Goal: Task Accomplishment & Management: Manage account settings

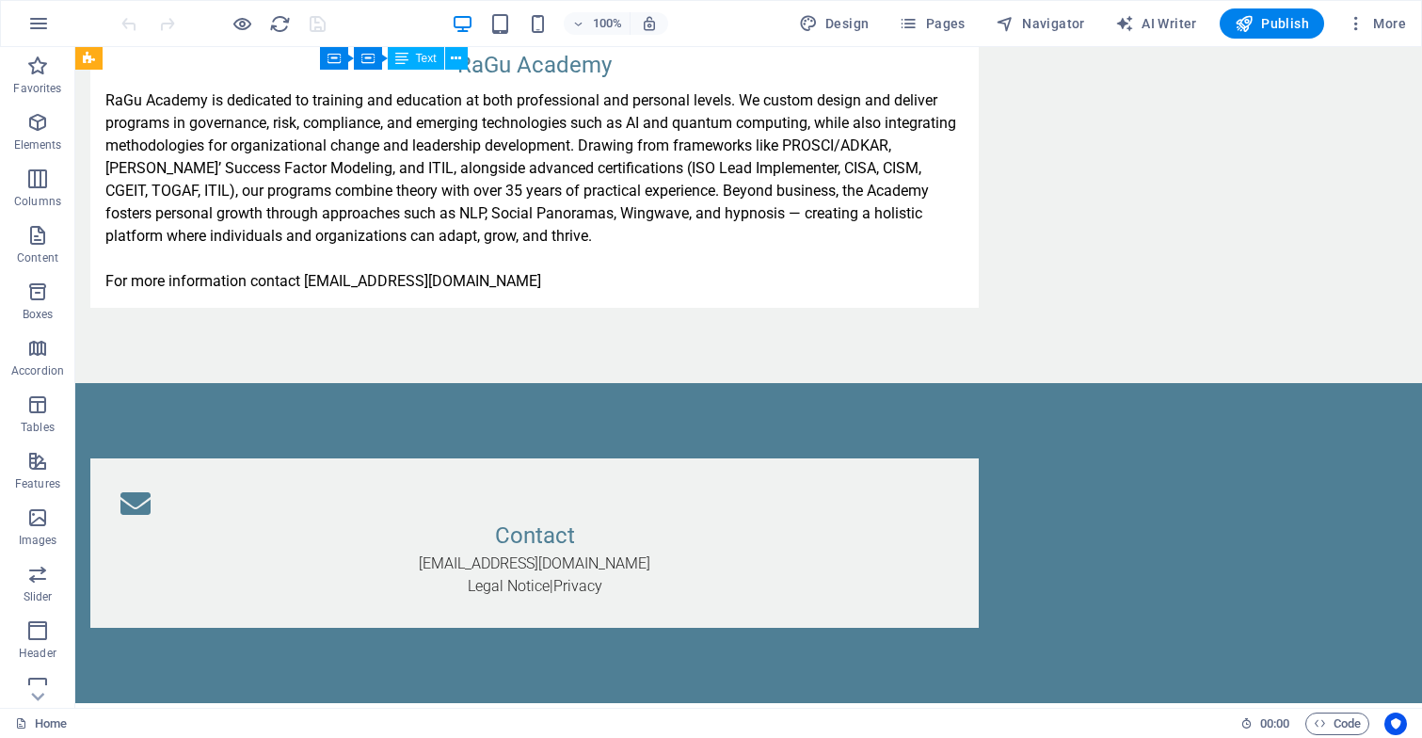
scroll to position [3620, 0]
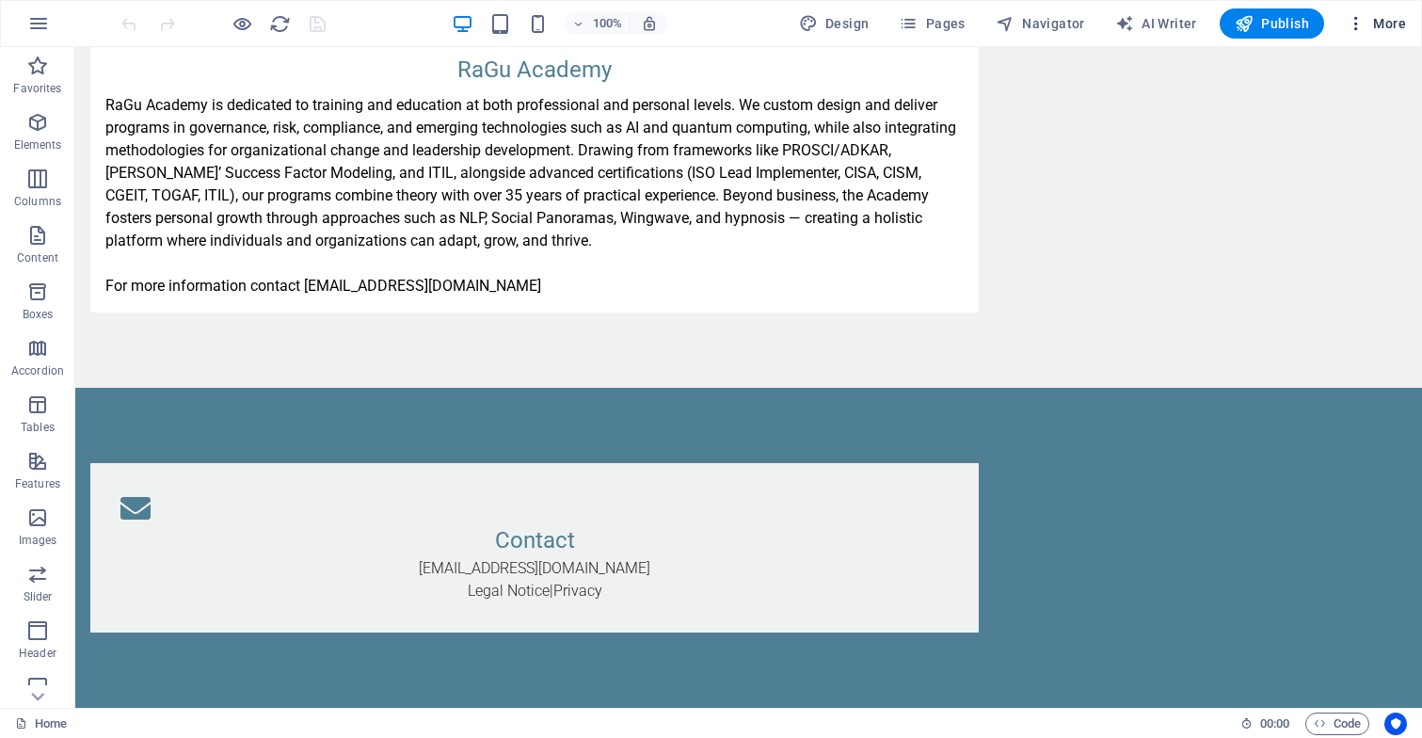
click at [888, 23] on span "More" at bounding box center [459, 128] width 858 height 245
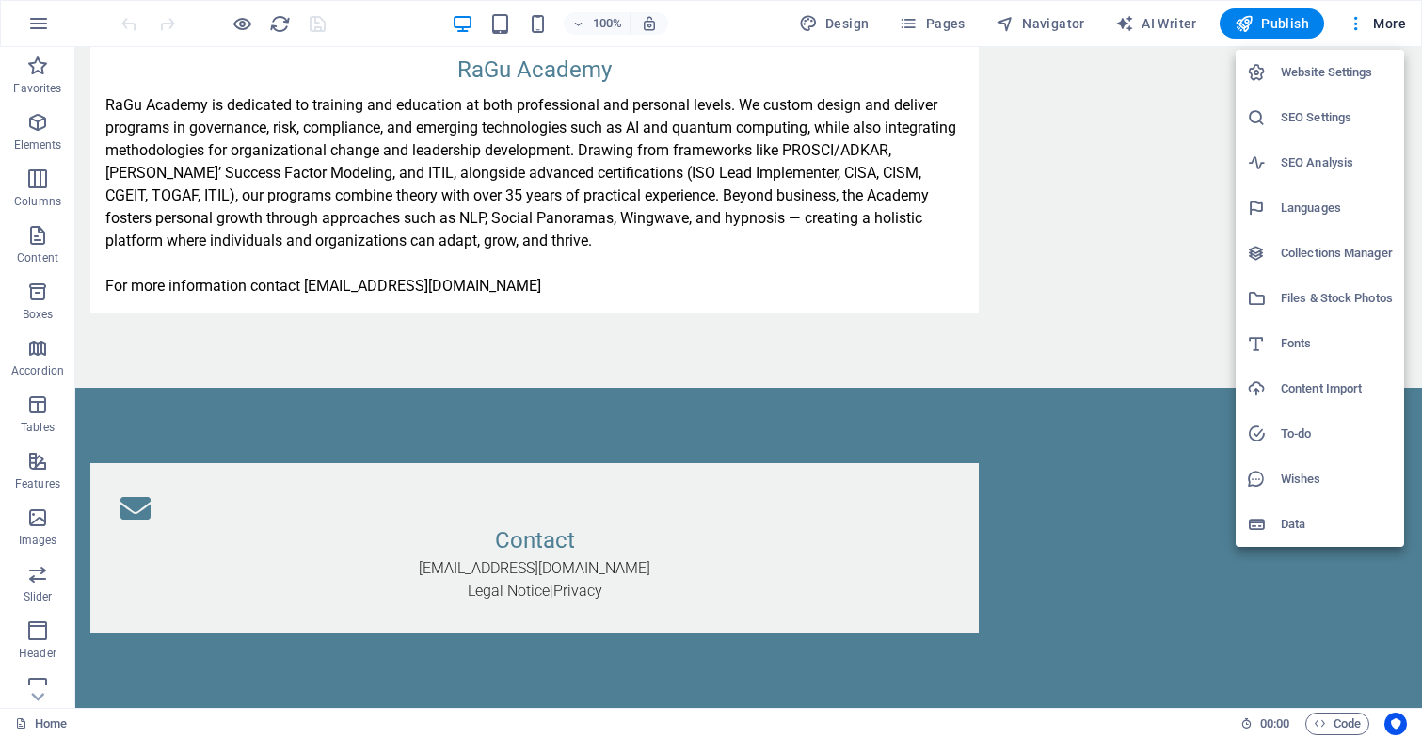
click at [1322, 68] on h6 "Website Settings" at bounding box center [1336, 72] width 112 height 23
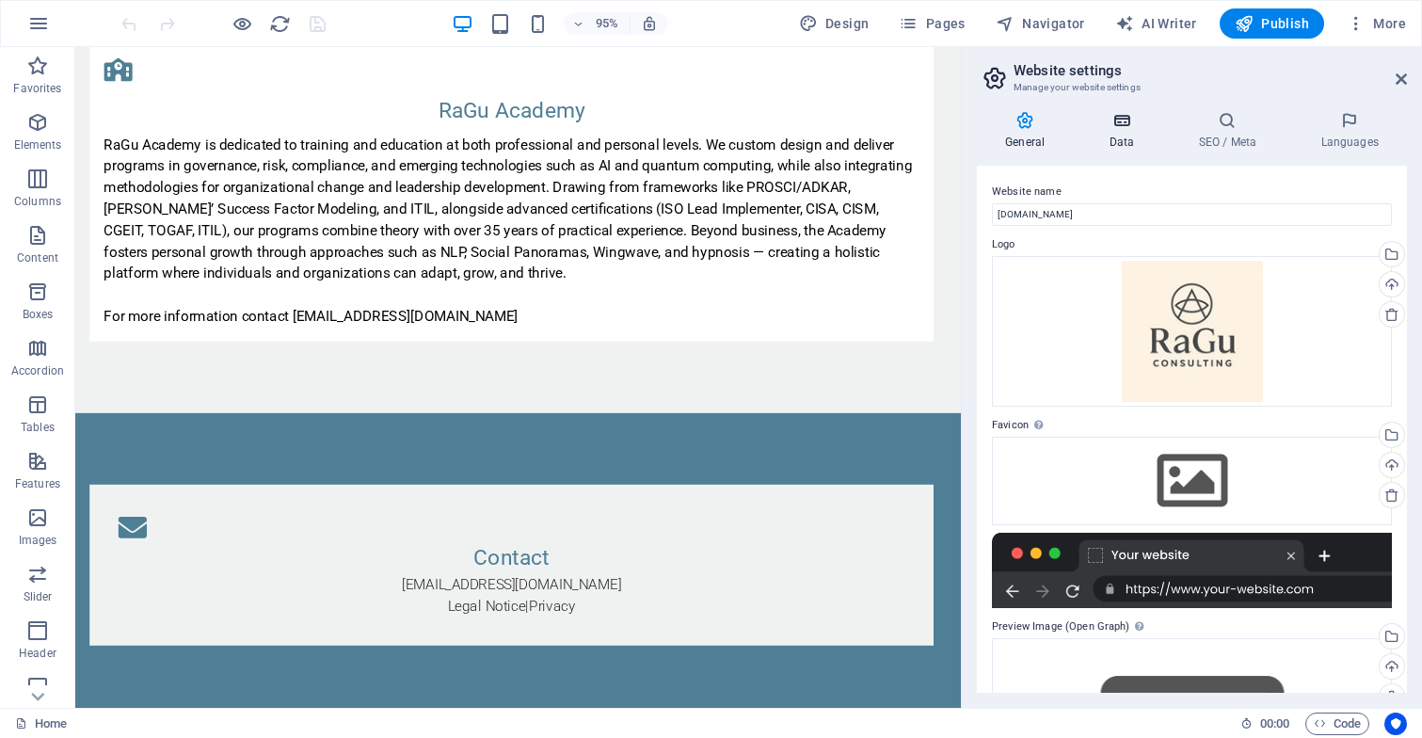
scroll to position [0, 0]
click at [1121, 126] on icon at bounding box center [1121, 120] width 82 height 19
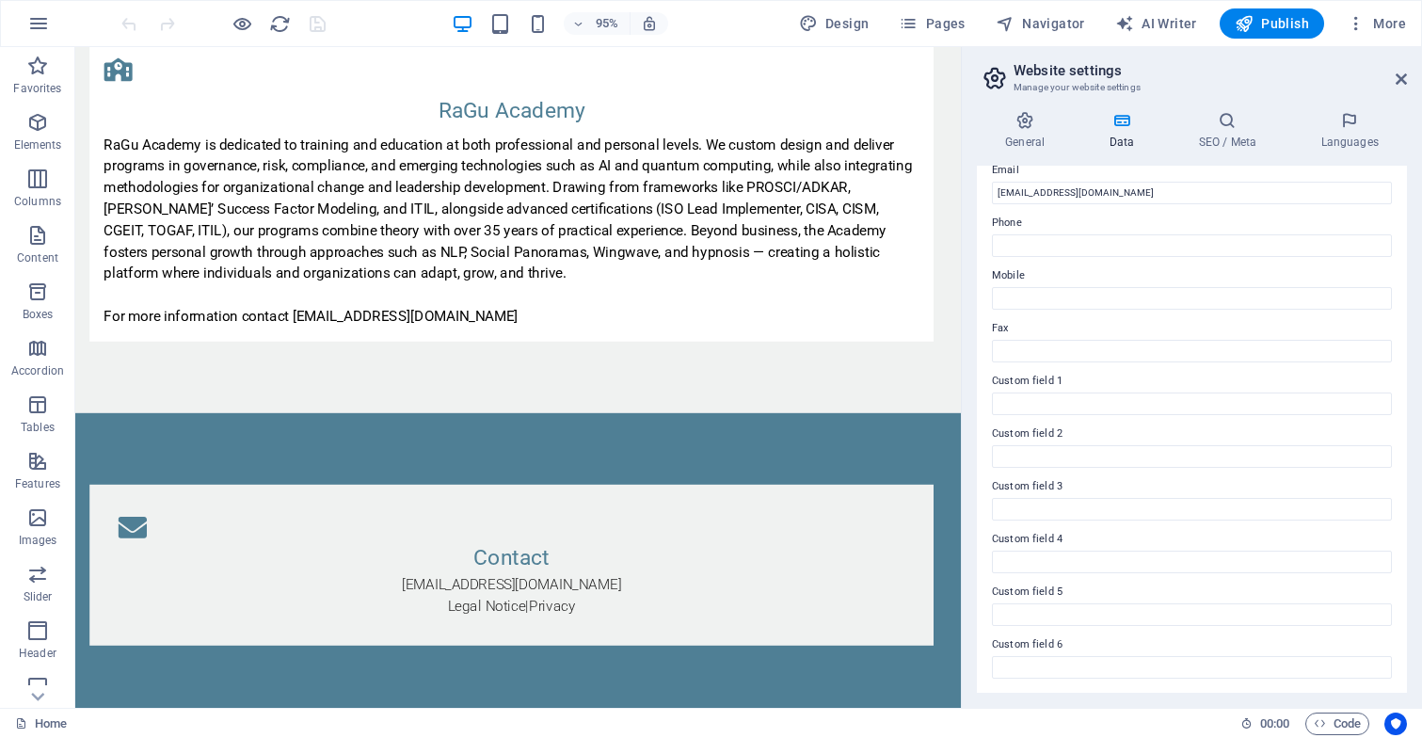
scroll to position [375, 0]
click at [1008, 612] on input "Custom field 5" at bounding box center [1192, 615] width 400 height 23
click at [1046, 615] on input "Custom field 5" at bounding box center [1192, 615] width 400 height 23
type input "academy@ragu-consulting"
click at [1073, 555] on input "Custom field 4" at bounding box center [1192, 562] width 400 height 23
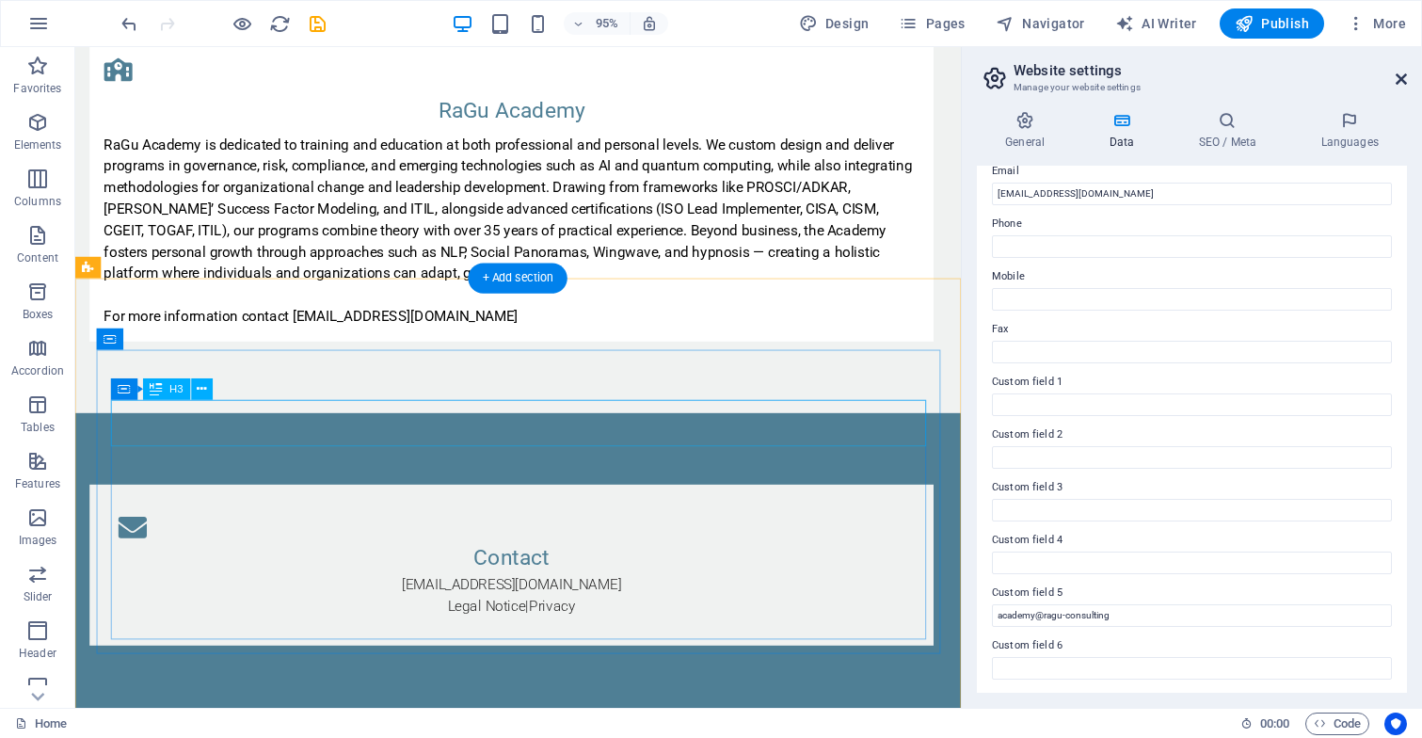
scroll to position [3279, 0]
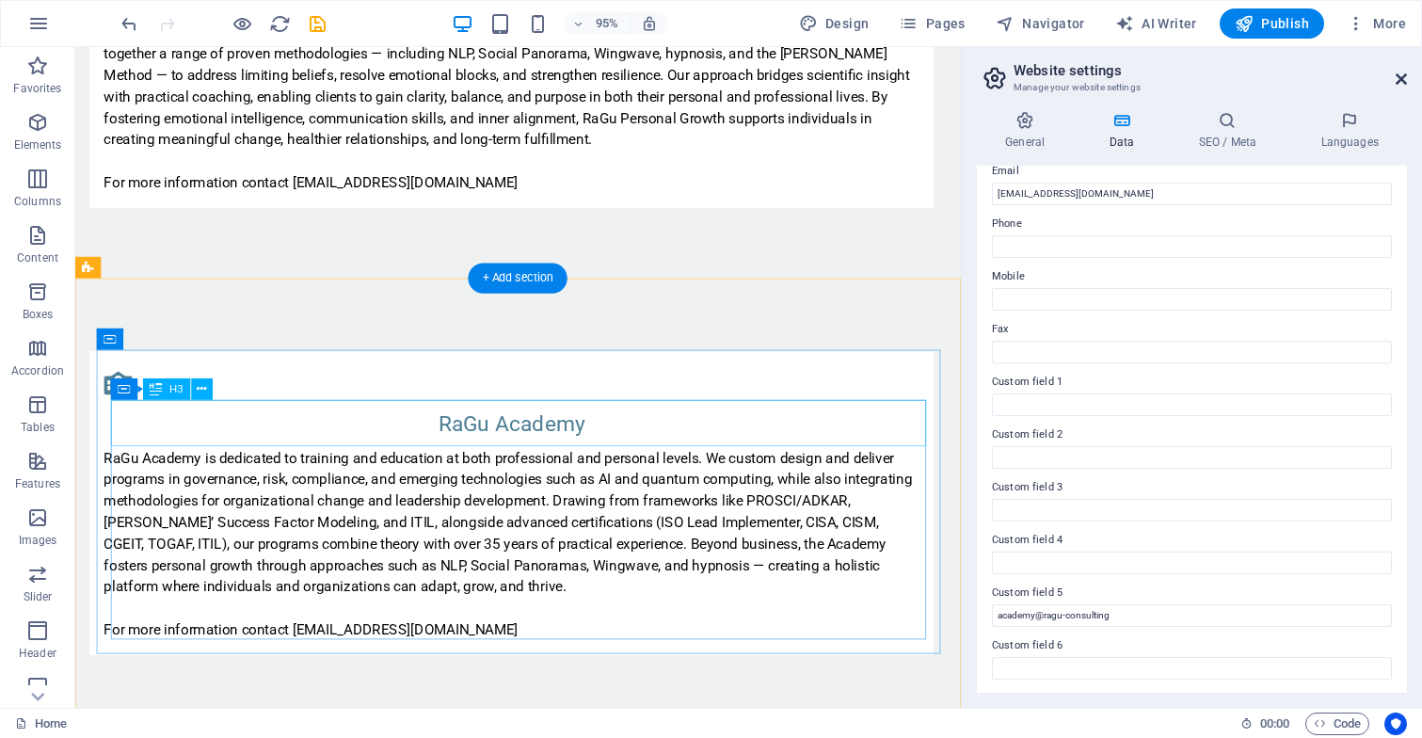
click at [1401, 80] on icon at bounding box center [1400, 79] width 11 height 15
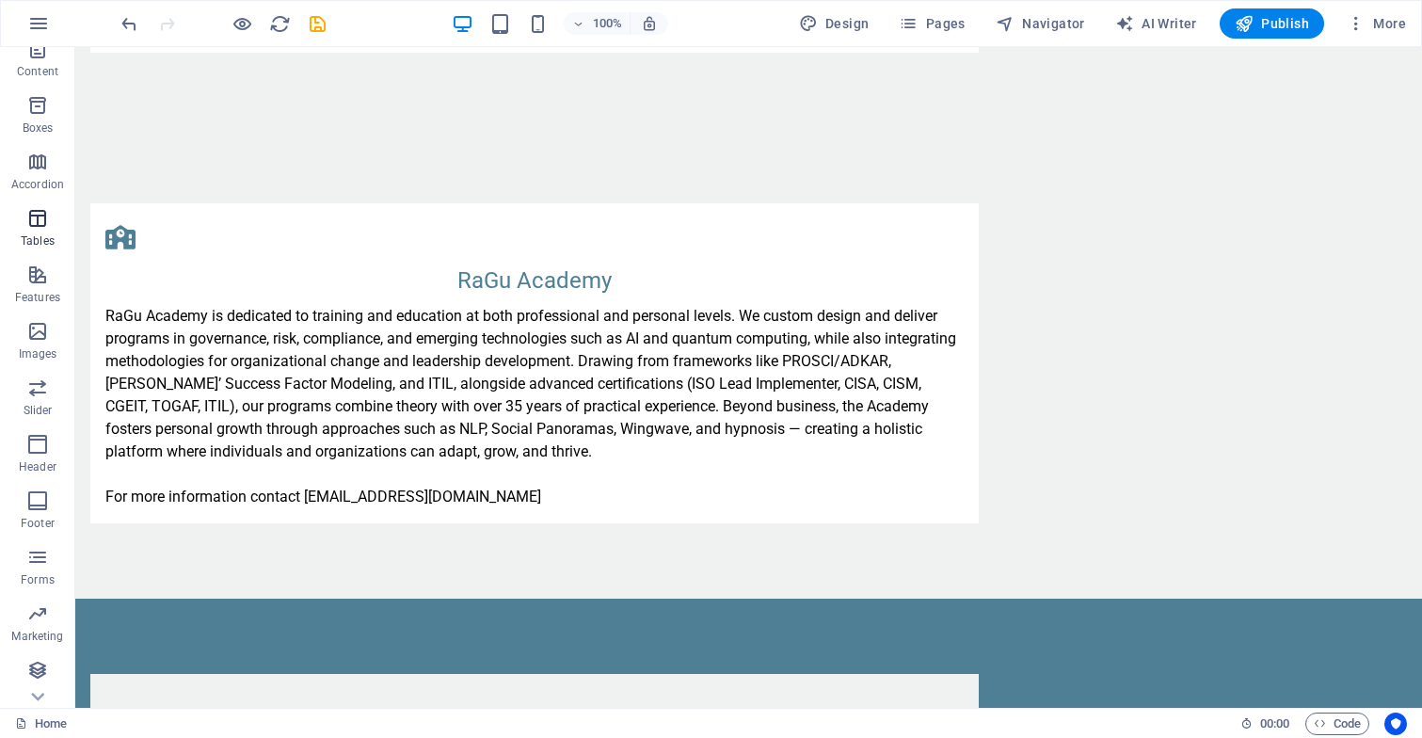
scroll to position [186, 0]
click at [46, 567] on icon "button" at bounding box center [37, 557] width 23 height 23
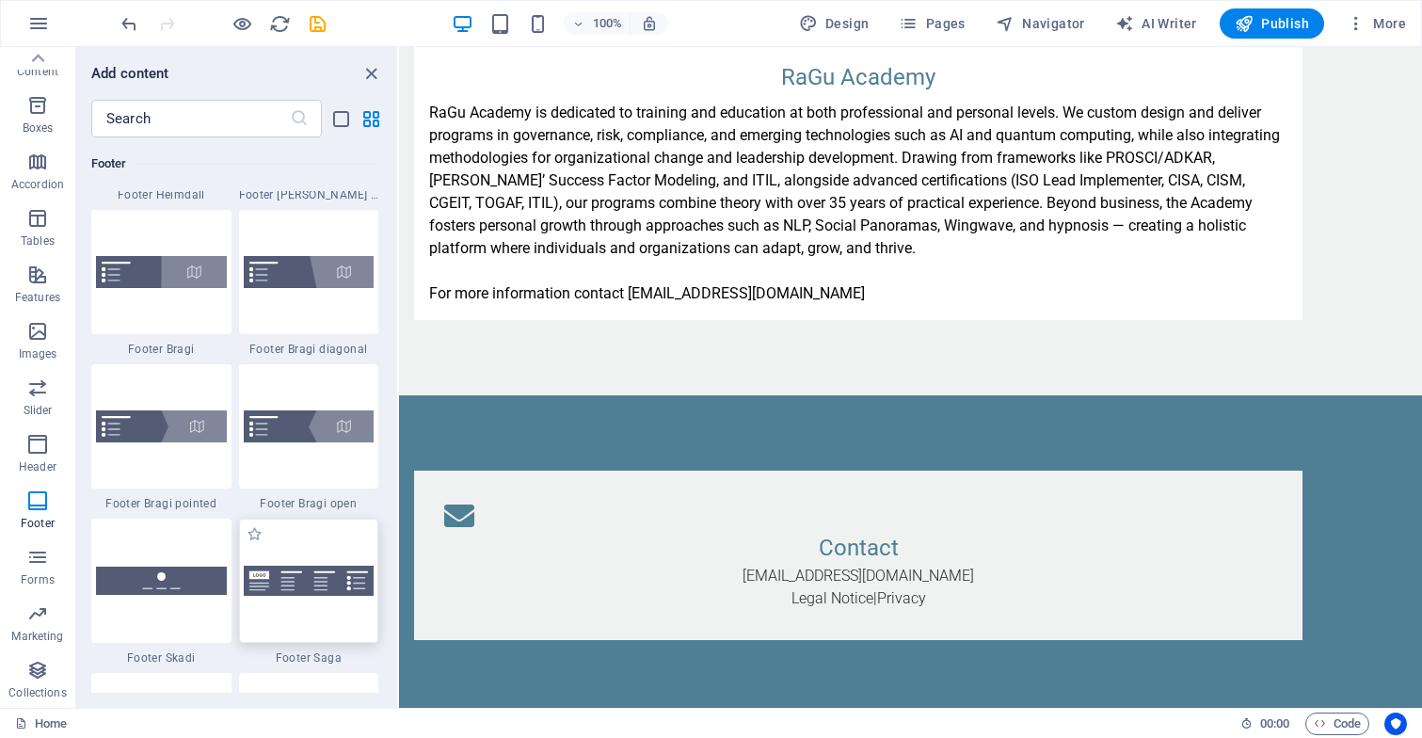
scroll to position [12851, 0]
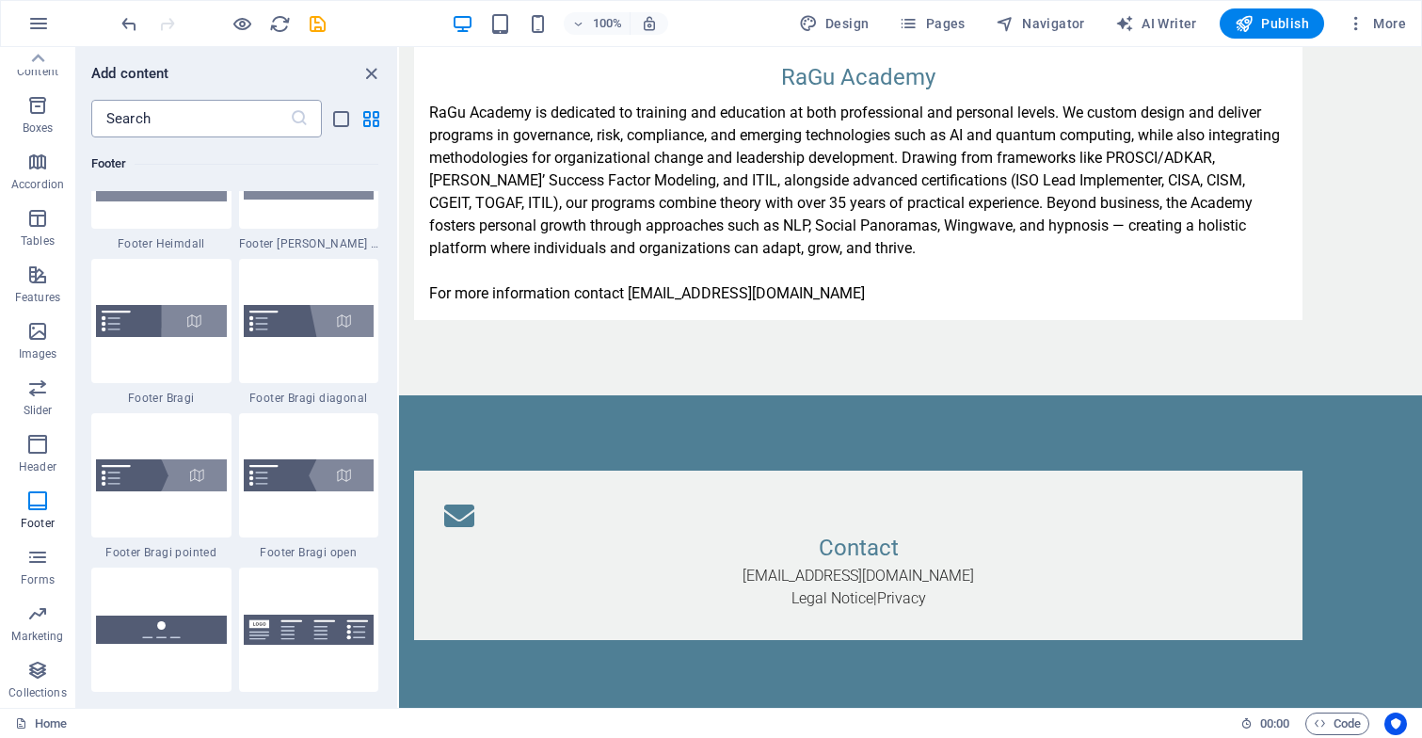
click at [180, 119] on input "text" at bounding box center [190, 119] width 199 height 38
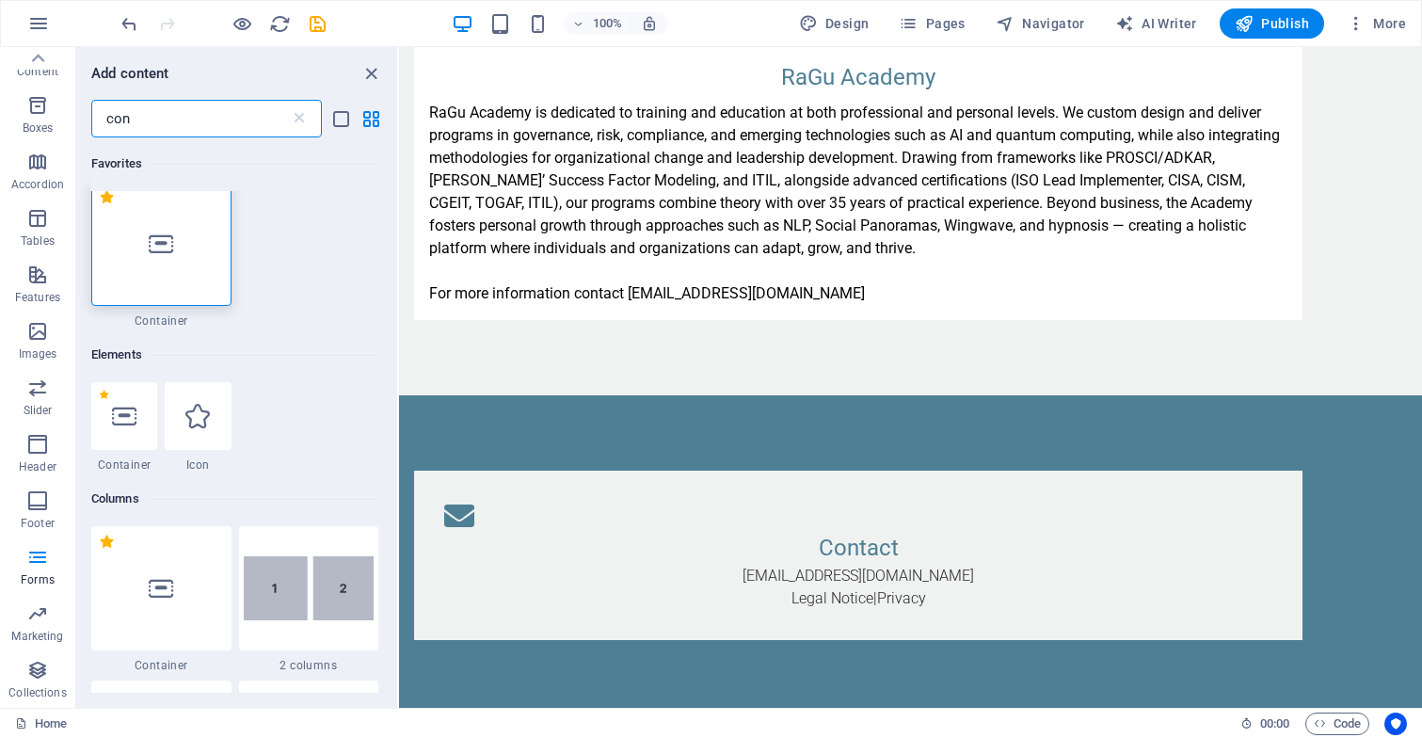
scroll to position [0, 0]
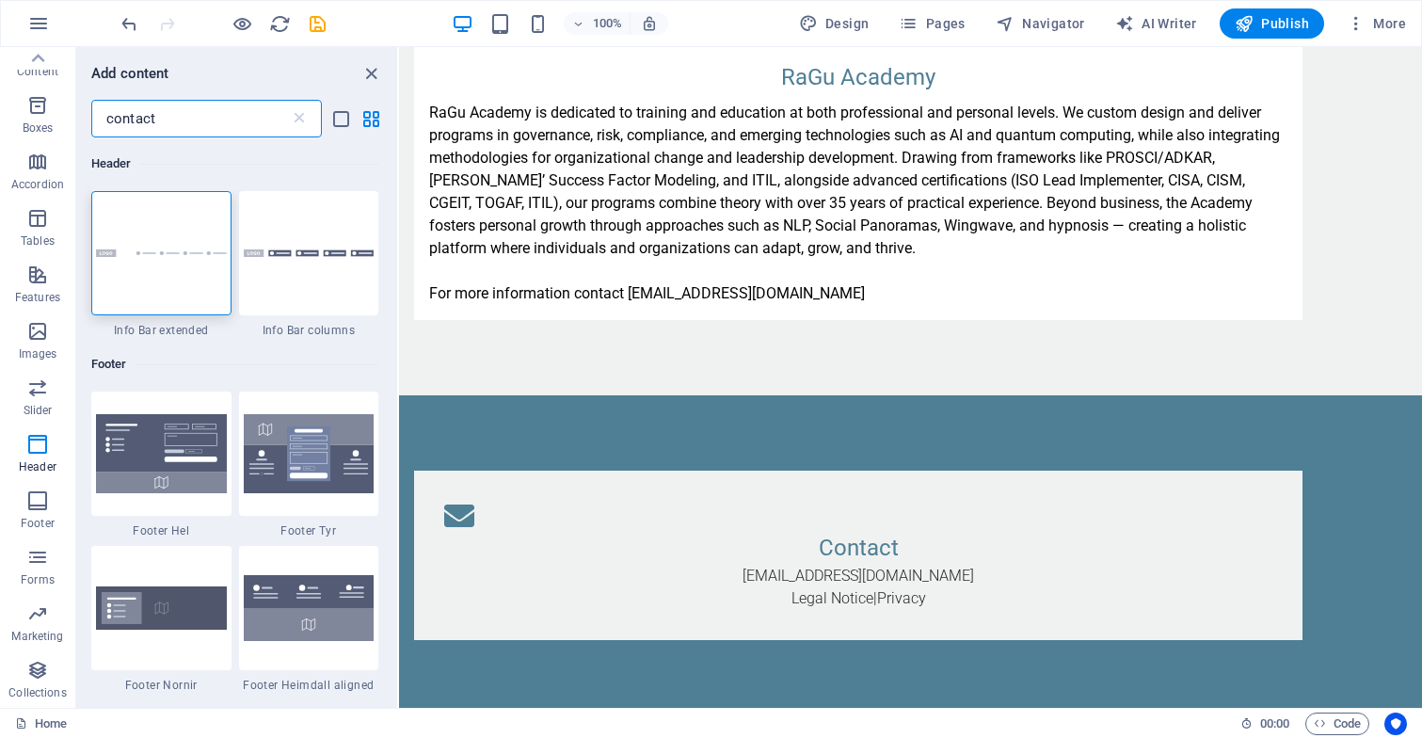
type input "contact"
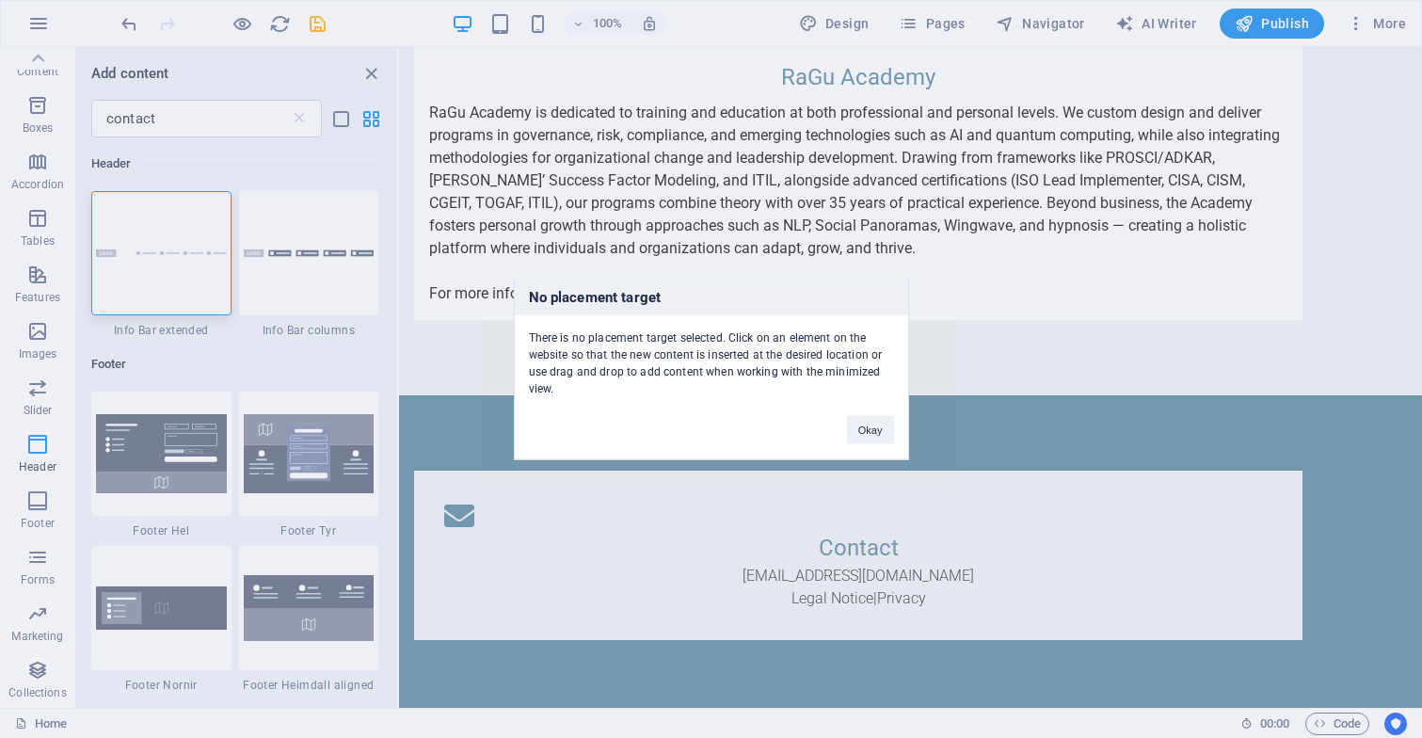
click at [188, 644] on div "No placement target There is no placement target selected. Click on an element …" at bounding box center [711, 369] width 1422 height 738
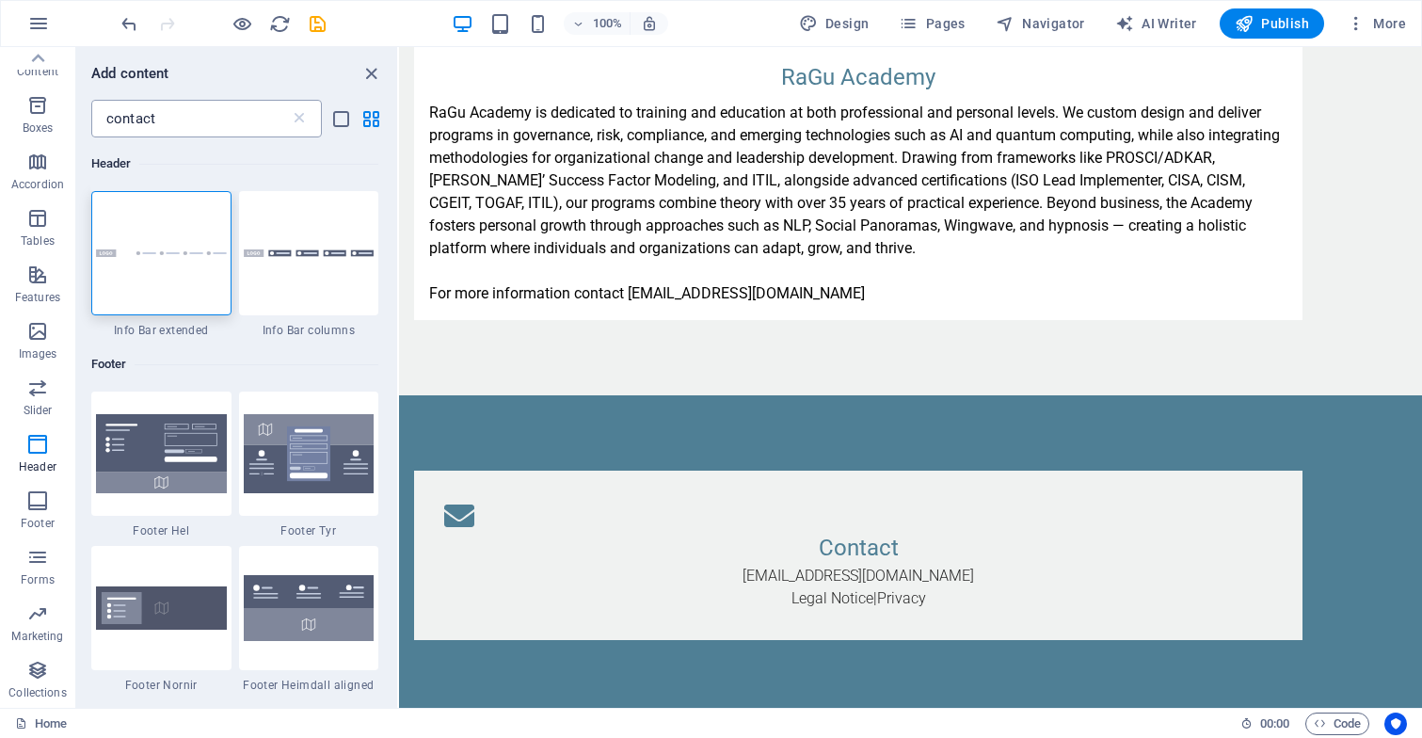
click at [246, 124] on input "contact" at bounding box center [190, 119] width 199 height 38
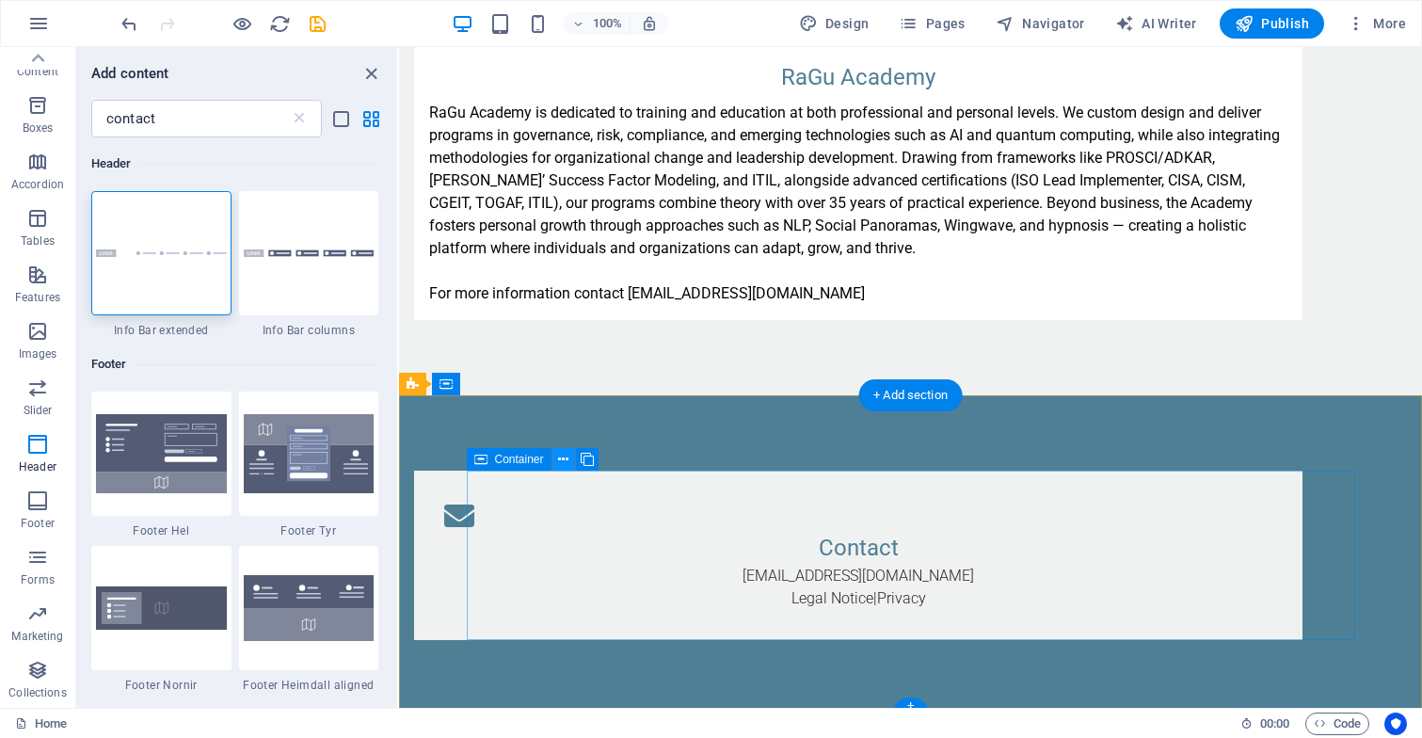
click at [565, 462] on icon at bounding box center [563, 460] width 10 height 20
click at [564, 458] on icon at bounding box center [563, 460] width 10 height 20
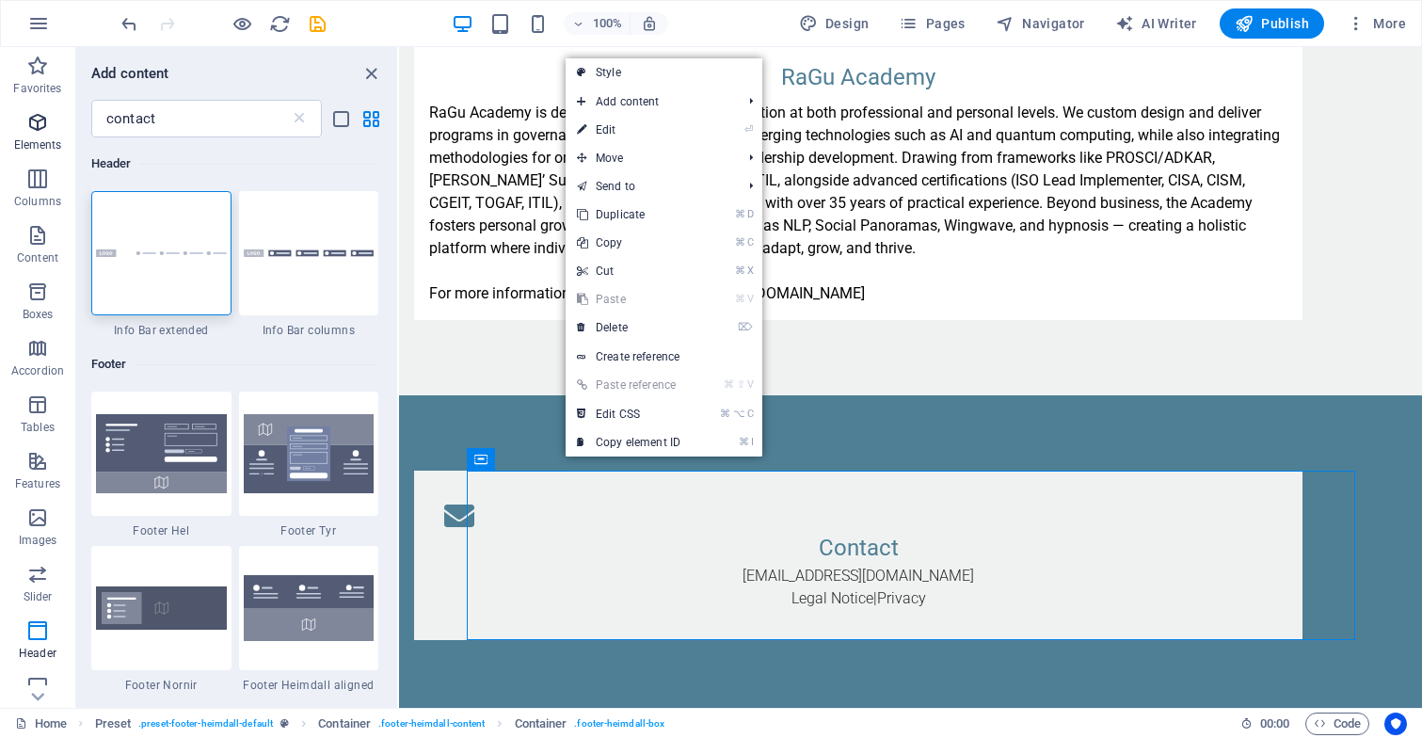
click at [43, 122] on icon "button" at bounding box center [37, 122] width 23 height 23
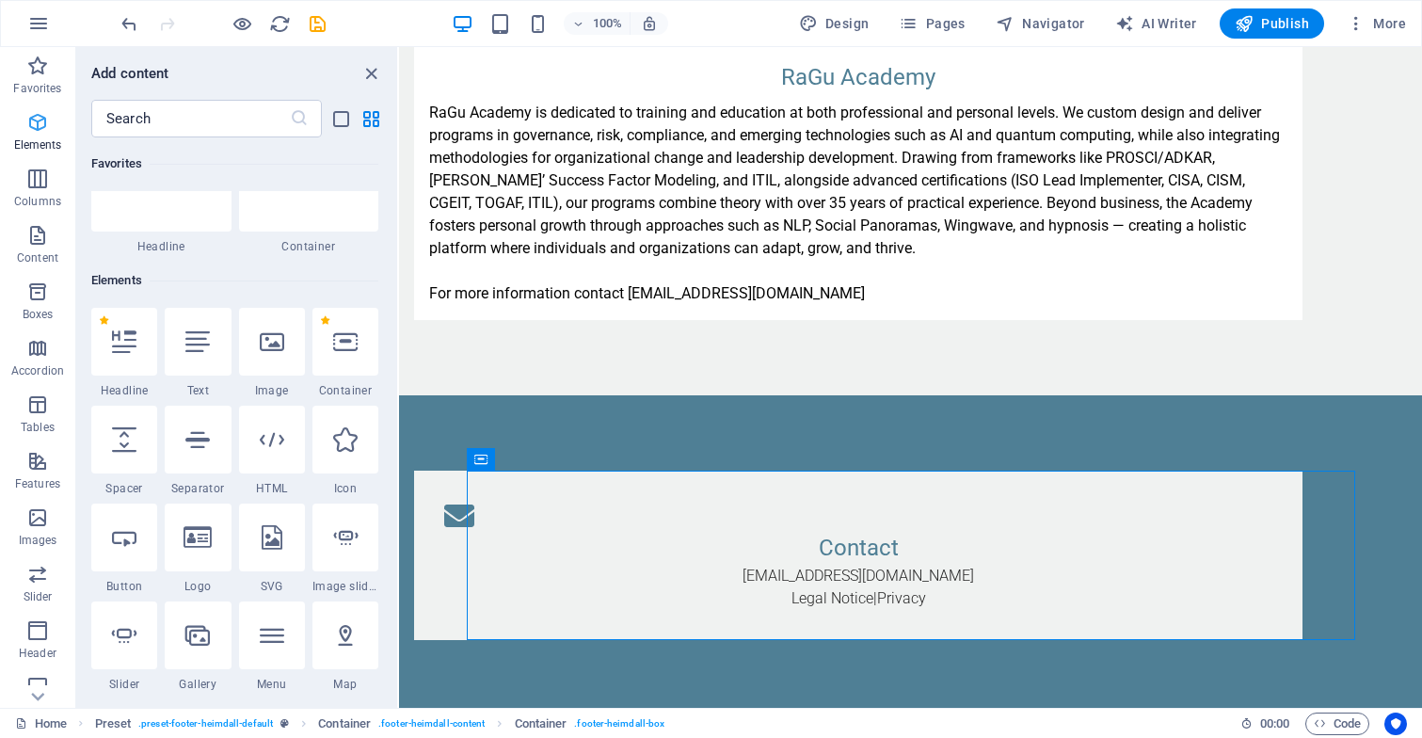
scroll to position [200, 0]
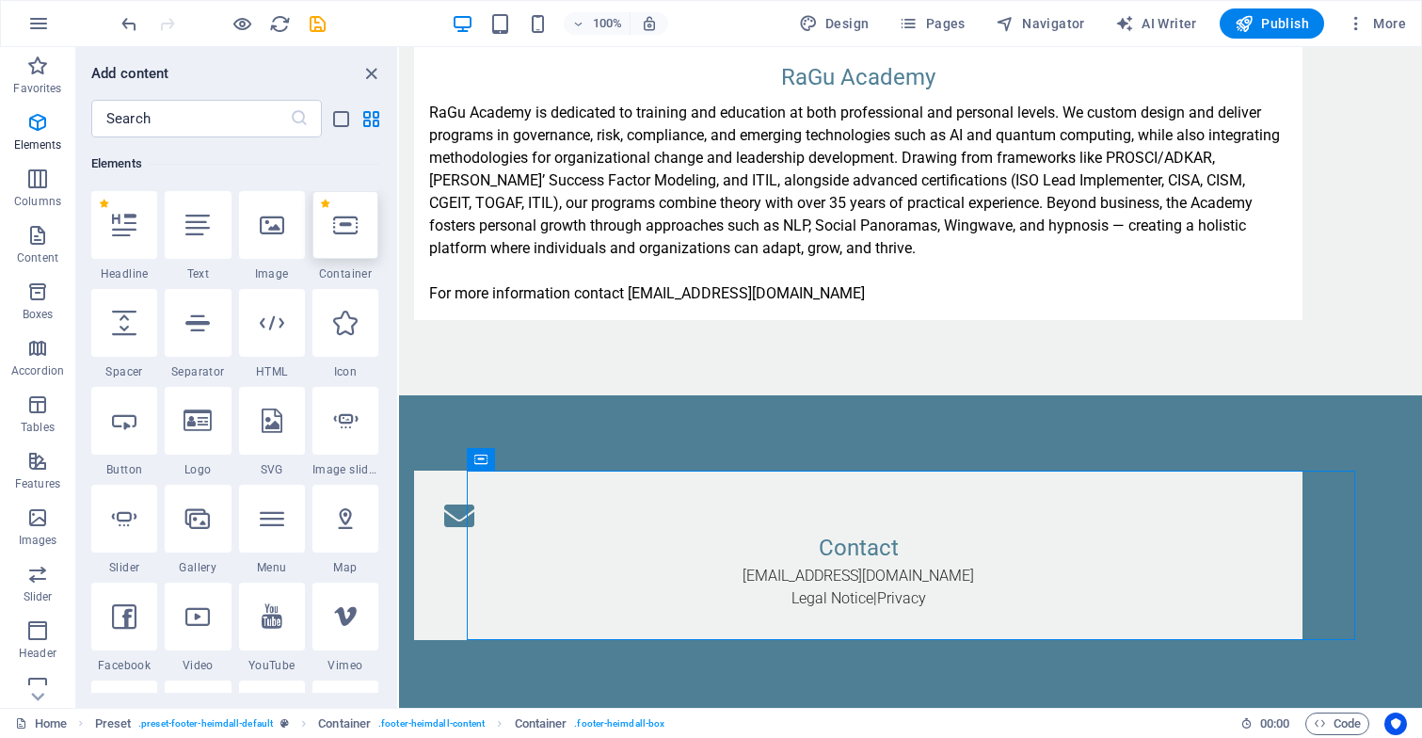
click at [342, 227] on icon at bounding box center [345, 225] width 24 height 24
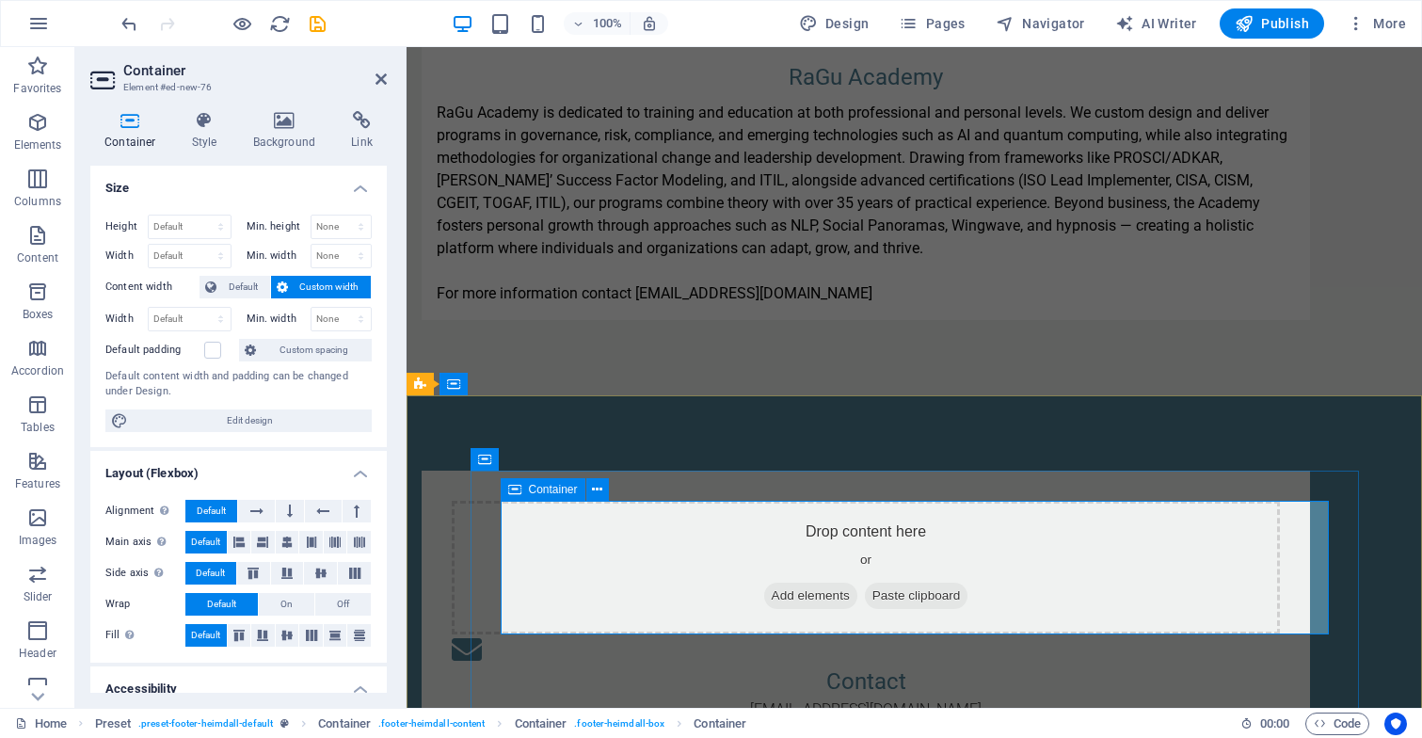
click at [857, 596] on span "Add elements" at bounding box center [810, 595] width 93 height 26
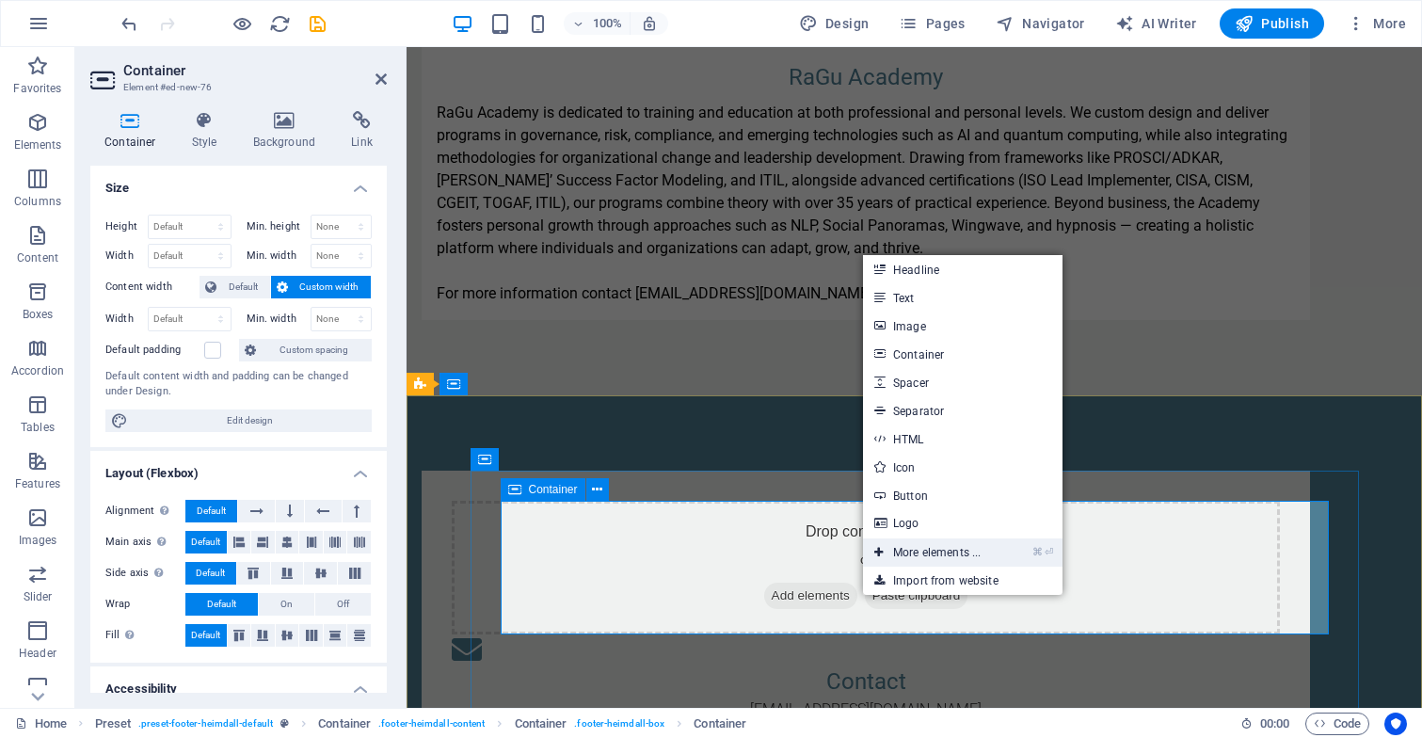
click at [976, 546] on link "⌘ ⏎ More elements ..." at bounding box center [927, 552] width 129 height 28
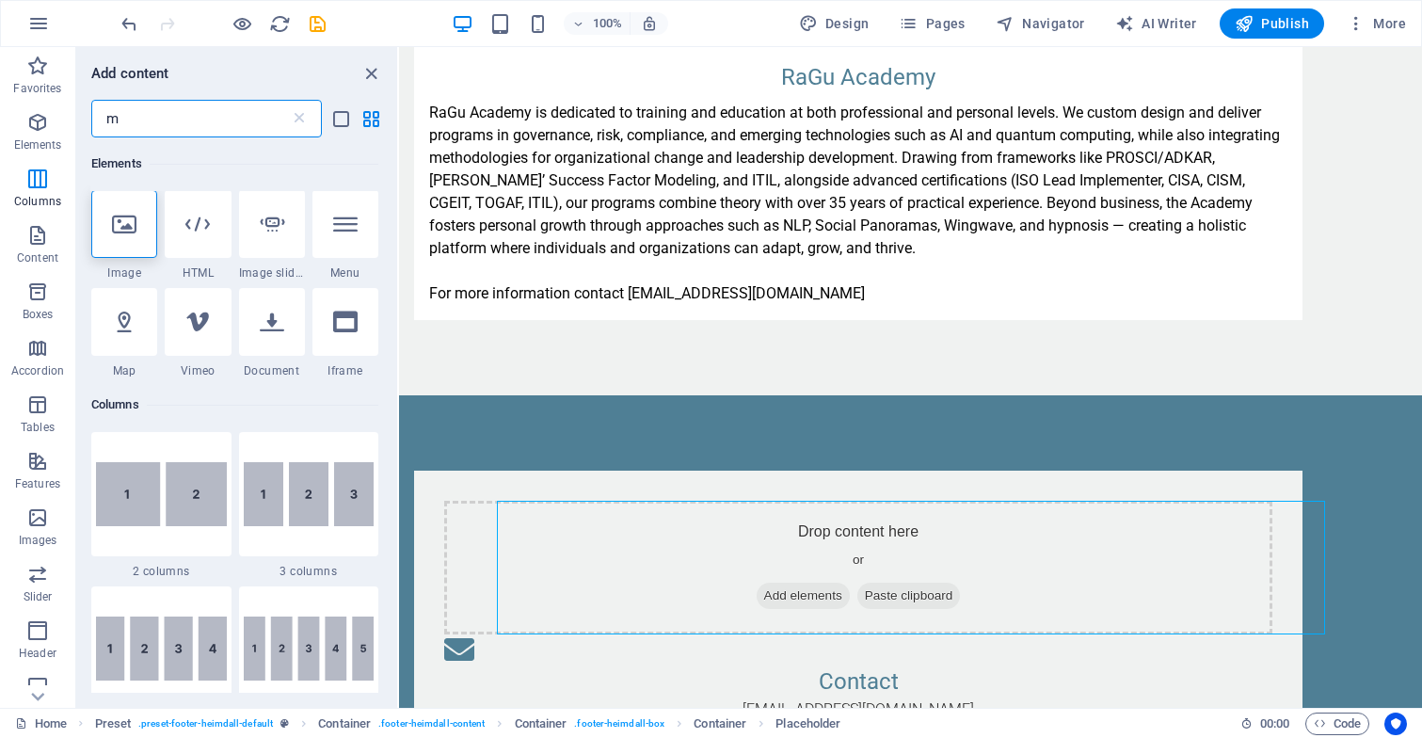
scroll to position [0, 0]
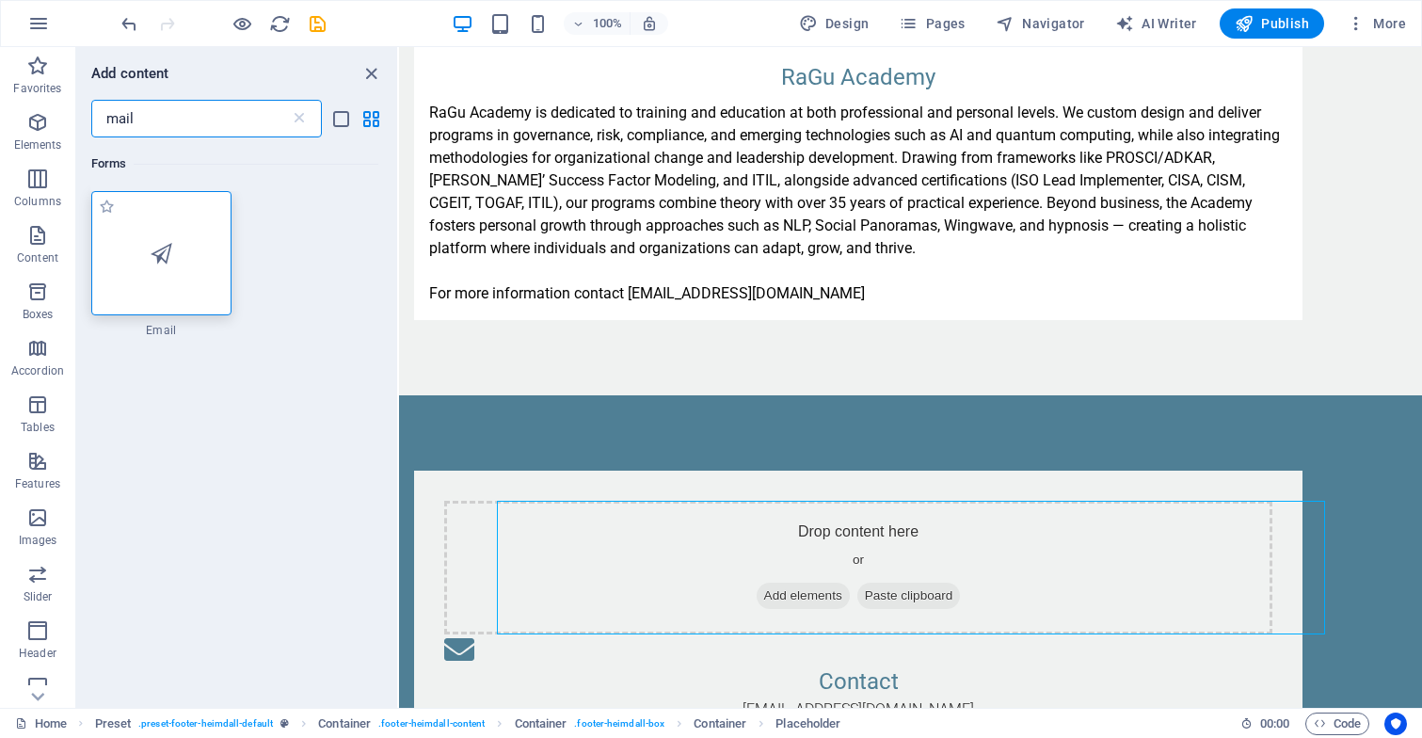
type input "mail"
click at [142, 252] on div at bounding box center [161, 253] width 140 height 124
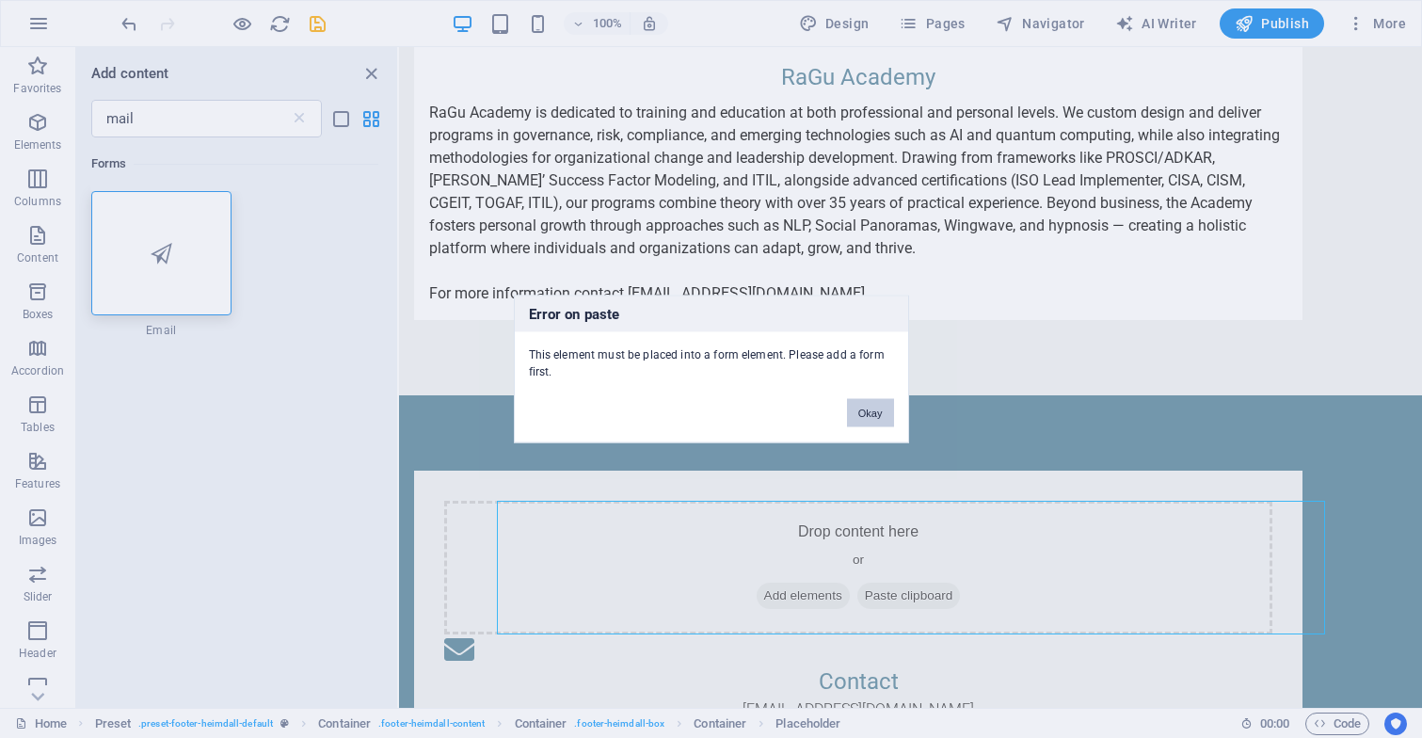
click at [870, 409] on button "Okay" at bounding box center [870, 413] width 47 height 28
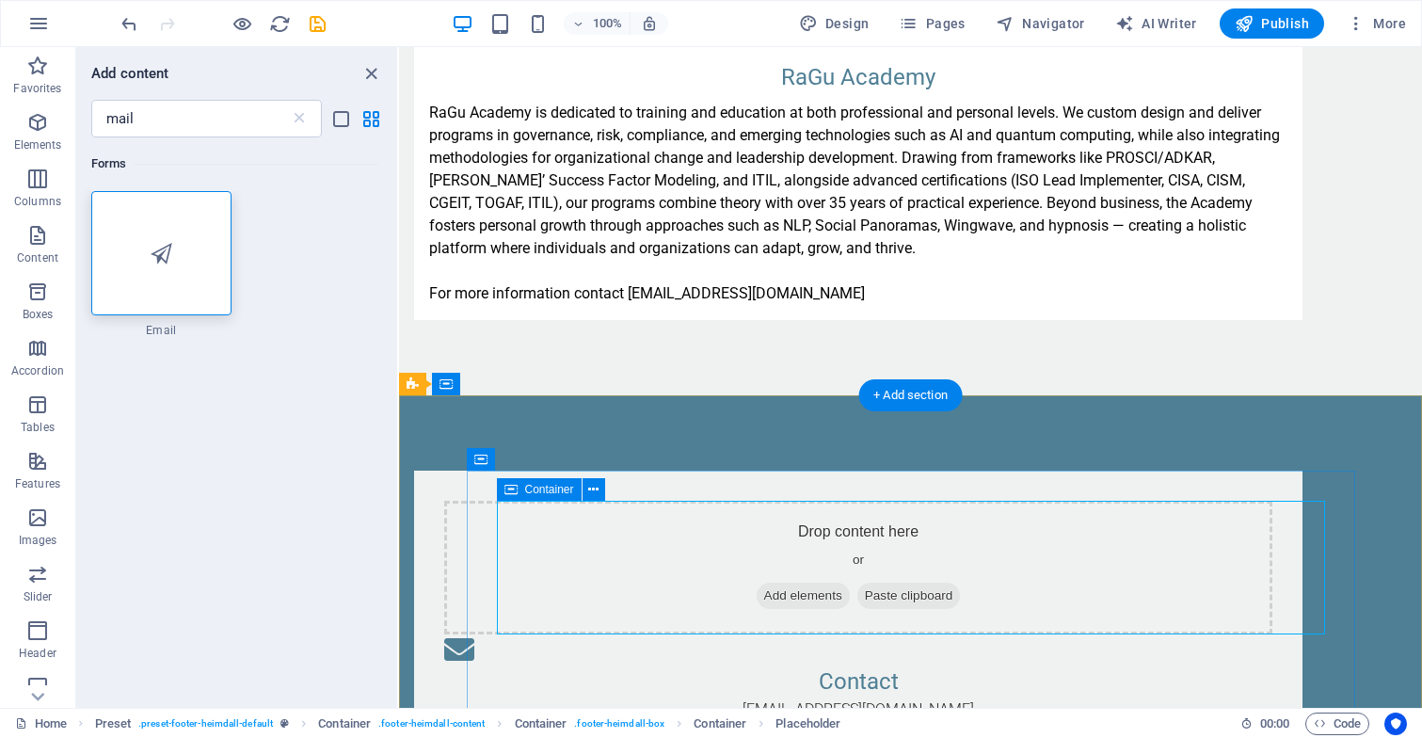
click at [848, 595] on span "Add elements" at bounding box center [802, 595] width 93 height 26
click at [758, 456] on div "Drop content here or Add elements Paste clipboard Contact info@ragu-consulting.…" at bounding box center [910, 621] width 1023 height 453
click at [592, 491] on icon at bounding box center [593, 490] width 10 height 20
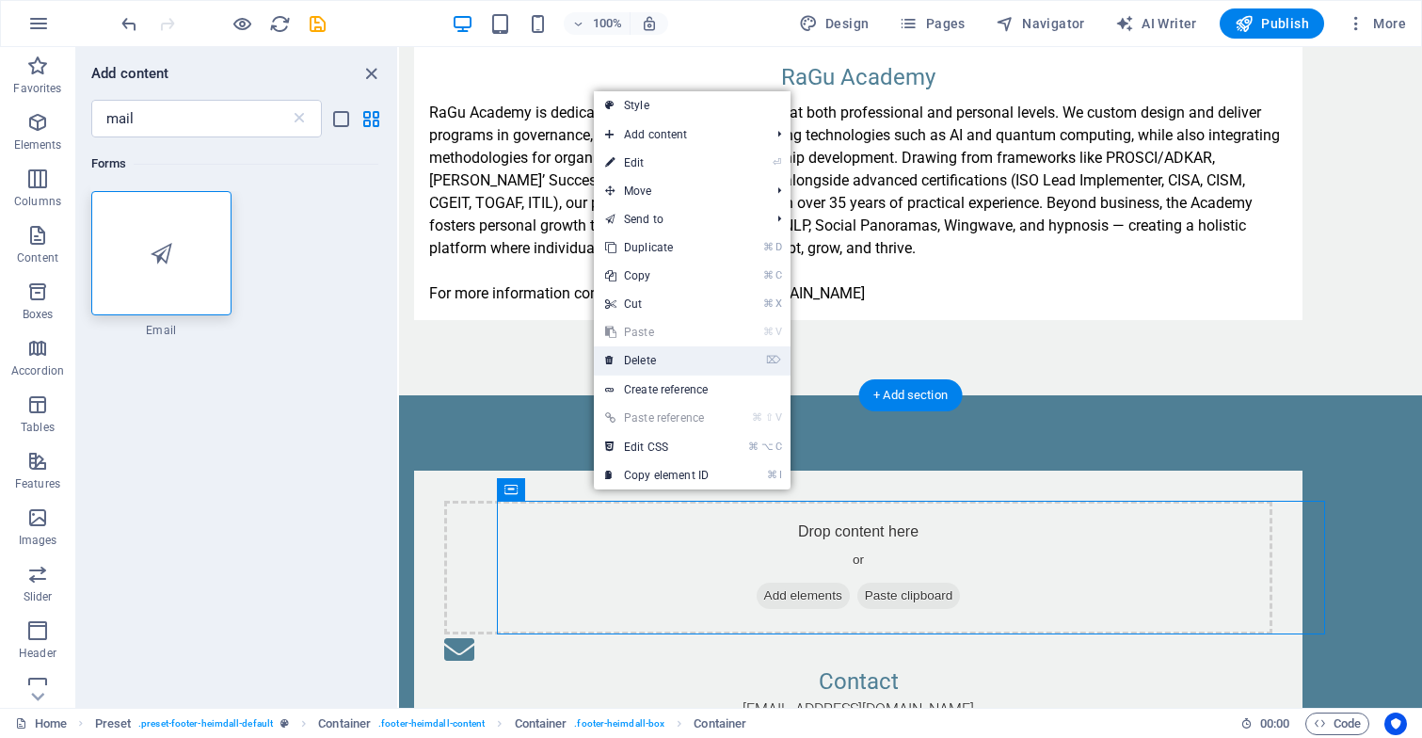
click at [688, 360] on link "⌦ Delete" at bounding box center [657, 360] width 126 height 28
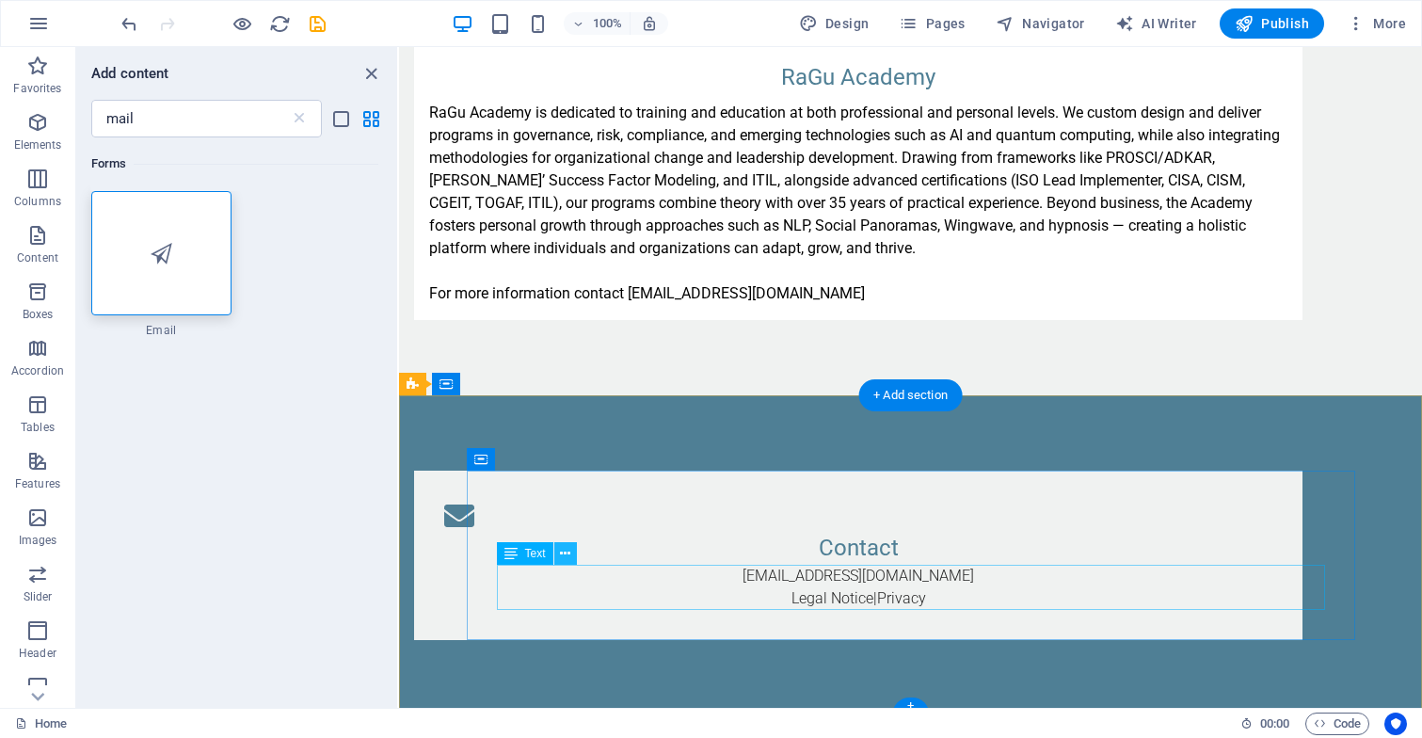
click at [564, 546] on icon at bounding box center [565, 554] width 10 height 20
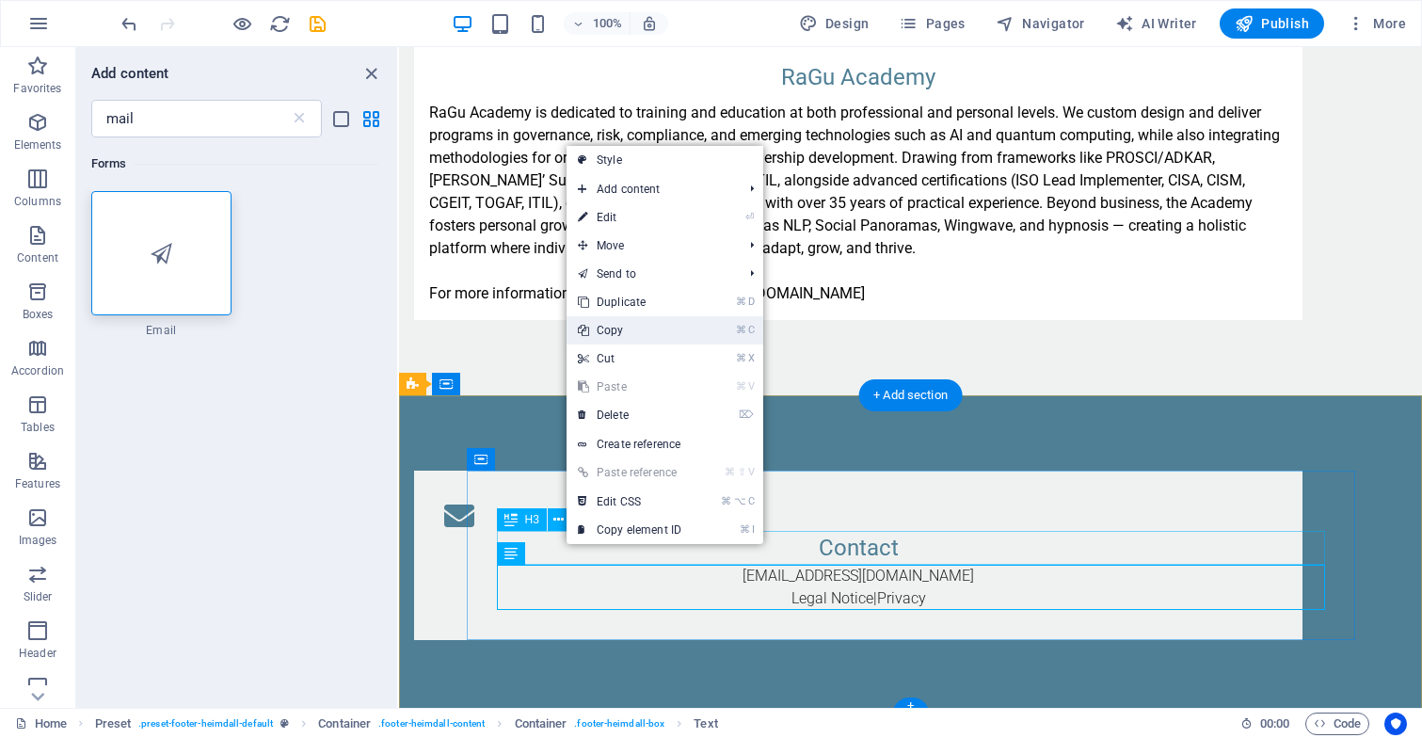
click at [670, 329] on link "⌘ C Copy" at bounding box center [629, 330] width 126 height 28
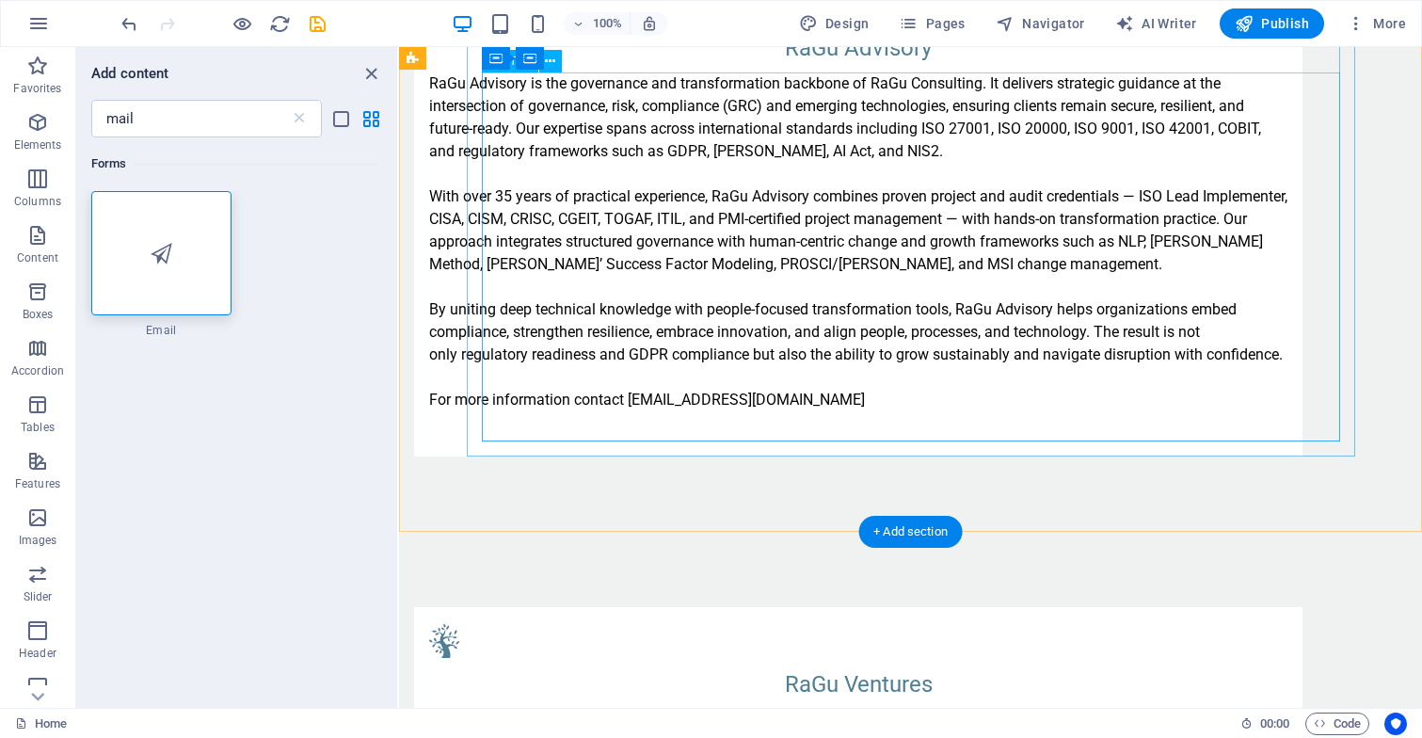
scroll to position [2119, 0]
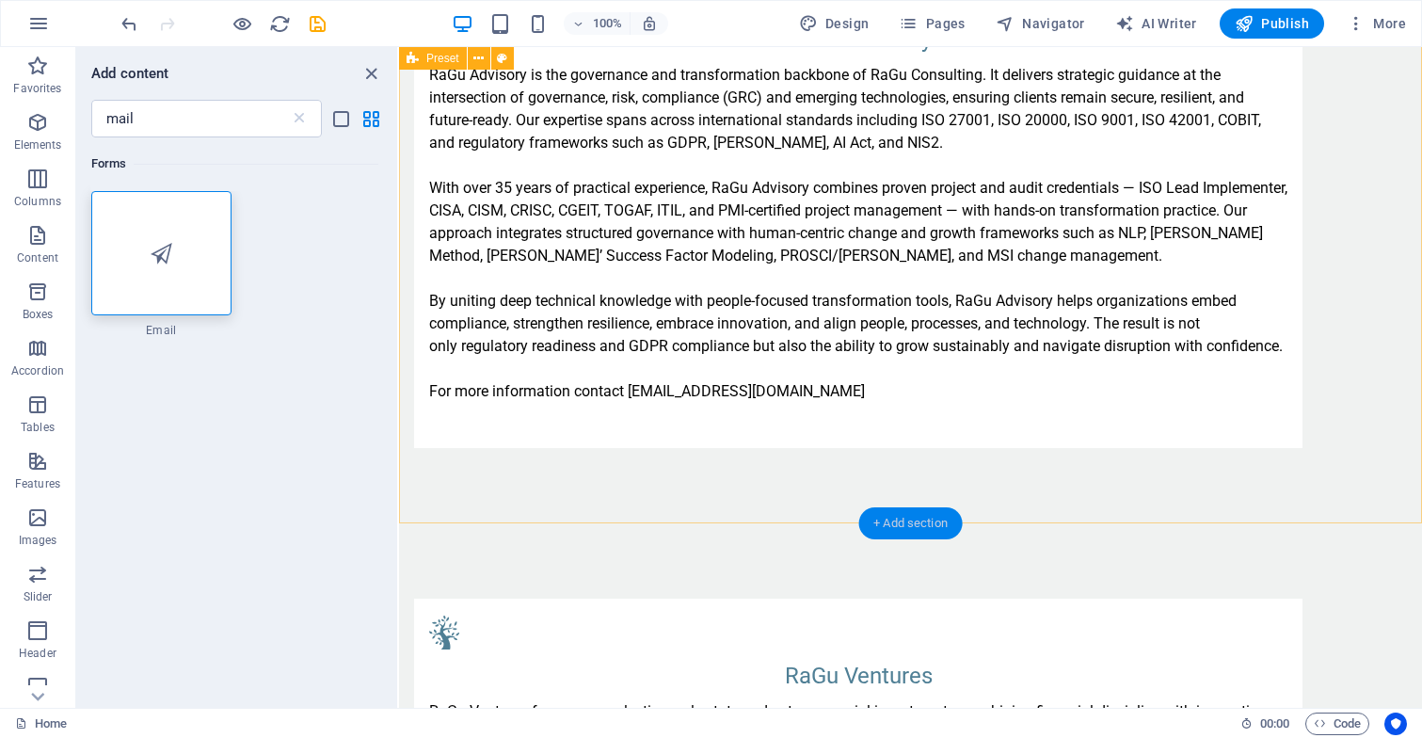
click at [925, 521] on div "+ Add section" at bounding box center [910, 523] width 104 height 32
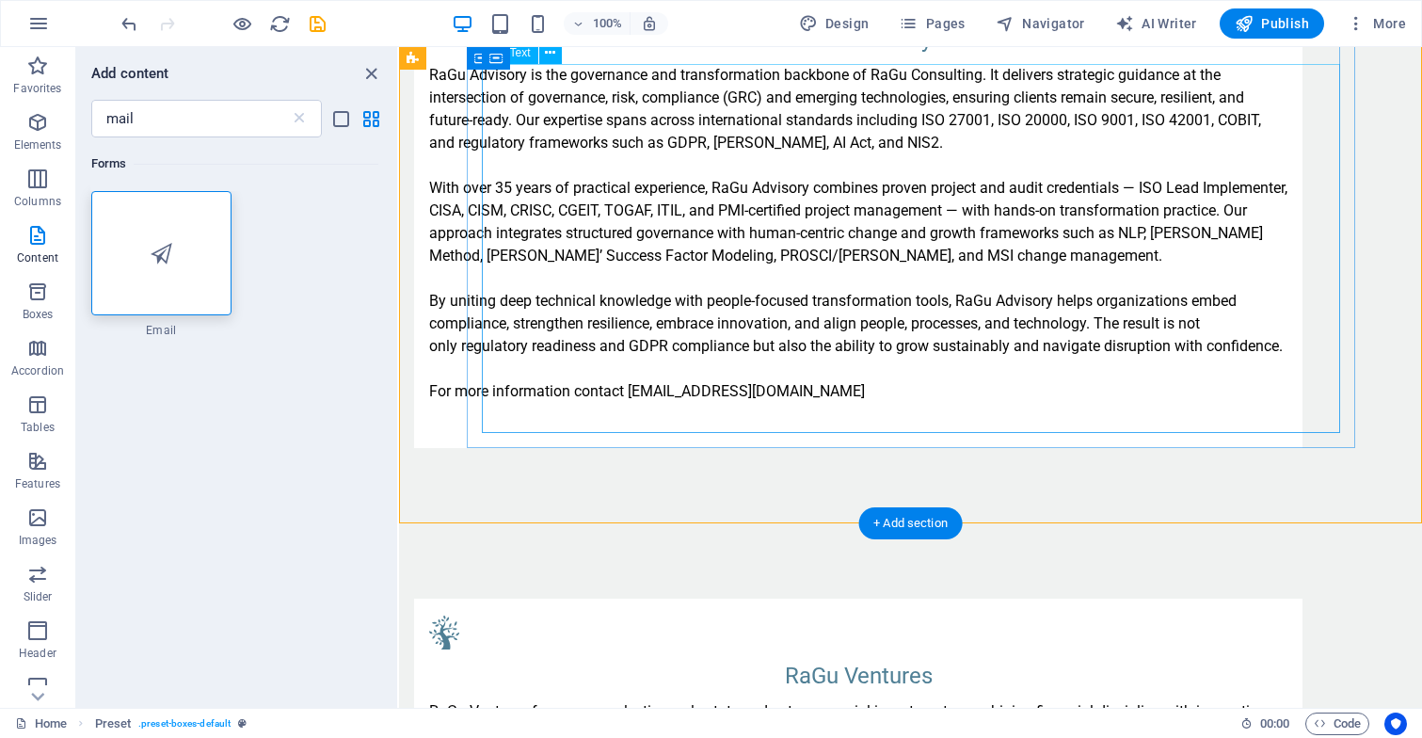
click at [916, 392] on div "RaGu Advisory is the governance and transformation backbone of RaGu Consulting.…" at bounding box center [858, 244] width 858 height 361
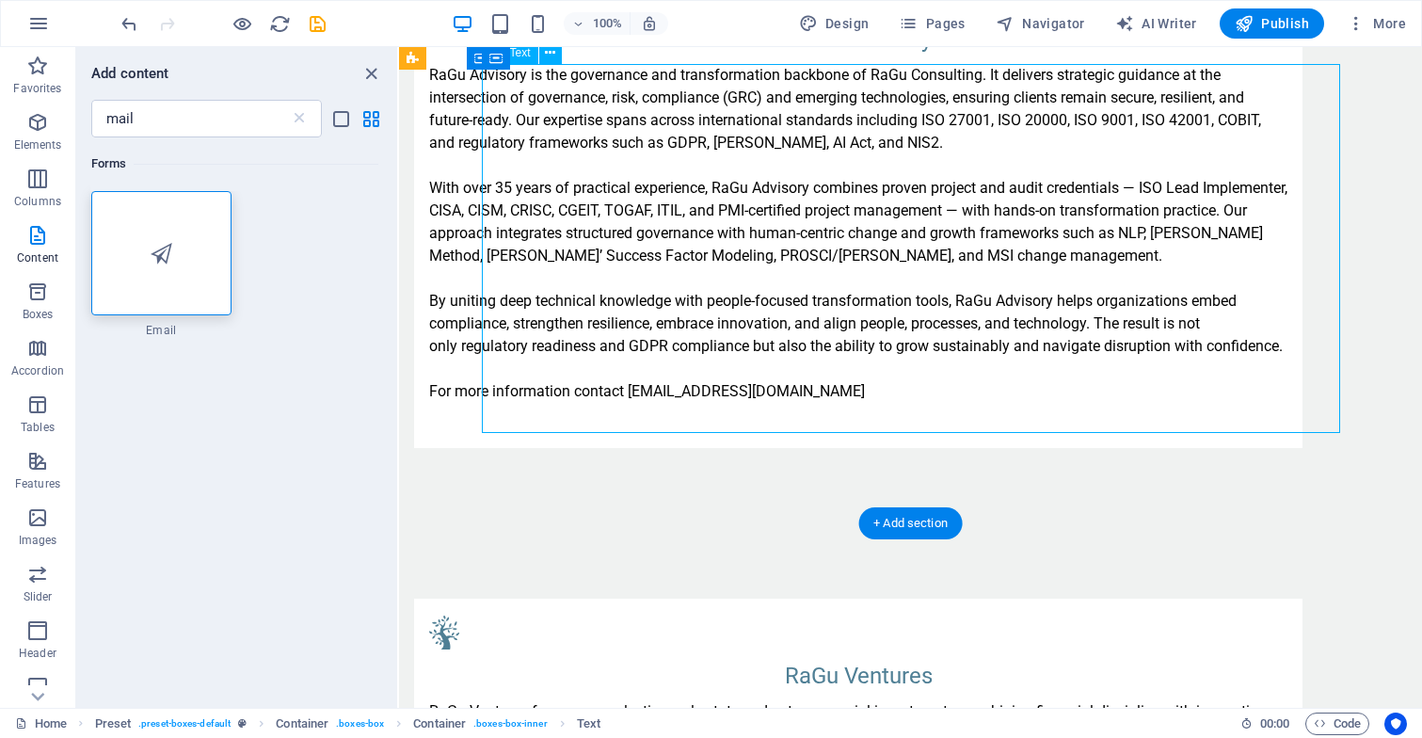
click at [918, 404] on div "RaGu Advisory is the governance and transformation backbone of RaGu Consulting.…" at bounding box center [858, 244] width 858 height 361
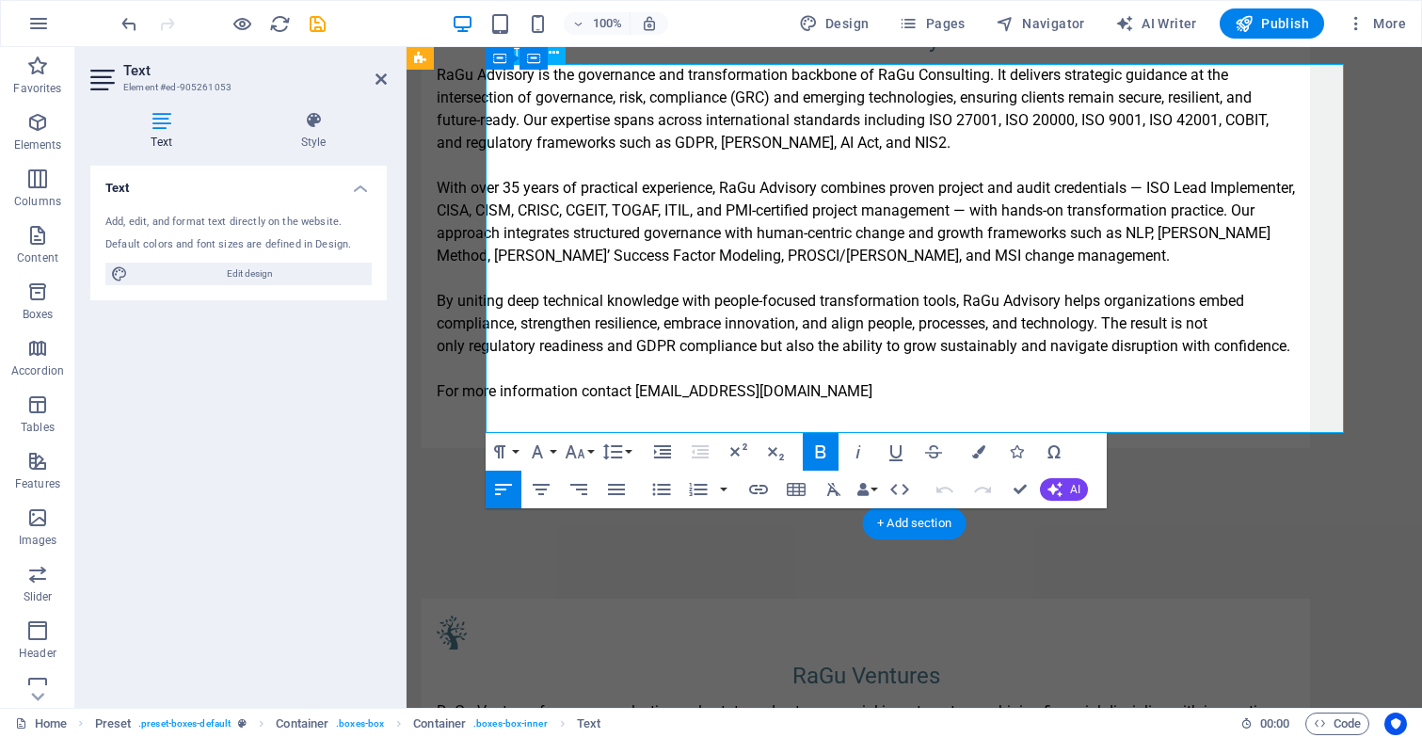
click at [910, 388] on p "For more information contact advisory@ragu-consulting.eu" at bounding box center [866, 391] width 858 height 23
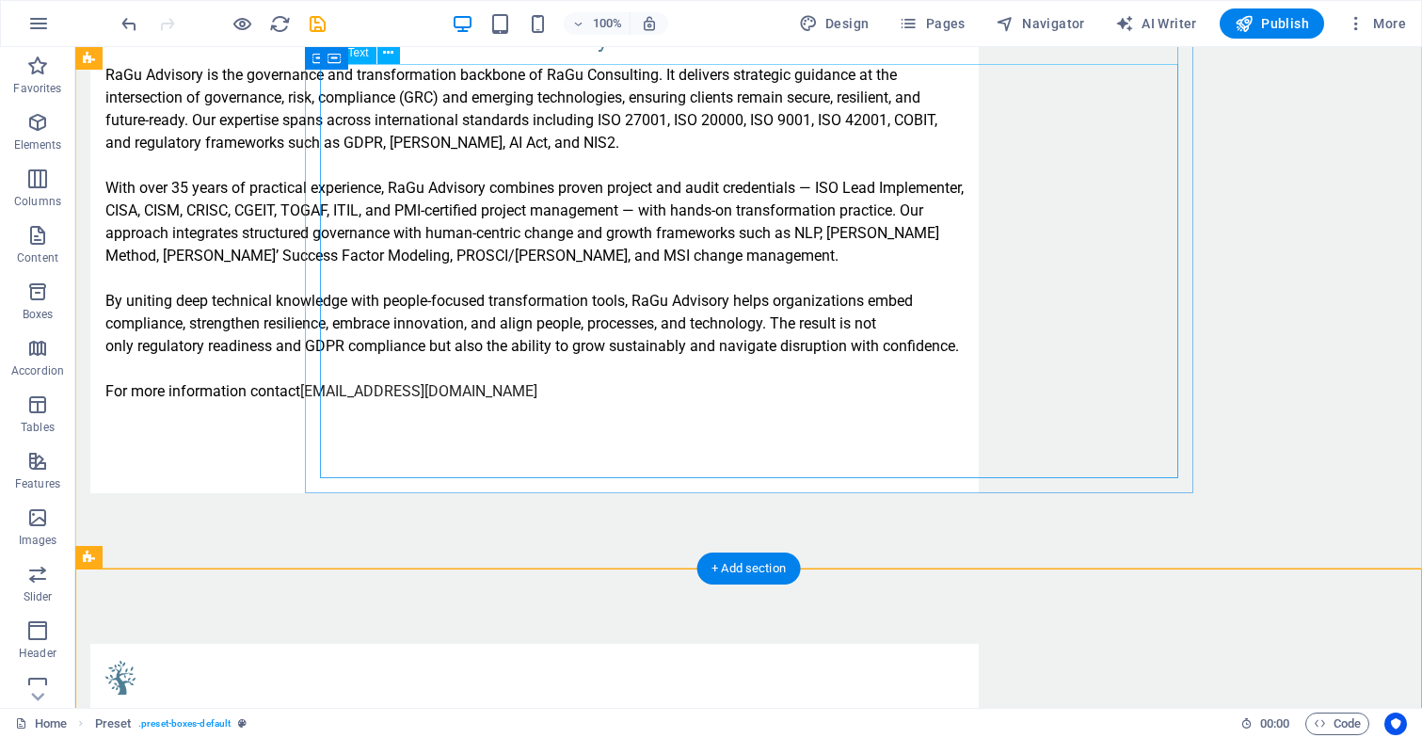
click at [670, 457] on div "RaGu Advisory is the governance and transformation backbone of RaGu Consulting.…" at bounding box center [534, 267] width 858 height 406
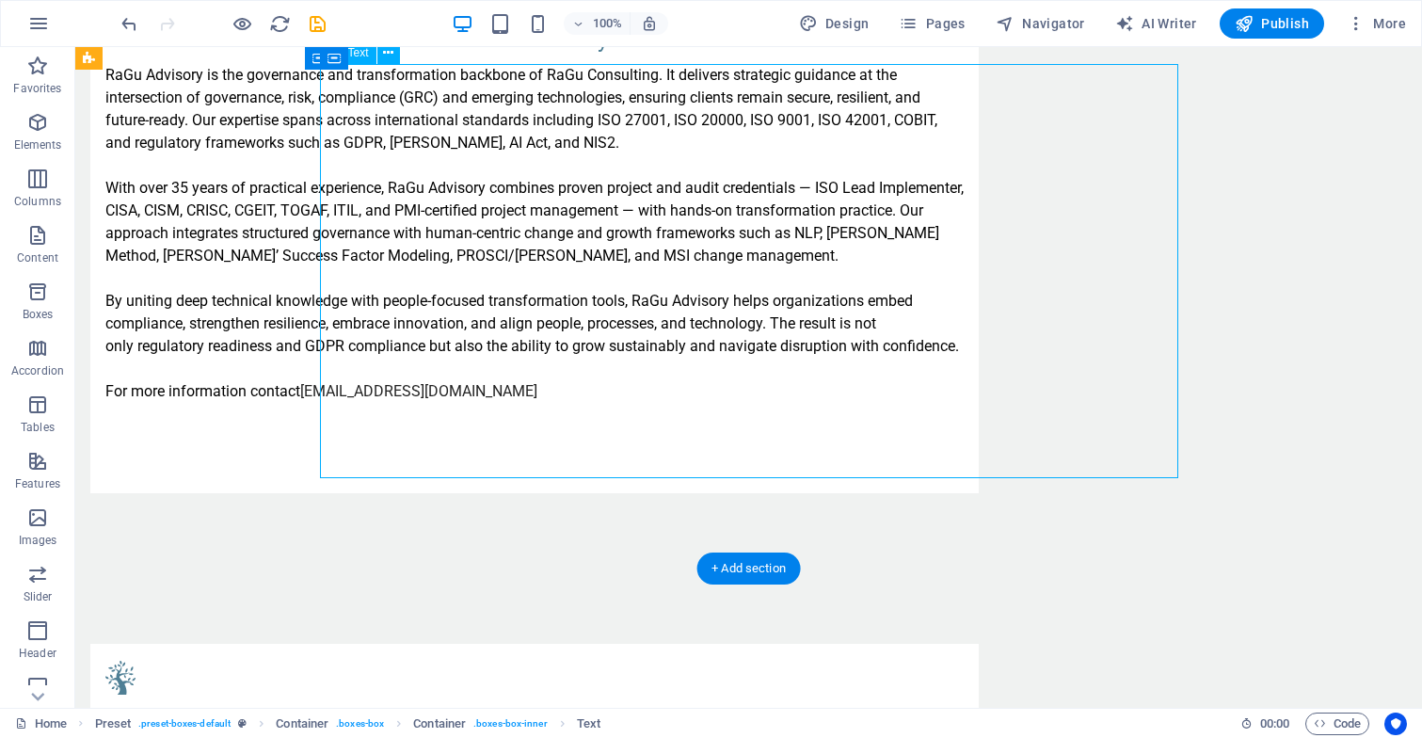
click at [670, 457] on div "RaGu Advisory is the governance and transformation backbone of RaGu Consulting.…" at bounding box center [534, 267] width 858 height 406
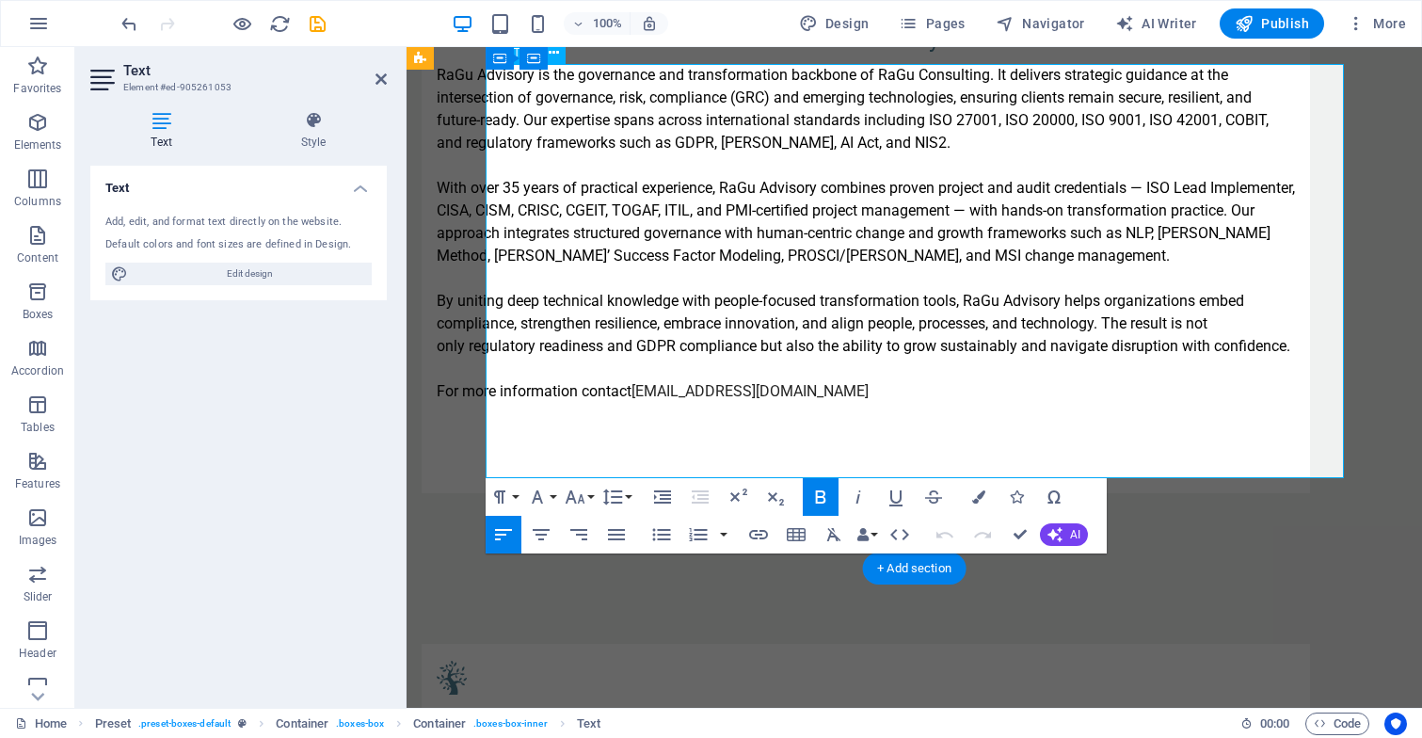
click at [611, 449] on p at bounding box center [866, 459] width 858 height 23
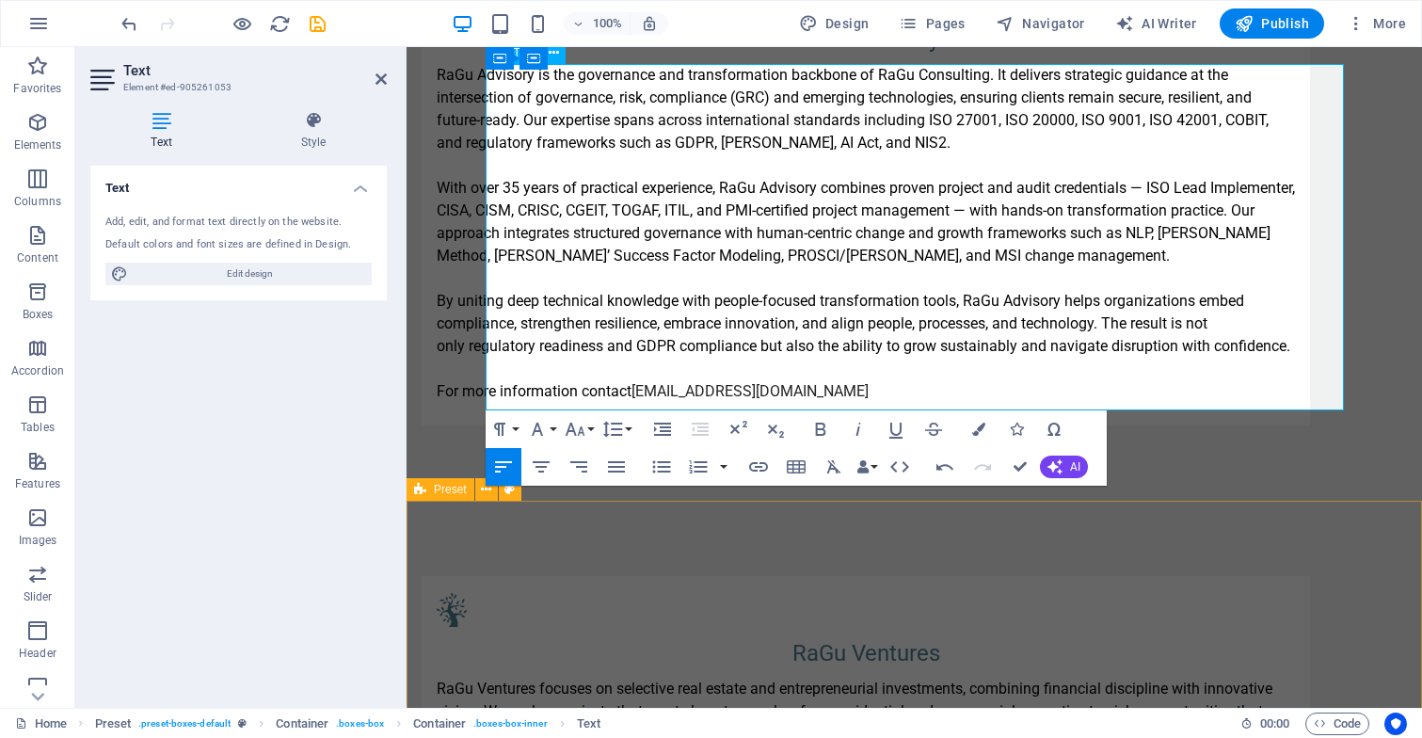
click at [580, 561] on div "RaGu Ventures RaGu Ventures focuses on selective real estate and entrepreneuria…" at bounding box center [913, 725] width 1015 height 448
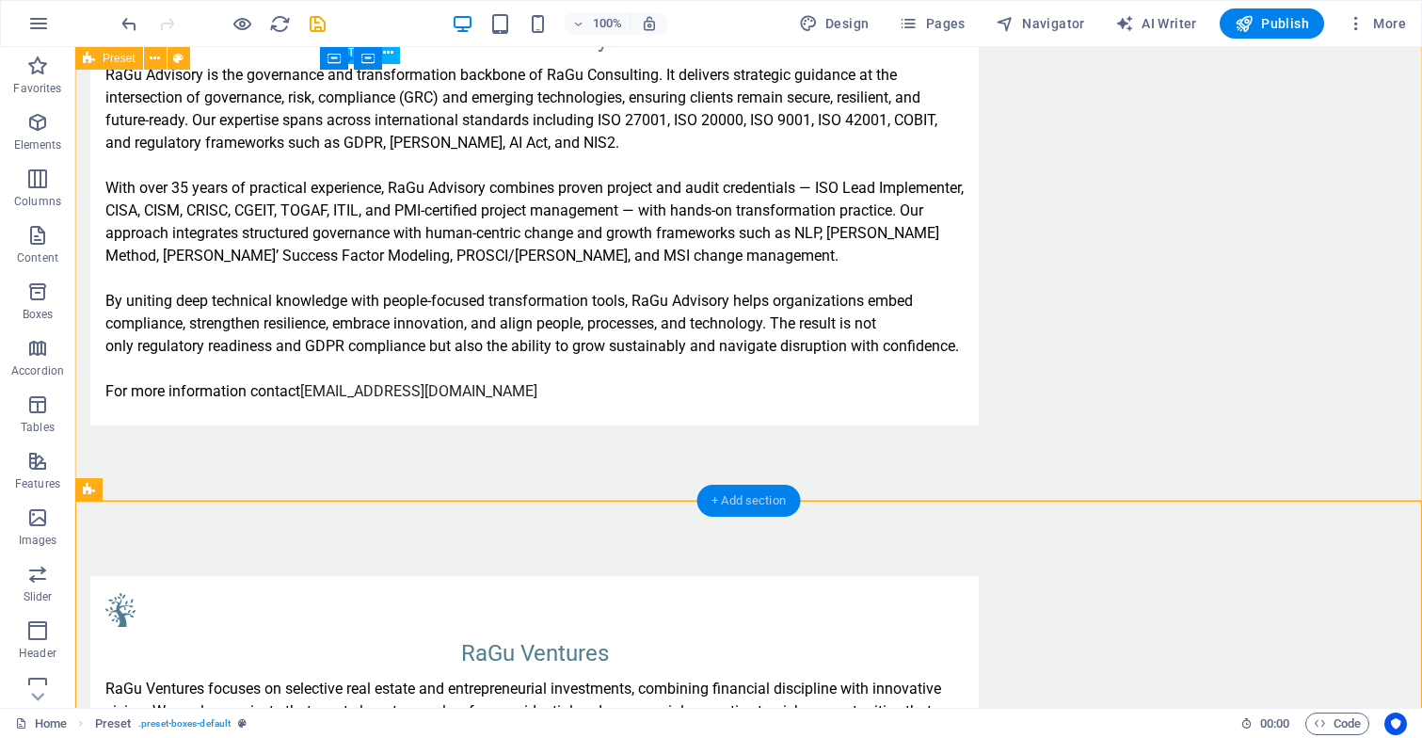
click at [773, 499] on div "+ Add section" at bounding box center [748, 501] width 104 height 32
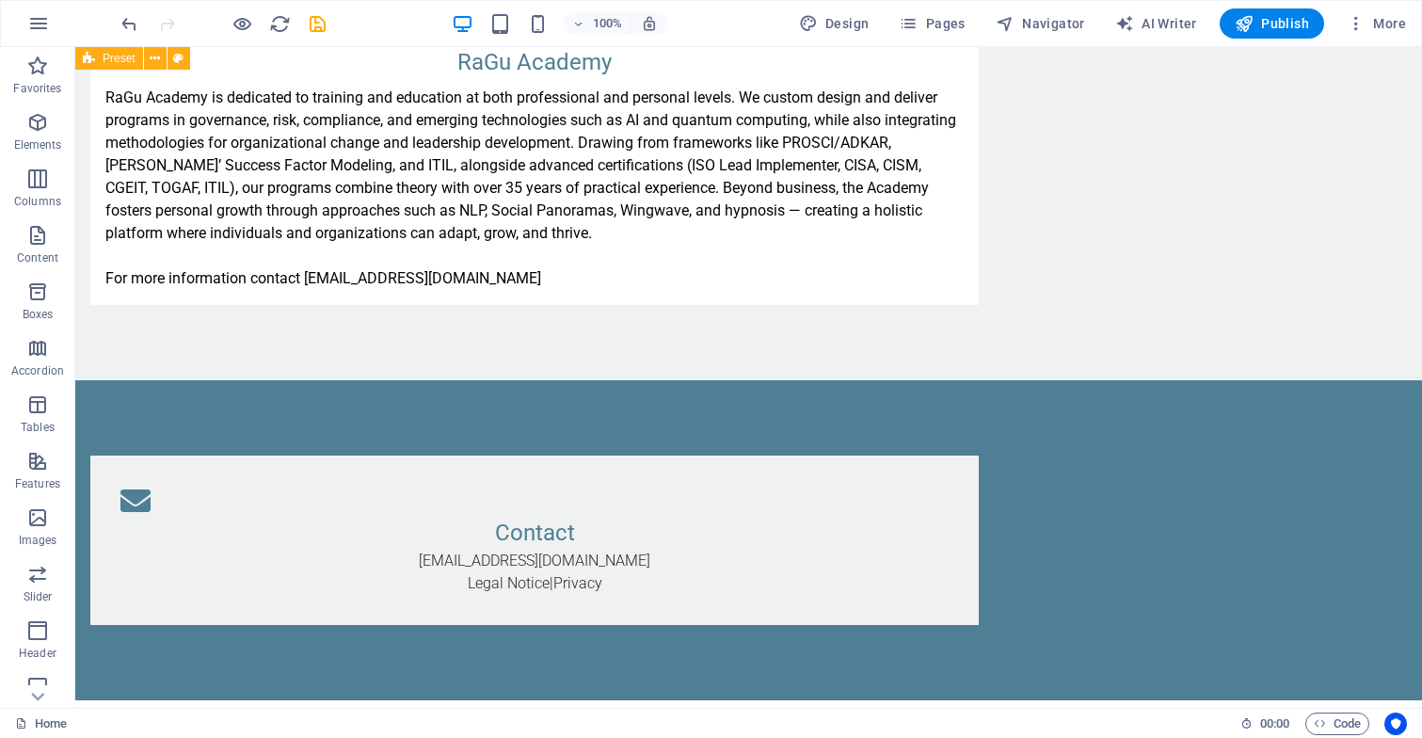
scroll to position [3598, 0]
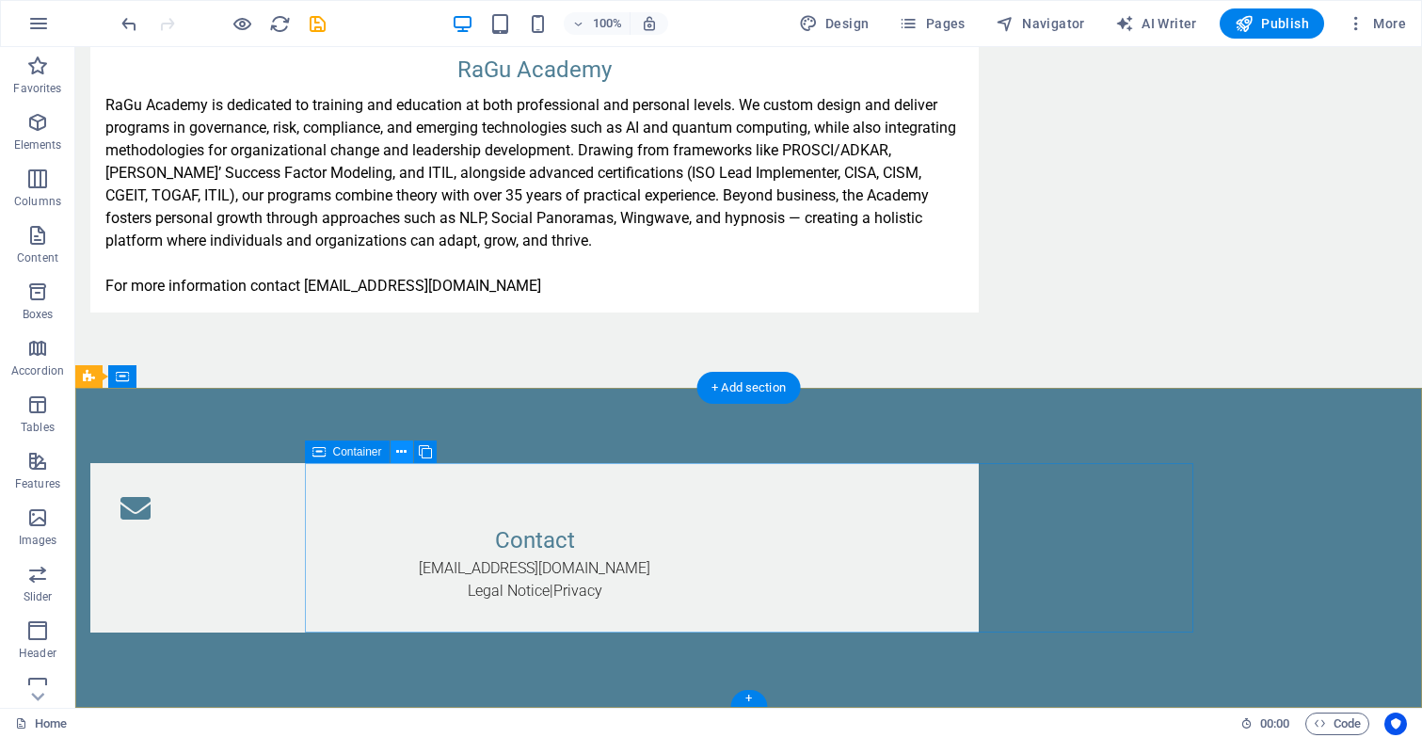
click at [401, 447] on icon at bounding box center [401, 452] width 10 height 20
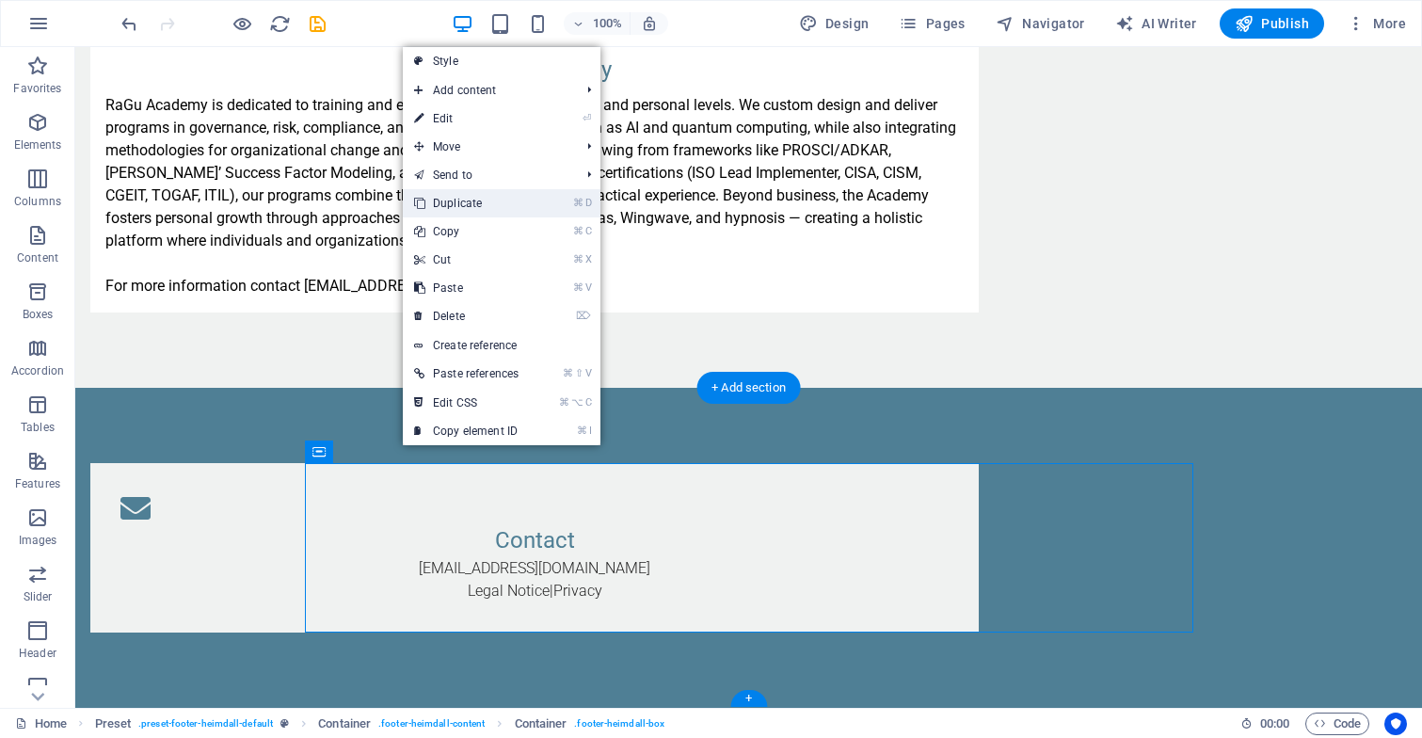
click at [527, 202] on link "⌘ D Duplicate" at bounding box center [466, 203] width 127 height 28
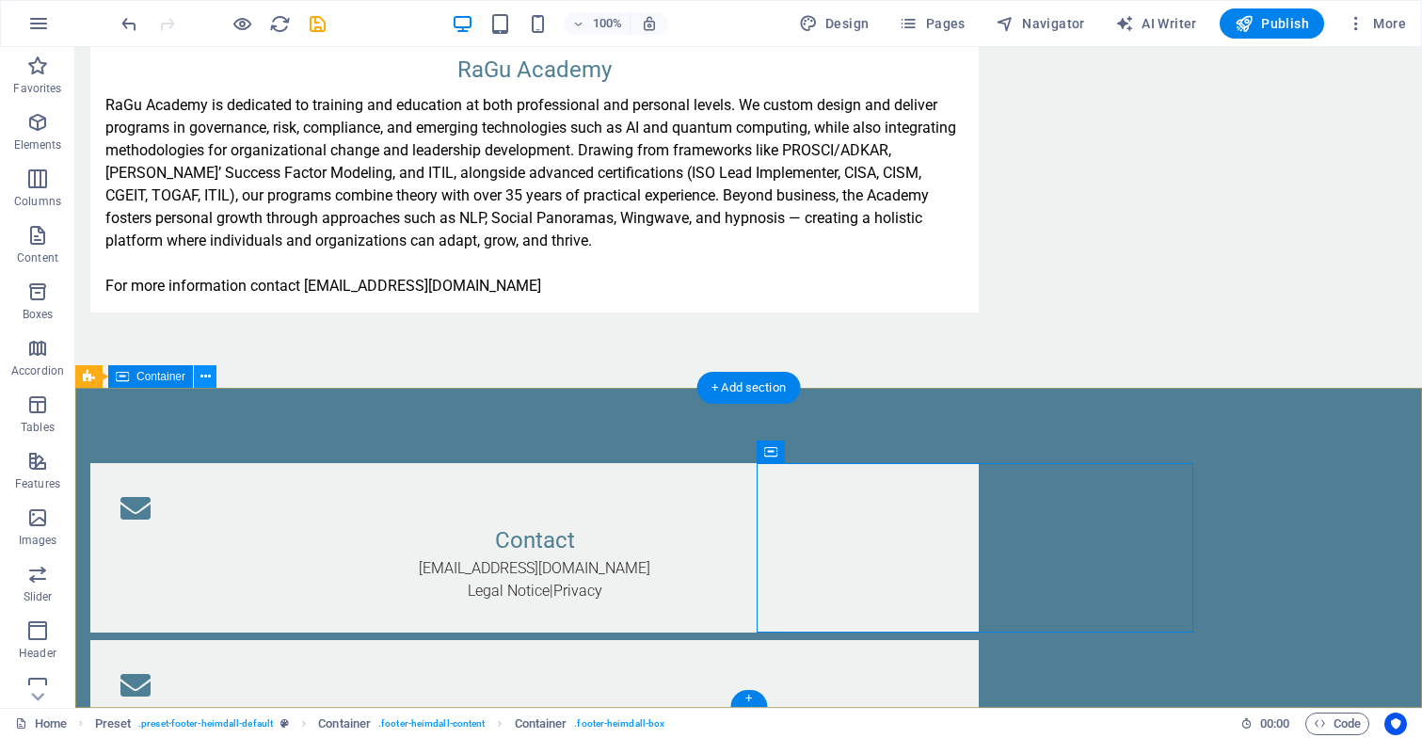
click at [206, 381] on icon at bounding box center [205, 377] width 10 height 20
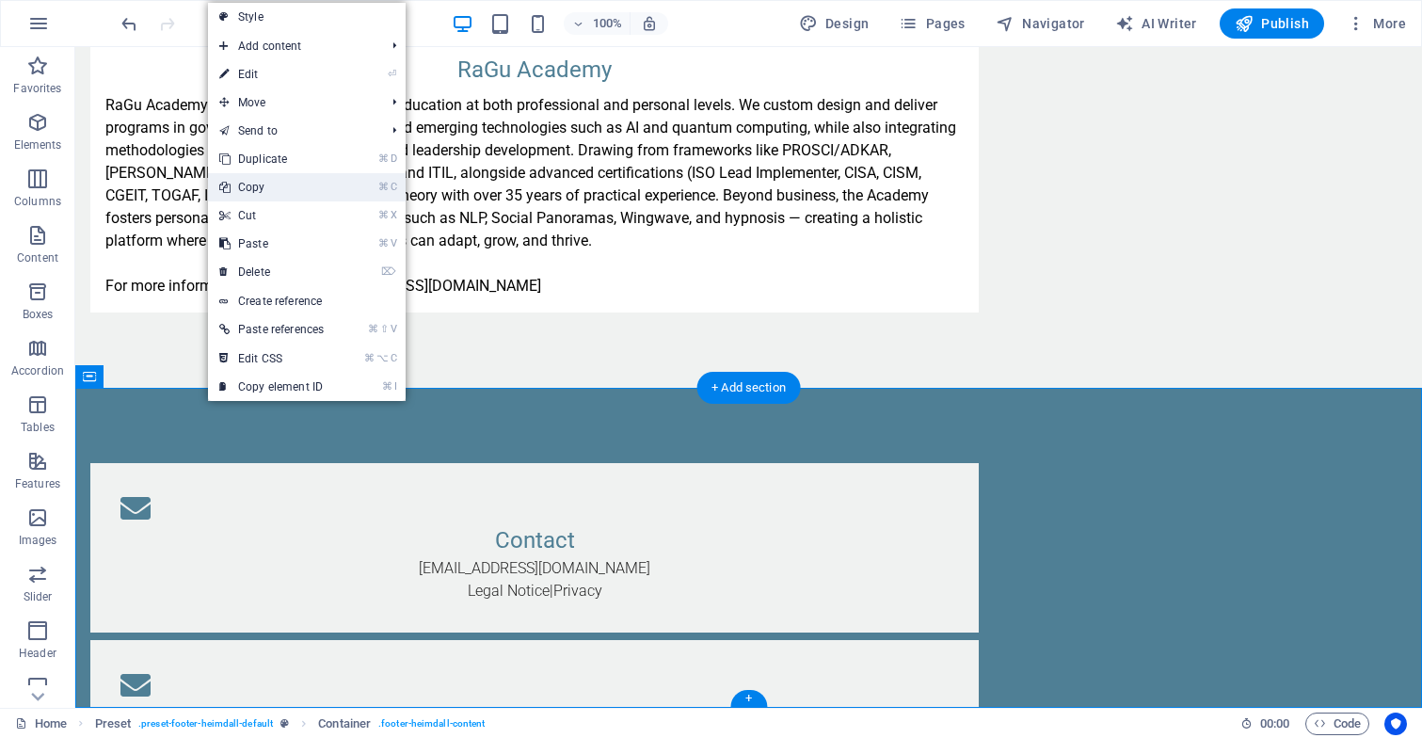
click at [298, 187] on link "⌘ C Copy" at bounding box center [271, 187] width 127 height 28
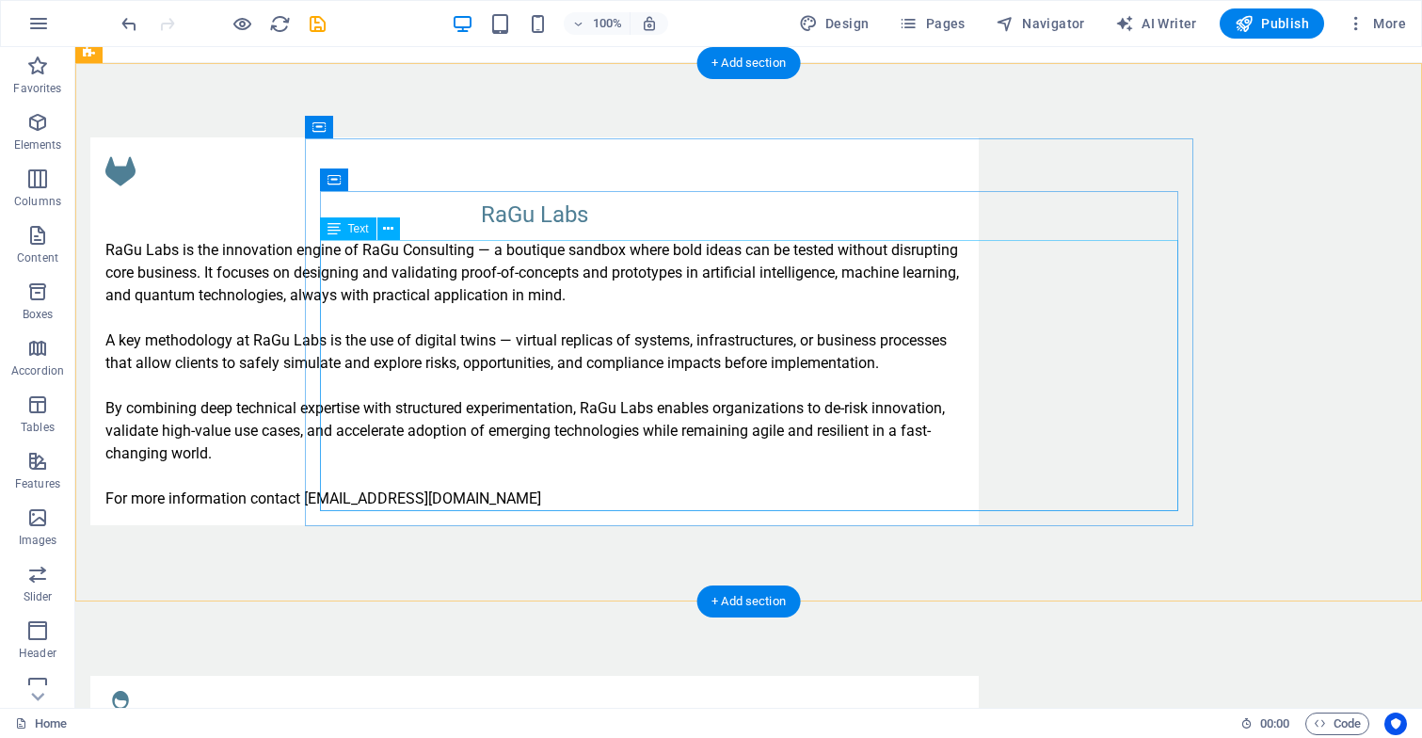
scroll to position [1408, 0]
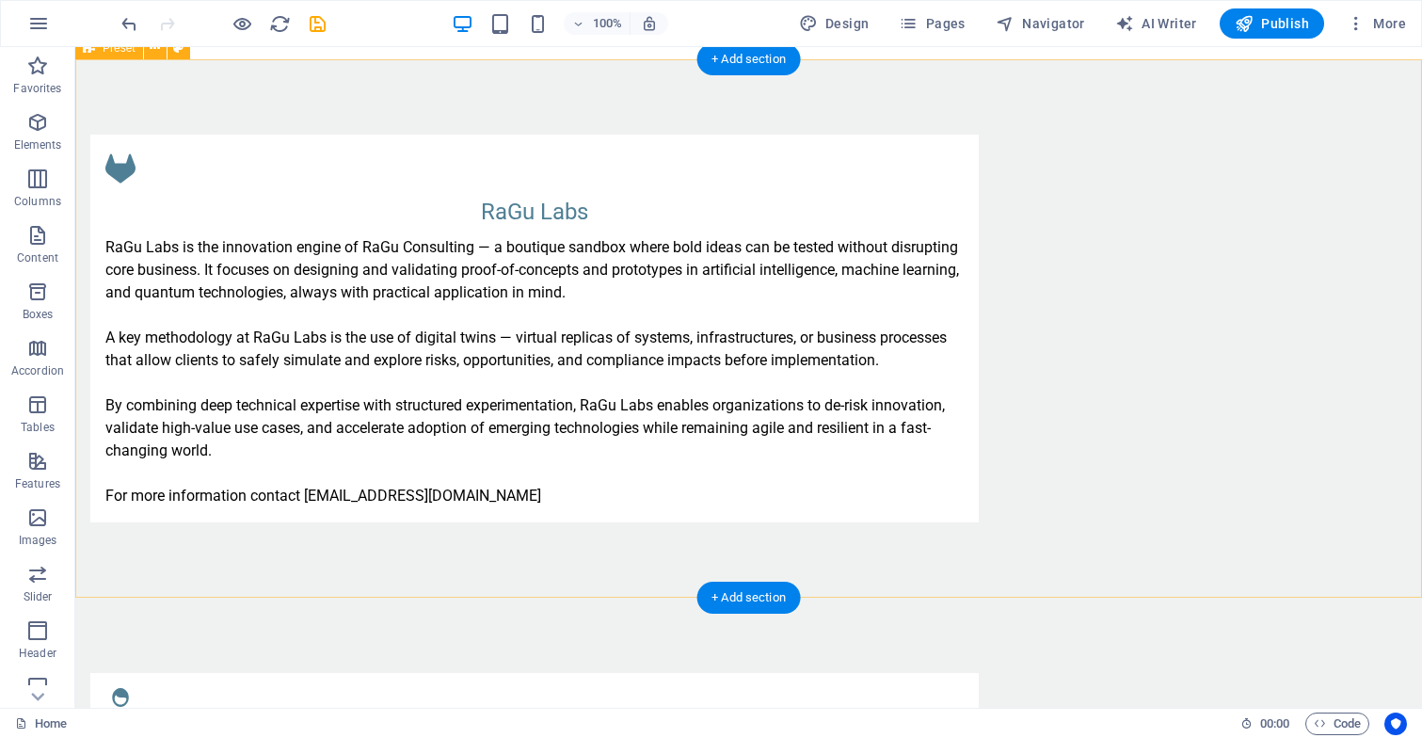
click at [396, 564] on div "RaGu Labs RaGu Labs is the innovation engine of RaGu Consulting — a boutique sa…" at bounding box center [748, 328] width 1346 height 538
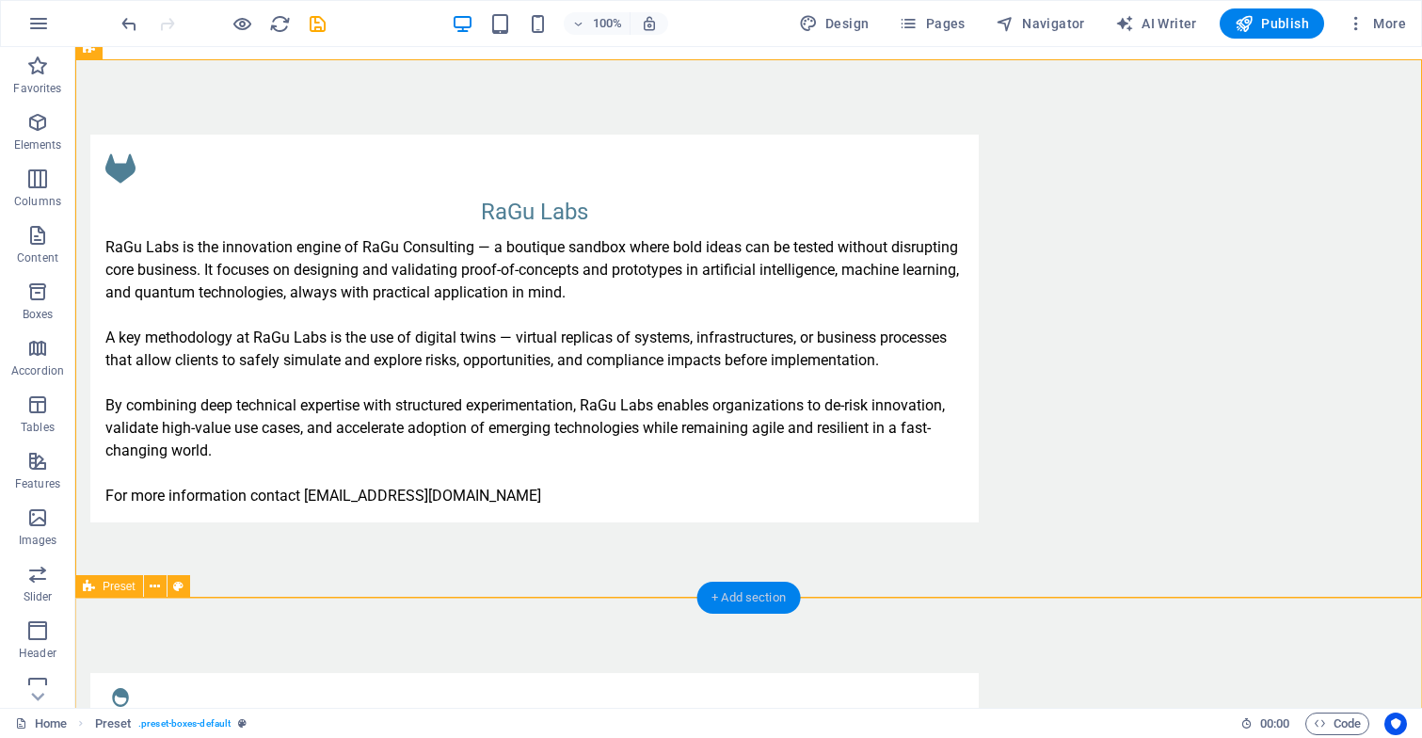
click at [739, 604] on div "+ Add section" at bounding box center [748, 597] width 104 height 32
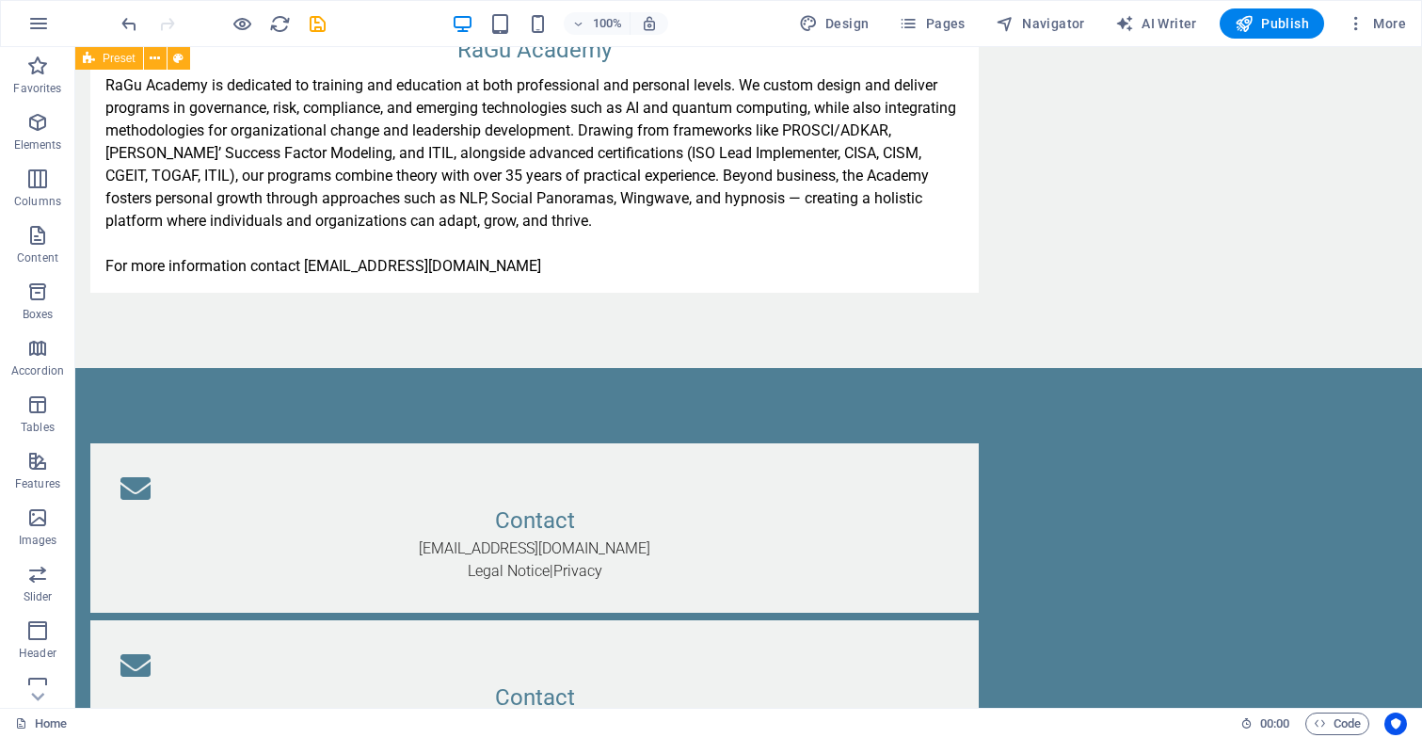
scroll to position [3598, 0]
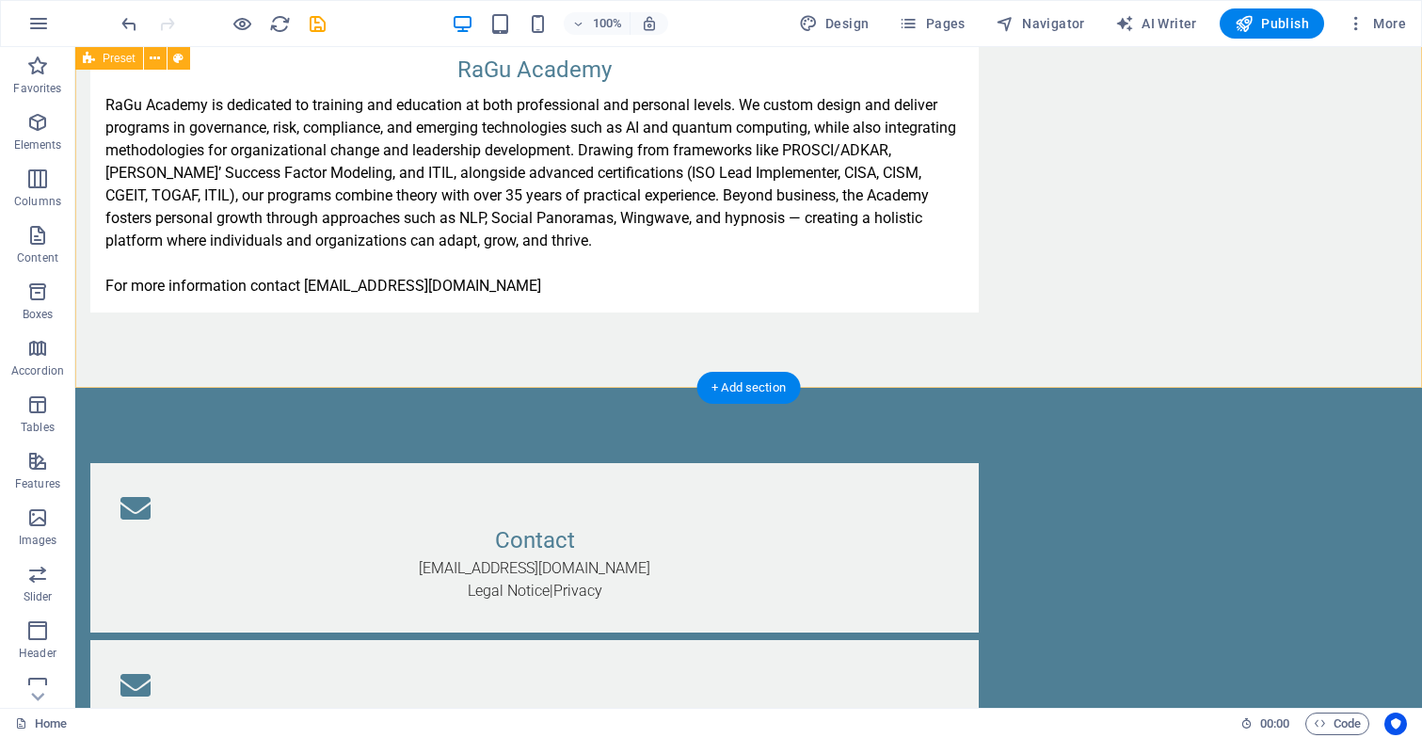
drag, startPoint x: 806, startPoint y: 426, endPoint x: 689, endPoint y: 387, distance: 124.1
click at [527, 389] on div "Contact info@ragu-consulting.eu Legal Notice | Privacy Contact info@ragu-consul…" at bounding box center [748, 636] width 1346 height 497
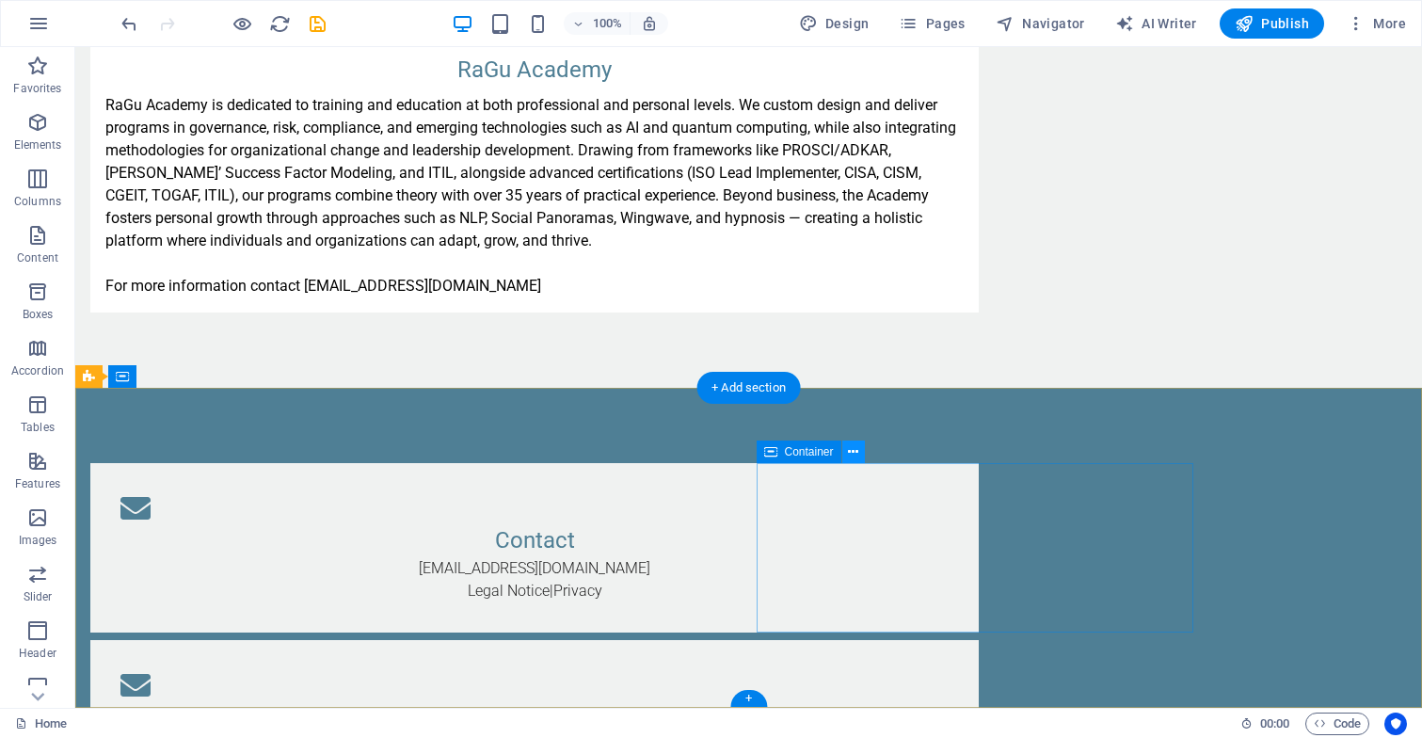
click at [853, 451] on icon at bounding box center [853, 452] width 10 height 20
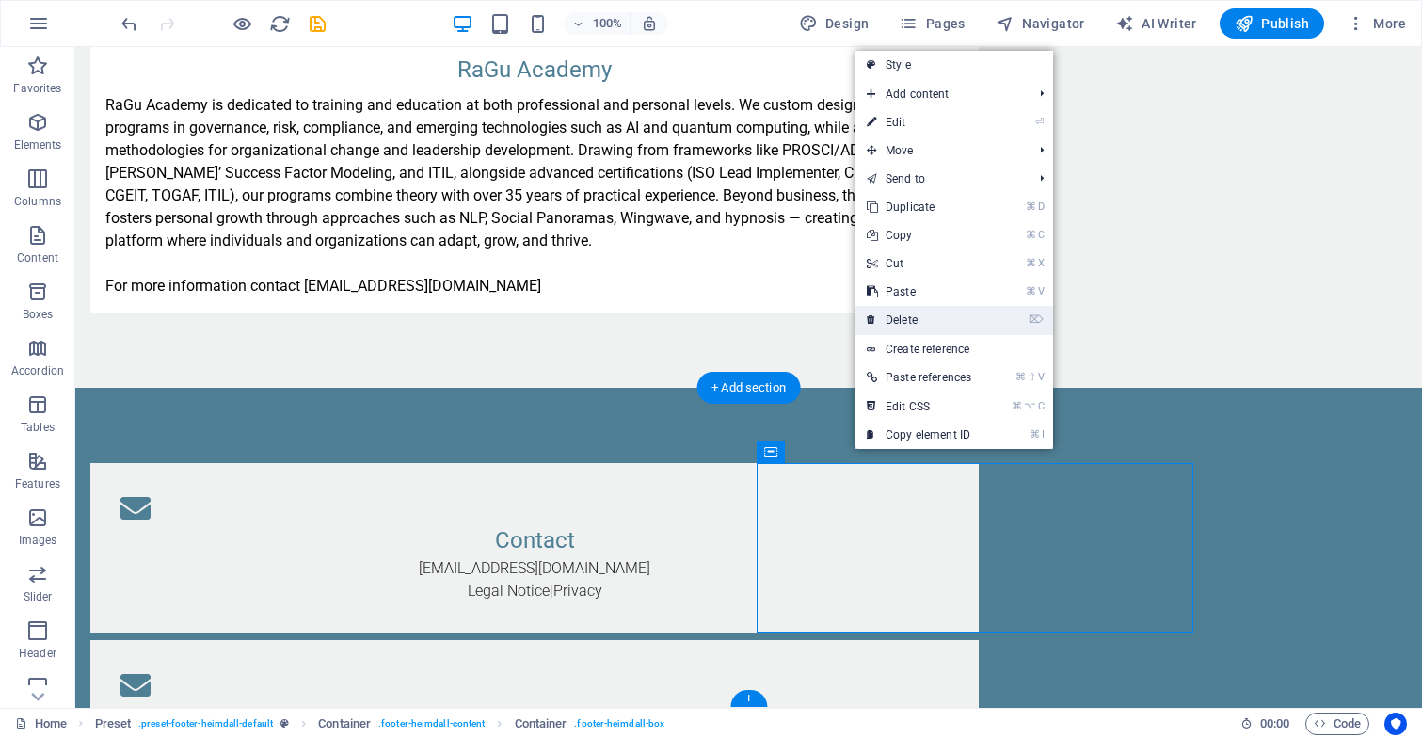
click at [924, 311] on link "⌦ Delete" at bounding box center [918, 320] width 127 height 28
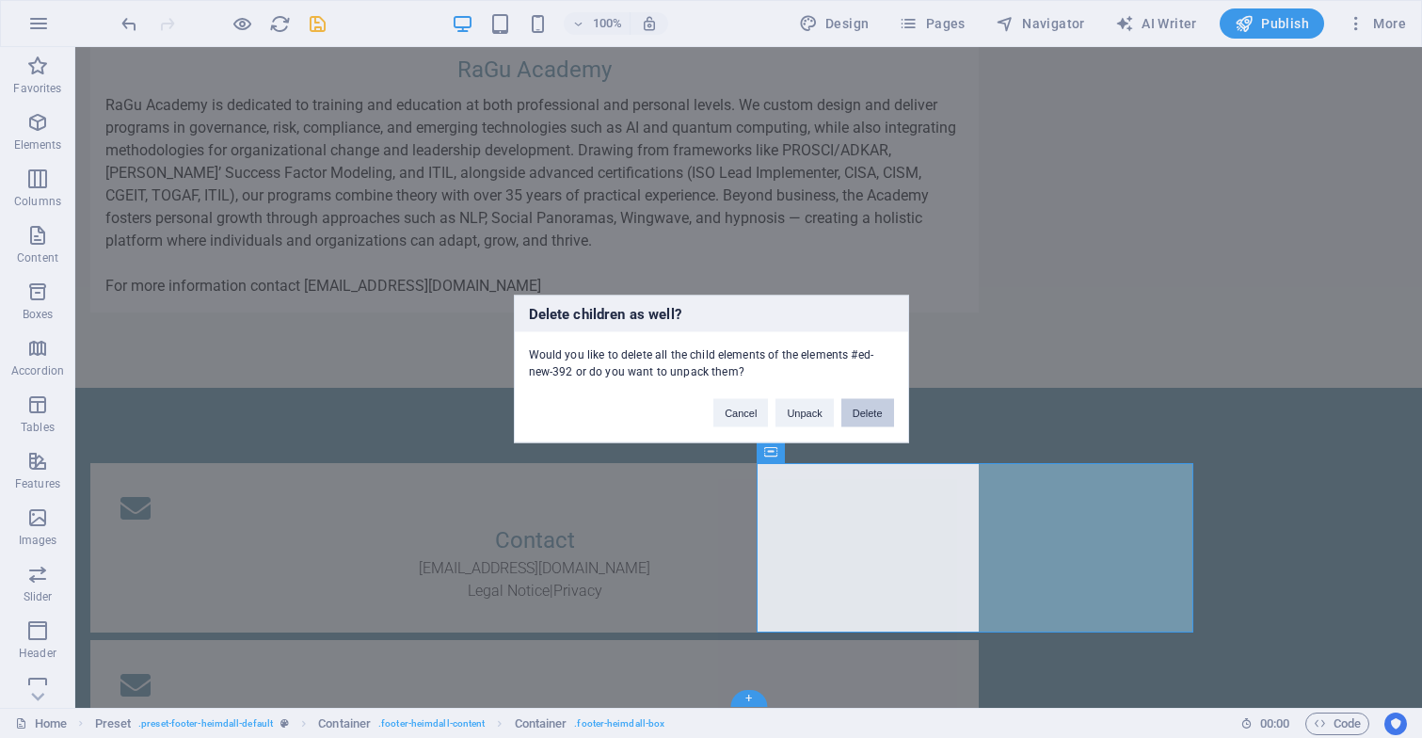
click at [869, 410] on button "Delete" at bounding box center [867, 413] width 53 height 28
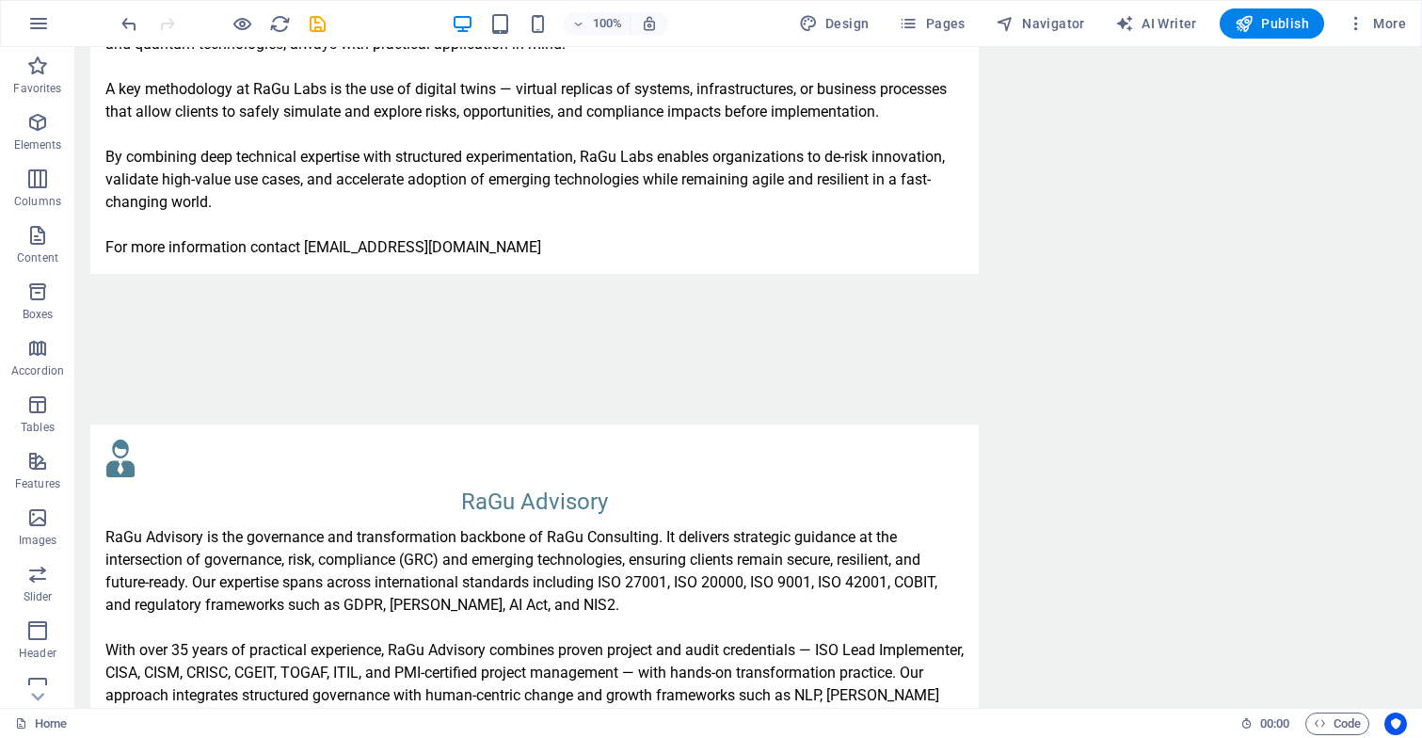
scroll to position [1659, 0]
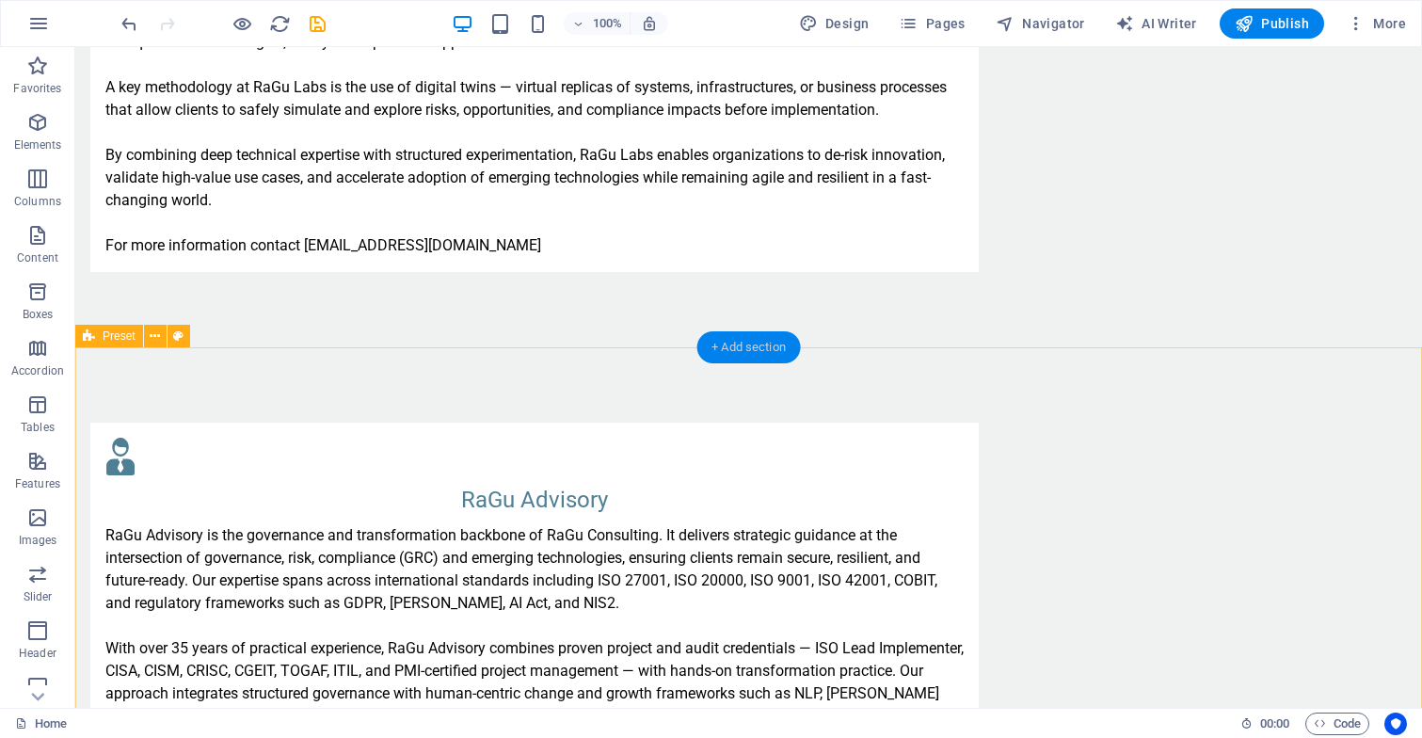
click at [738, 345] on div "+ Add section" at bounding box center [748, 347] width 104 height 32
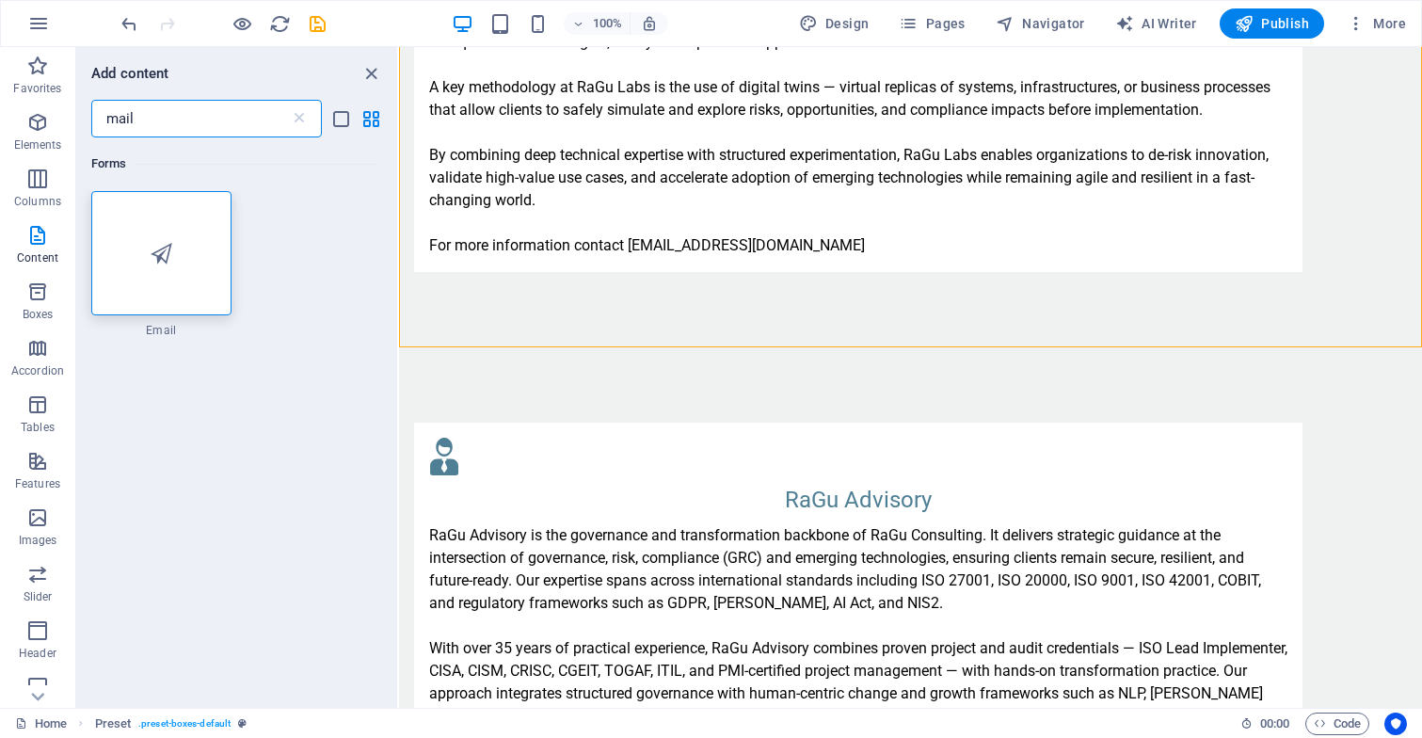
click at [191, 121] on input "mail" at bounding box center [190, 119] width 199 height 38
type input "m"
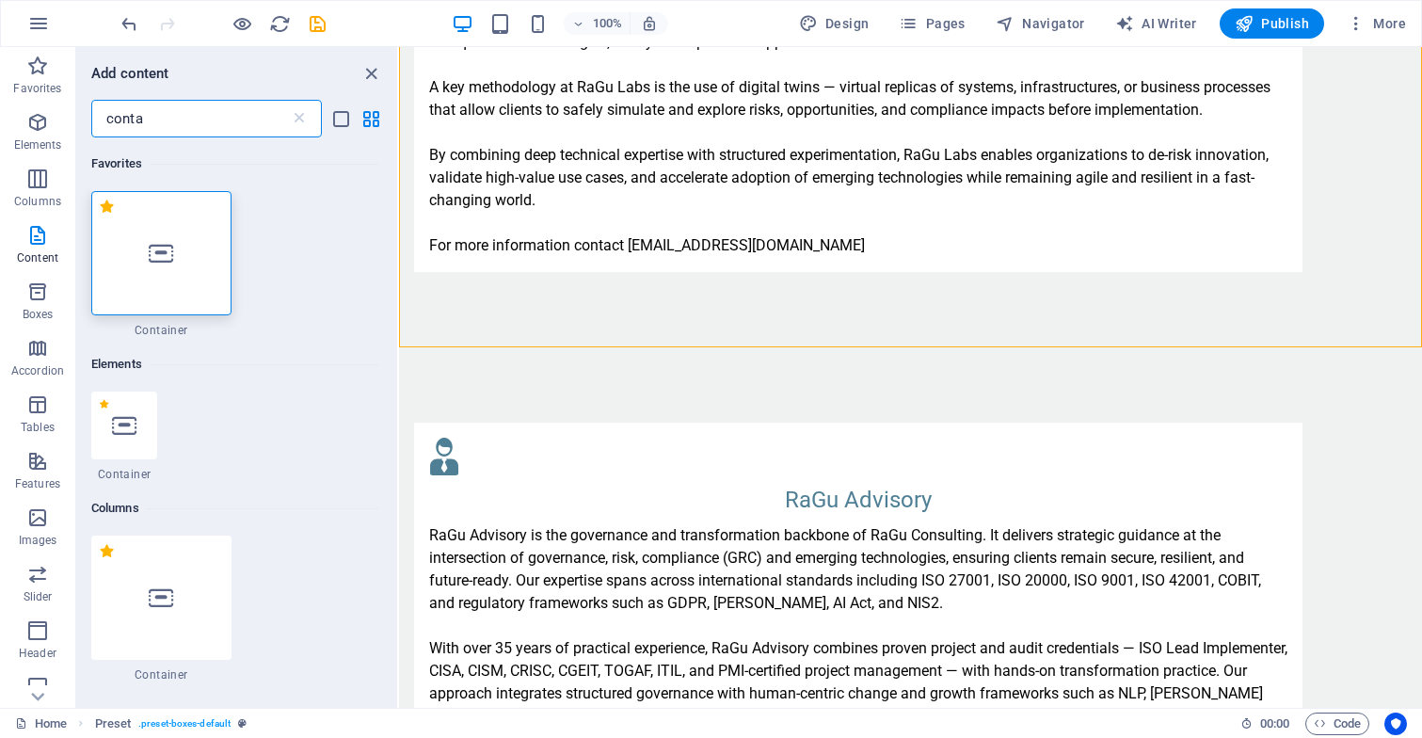
type input "conta"
click at [170, 261] on icon at bounding box center [161, 253] width 24 height 24
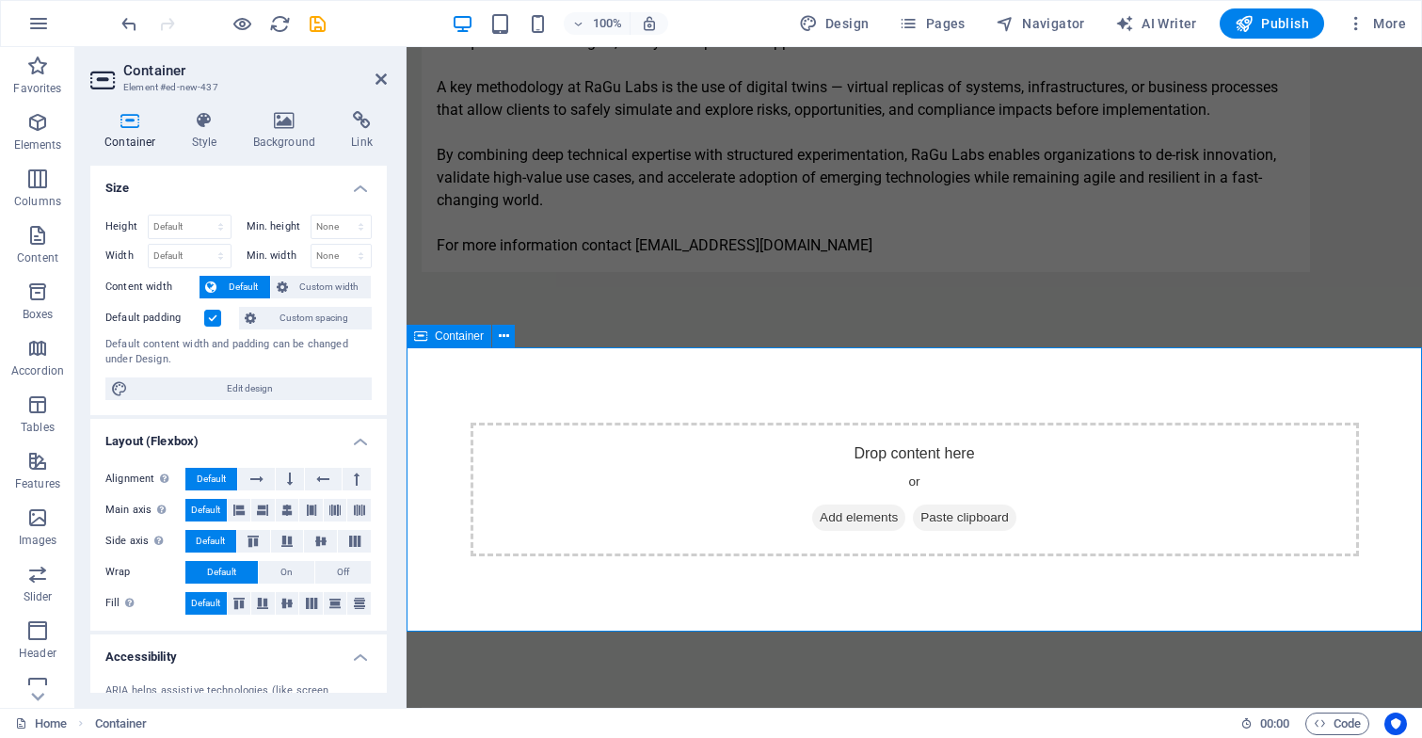
click at [962, 516] on span "Paste clipboard" at bounding box center [964, 517] width 103 height 26
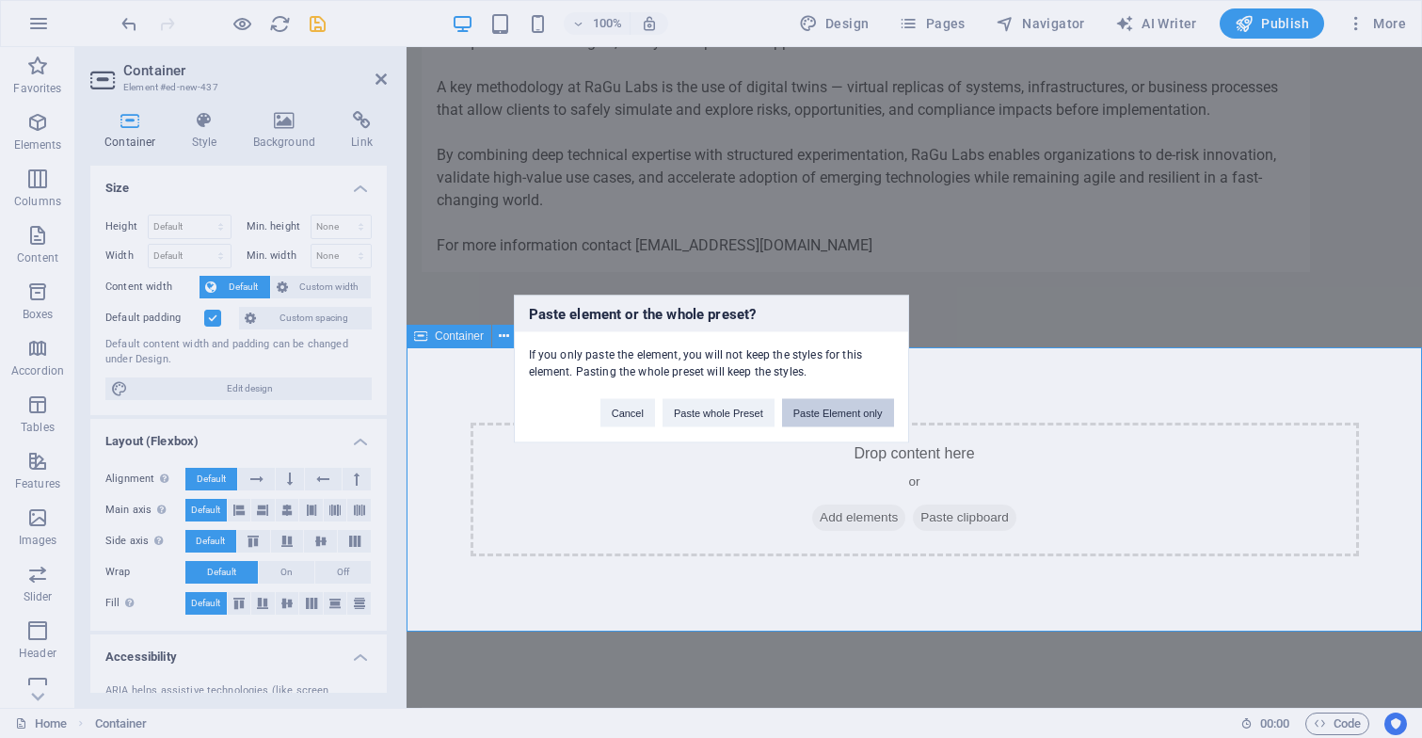
click at [836, 406] on button "Paste Element only" at bounding box center [838, 413] width 112 height 28
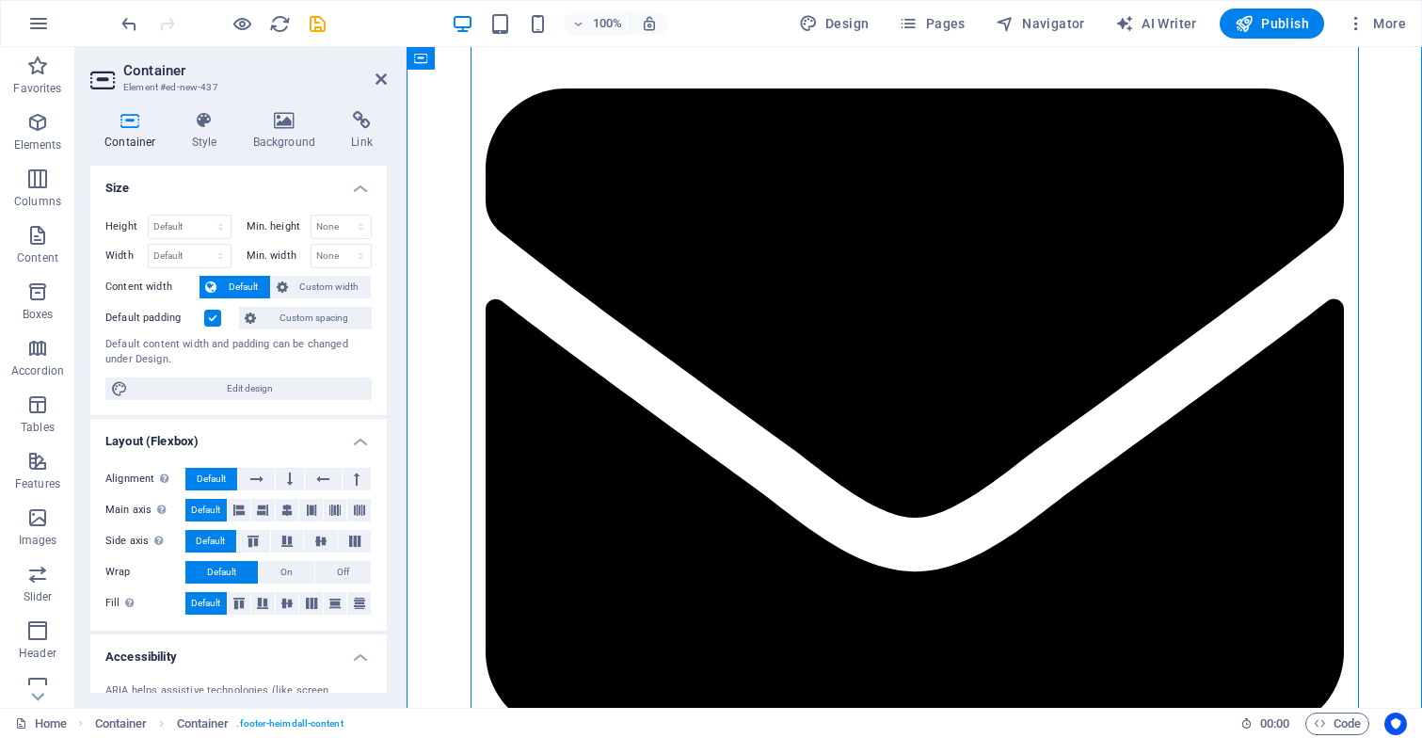
scroll to position [2060, 0]
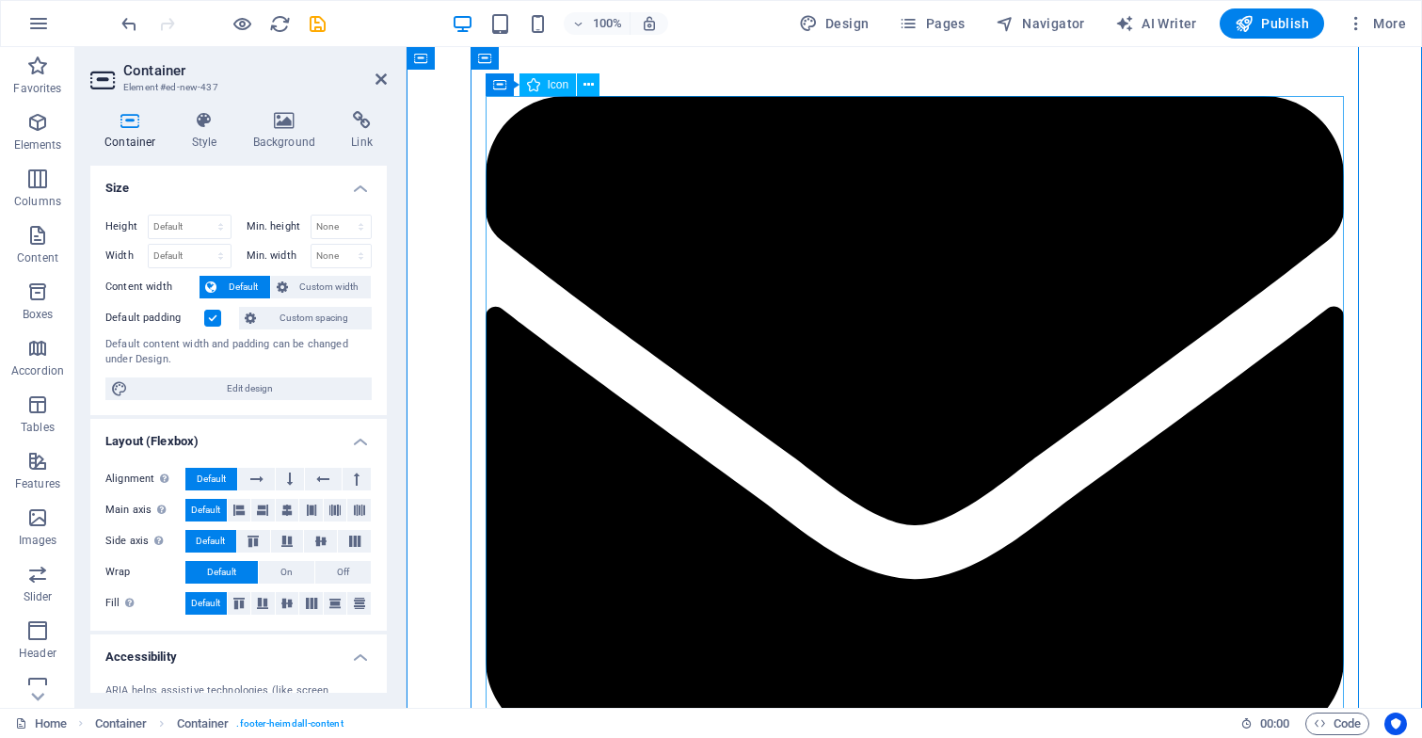
click at [813, 499] on figure at bounding box center [914, 421] width 858 height 650
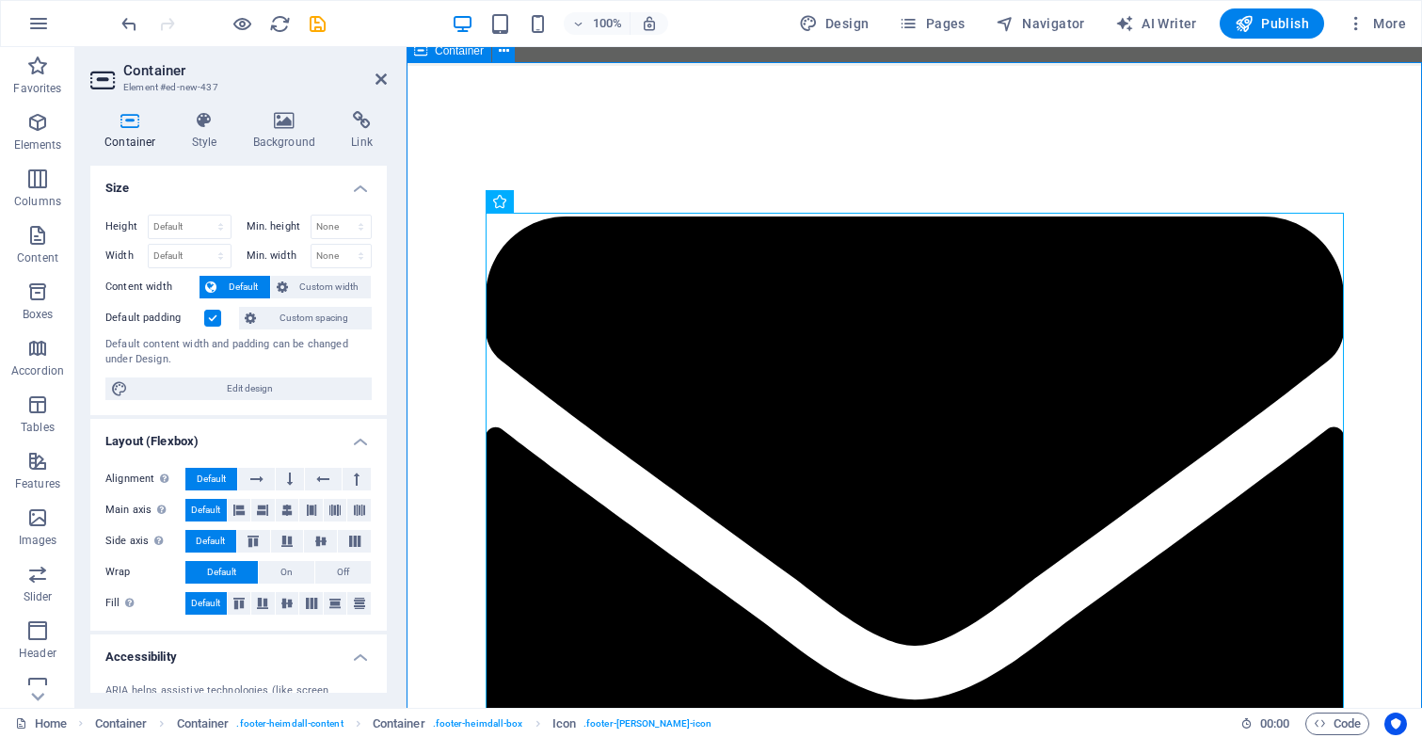
scroll to position [1946, 0]
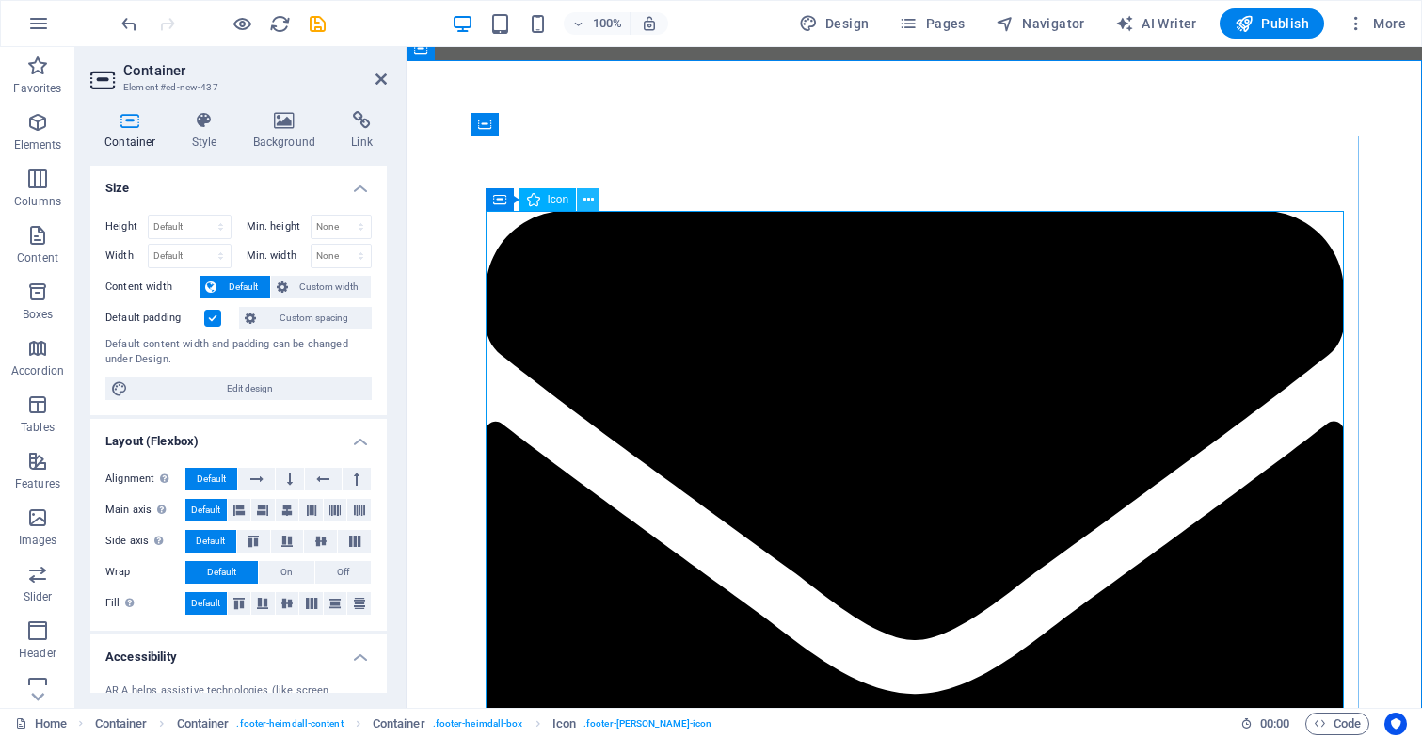
click at [592, 199] on icon at bounding box center [588, 200] width 10 height 20
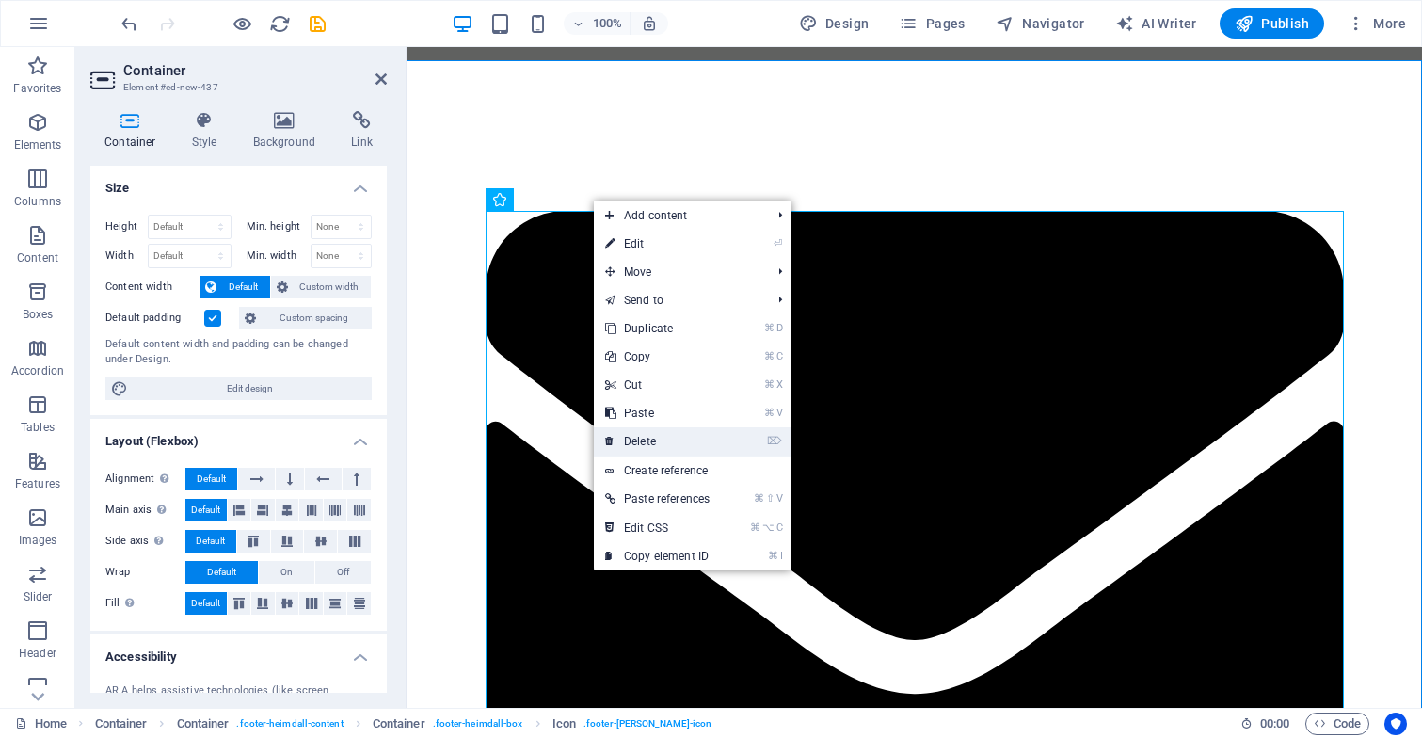
click at [650, 439] on link "⌦ Delete" at bounding box center [657, 441] width 127 height 28
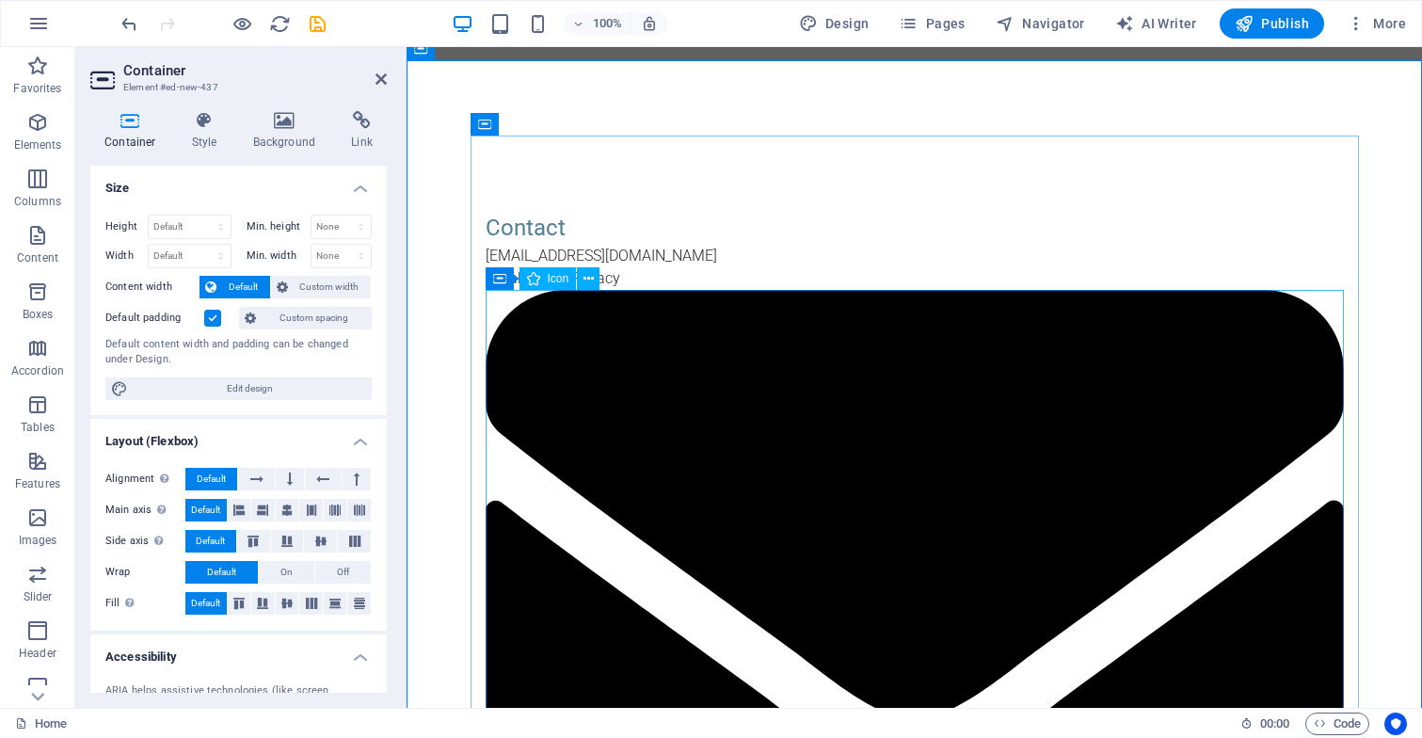
click at [687, 390] on figure at bounding box center [914, 615] width 858 height 650
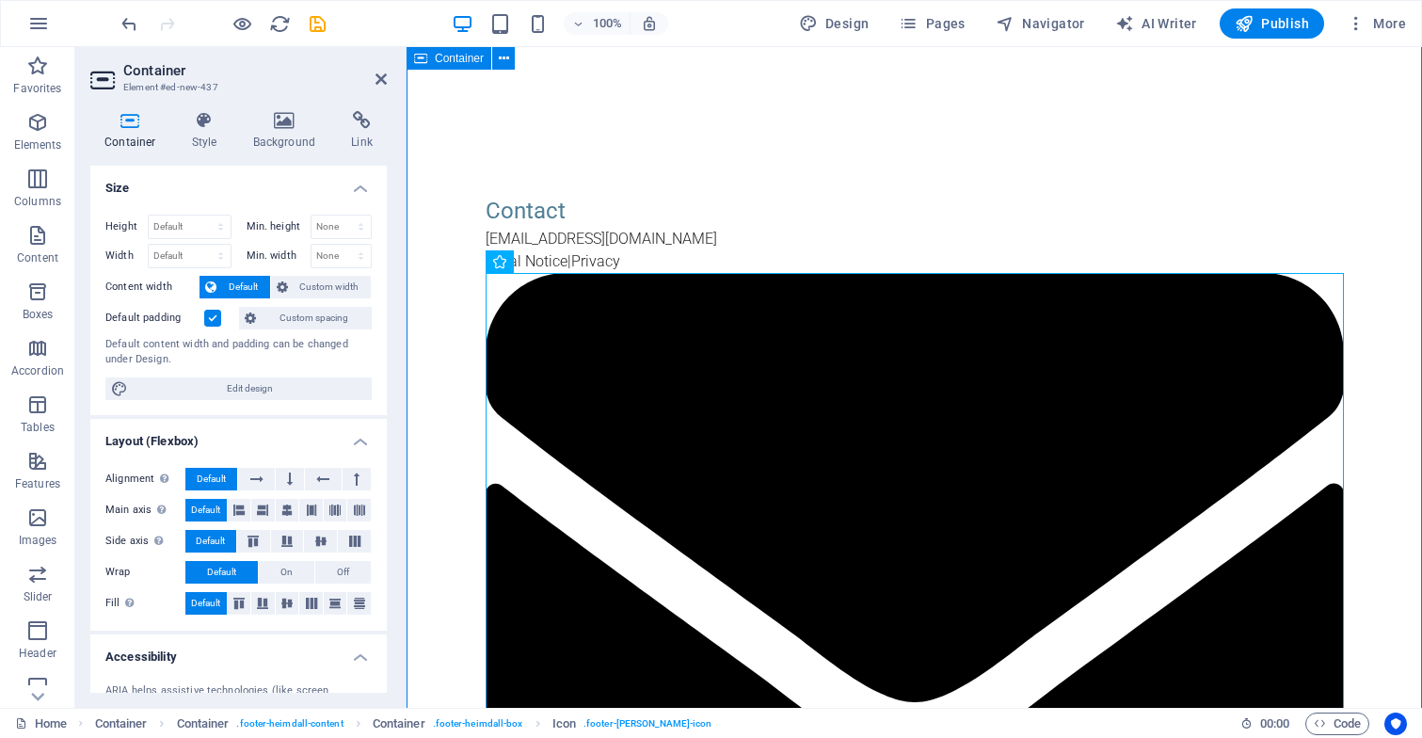
scroll to position [1962, 0]
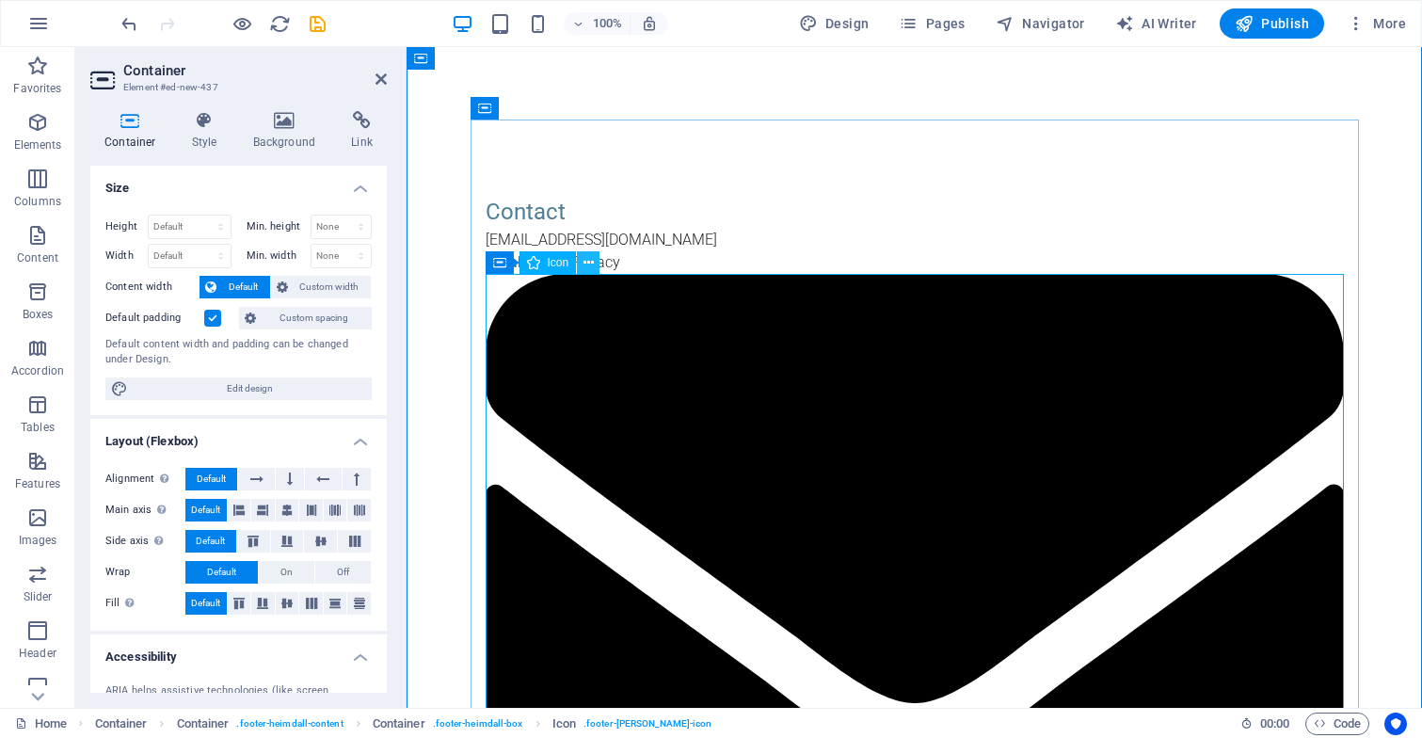
click at [592, 262] on icon at bounding box center [588, 263] width 10 height 20
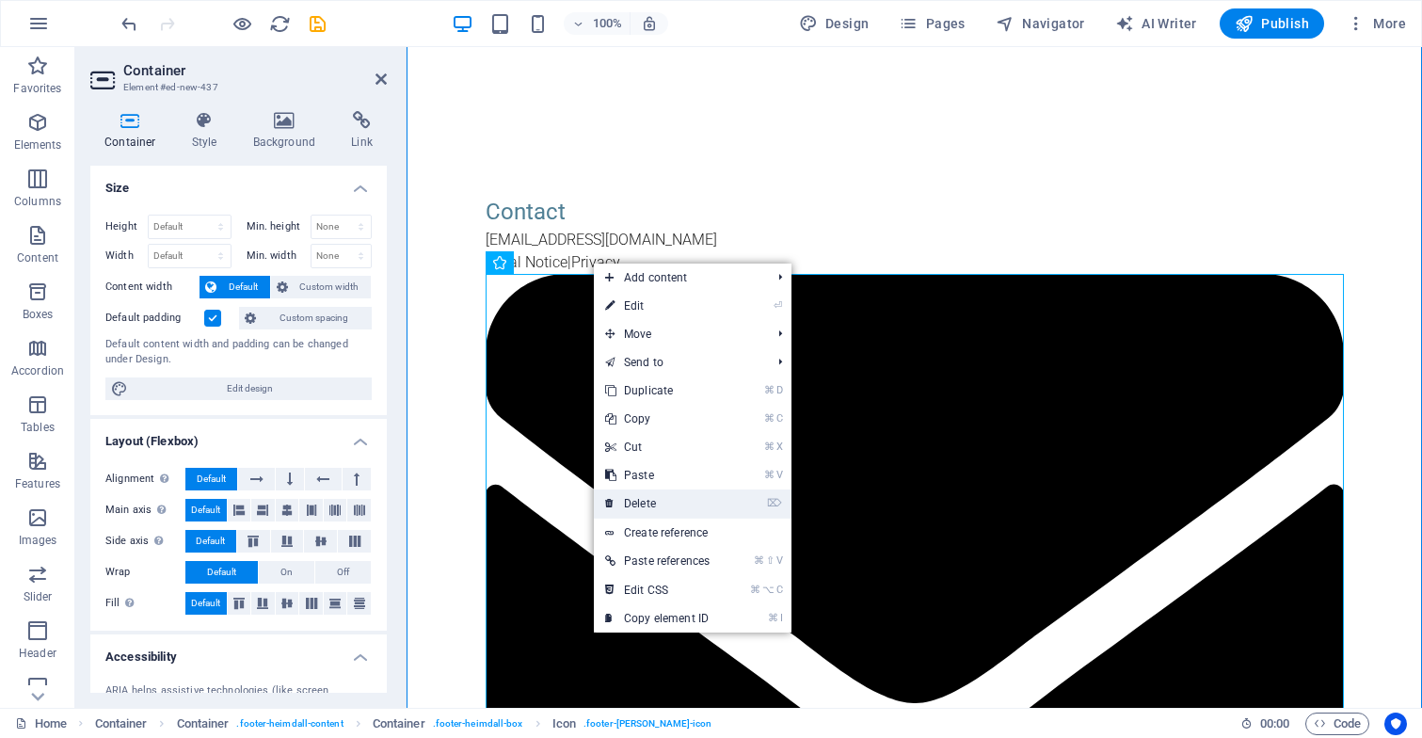
click at [641, 503] on link "⌦ Delete" at bounding box center [657, 503] width 127 height 28
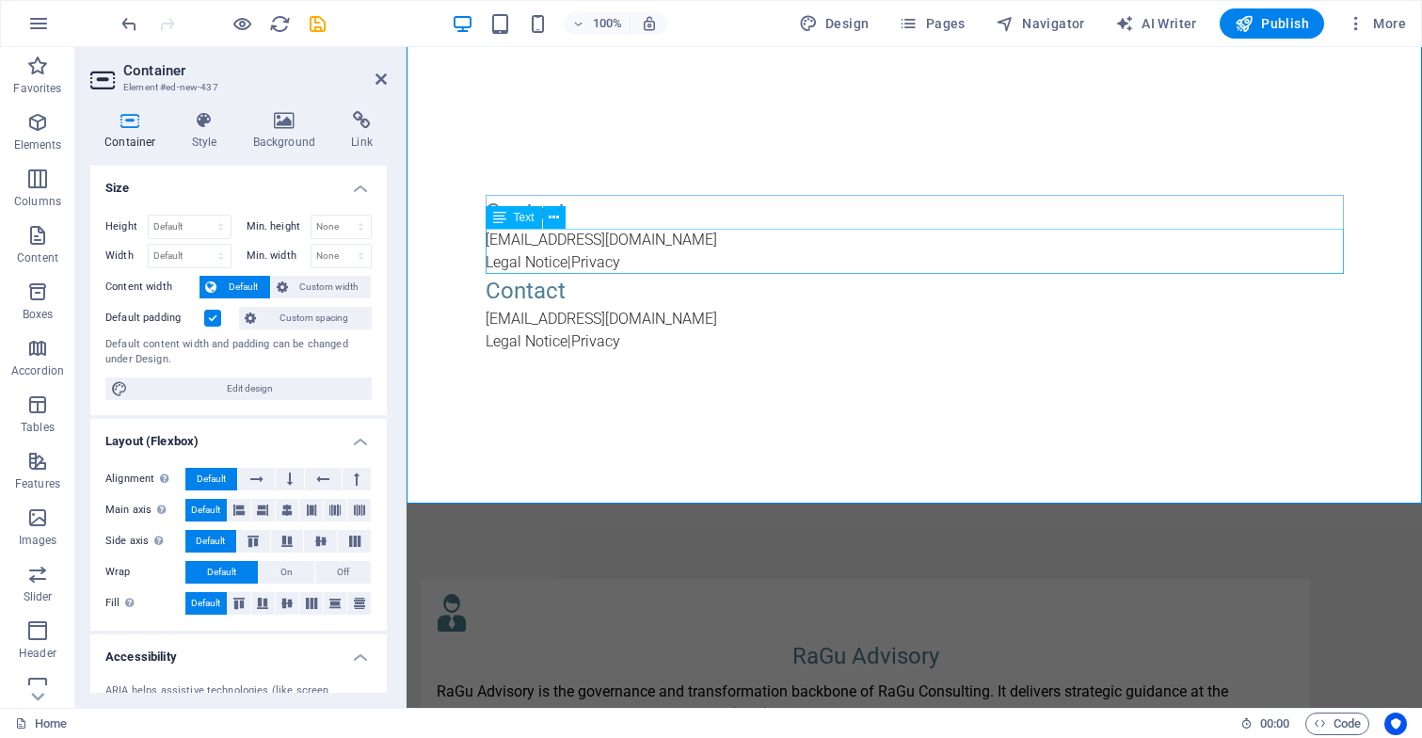
click at [643, 255] on div "info@ragu-consulting.eu Legal Notice | Privacy" at bounding box center [914, 251] width 858 height 45
click at [643, 260] on div "info@ragu-consulting.eu Legal Notice | Privacy" at bounding box center [914, 251] width 858 height 45
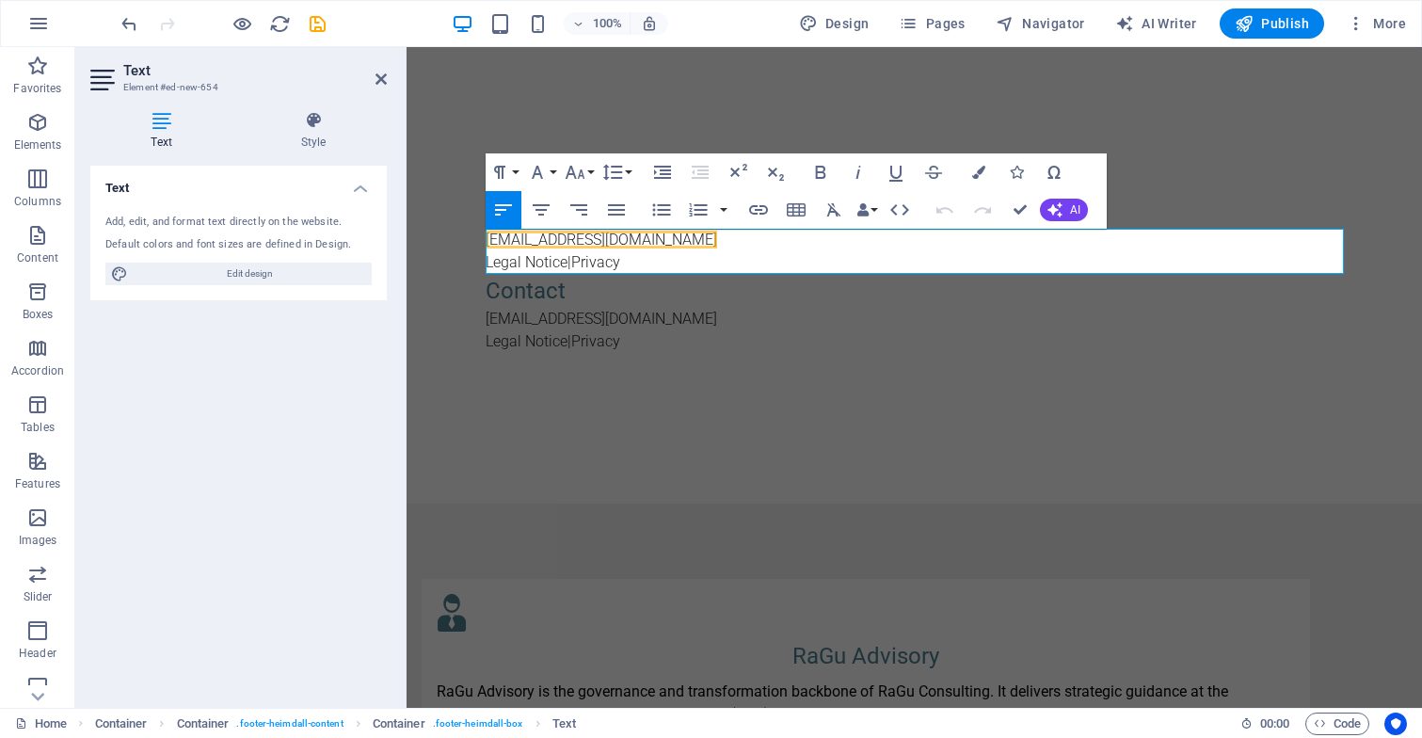
click at [643, 262] on p "Legal Notice | Privacy" at bounding box center [914, 262] width 858 height 23
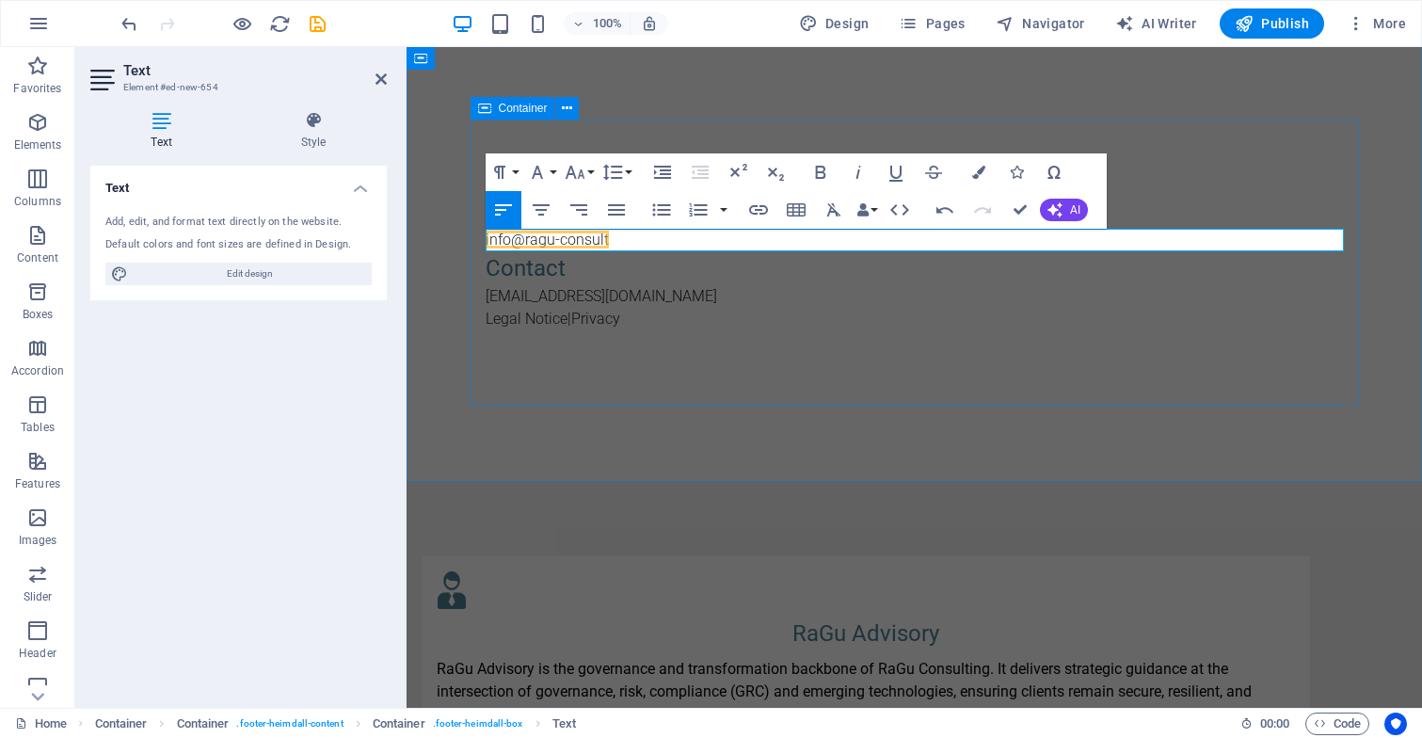
click at [680, 383] on div "Contact info@ragu-consult Contact info@ragu-consulting.eu Legal Notice | Privacy" at bounding box center [914, 262] width 888 height 286
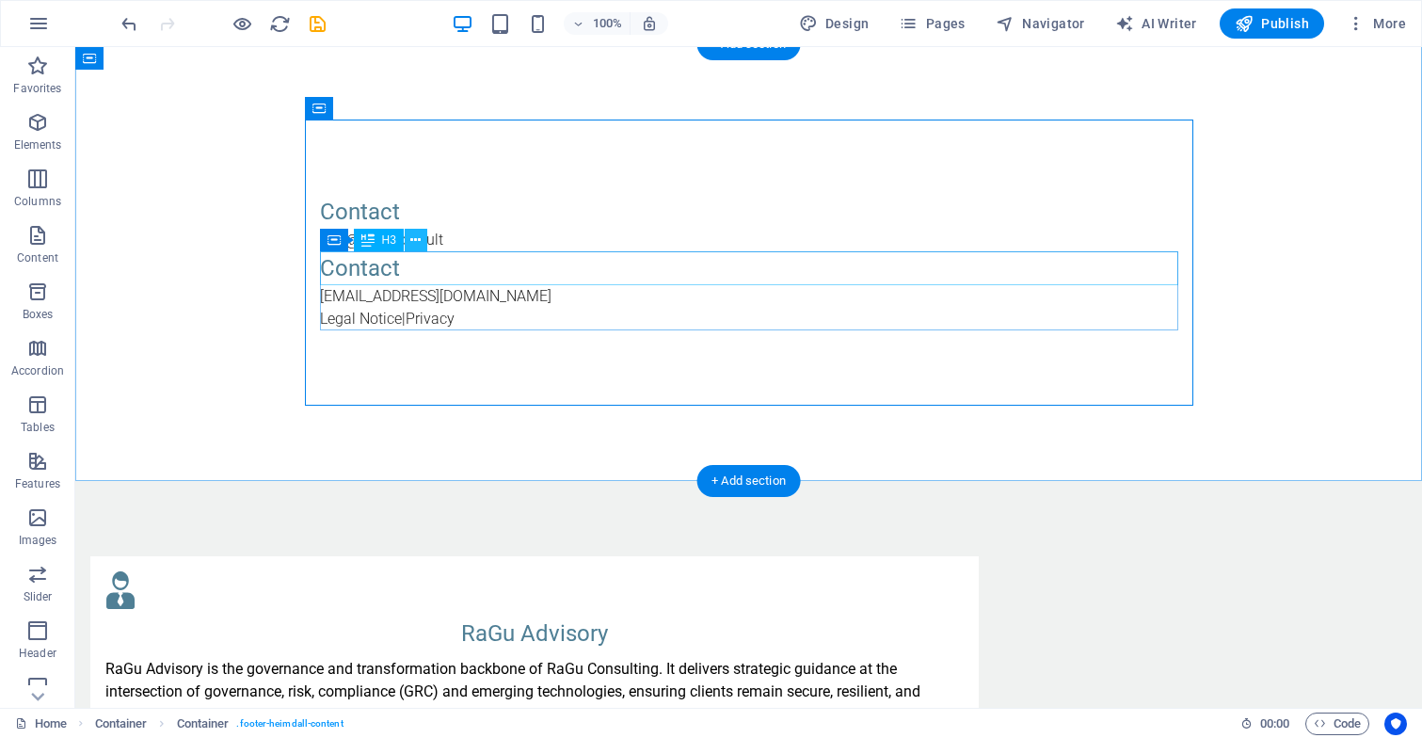
click at [412, 243] on icon at bounding box center [415, 241] width 10 height 20
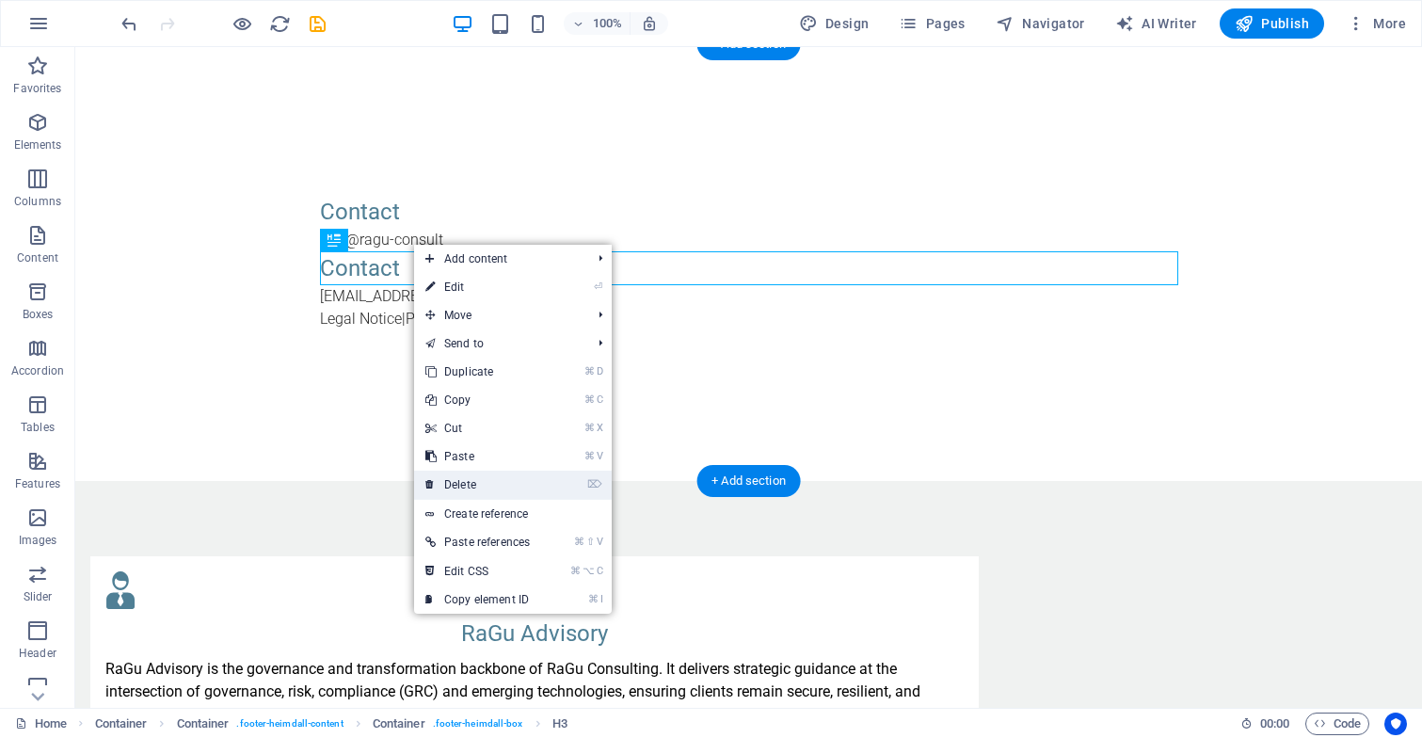
click at [480, 484] on link "⌦ Delete" at bounding box center [477, 484] width 127 height 28
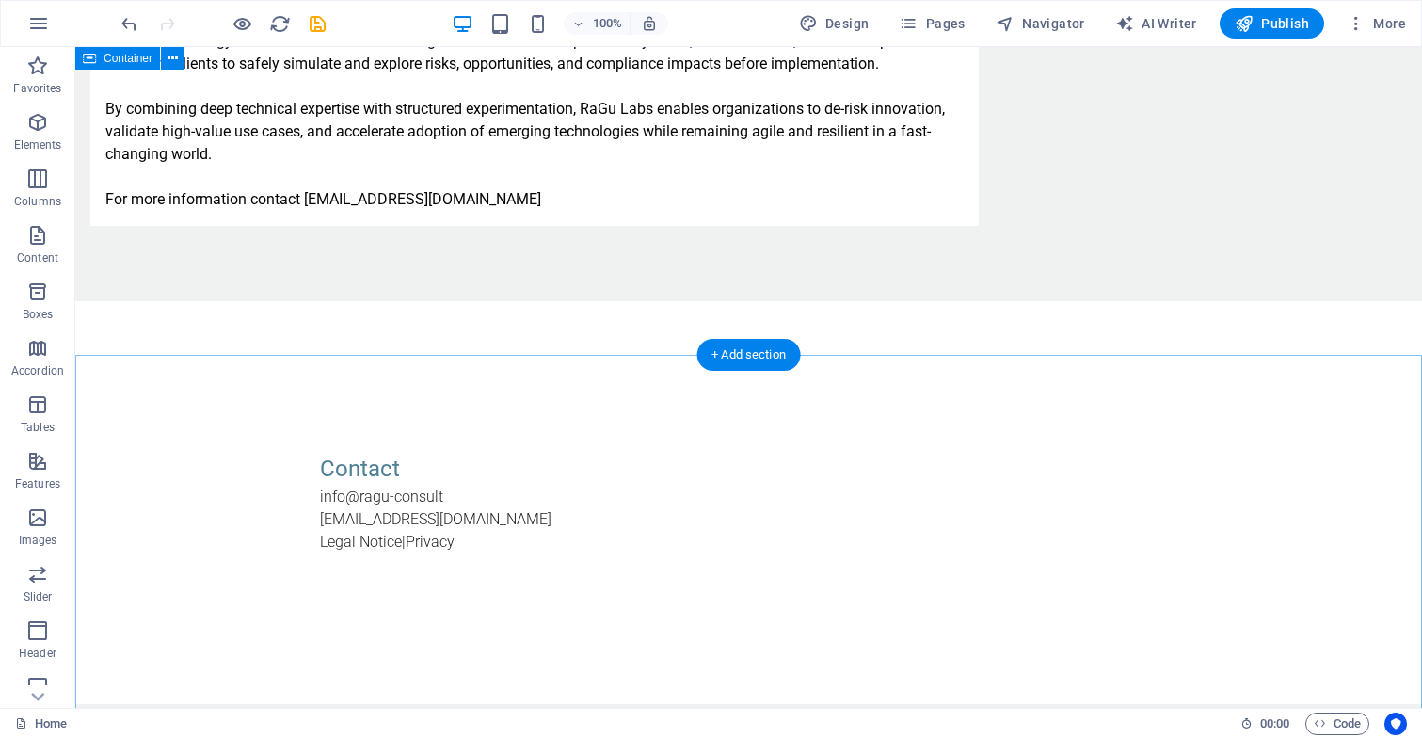
scroll to position [1643, 0]
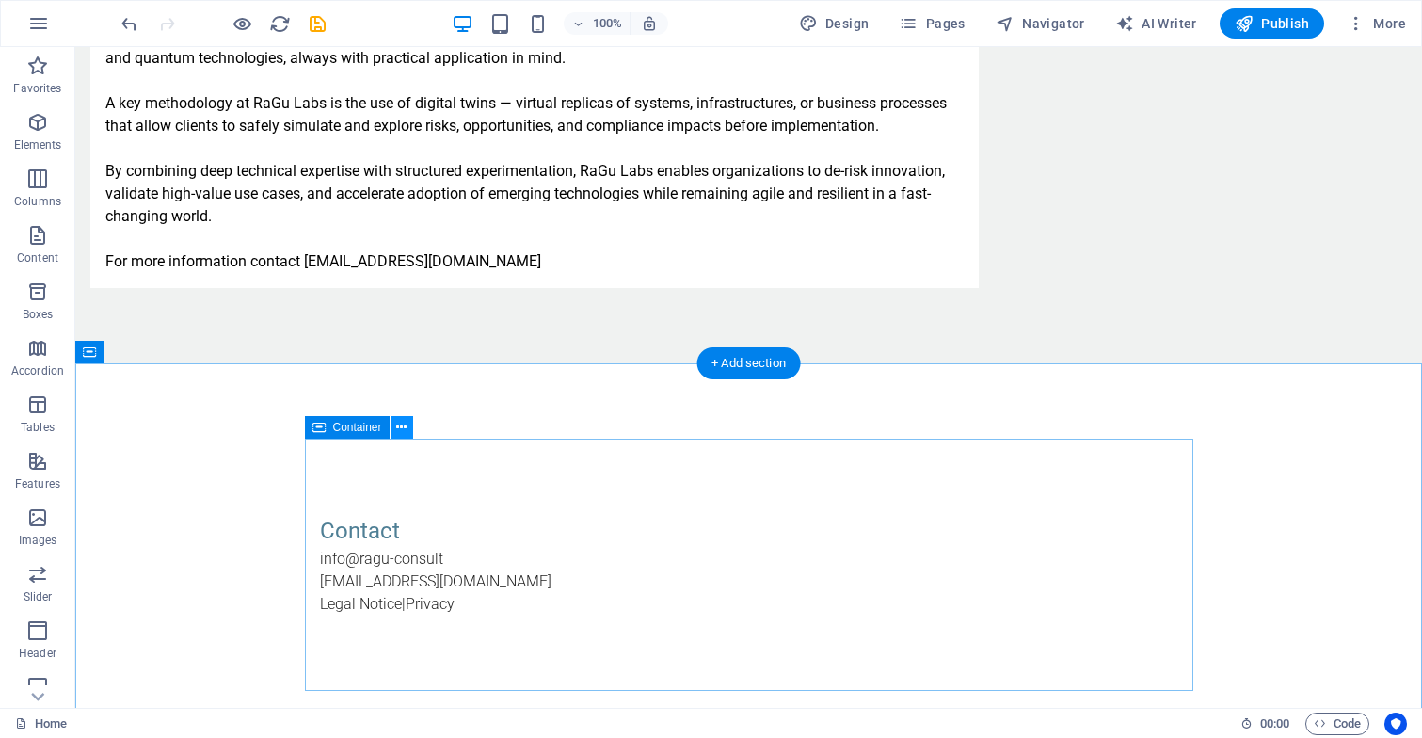
click at [404, 433] on icon at bounding box center [401, 428] width 10 height 20
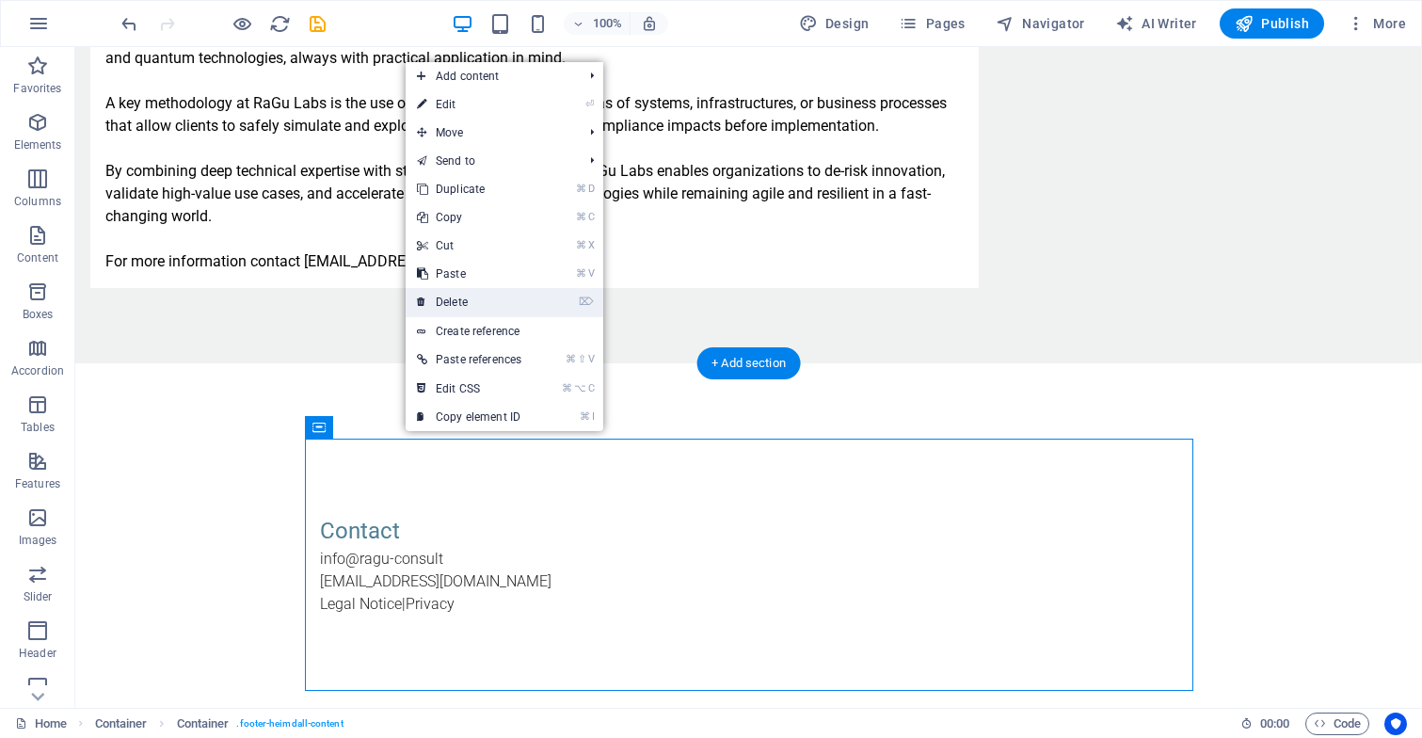
click at [501, 294] on link "⌦ Delete" at bounding box center [468, 302] width 127 height 28
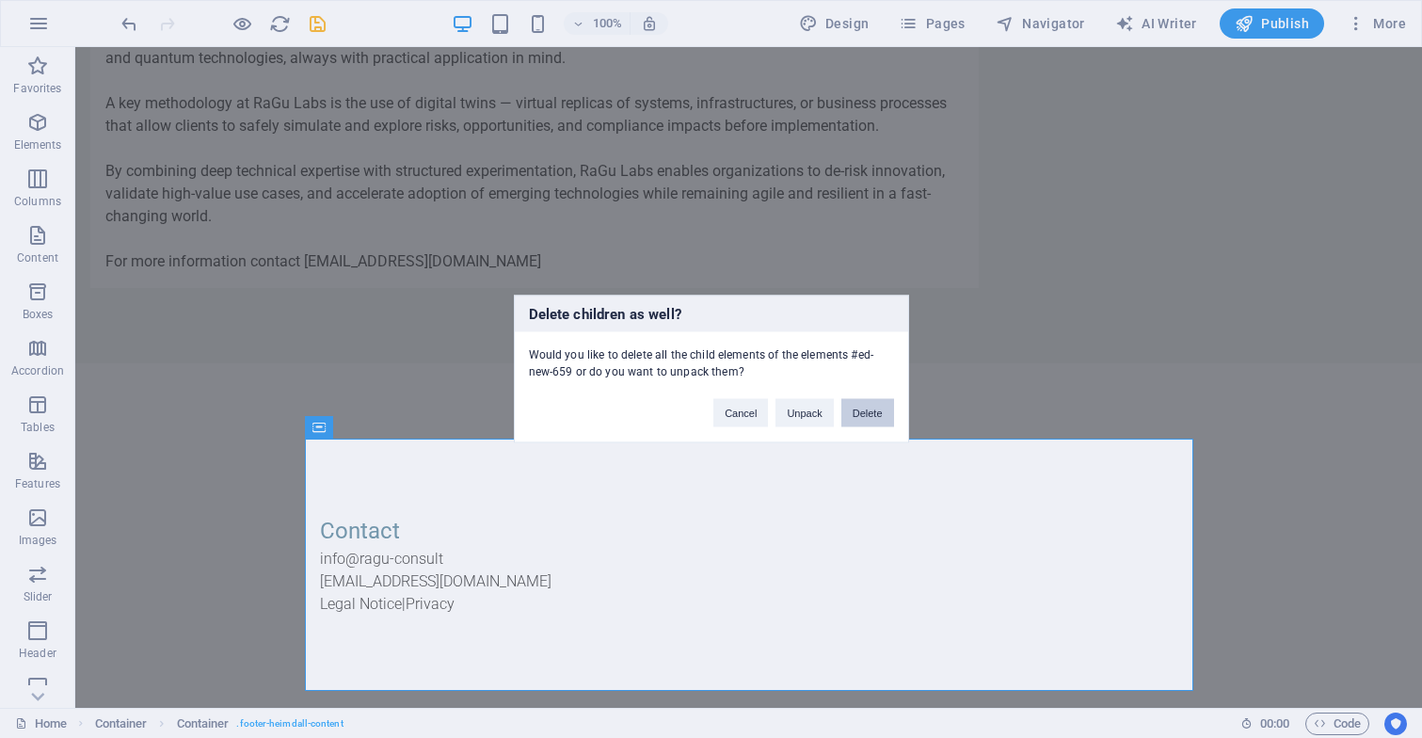
click at [864, 409] on button "Delete" at bounding box center [867, 413] width 53 height 28
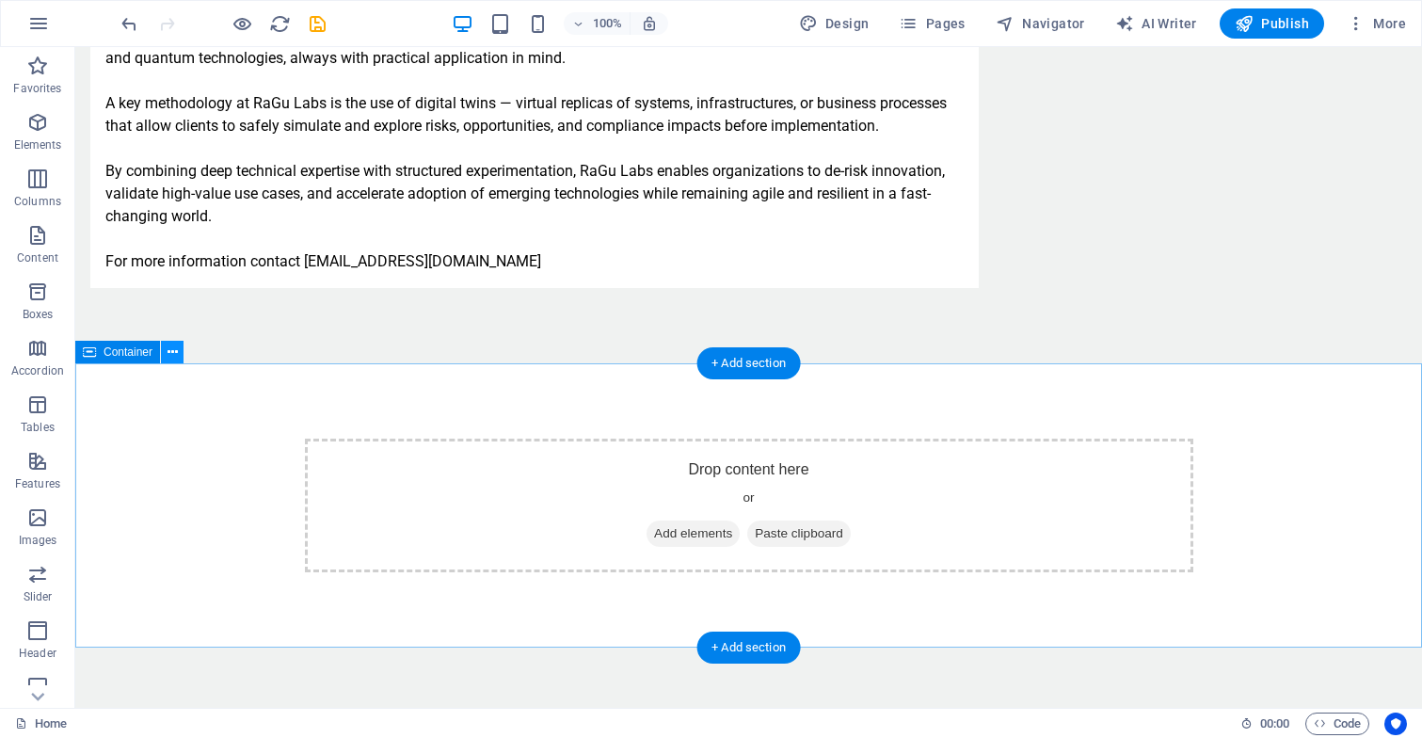
click at [178, 354] on button at bounding box center [172, 352] width 23 height 23
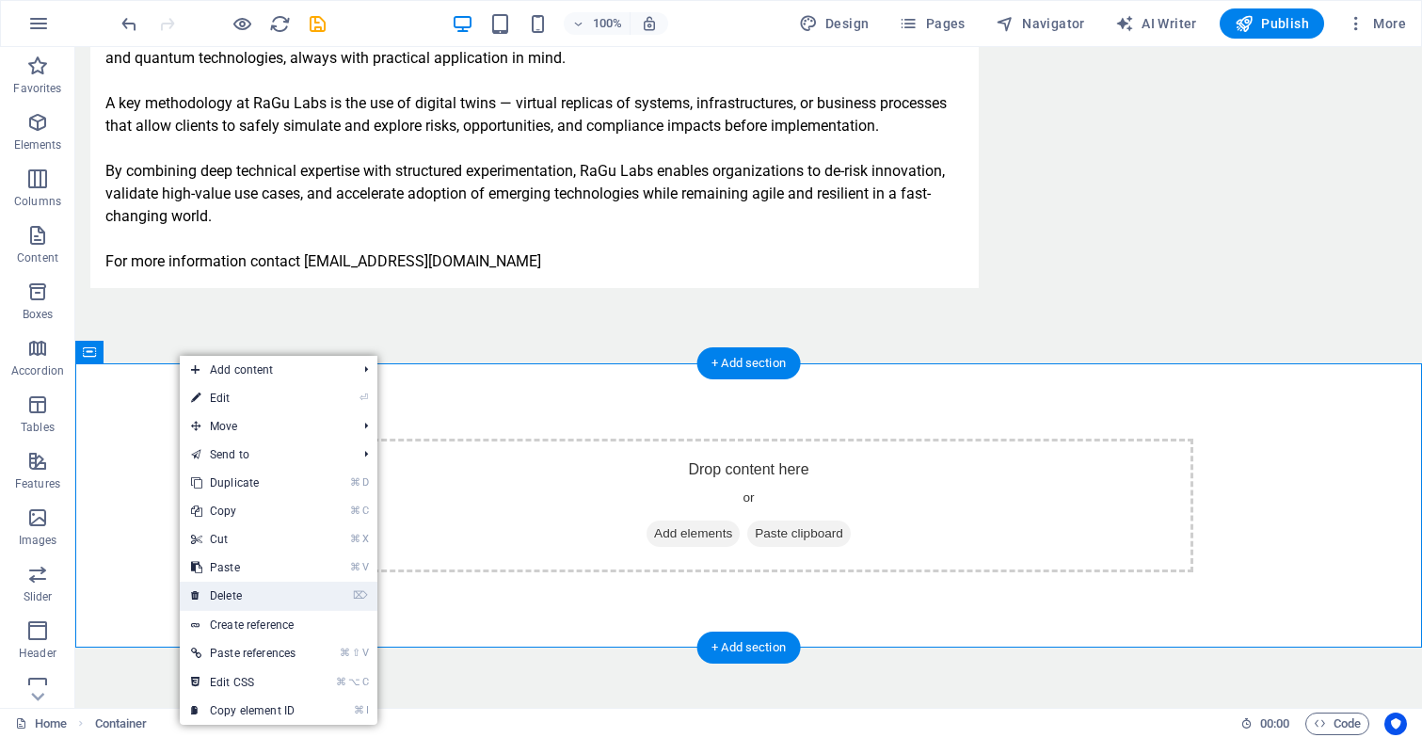
click at [244, 593] on link "⌦ Delete" at bounding box center [243, 595] width 127 height 28
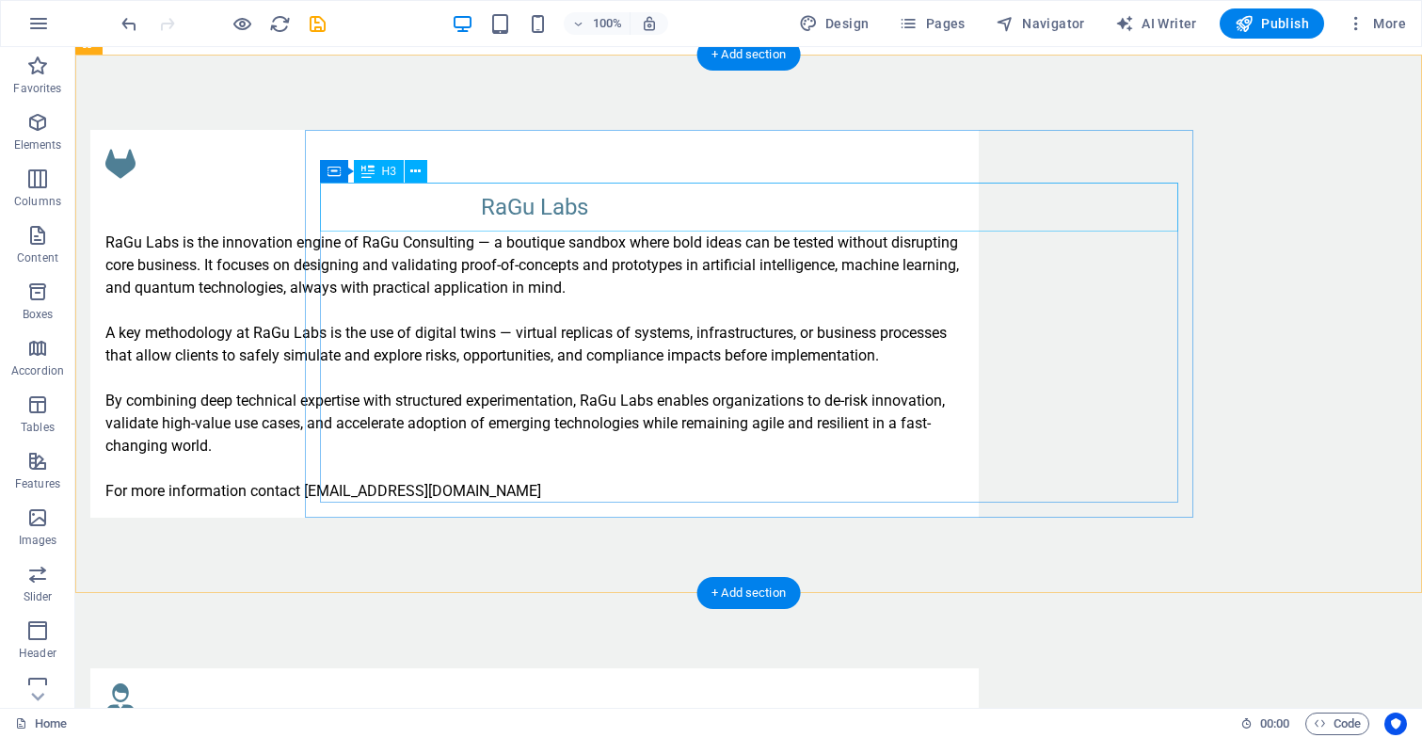
scroll to position [1439, 0]
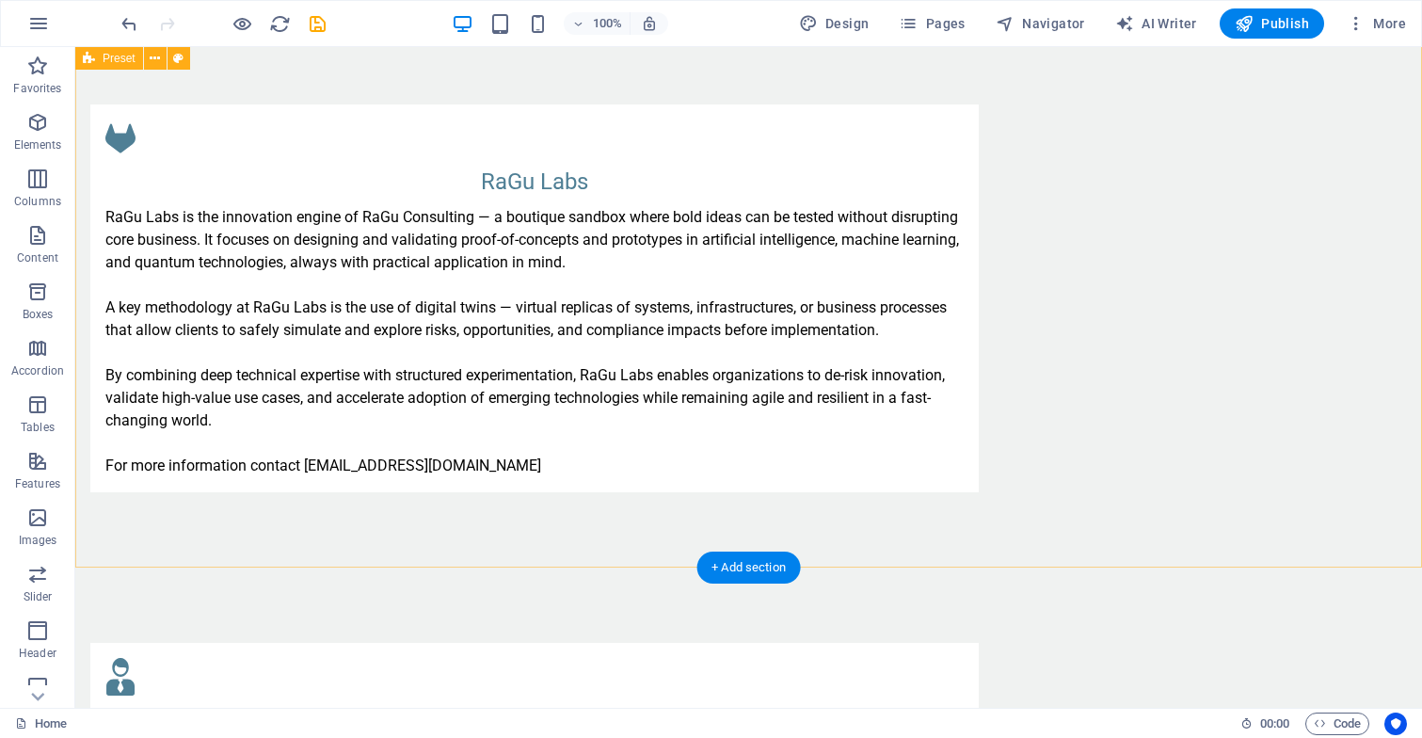
click at [762, 505] on div "RaGu Labs RaGu Labs is the innovation engine of RaGu Consulting — a boutique sa…" at bounding box center [748, 298] width 1346 height 538
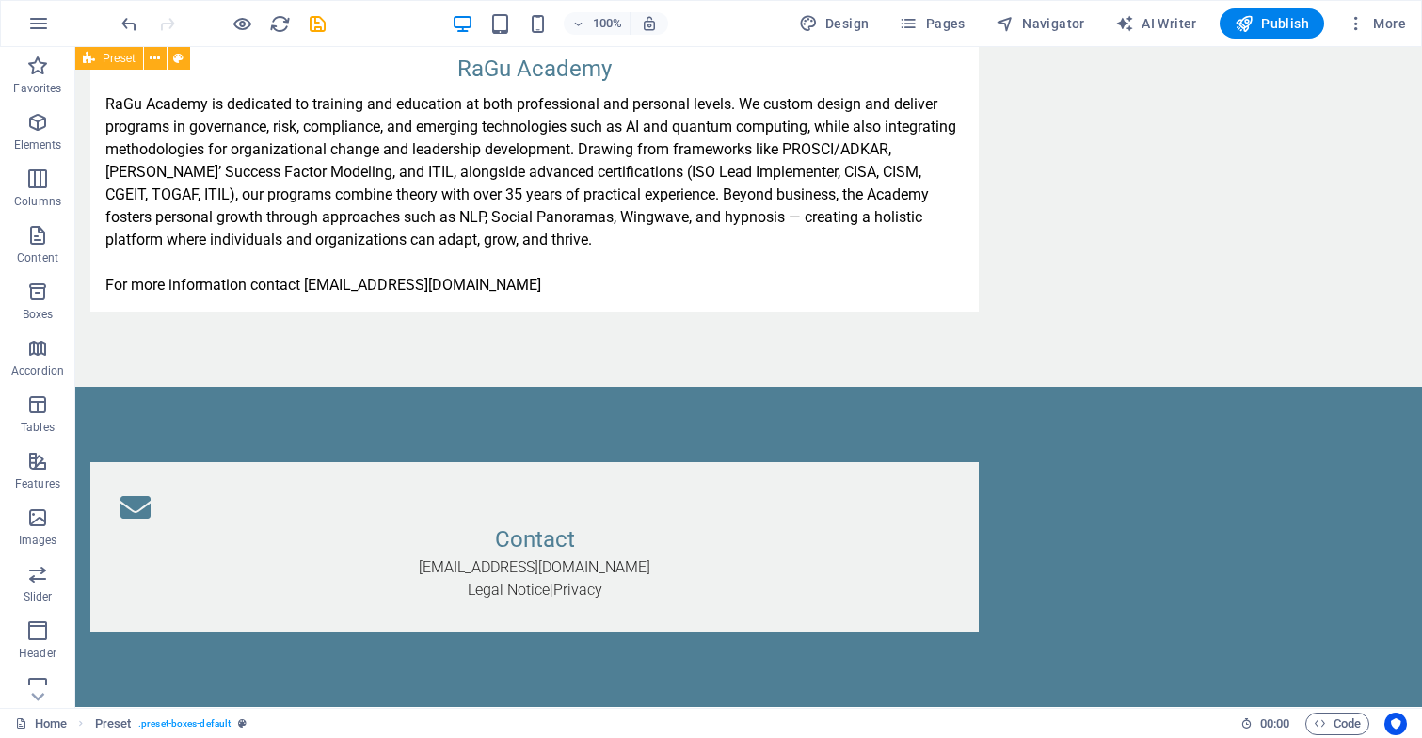
scroll to position [3598, 0]
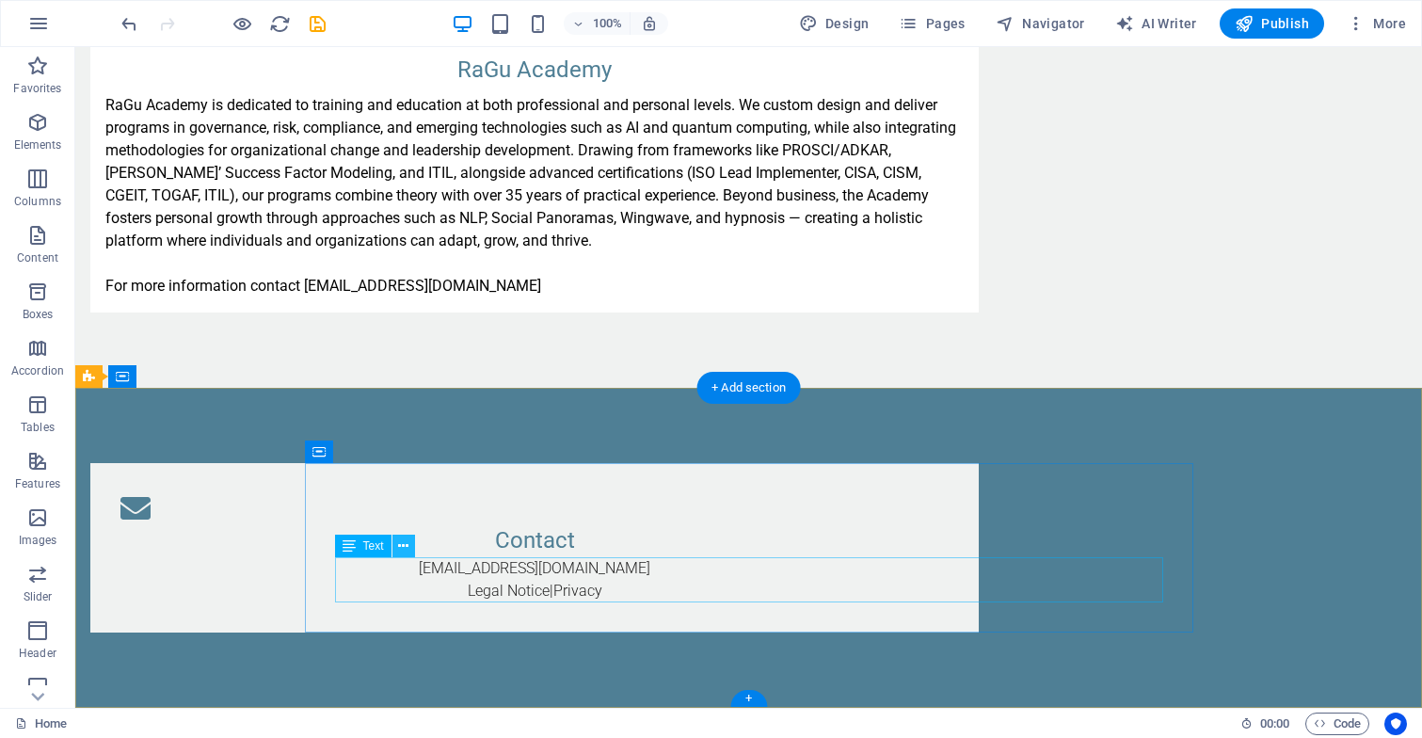
click at [407, 546] on icon at bounding box center [403, 546] width 10 height 20
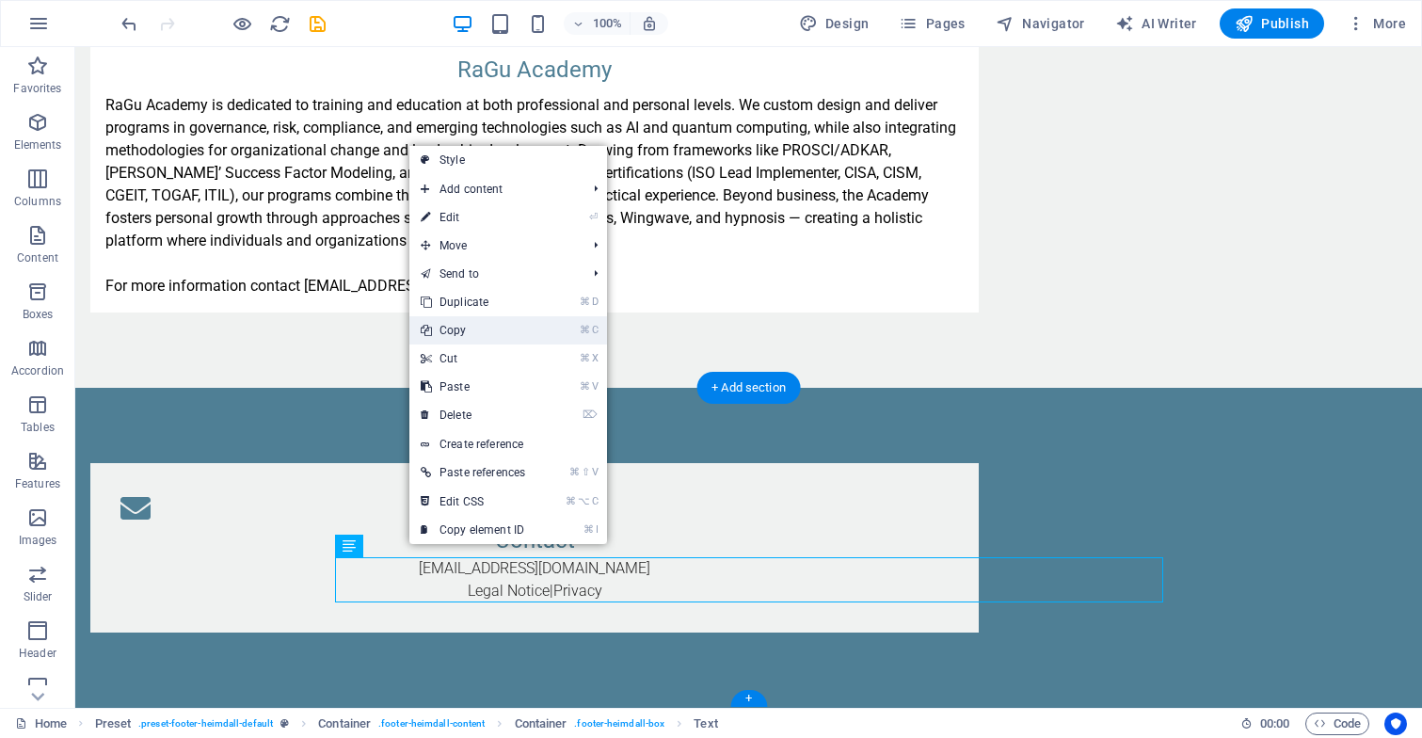
click at [508, 327] on link "⌘ C Copy" at bounding box center [472, 330] width 127 height 28
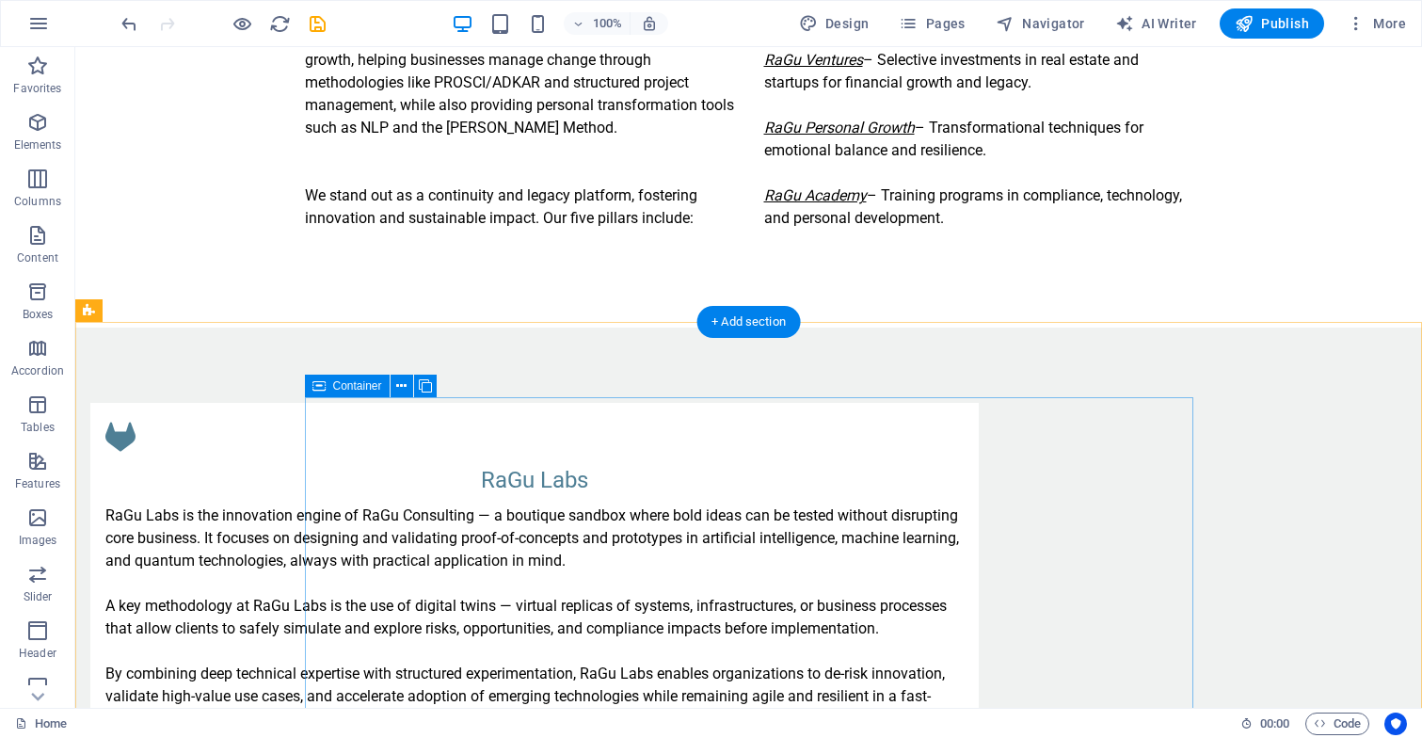
scroll to position [1146, 0]
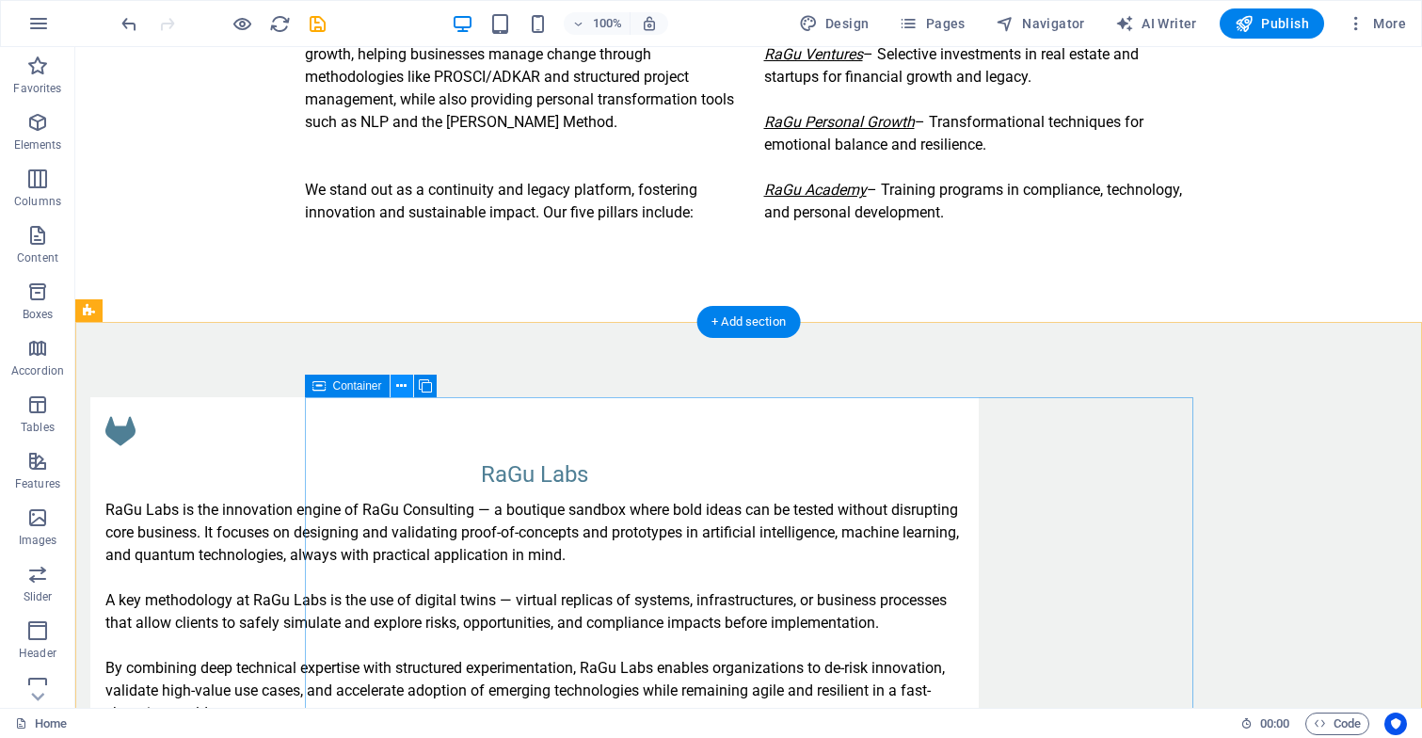
click at [403, 388] on icon at bounding box center [401, 386] width 10 height 20
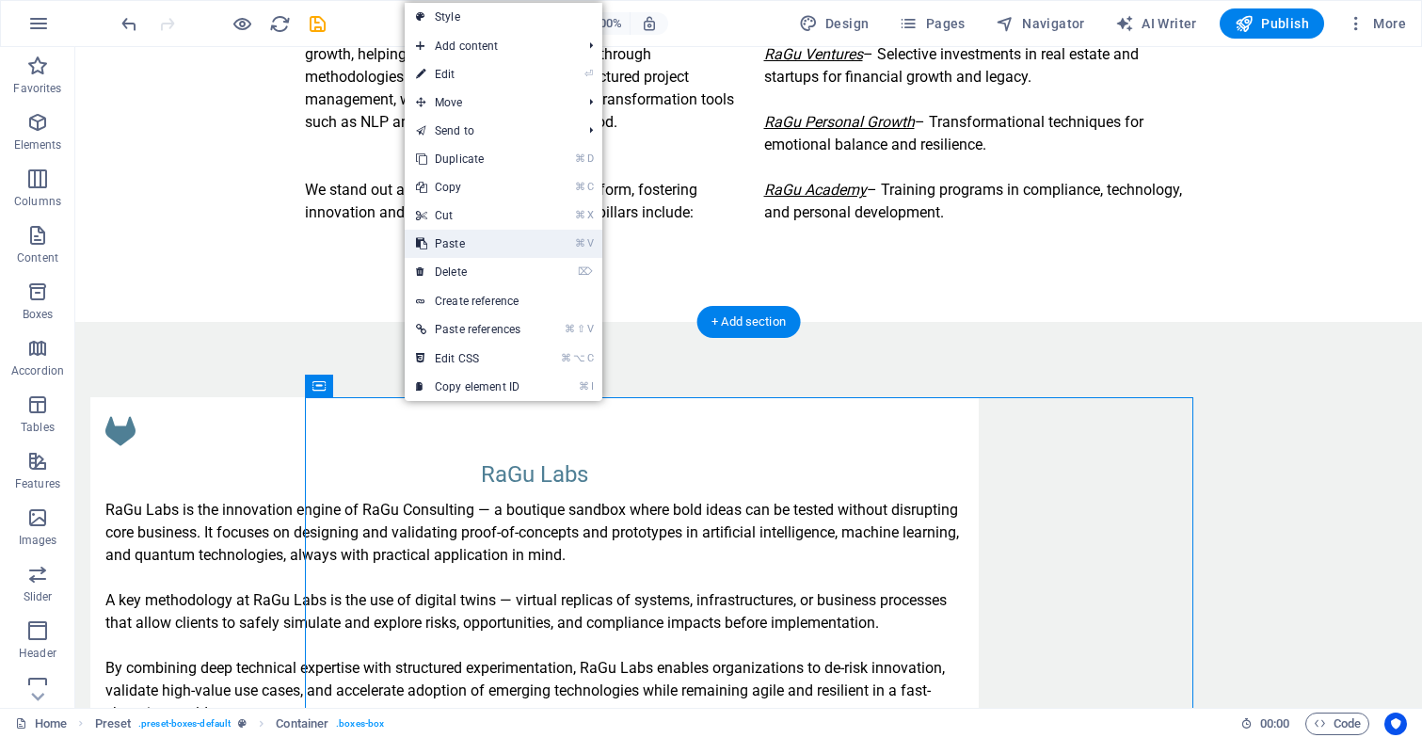
click at [505, 244] on link "⌘ V Paste" at bounding box center [468, 244] width 127 height 28
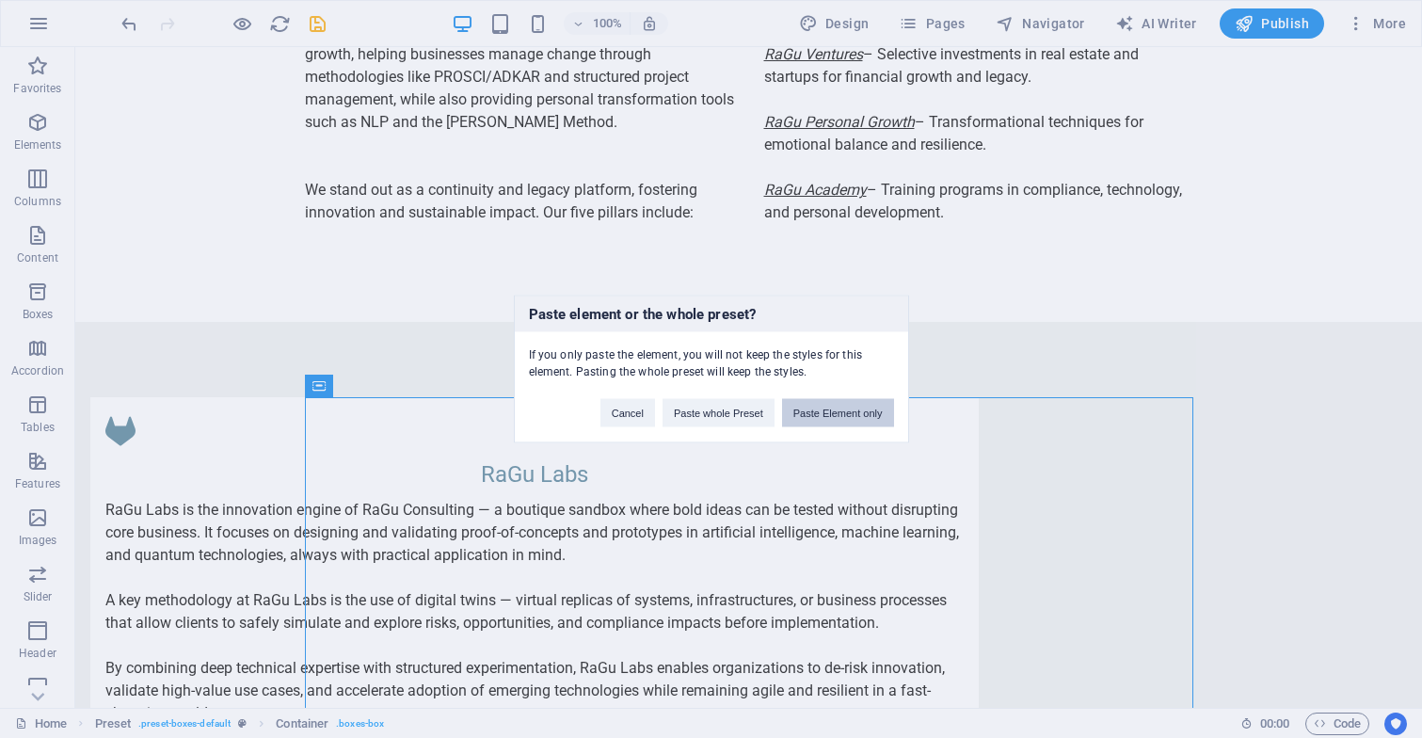
click at [807, 411] on button "Paste Element only" at bounding box center [838, 413] width 112 height 28
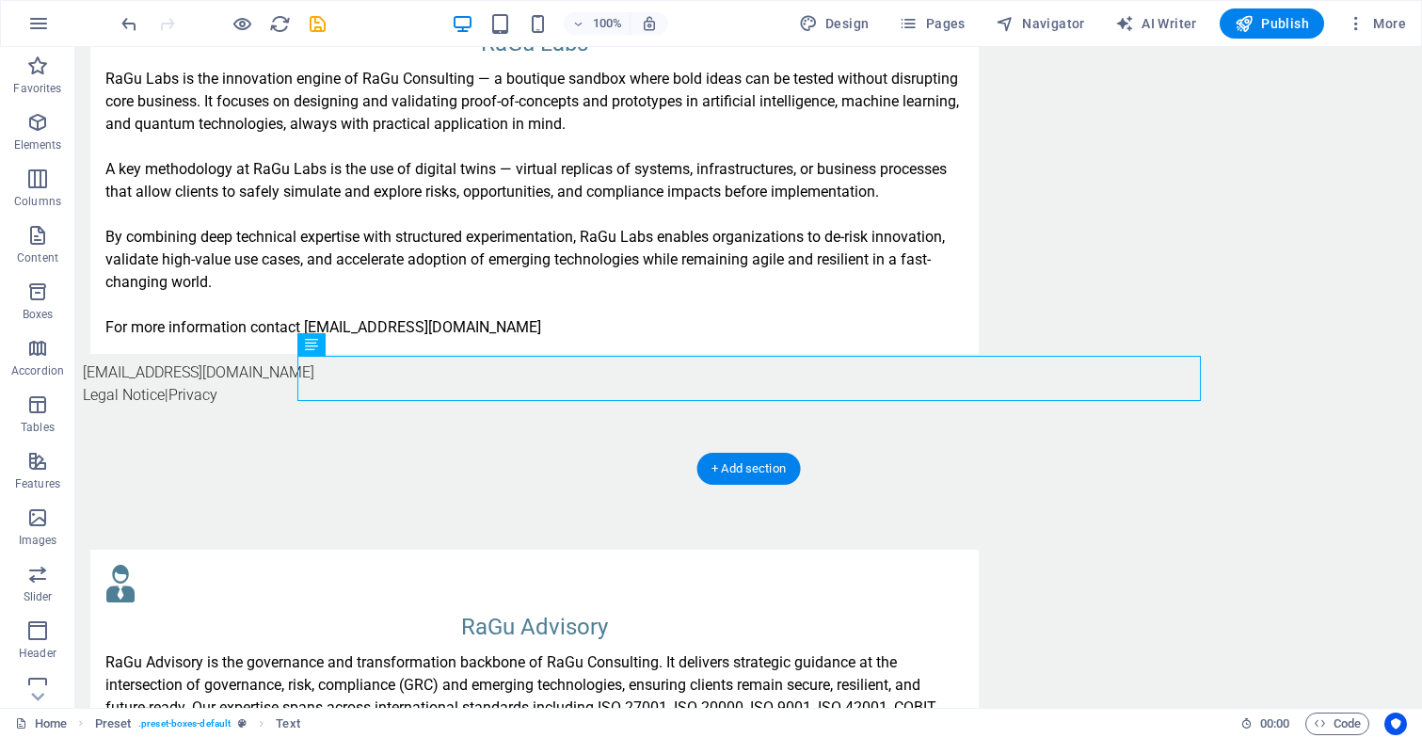
scroll to position [1583, 0]
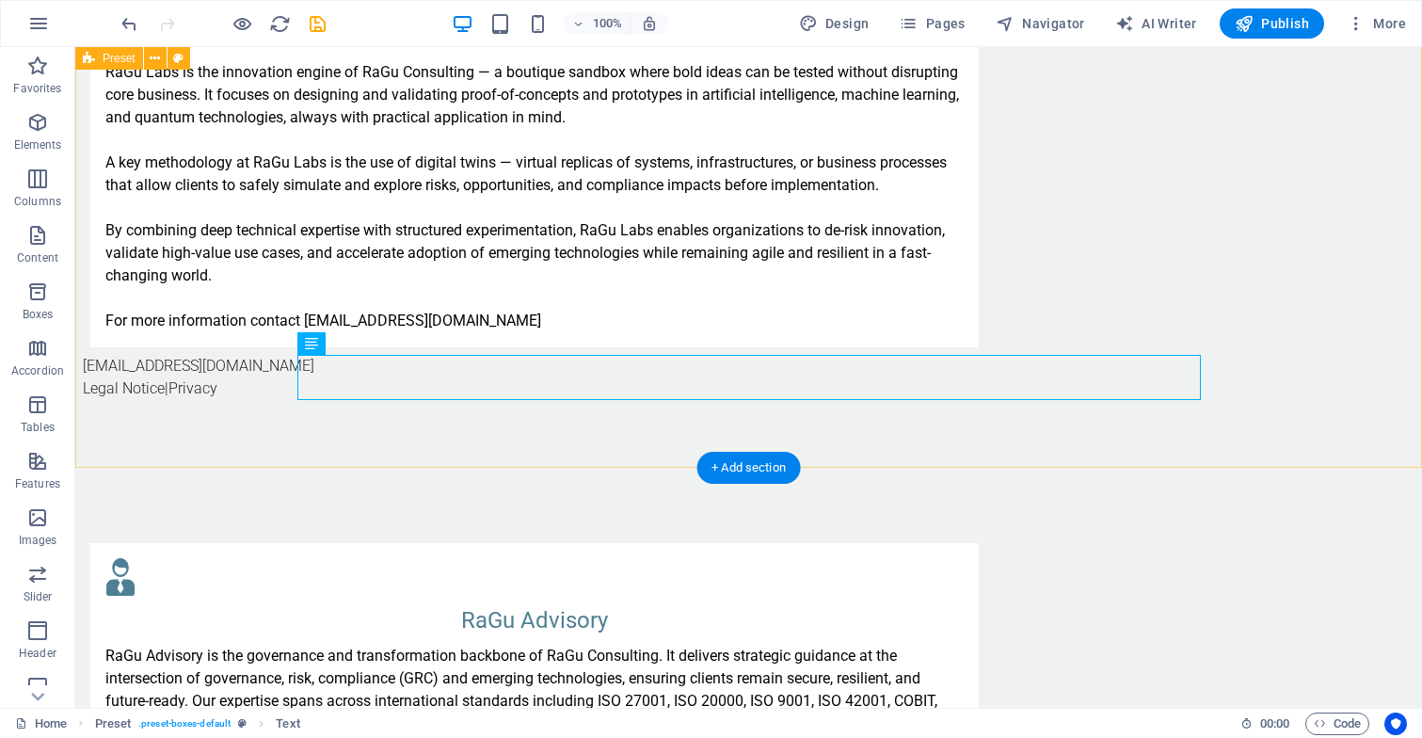
click at [608, 437] on div "RaGu Labs RaGu Labs is the innovation engine of RaGu Consulting — a boutique sa…" at bounding box center [748, 175] width 1346 height 583
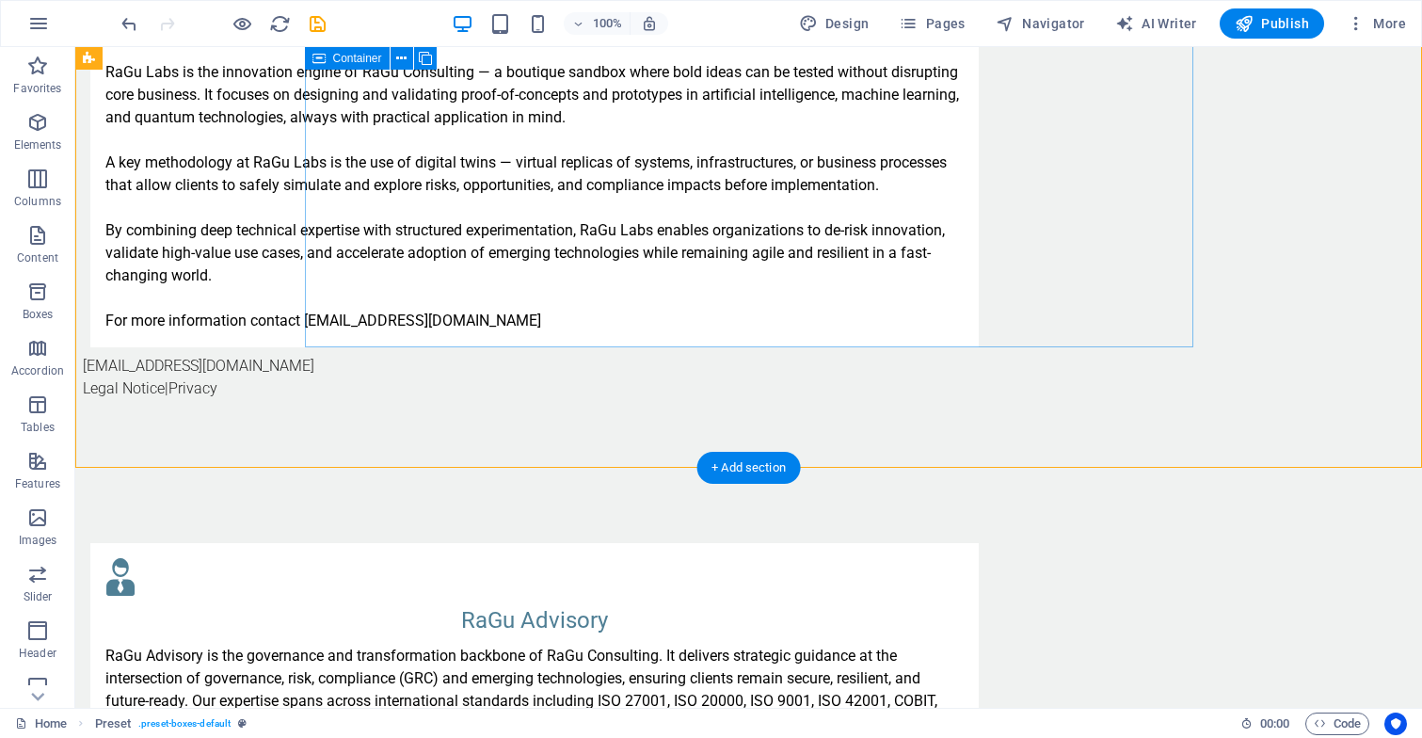
click at [390, 342] on div "RaGu Labs RaGu Labs is the innovation engine of RaGu Consulting — a boutique sa…" at bounding box center [534, 154] width 888 height 388
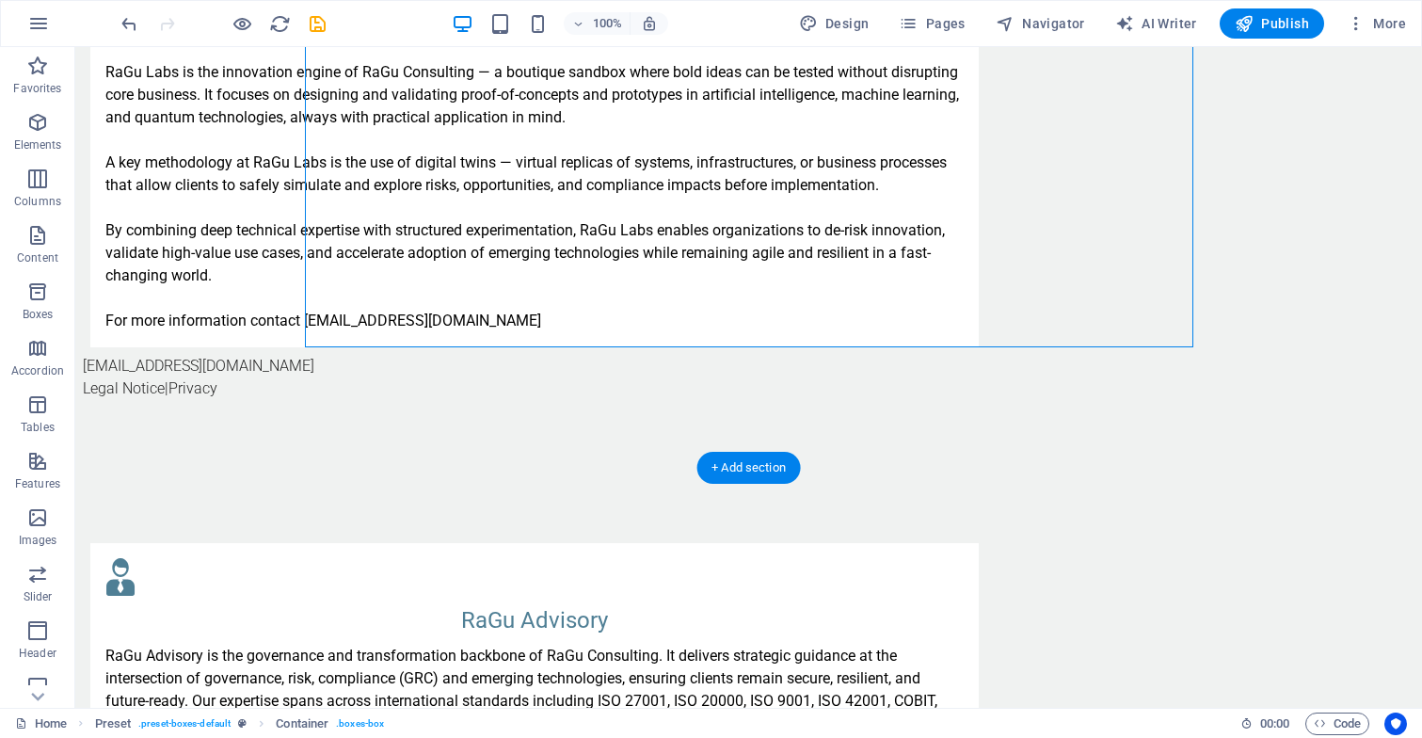
click at [304, 363] on div "info@ragu-consulting.eu Legal Notice | Privacy" at bounding box center [534, 377] width 903 height 45
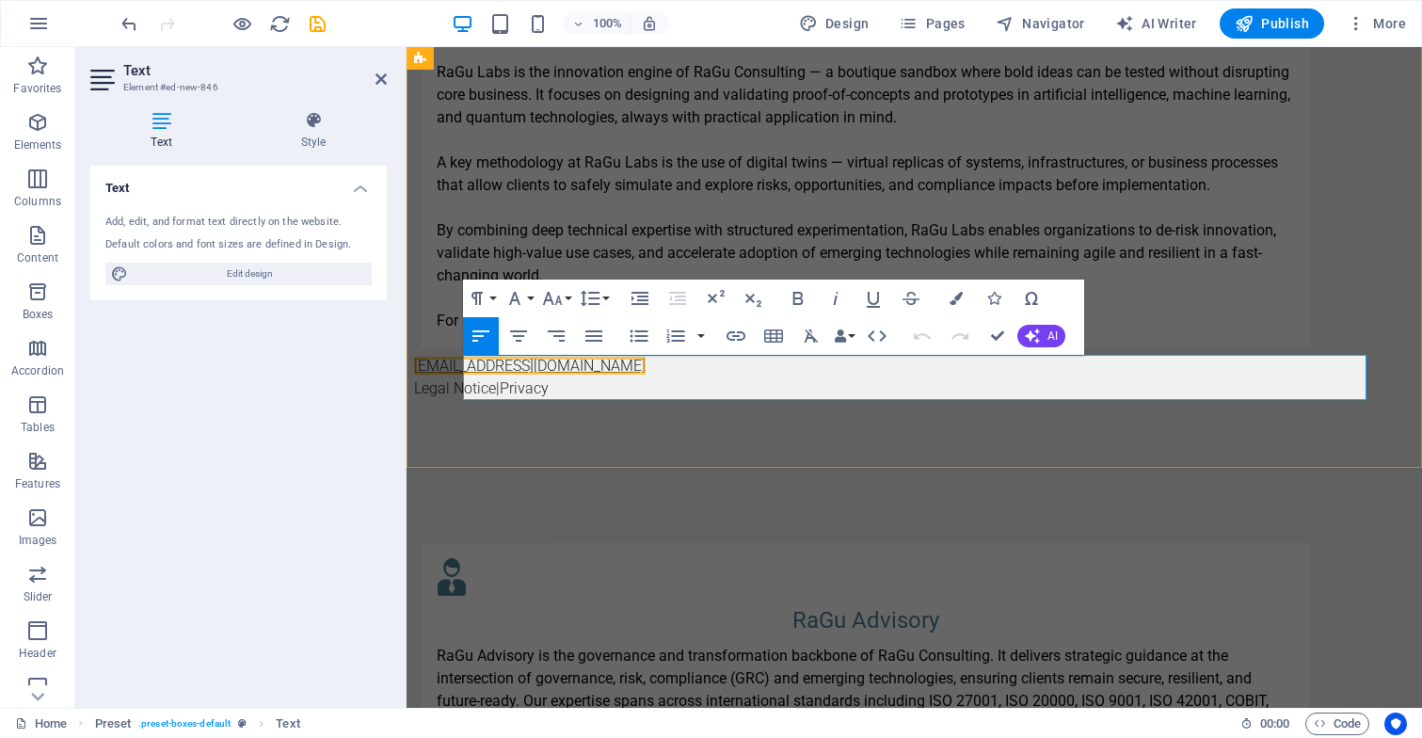
click at [494, 371] on link "[EMAIL_ADDRESS][DOMAIN_NAME]" at bounding box center [529, 366] width 231 height 18
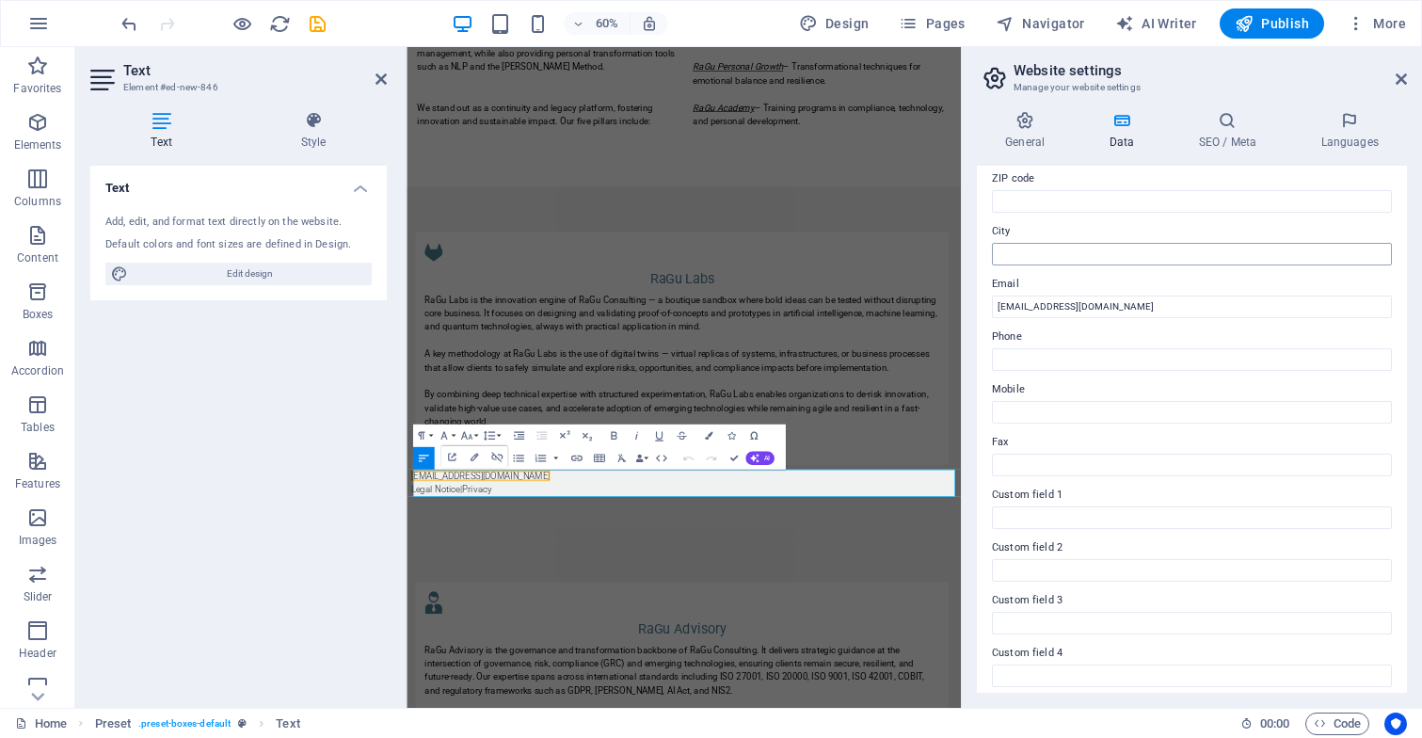
scroll to position [283, 0]
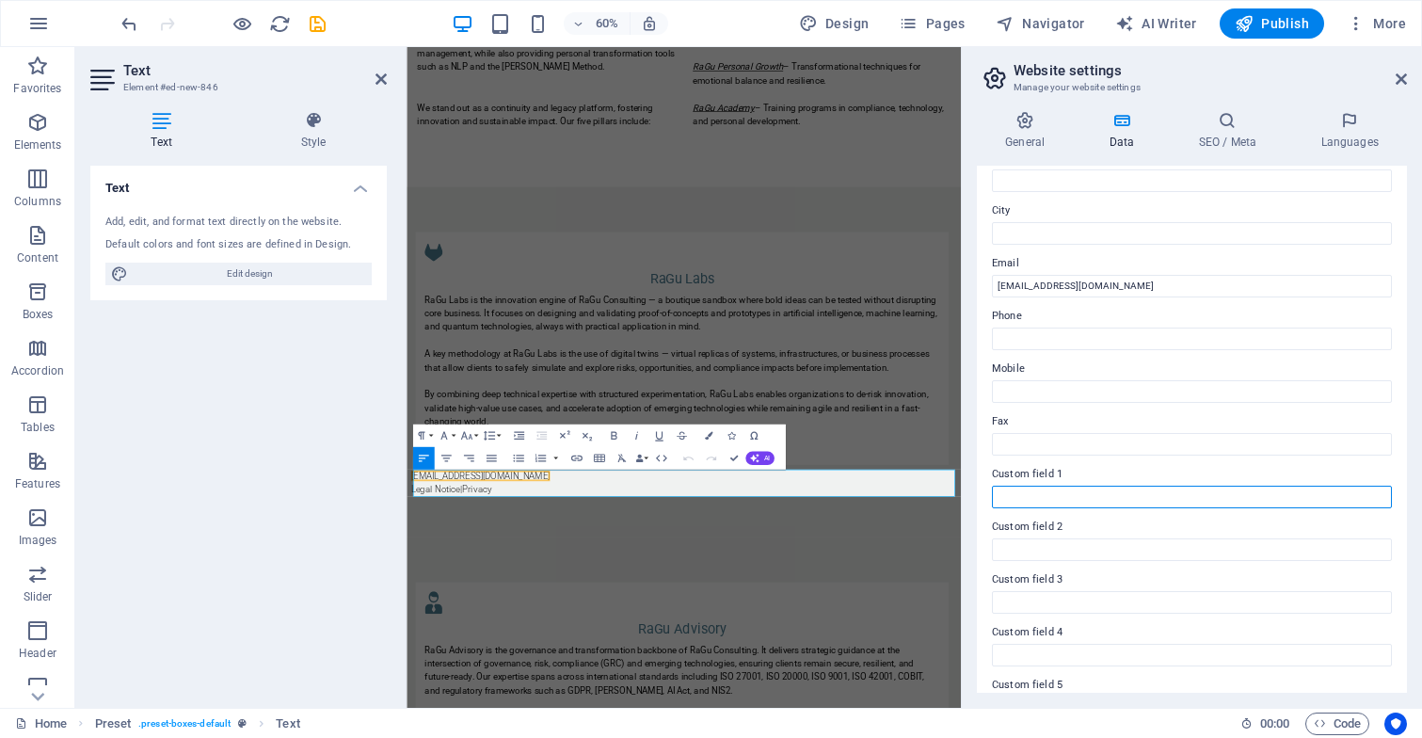
click at [1102, 502] on input "Custom field 1" at bounding box center [1192, 496] width 400 height 23
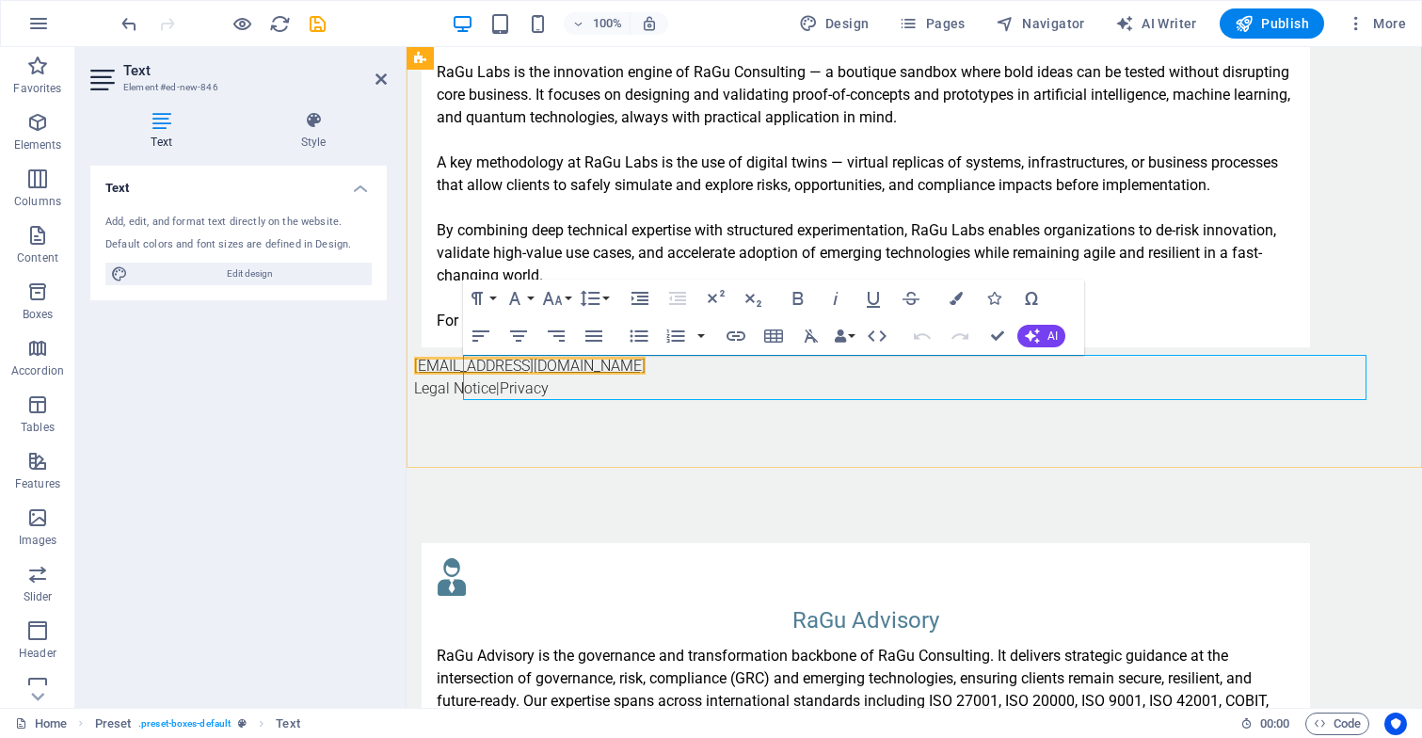
click at [563, 372] on link "[EMAIL_ADDRESS][DOMAIN_NAME]" at bounding box center [529, 366] width 231 height 18
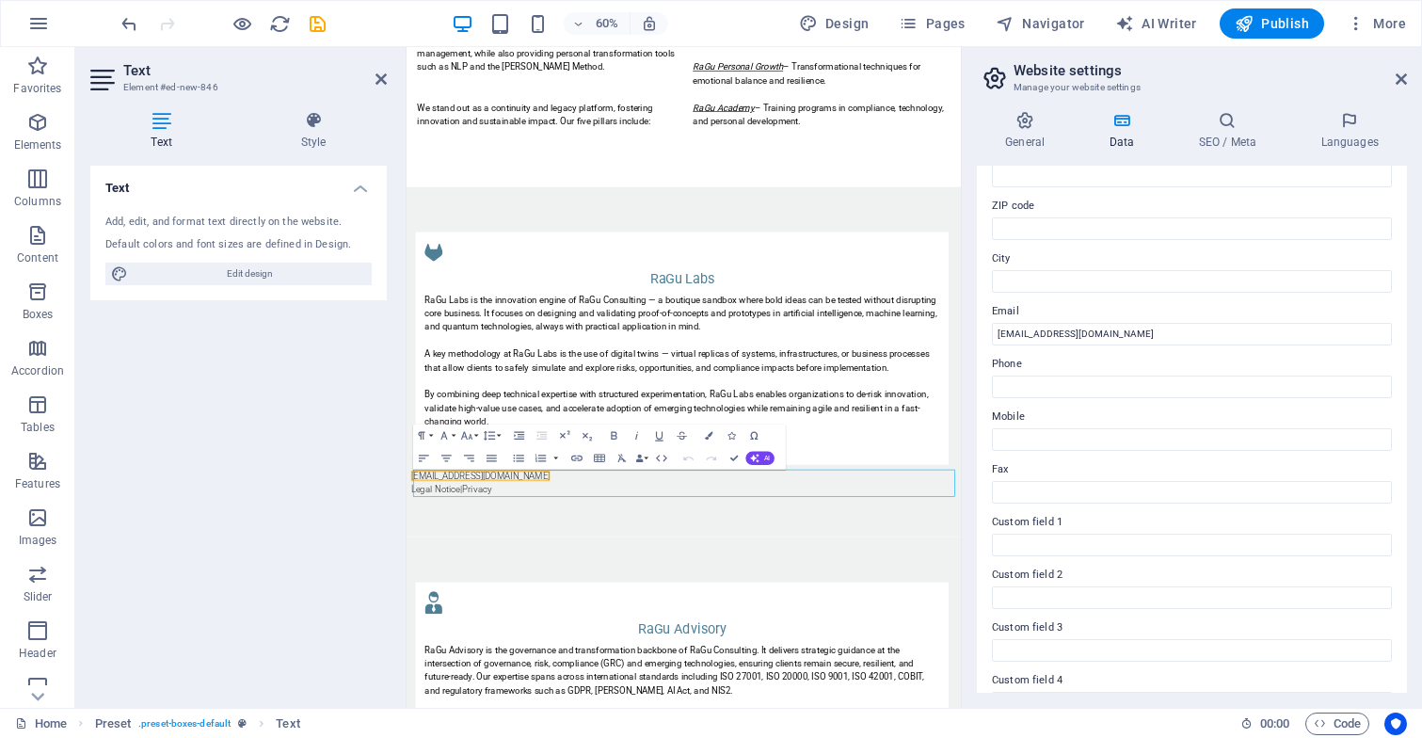
scroll to position [304, 0]
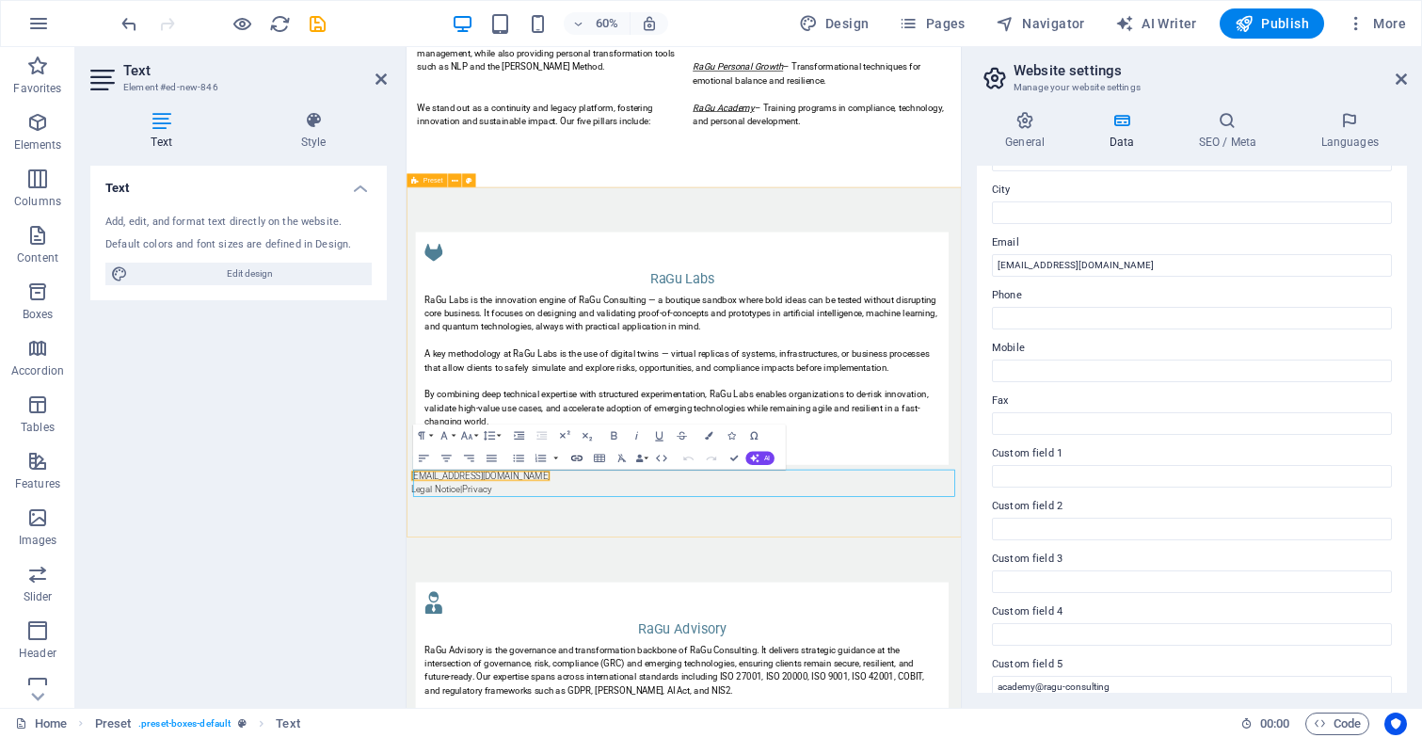
click at [578, 457] on icon "button" at bounding box center [575, 458] width 13 height 13
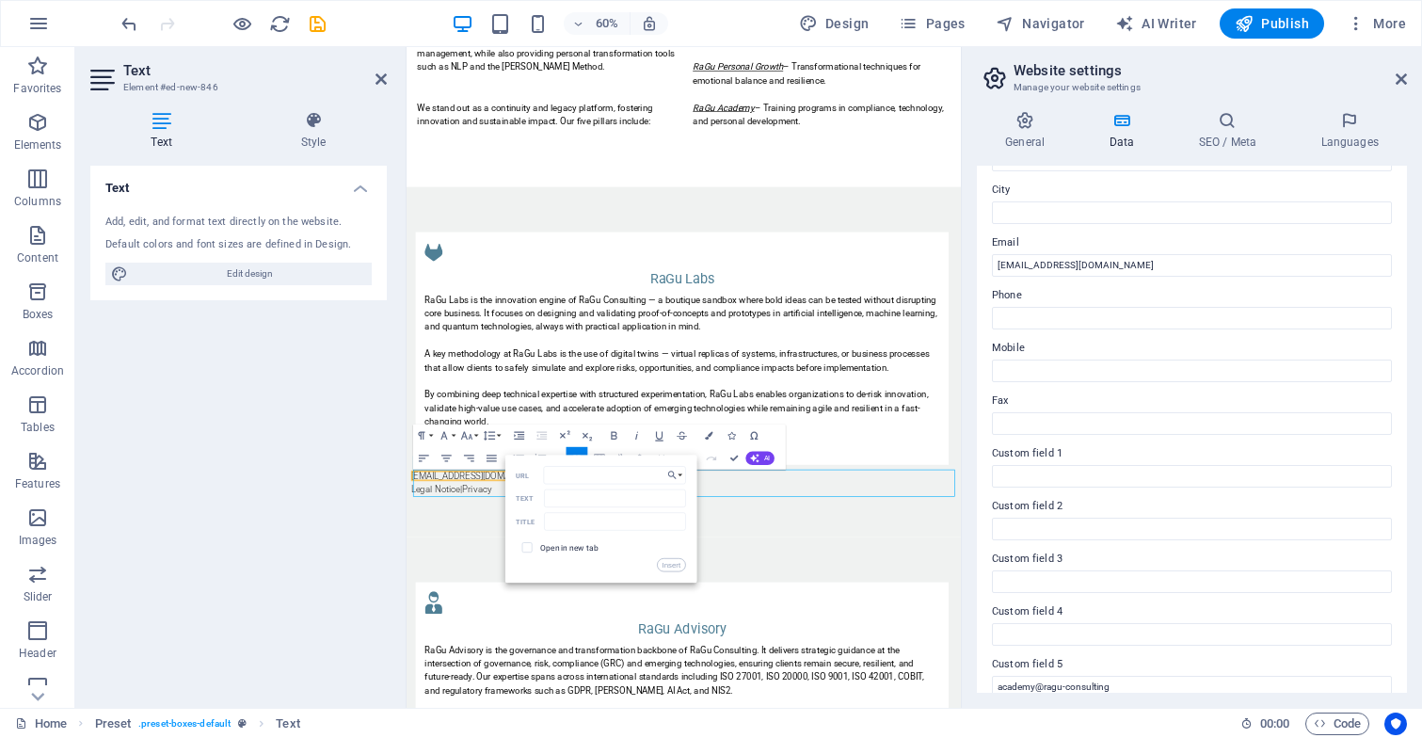
click at [346, 538] on div "Text Add, edit, and format text directly on the website. Default colors and fon…" at bounding box center [238, 429] width 296 height 527
click at [1407, 78] on aside "Website settings Manage your website settings General Data SEO / Meta Languages…" at bounding box center [1191, 377] width 461 height 660
click at [1402, 76] on icon at bounding box center [1400, 79] width 11 height 15
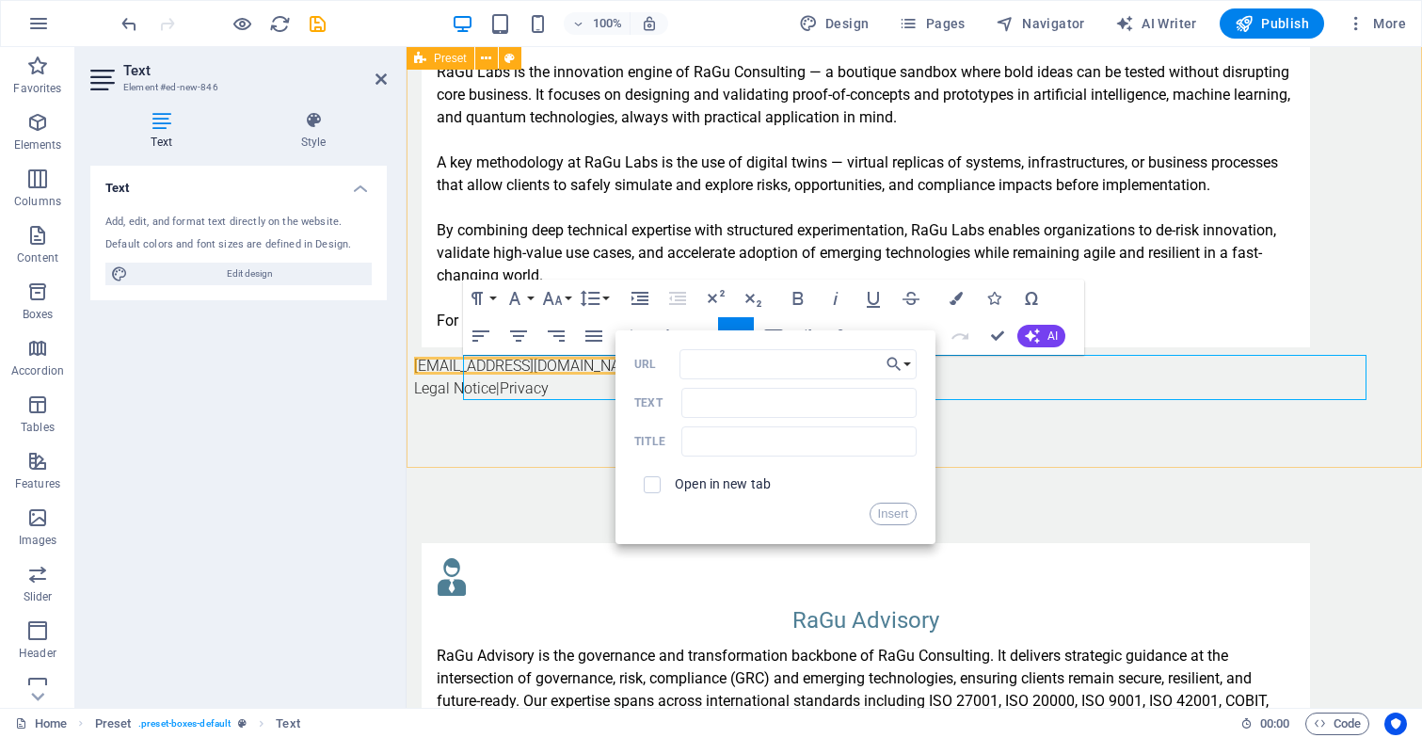
click at [1034, 453] on div "RaGu Labs RaGu Labs is the innovation engine of RaGu Consulting — a boutique sa…" at bounding box center [913, 175] width 1015 height 583
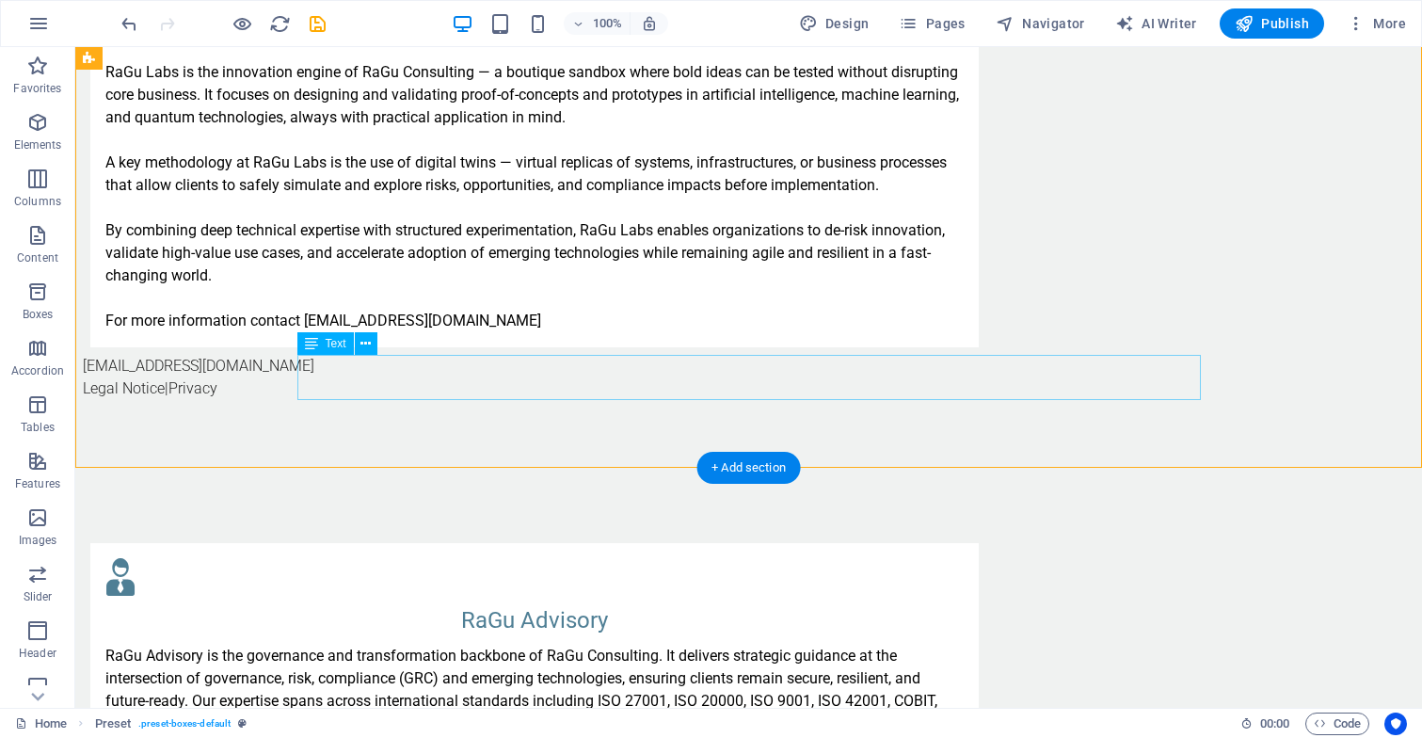
click at [407, 365] on div "info@ragu-consulting.eu Legal Notice | Privacy" at bounding box center [534, 377] width 903 height 45
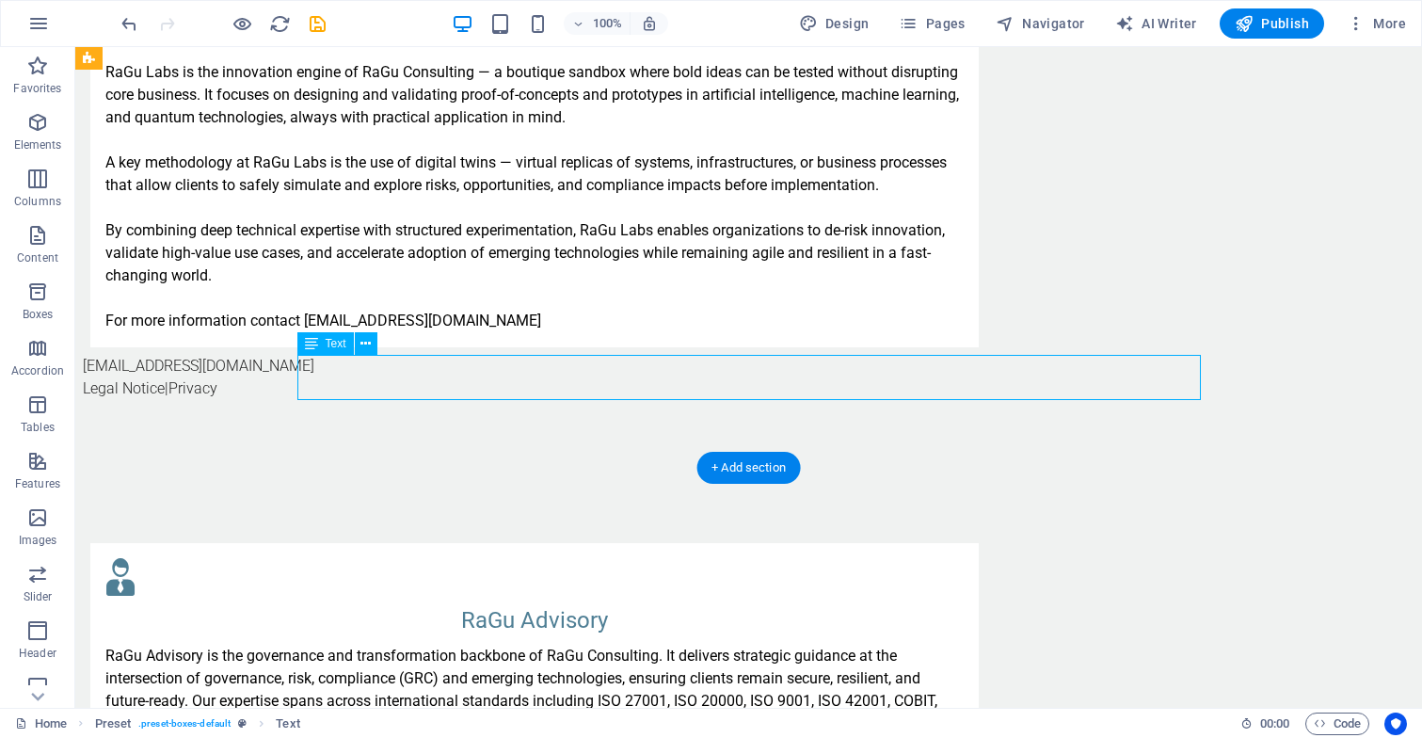
click at [316, 368] on div "info@ragu-consulting.eu Legal Notice | Privacy" at bounding box center [534, 377] width 903 height 45
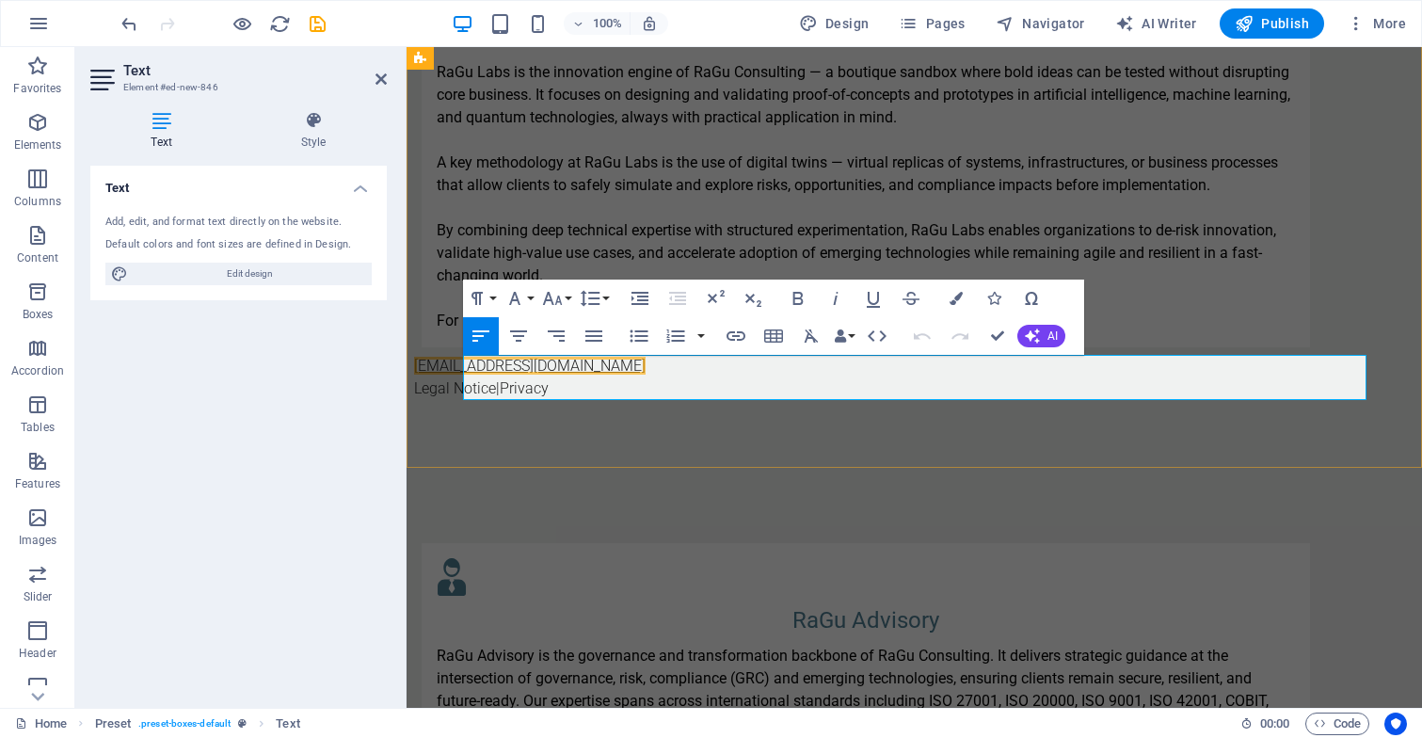
click at [494, 365] on link "[EMAIL_ADDRESS][DOMAIN_NAME]" at bounding box center [529, 366] width 231 height 18
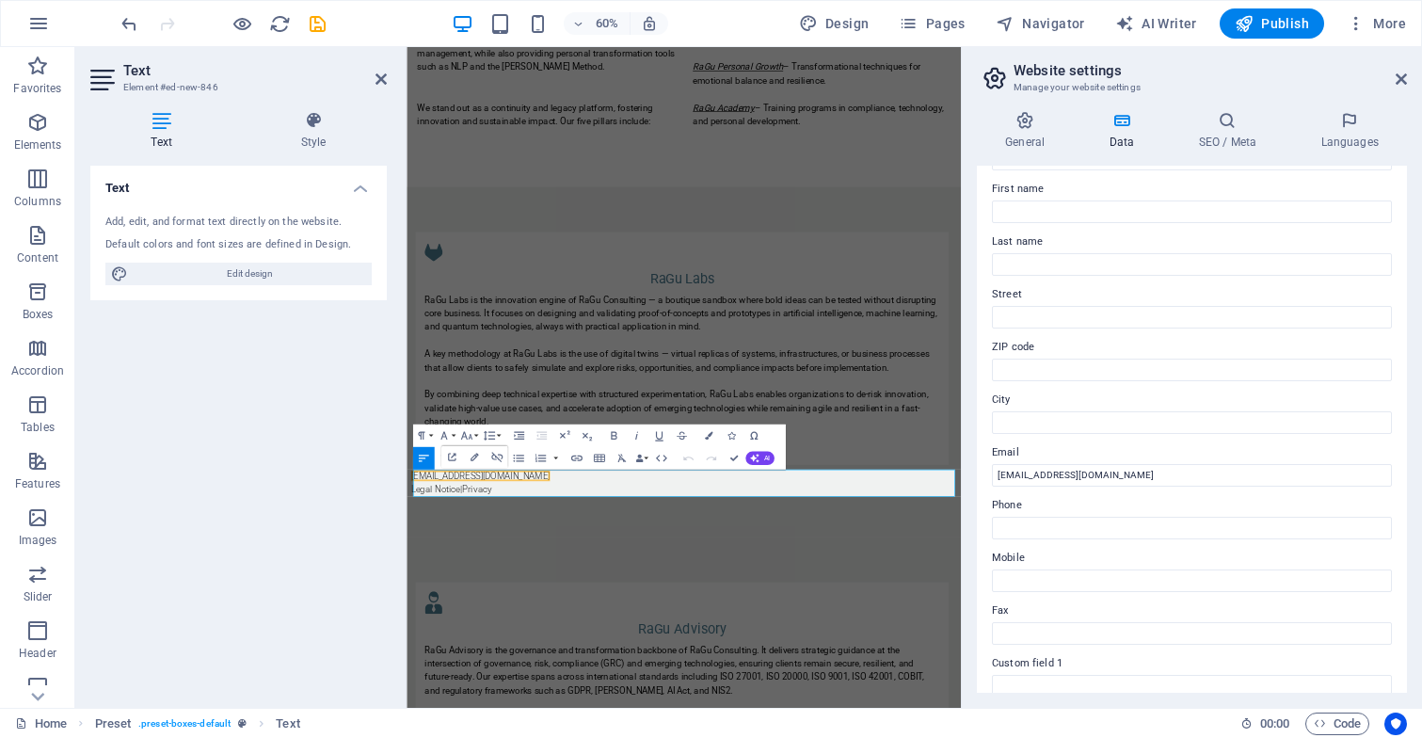
scroll to position [125, 0]
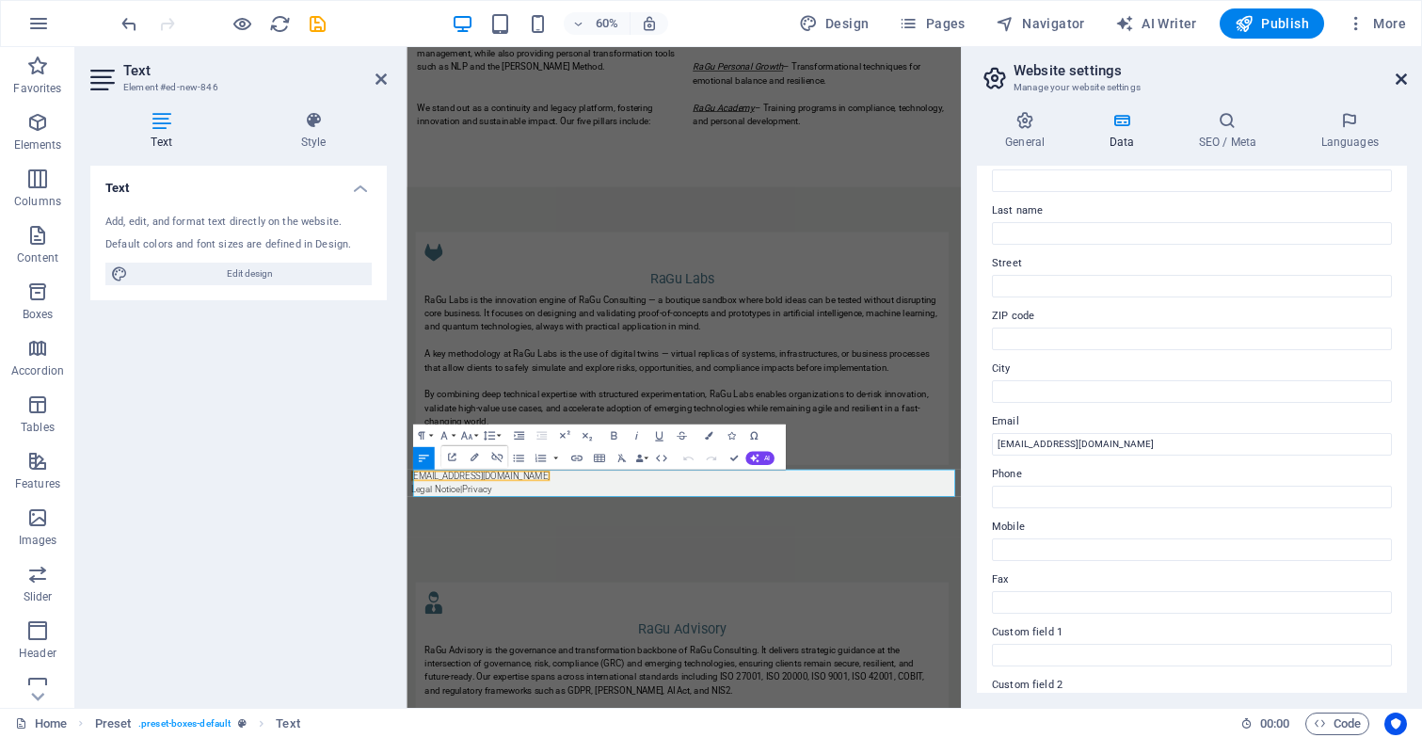
click at [1401, 78] on icon at bounding box center [1400, 79] width 11 height 15
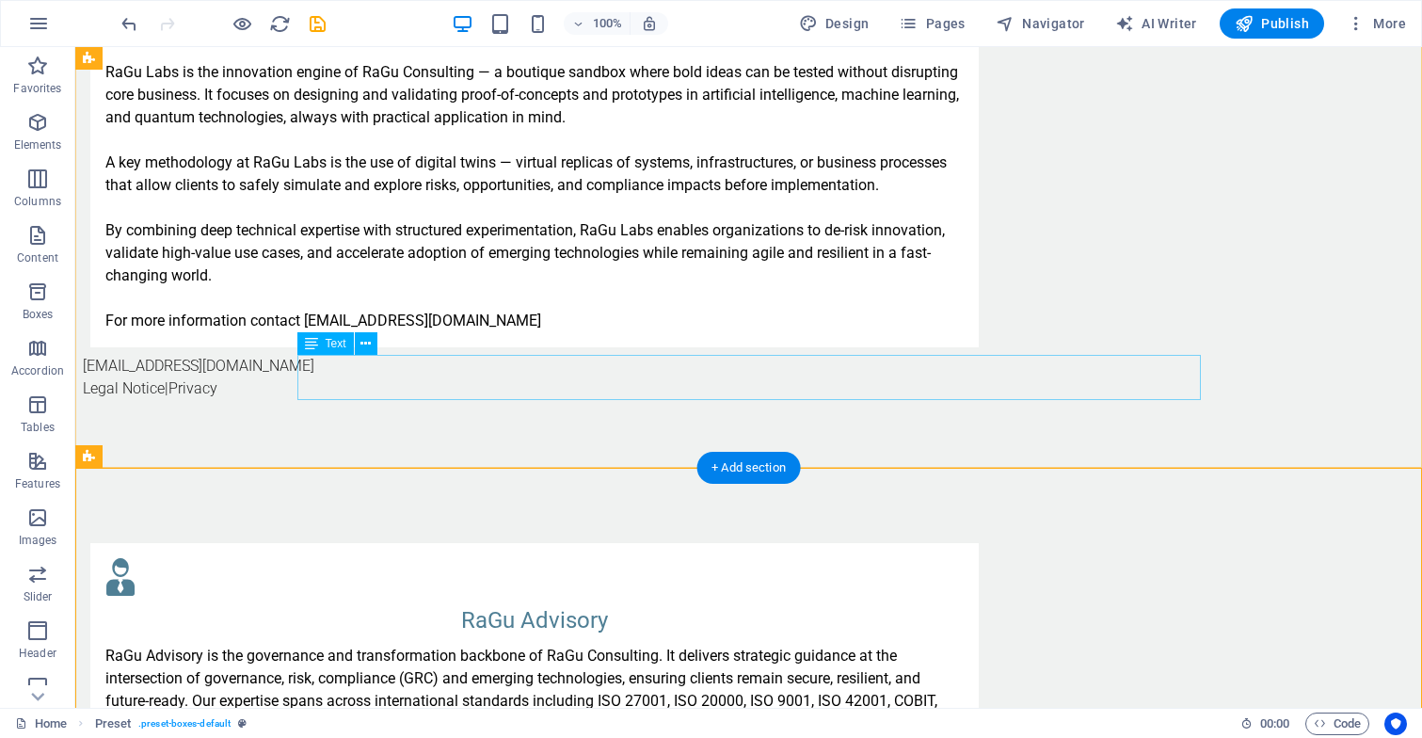
scroll to position [1563, 0]
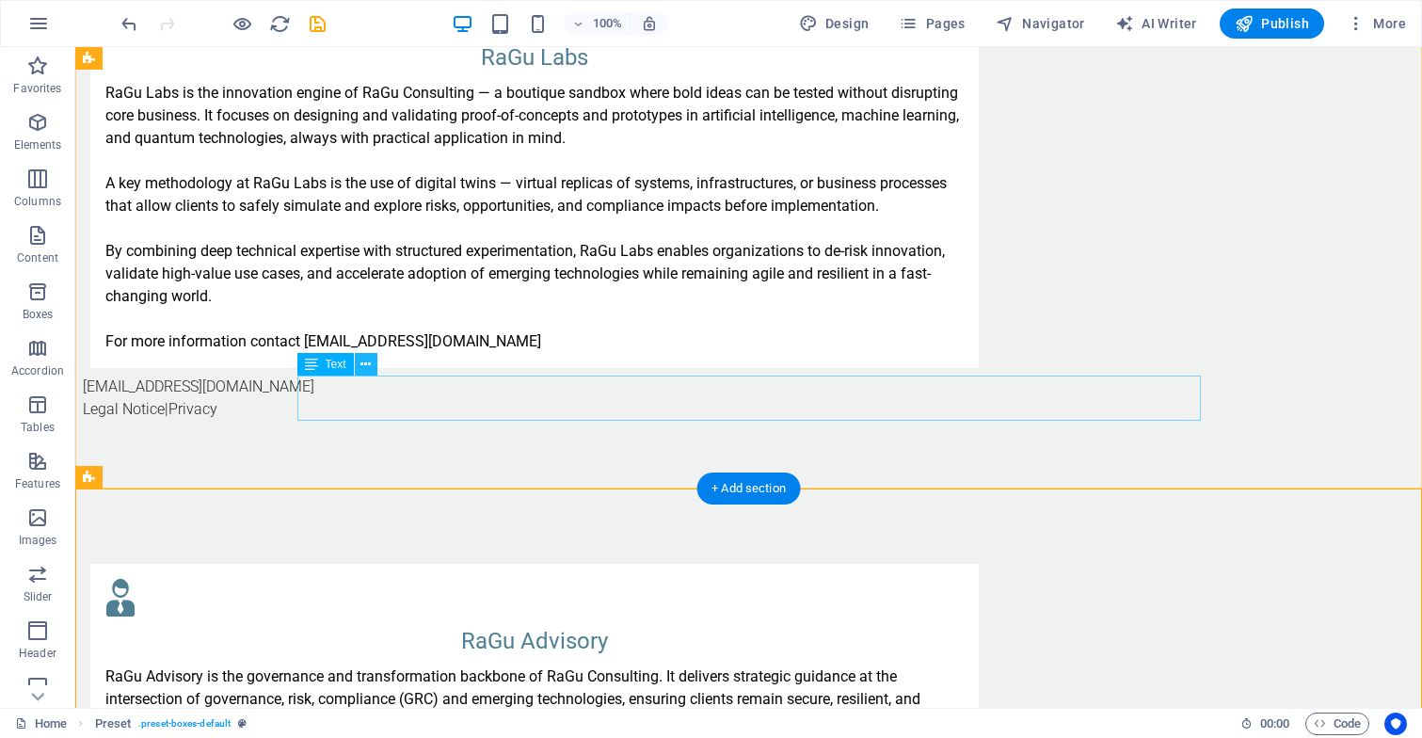
click at [363, 365] on icon at bounding box center [365, 365] width 10 height 20
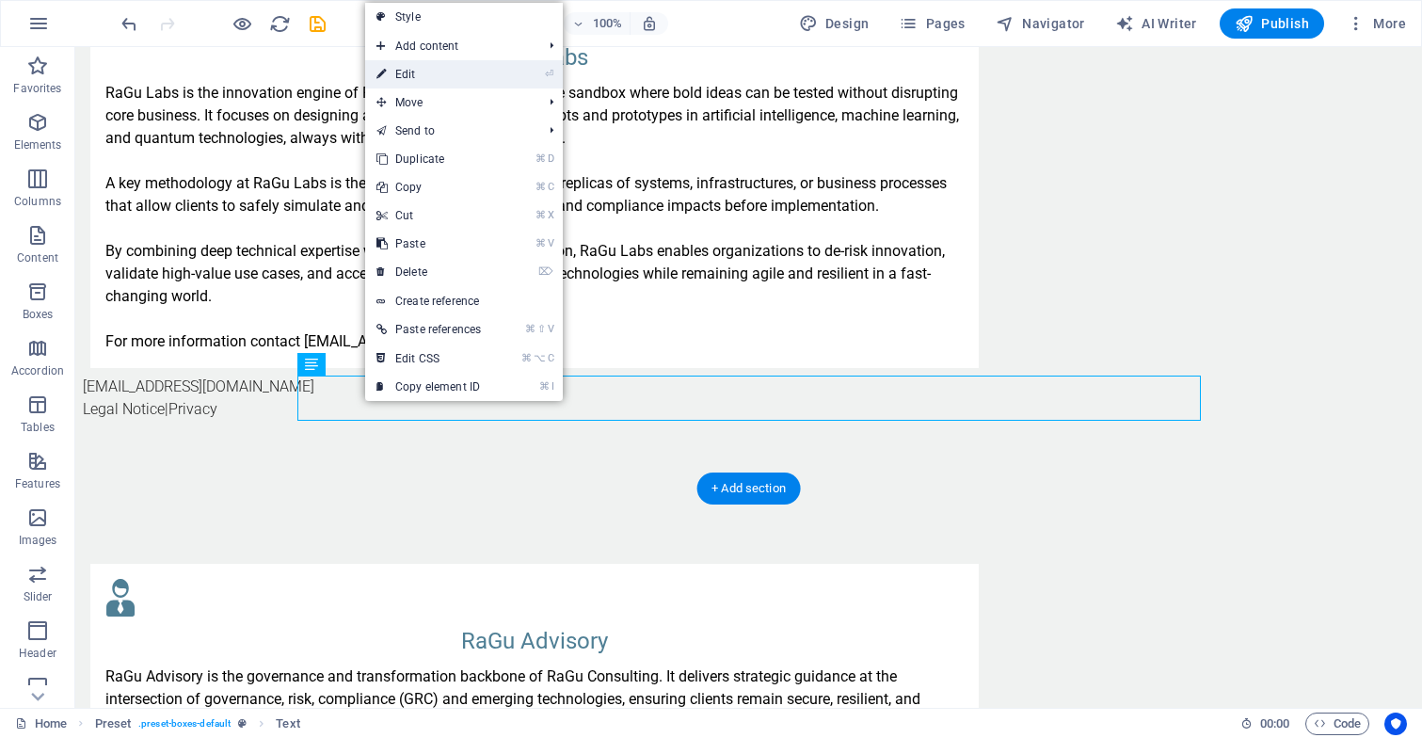
click at [435, 78] on link "⏎ Edit" at bounding box center [428, 74] width 127 height 28
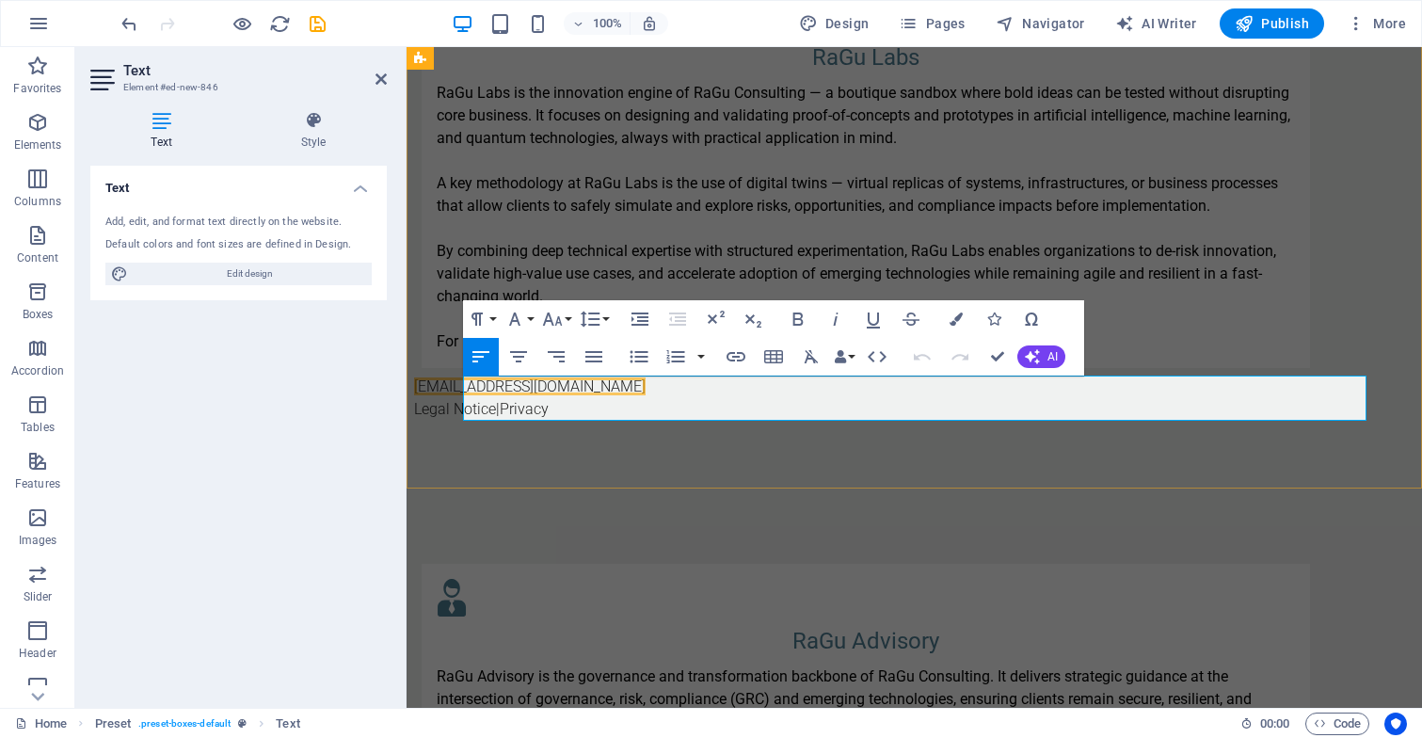
click at [661, 390] on p "[EMAIL_ADDRESS][DOMAIN_NAME]" at bounding box center [865, 386] width 903 height 23
click at [736, 356] on icon "button" at bounding box center [735, 356] width 23 height 23
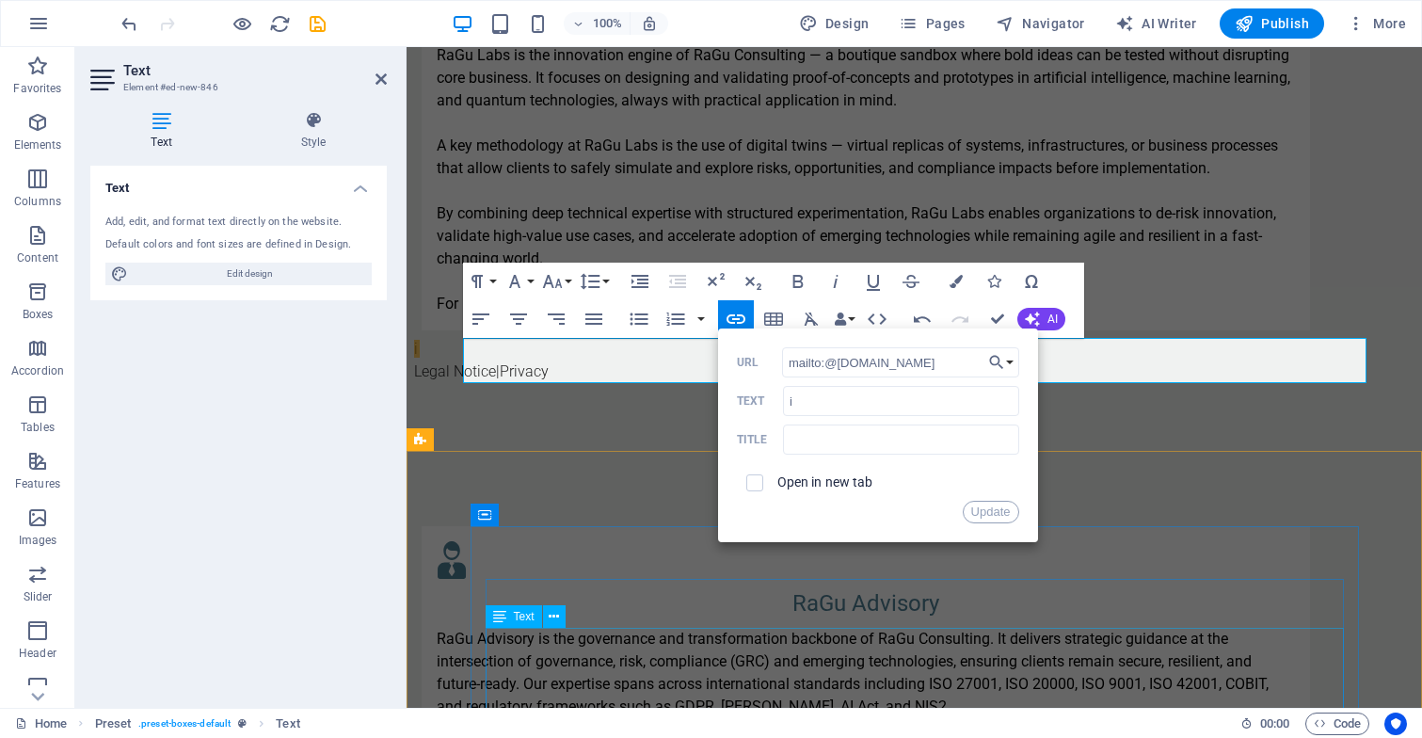
scroll to position [1592, 0]
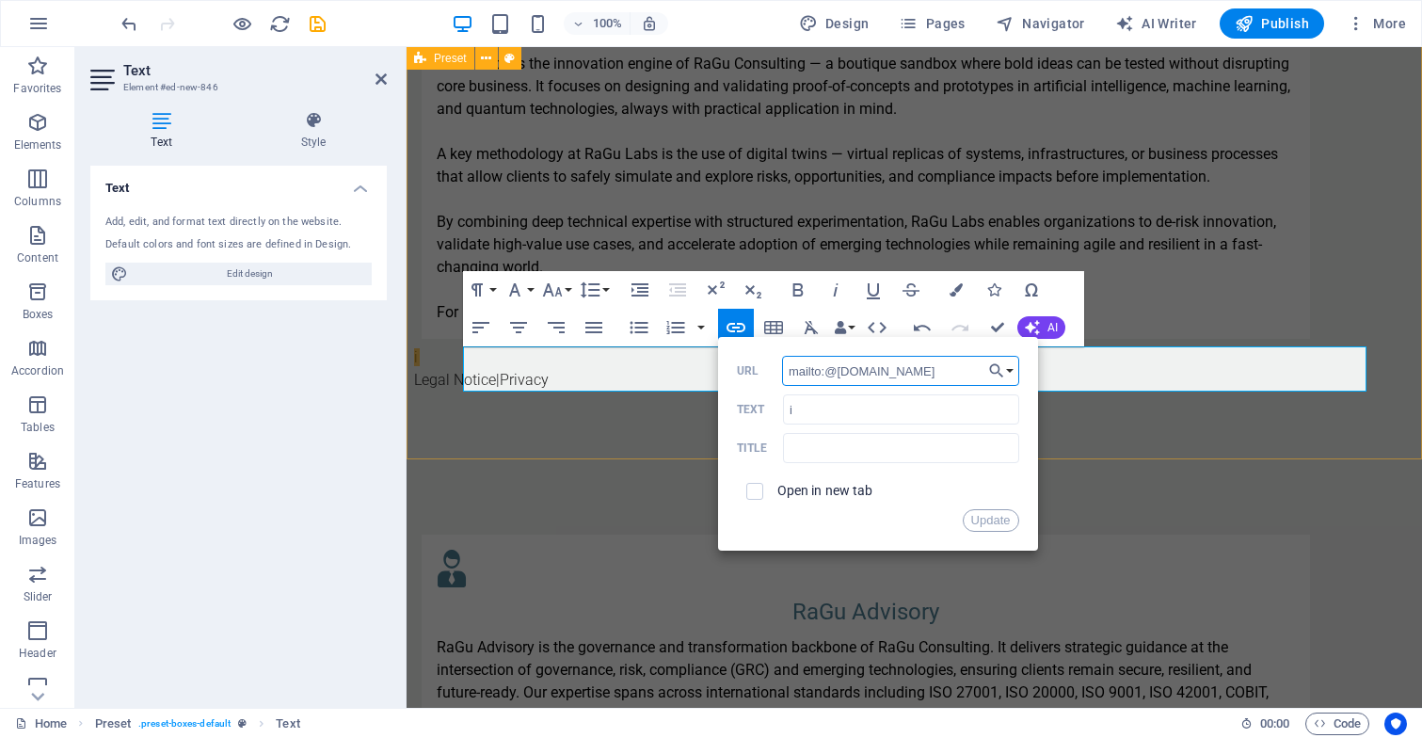
click at [828, 375] on input "mailto:@ragu-consulting.eu" at bounding box center [900, 371] width 237 height 30
type input "mailto:labs@ragu-consulting.eu"
click at [984, 524] on button "Update" at bounding box center [990, 520] width 56 height 23
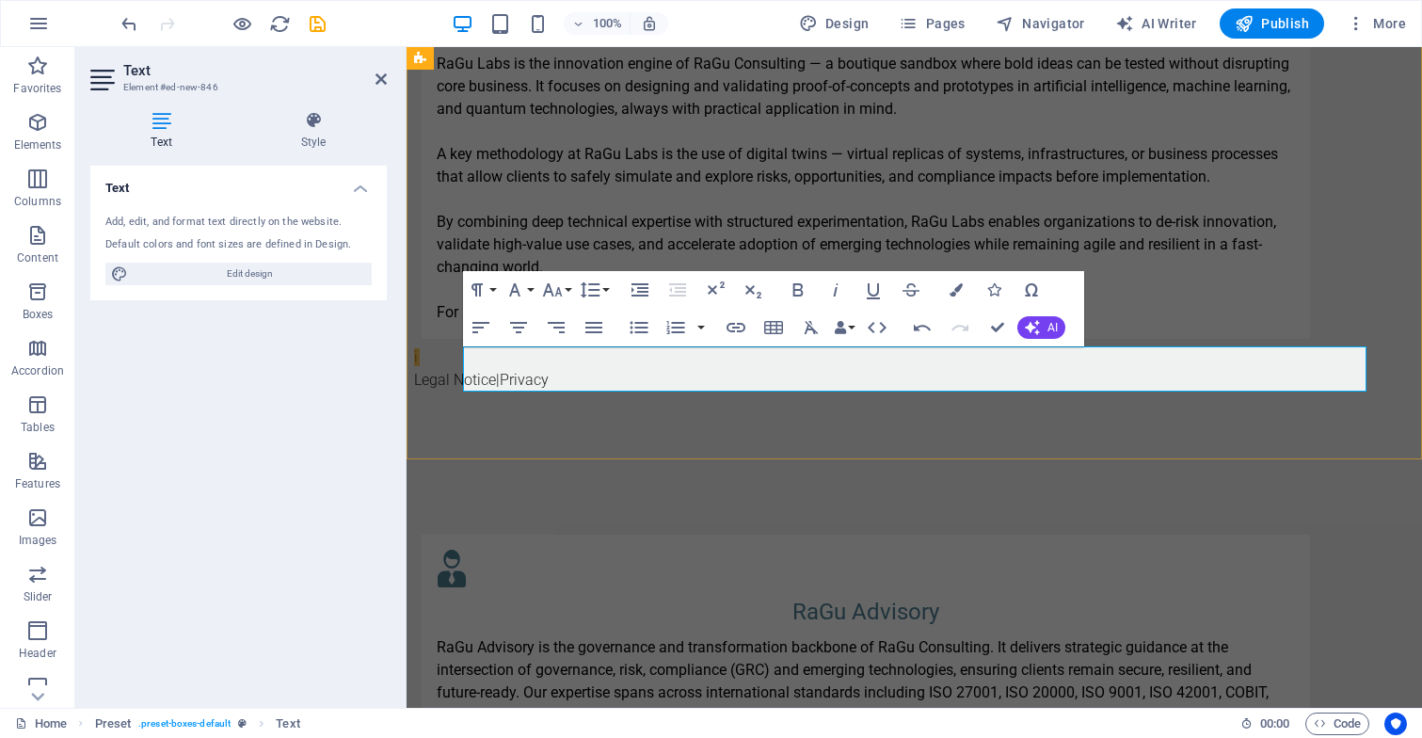
click at [541, 359] on p "i" at bounding box center [865, 357] width 903 height 23
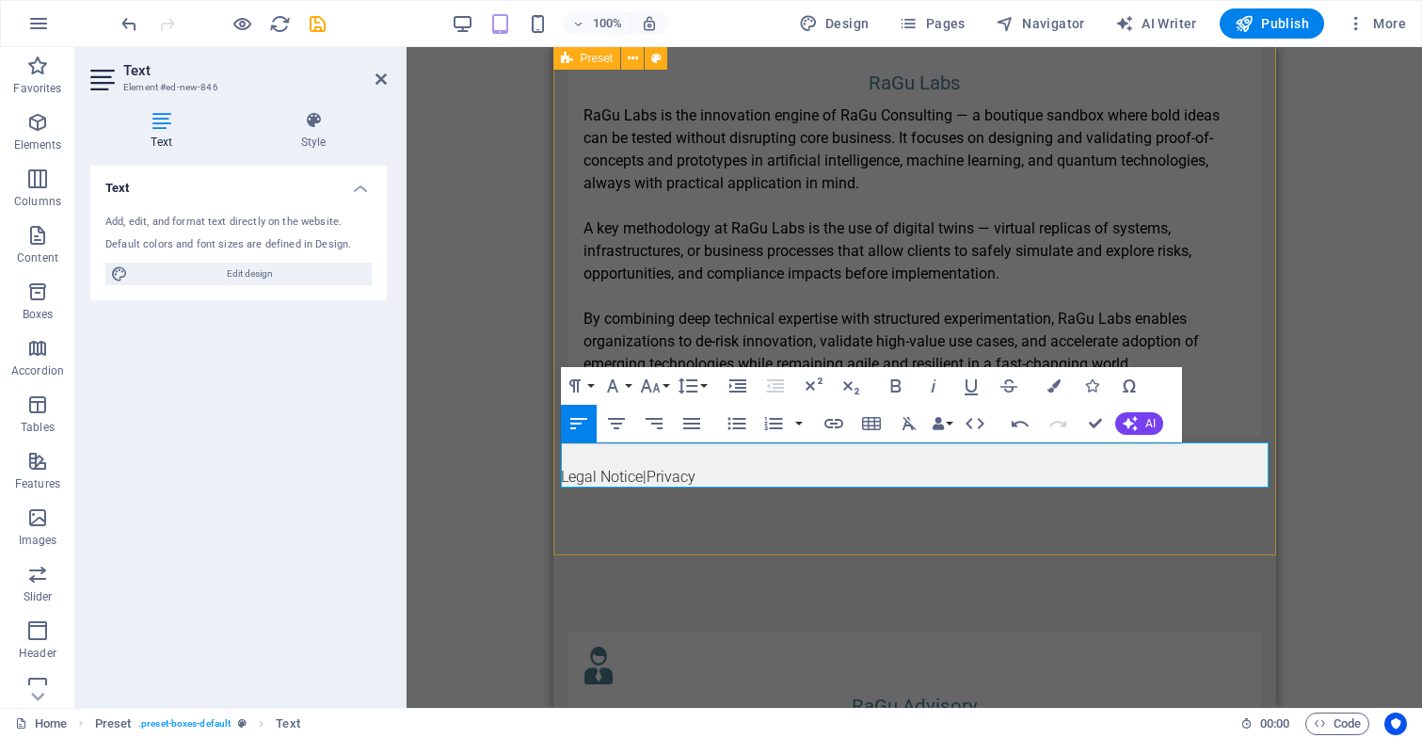
click at [735, 511] on div "RaGu Labs RaGu Labs is the innovation engine of RaGu Consulting — a boutique sa…" at bounding box center [913, 245] width 723 height 624
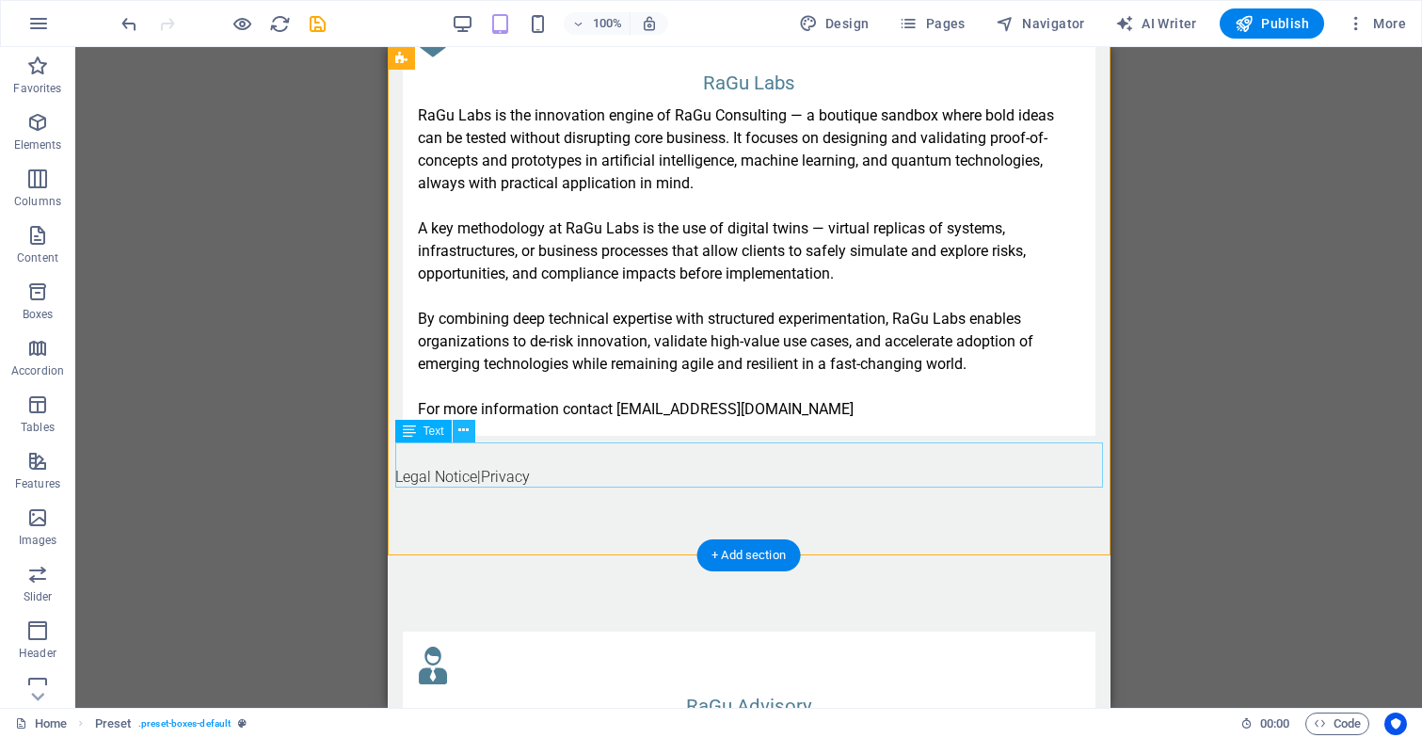
click at [463, 430] on icon at bounding box center [463, 431] width 10 height 20
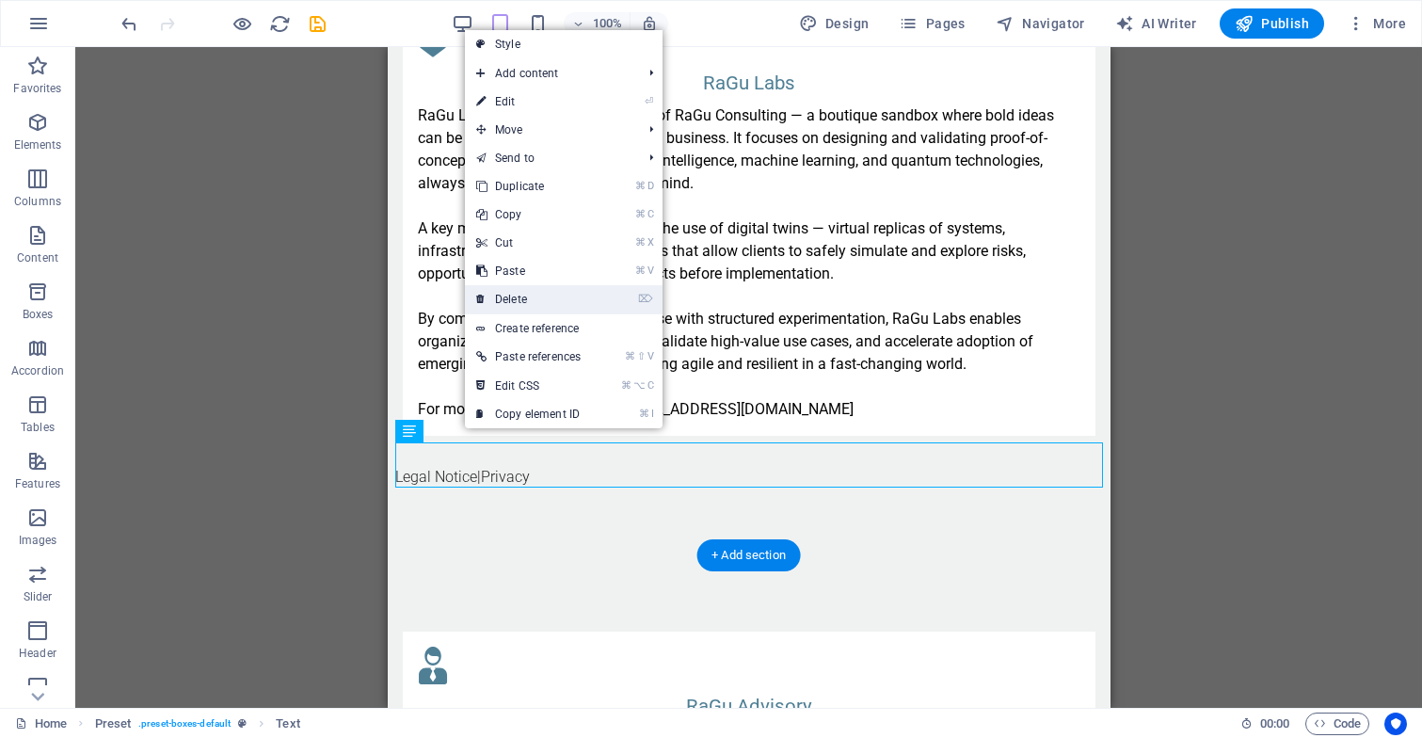
click at [564, 300] on link "⌦ Delete" at bounding box center [528, 299] width 127 height 28
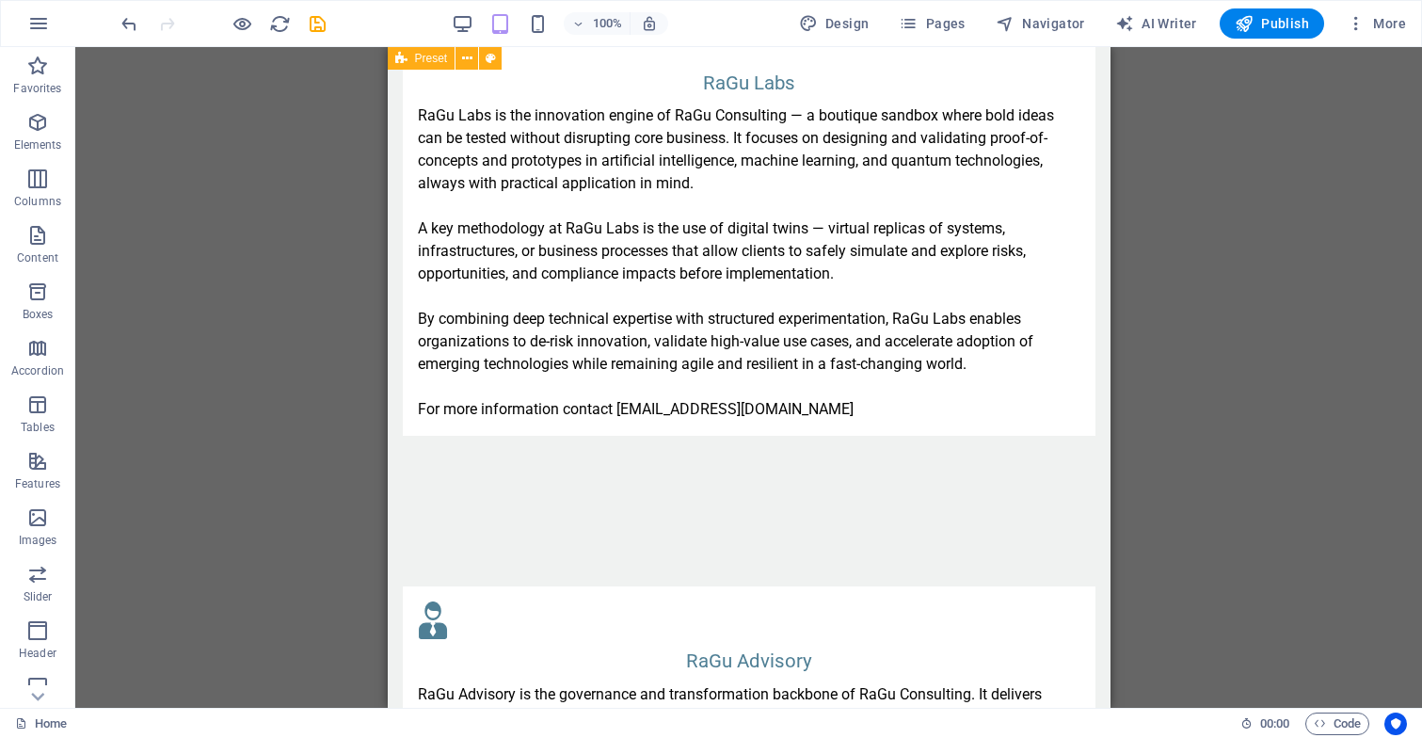
click at [758, 445] on div "RaGu Labs RaGu Labs is the innovation engine of RaGu Consulting — a boutique sa…" at bounding box center [748, 222] width 723 height 579
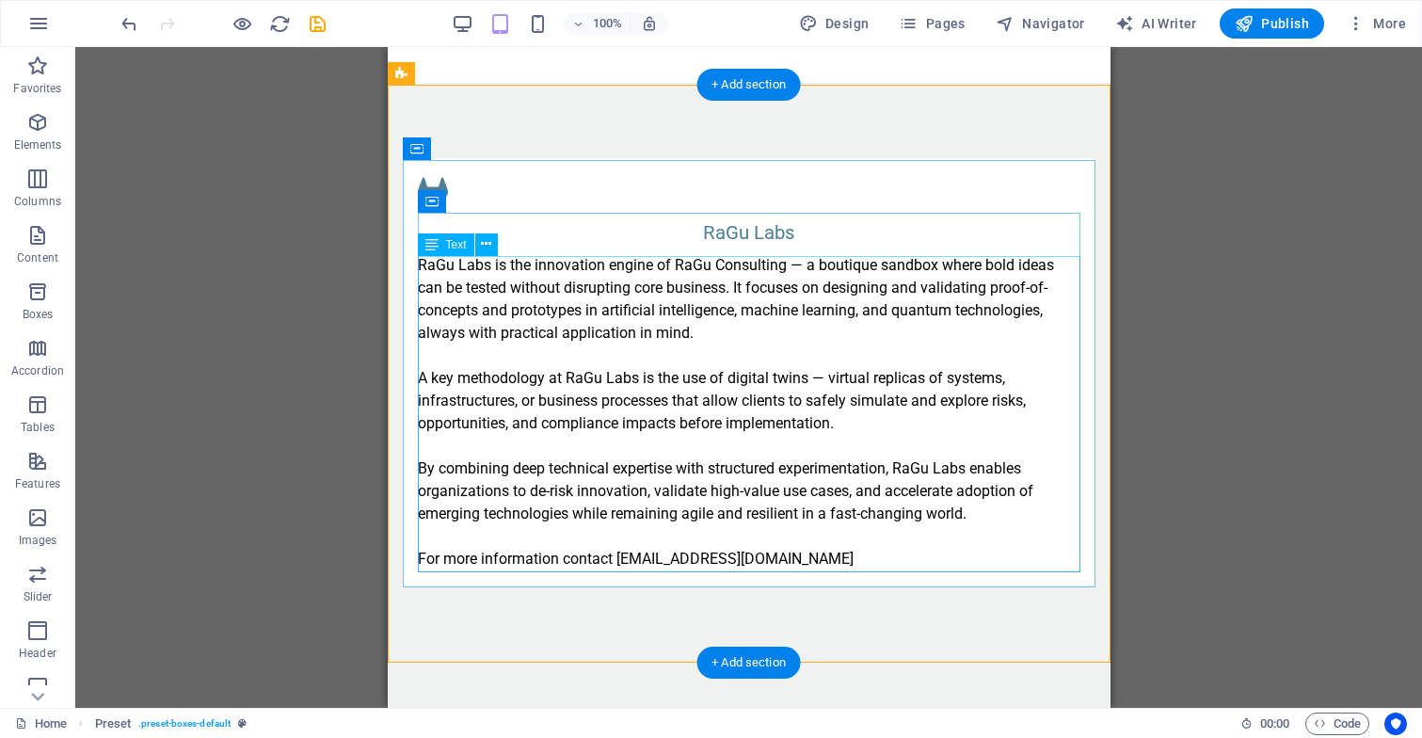
scroll to position [1584, 0]
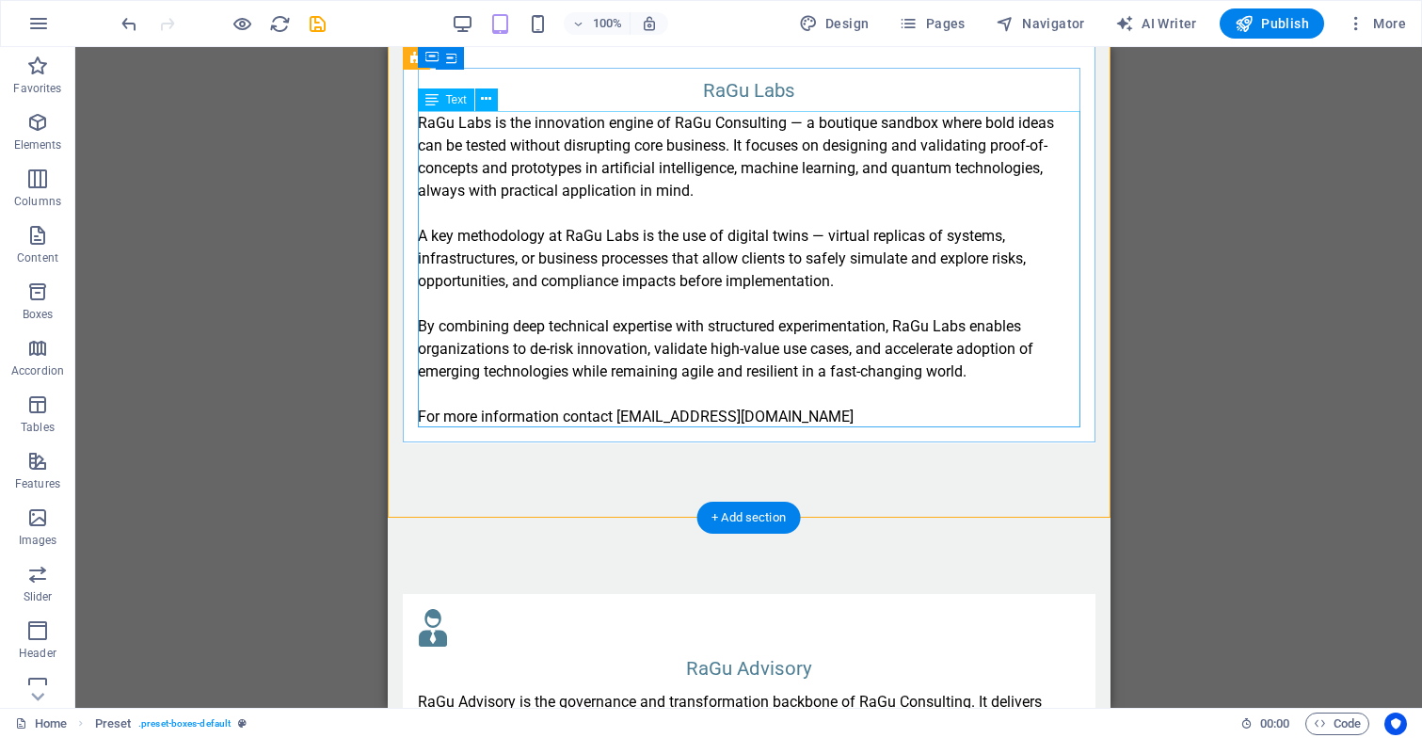
click at [803, 414] on div "RaGu Labs is the innovation engine of RaGu Consulting — a boutique sandbox wher…" at bounding box center [748, 270] width 662 height 316
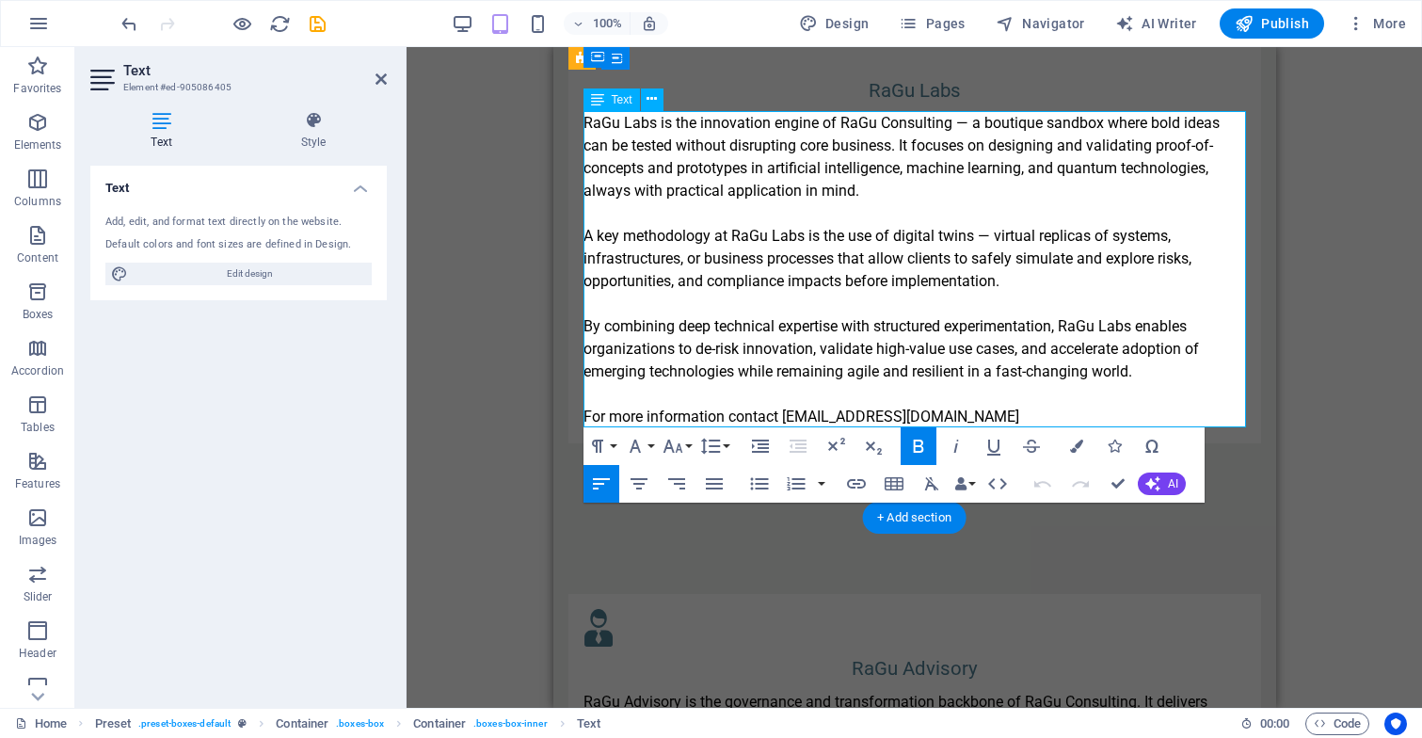
click at [956, 409] on p "For more information contact labs@ragu-consulting.eu" at bounding box center [913, 416] width 662 height 23
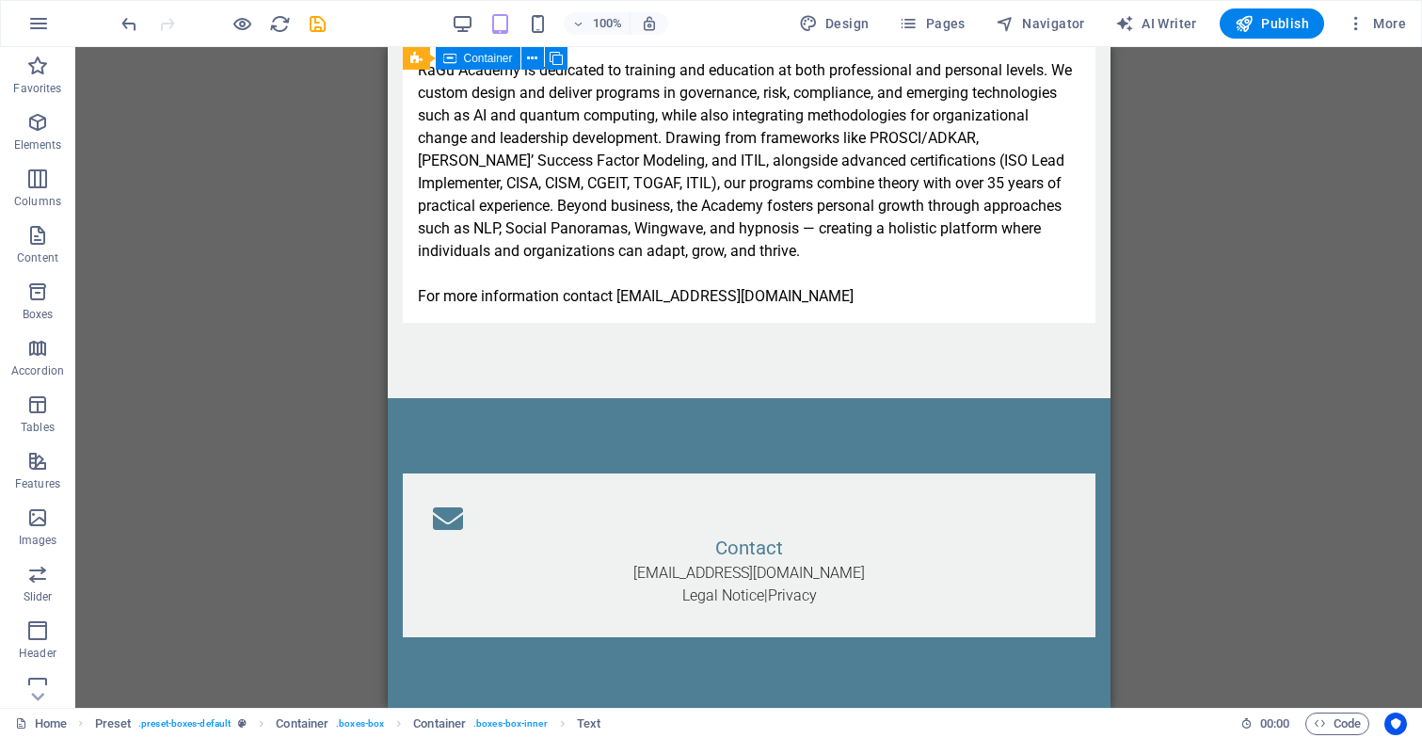
scroll to position [3891, 0]
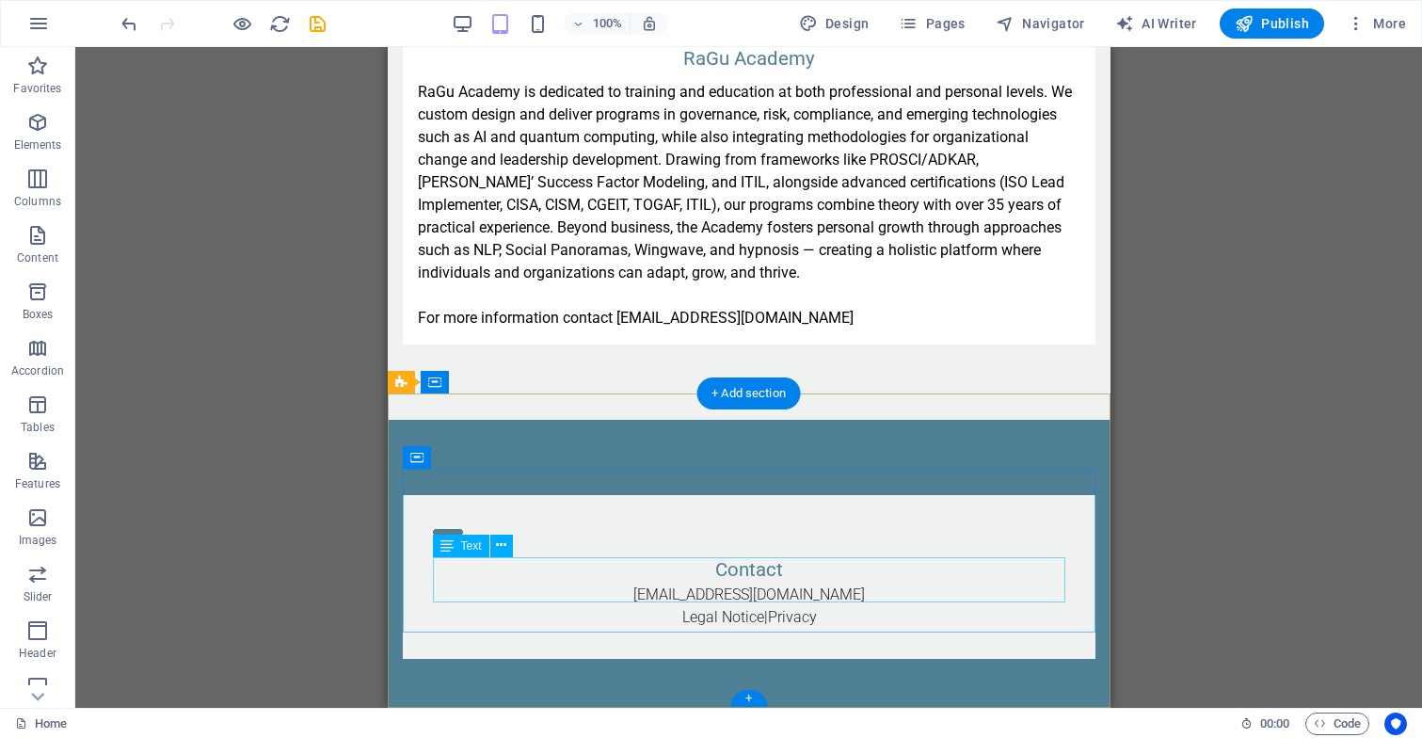
click at [838, 583] on div "info@ragu-consulting.eu Legal Notice | Privacy" at bounding box center [748, 605] width 632 height 45
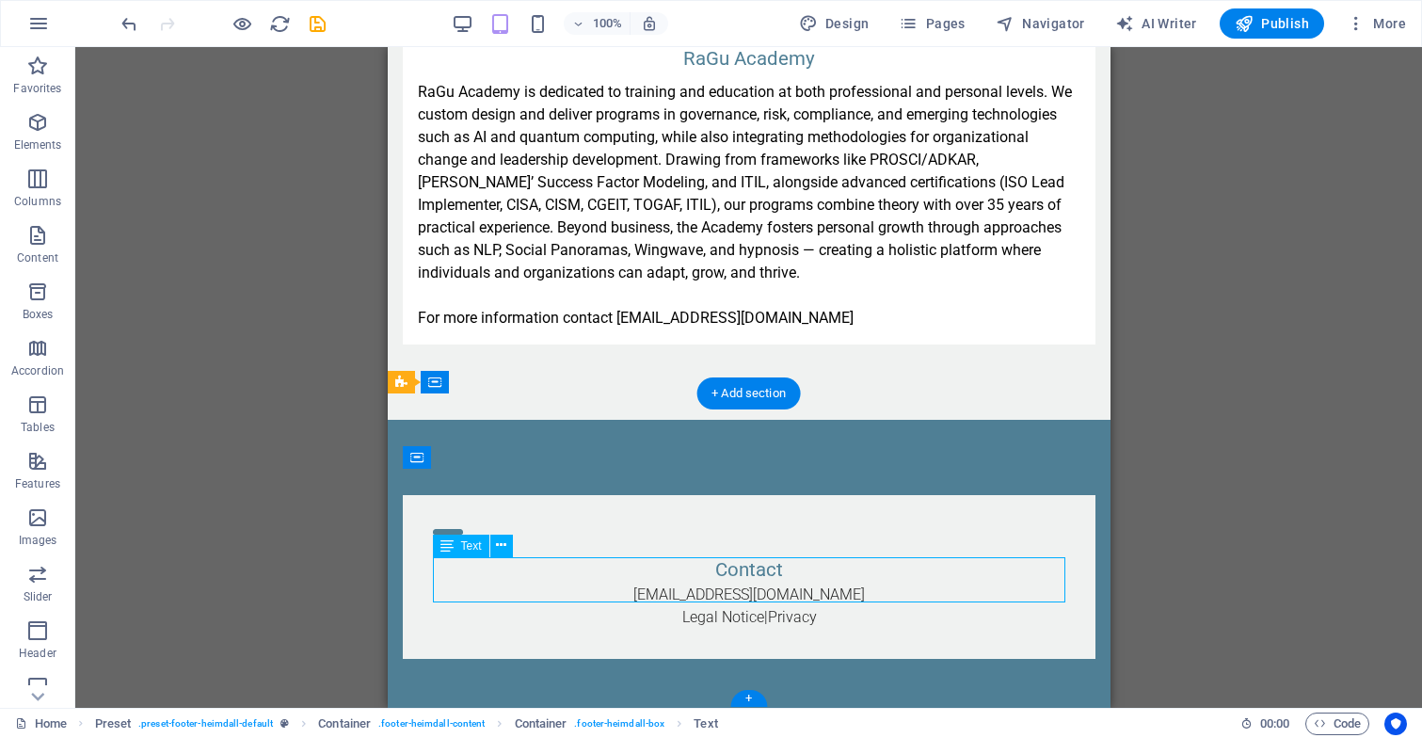
click at [838, 583] on div "info@ragu-consulting.eu Legal Notice | Privacy" at bounding box center [748, 605] width 632 height 45
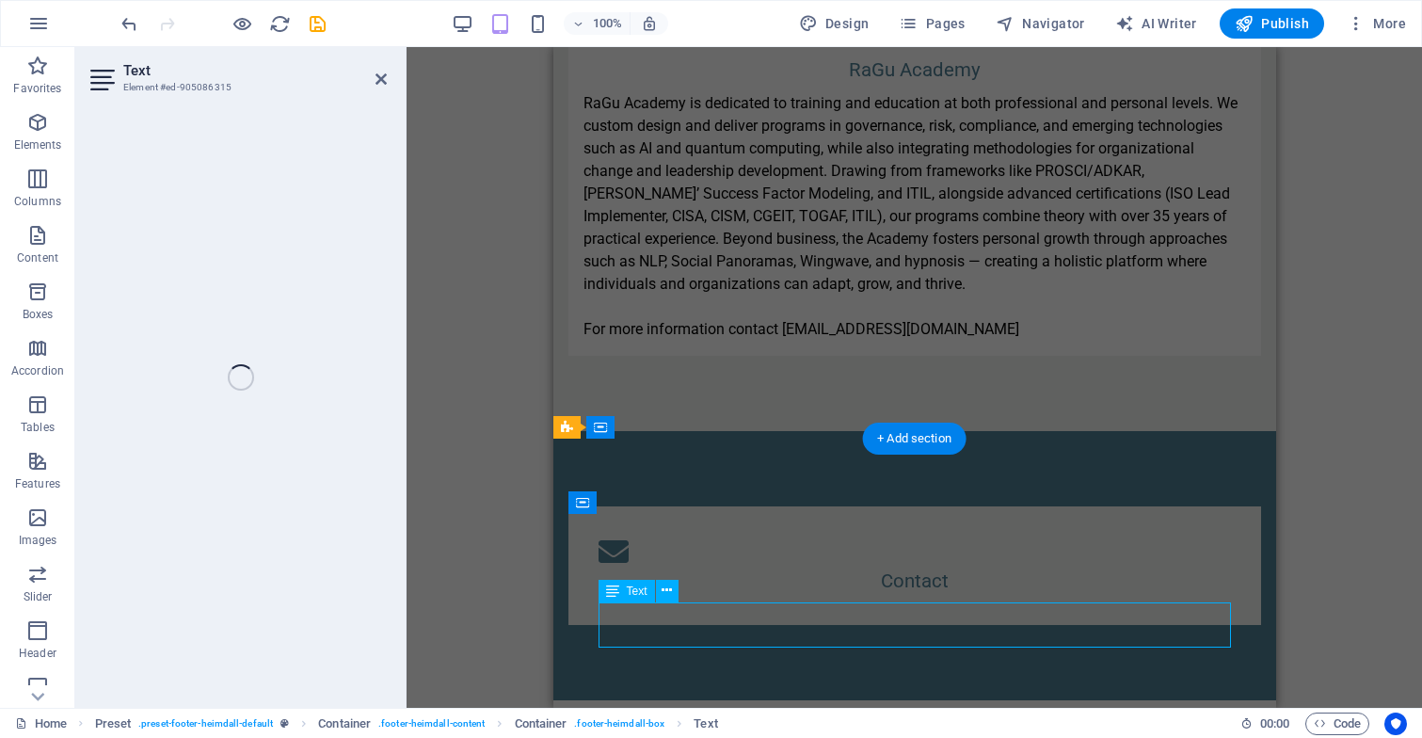
scroll to position [3846, 0]
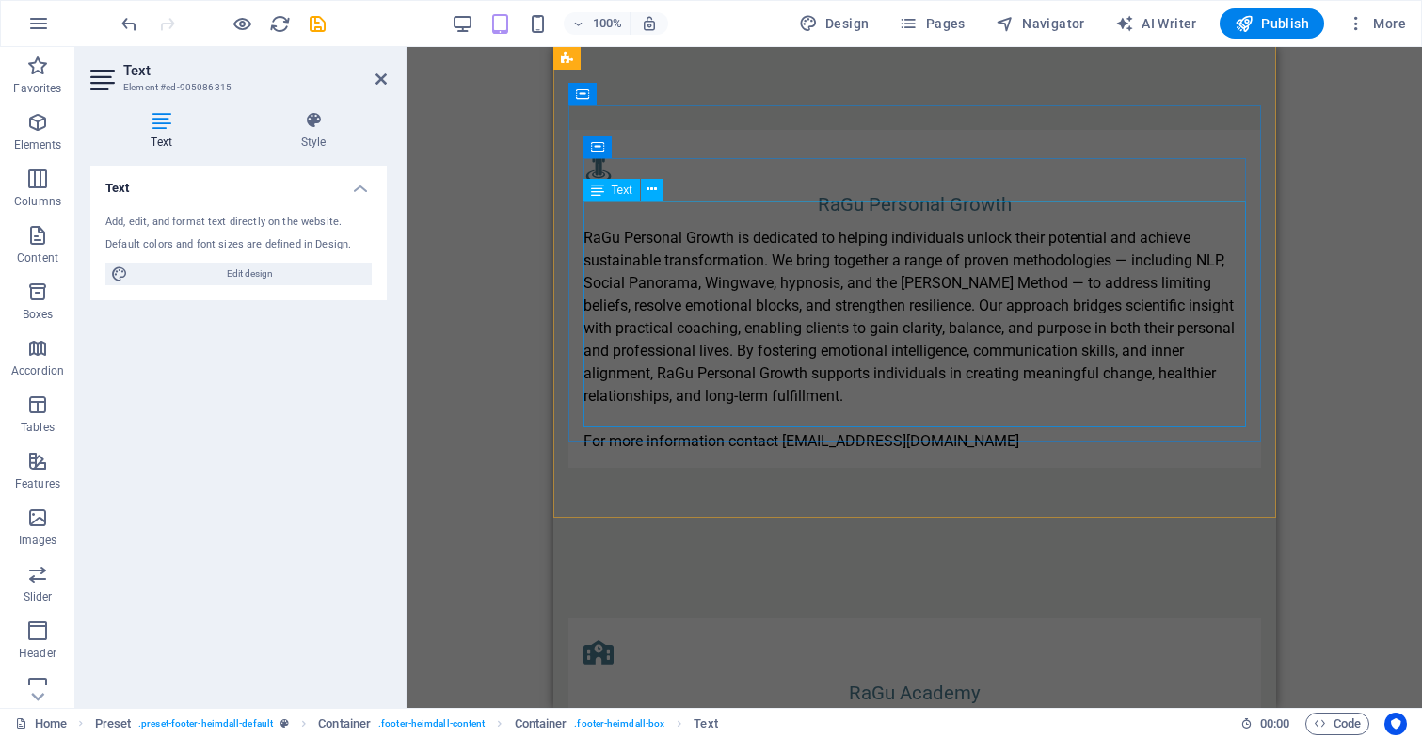
click at [1024, 324] on div "RaGu Personal Growth is dedicated to helping individuals unlock their potential…" at bounding box center [913, 340] width 662 height 226
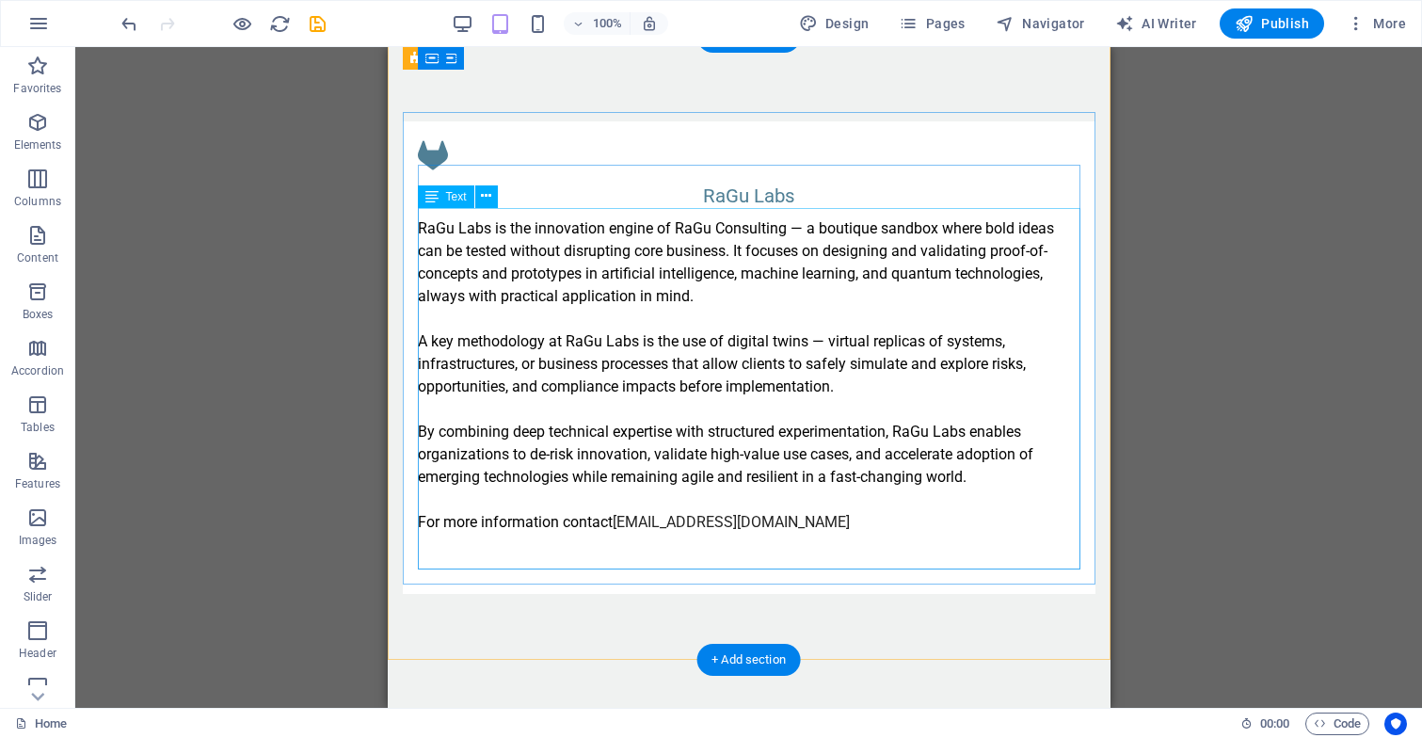
scroll to position [1477, 0]
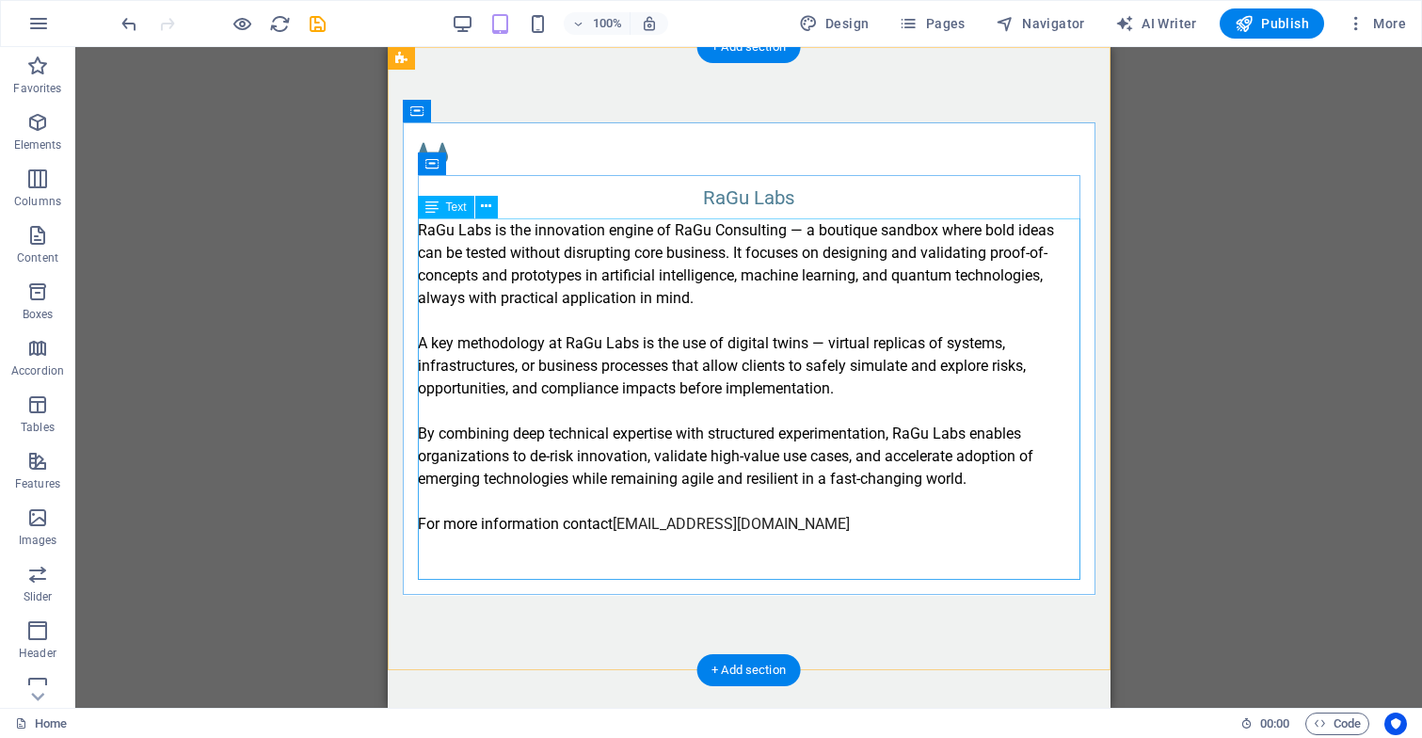
click at [830, 524] on div "RaGu Labs is the innovation engine of RaGu Consulting — a boutique sandbox wher…" at bounding box center [748, 399] width 662 height 361
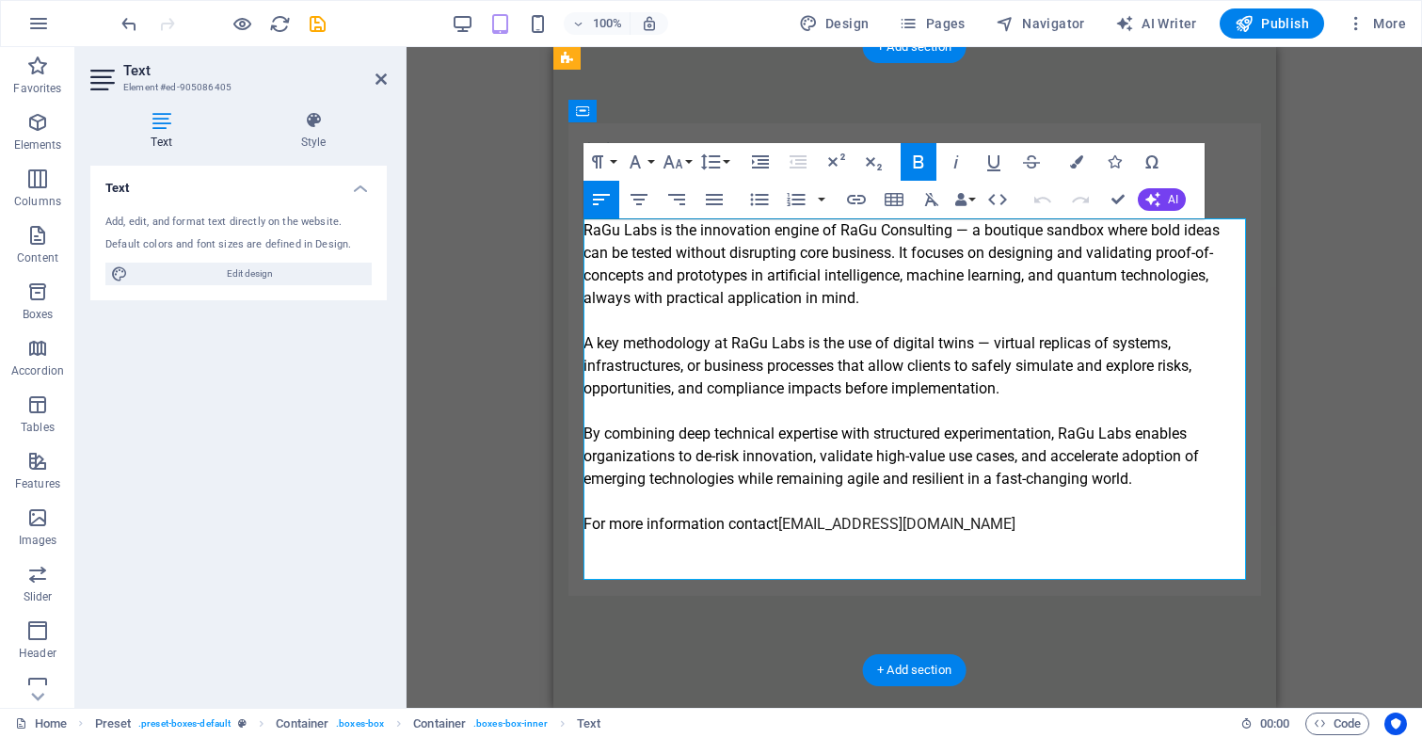
click at [987, 527] on p "For more information contact labs@ragu-consulting.eu" at bounding box center [913, 524] width 662 height 23
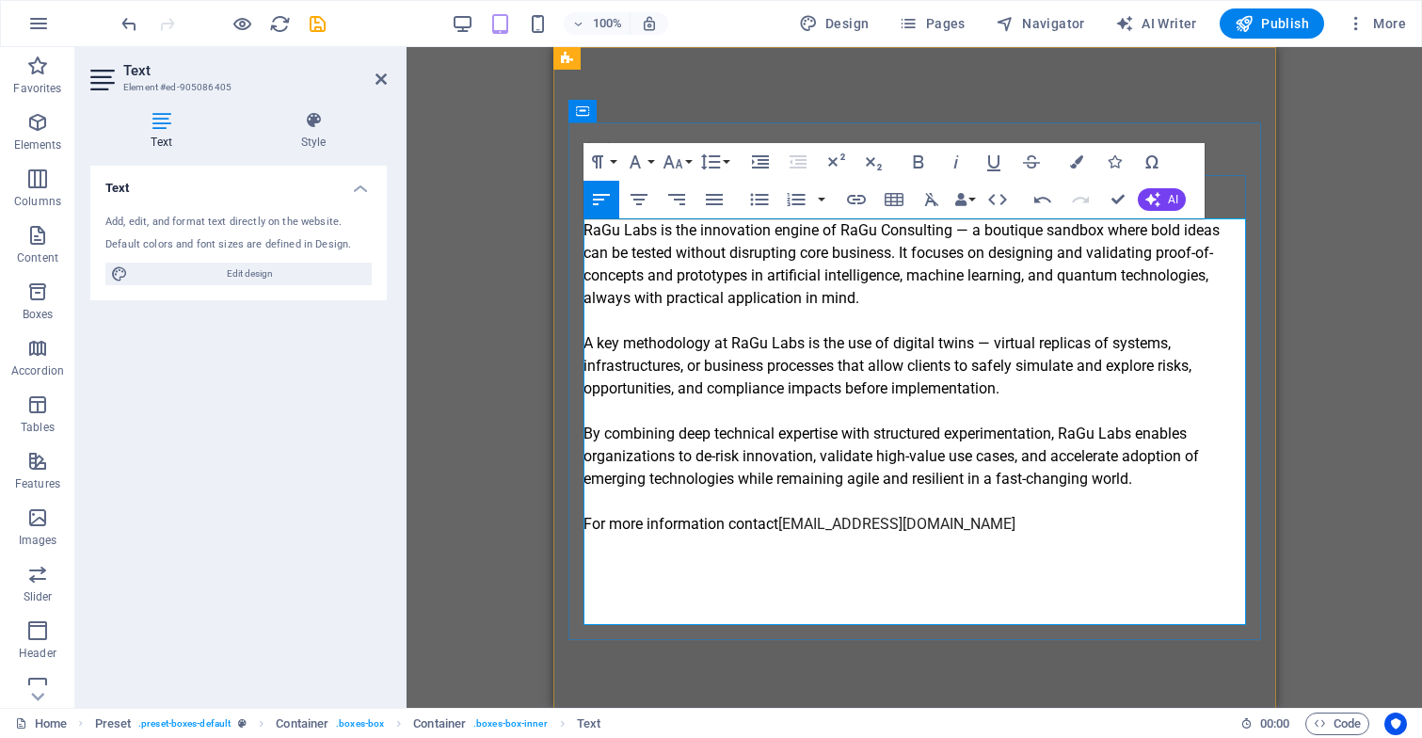
click at [905, 593] on p at bounding box center [913, 591] width 662 height 23
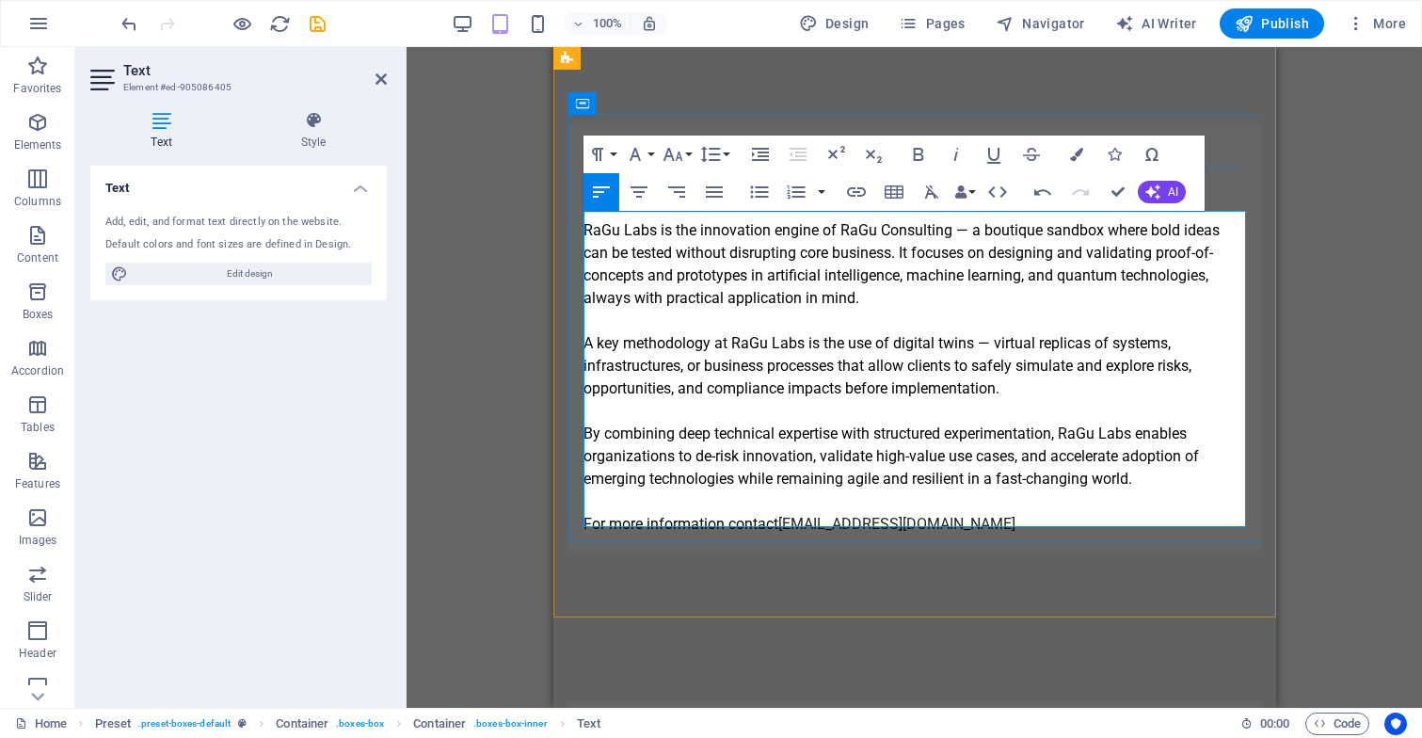
scroll to position [1485, 0]
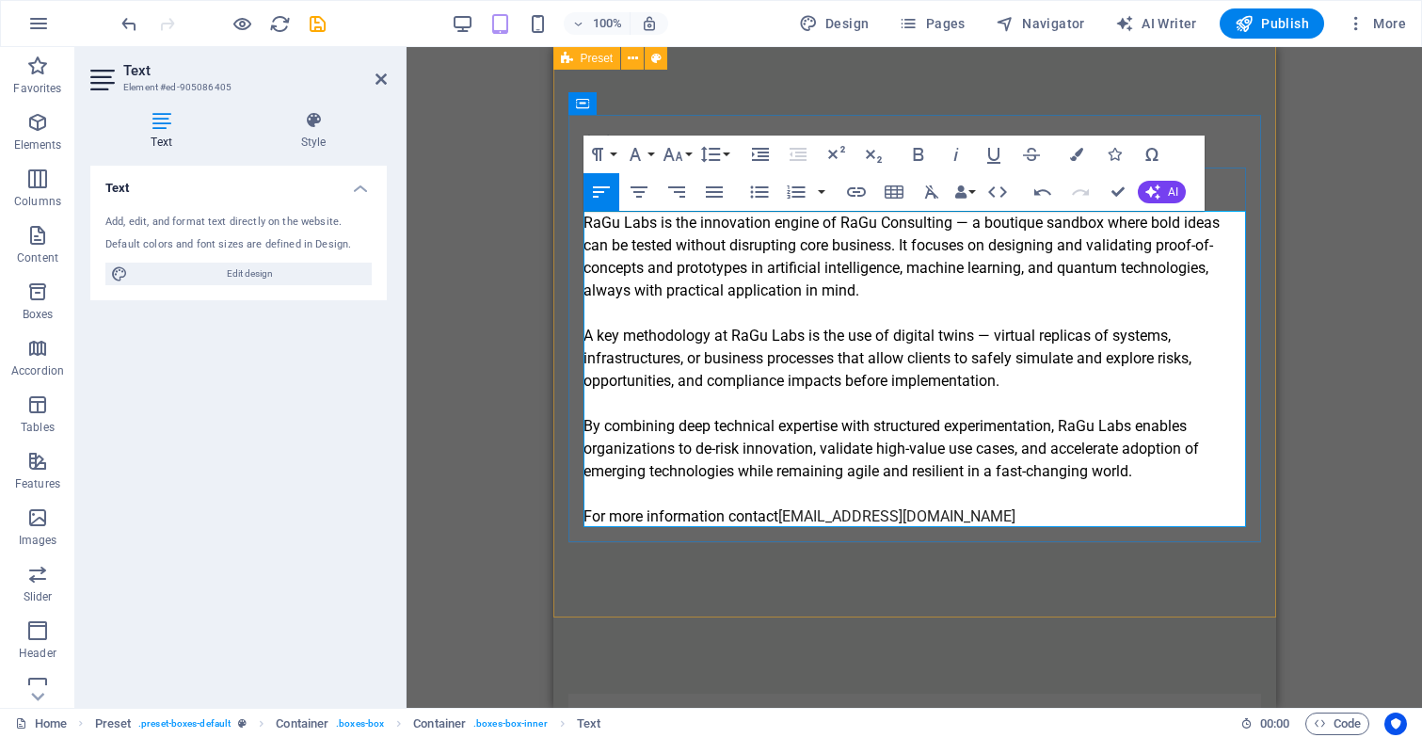
click at [890, 575] on div "RaGu Labs RaGu Labs is the innovation engine of RaGu Consulting — a boutique sa…" at bounding box center [913, 329] width 723 height 579
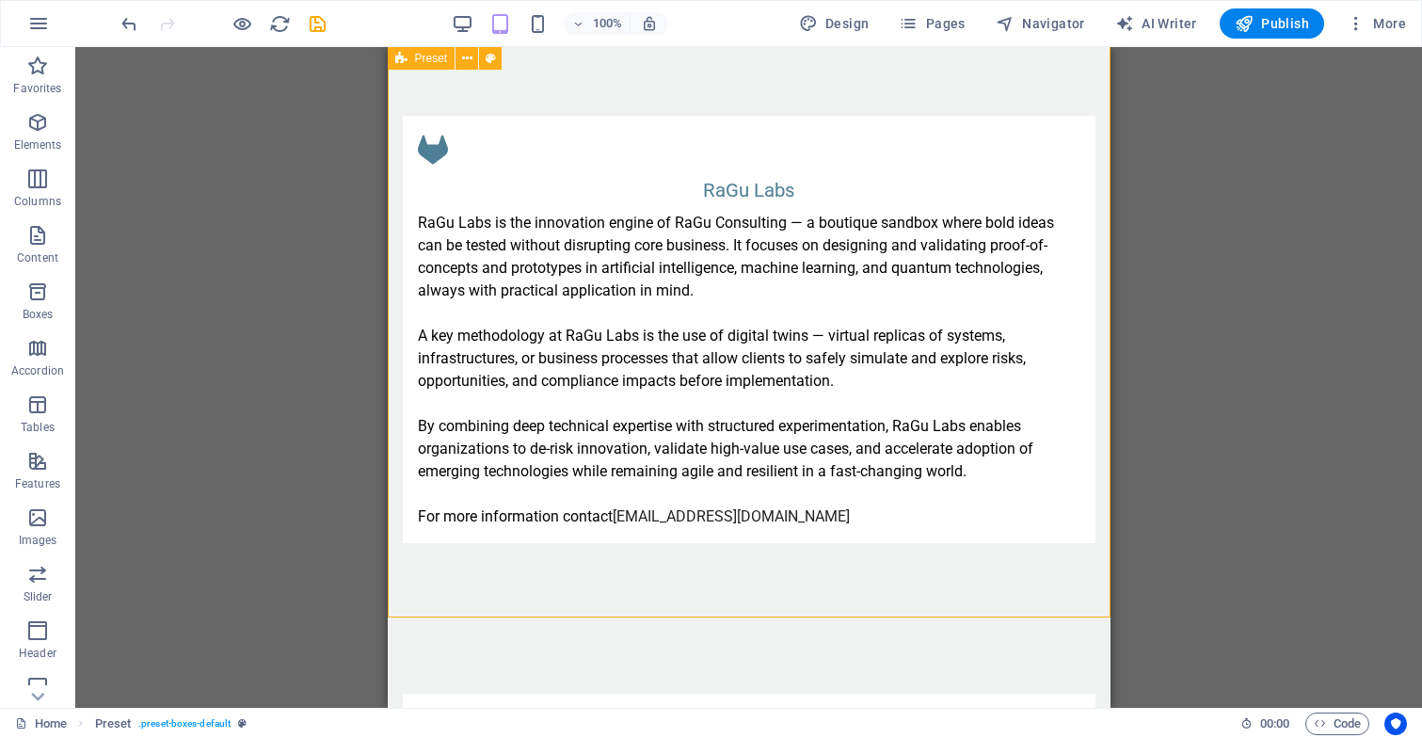
click at [768, 564] on div "RaGu Labs RaGu Labs is the innovation engine of RaGu Consulting — a boutique sa…" at bounding box center [748, 329] width 723 height 579
click at [768, 575] on div "RaGu Labs RaGu Labs is the innovation engine of RaGu Consulting — a boutique sa…" at bounding box center [748, 329] width 723 height 579
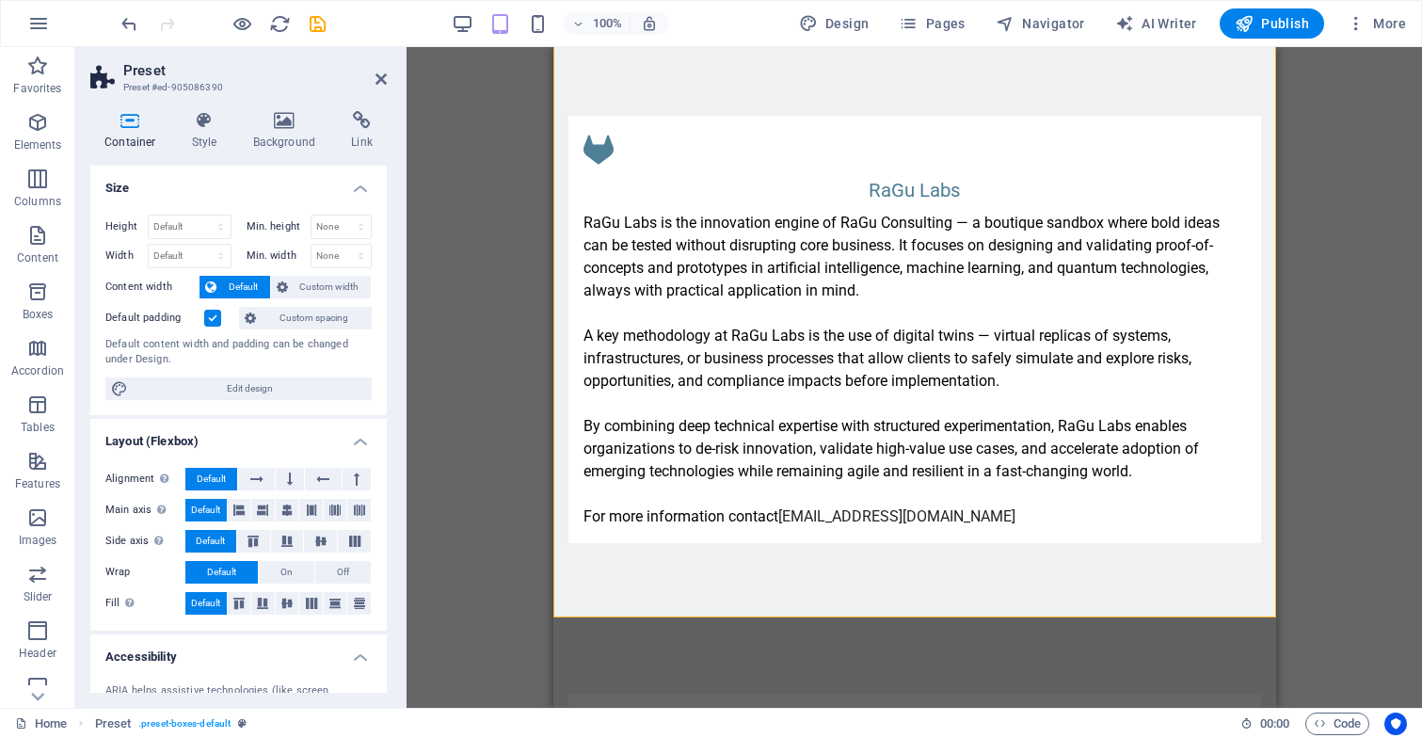
click at [1317, 200] on div "Drag here to replace the existing content. Press “Ctrl” if you want to create a…" at bounding box center [913, 377] width 1015 height 660
click at [377, 79] on icon at bounding box center [380, 79] width 11 height 15
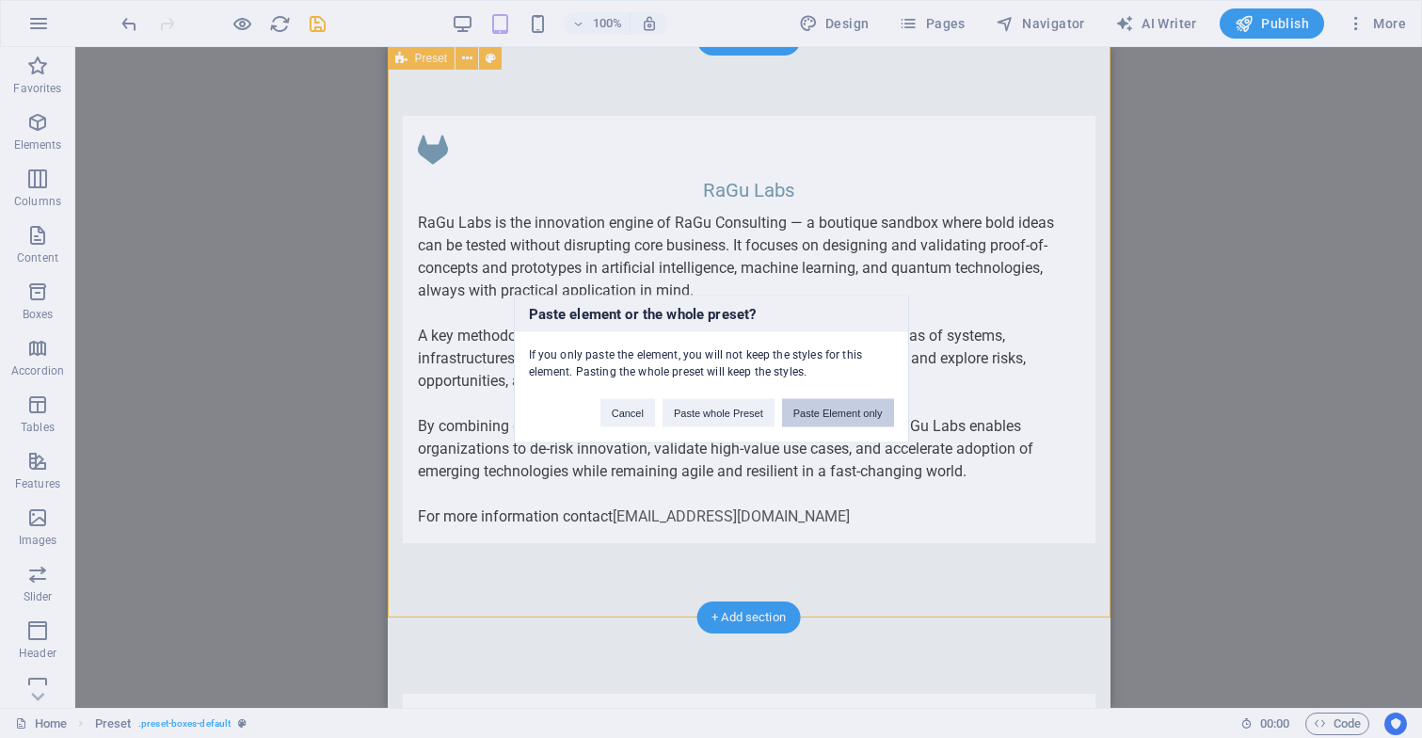
click at [829, 412] on button "Paste Element only" at bounding box center [838, 413] width 112 height 28
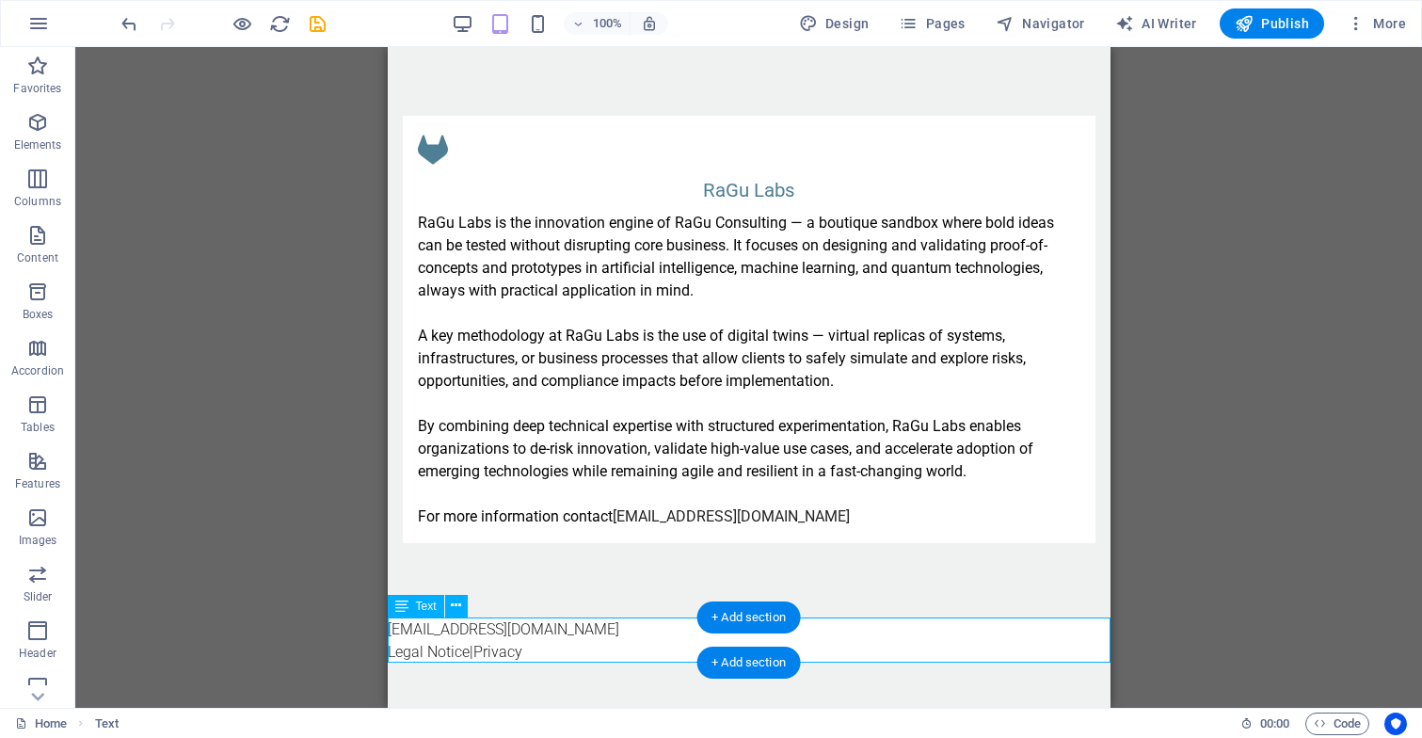
click at [552, 630] on div "info@ragu-consulting.eu Legal Notice | Privacy" at bounding box center [748, 640] width 723 height 45
click at [460, 604] on icon at bounding box center [456, 606] width 10 height 20
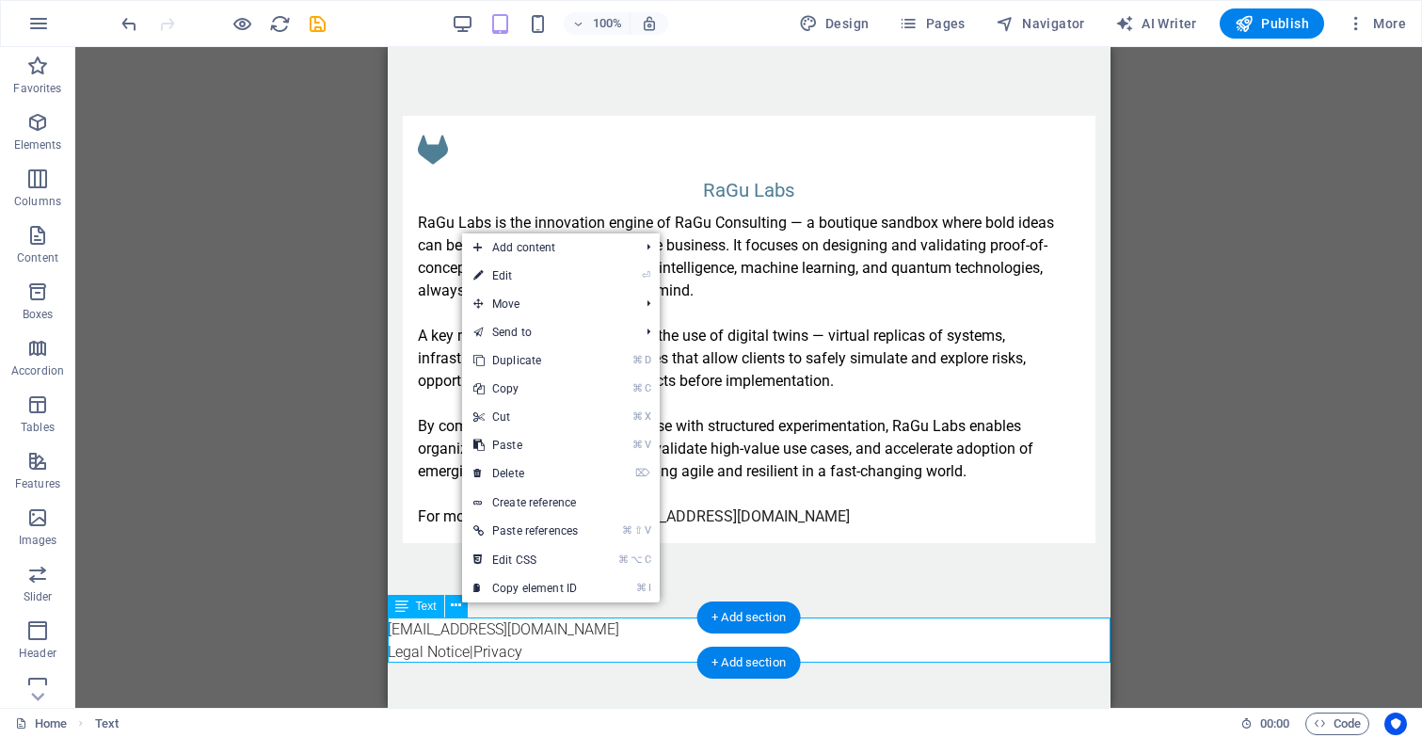
click at [411, 610] on div "Text" at bounding box center [416, 606] width 56 height 23
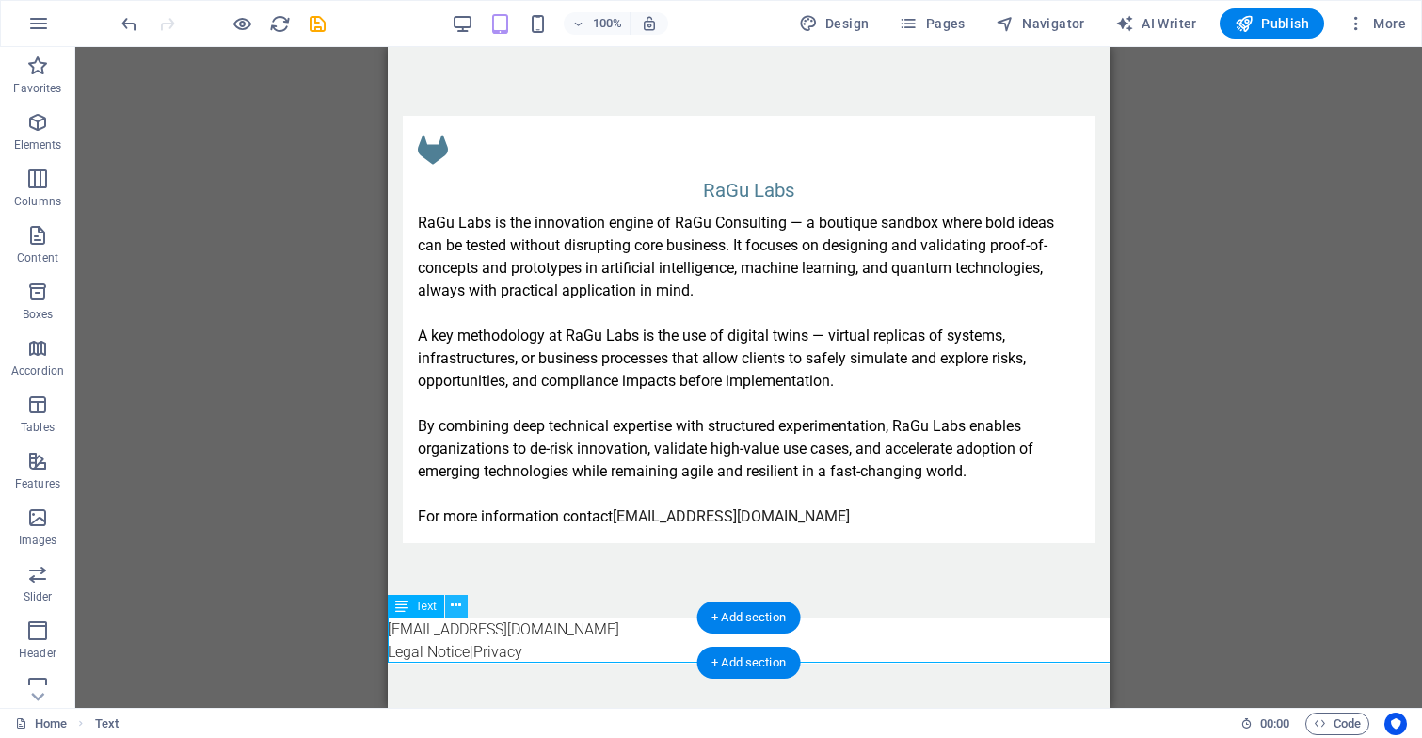
click at [459, 605] on icon at bounding box center [456, 606] width 10 height 20
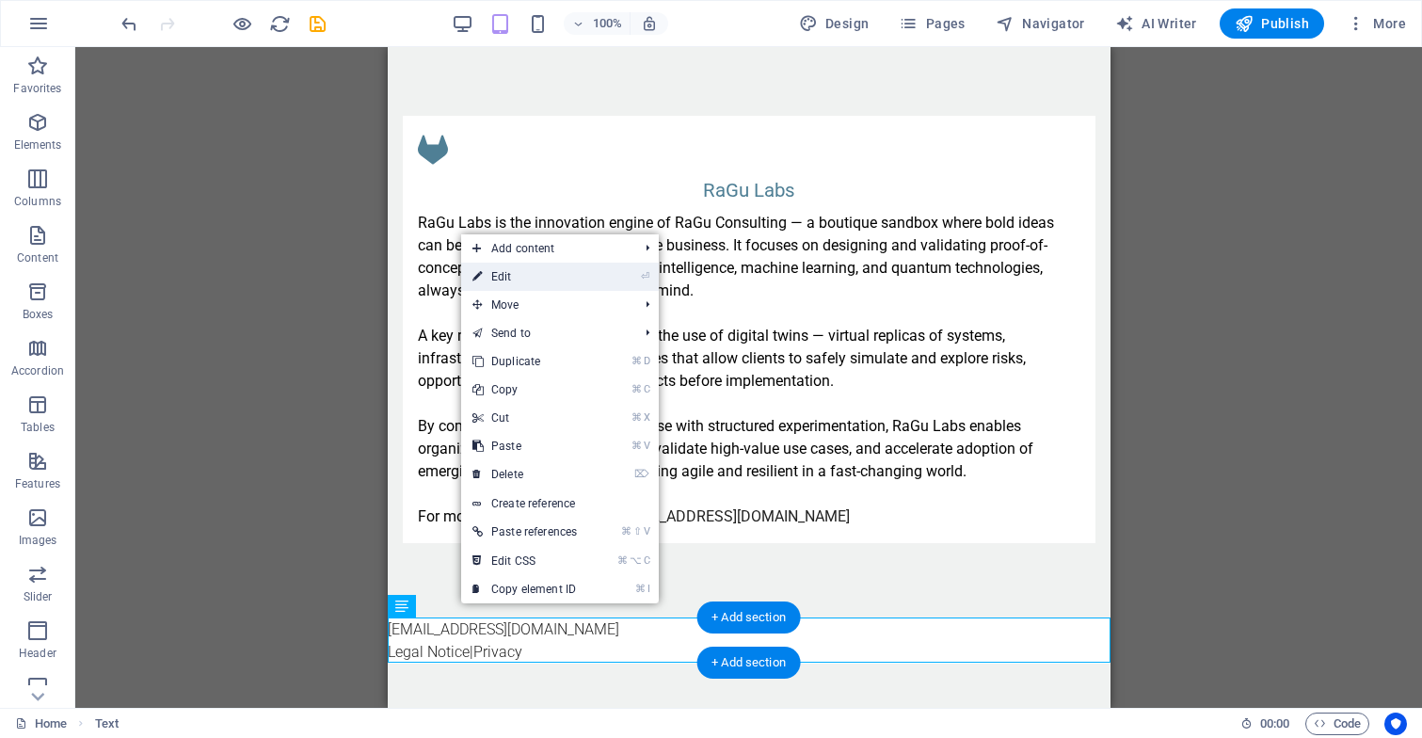
click at [543, 268] on link "⏎ Edit" at bounding box center [524, 276] width 127 height 28
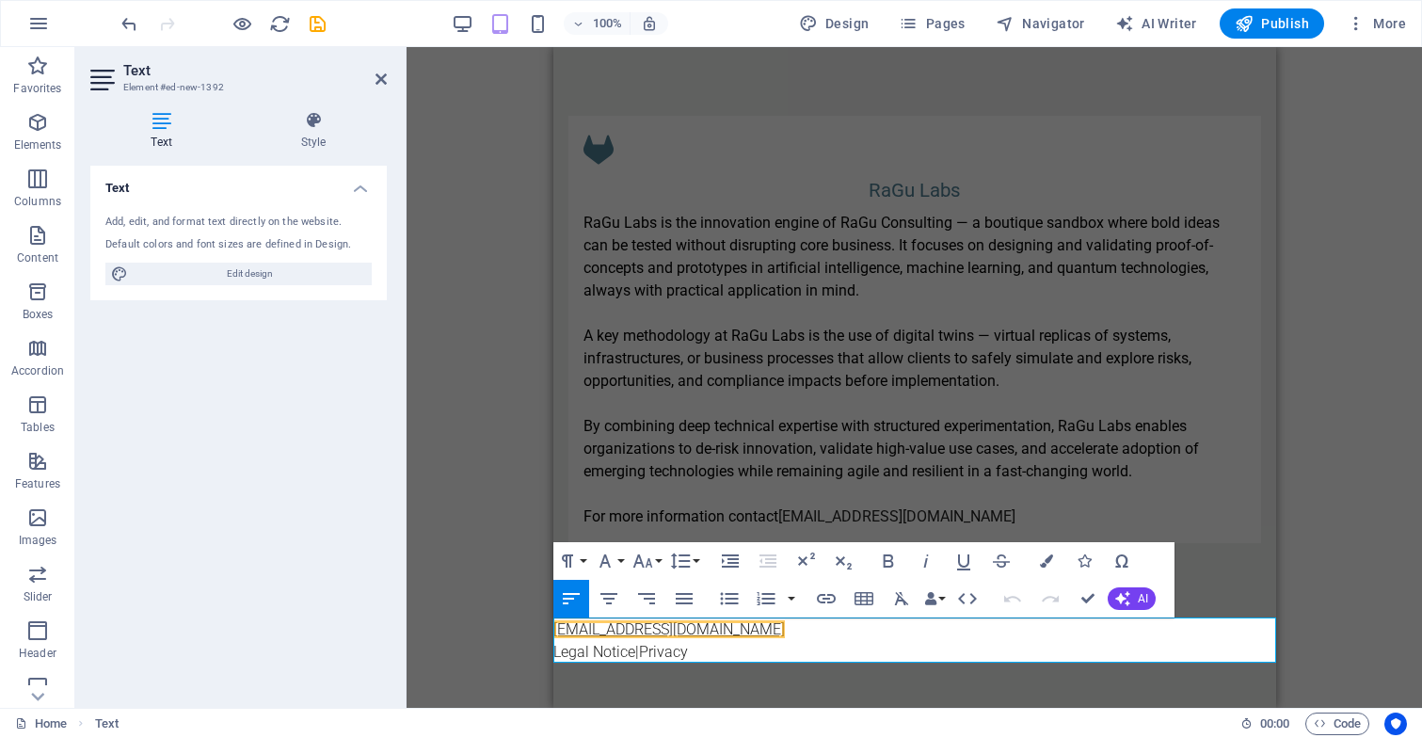
click at [613, 628] on link "[EMAIL_ADDRESS][DOMAIN_NAME]" at bounding box center [667, 629] width 231 height 18
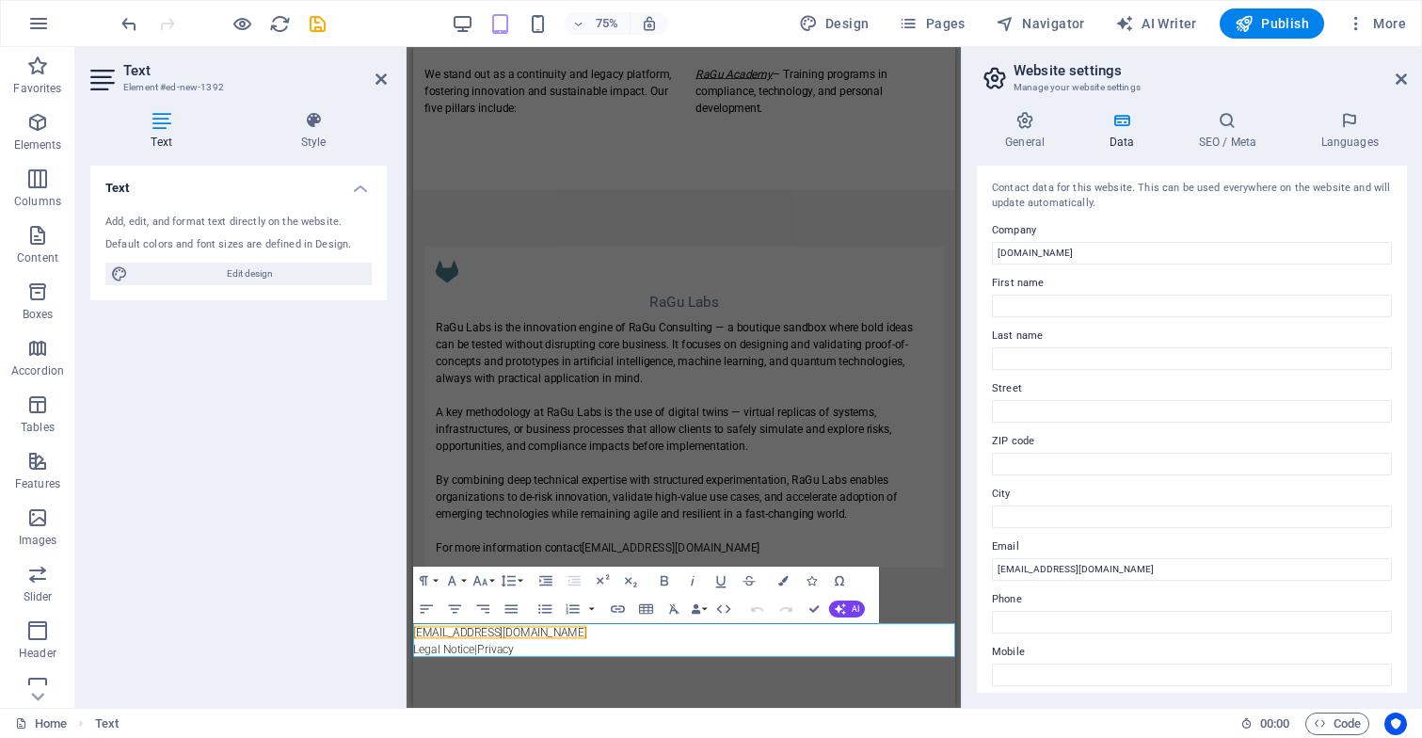
click at [1401, 77] on icon at bounding box center [1400, 79] width 11 height 15
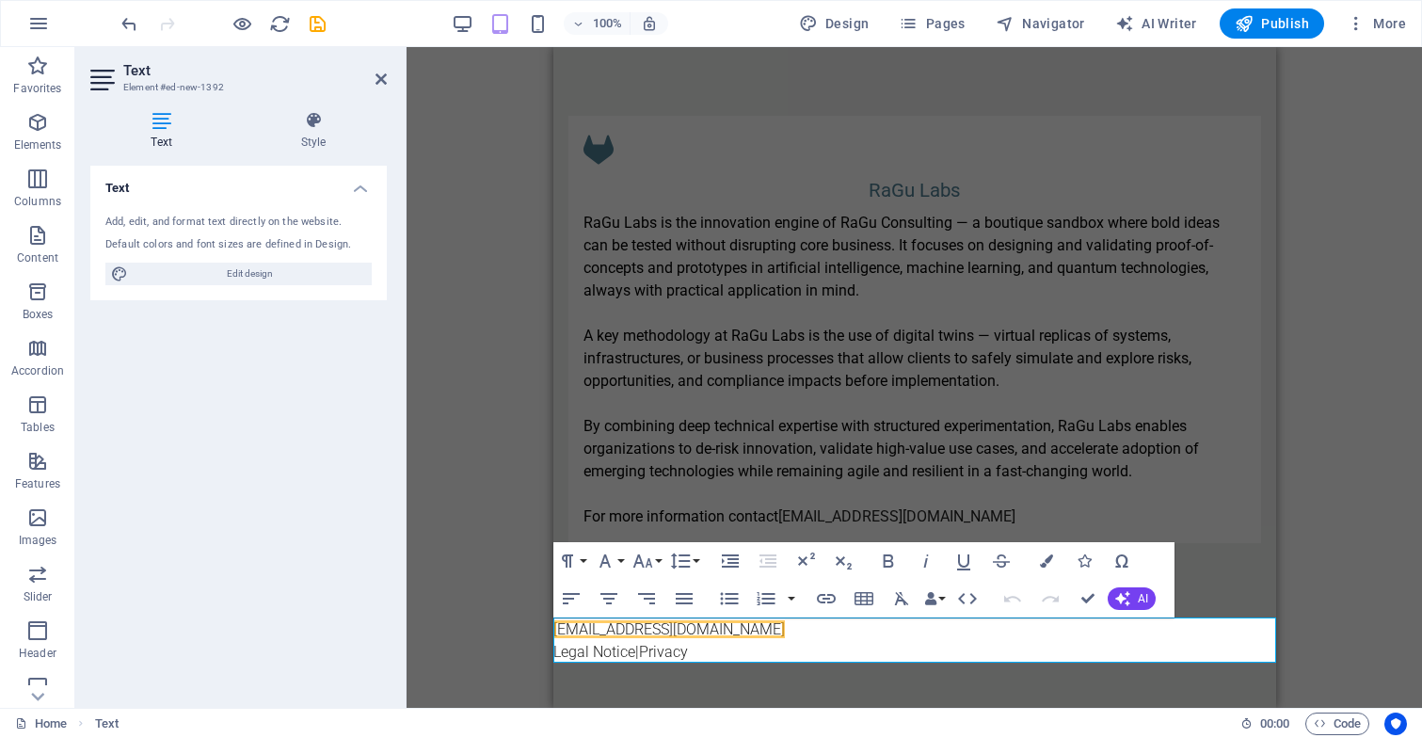
click at [710, 647] on p "Legal Notice | Privacy" at bounding box center [913, 652] width 723 height 23
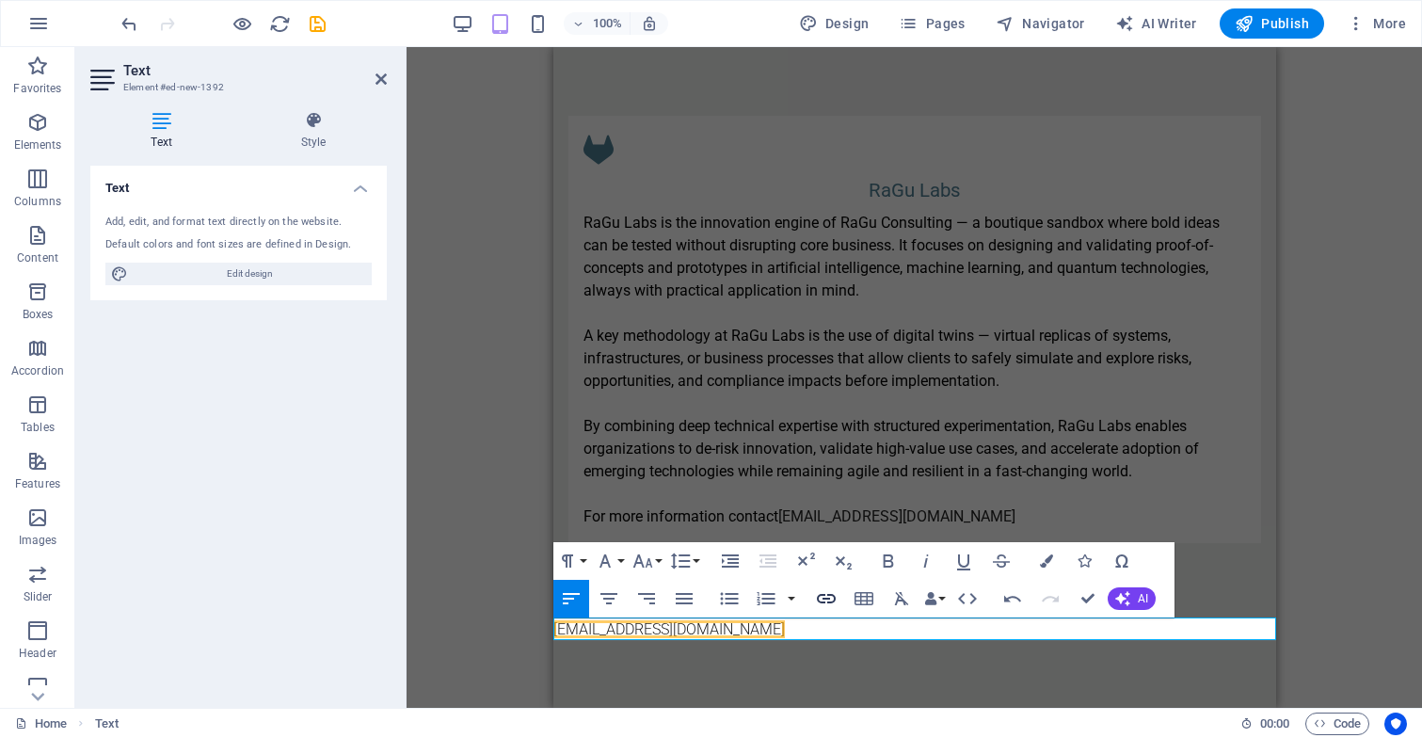
click at [824, 598] on icon "button" at bounding box center [826, 598] width 19 height 9
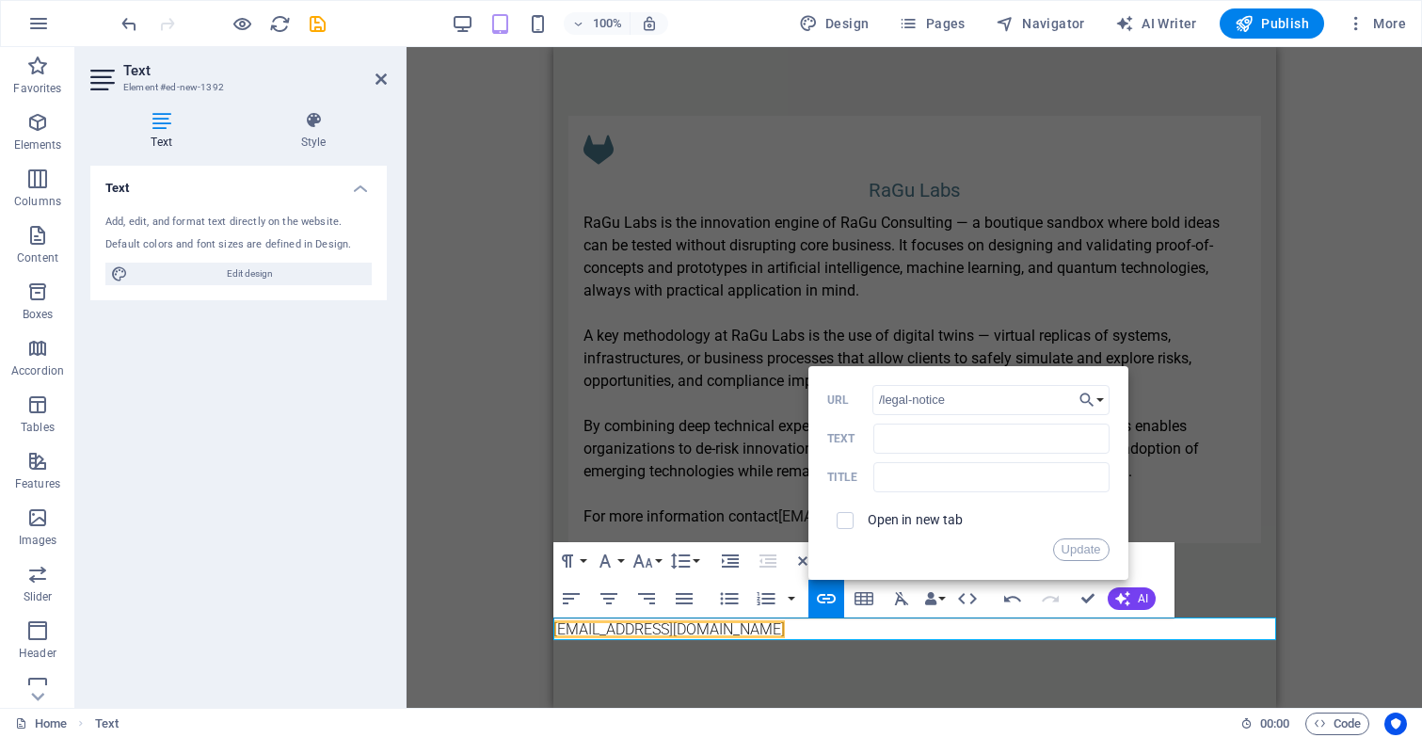
click at [979, 626] on p "info@ragu-consulting.eu ​ ​" at bounding box center [913, 629] width 723 height 23
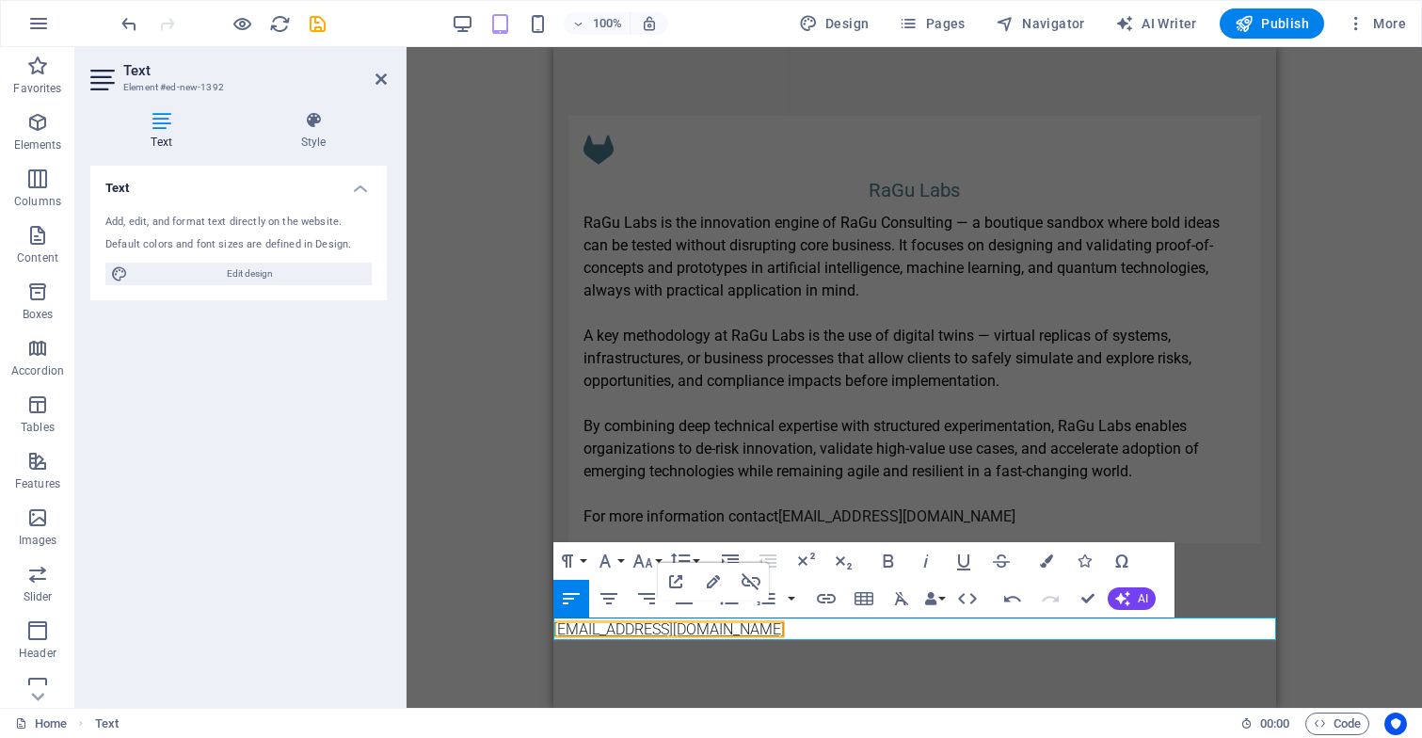
click at [668, 625] on link "[EMAIL_ADDRESS][DOMAIN_NAME]" at bounding box center [667, 629] width 231 height 18
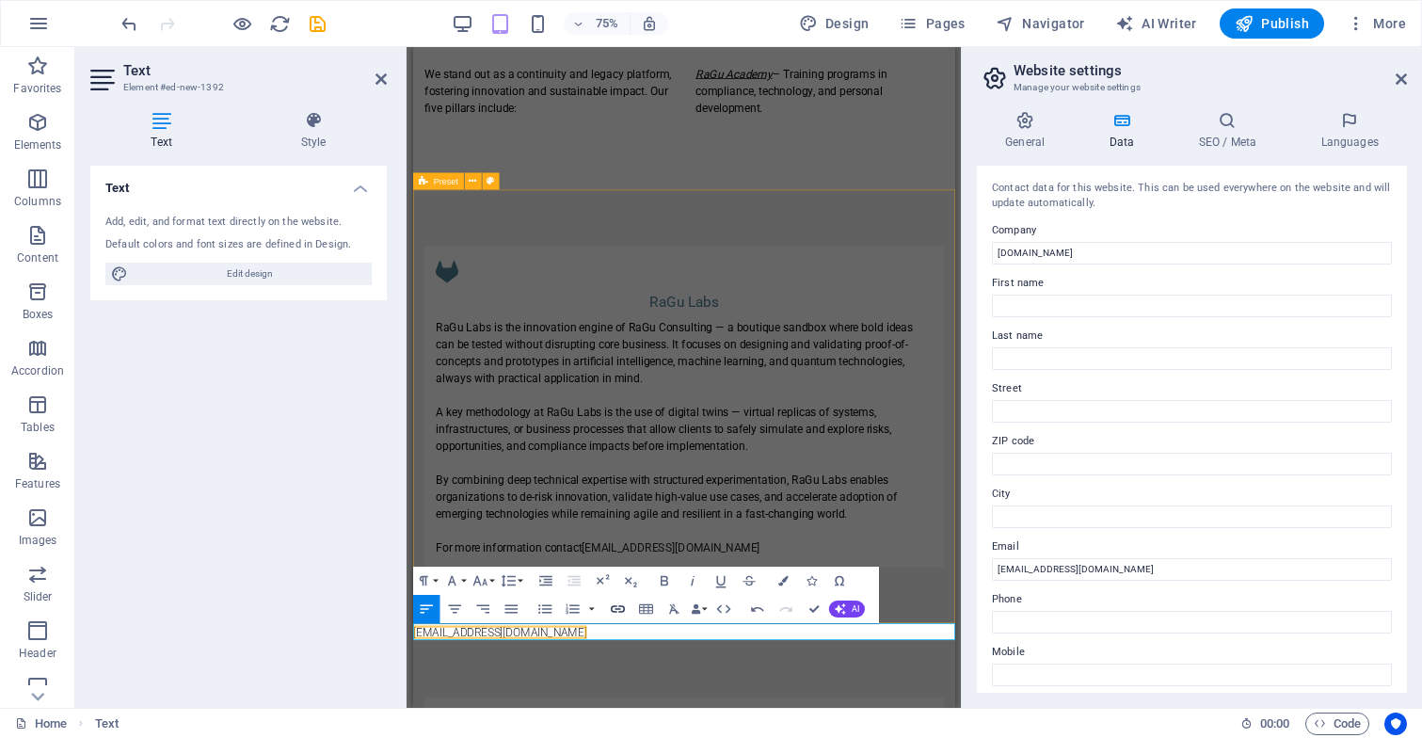
type input "mailto:info@ragu-consulting.eu"
type input "[EMAIL_ADDRESS][DOMAIN_NAME]"
click at [618, 607] on icon "button" at bounding box center [618, 610] width 14 height 8
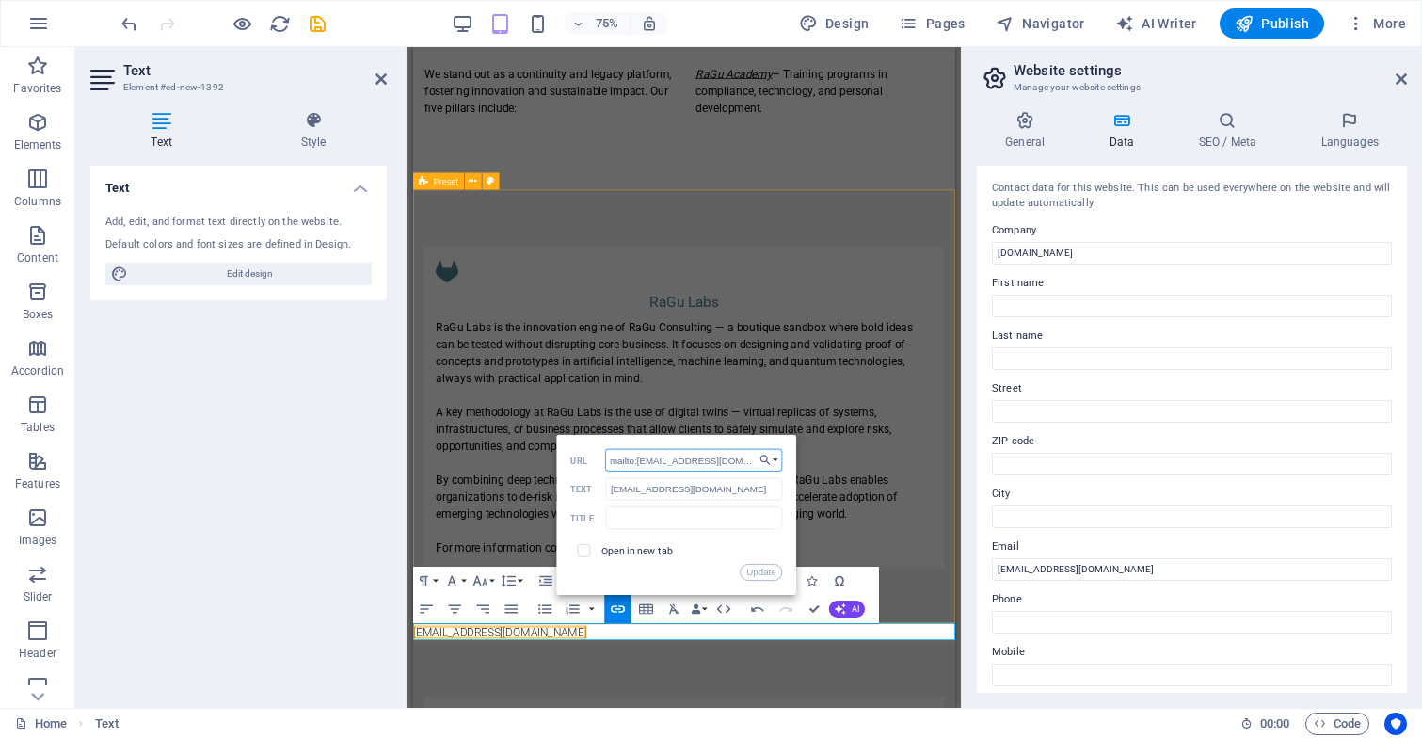
click at [657, 457] on input "mailto:info@ragu-consulting.eu" at bounding box center [693, 460] width 178 height 23
type input "mailto:labs@ragu-consulting.eu"
click at [627, 492] on input "[EMAIL_ADDRESS][DOMAIN_NAME]" at bounding box center [693, 489] width 177 height 23
type input "[EMAIL_ADDRESS][DOMAIN_NAME]"
click at [760, 571] on button "Update" at bounding box center [760, 572] width 42 height 17
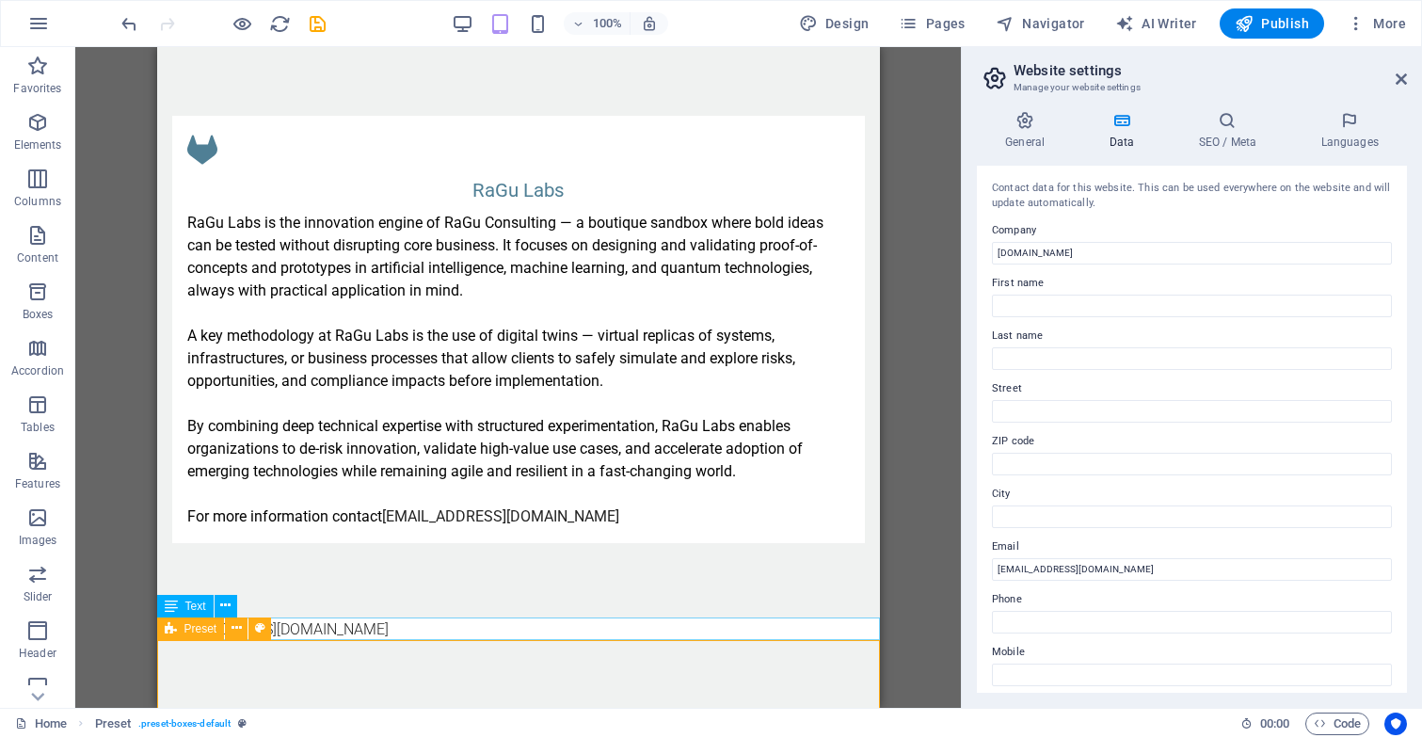
click at [166, 634] on icon at bounding box center [171, 628] width 12 height 23
click at [239, 626] on icon at bounding box center [236, 628] width 10 height 20
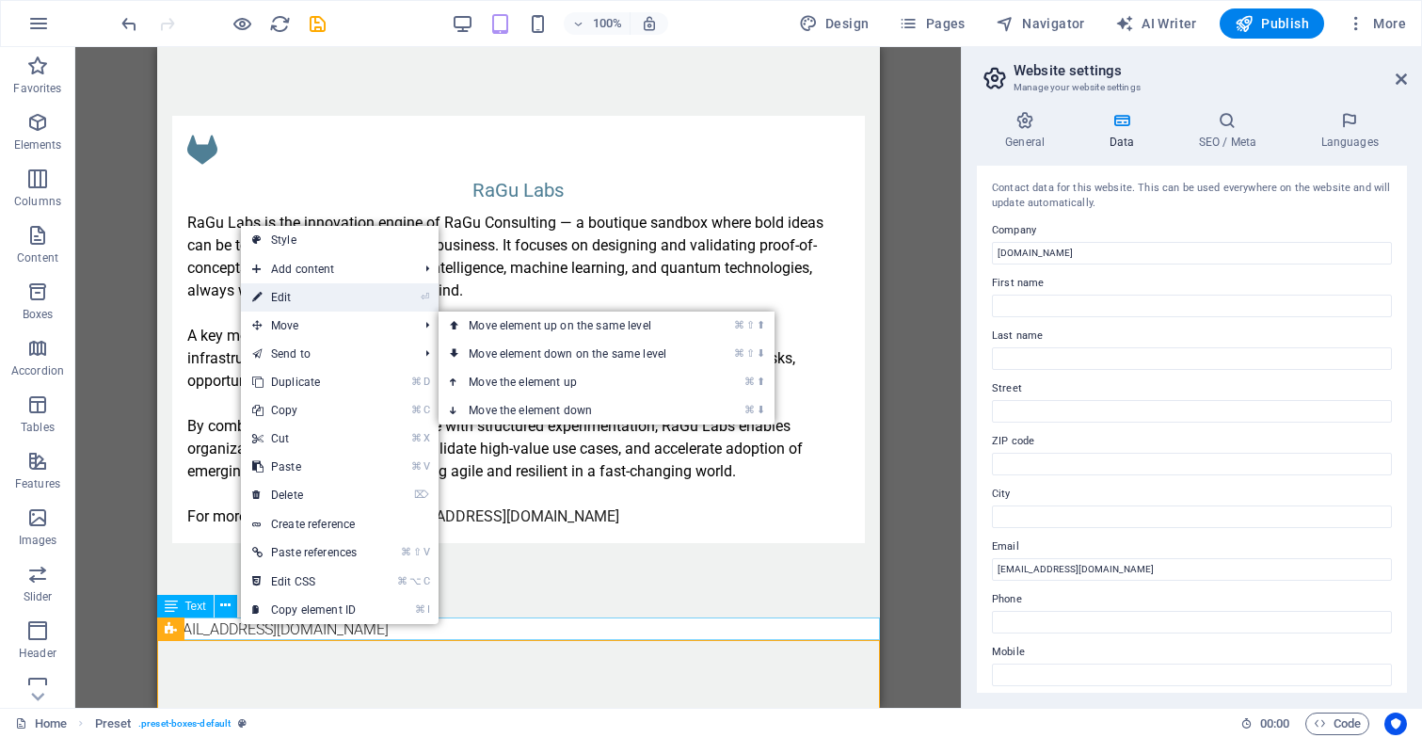
click at [357, 299] on link "⏎ Edit" at bounding box center [304, 297] width 127 height 28
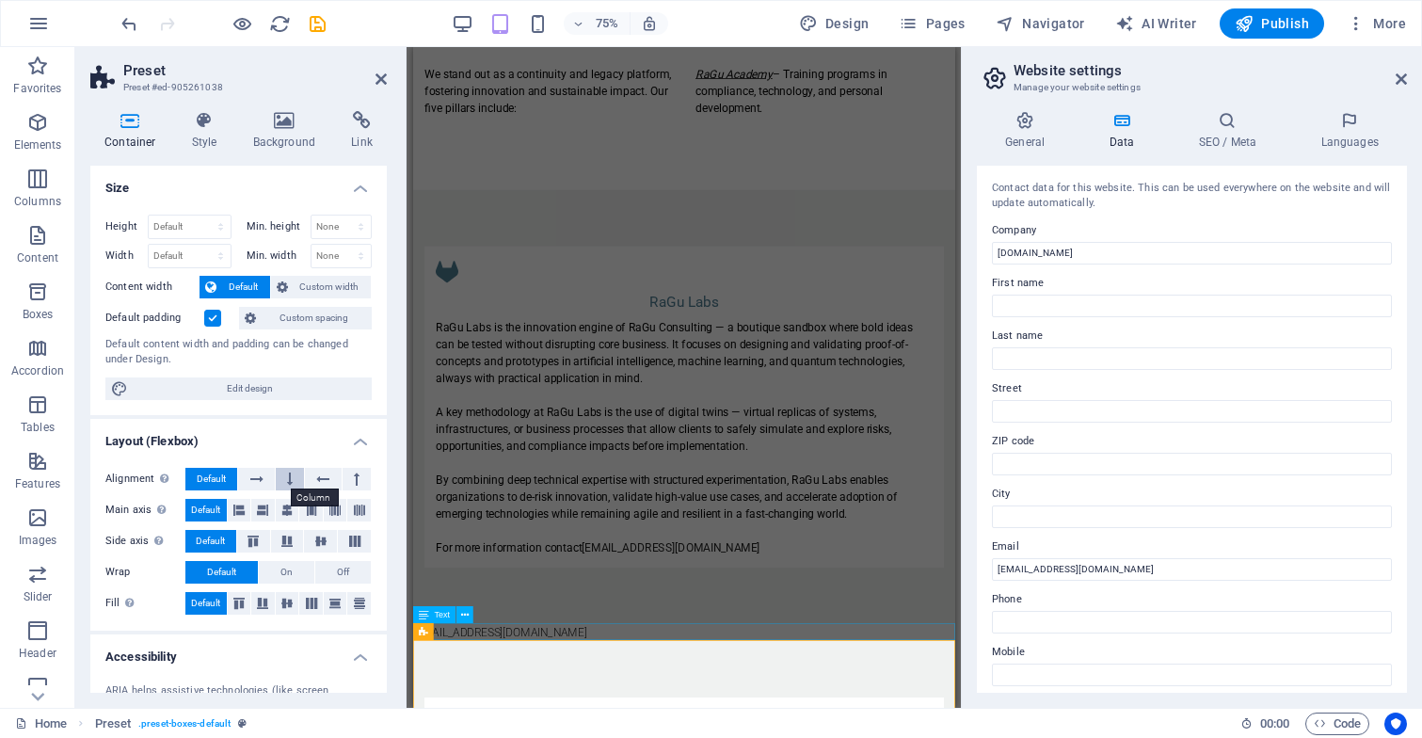
scroll to position [11, 0]
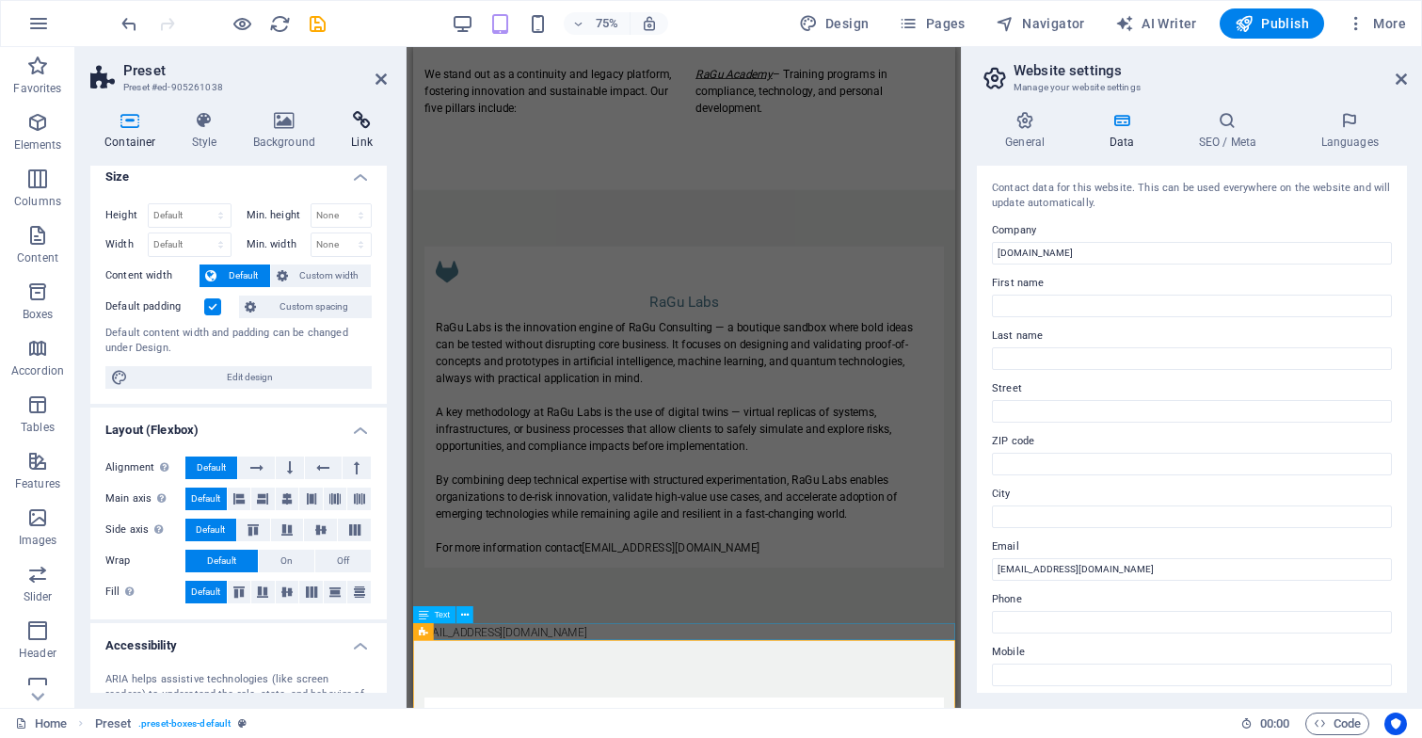
click at [367, 135] on h4 "Link" at bounding box center [362, 131] width 50 height 40
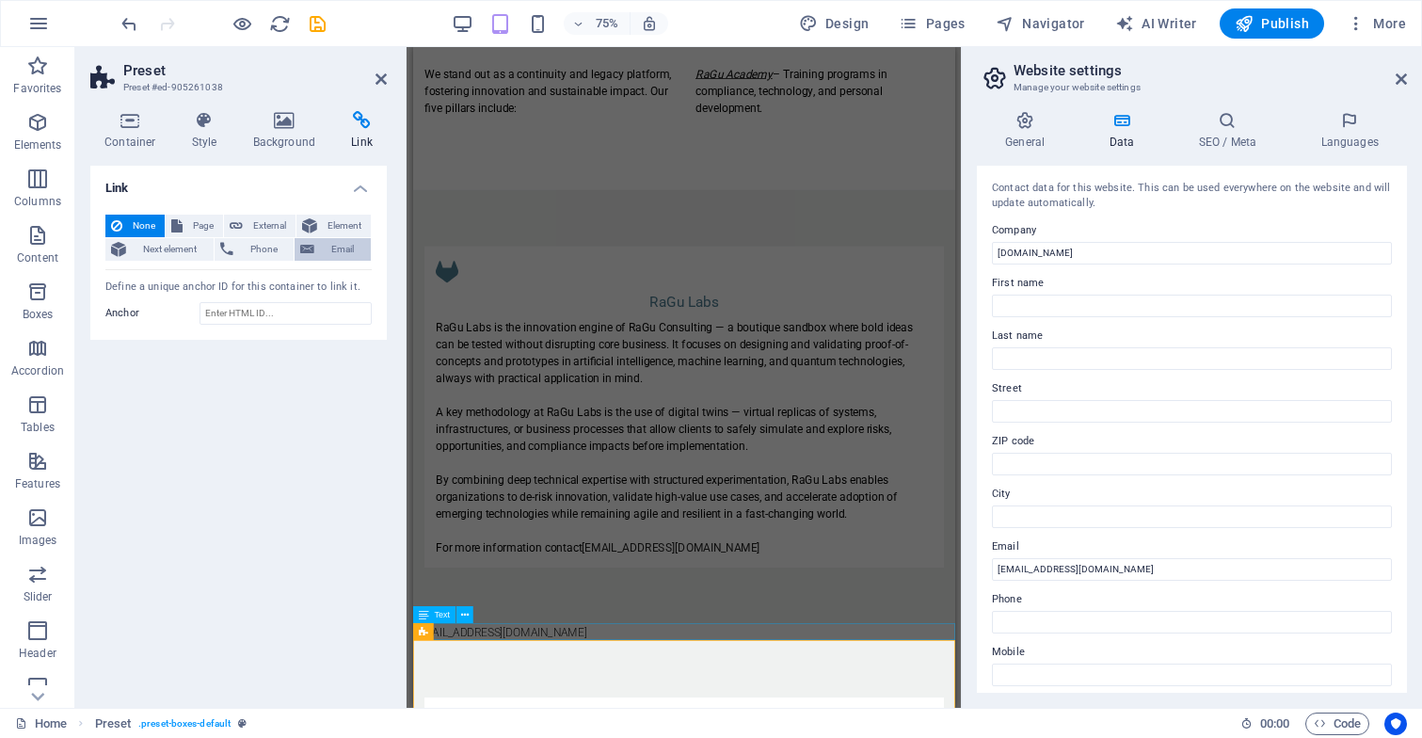
click at [336, 249] on span "Email" at bounding box center [342, 249] width 45 height 23
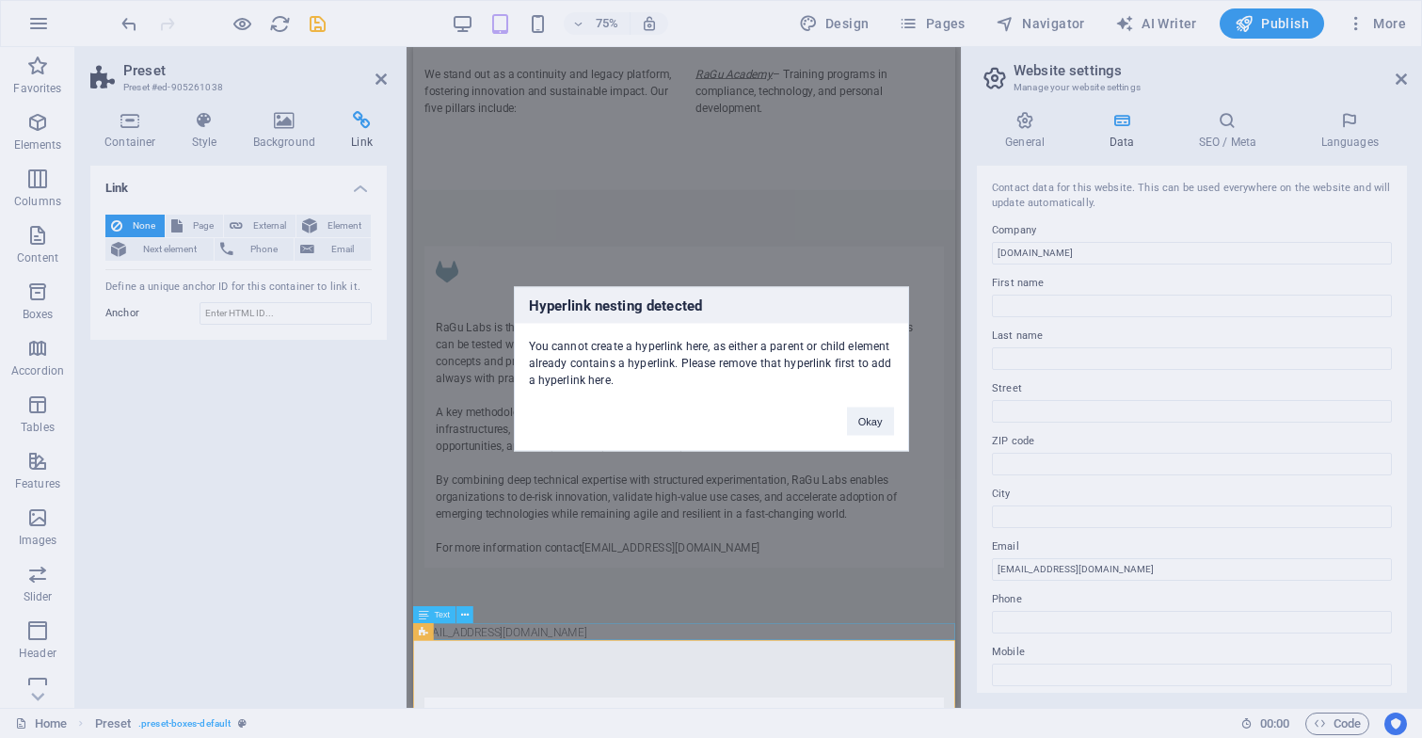
click at [247, 468] on div "Hyperlink nesting detected You cannot create a hyperlink here, as either a pare…" at bounding box center [711, 369] width 1422 height 738
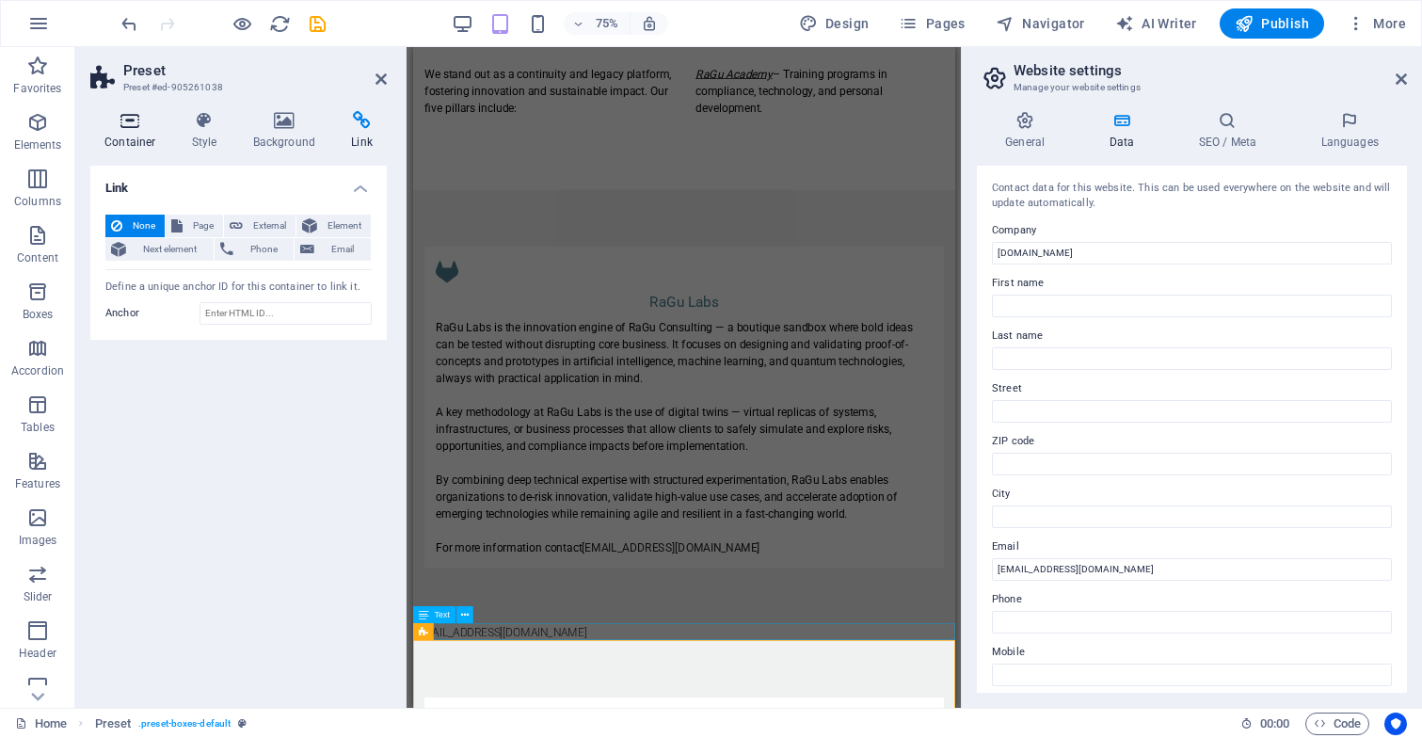
click at [135, 120] on icon at bounding box center [130, 120] width 80 height 19
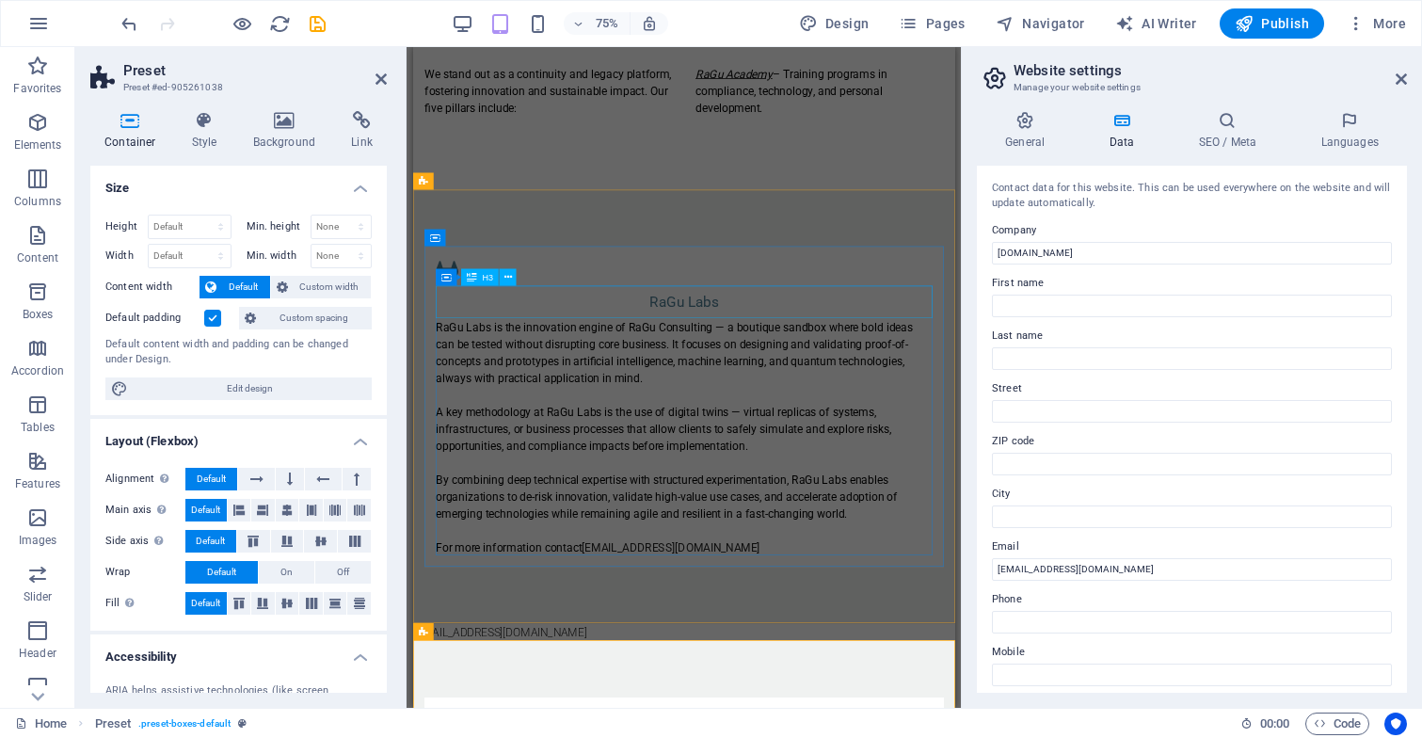
scroll to position [0, 0]
click at [389, 72] on aside "Preset Preset #ed-905261038 Container Style Background Link Size Height Default…" at bounding box center [240, 377] width 331 height 660
click at [381, 72] on icon at bounding box center [380, 79] width 11 height 15
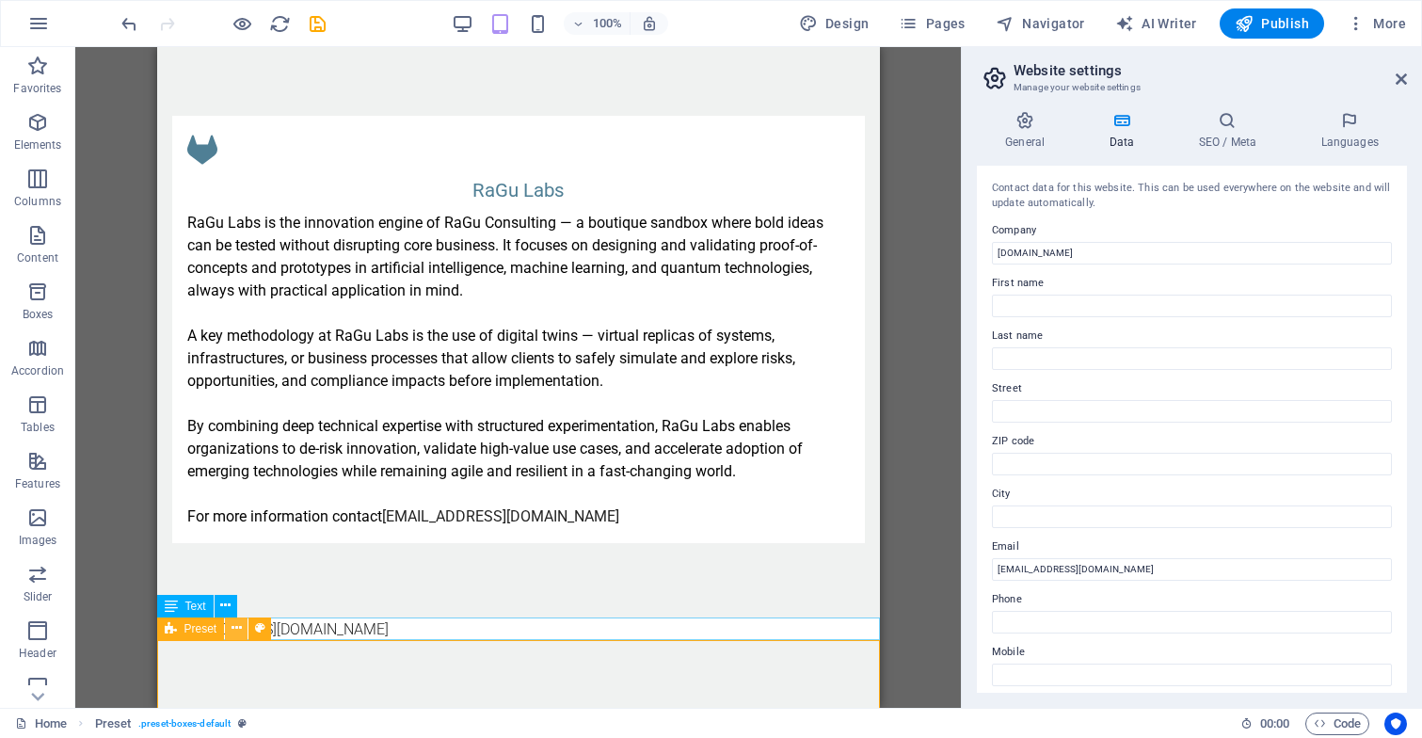
click at [235, 629] on icon at bounding box center [236, 628] width 10 height 20
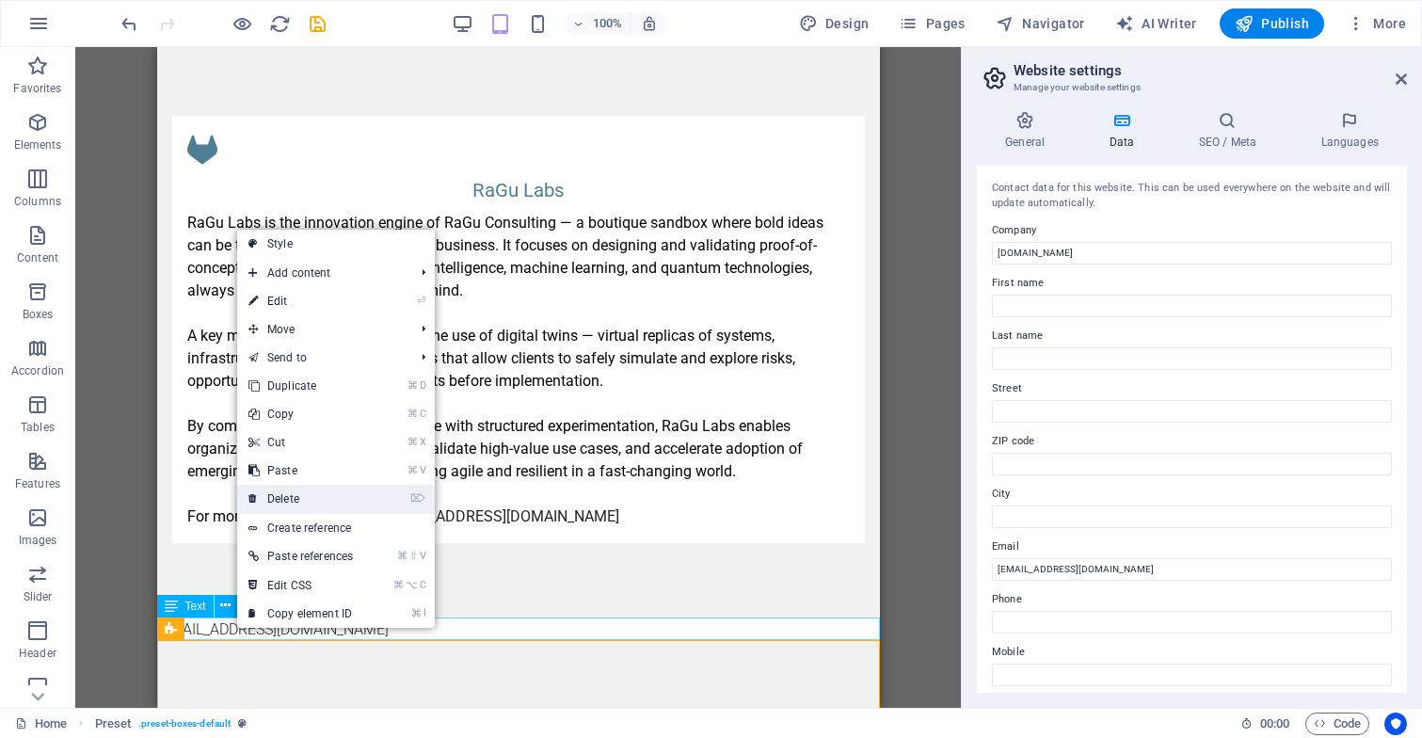
click at [325, 494] on link "⌦ Delete" at bounding box center [300, 499] width 127 height 28
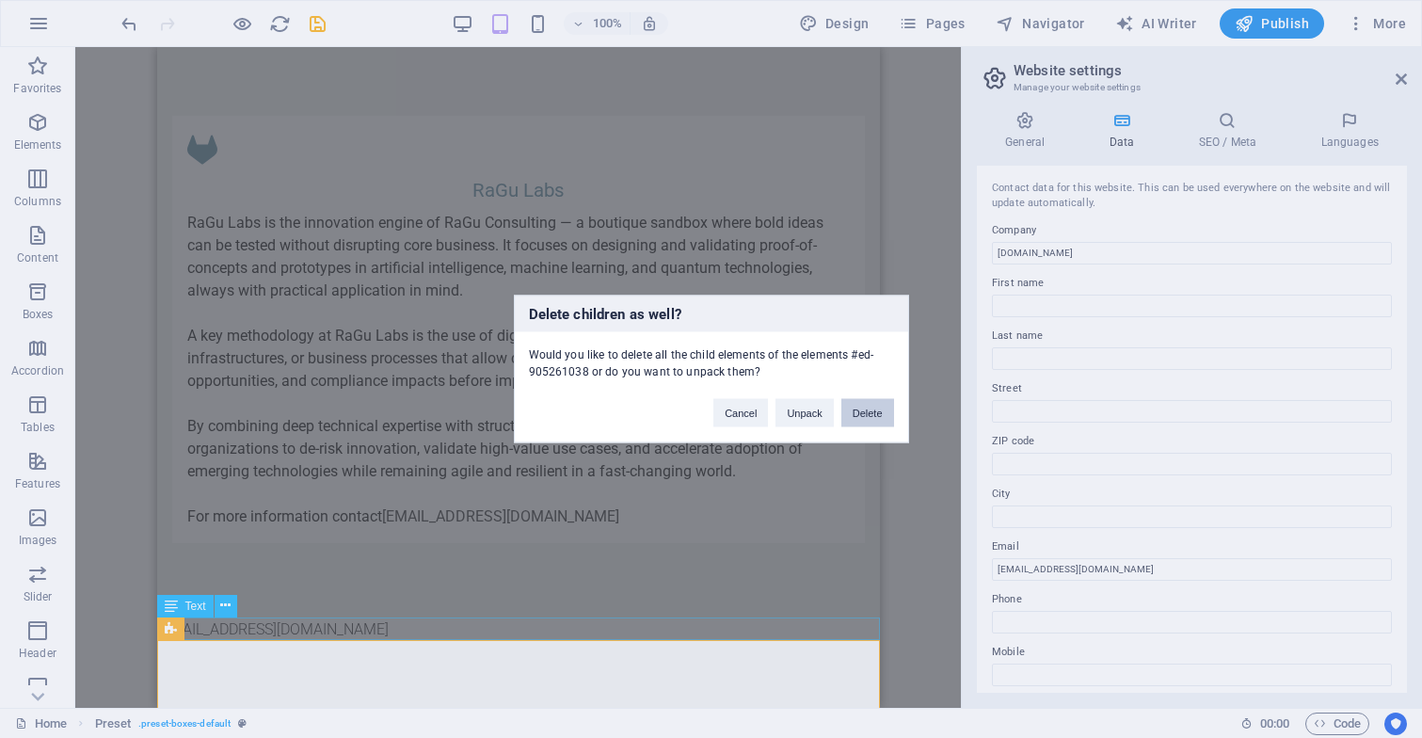
click at [869, 405] on button "Delete" at bounding box center [867, 413] width 53 height 28
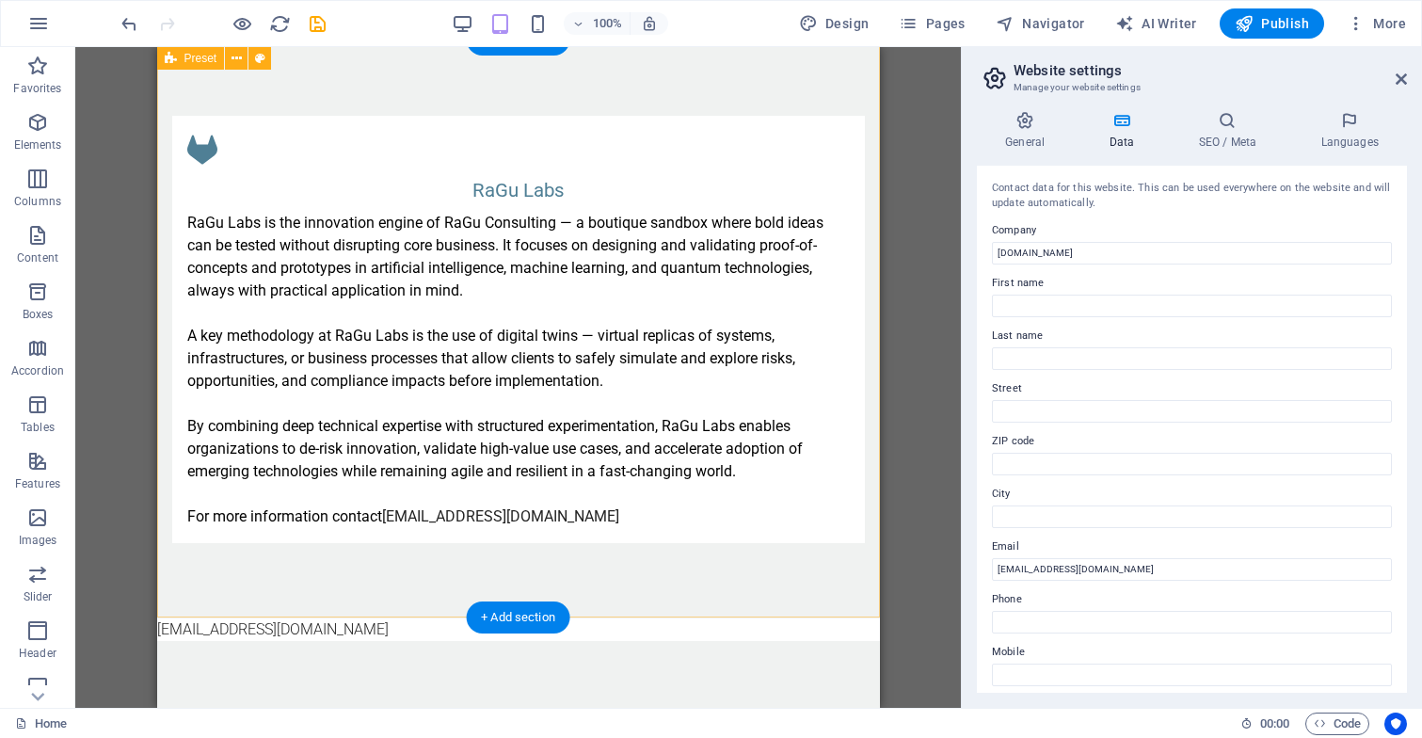
click at [465, 573] on div "RaGu Labs RaGu Labs is the innovation engine of RaGu Consulting — a boutique sa…" at bounding box center [517, 329] width 723 height 579
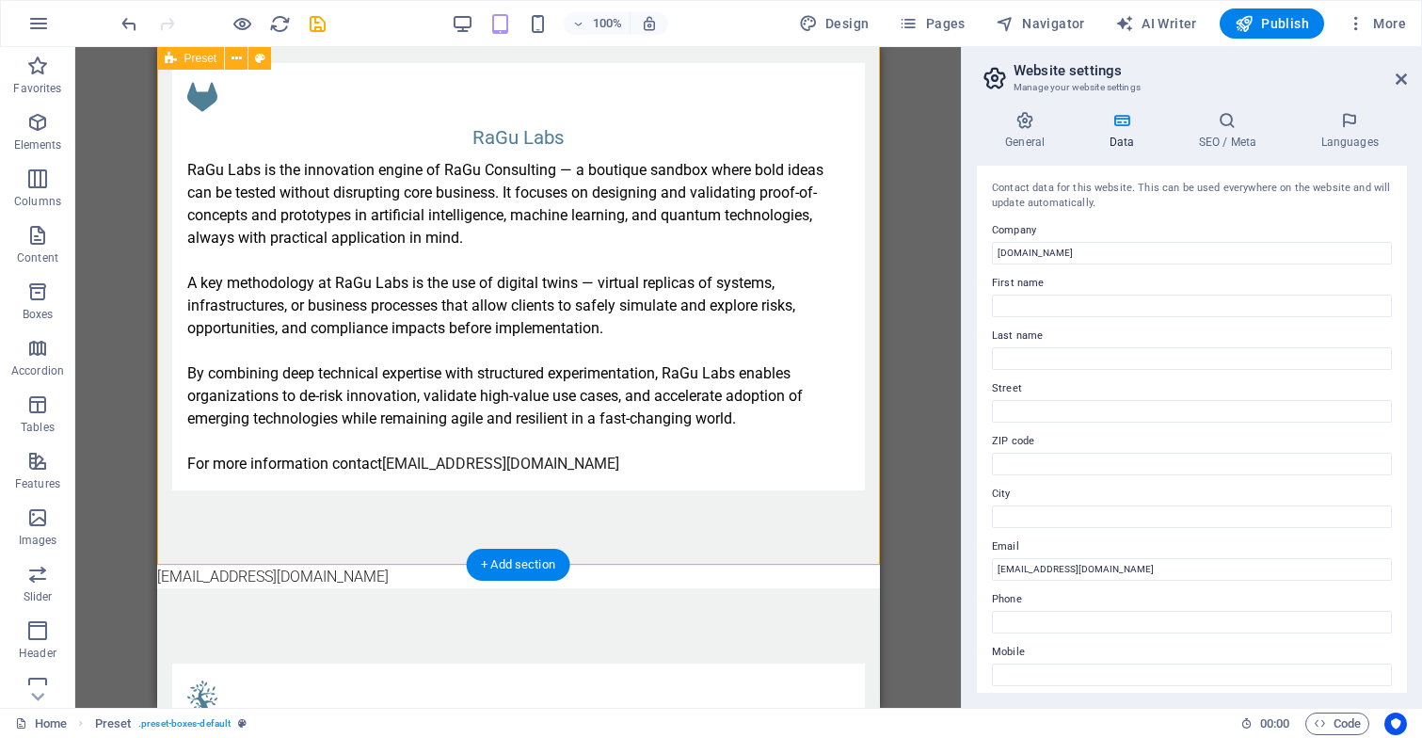
scroll to position [1542, 0]
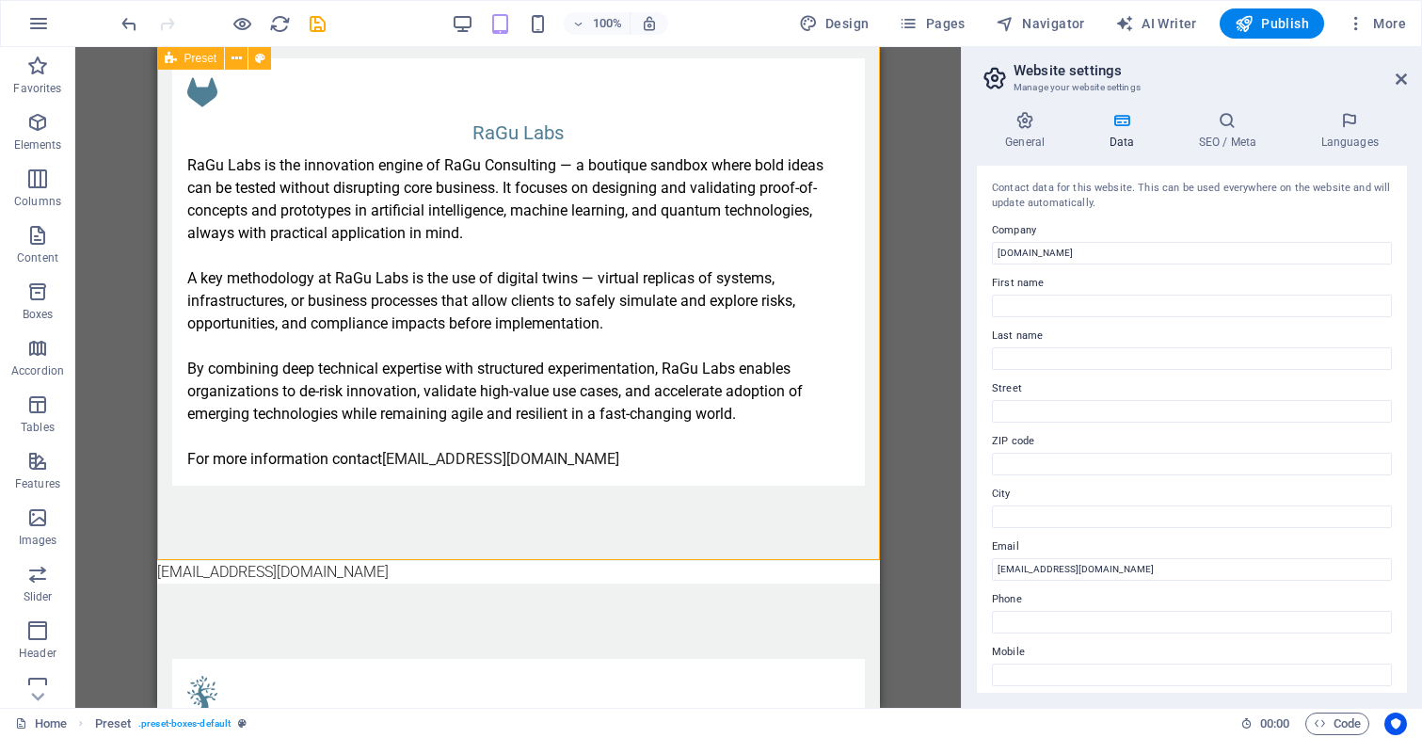
click at [529, 527] on div "RaGu Labs RaGu Labs is the innovation engine of RaGu Consulting — a boutique sa…" at bounding box center [517, 272] width 723 height 579
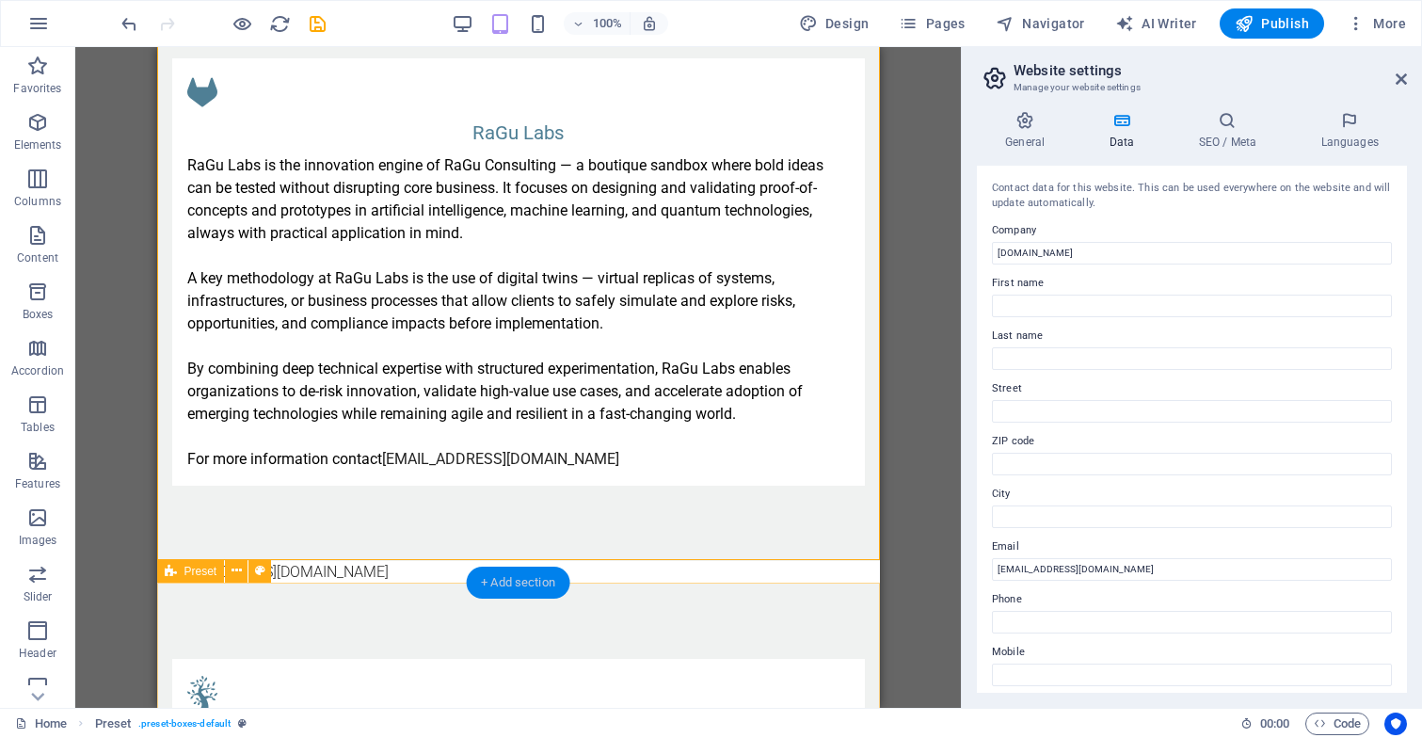
click at [492, 589] on div "+ Add section" at bounding box center [518, 582] width 104 height 32
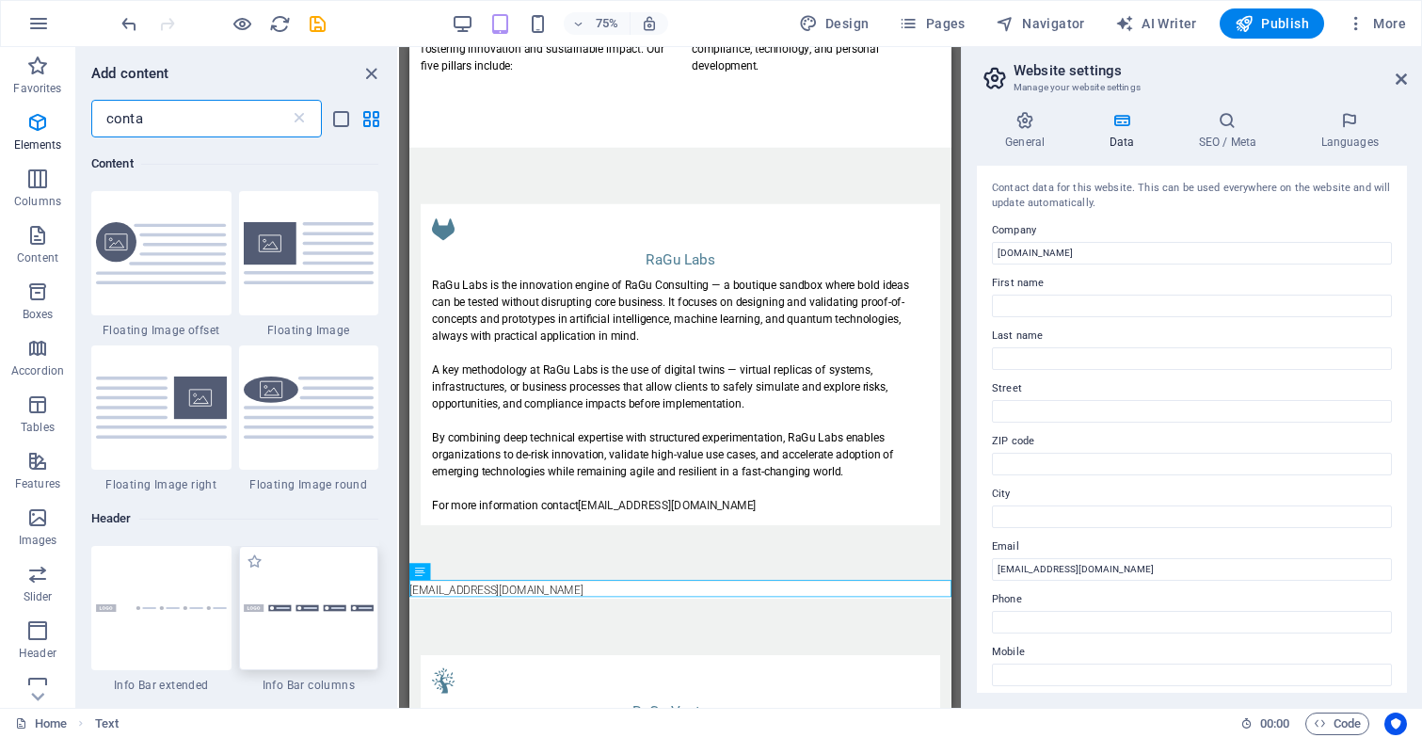
scroll to position [545, 0]
click at [603, 737] on div "RaGu Labs RaGu Labs is the innovation engine of RaGu Consulting — a boutique sa…" at bounding box center [769, 470] width 723 height 579
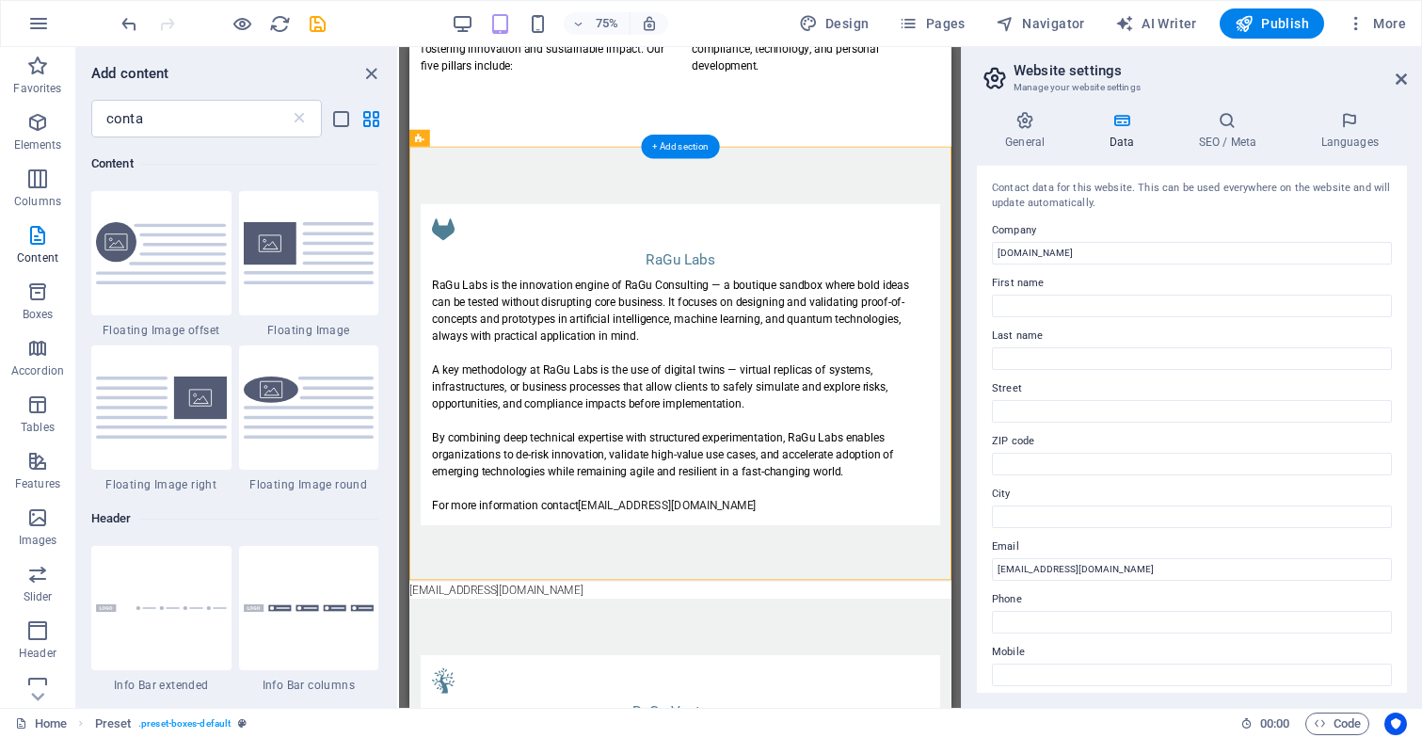
click at [299, 61] on div "Add content conta ​ Favorites 1 Star Container Elements 1 Star Container Column…" at bounding box center [236, 377] width 321 height 660
click at [372, 69] on icon "close panel" at bounding box center [371, 74] width 22 height 22
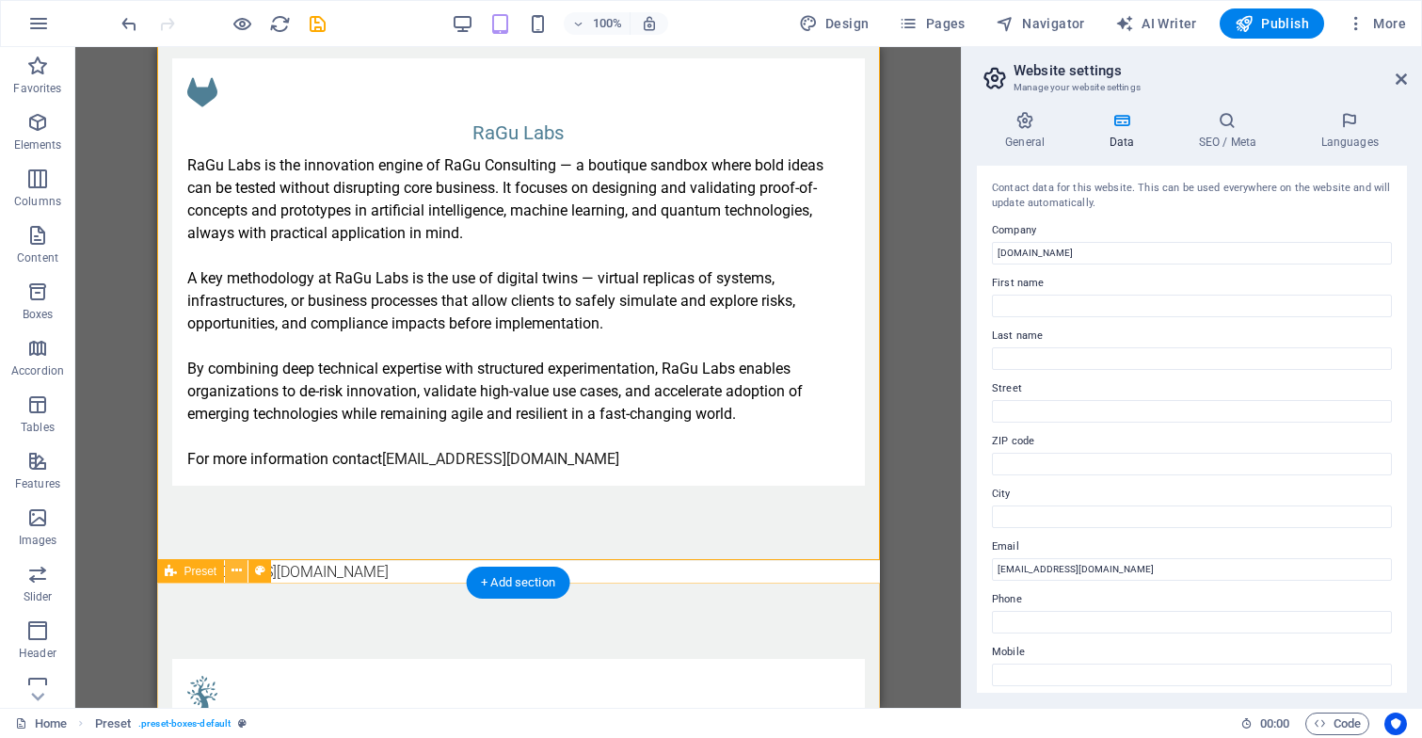
click at [240, 570] on icon at bounding box center [236, 571] width 10 height 20
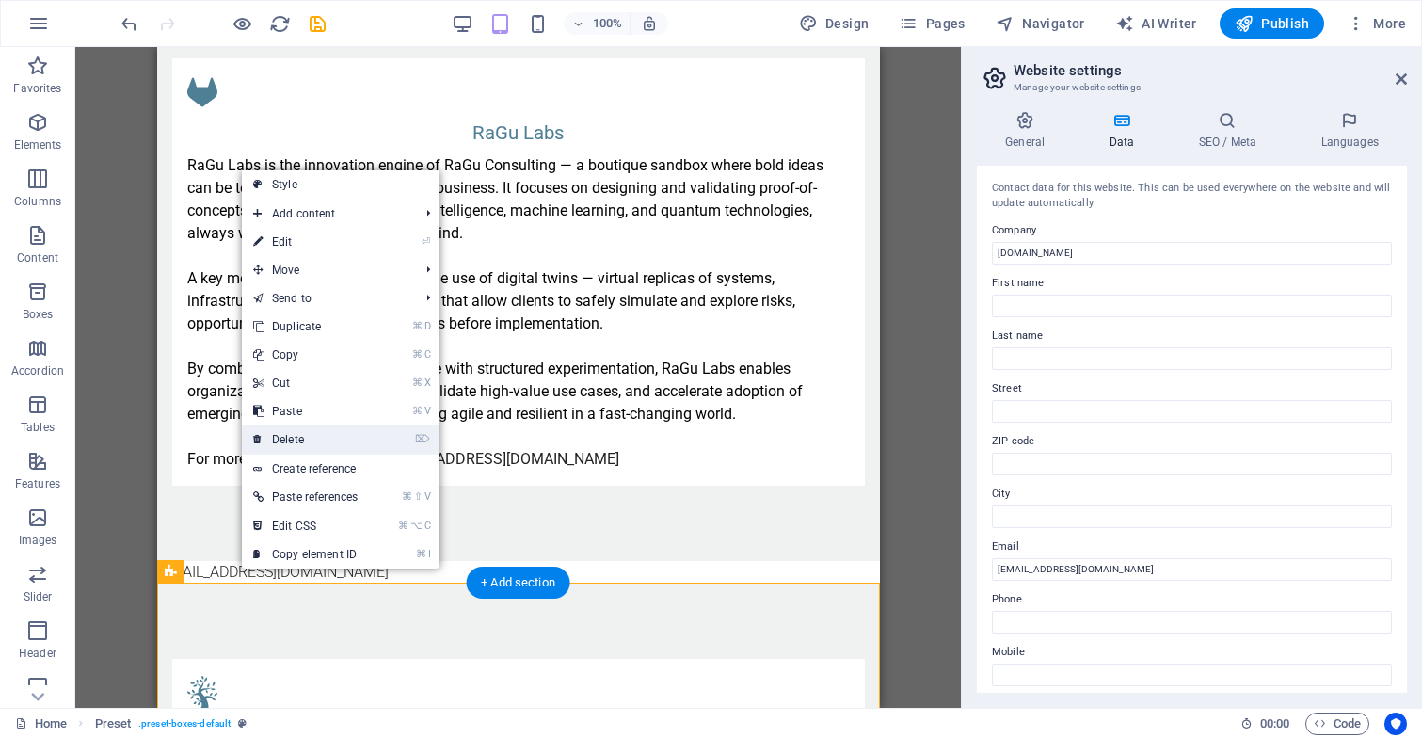
click at [343, 435] on link "⌦ Delete" at bounding box center [305, 439] width 127 height 28
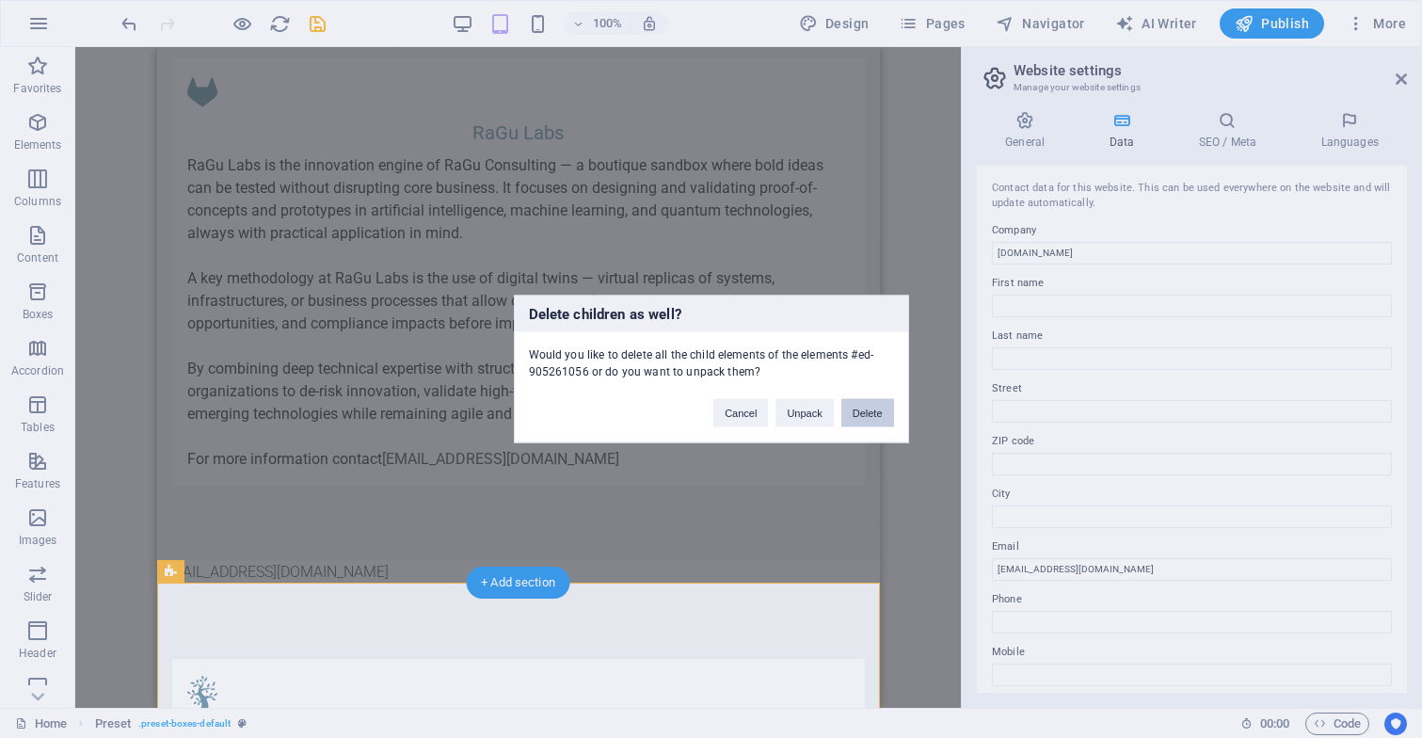
click at [873, 409] on button "Delete" at bounding box center [867, 413] width 53 height 28
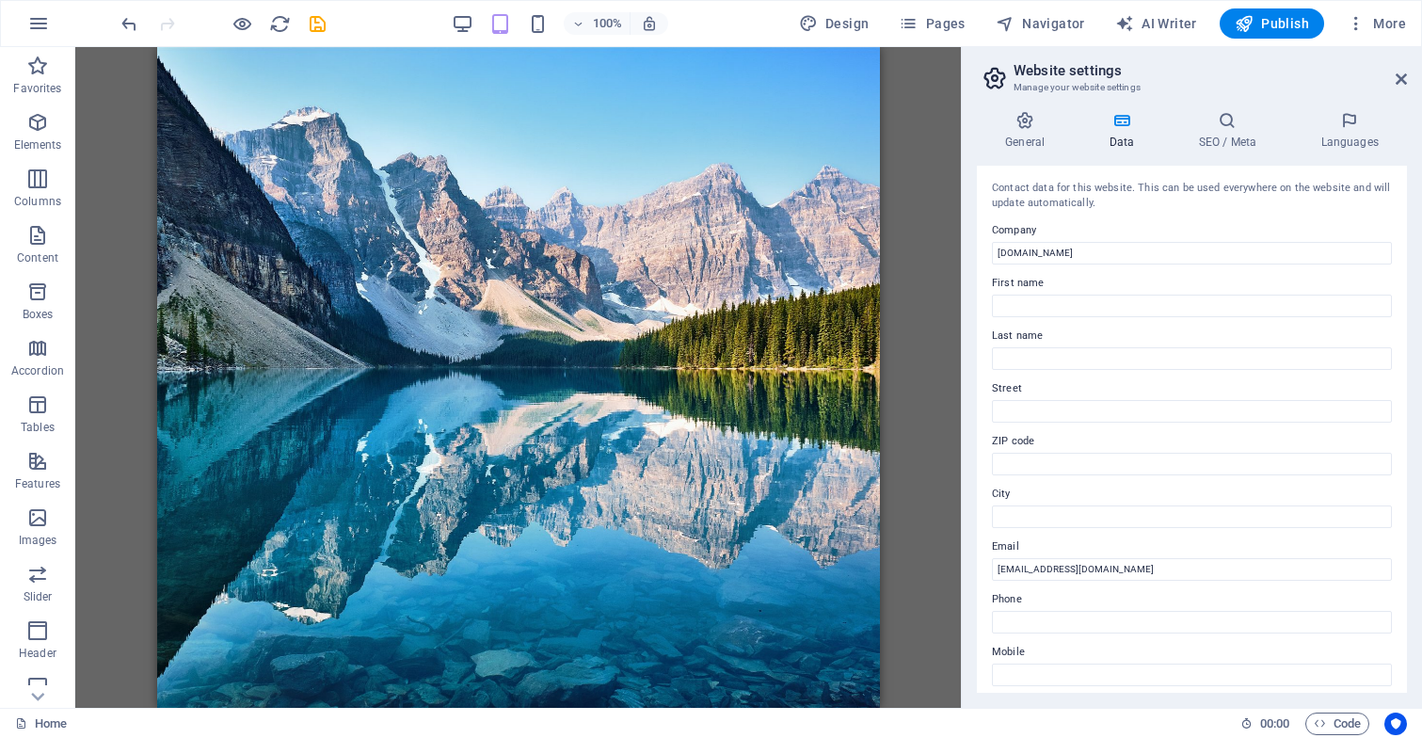
scroll to position [0, 0]
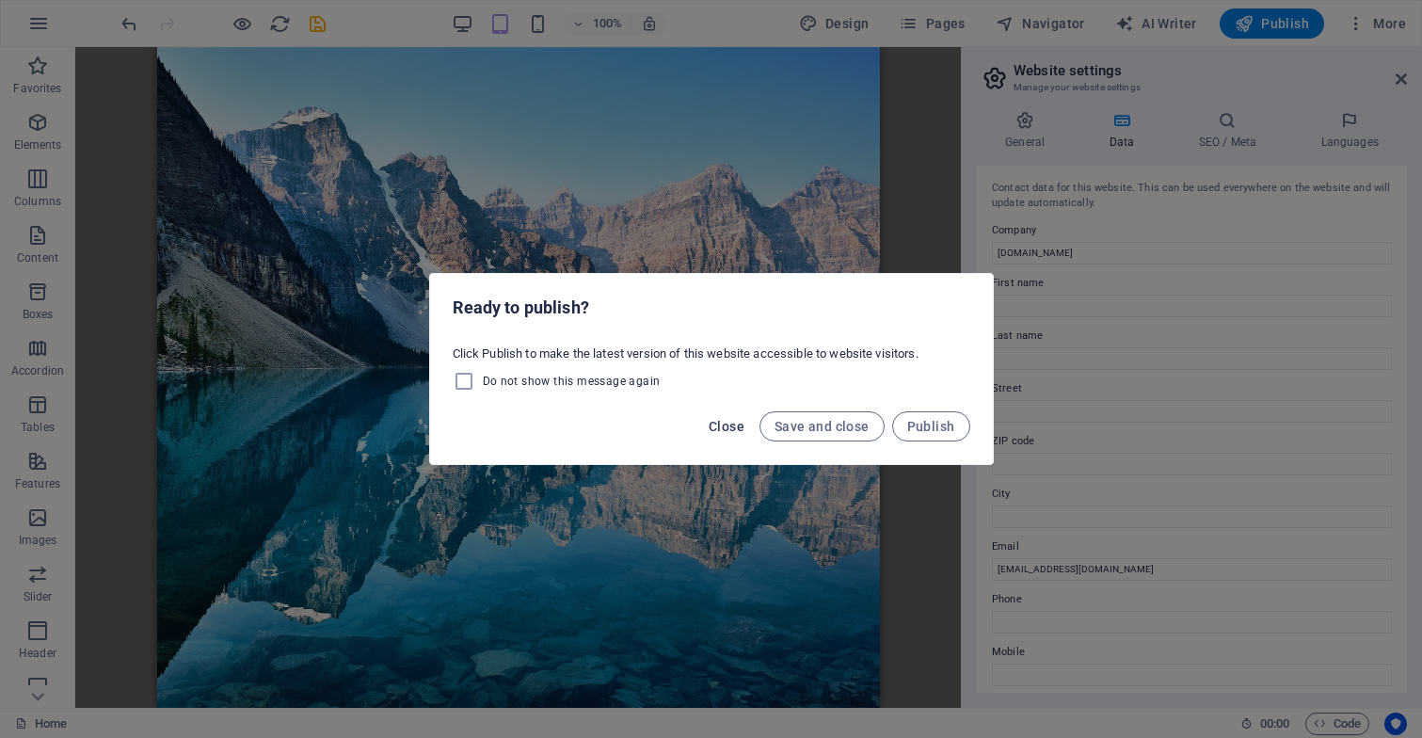
click at [721, 423] on span "Close" at bounding box center [726, 426] width 36 height 15
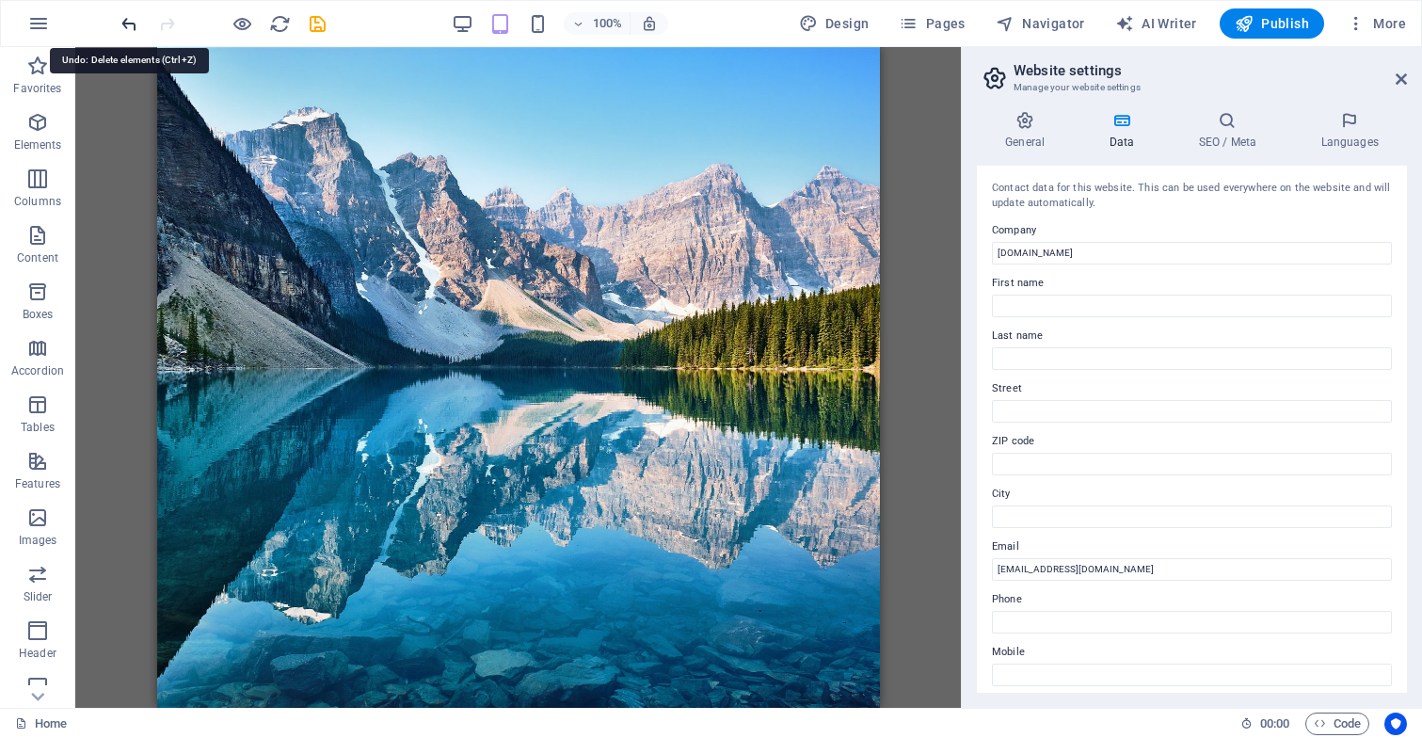
click at [124, 16] on icon "undo" at bounding box center [130, 24] width 22 height 22
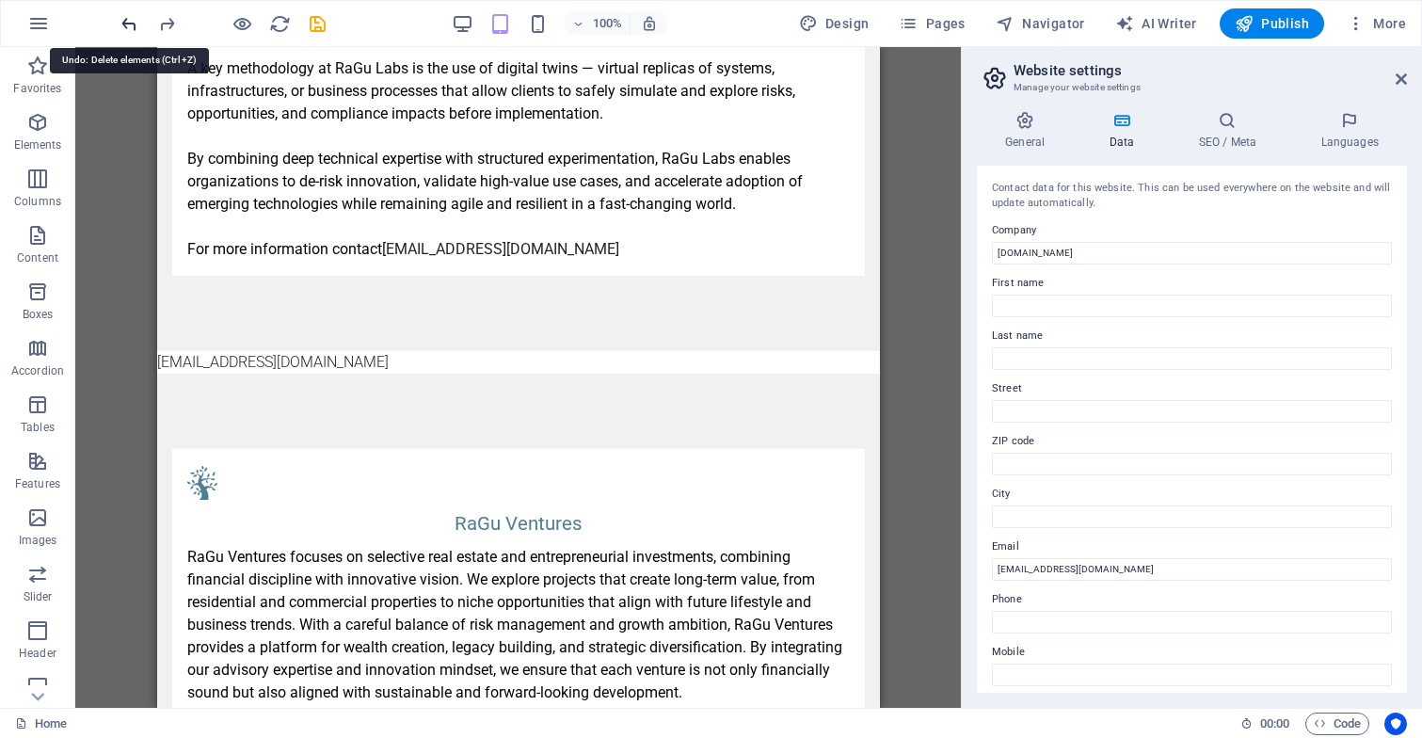
scroll to position [1979, 0]
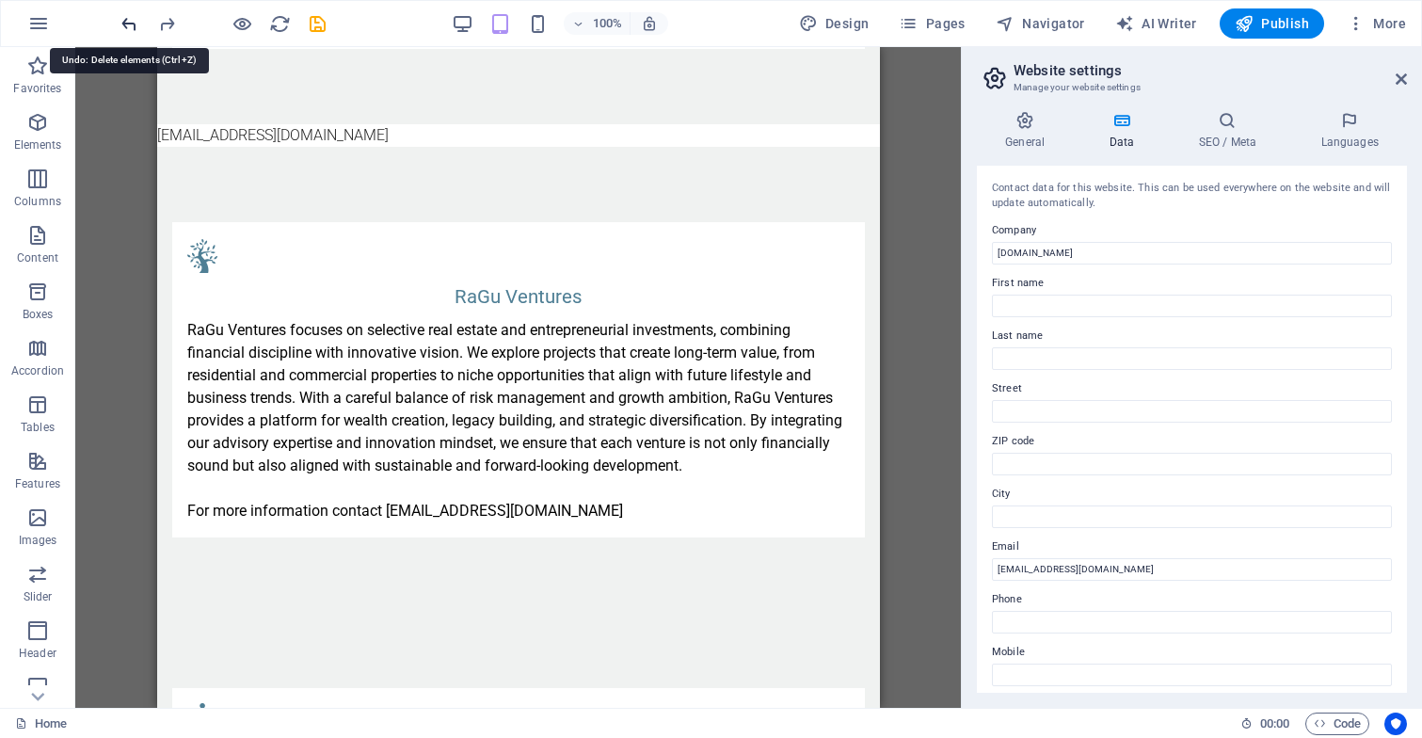
click at [124, 18] on icon "undo" at bounding box center [130, 24] width 22 height 22
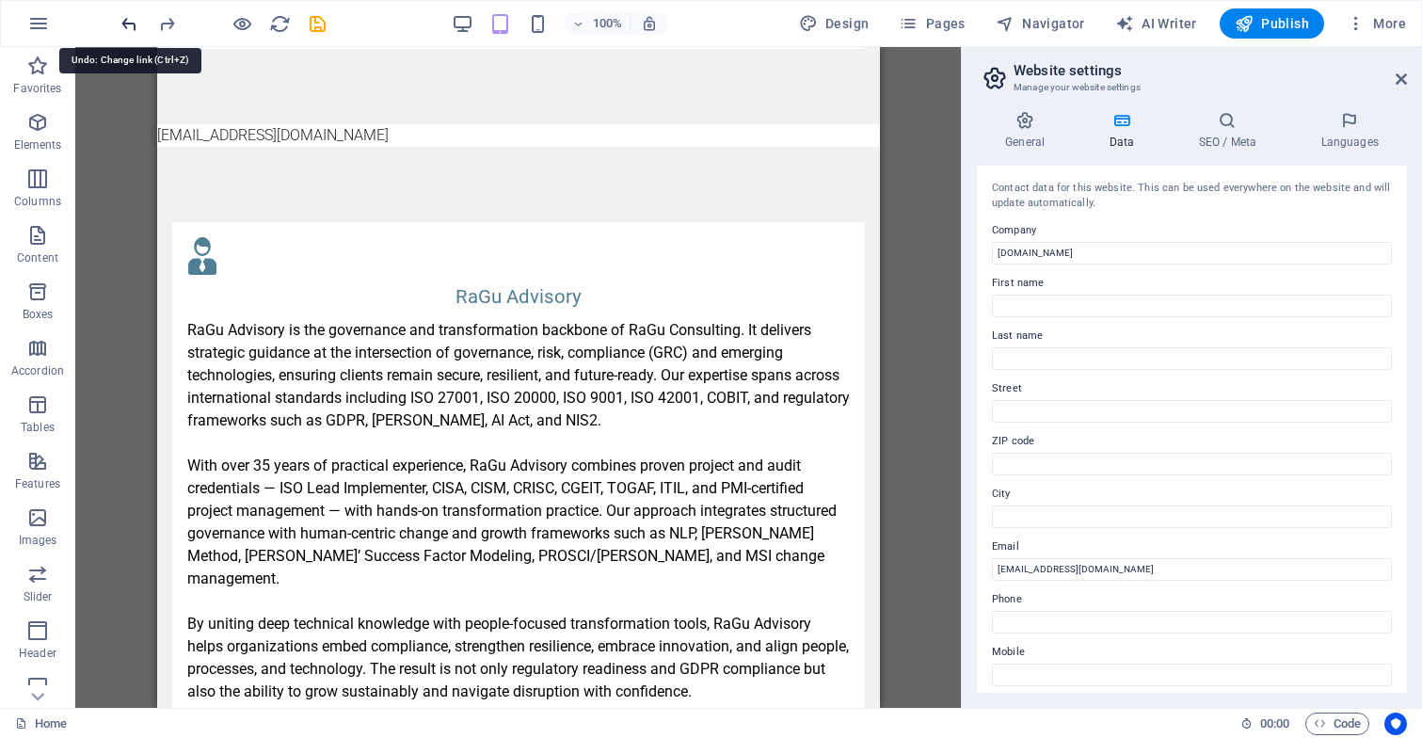
click at [124, 18] on icon "undo" at bounding box center [130, 24] width 22 height 22
click at [132, 26] on icon "undo" at bounding box center [130, 24] width 22 height 22
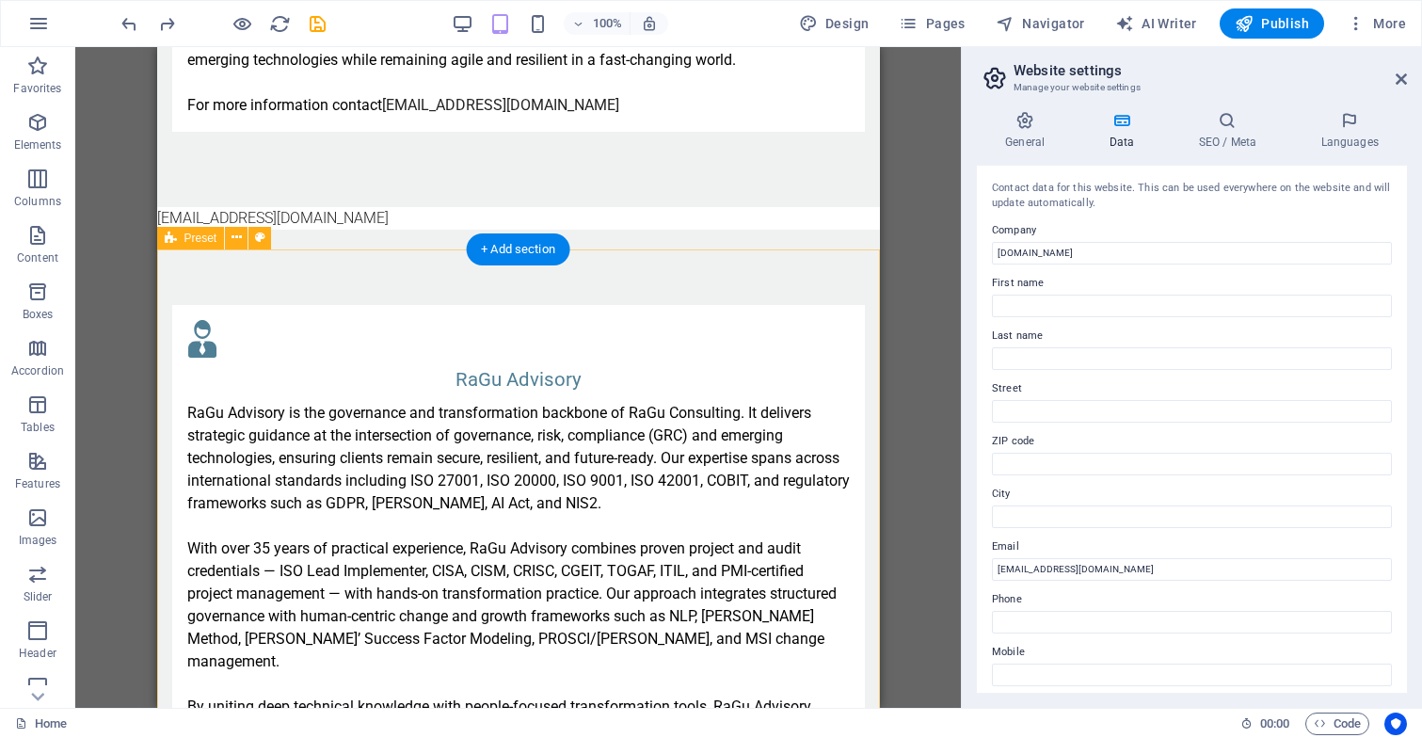
scroll to position [1875, 0]
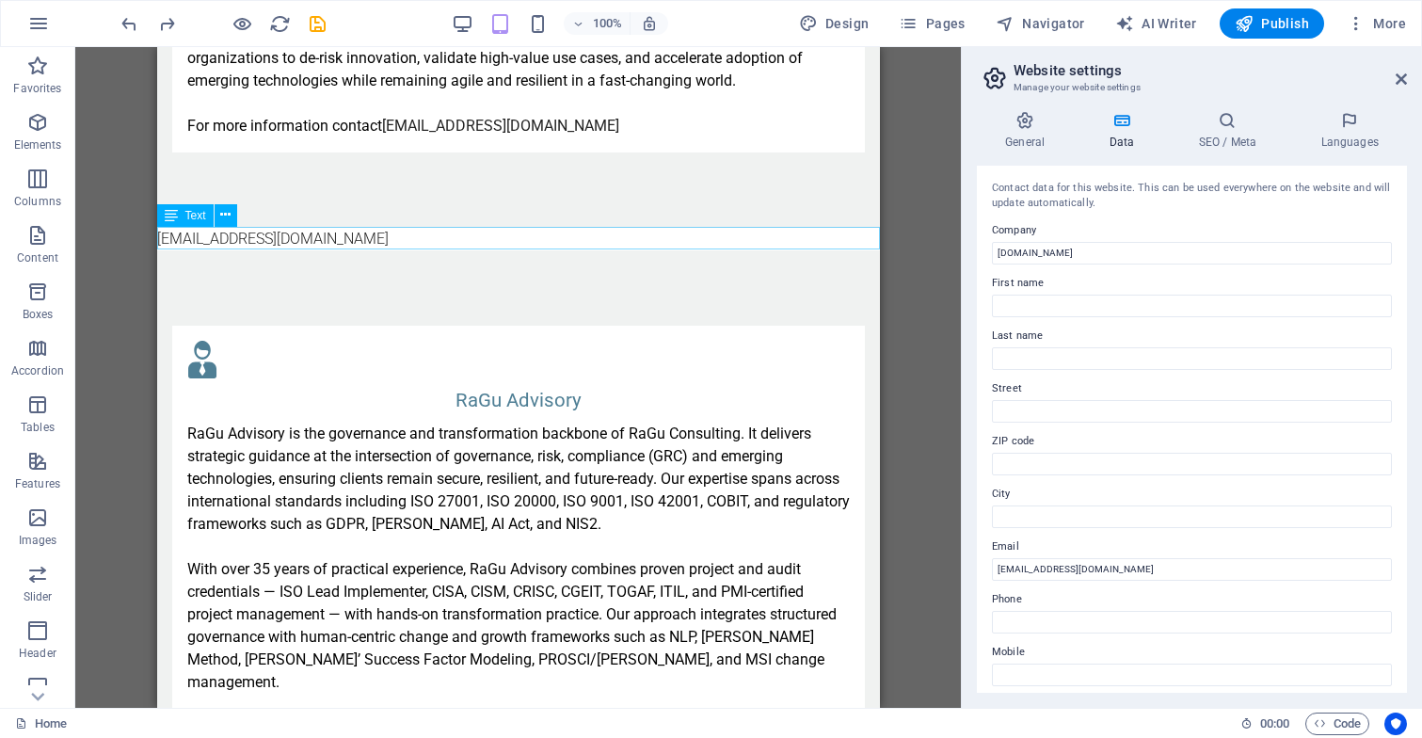
click at [361, 229] on div "[EMAIL_ADDRESS][DOMAIN_NAME]" at bounding box center [517, 239] width 723 height 23
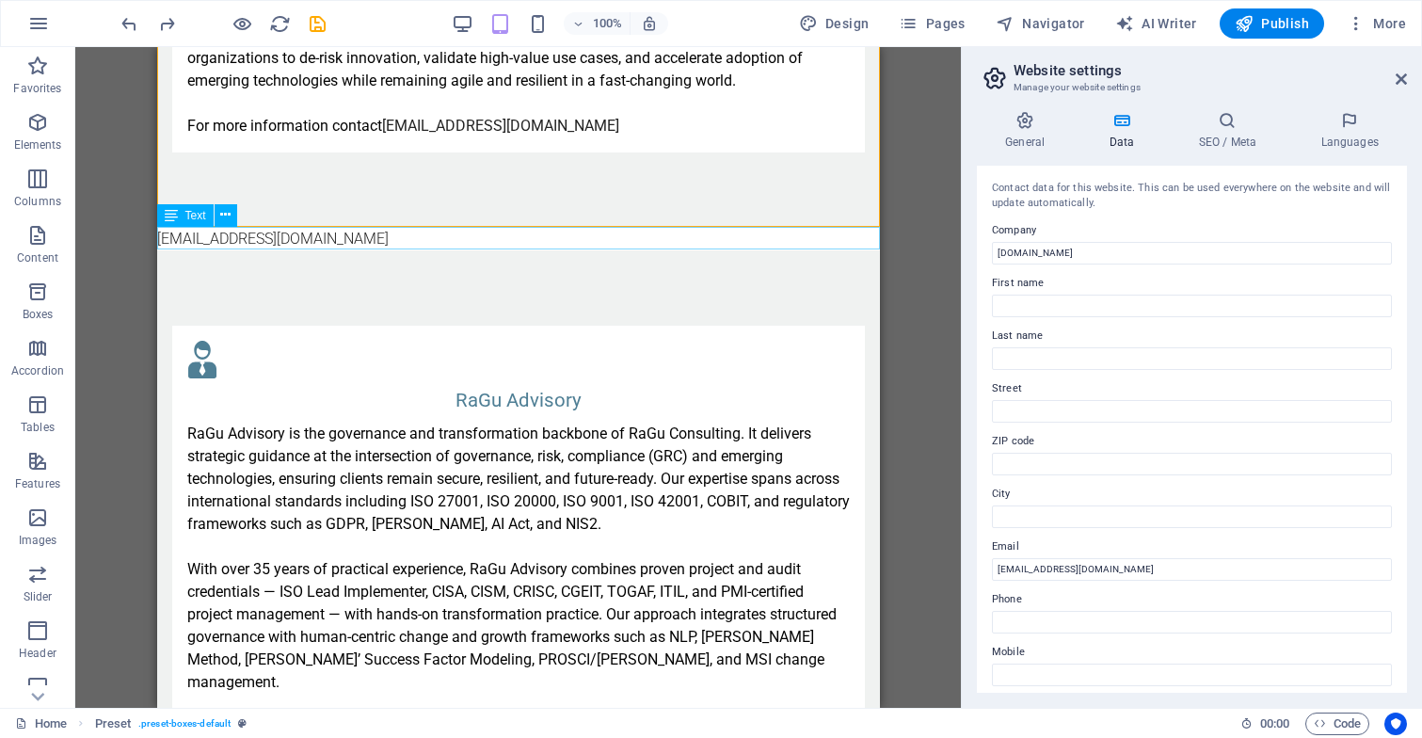
click at [229, 240] on div "[EMAIL_ADDRESS][DOMAIN_NAME]" at bounding box center [517, 239] width 723 height 23
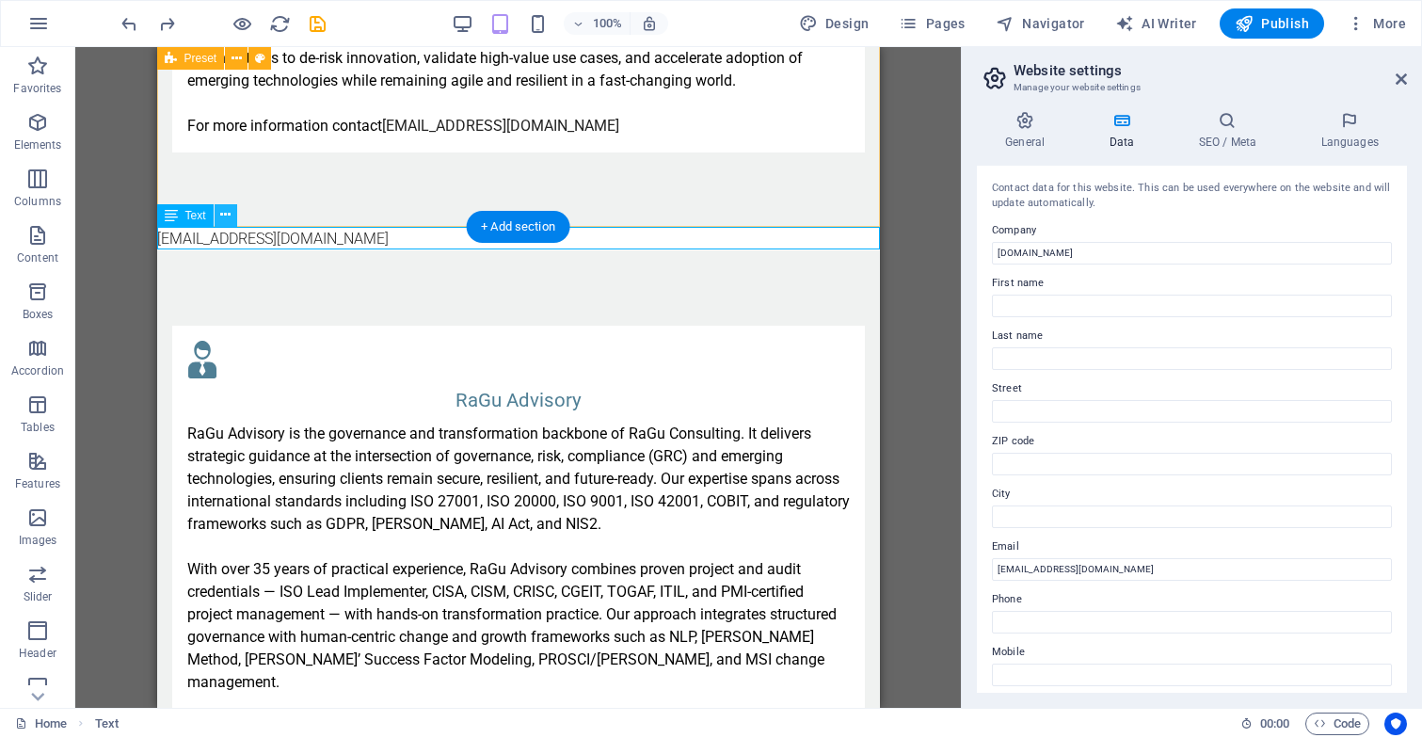
click at [225, 213] on icon at bounding box center [225, 215] width 10 height 20
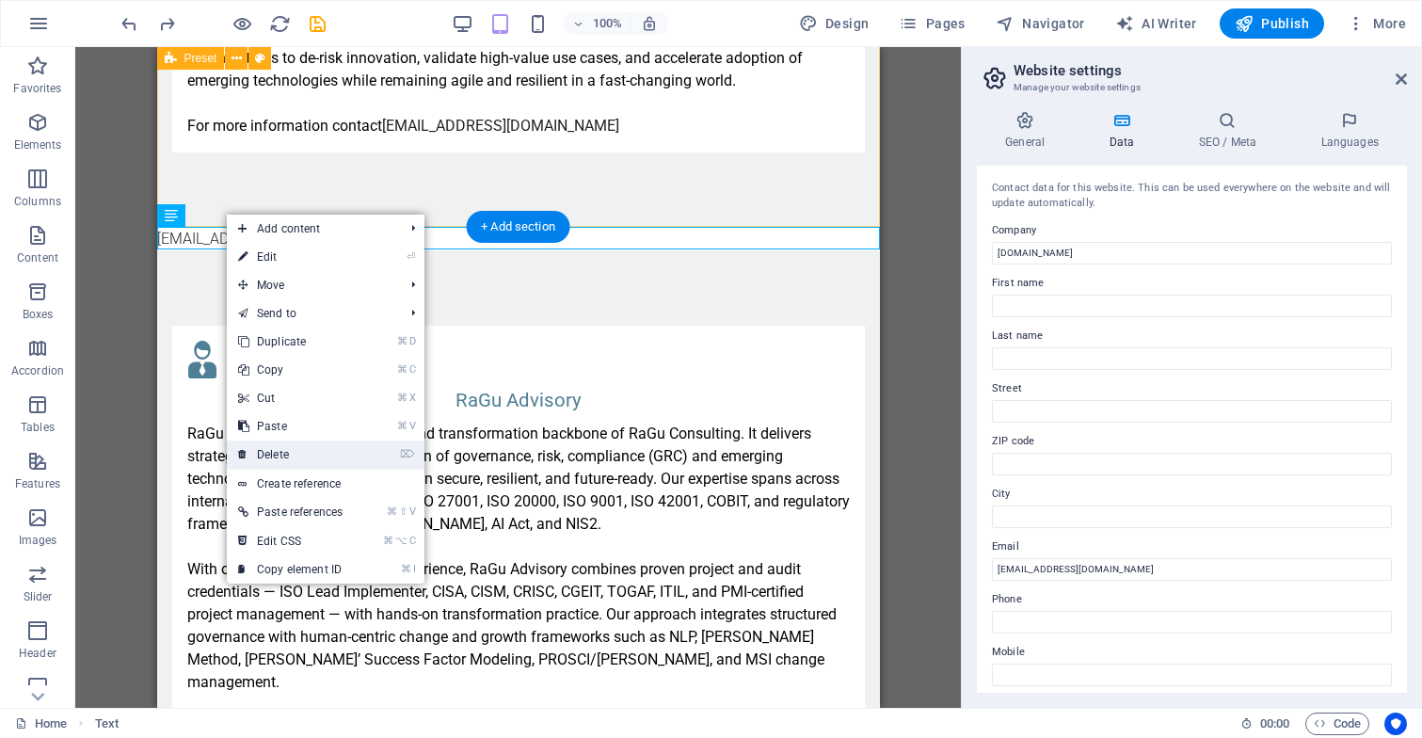
click at [272, 440] on link "⌦ Delete" at bounding box center [290, 454] width 127 height 28
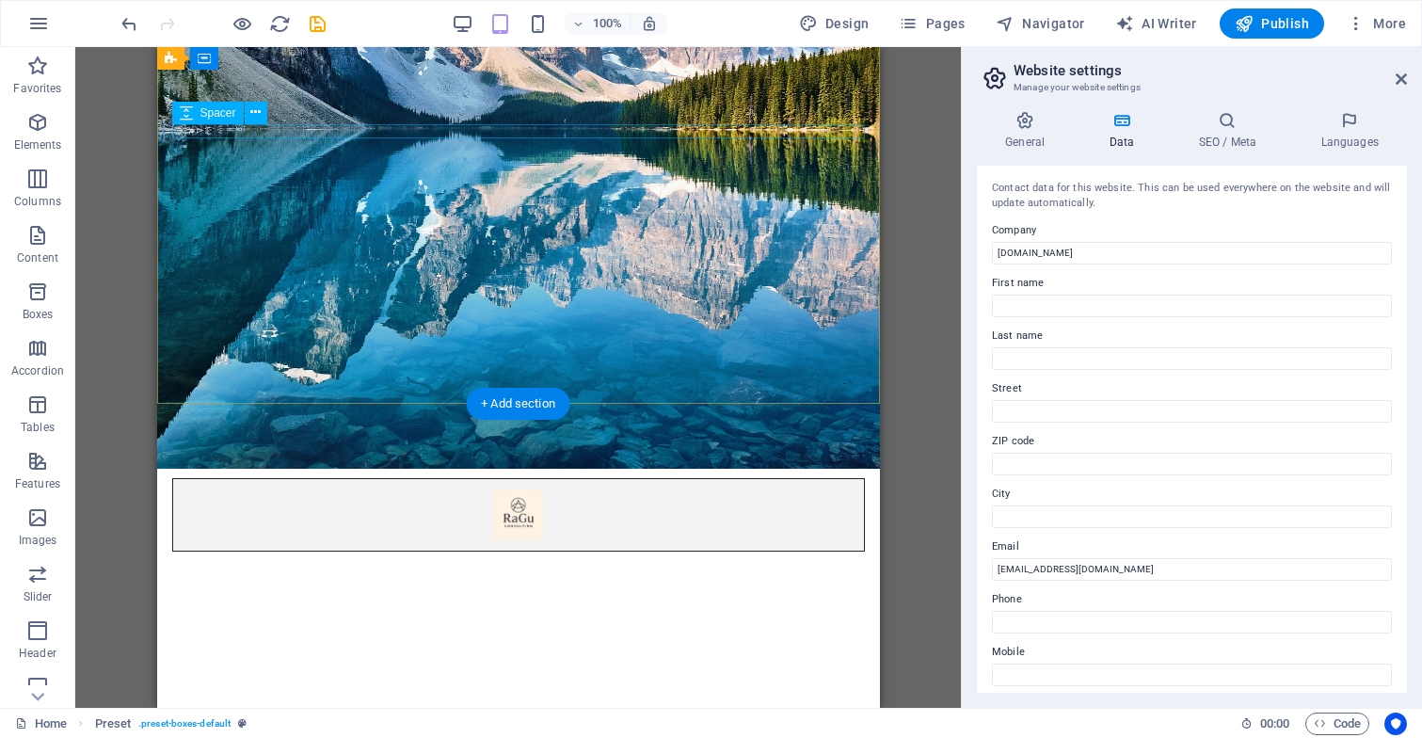
scroll to position [238, 0]
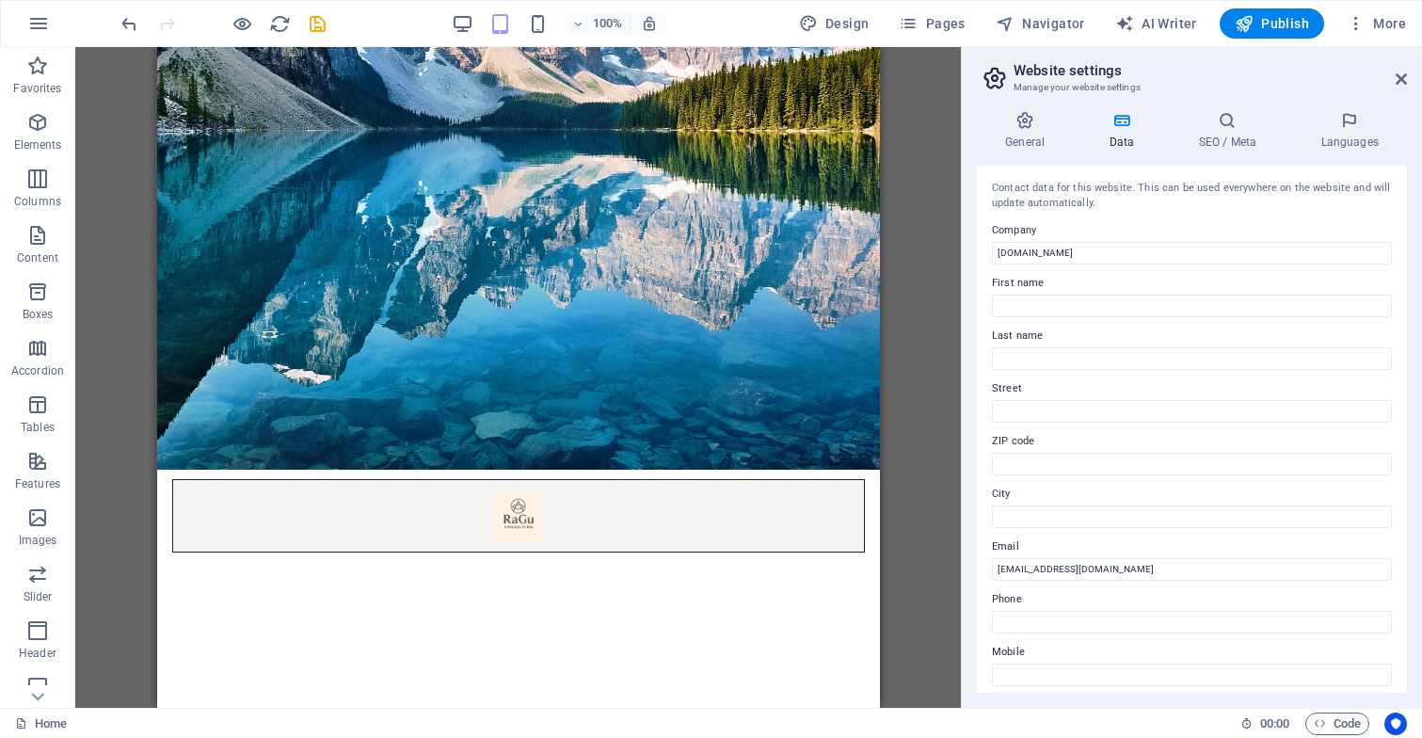
click at [1407, 76] on aside "Website settings Manage your website settings General Data SEO / Meta Languages…" at bounding box center [1191, 377] width 461 height 660
click at [1399, 79] on icon at bounding box center [1400, 79] width 11 height 15
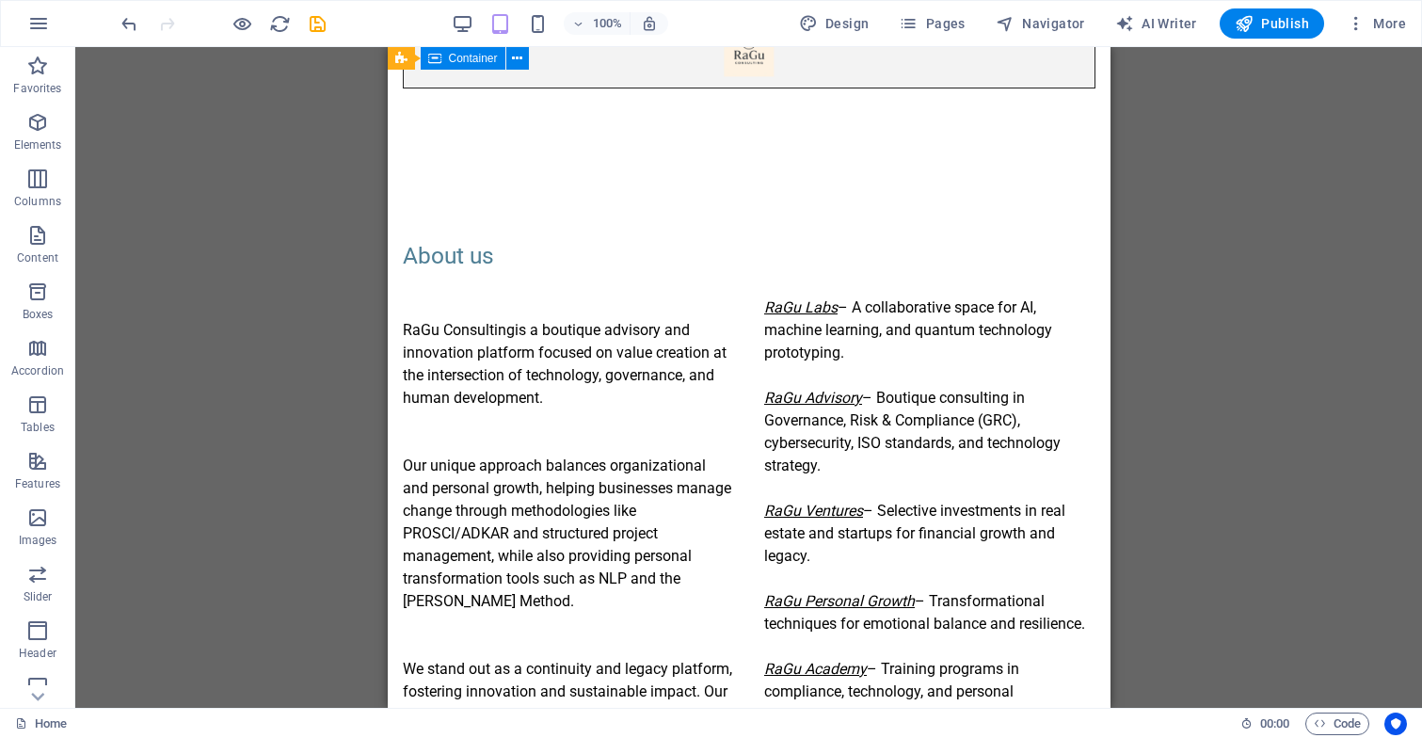
scroll to position [390, 0]
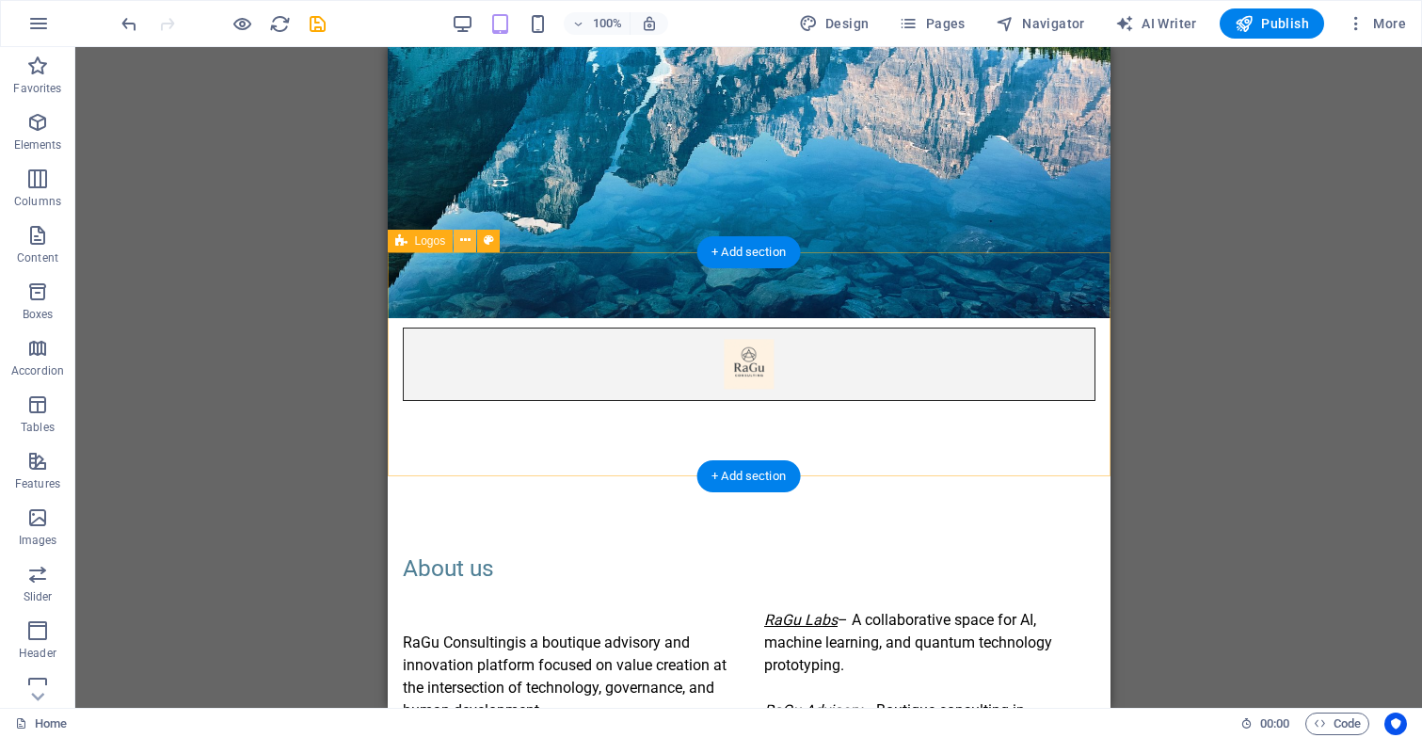
click at [470, 240] on icon at bounding box center [465, 241] width 10 height 20
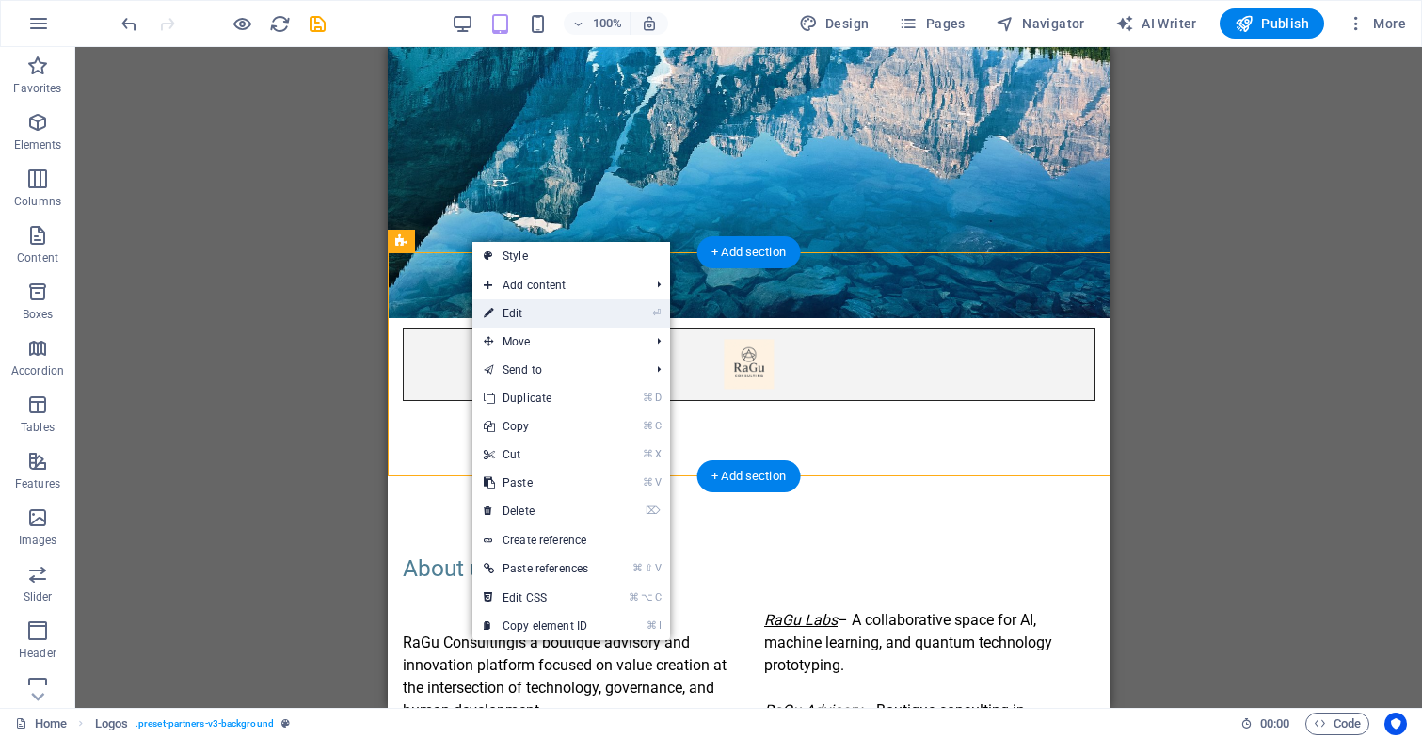
click at [533, 310] on link "⏎ Edit" at bounding box center [535, 313] width 127 height 28
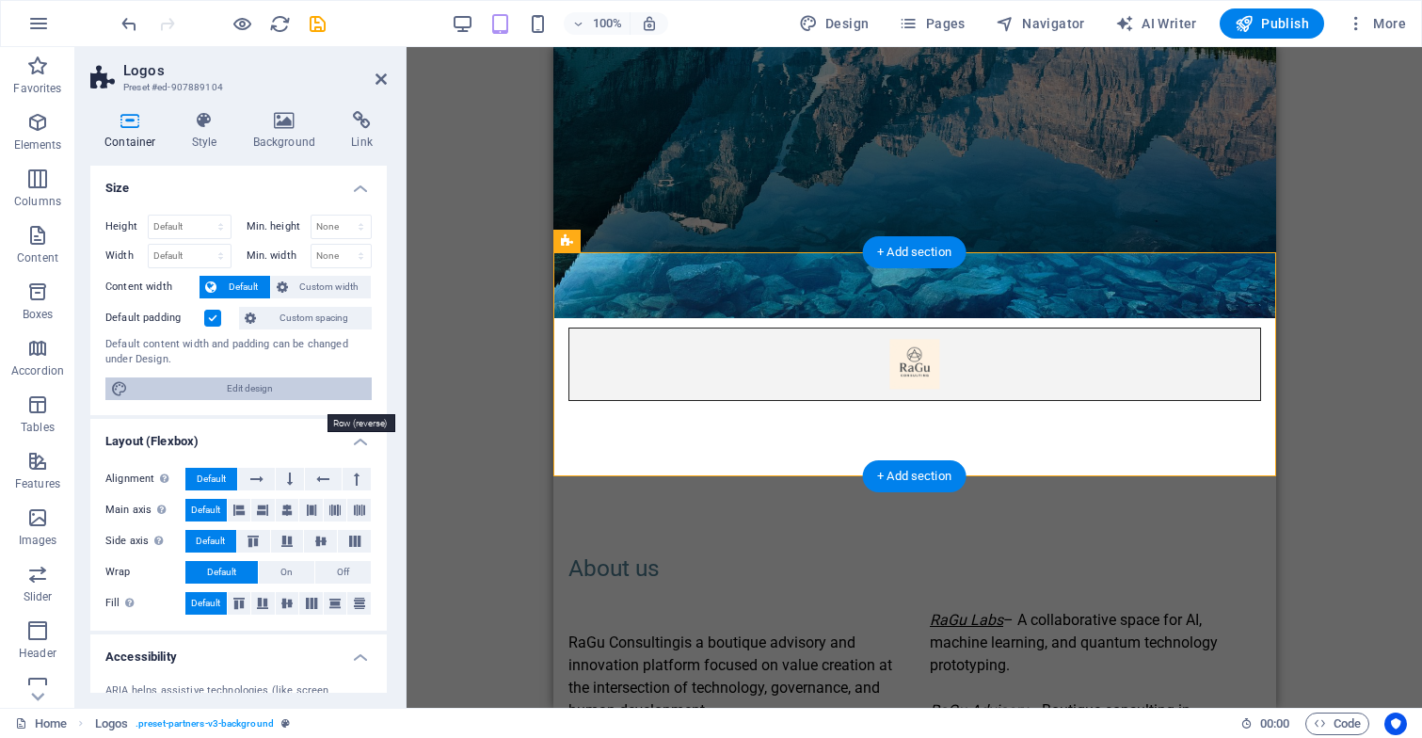
scroll to position [0, 0]
click at [291, 393] on span "Edit design" at bounding box center [250, 388] width 232 height 23
select select "px"
select select "300"
select select "px"
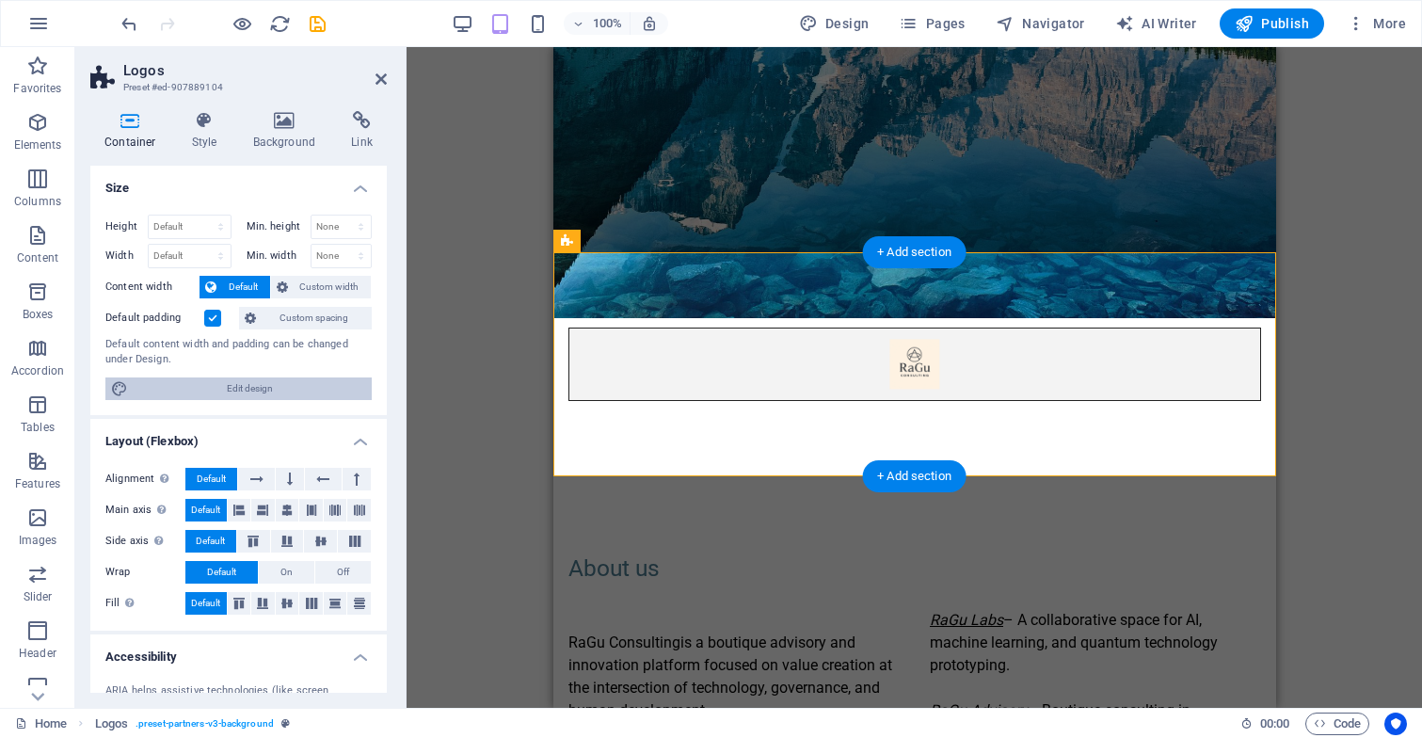
select select "rem"
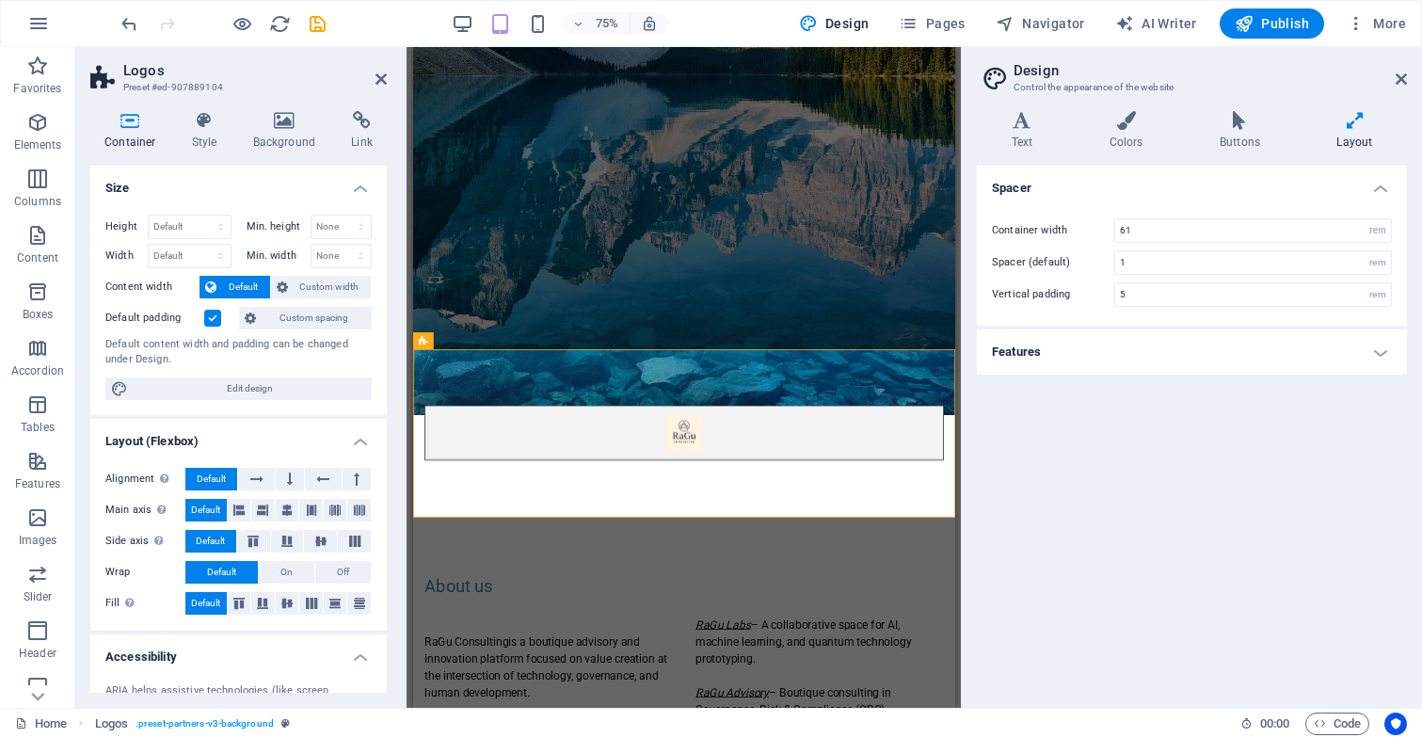
click at [1363, 134] on h4 "Layout" at bounding box center [1354, 131] width 104 height 40
click at [1237, 135] on h4 "Buttons" at bounding box center [1242, 131] width 117 height 40
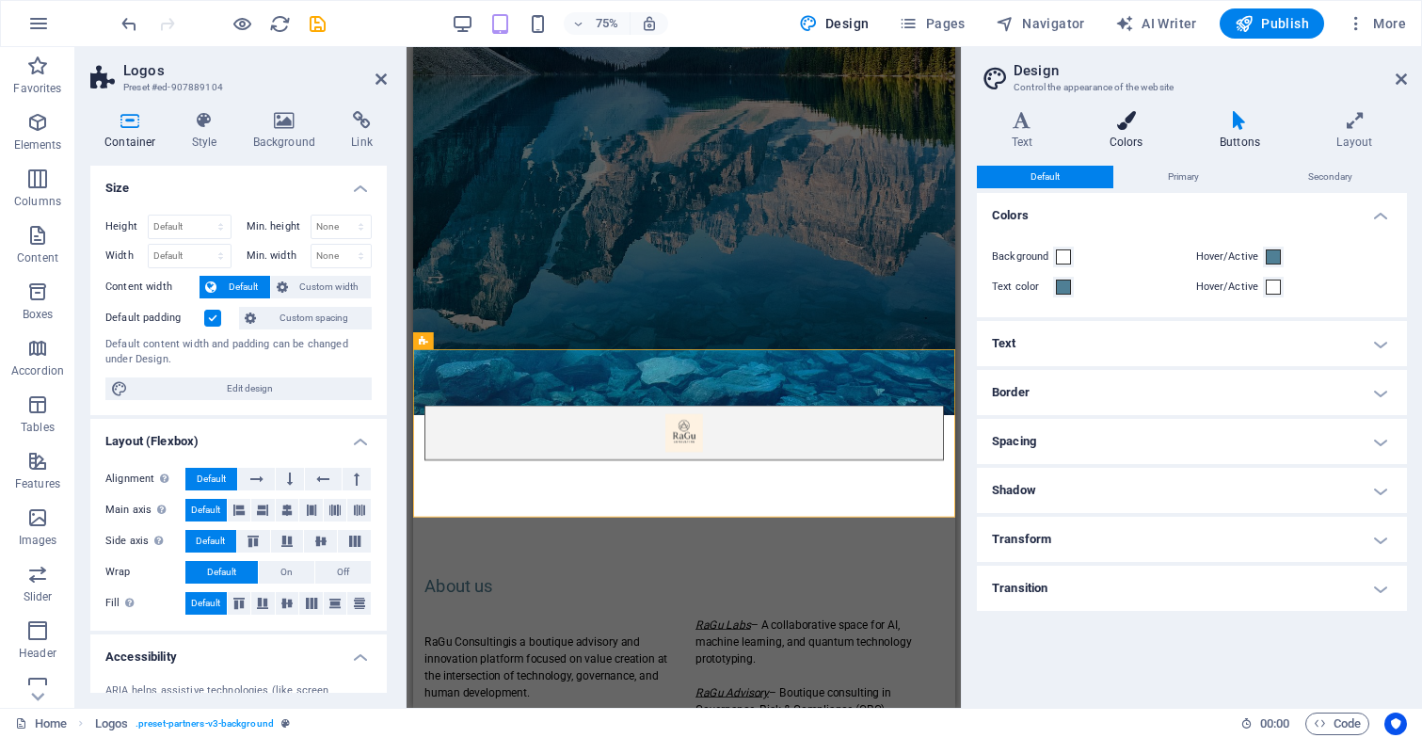
click at [1120, 129] on icon at bounding box center [1125, 120] width 103 height 19
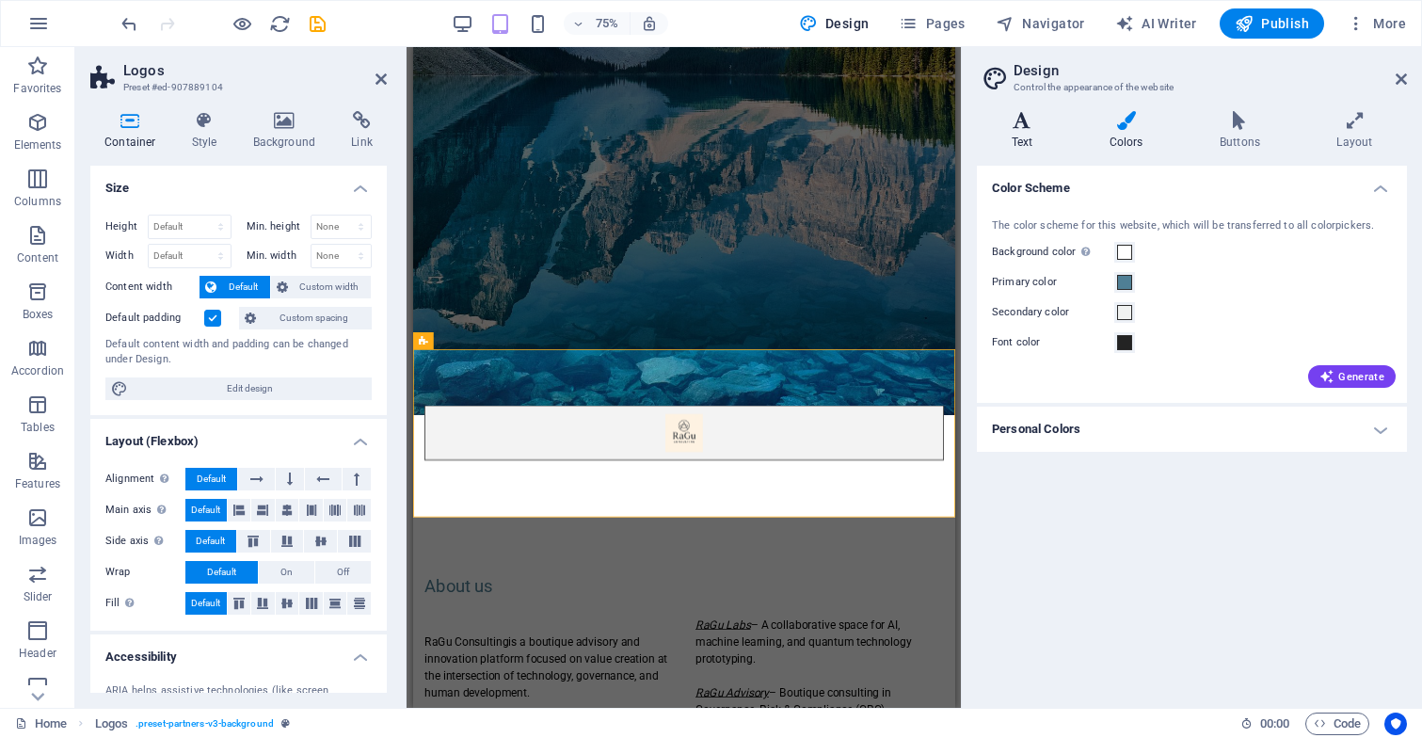
click at [1020, 131] on h4 "Text" at bounding box center [1026, 131] width 98 height 40
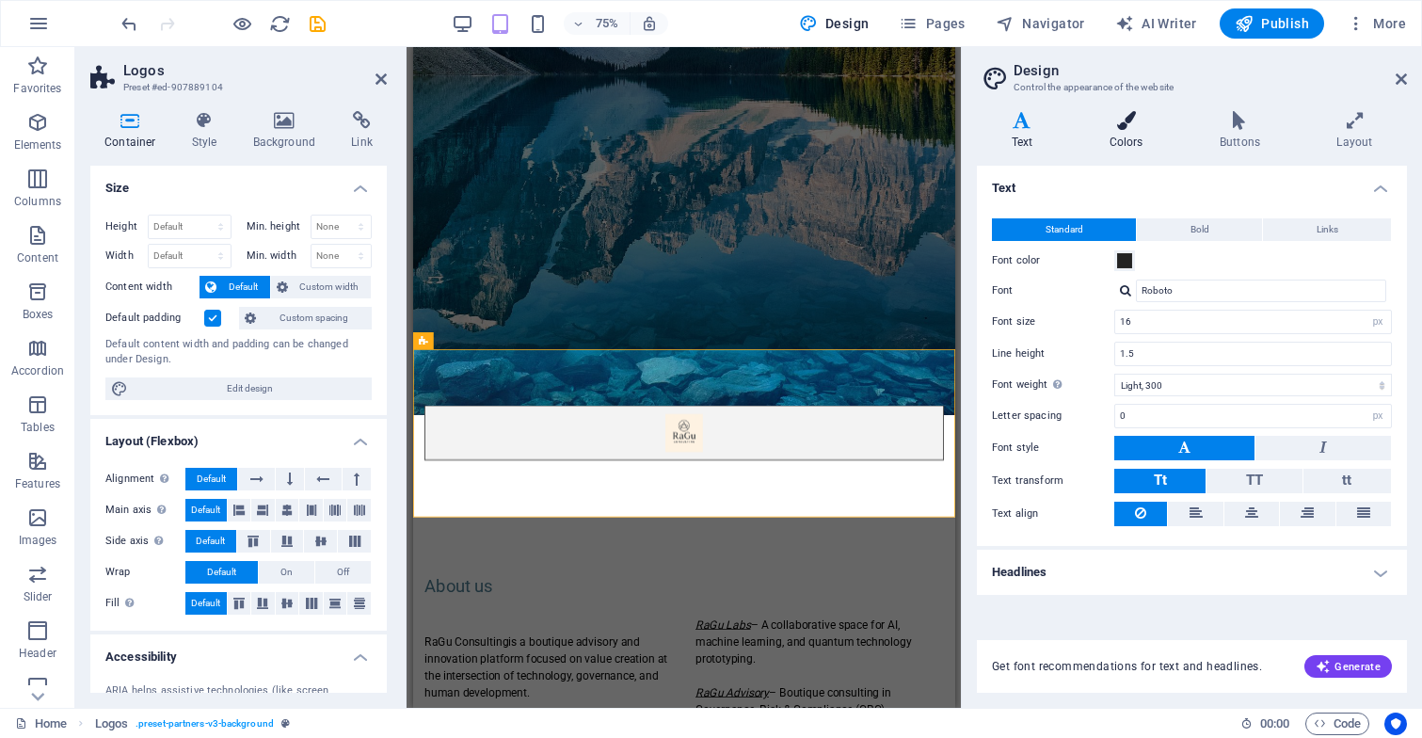
click at [1124, 124] on icon at bounding box center [1125, 120] width 103 height 19
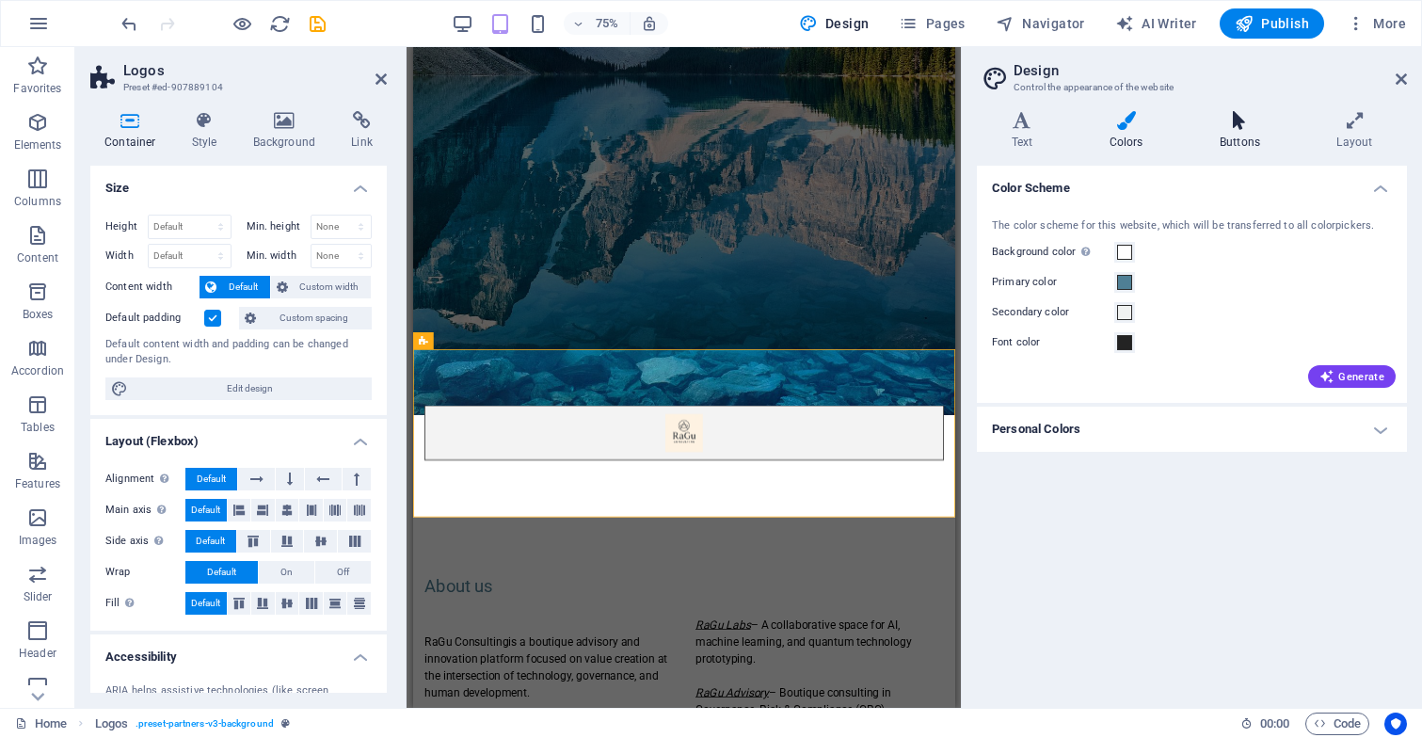
click at [1246, 127] on icon at bounding box center [1238, 120] width 109 height 19
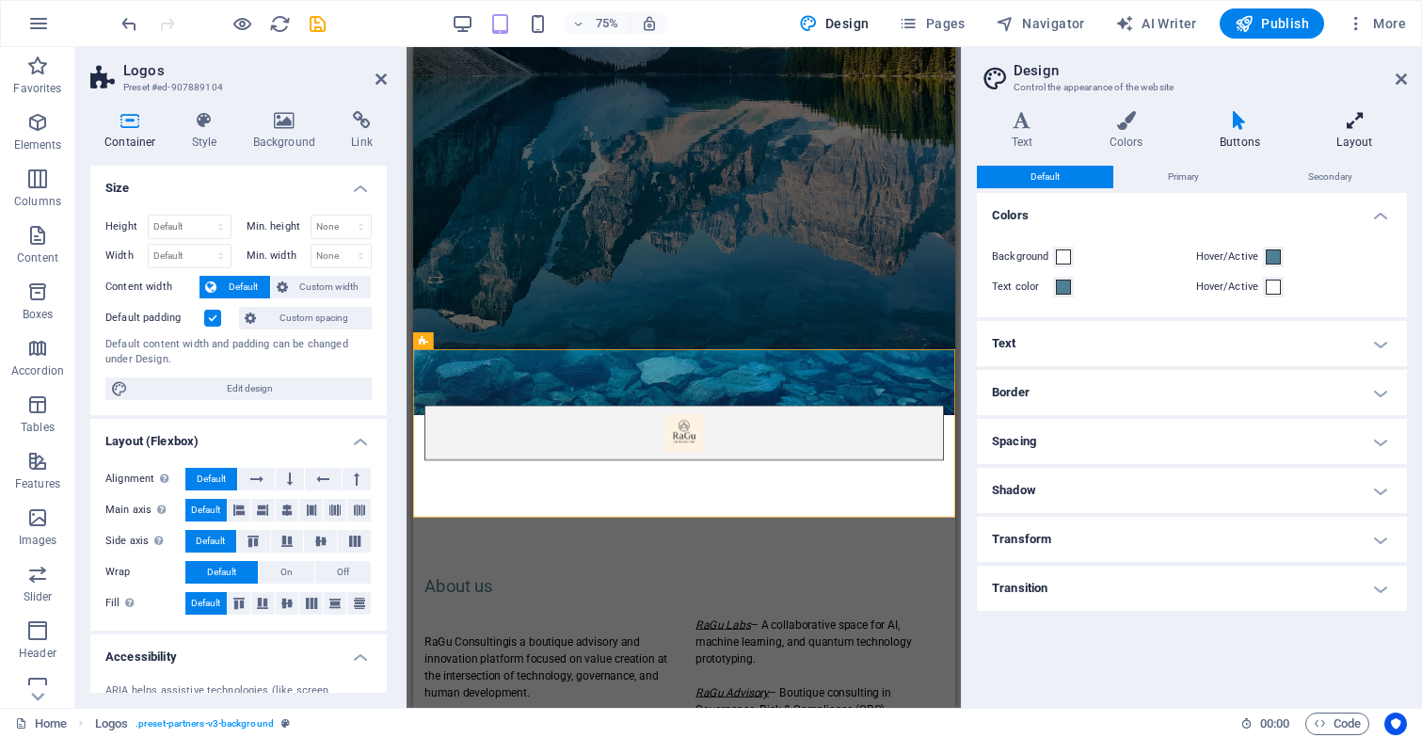
click at [1352, 129] on icon at bounding box center [1354, 120] width 104 height 19
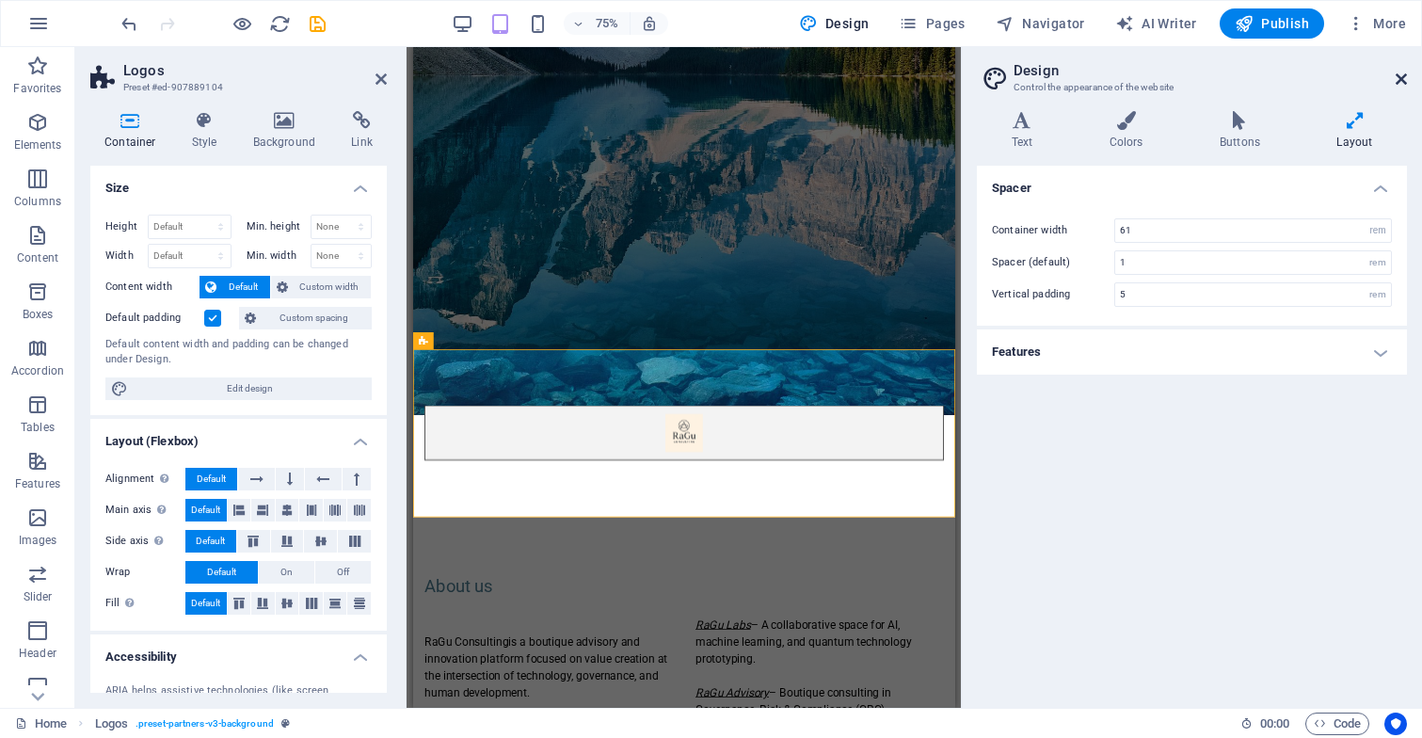
click at [1402, 79] on icon at bounding box center [1400, 79] width 11 height 15
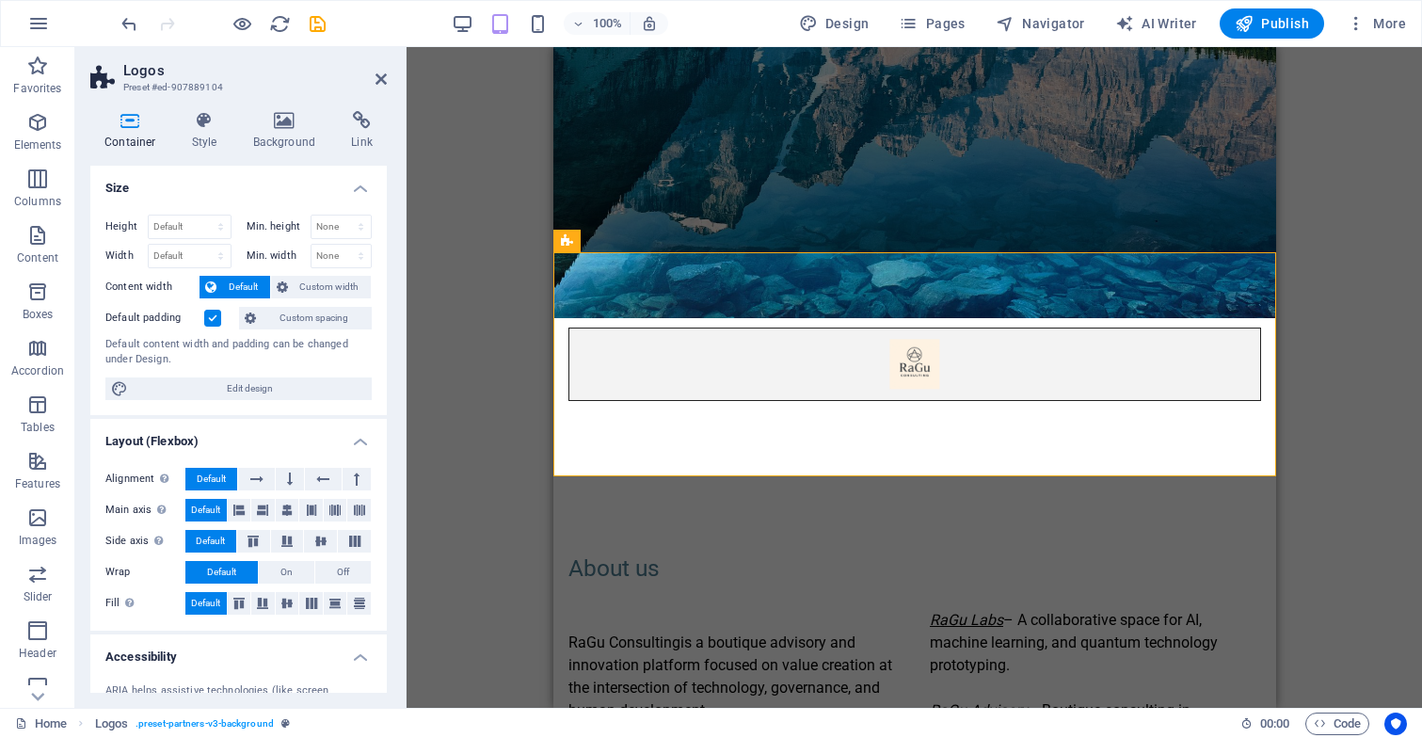
click at [1343, 313] on div "Drag here to replace the existing content. Press “Ctrl” if you want to create a…" at bounding box center [913, 377] width 1015 height 660
click at [386, 92] on header "Logos Preset #ed-907889104" at bounding box center [238, 71] width 296 height 49
click at [378, 83] on icon at bounding box center [380, 79] width 11 height 15
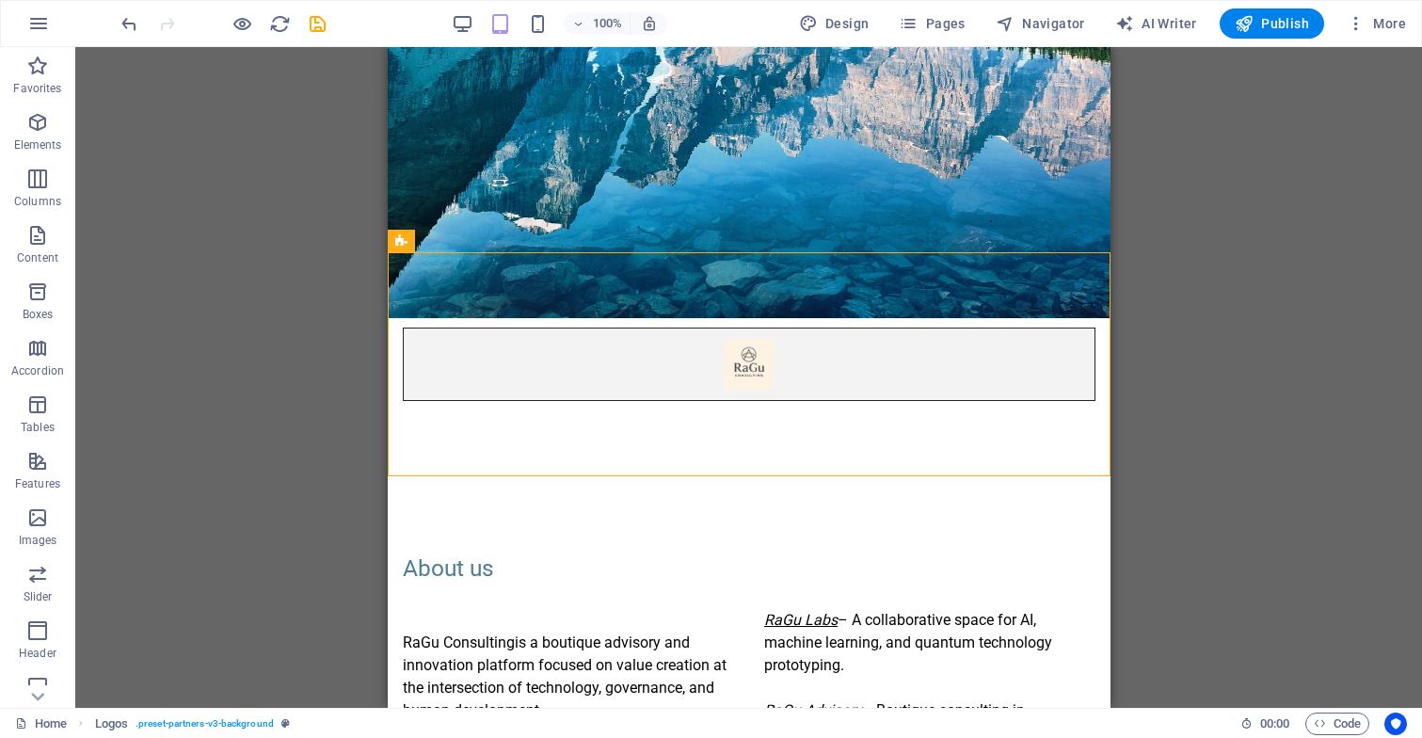
click at [1119, 226] on div "Drag here to replace the existing content. Press “Ctrl” if you want to create a…" at bounding box center [748, 377] width 1346 height 660
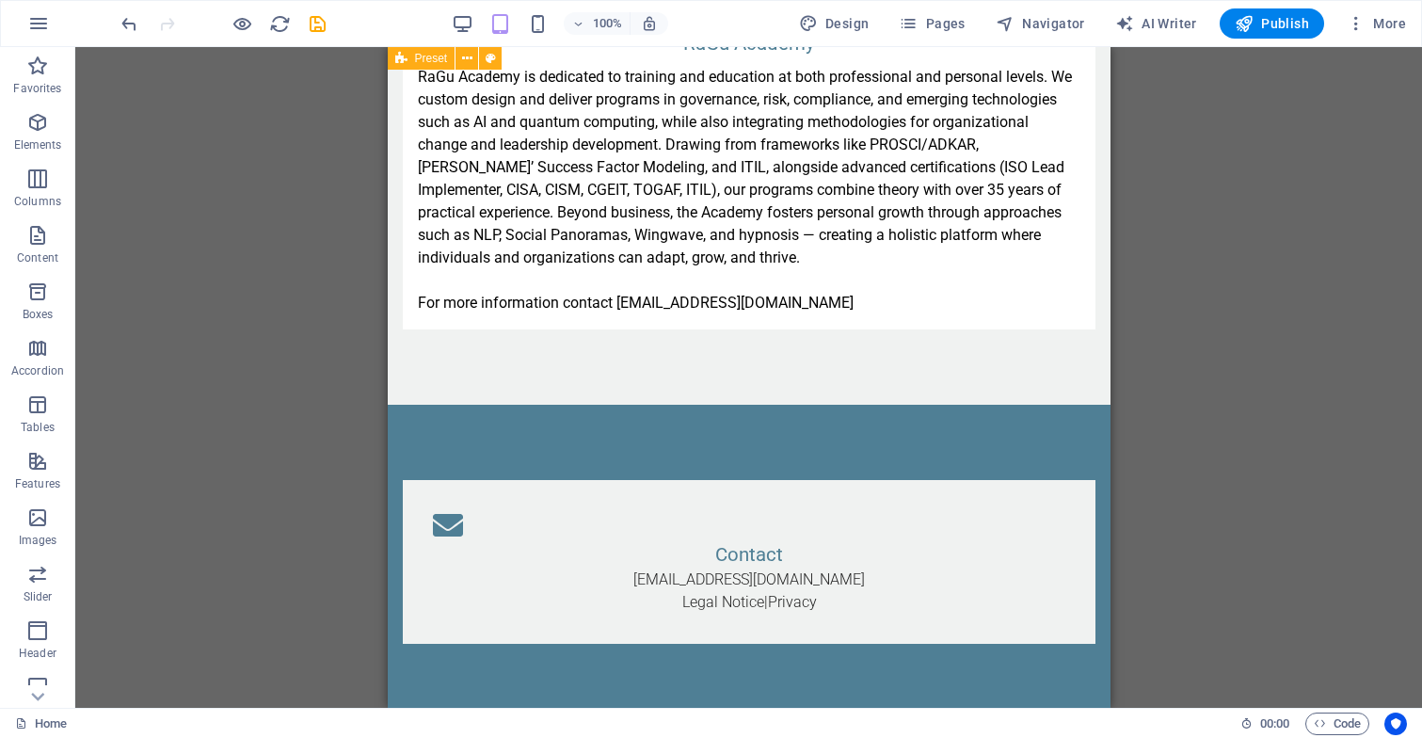
scroll to position [3846, 0]
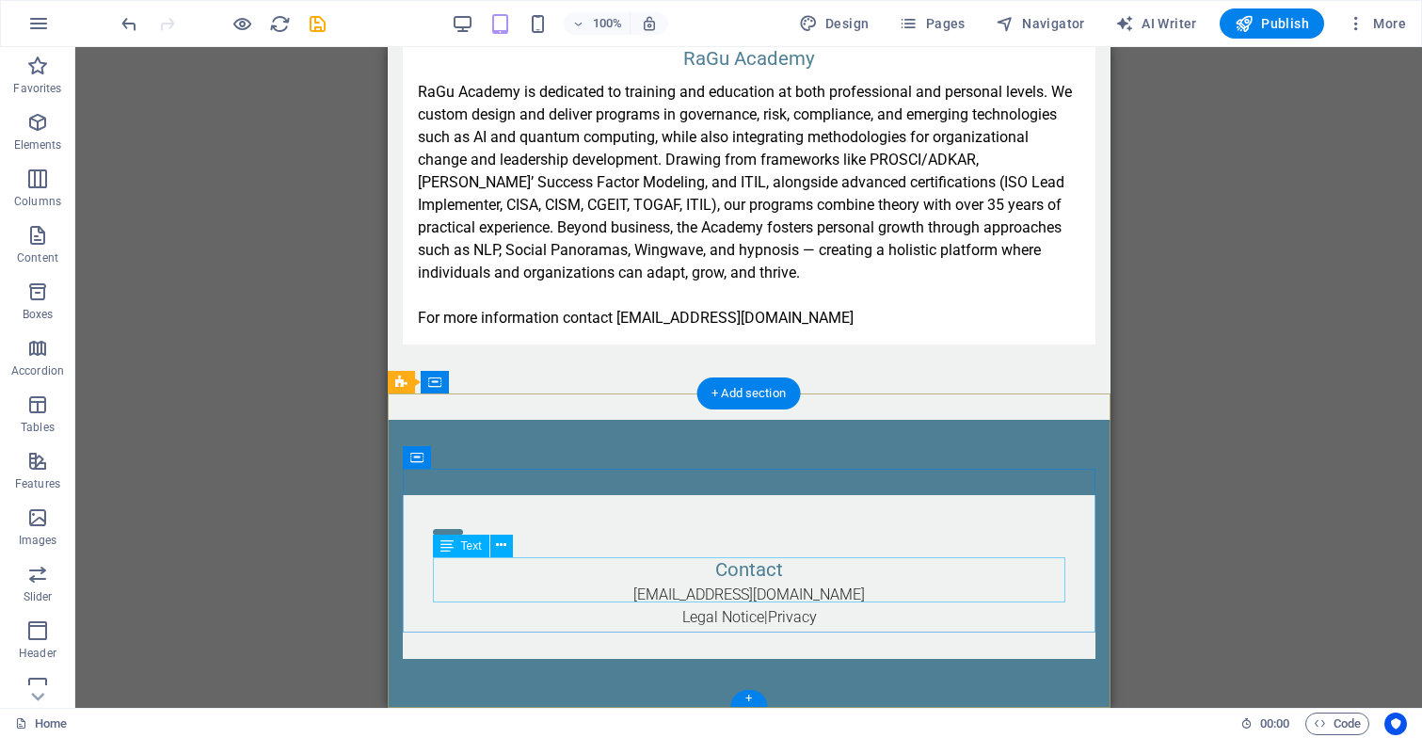
click at [732, 583] on div "info@ragu-consulting.eu Legal Notice | Privacy" at bounding box center [748, 605] width 632 height 45
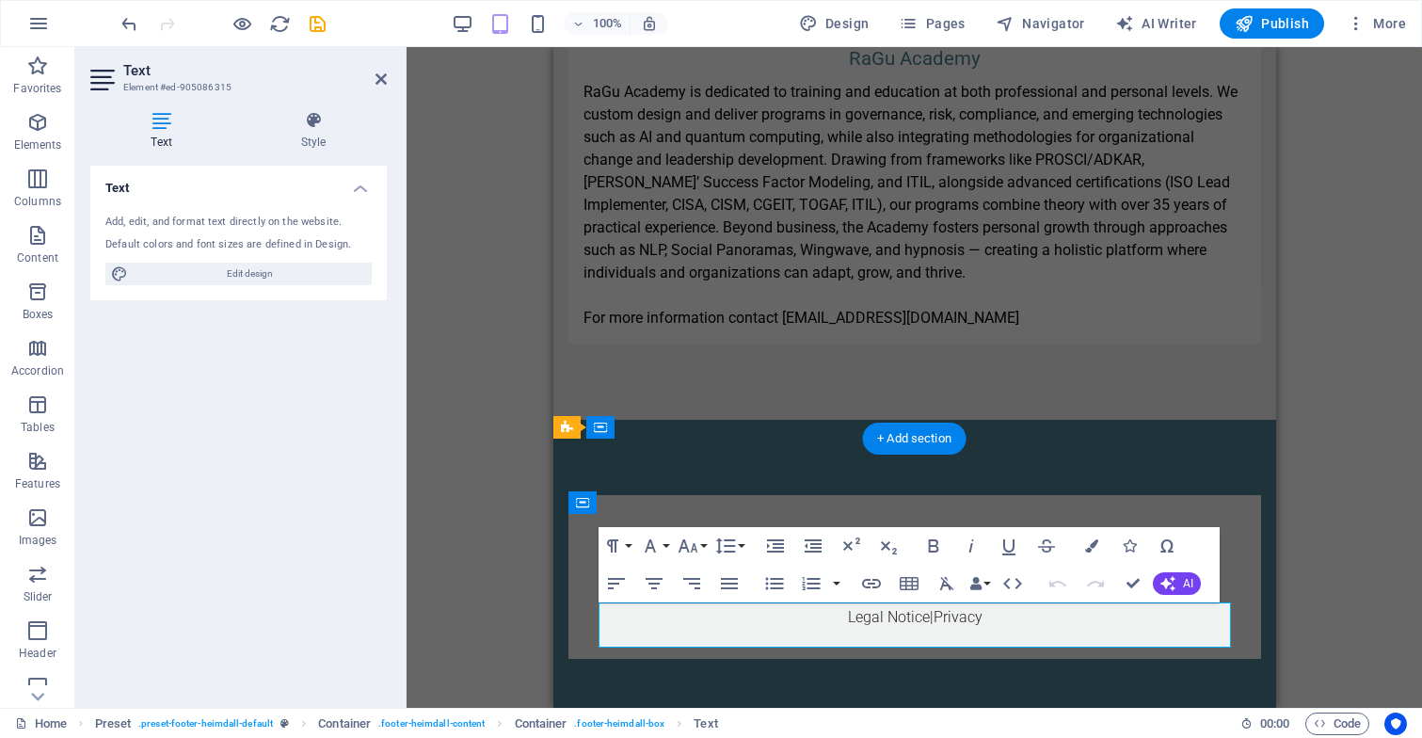
scroll to position [3801, 0]
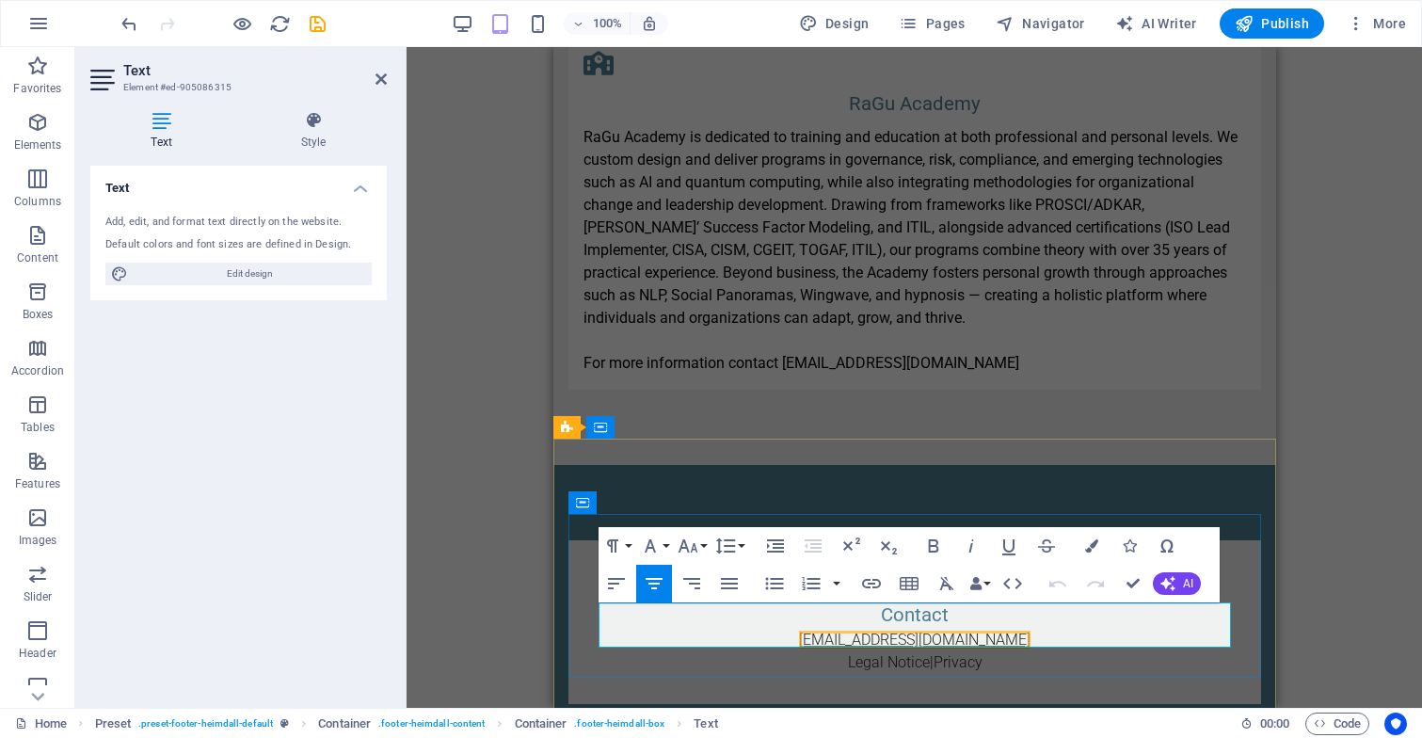
click at [872, 630] on link "[EMAIL_ADDRESS][DOMAIN_NAME]" at bounding box center [913, 639] width 231 height 18
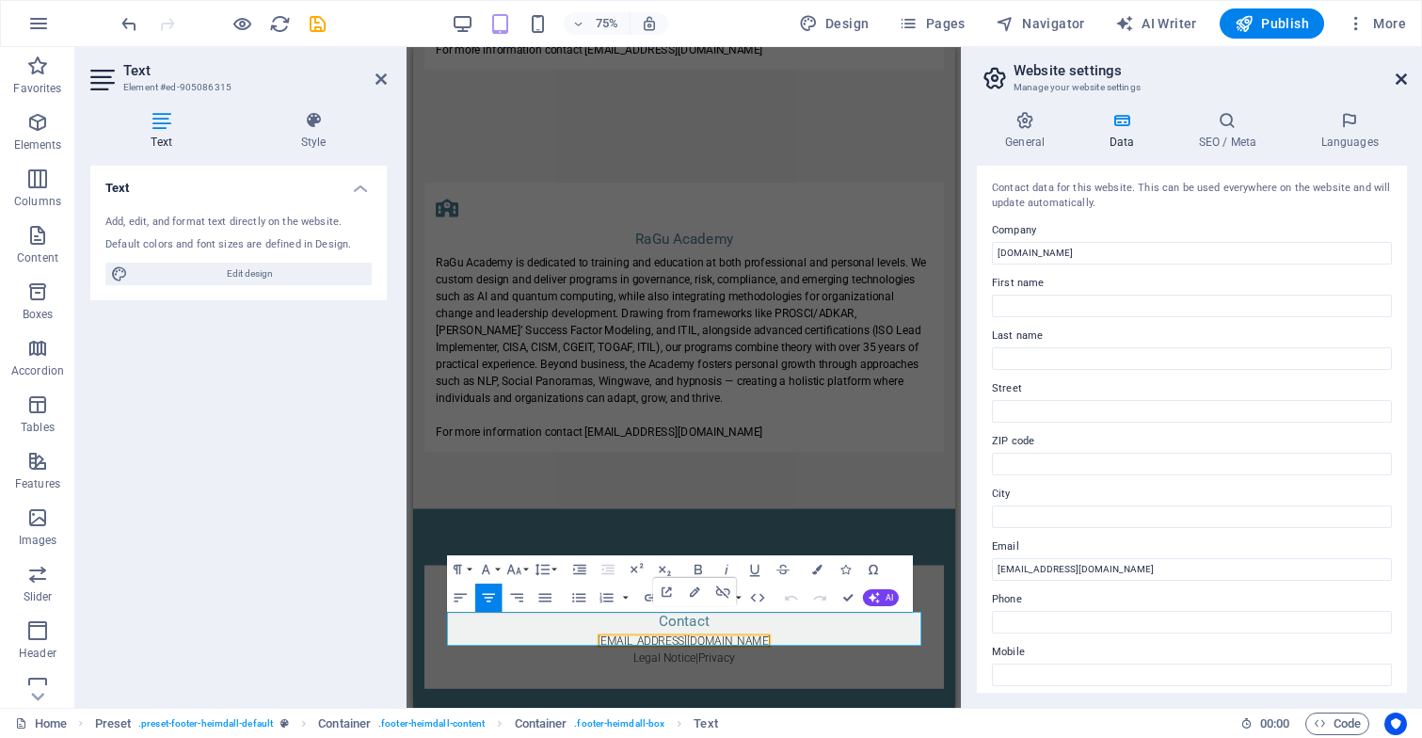
click at [1405, 81] on icon at bounding box center [1400, 79] width 11 height 15
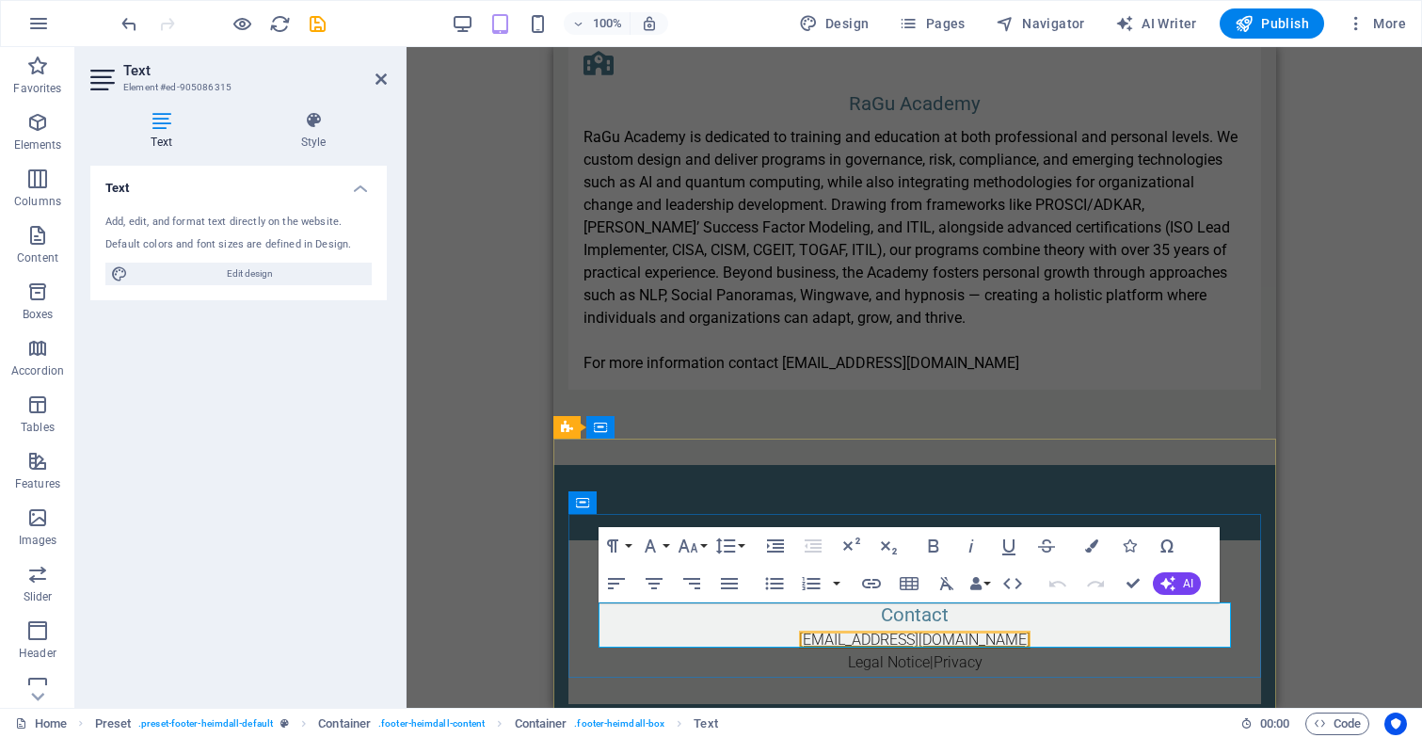
click at [850, 630] on link "[EMAIL_ADDRESS][DOMAIN_NAME]" at bounding box center [913, 639] width 231 height 18
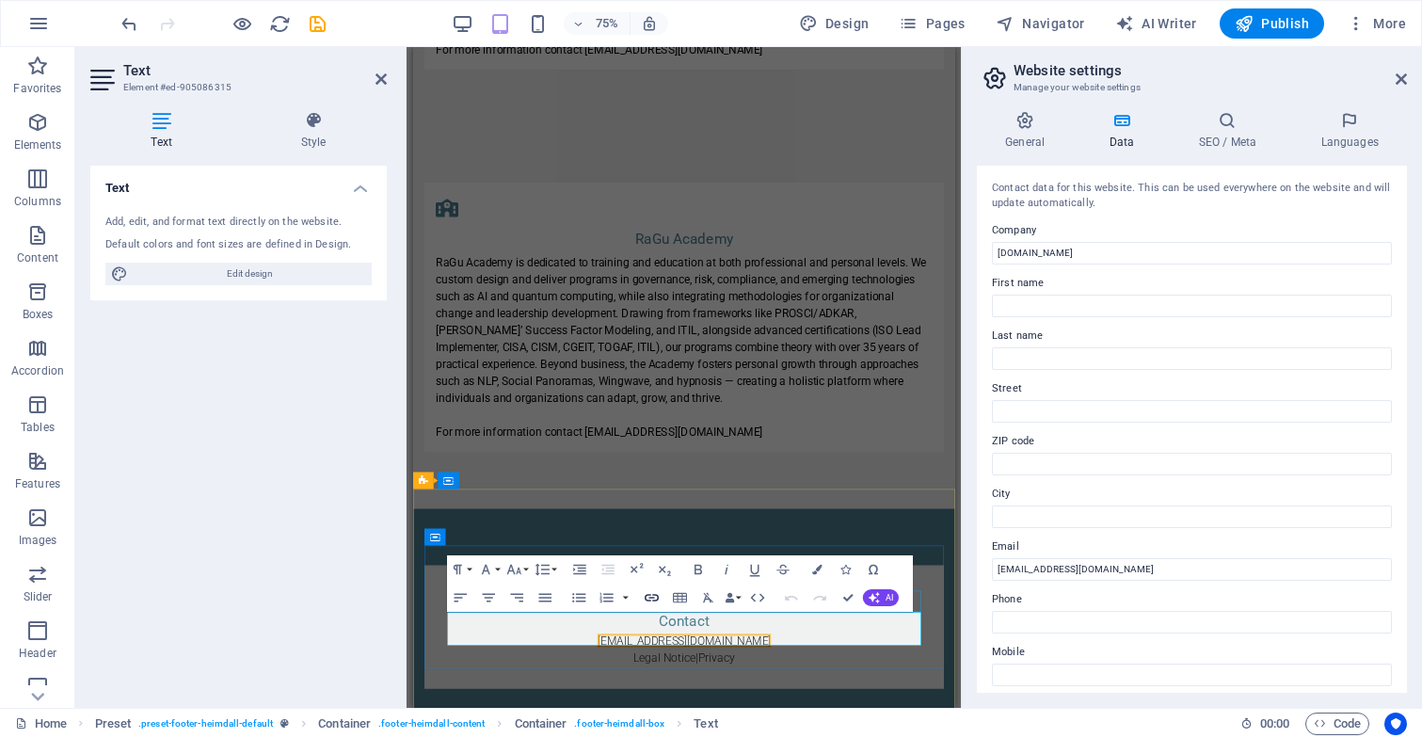
click at [656, 592] on icon "button" at bounding box center [651, 597] width 17 height 17
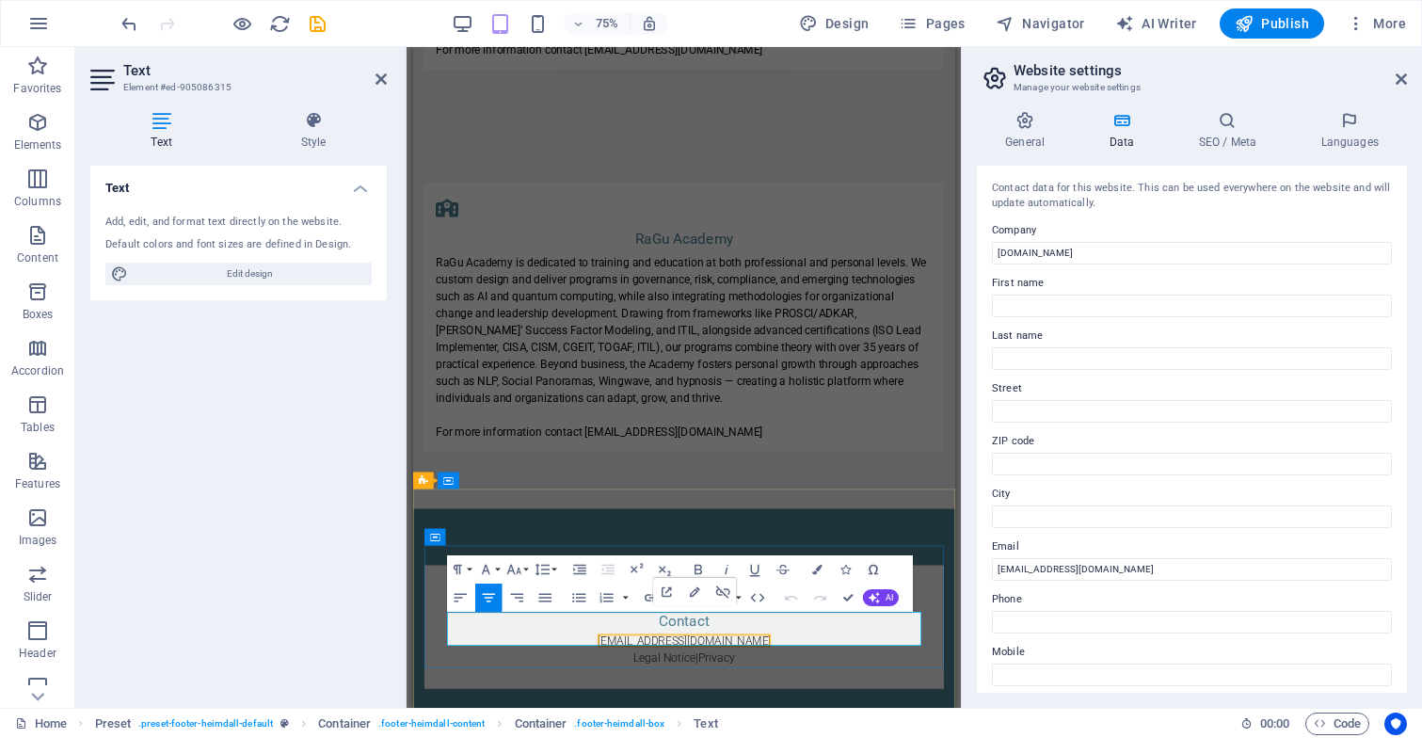
type input "mailto:info@ragu-consulting.eu"
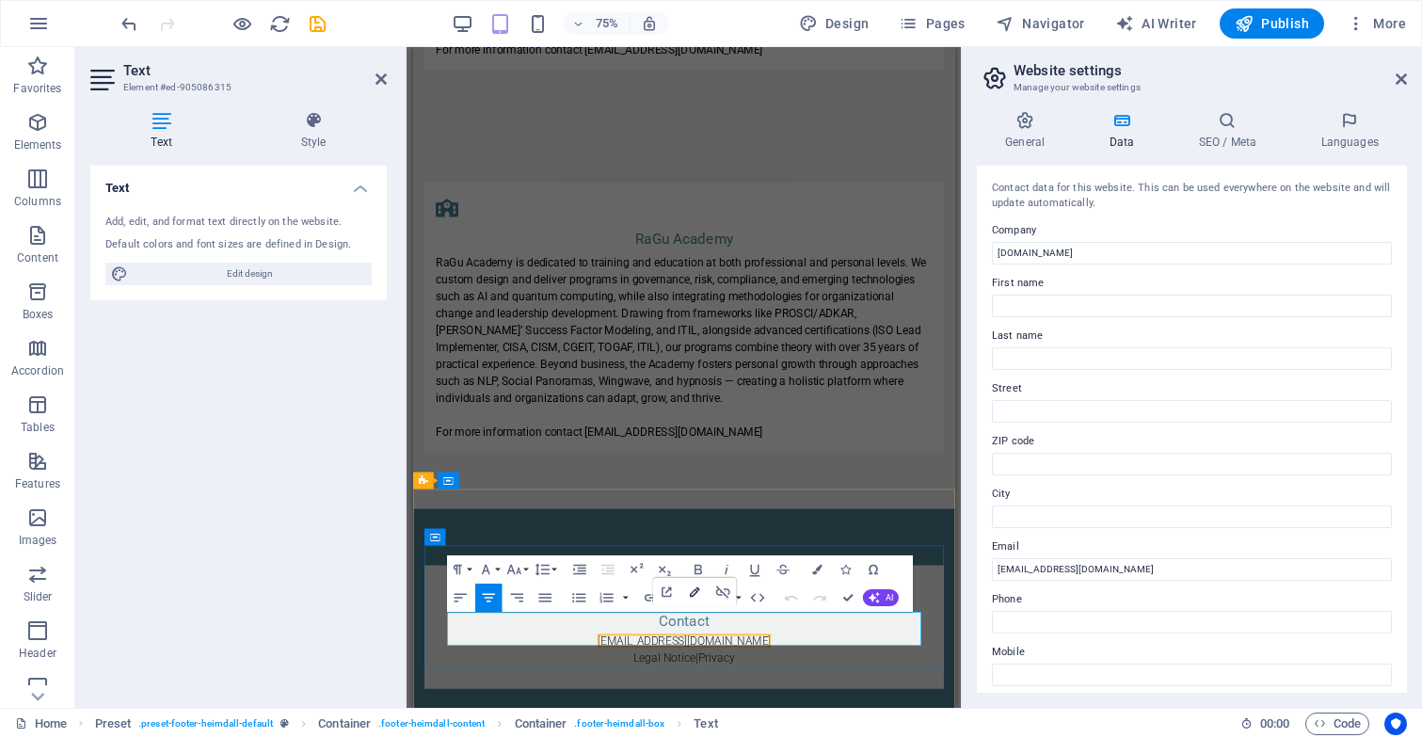
type input "[EMAIL_ADDRESS][DOMAIN_NAME]"
click at [697, 591] on icon "button" at bounding box center [694, 591] width 17 height 17
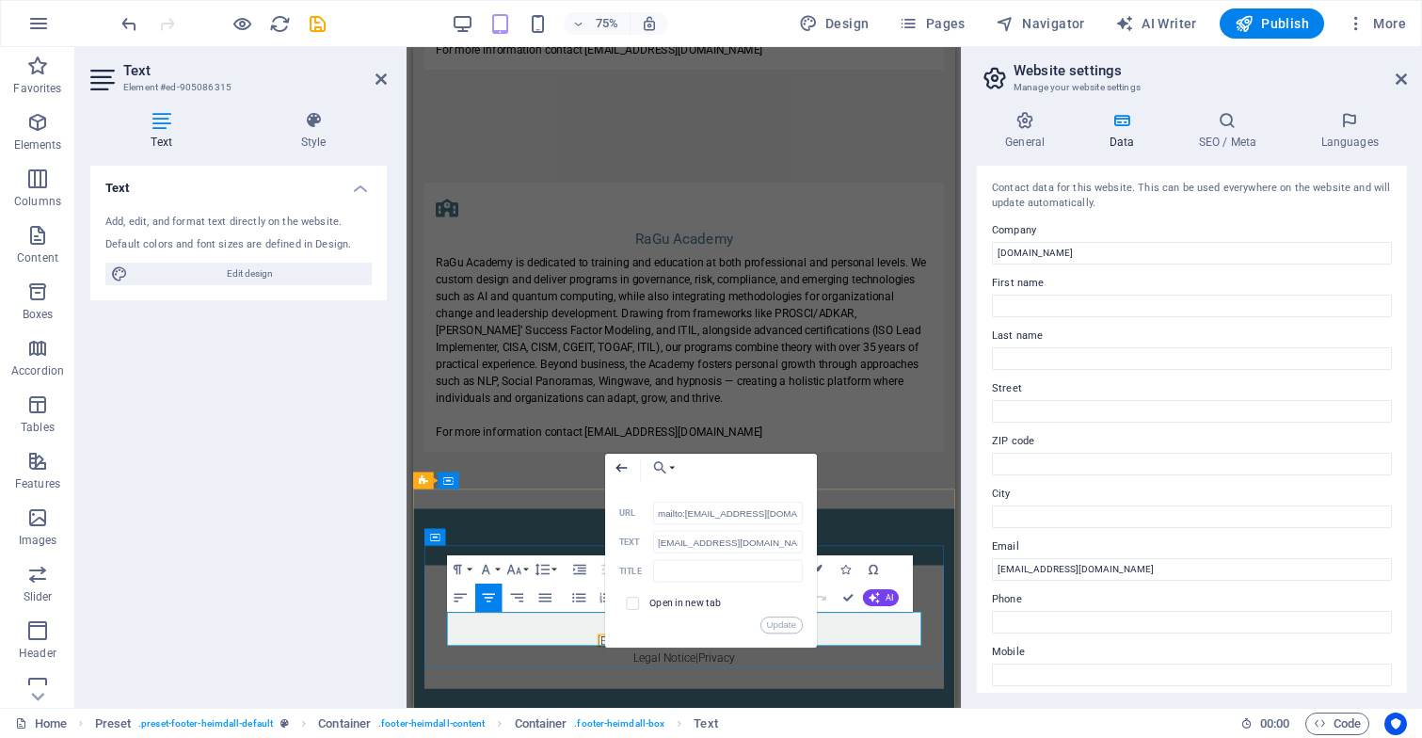
click at [617, 466] on icon "button" at bounding box center [619, 468] width 11 height 8
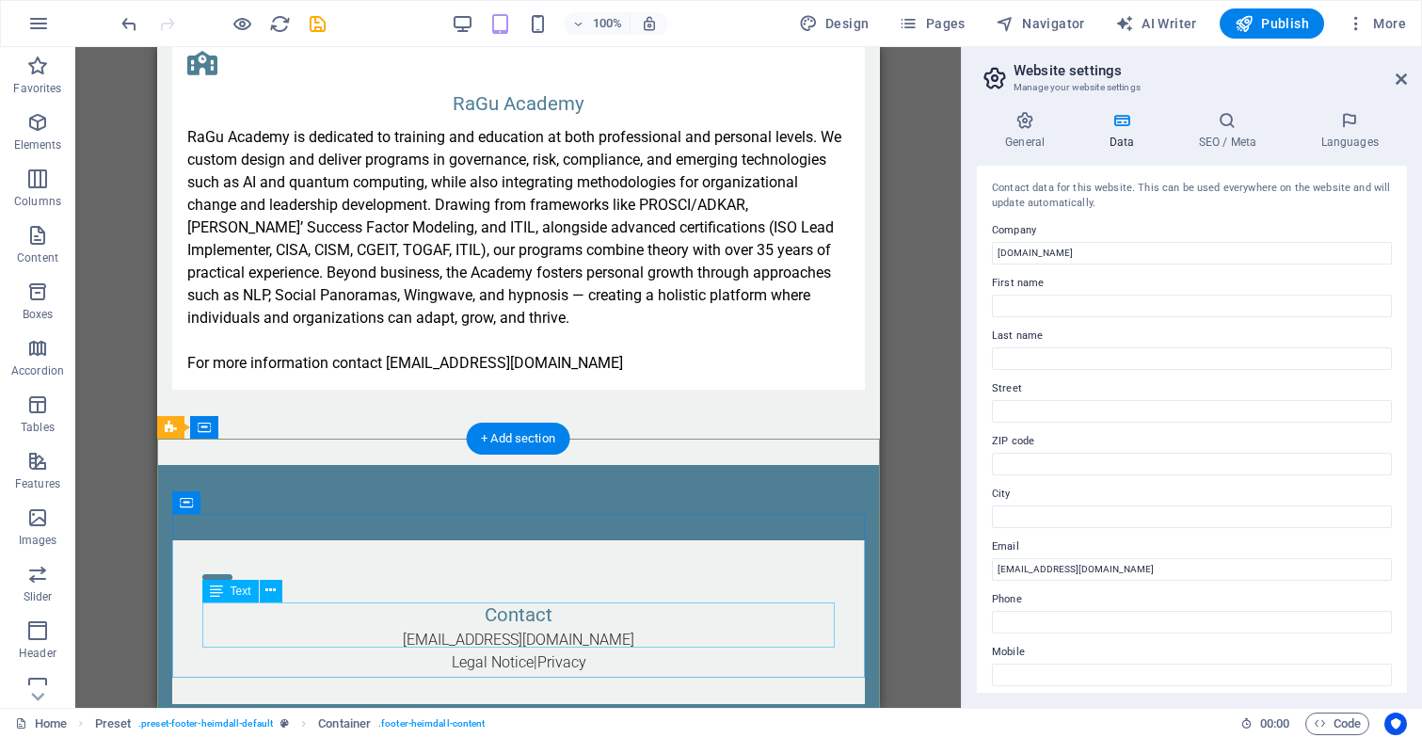
click at [553, 628] on div "info@ragu-consulting.eu Legal Notice | Privacy" at bounding box center [517, 650] width 632 height 45
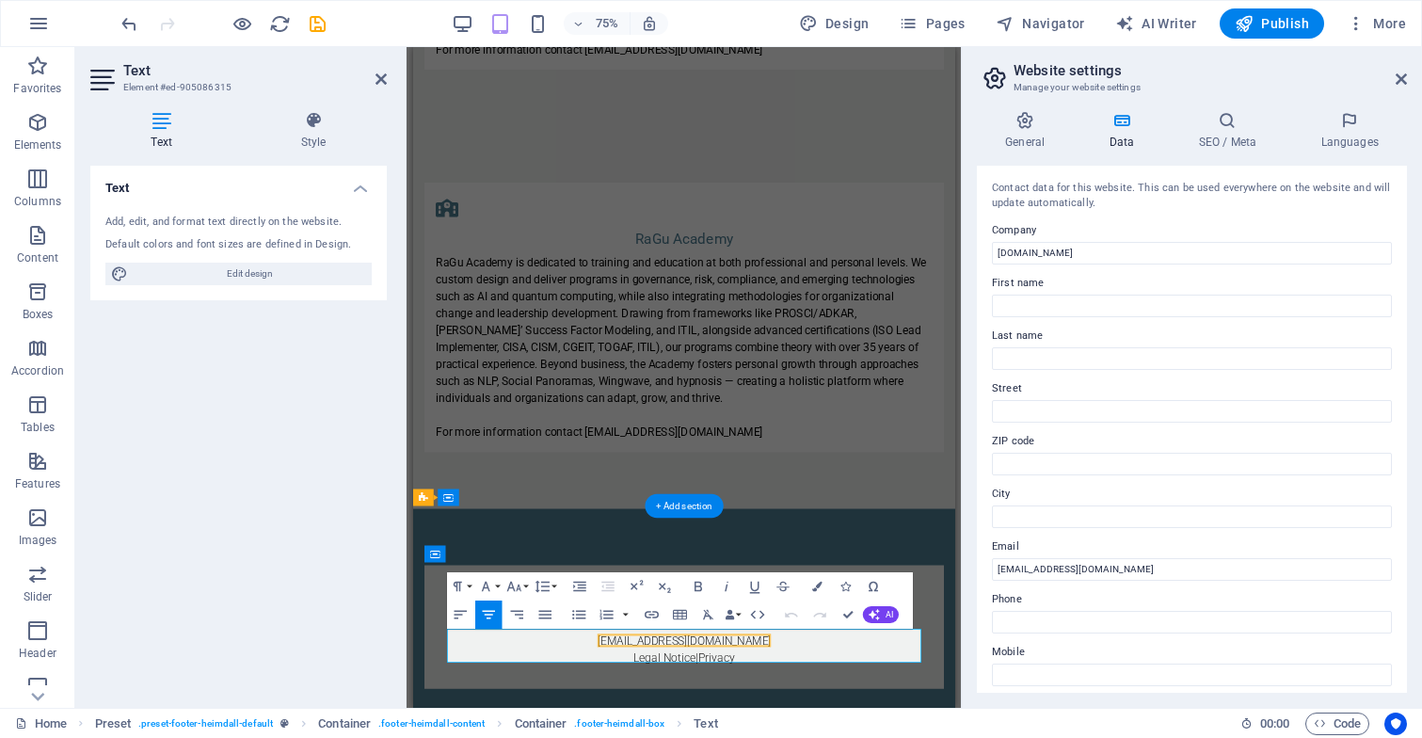
scroll to position [3778, 0]
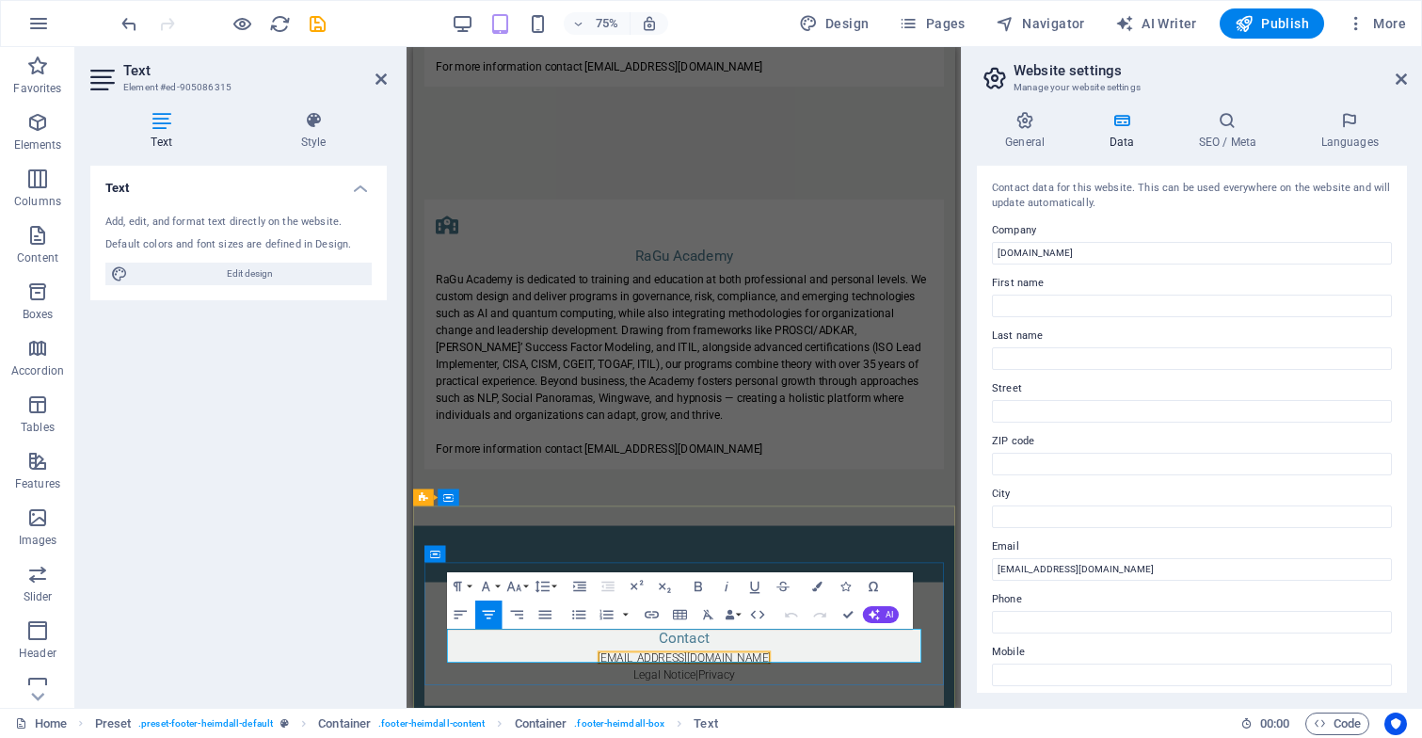
click at [696, 603] on icon "button" at bounding box center [694, 608] width 17 height 17
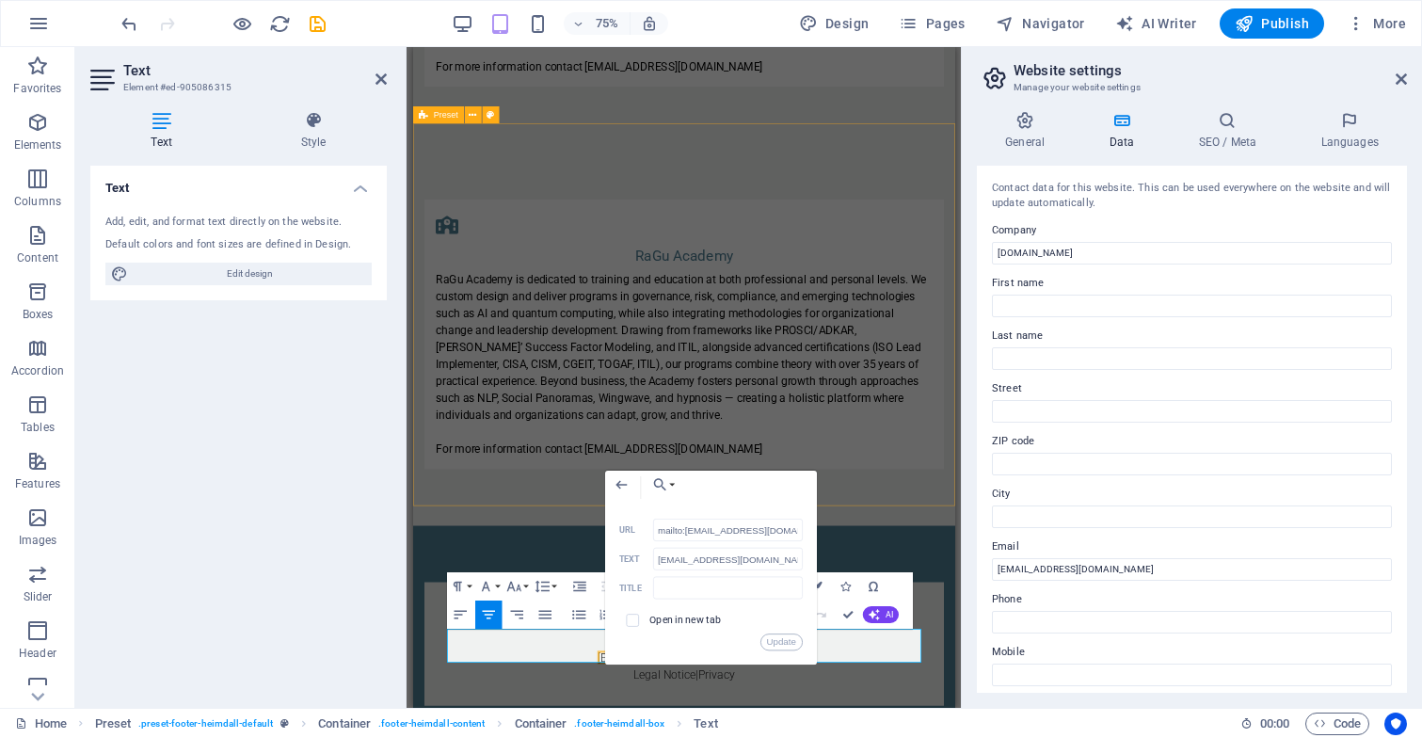
click at [584, 604] on div "RaGu Academy RaGu Academy is dedicated to training and education at both profes…" at bounding box center [773, 430] width 723 height 511
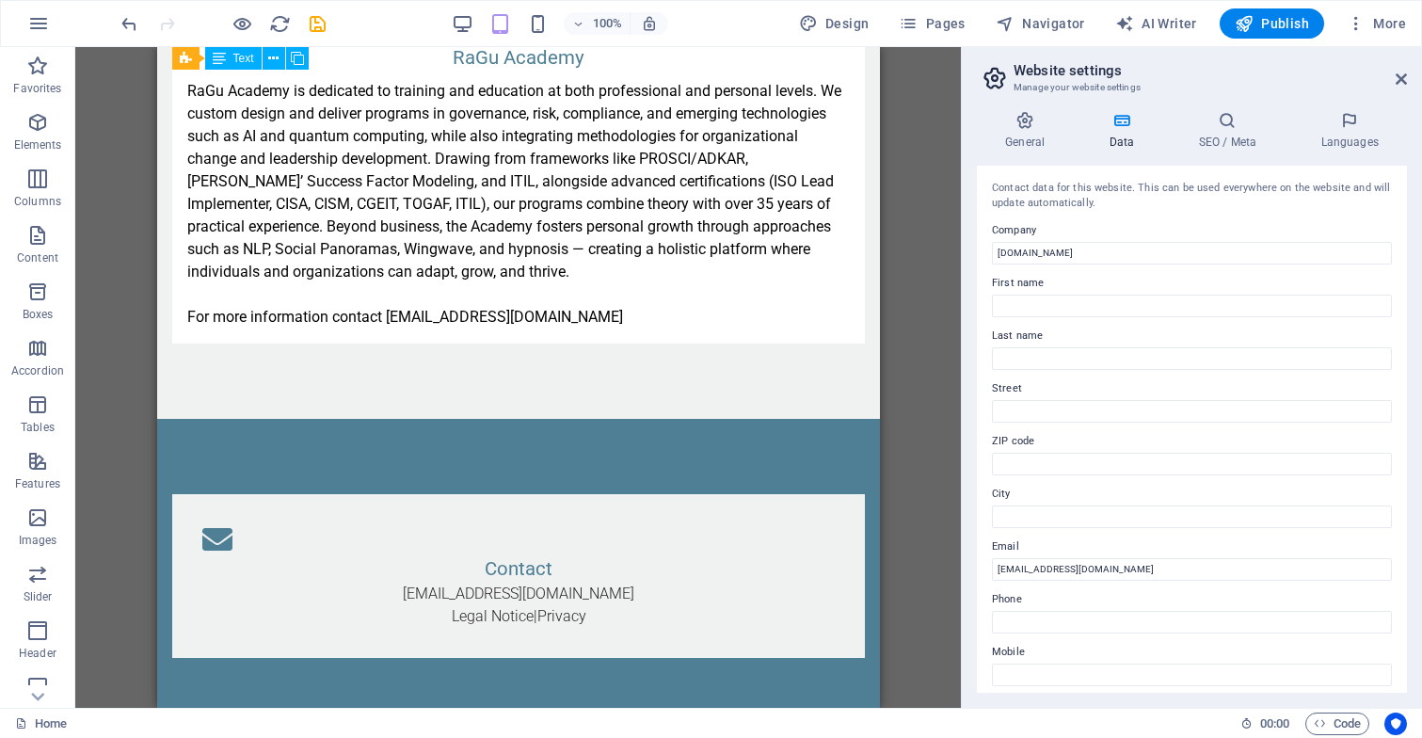
scroll to position [3846, 0]
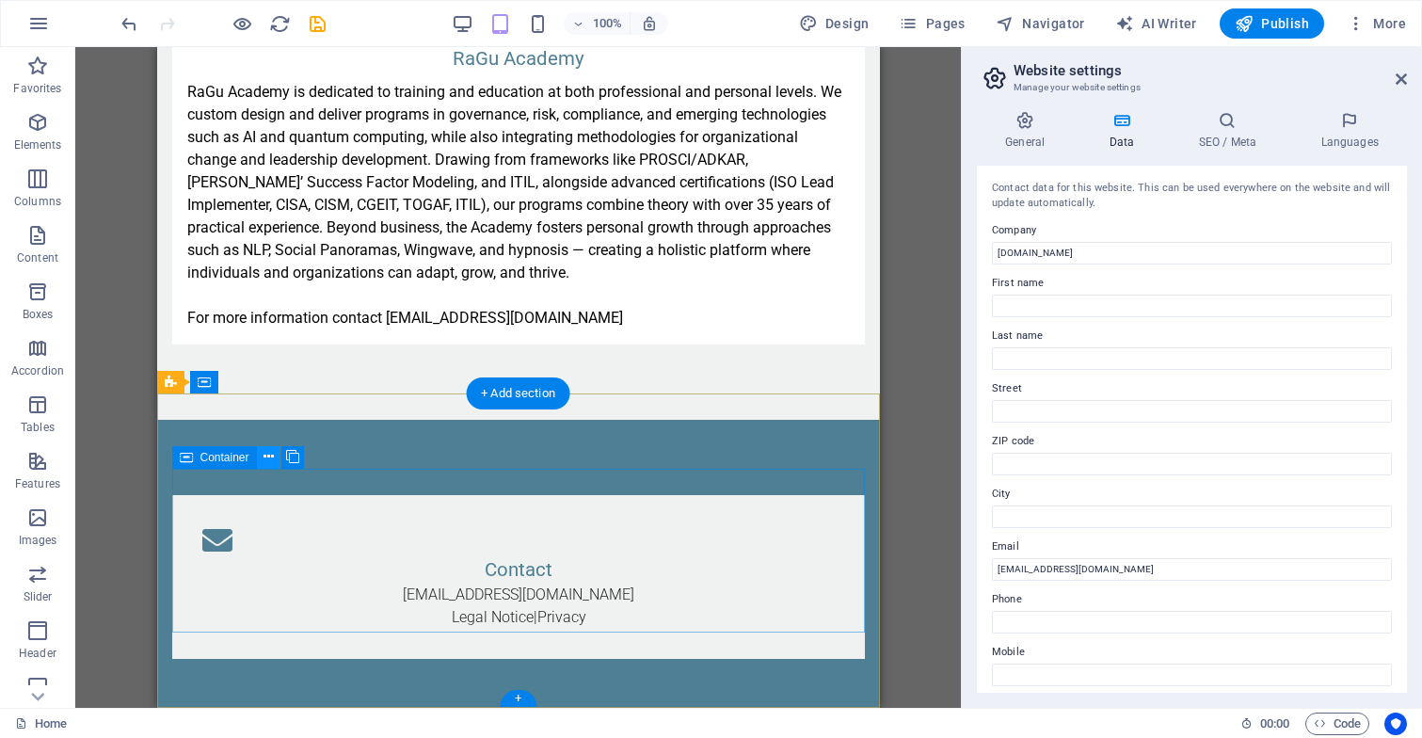
click at [270, 456] on icon at bounding box center [268, 457] width 10 height 20
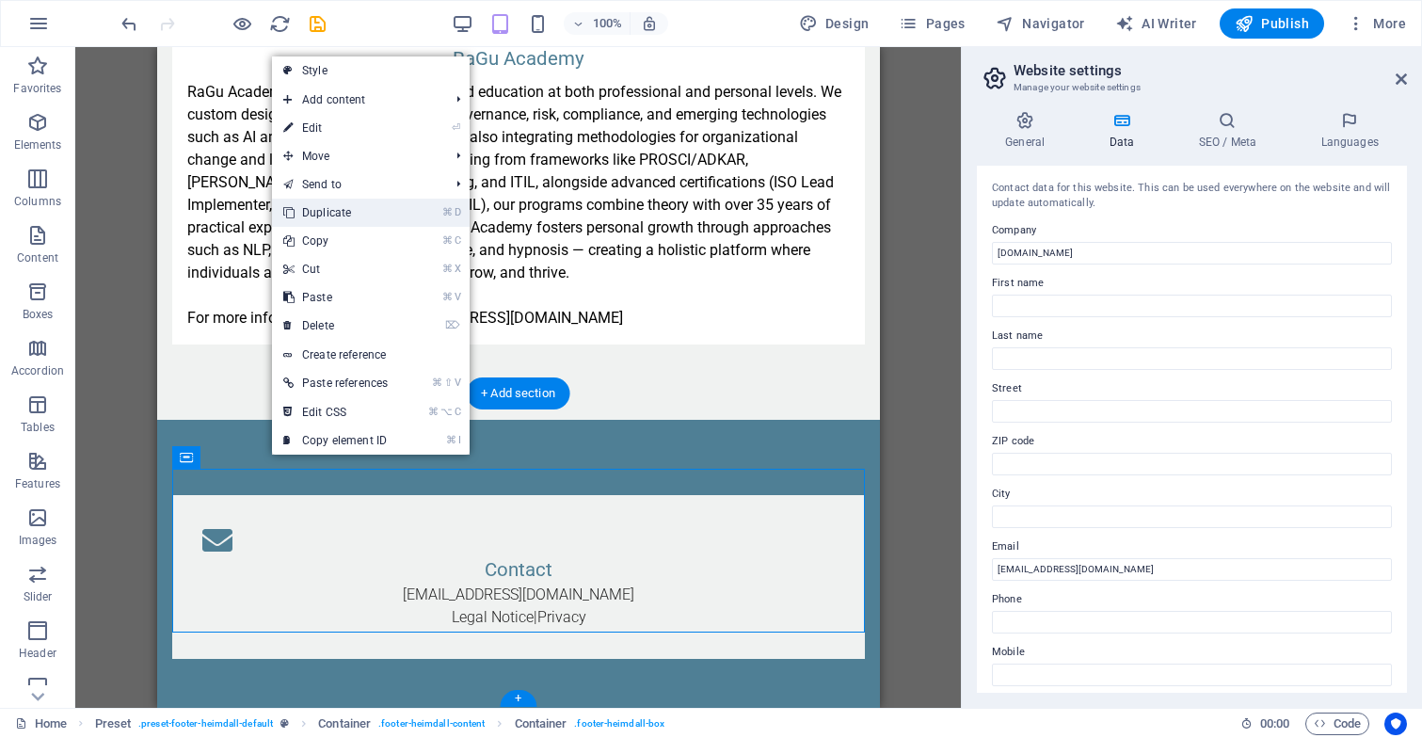
click at [430, 215] on li "⌘ D Duplicate" at bounding box center [371, 213] width 198 height 28
click at [371, 210] on link "⌘ D Duplicate" at bounding box center [335, 213] width 127 height 28
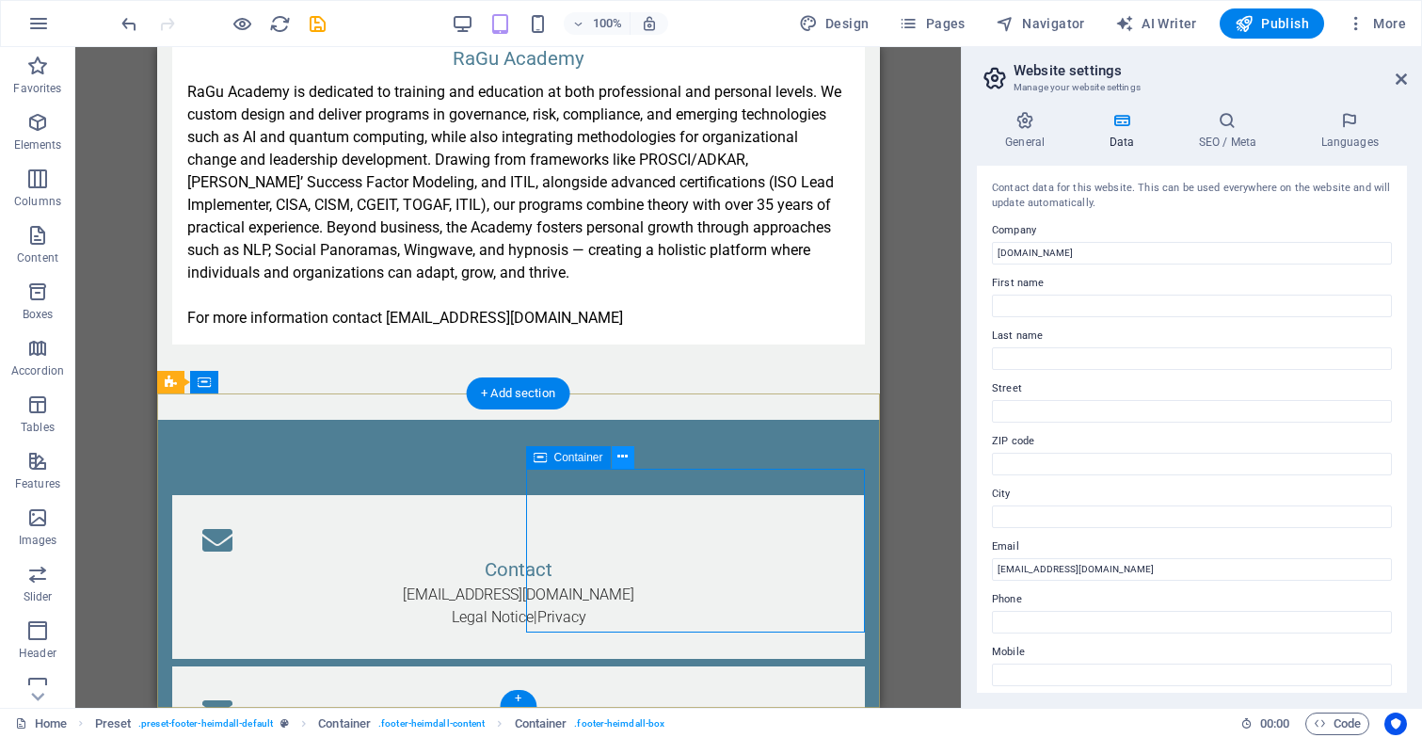
click at [626, 455] on icon at bounding box center [622, 457] width 10 height 20
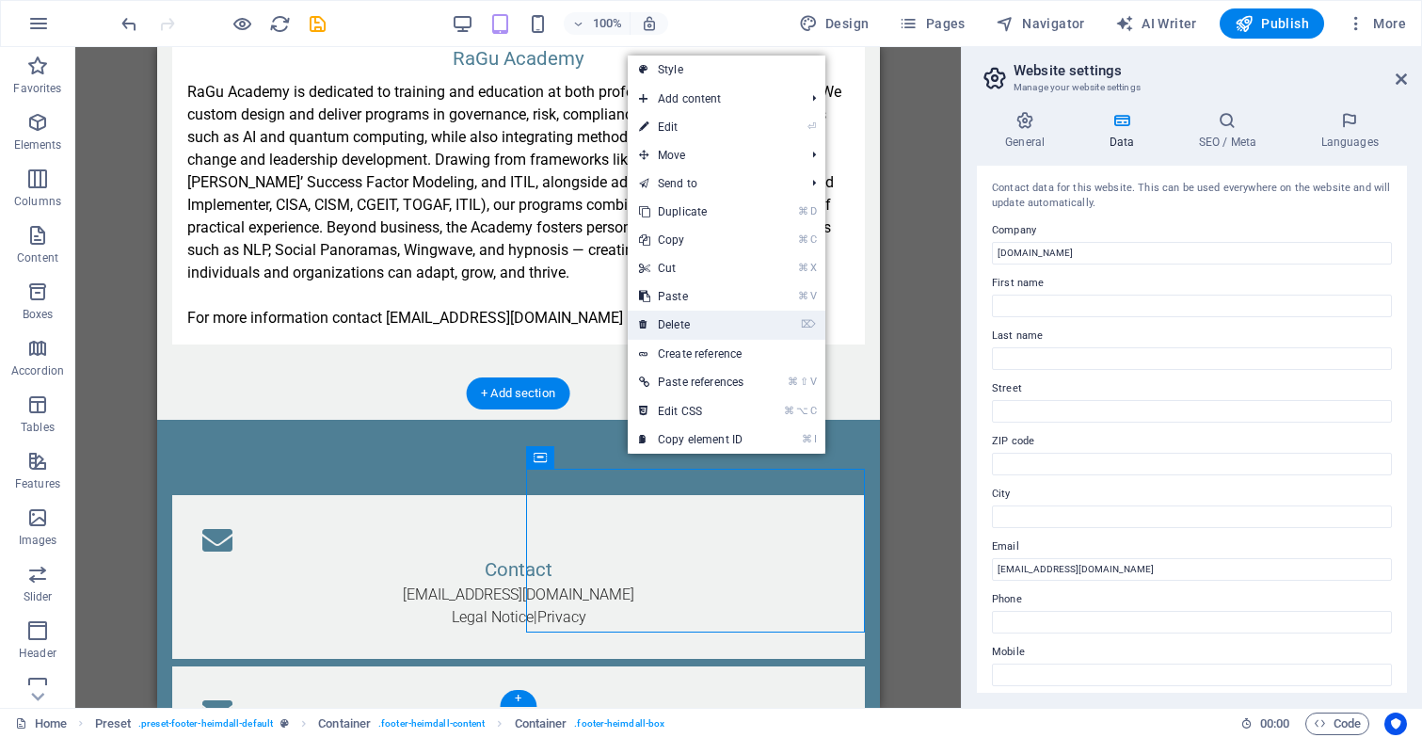
click at [701, 322] on link "⌦ Delete" at bounding box center [691, 324] width 127 height 28
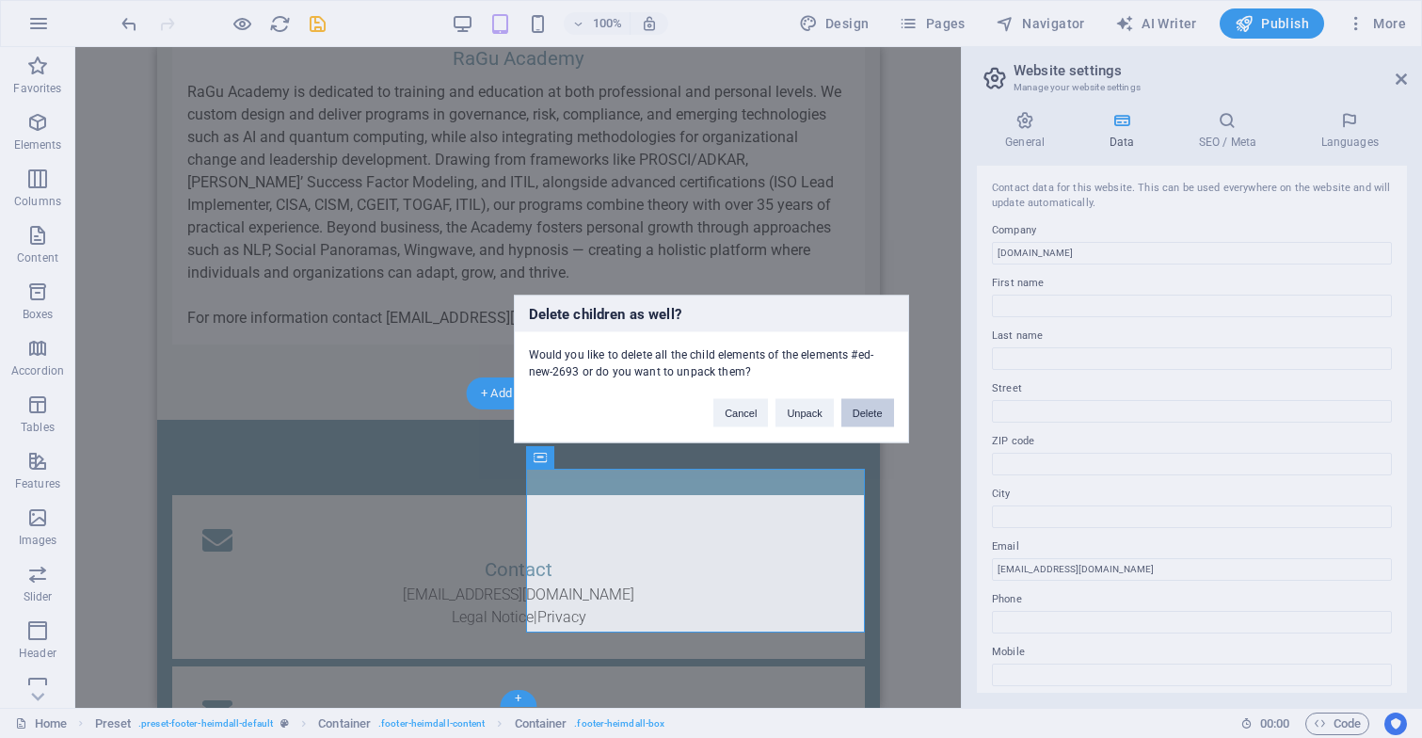
click at [866, 405] on button "Delete" at bounding box center [867, 413] width 53 height 28
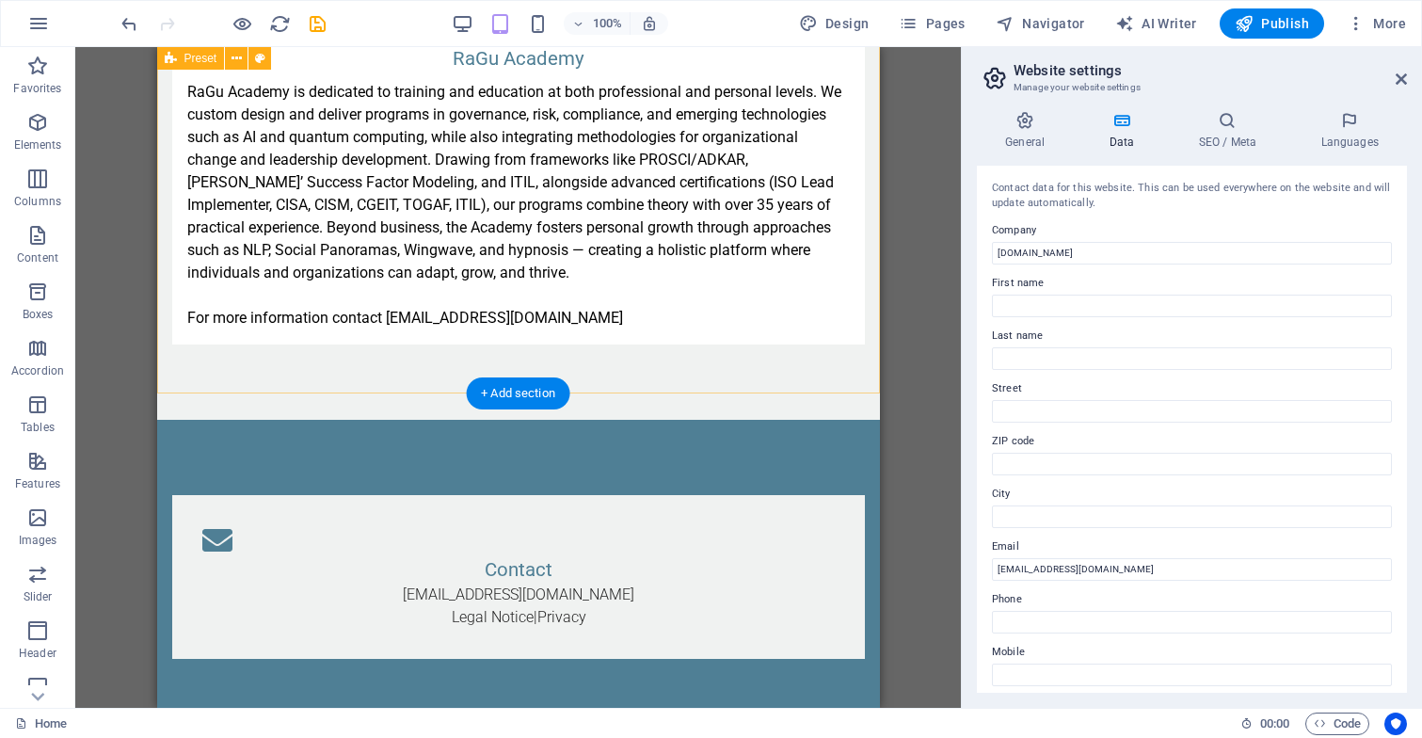
click at [596, 390] on div "RaGu Academy RaGu Academy is dedicated to training and education at both profes…" at bounding box center [517, 164] width 723 height 511
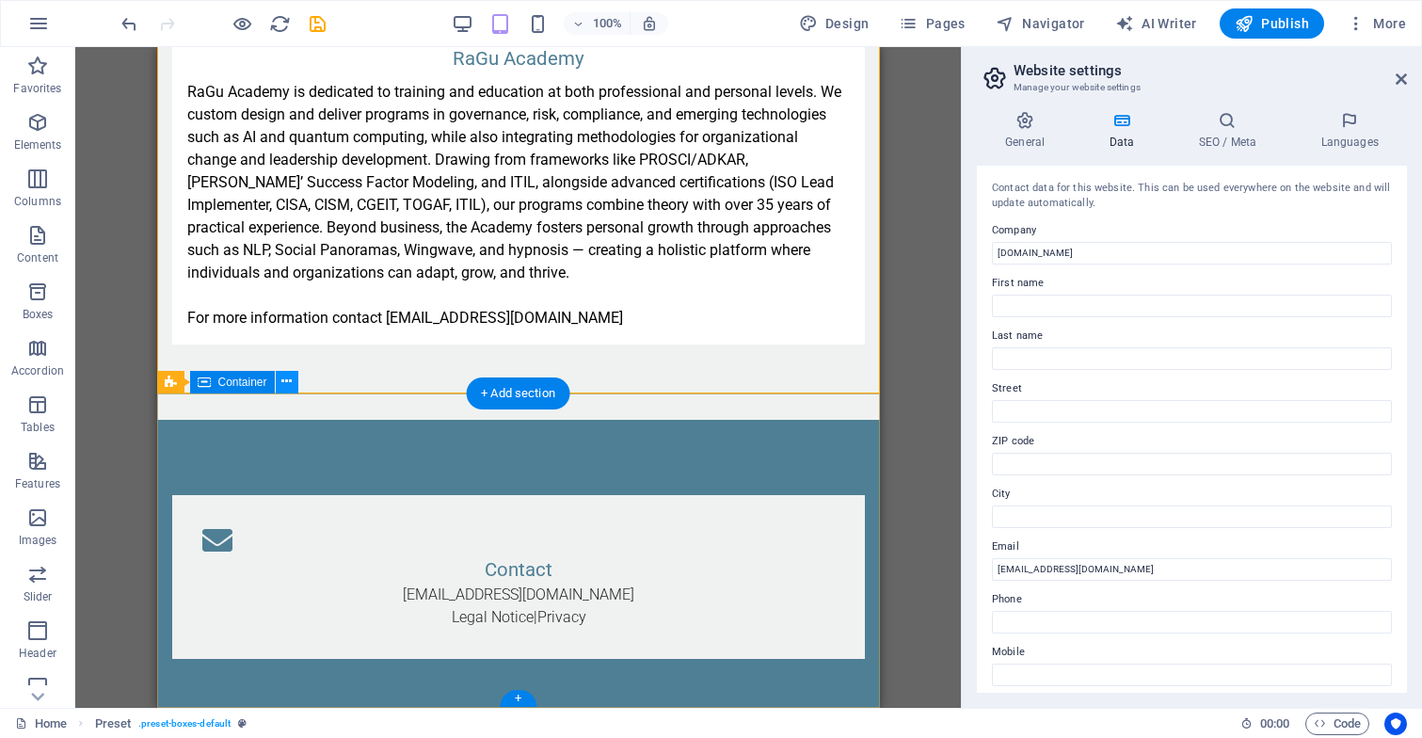
click at [291, 378] on icon at bounding box center [286, 382] width 10 height 20
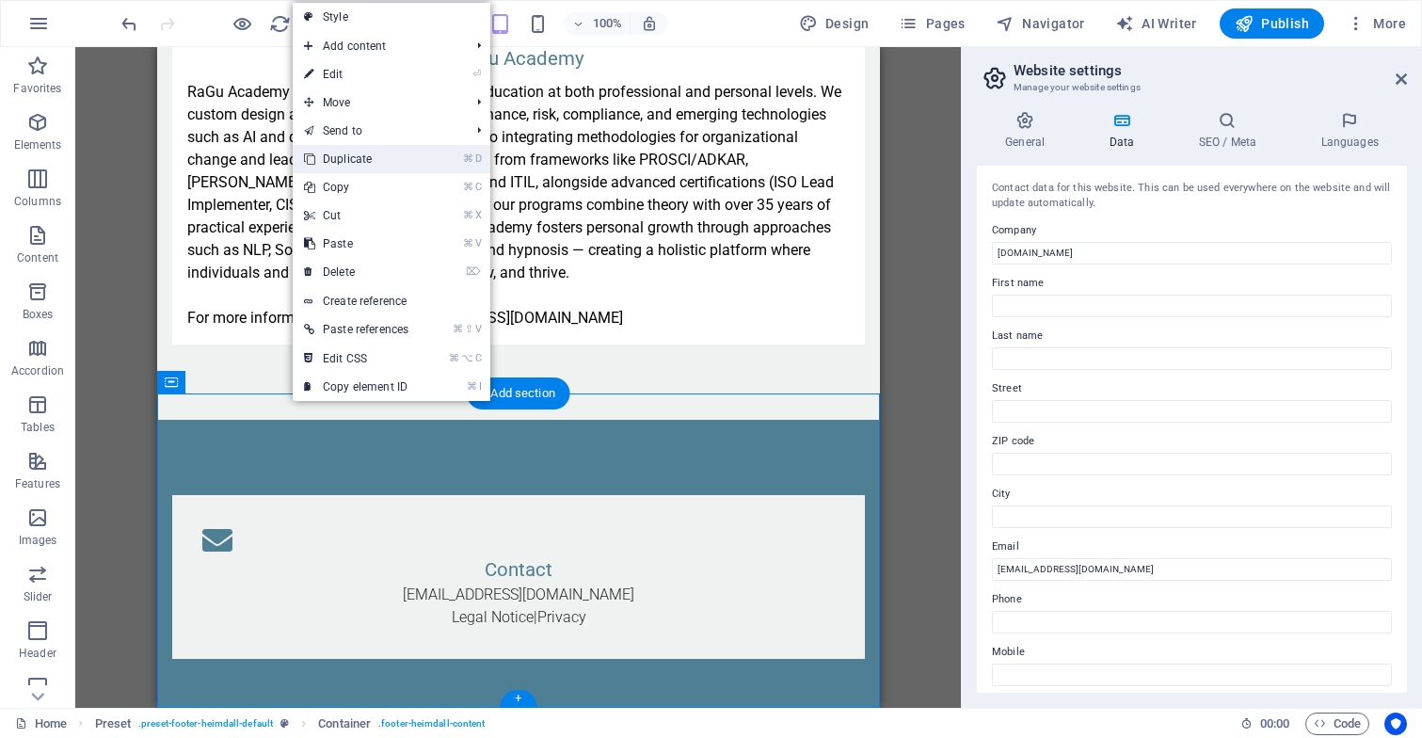
click at [378, 157] on link "⌘ D Duplicate" at bounding box center [356, 159] width 127 height 28
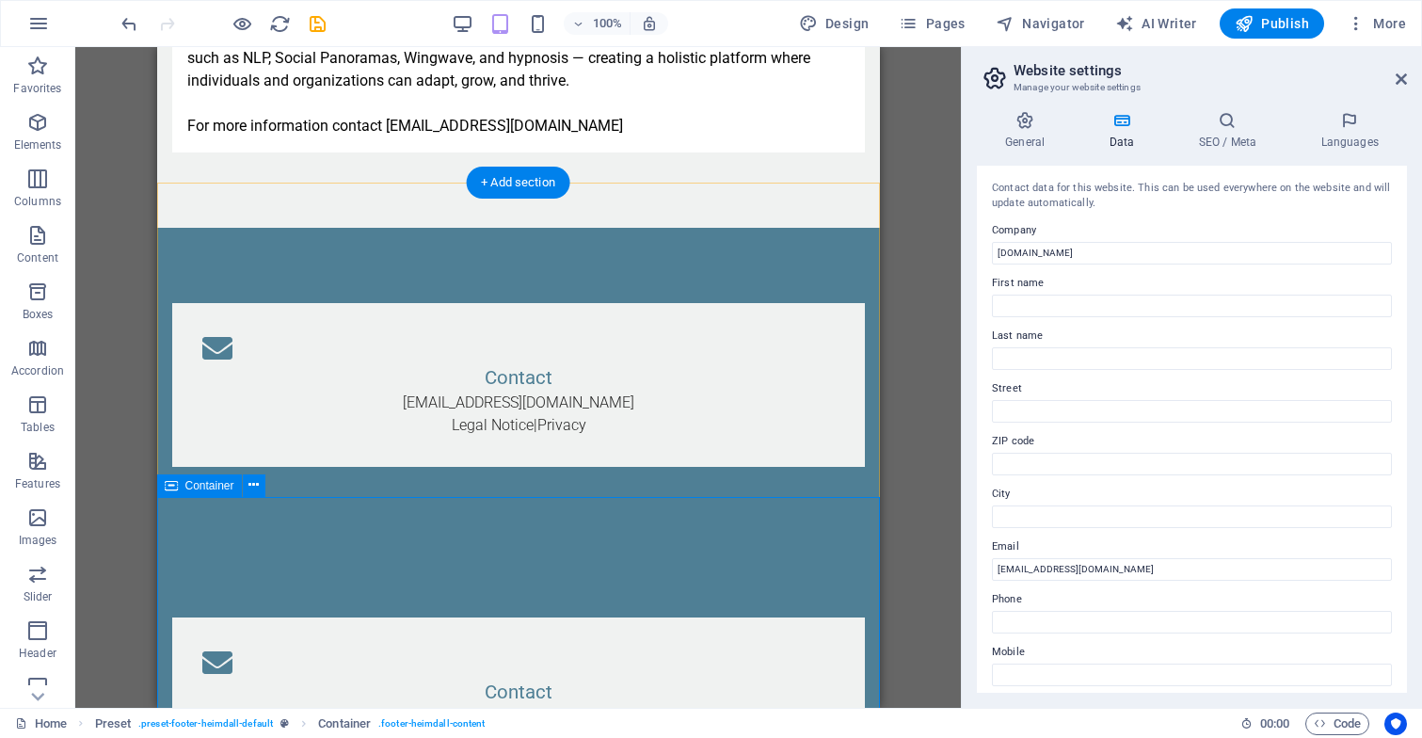
scroll to position [4059, 0]
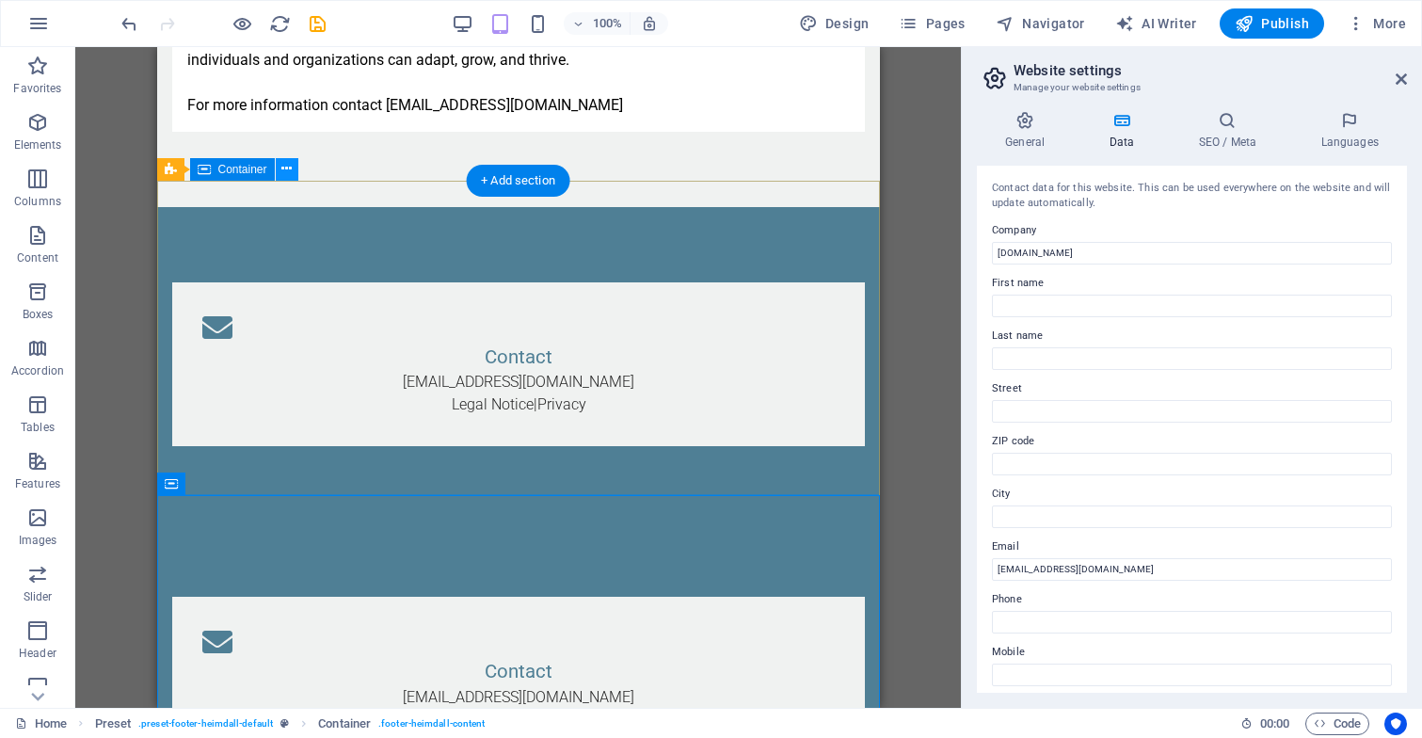
click at [292, 175] on icon at bounding box center [286, 169] width 10 height 20
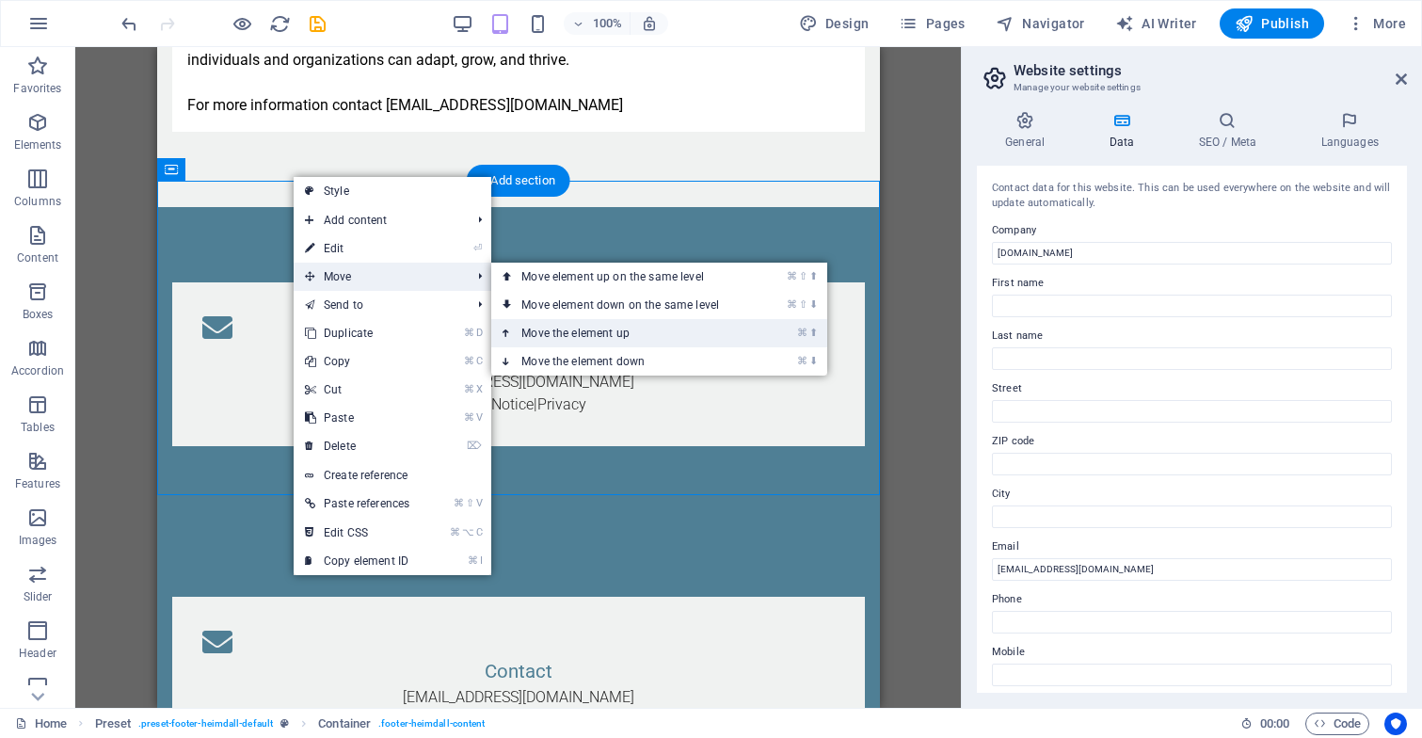
click at [565, 333] on link "⌘ ⬆ Move the element up" at bounding box center [623, 333] width 265 height 28
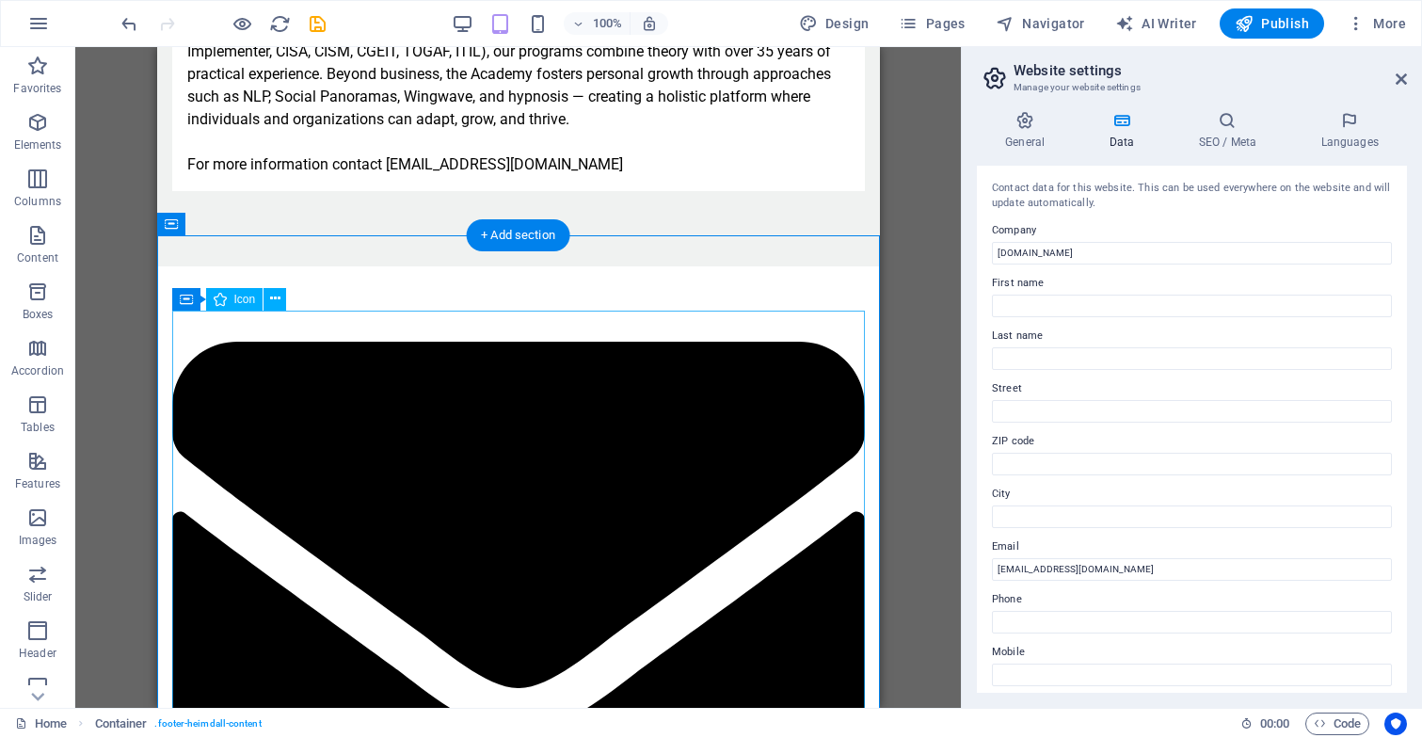
scroll to position [3989, 0]
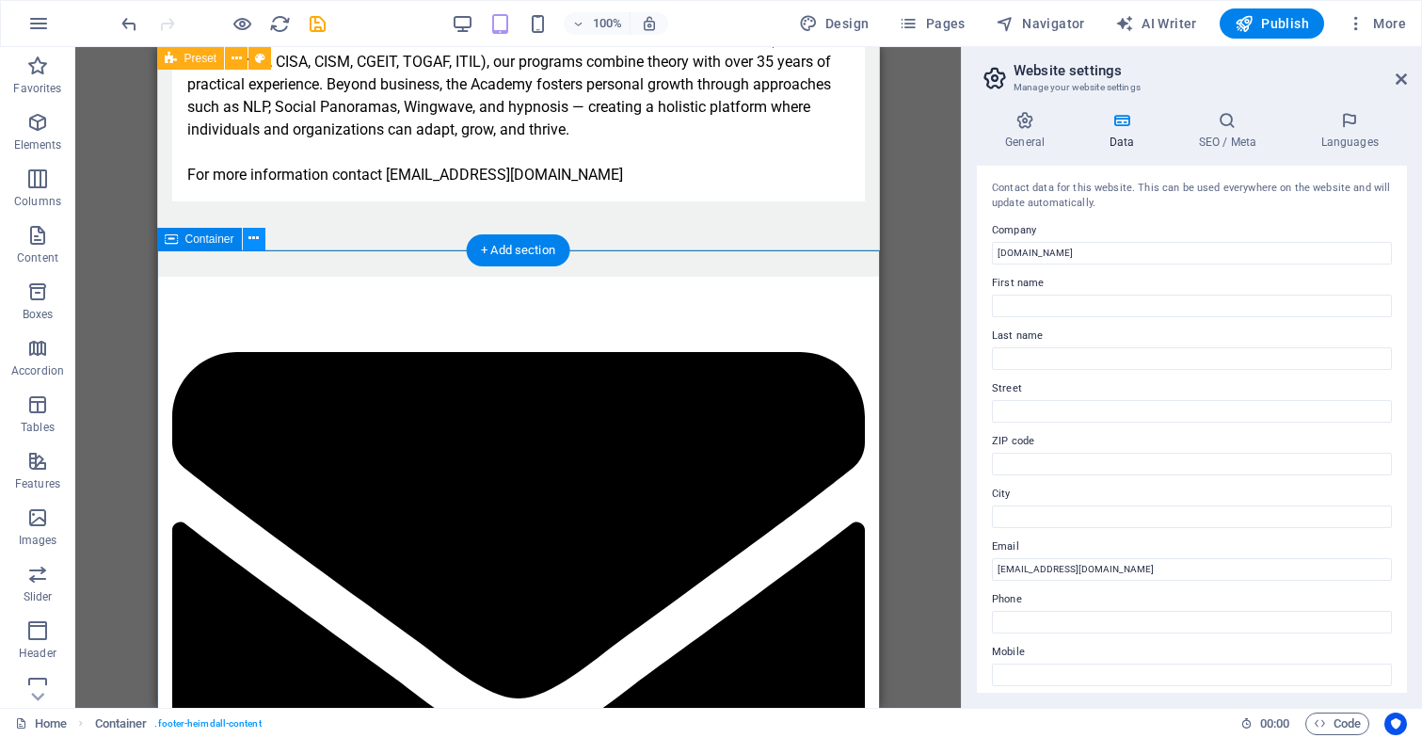
click at [255, 245] on icon at bounding box center [253, 239] width 10 height 20
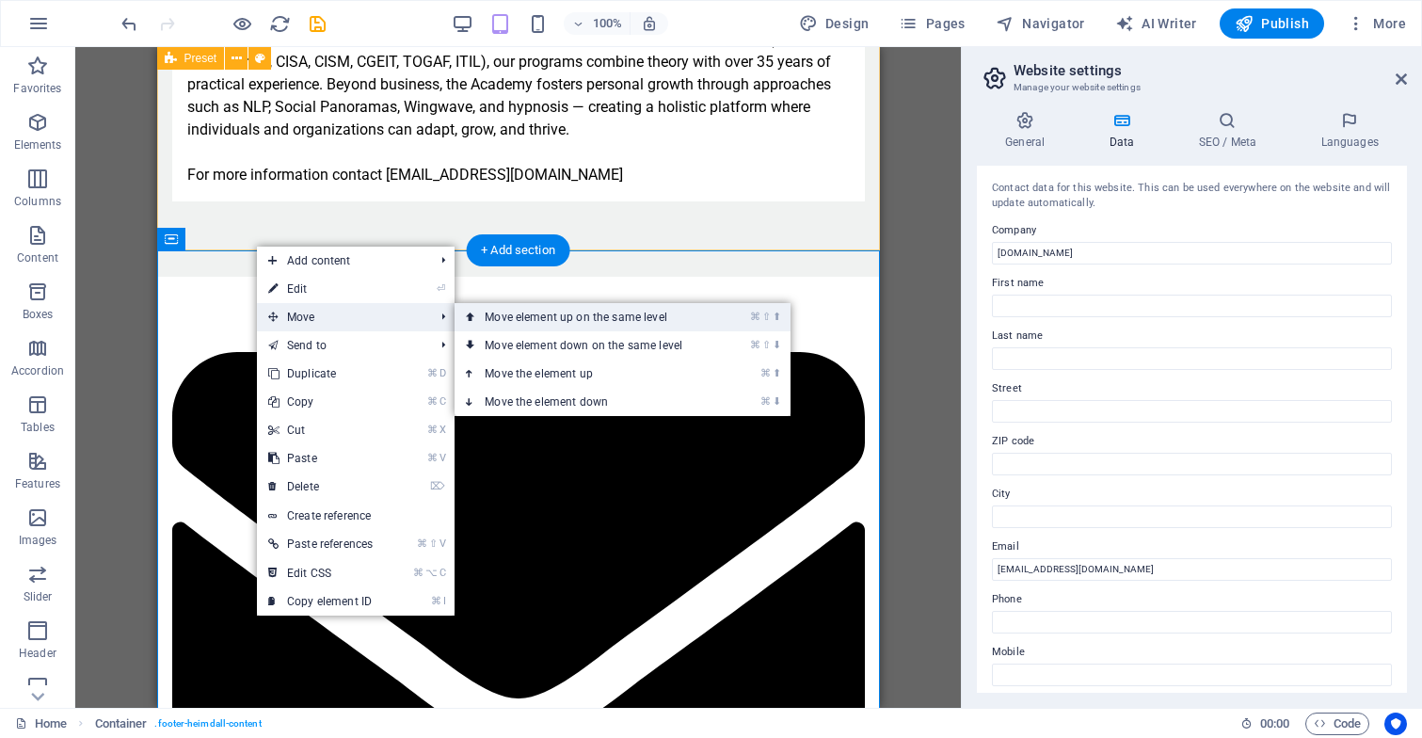
click at [494, 314] on link "⌘ ⇧ ⬆ Move element up on the same level" at bounding box center [586, 317] width 265 height 28
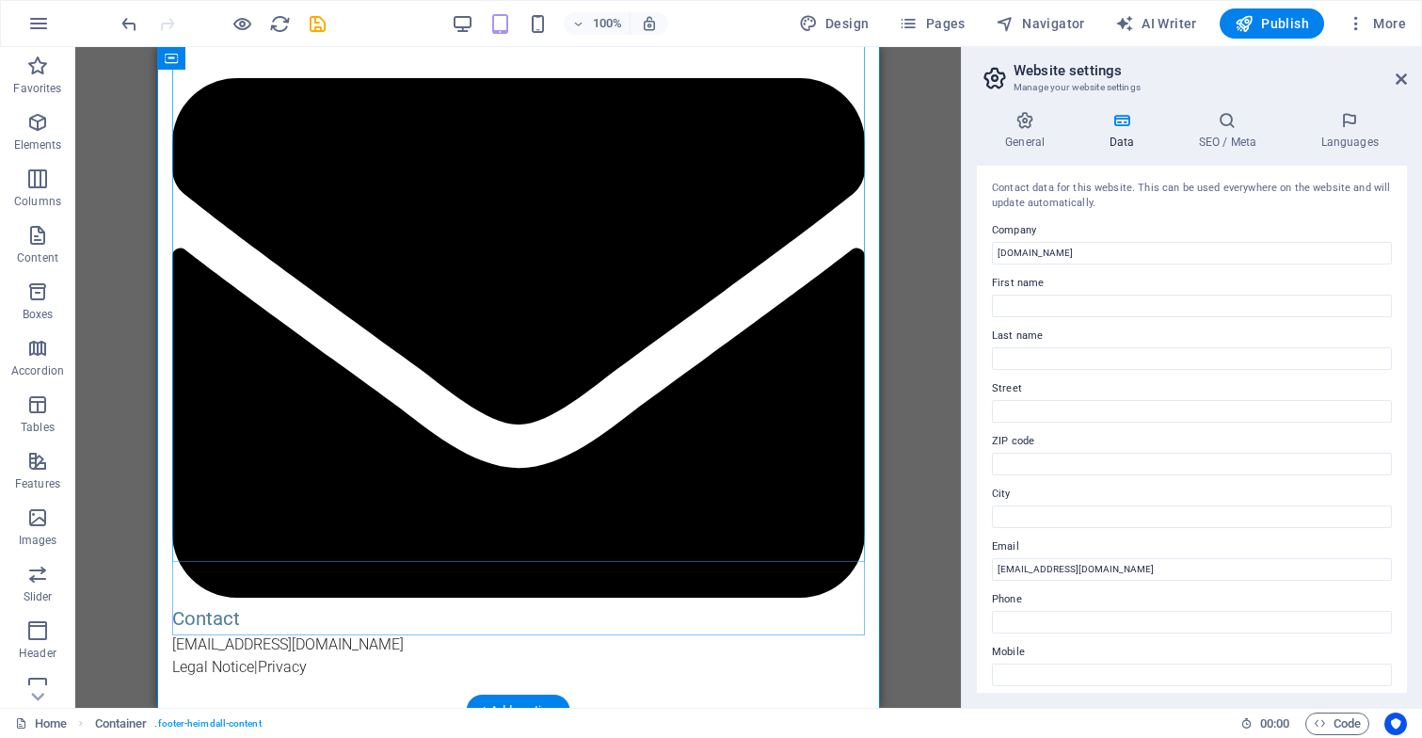
scroll to position [3762, 0]
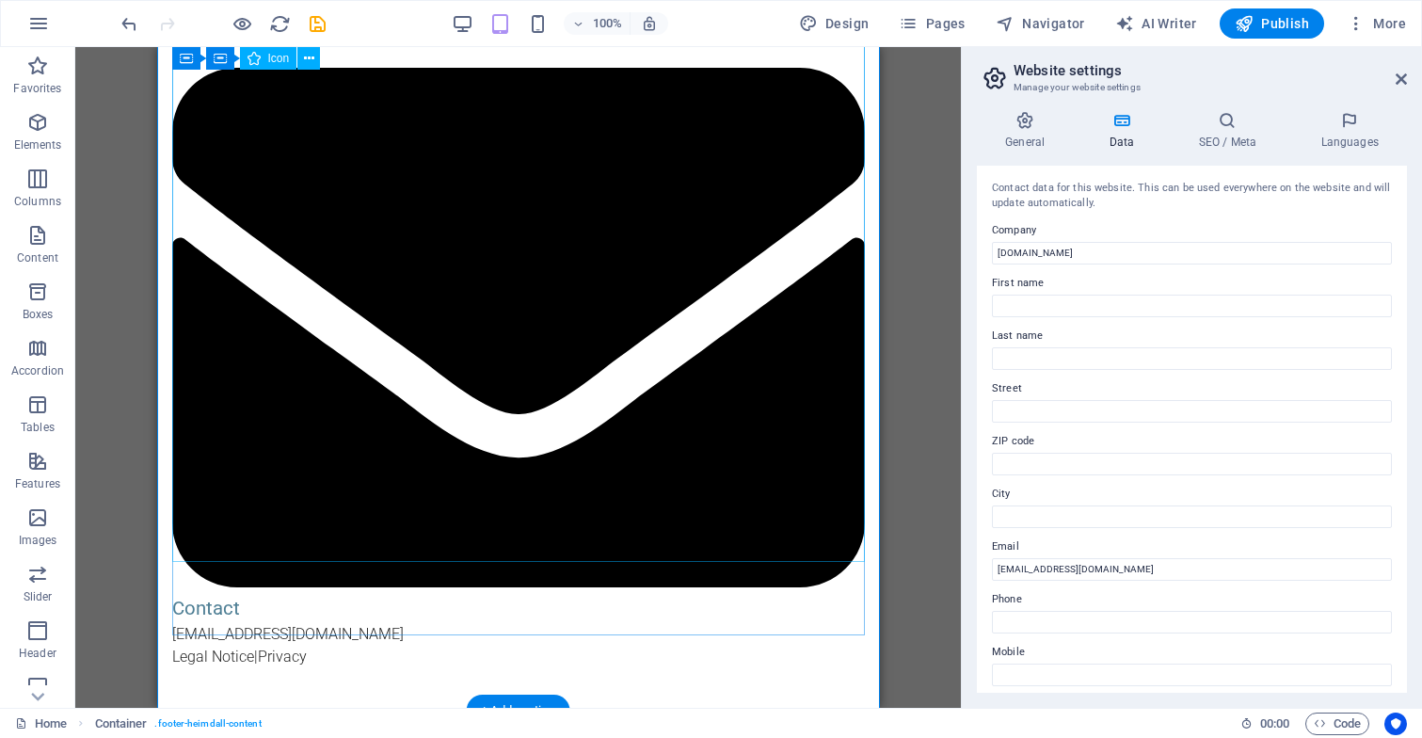
click at [478, 366] on figure at bounding box center [517, 331] width 692 height 526
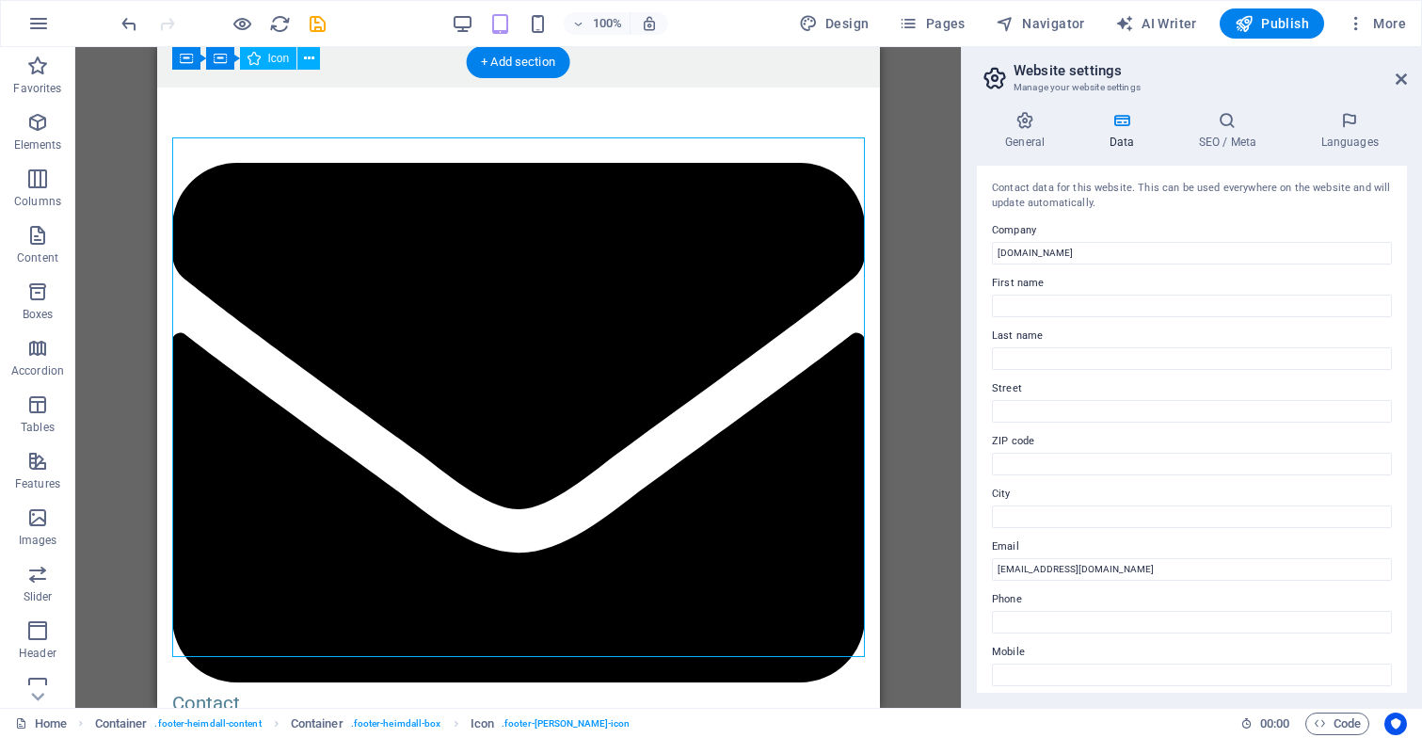
scroll to position [3668, 0]
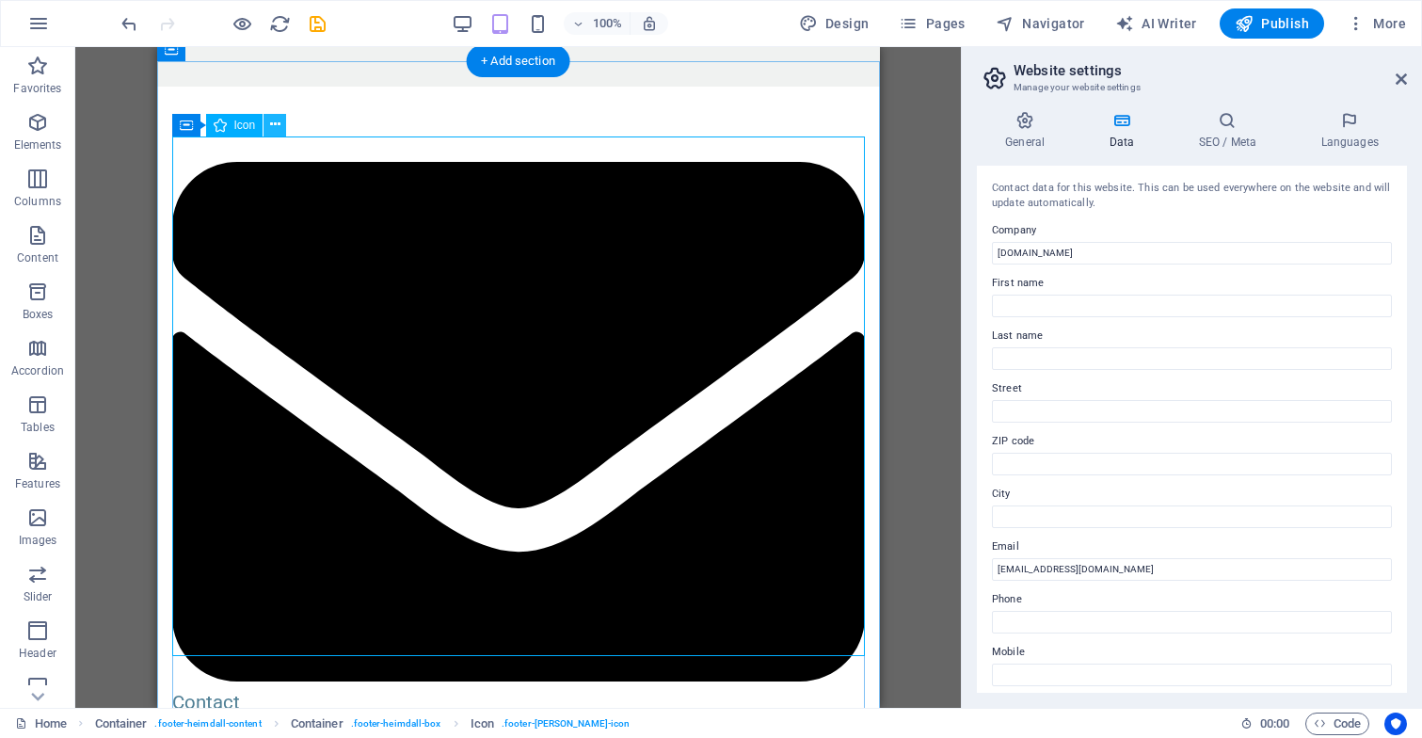
click at [274, 127] on icon at bounding box center [275, 125] width 10 height 20
click at [241, 87] on div "Contact info@ragu-consulting.eu Legal Notice | Privacy" at bounding box center [517, 462] width 723 height 751
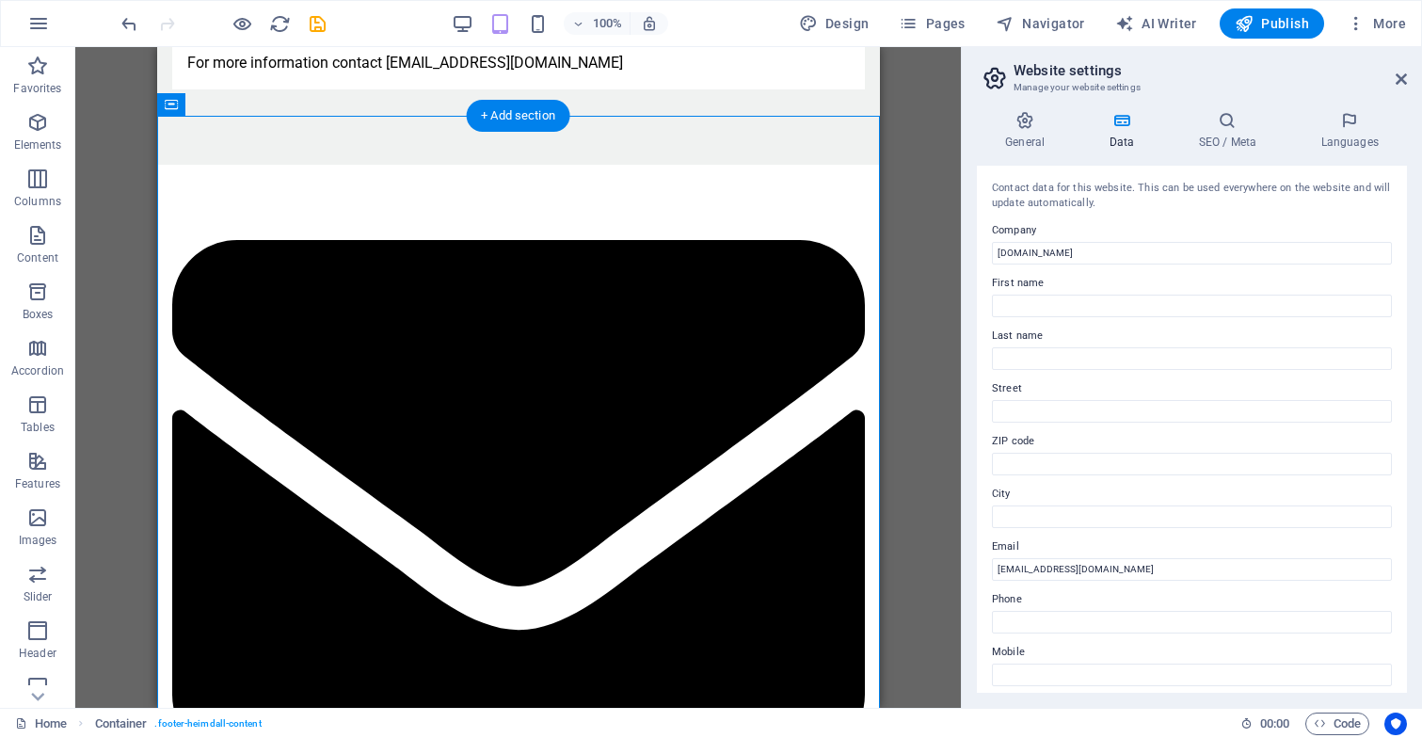
scroll to position [3572, 0]
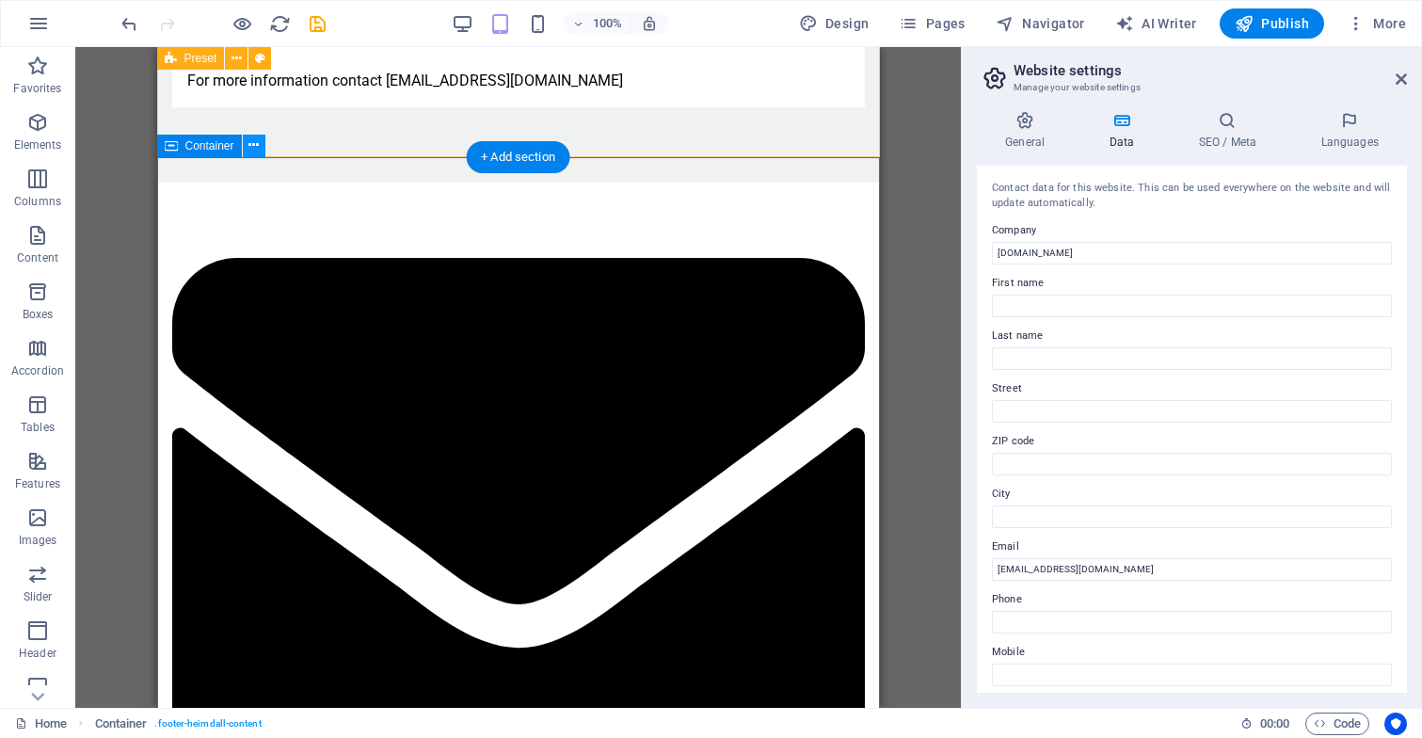
click at [255, 151] on icon at bounding box center [253, 145] width 10 height 20
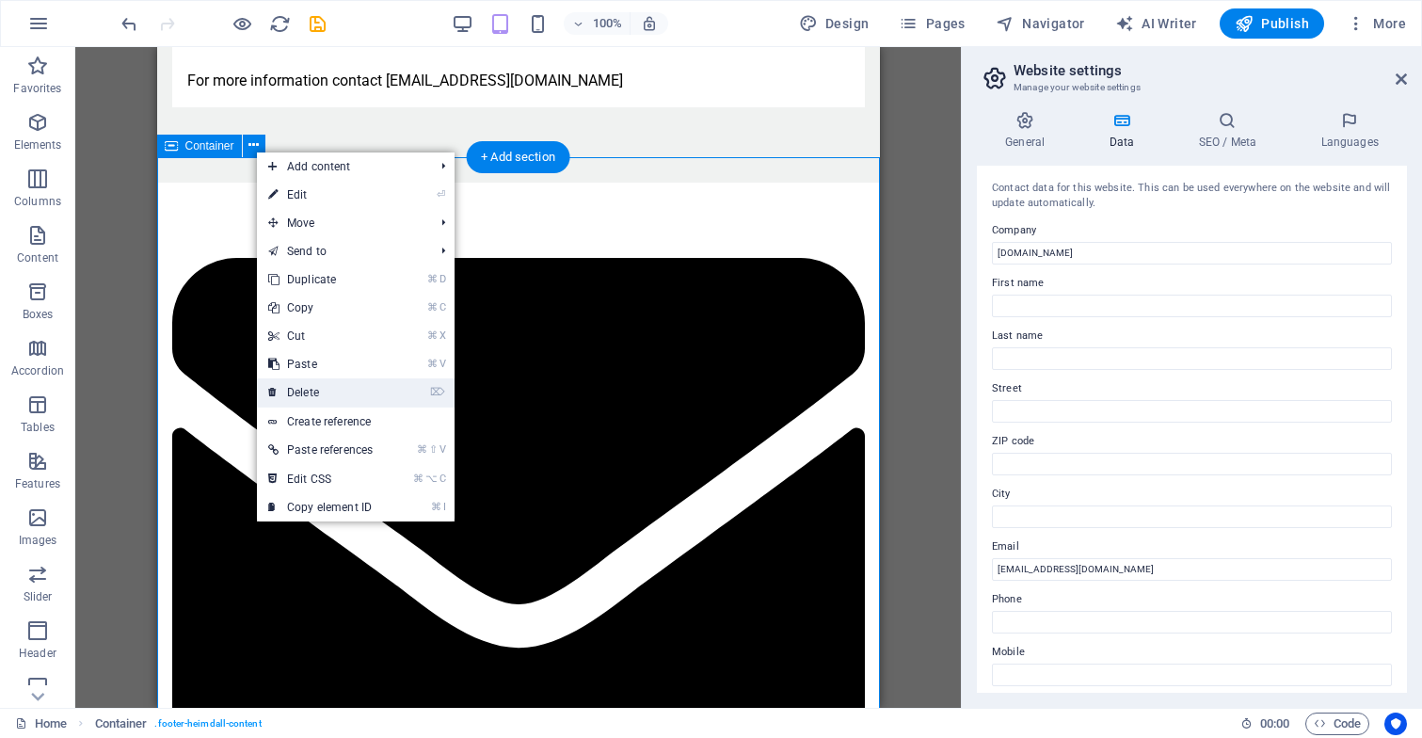
click at [310, 389] on link "⌦ Delete" at bounding box center [320, 392] width 127 height 28
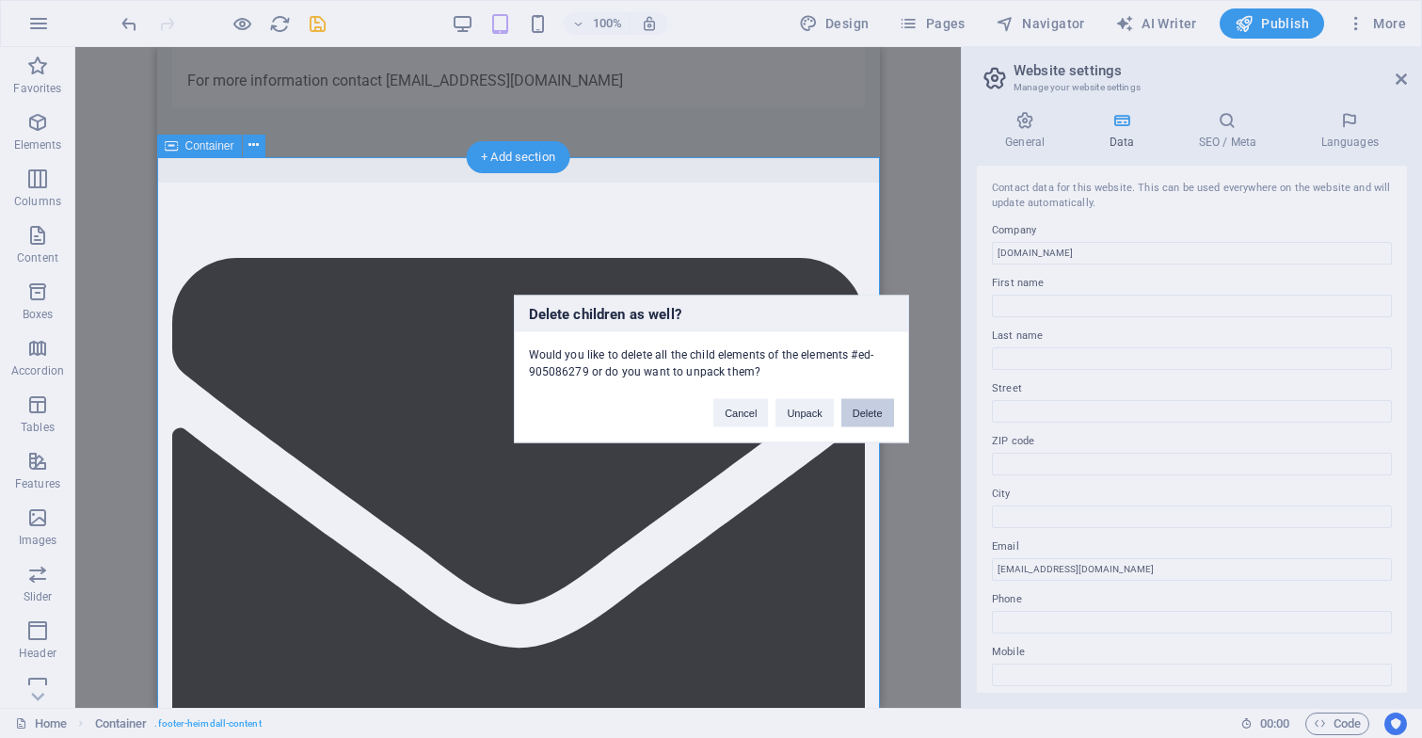
click at [860, 410] on button "Delete" at bounding box center [867, 413] width 53 height 28
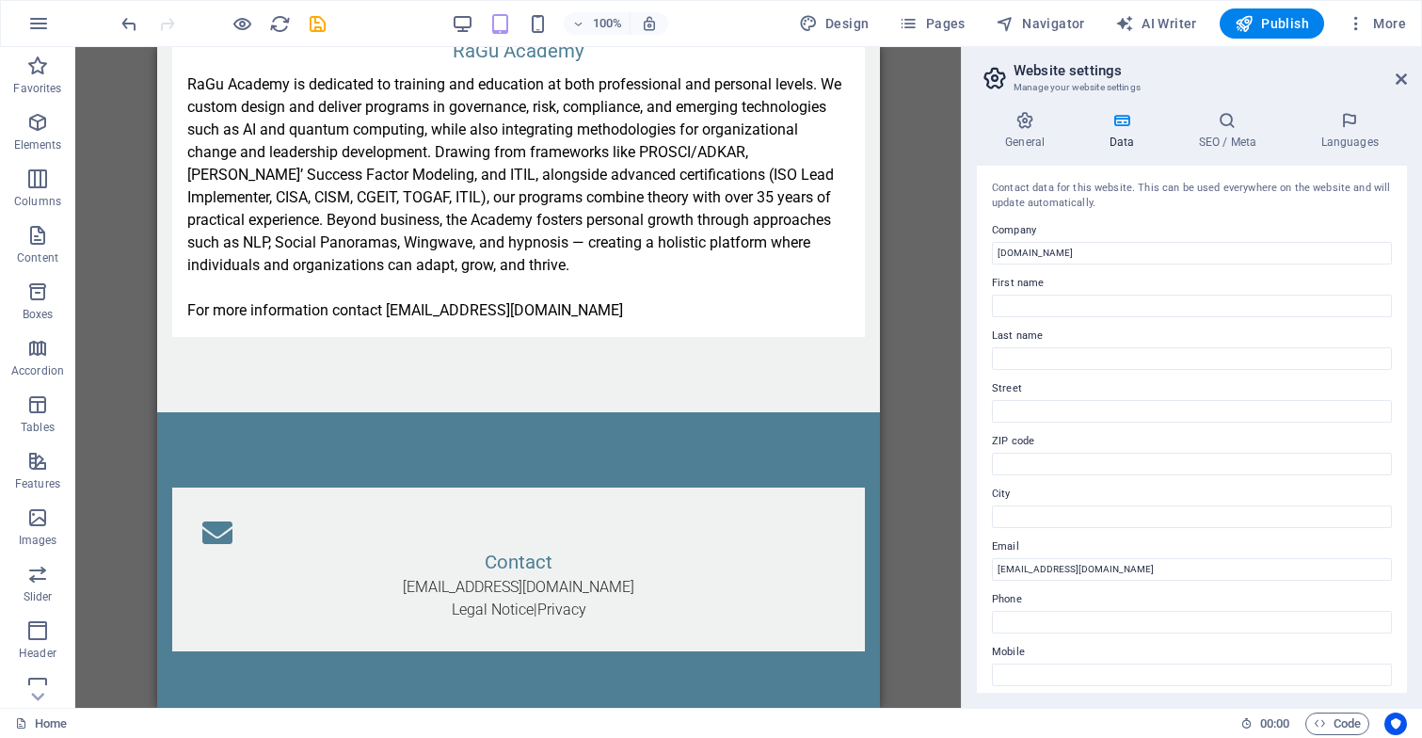
scroll to position [3846, 0]
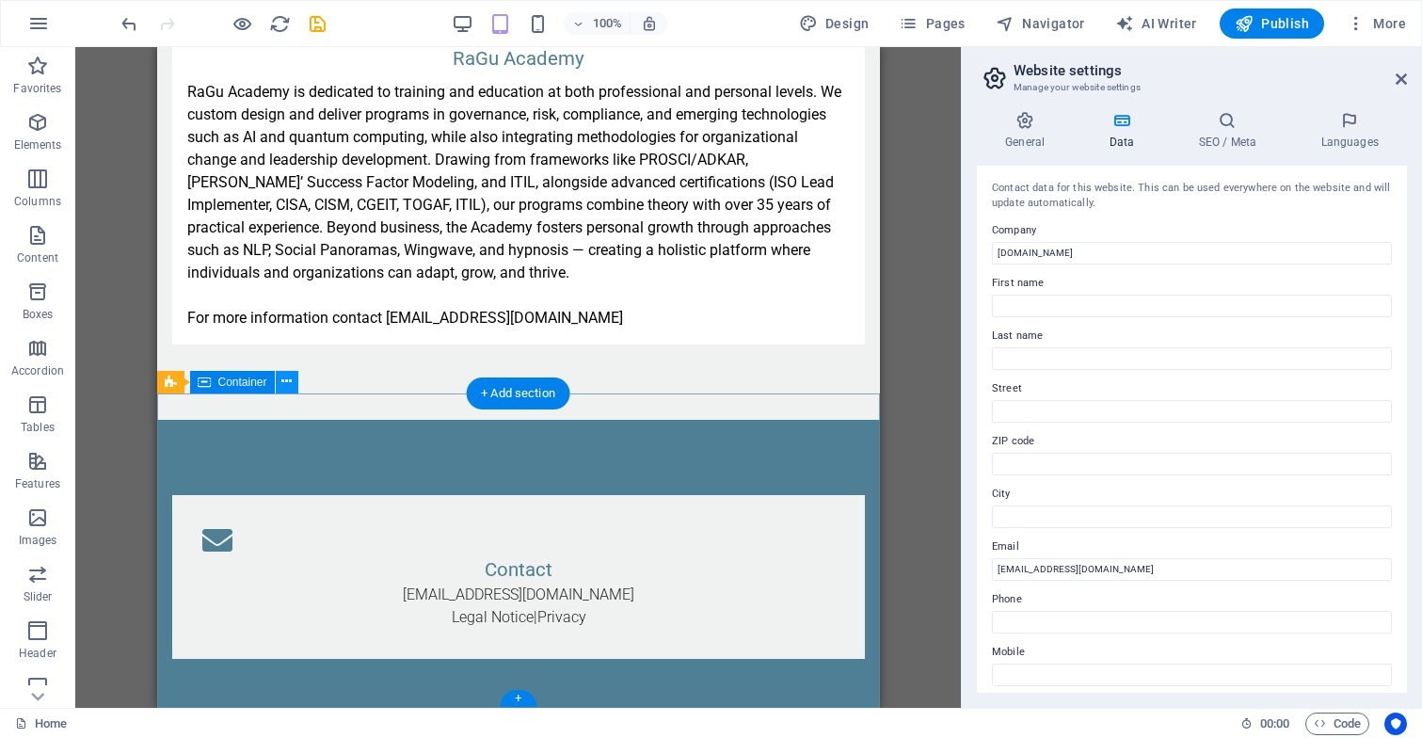
click at [288, 384] on icon at bounding box center [286, 382] width 10 height 20
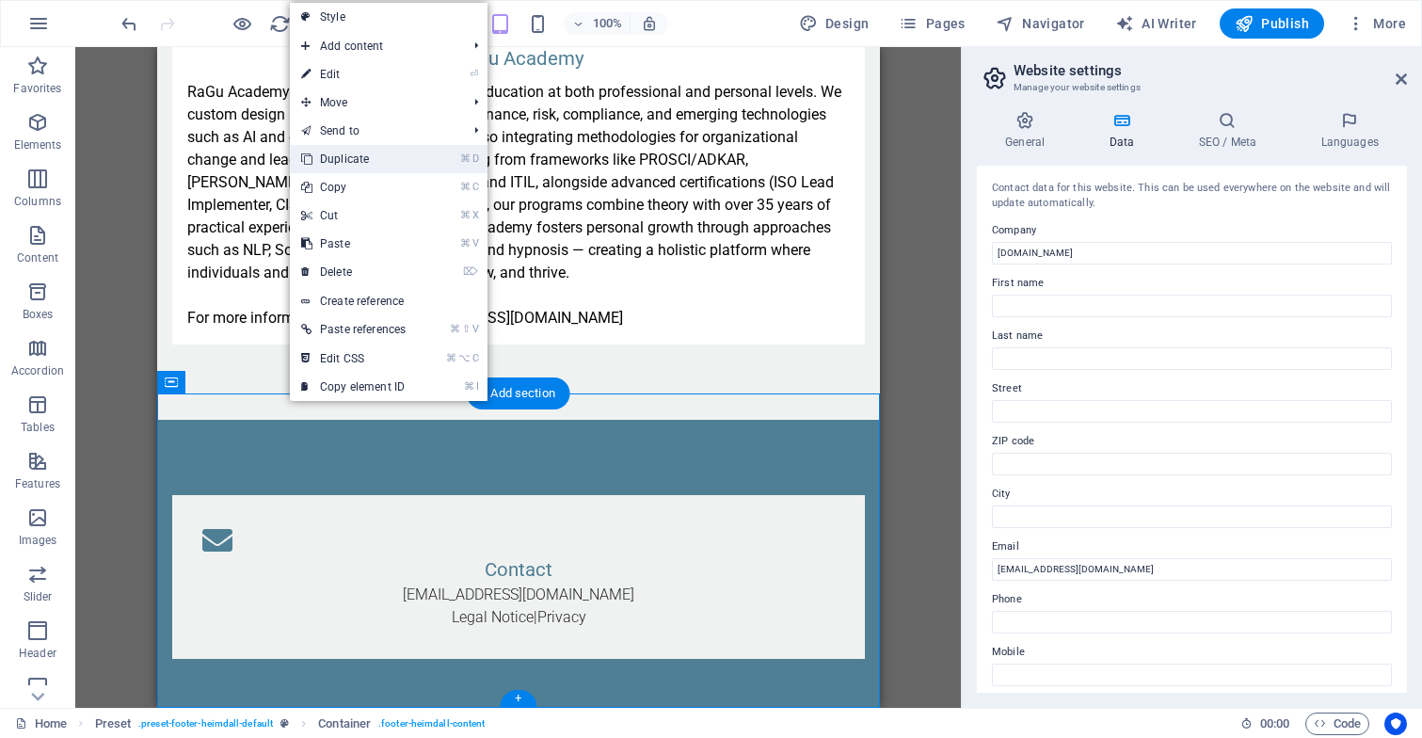
click at [373, 159] on link "⌘ D Duplicate" at bounding box center [353, 159] width 127 height 28
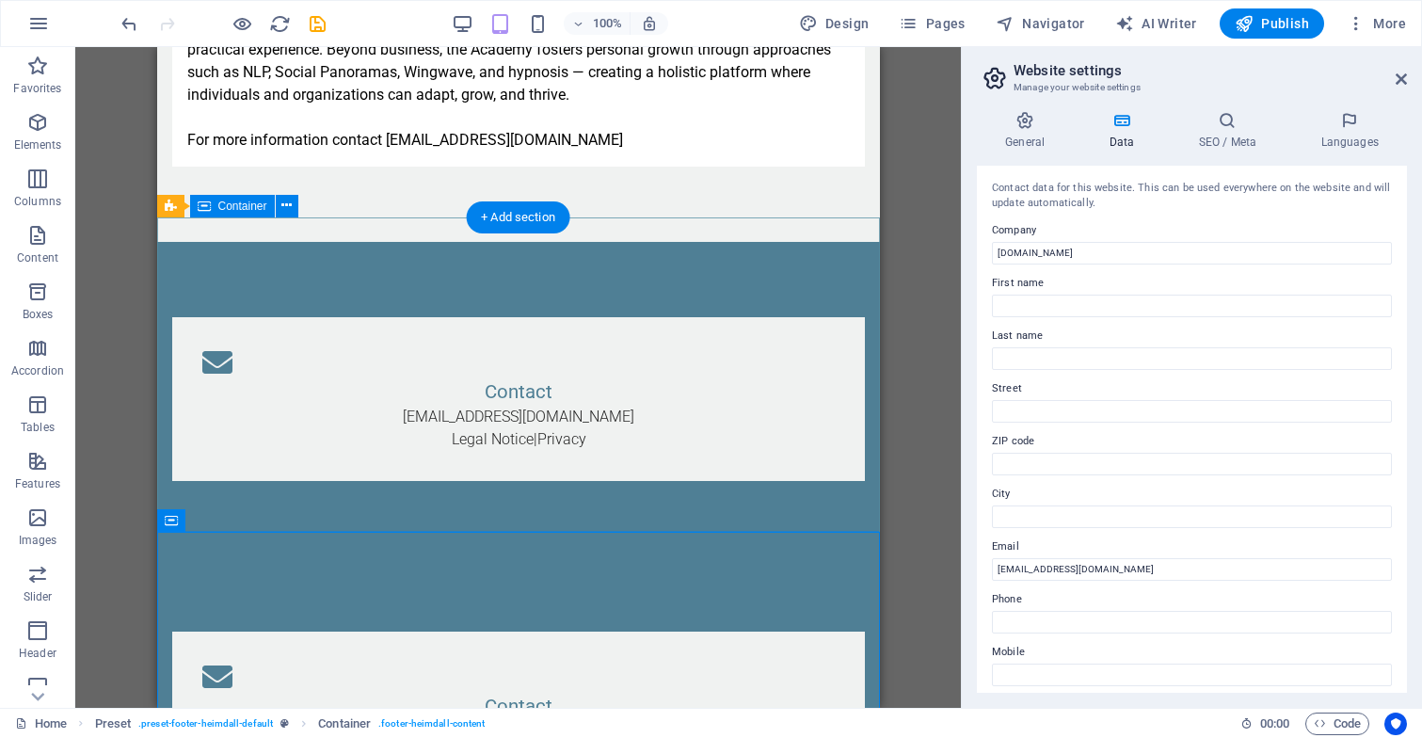
scroll to position [4022, 0]
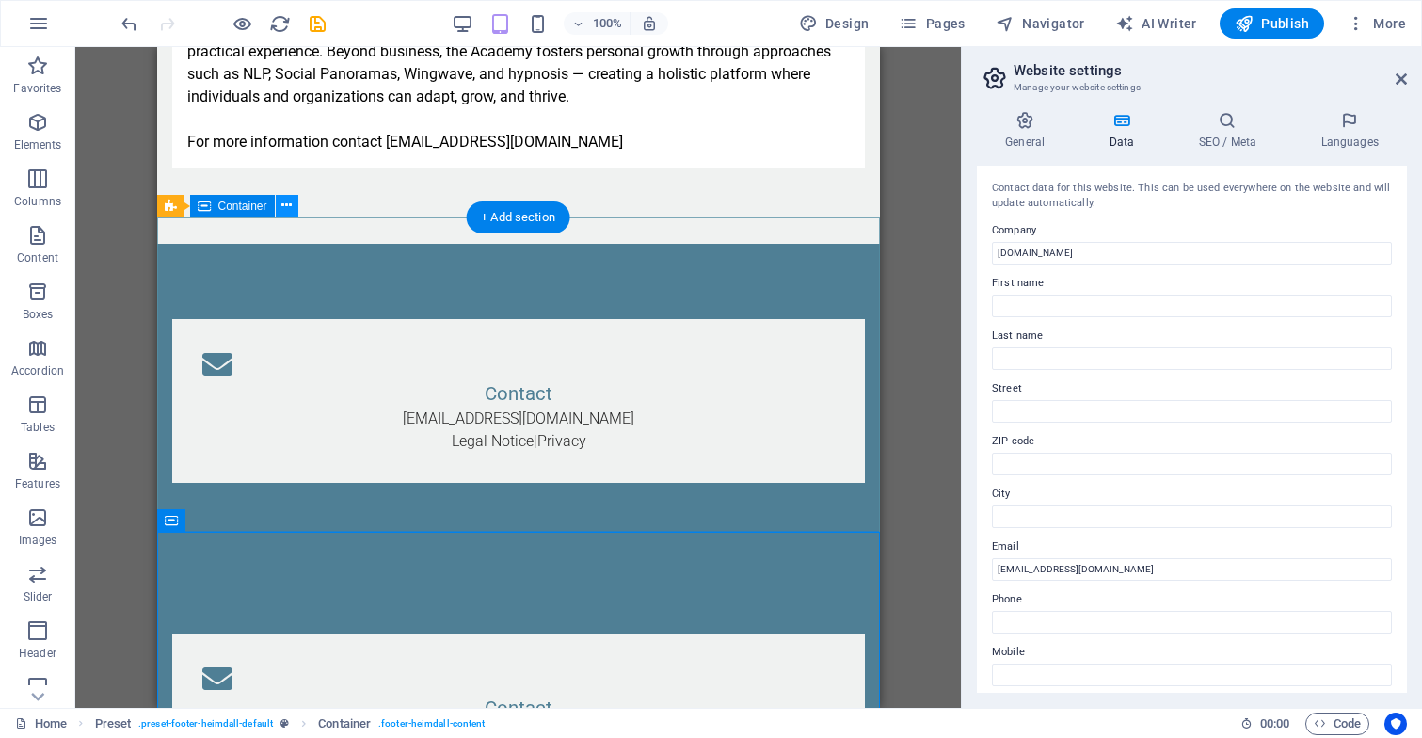
click at [291, 209] on icon at bounding box center [286, 206] width 10 height 20
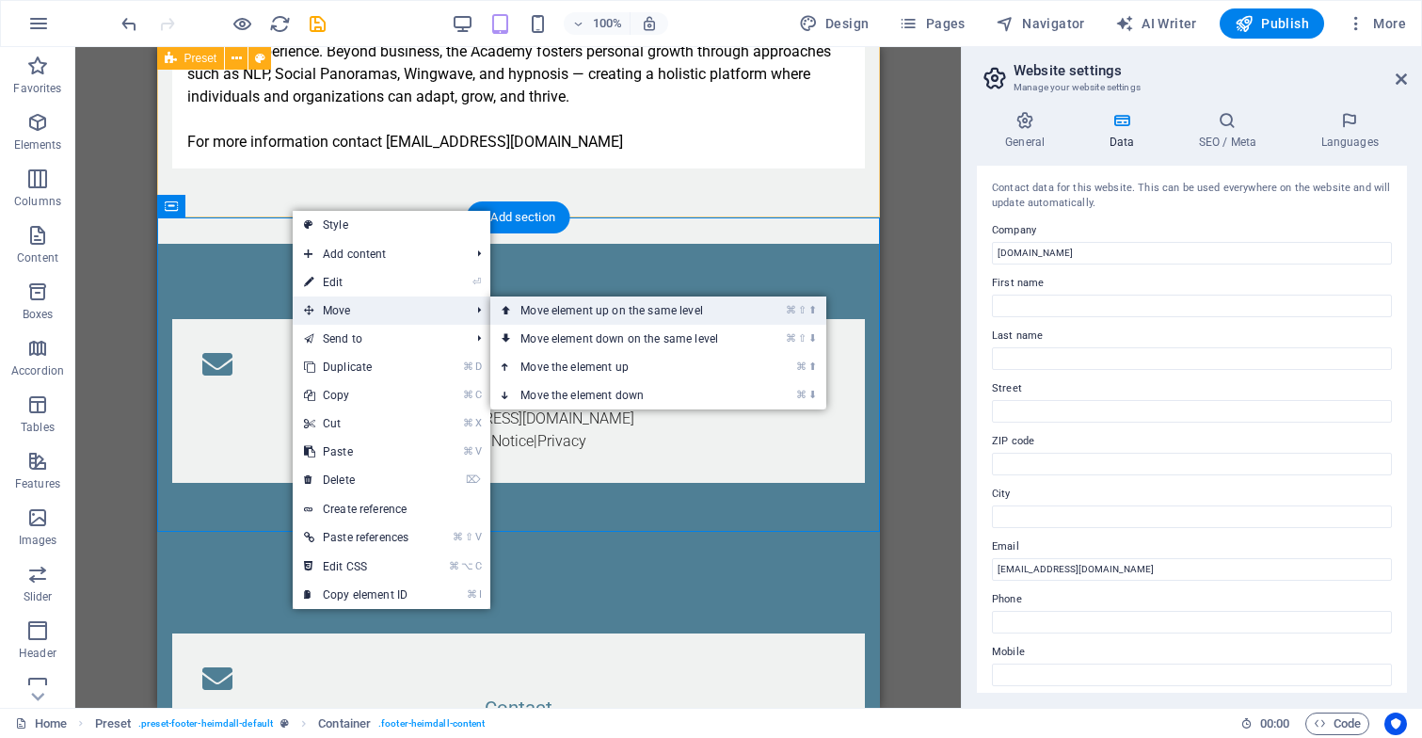
click at [554, 317] on link "⌘ ⇧ ⬆ Move element up on the same level" at bounding box center [622, 310] width 265 height 28
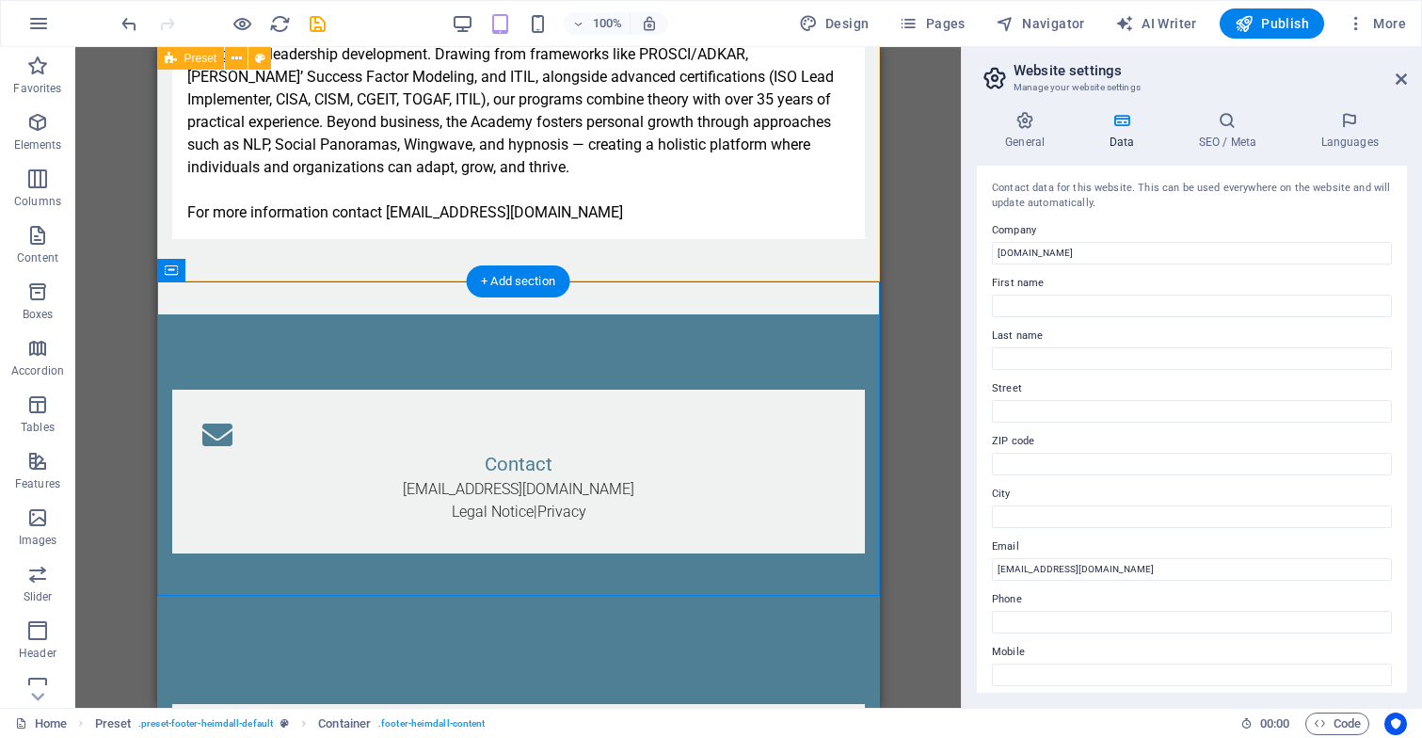
scroll to position [3974, 0]
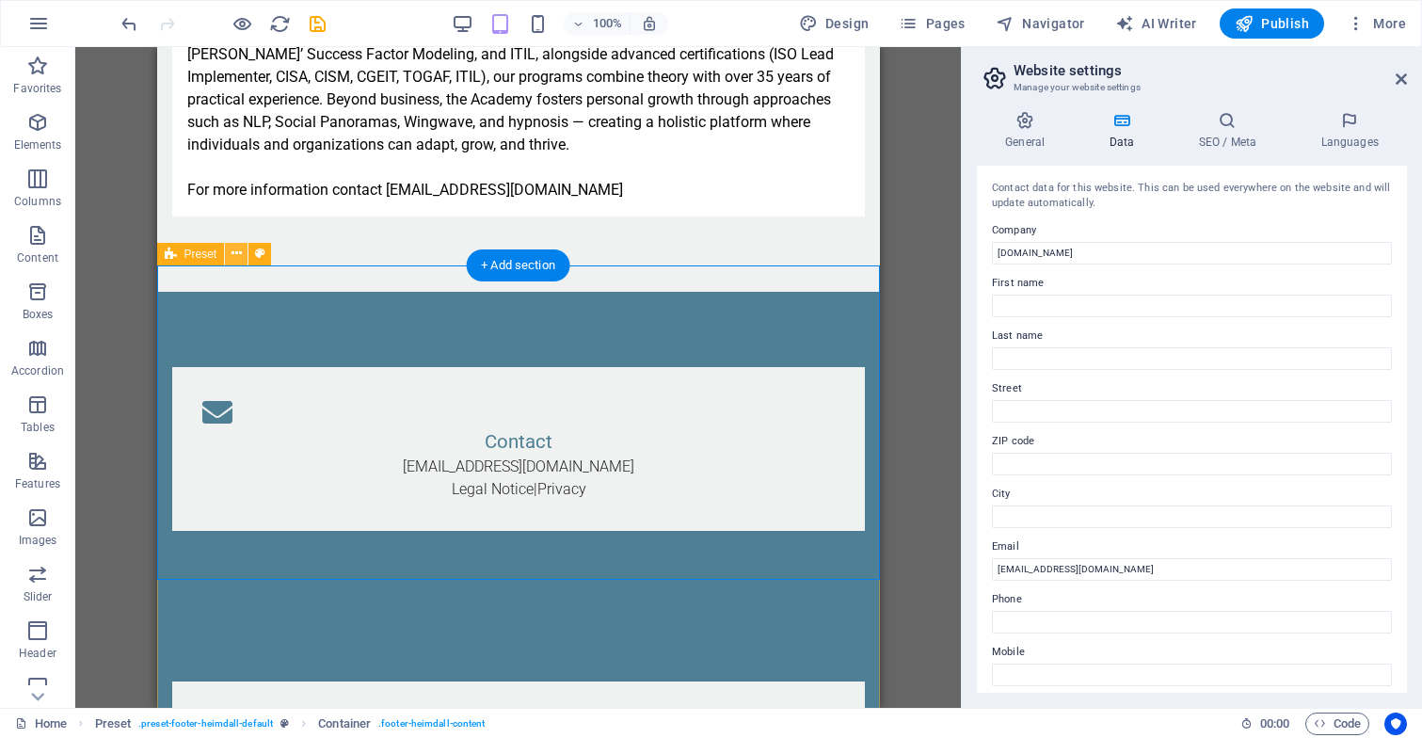
click at [234, 250] on icon at bounding box center [236, 254] width 10 height 20
click at [285, 263] on icon at bounding box center [286, 254] width 10 height 20
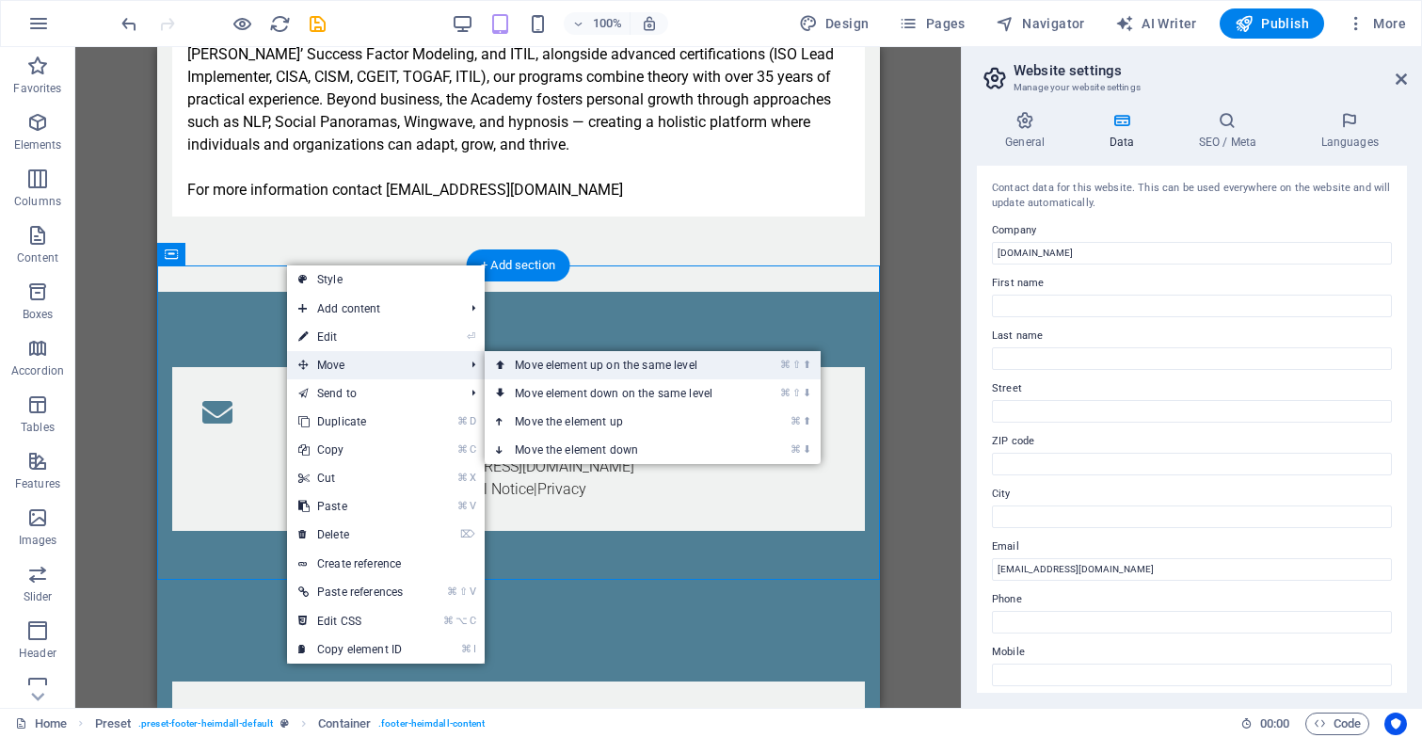
click at [550, 366] on link "⌘ ⇧ ⬆ Move element up on the same level" at bounding box center [617, 365] width 265 height 28
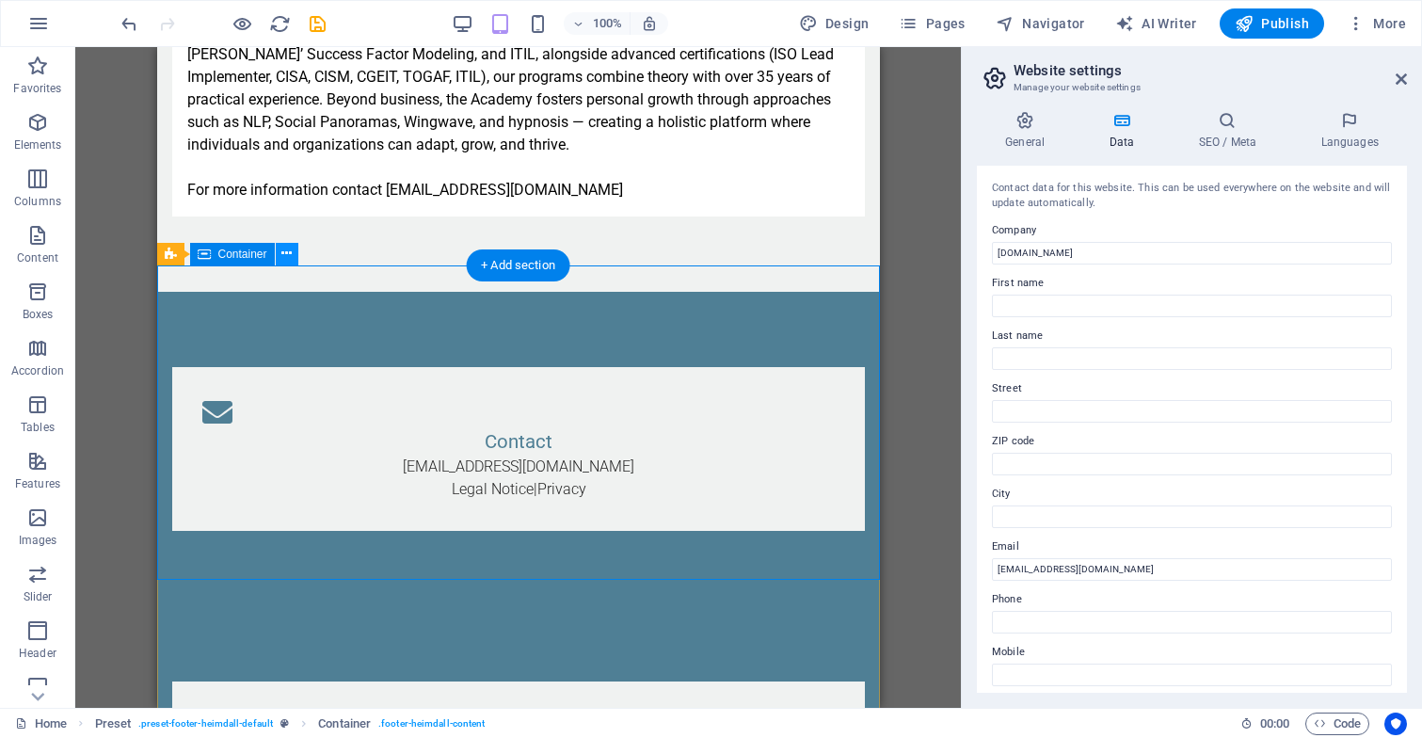
click at [283, 258] on icon at bounding box center [286, 254] width 10 height 20
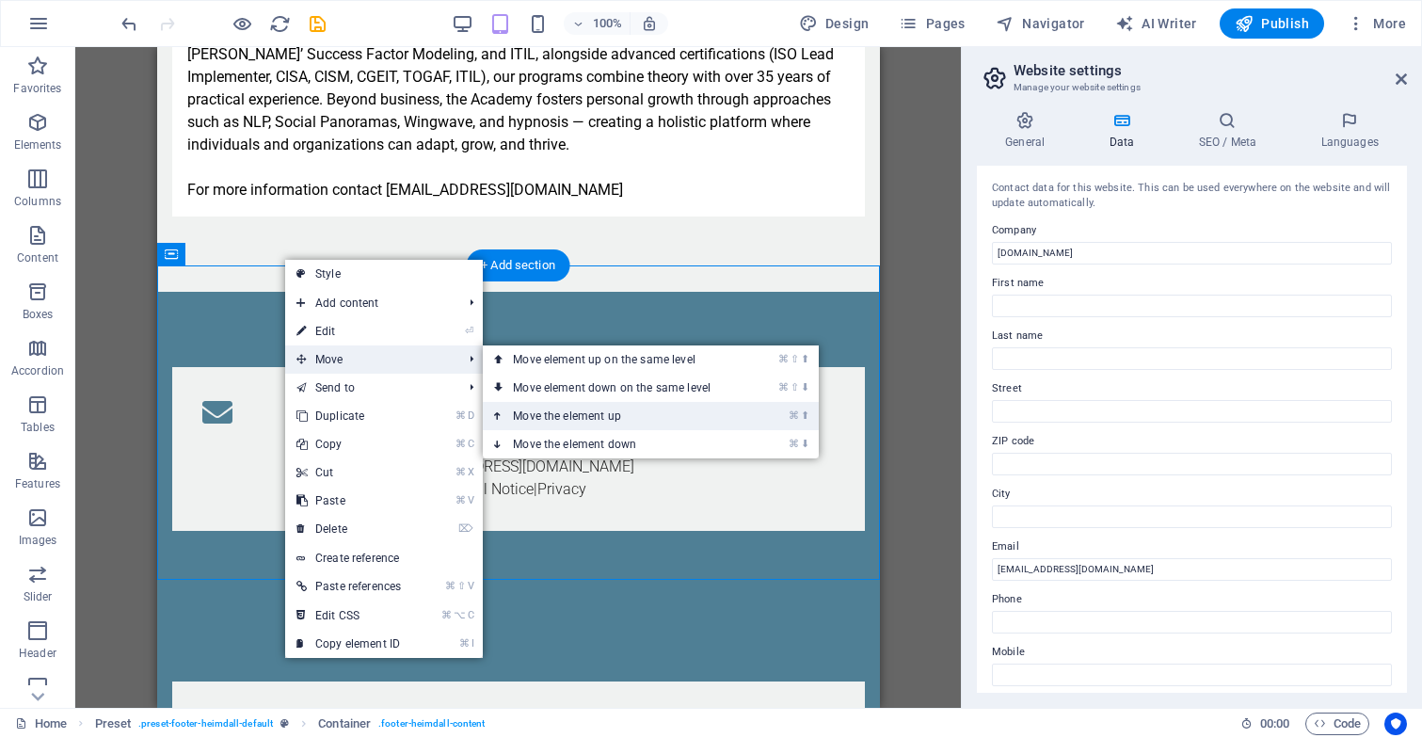
click at [567, 409] on link "⌘ ⬆ Move the element up" at bounding box center [615, 416] width 265 height 28
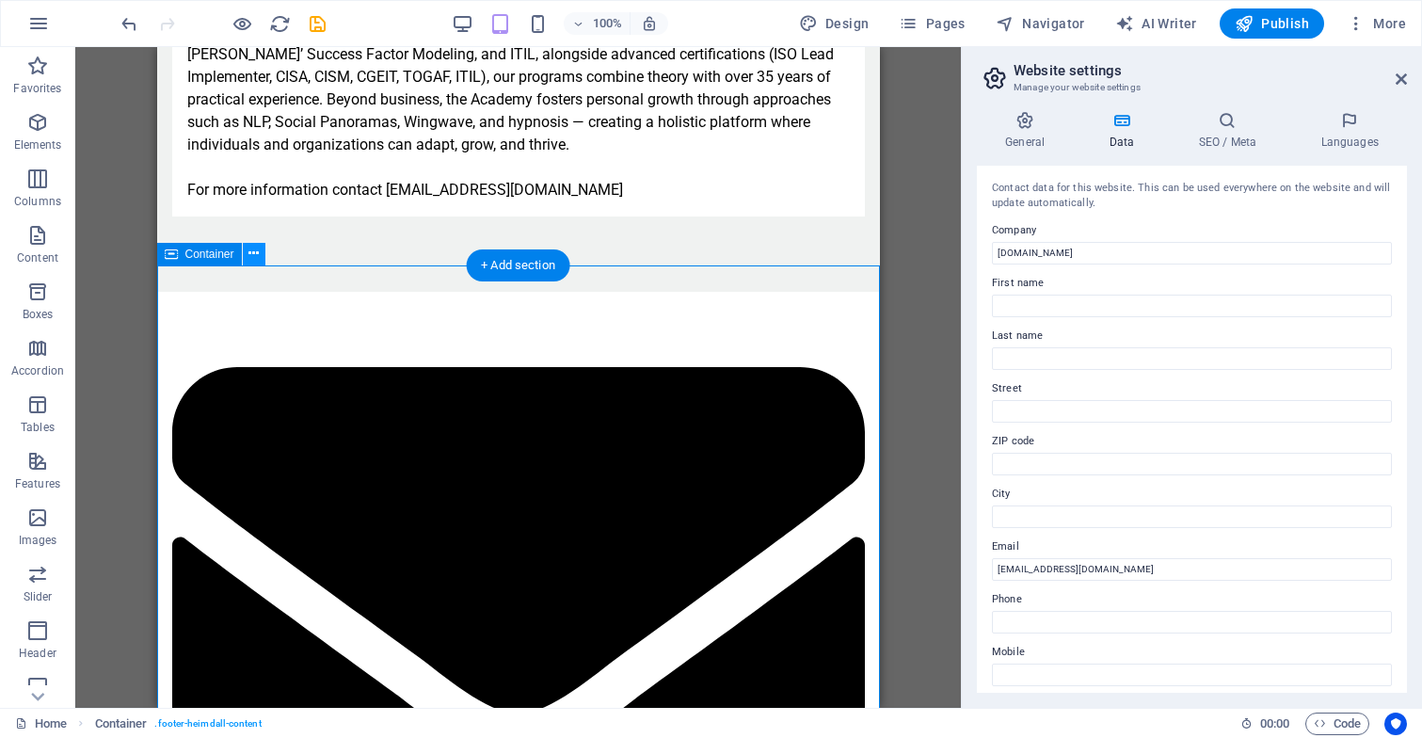
click at [252, 258] on icon at bounding box center [253, 254] width 10 height 20
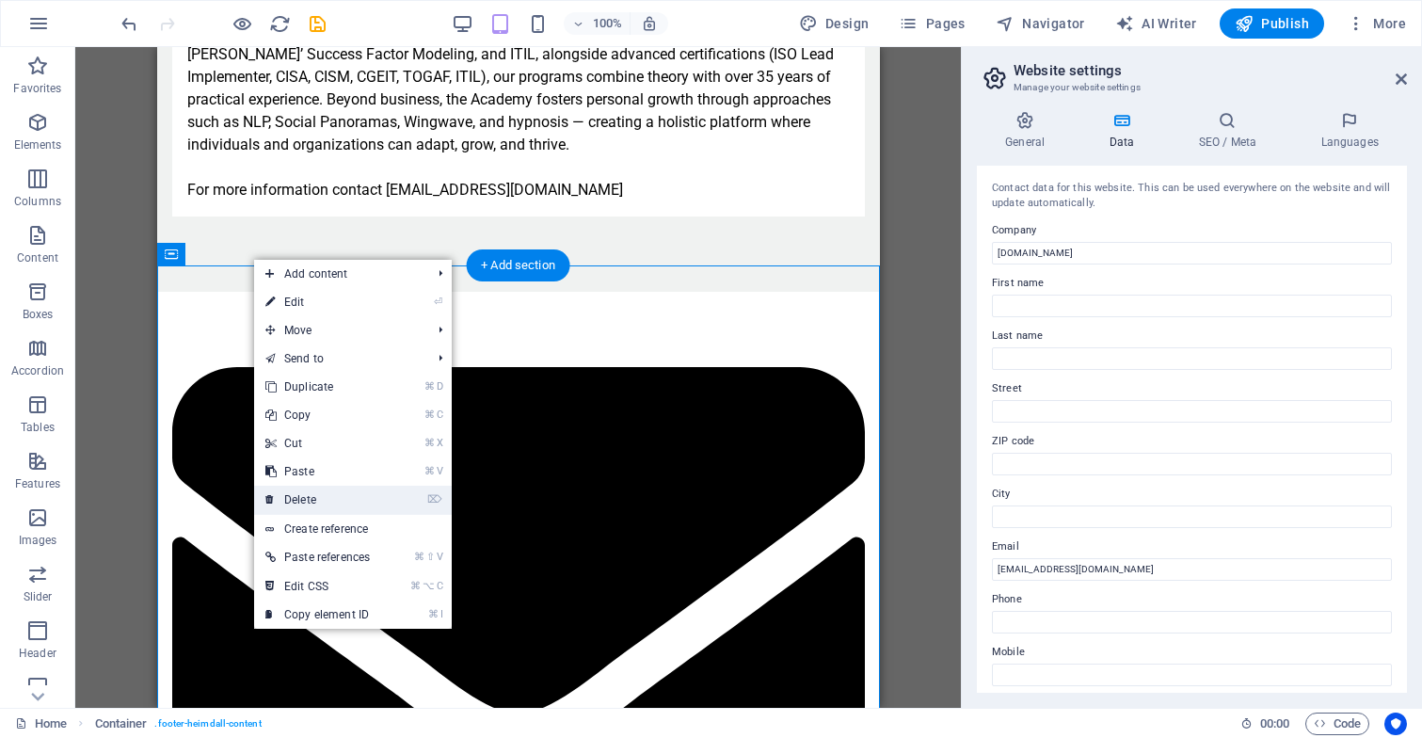
click at [332, 495] on link "⌦ Delete" at bounding box center [317, 499] width 127 height 28
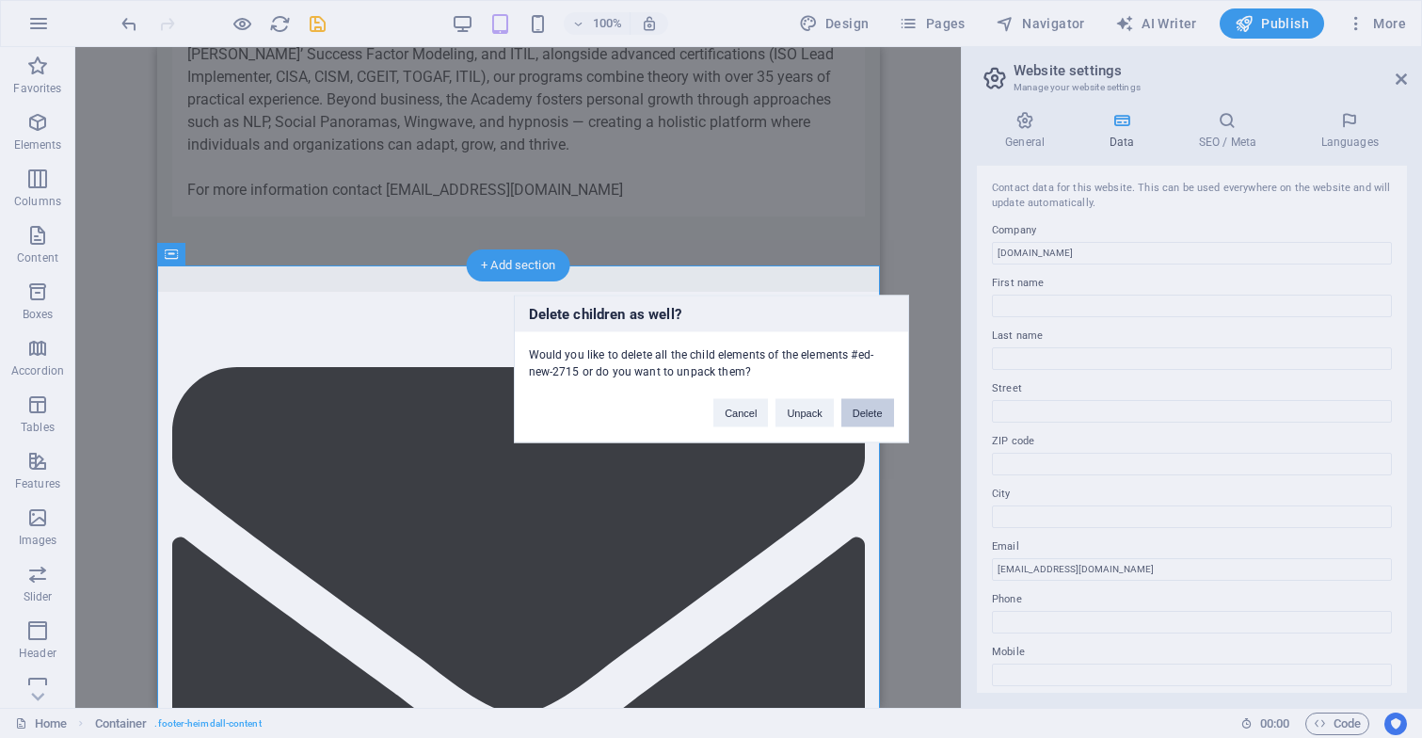
click at [864, 411] on button "Delete" at bounding box center [867, 413] width 53 height 28
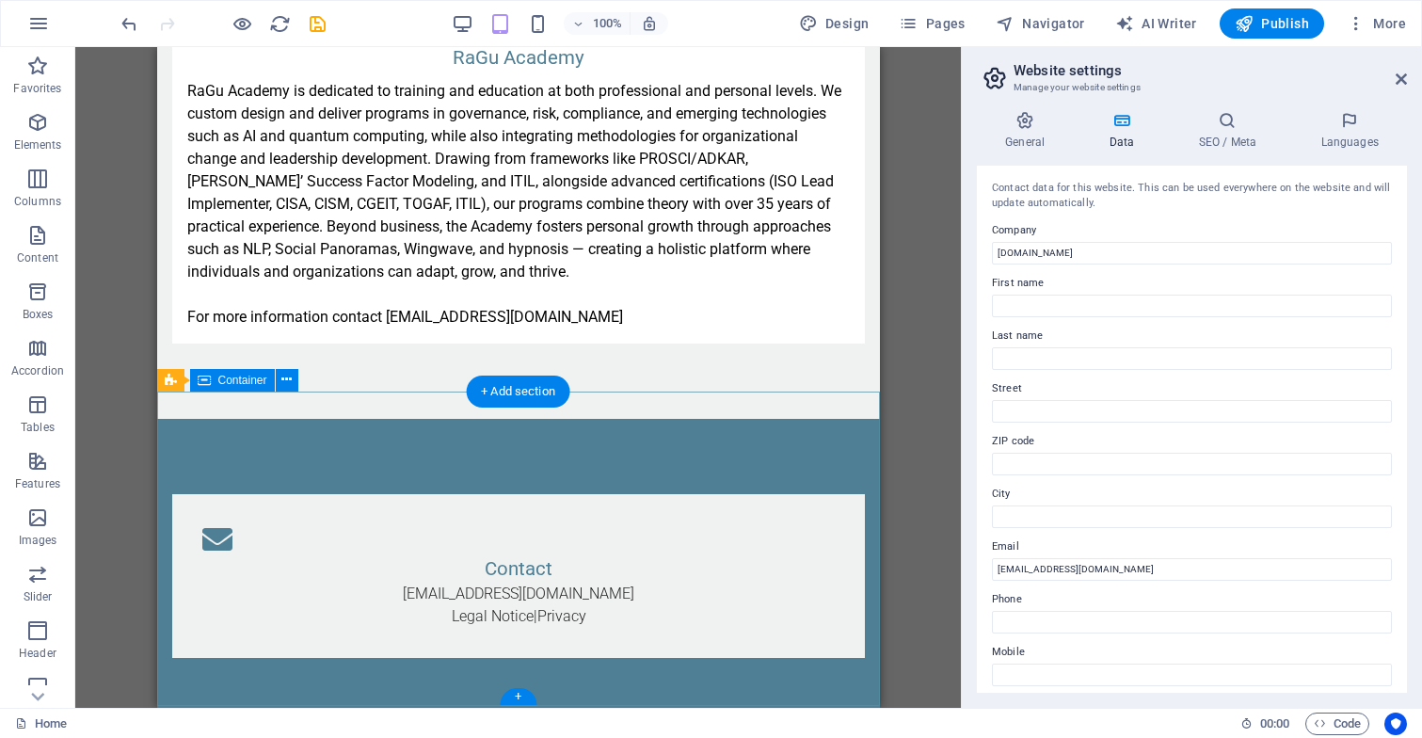
scroll to position [3846, 0]
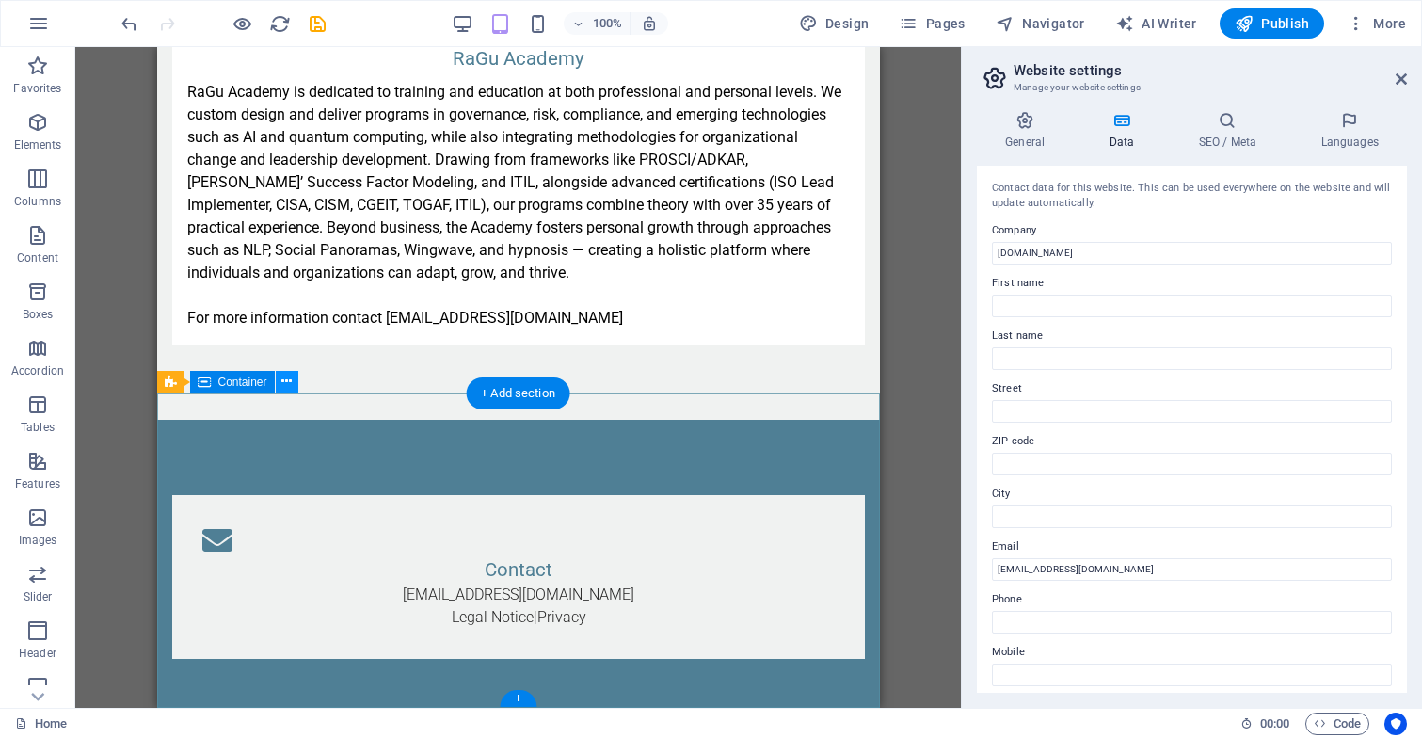
click at [288, 386] on icon at bounding box center [286, 382] width 10 height 20
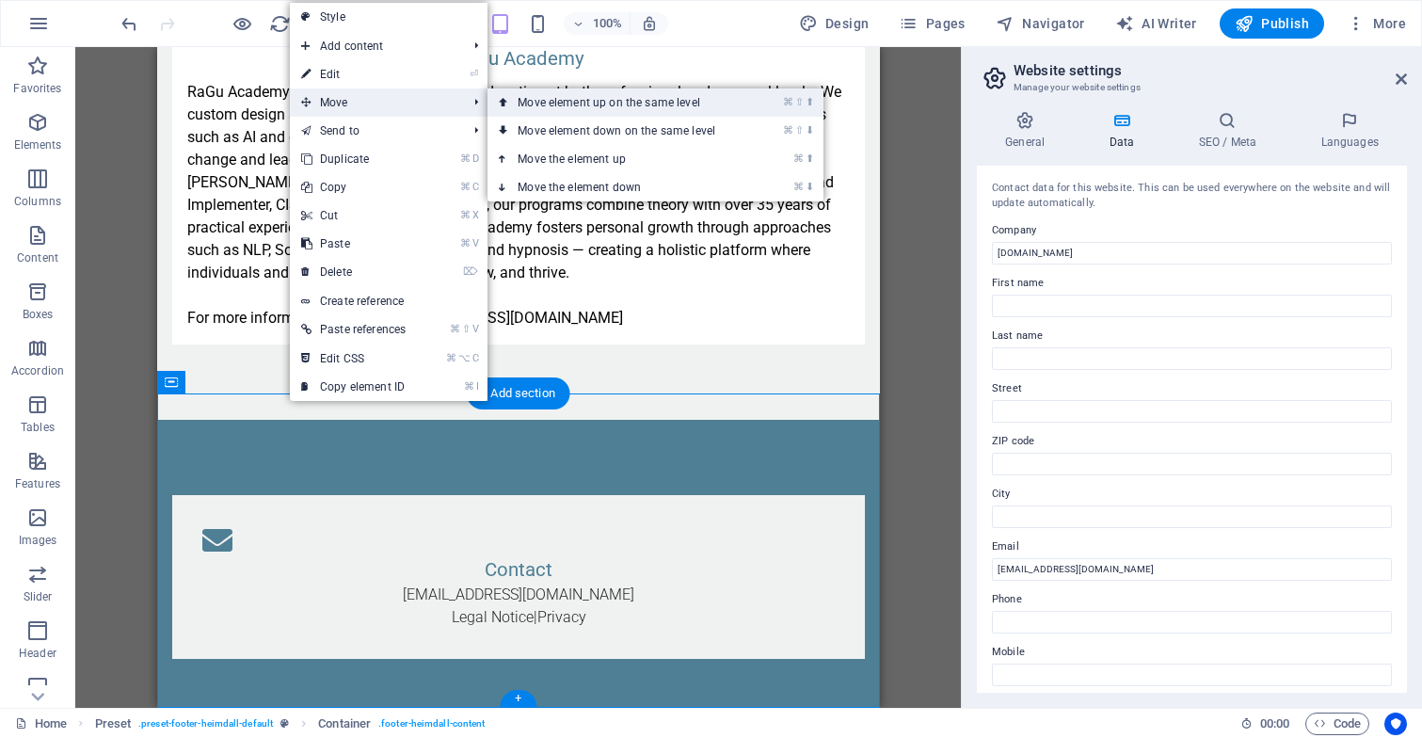
click at [598, 97] on link "⌘ ⇧ ⬆ Move element up on the same level" at bounding box center [619, 102] width 265 height 28
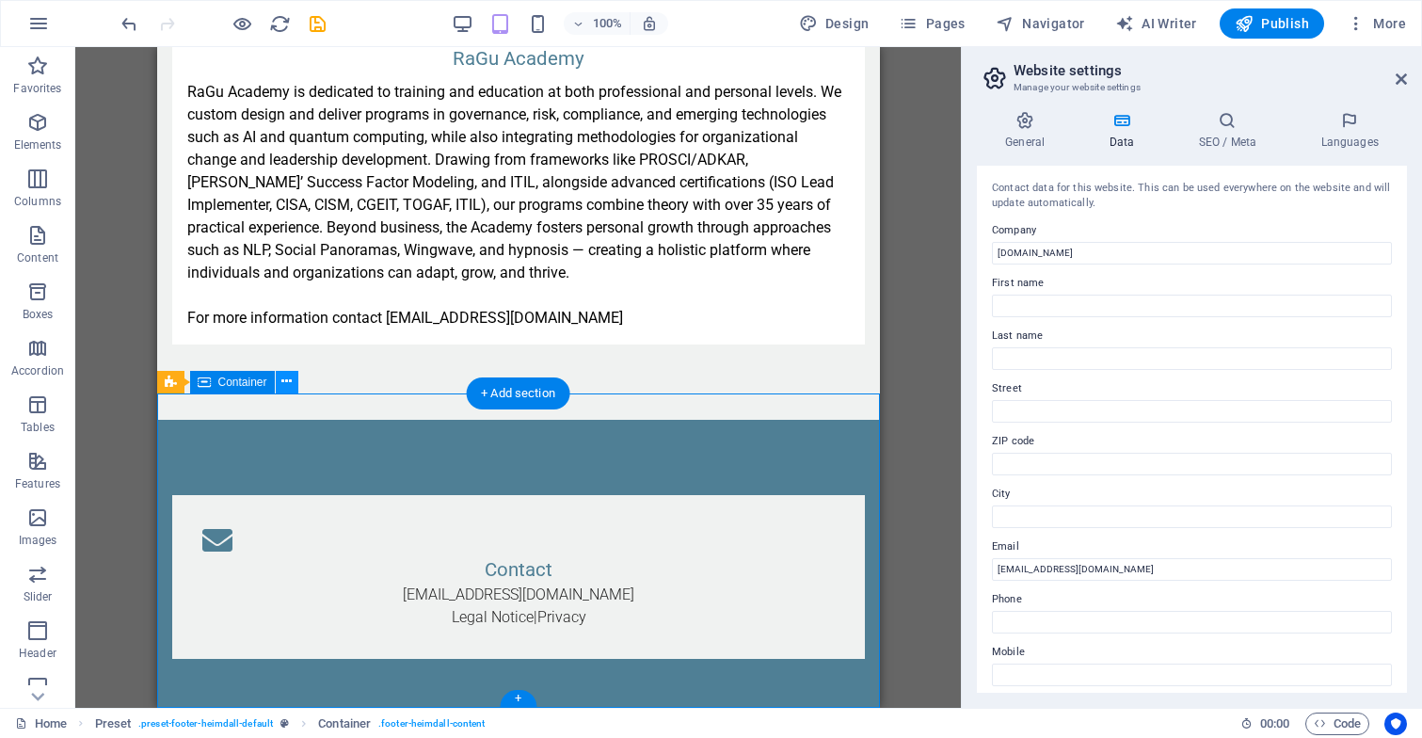
click at [288, 384] on icon at bounding box center [286, 382] width 10 height 20
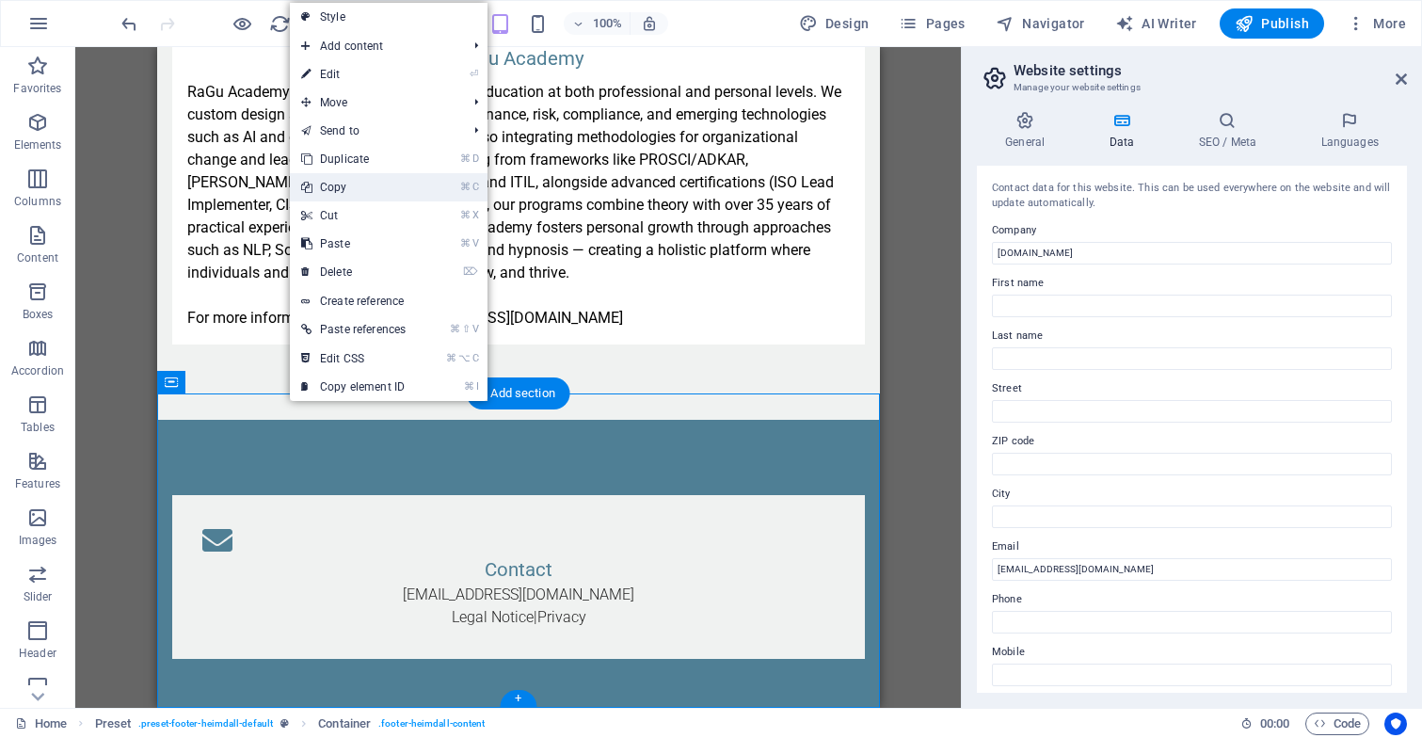
click at [383, 189] on link "⌘ C Copy" at bounding box center [353, 187] width 127 height 28
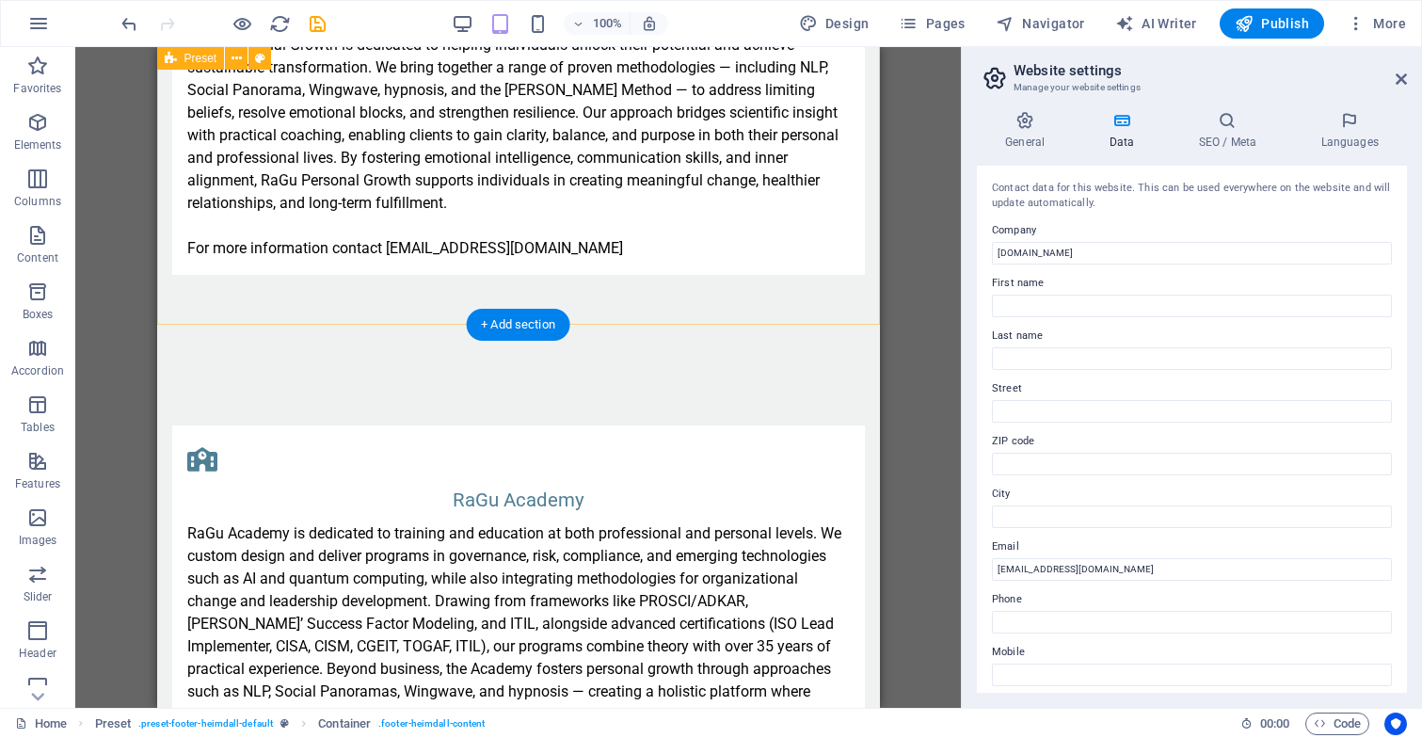
scroll to position [3398, 0]
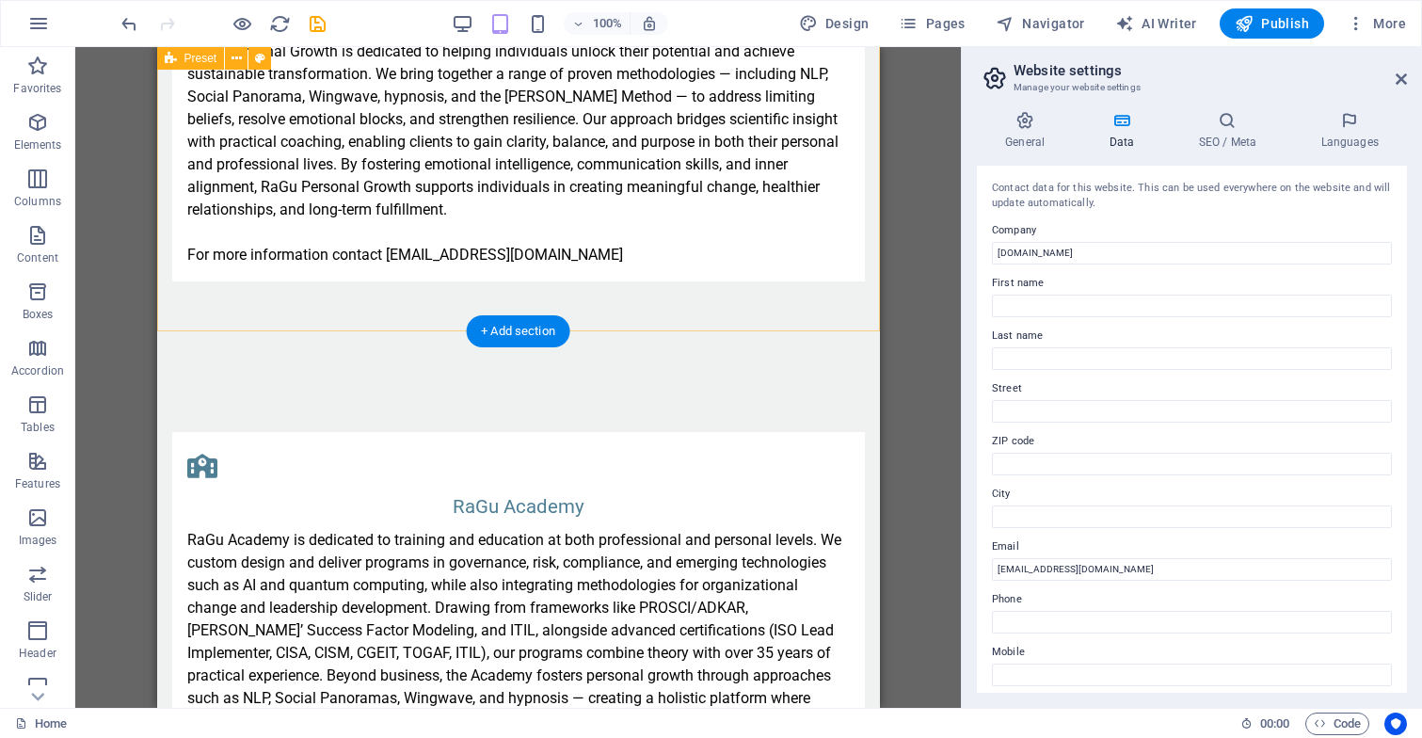
click at [368, 296] on div "RaGu Personal Growth RaGu Personal Growth is dedicated to helping individuals u…" at bounding box center [517, 112] width 723 height 488
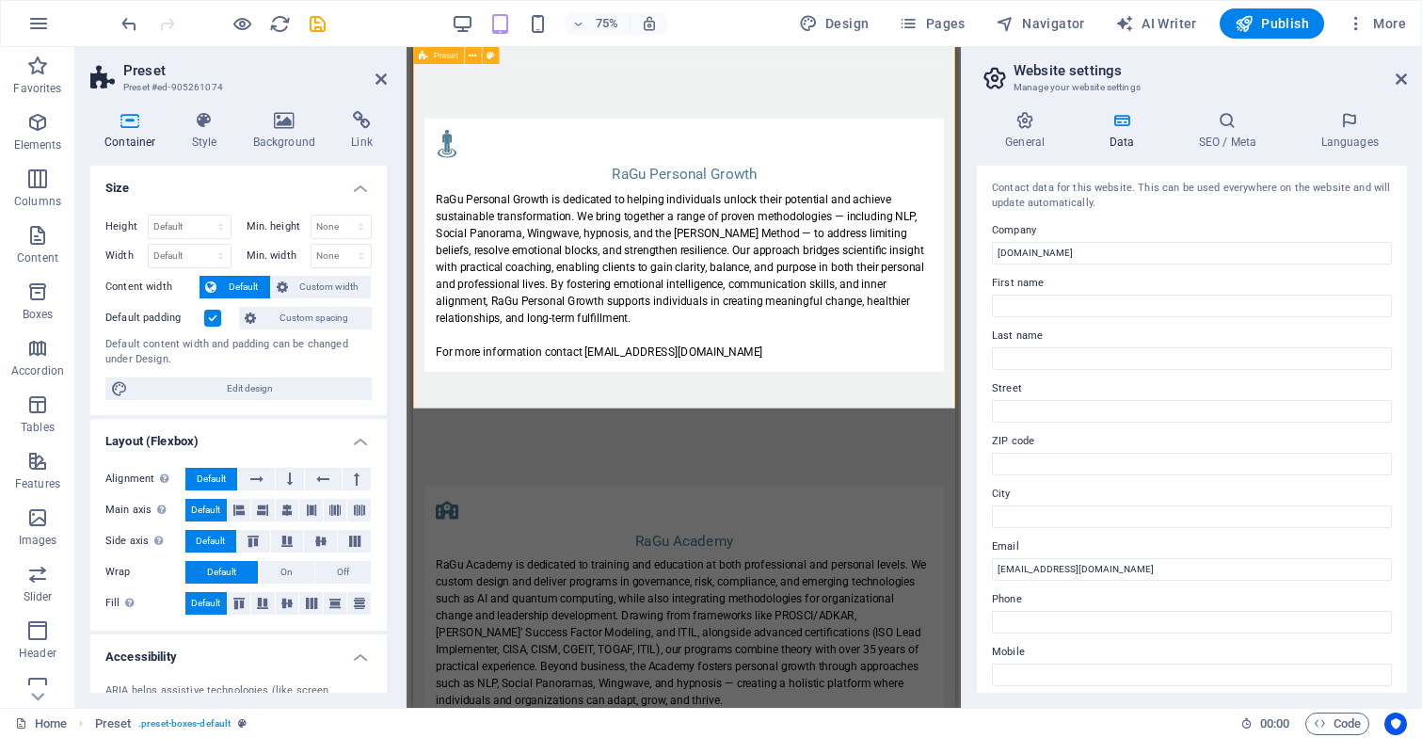
click at [637, 501] on div "RaGu Personal Growth RaGu Personal Growth is dedicated to helping individuals u…" at bounding box center [773, 311] width 723 height 488
click at [488, 135] on span "H3" at bounding box center [487, 130] width 11 height 8
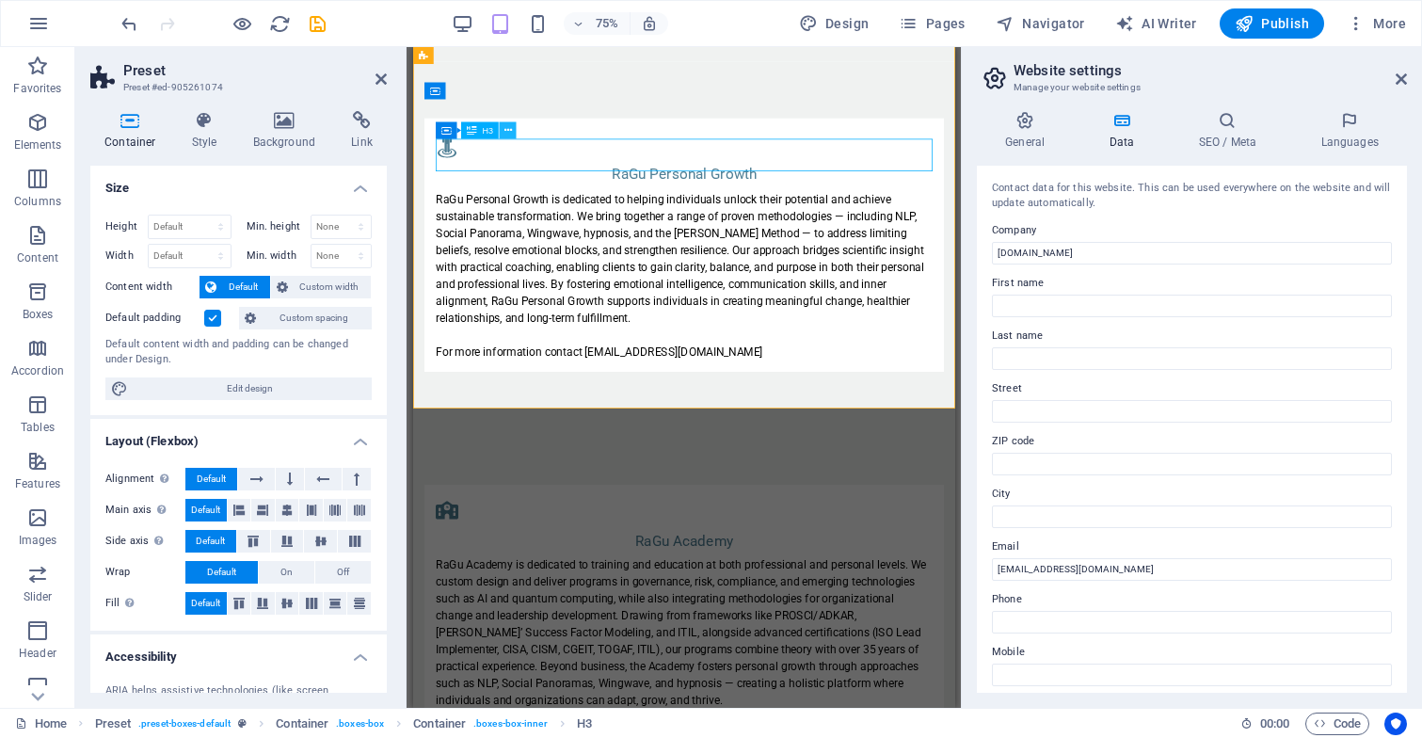
click at [508, 127] on icon at bounding box center [507, 130] width 8 height 15
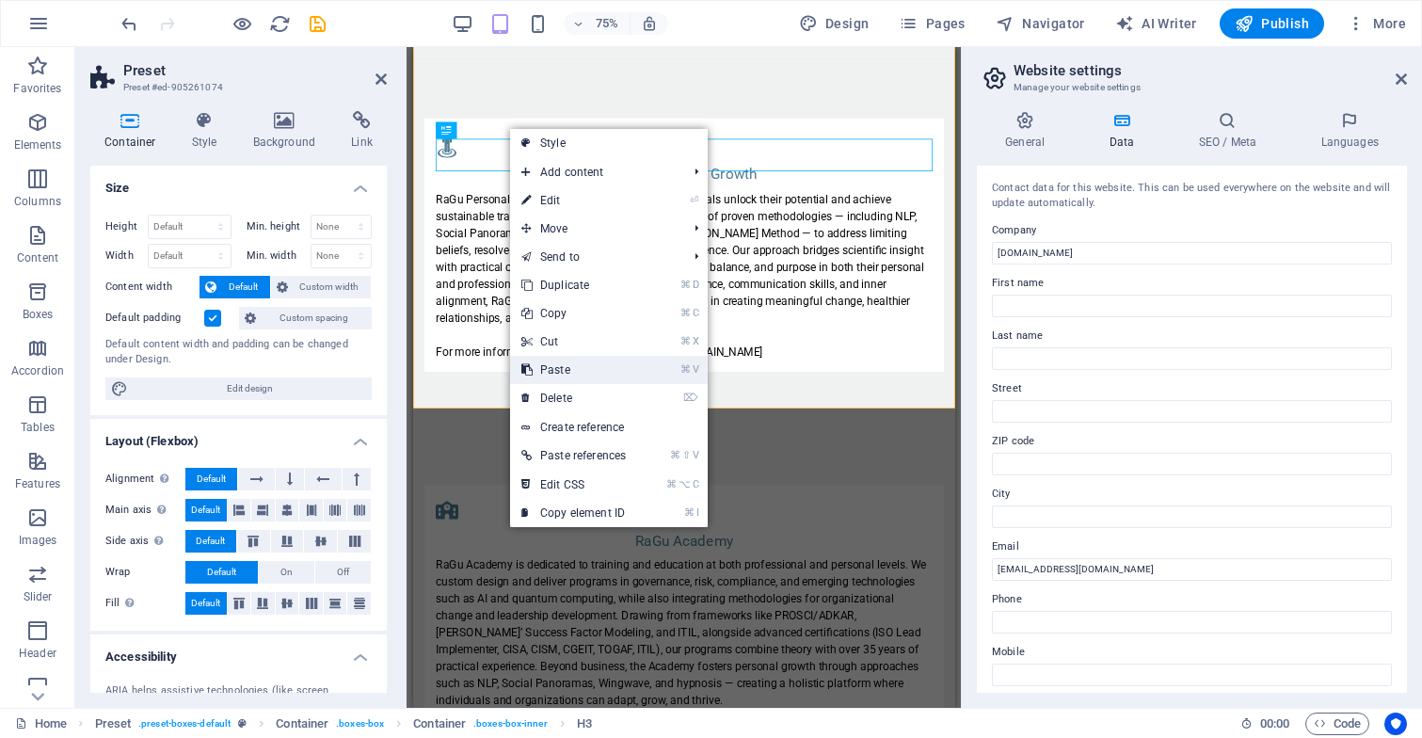
click at [577, 367] on link "⌘ V Paste" at bounding box center [573, 370] width 127 height 28
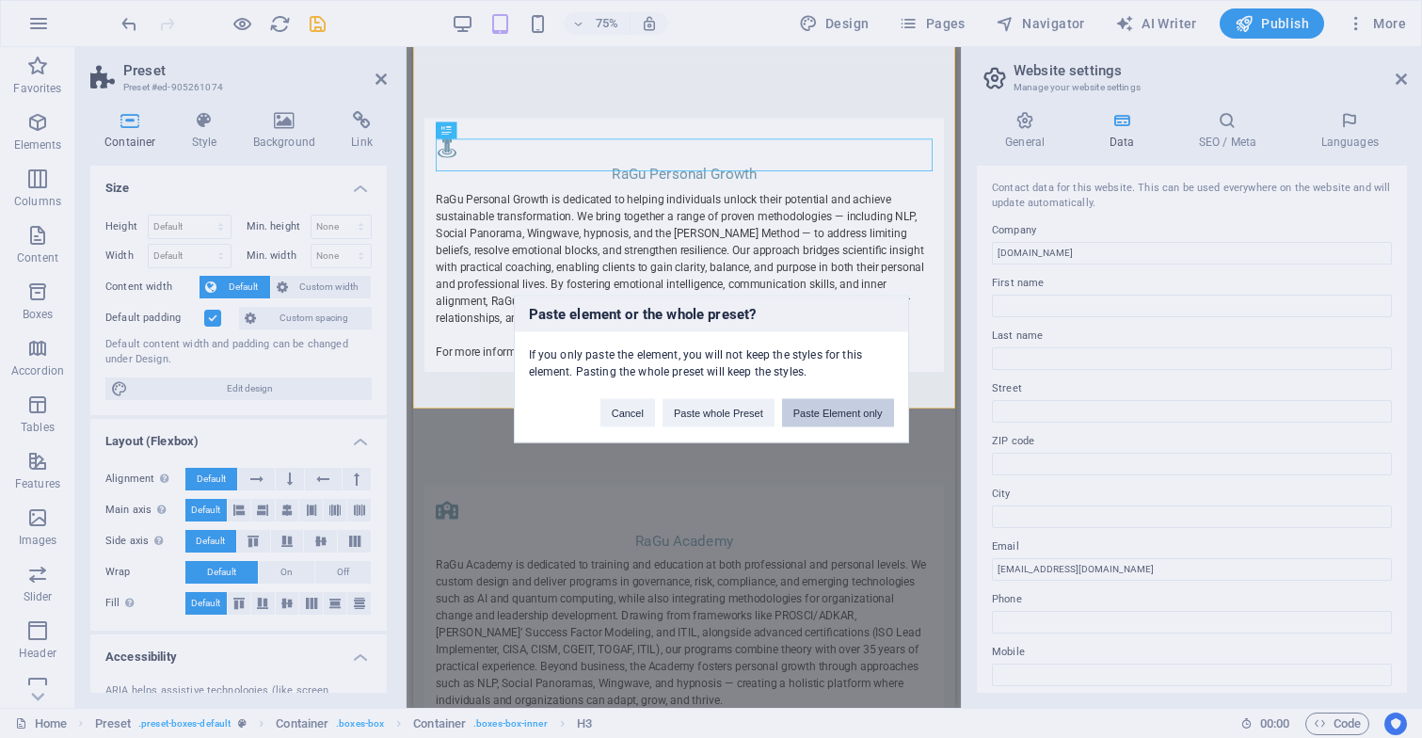
click at [834, 415] on button "Paste Element only" at bounding box center [838, 413] width 112 height 28
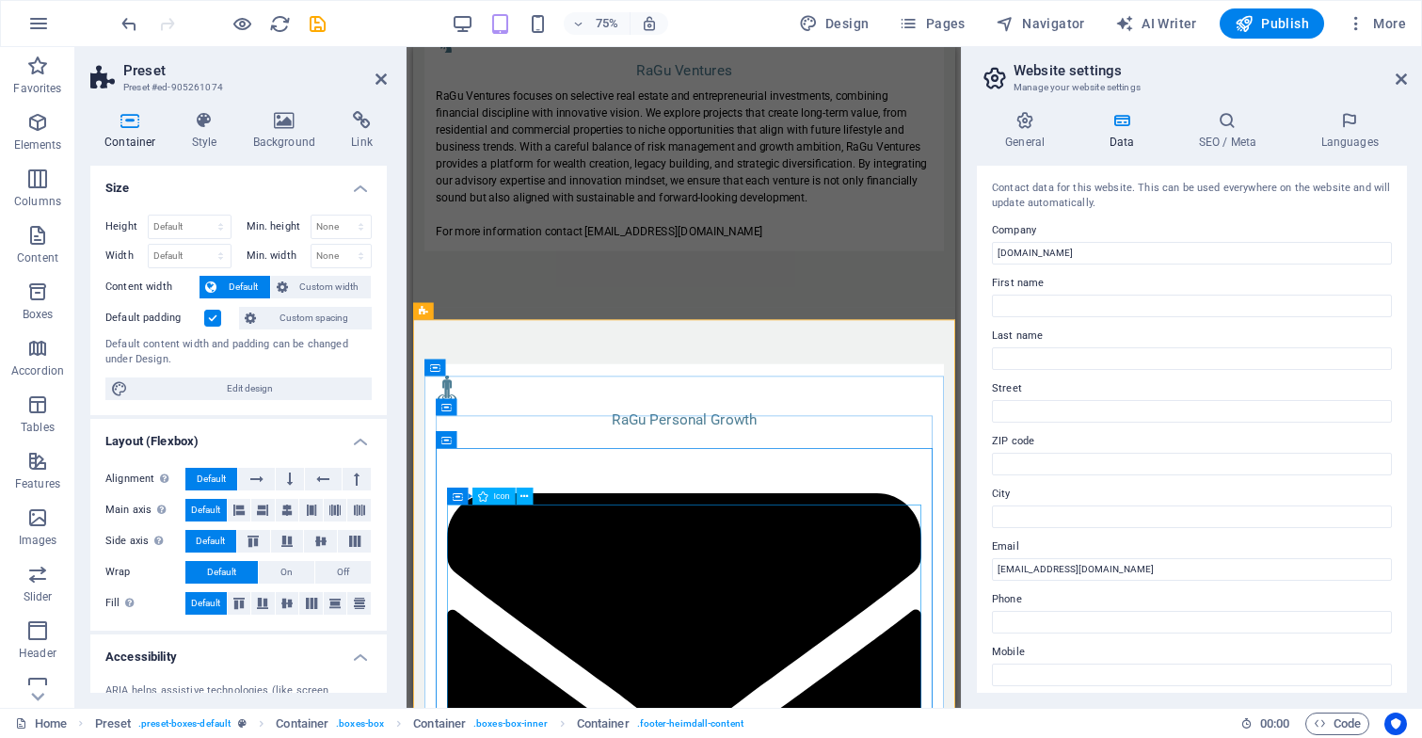
scroll to position [3115, 0]
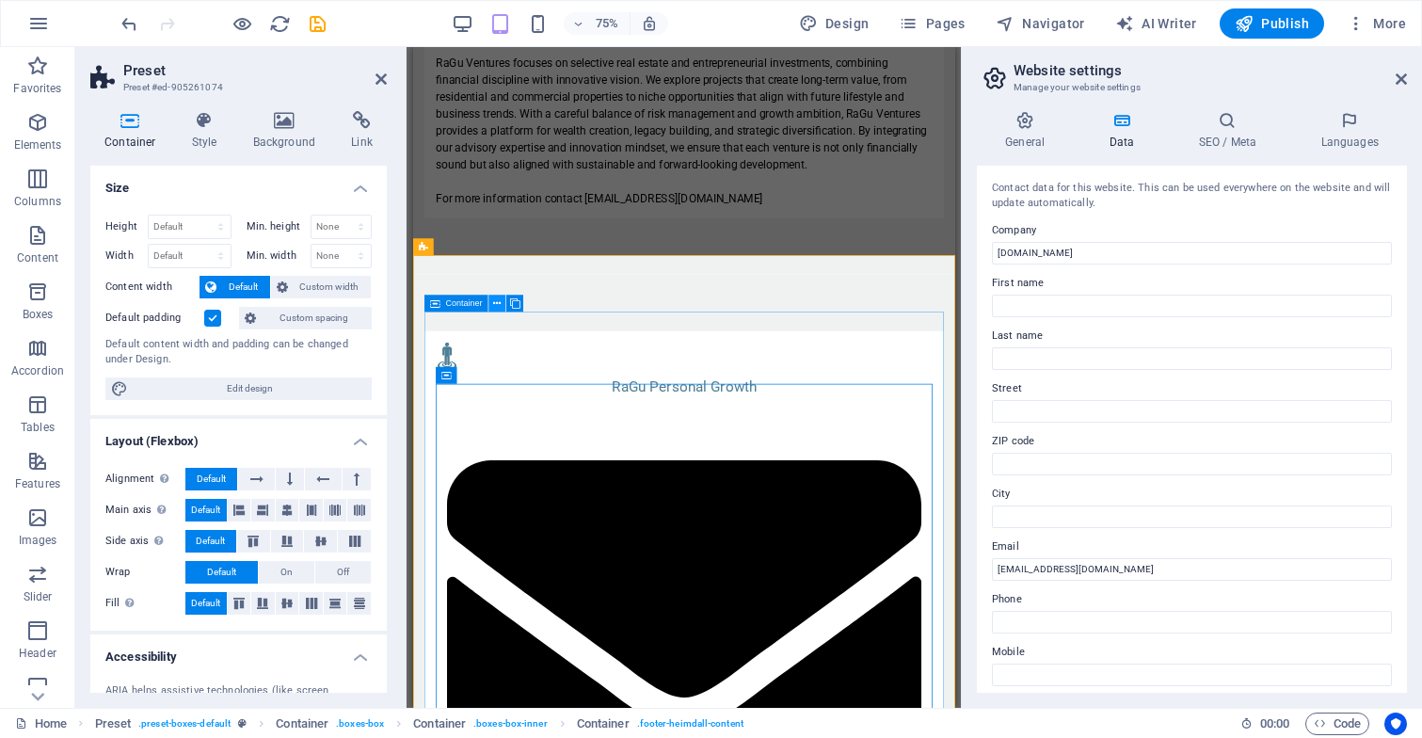
click at [496, 304] on icon at bounding box center [497, 303] width 8 height 15
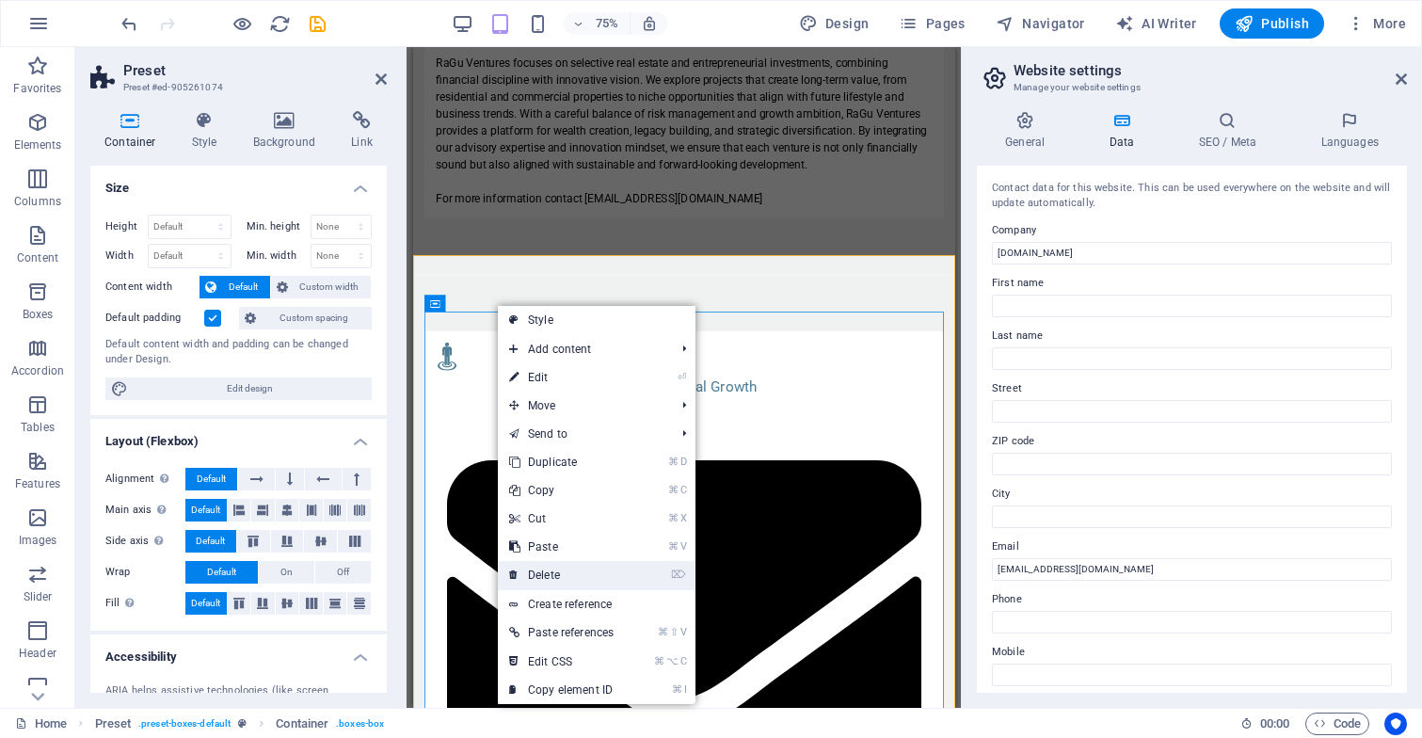
click at [592, 567] on link "⌦ Delete" at bounding box center [561, 575] width 127 height 28
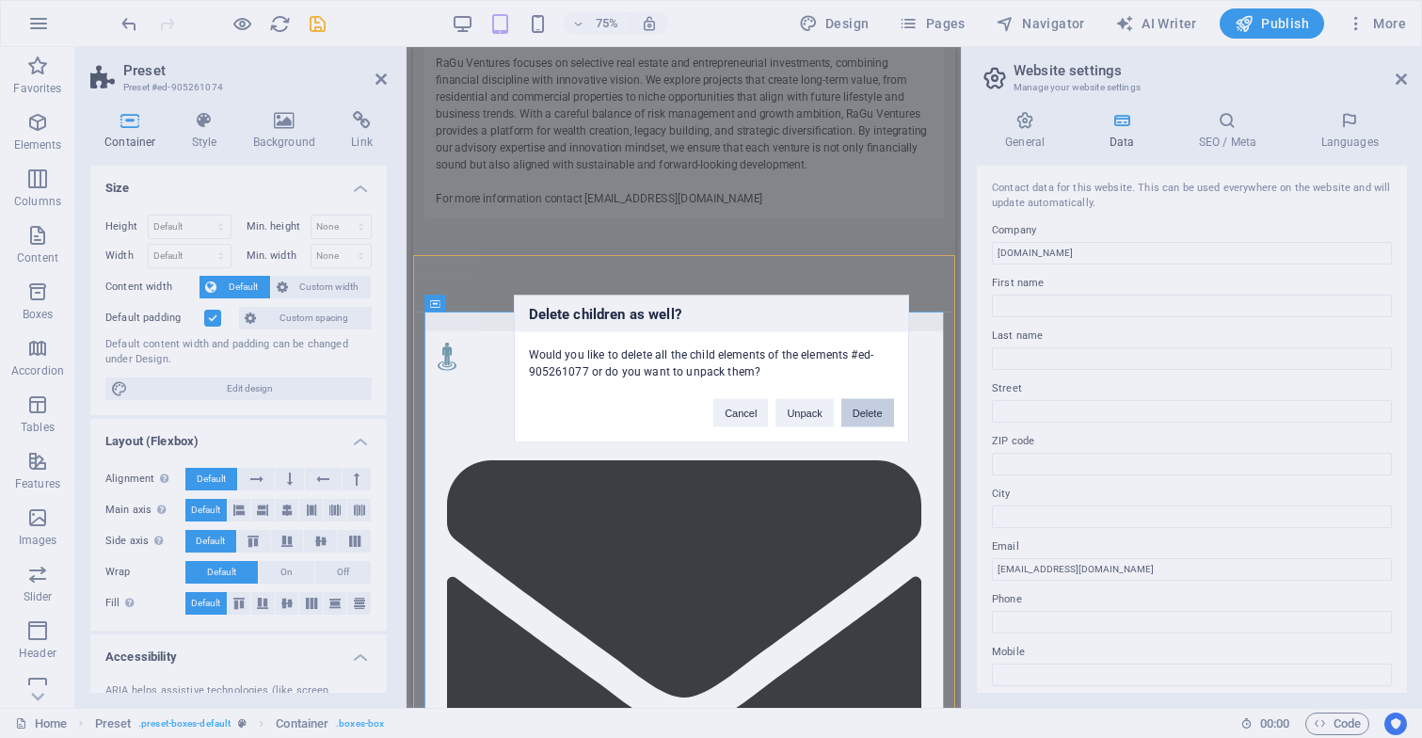
click at [885, 417] on button "Delete" at bounding box center [867, 413] width 53 height 28
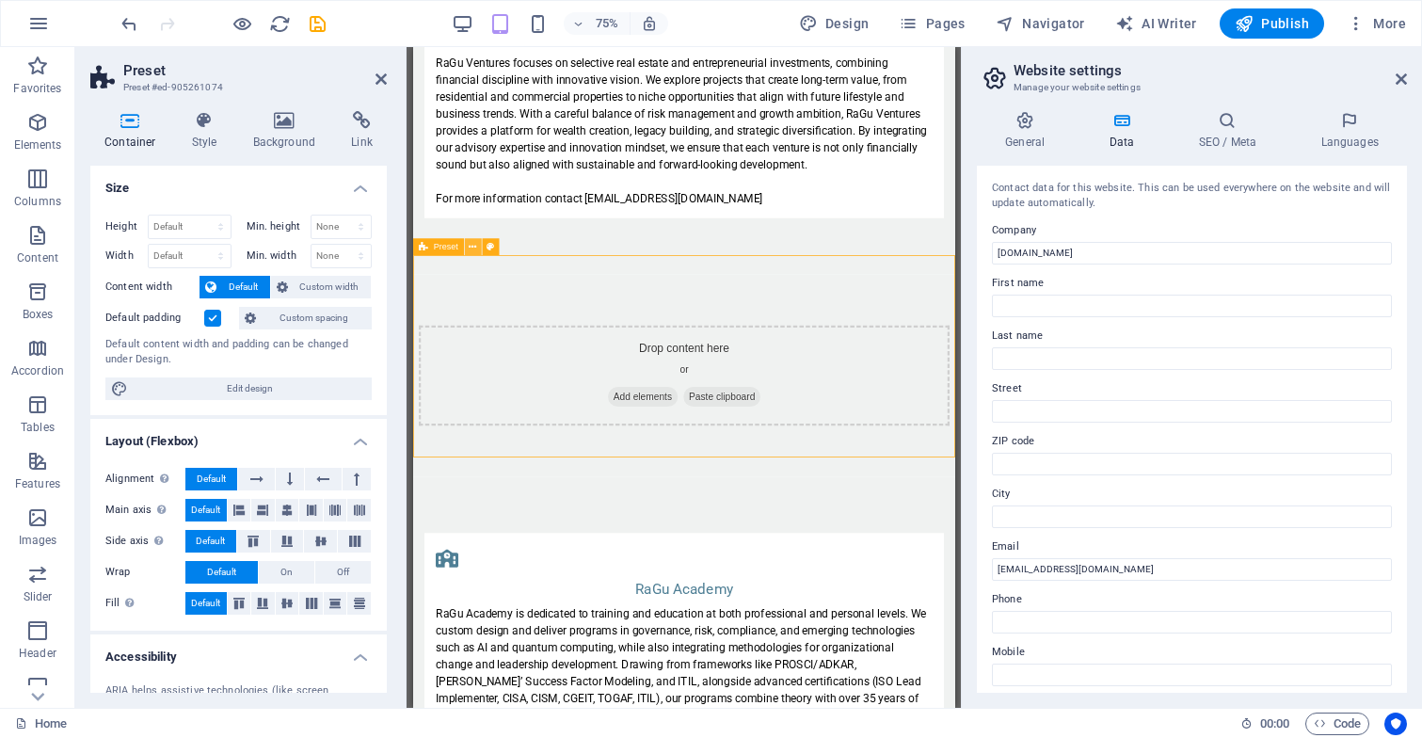
click at [473, 242] on icon at bounding box center [473, 247] width 8 height 15
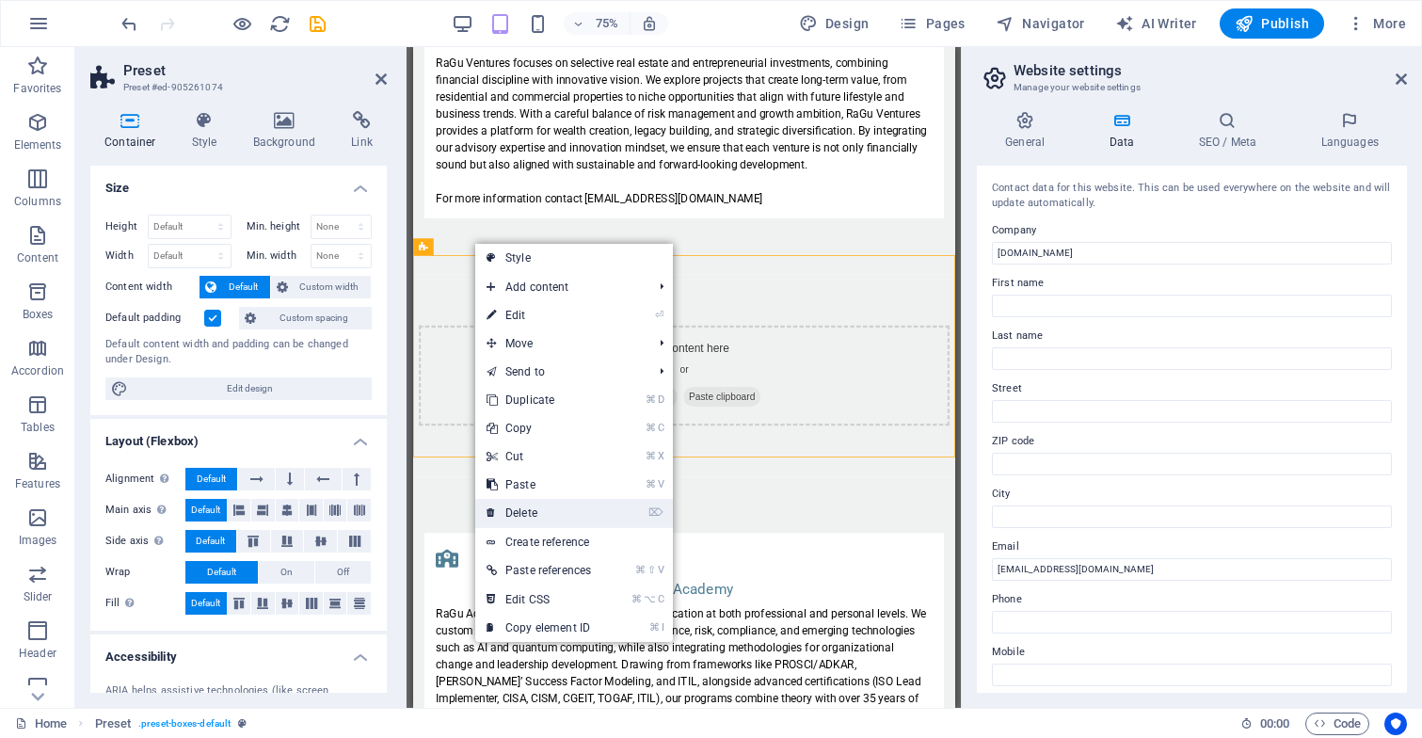
click at [526, 501] on link "⌦ Delete" at bounding box center [538, 513] width 127 height 28
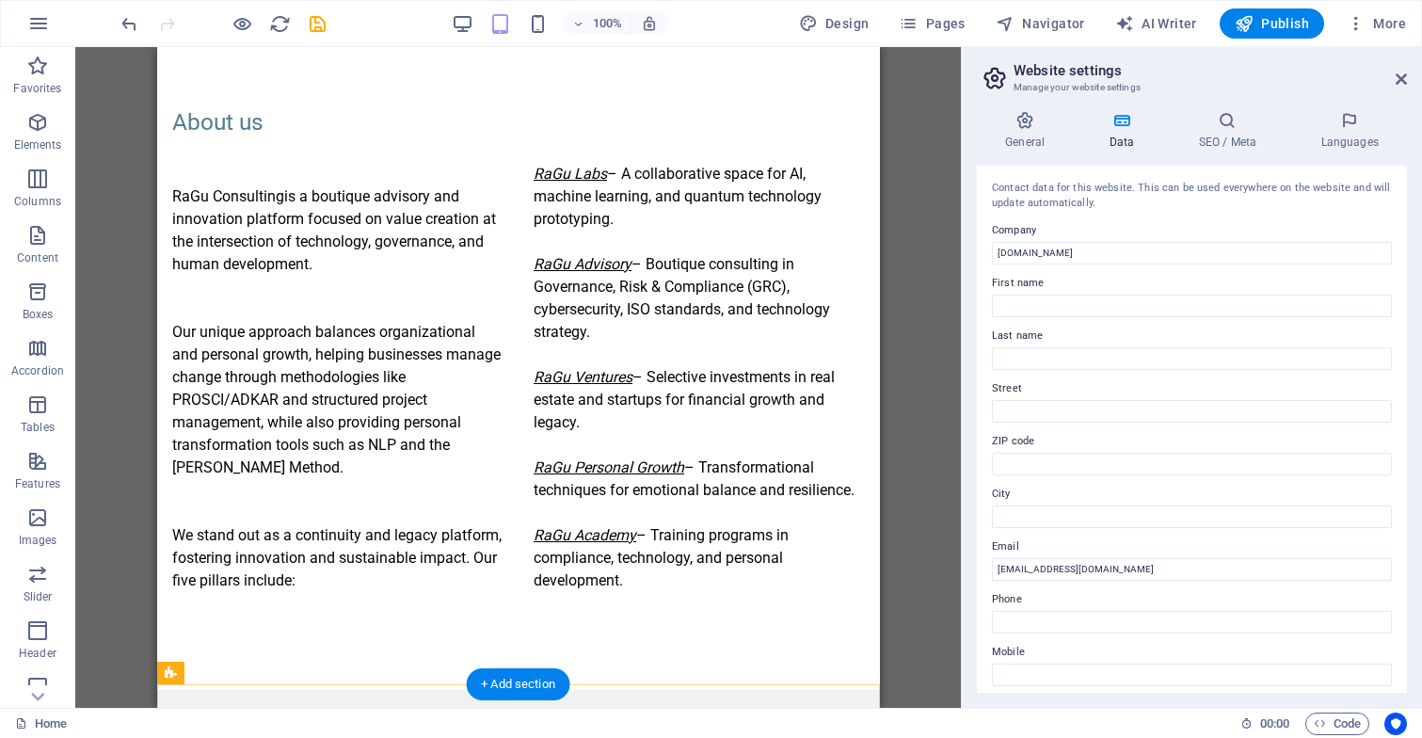
scroll to position [831, 0]
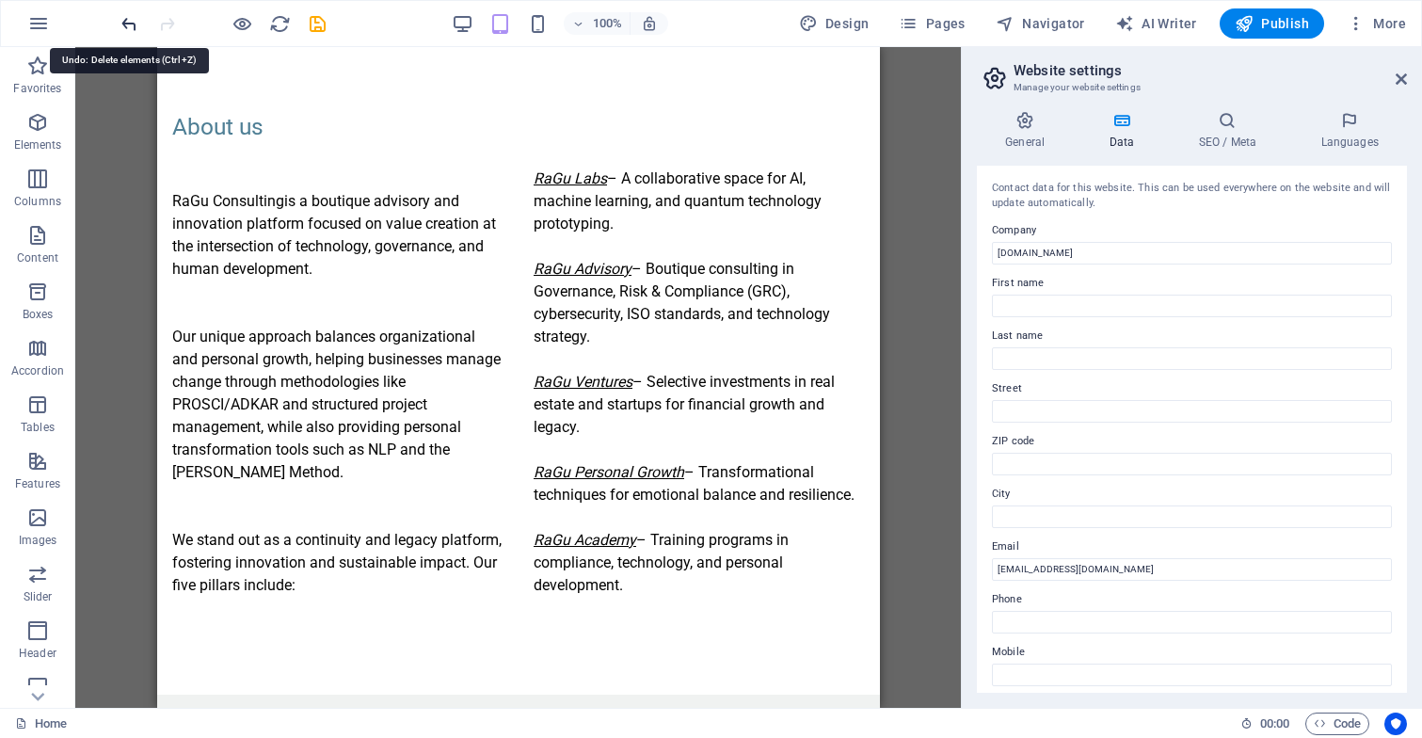
click at [131, 20] on icon "undo" at bounding box center [130, 24] width 22 height 22
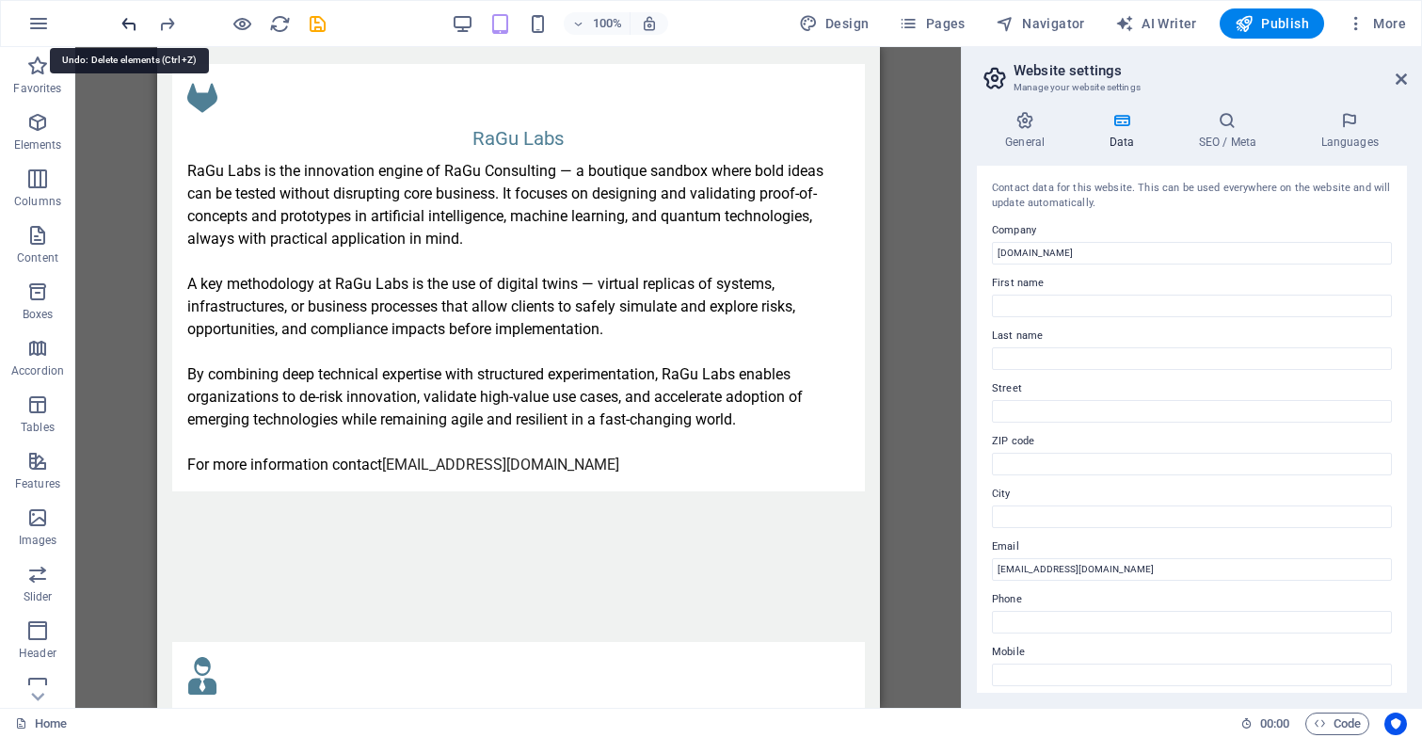
scroll to position [2998, 0]
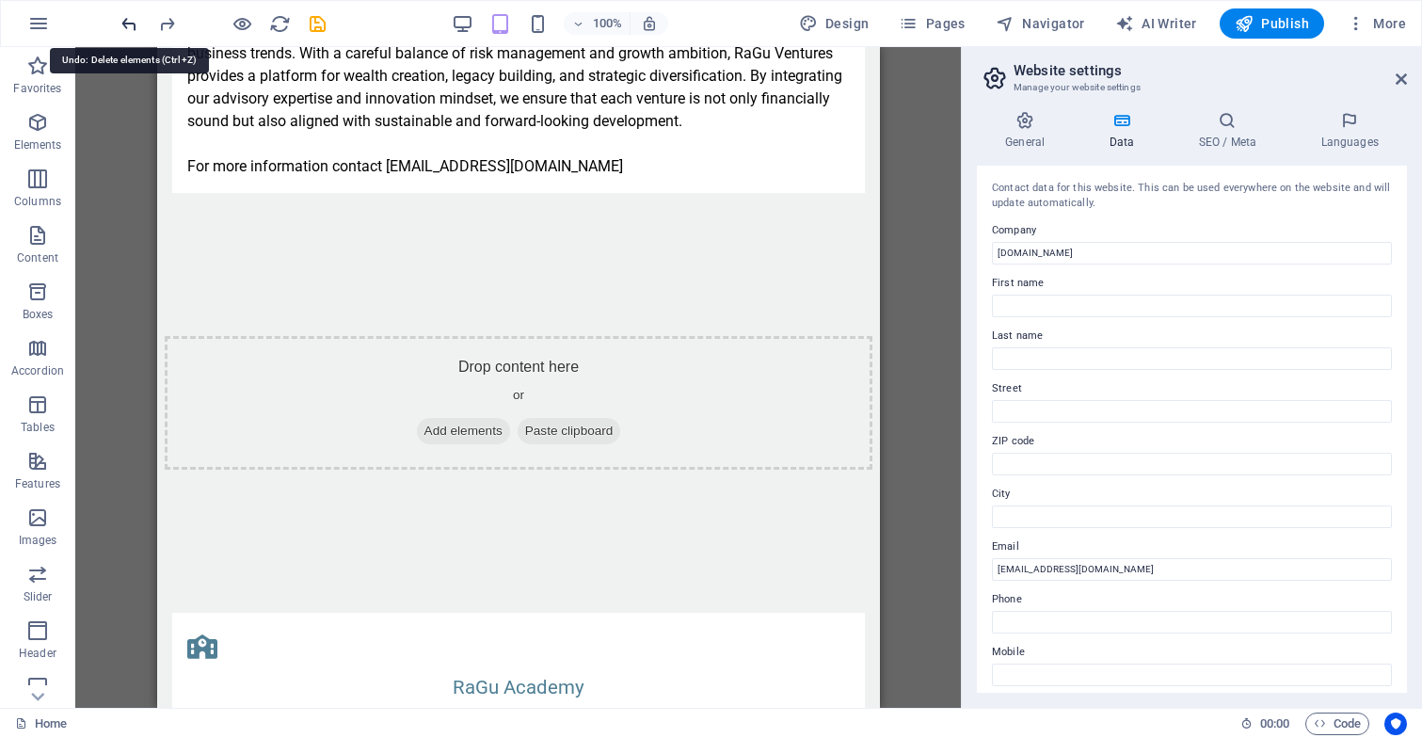
click at [131, 20] on icon "undo" at bounding box center [130, 24] width 22 height 22
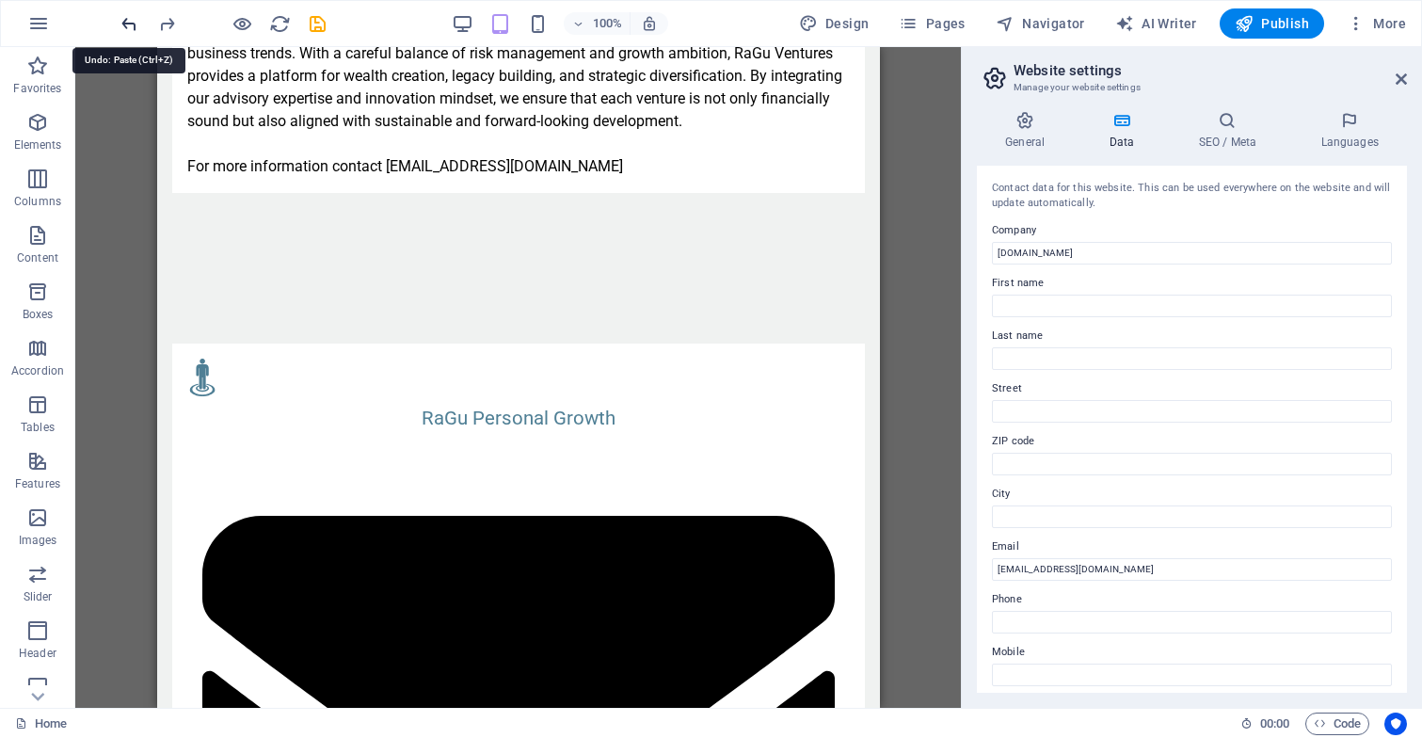
click at [131, 20] on icon "undo" at bounding box center [130, 24] width 22 height 22
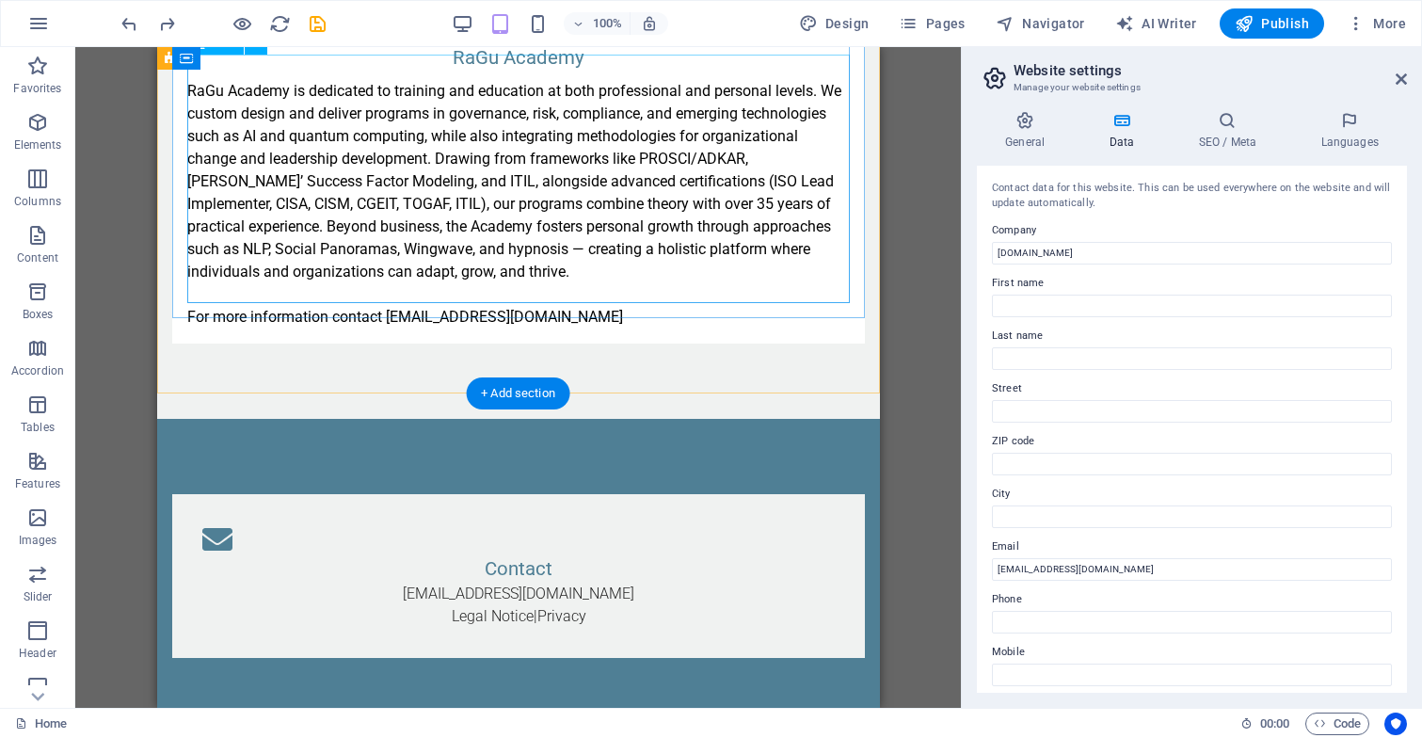
scroll to position [3846, 0]
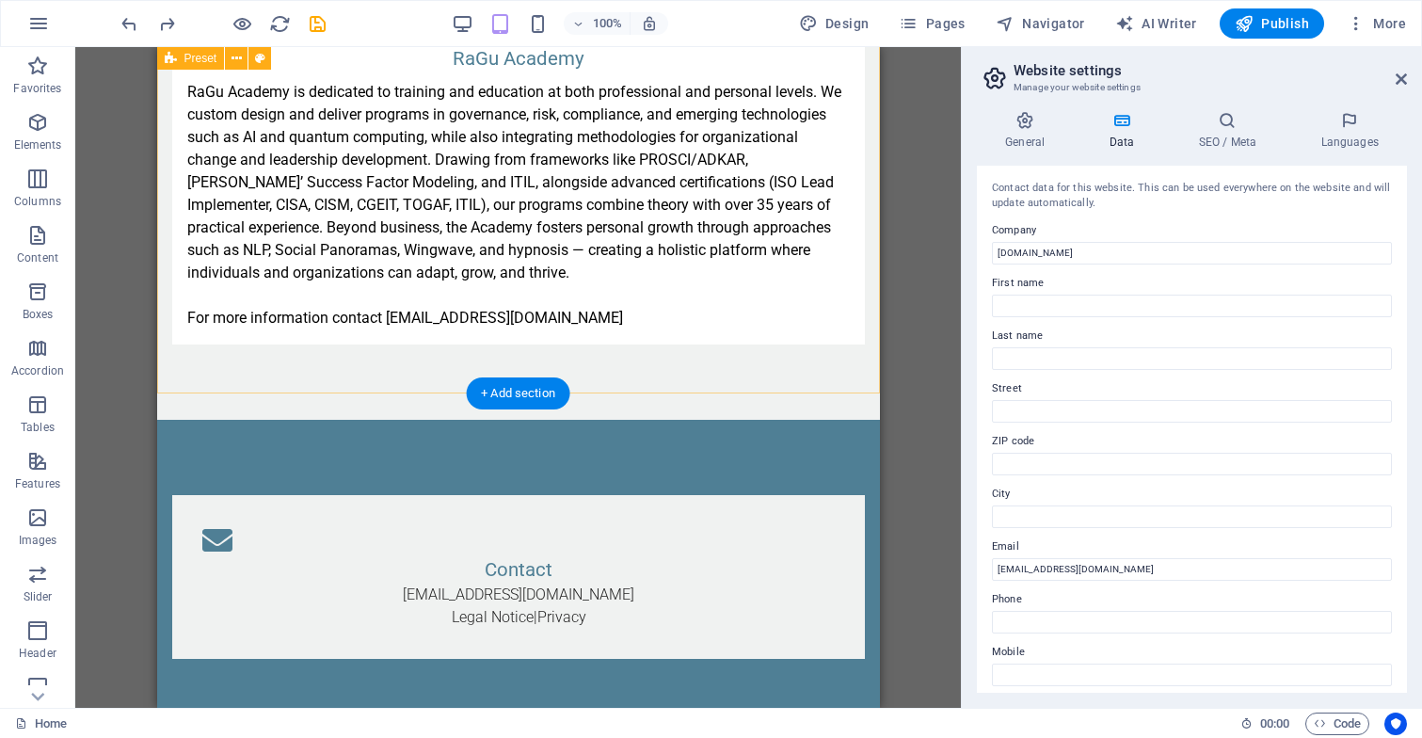
click at [768, 356] on div "RaGu Academy RaGu Academy is dedicated to training and education at both profes…" at bounding box center [517, 164] width 723 height 511
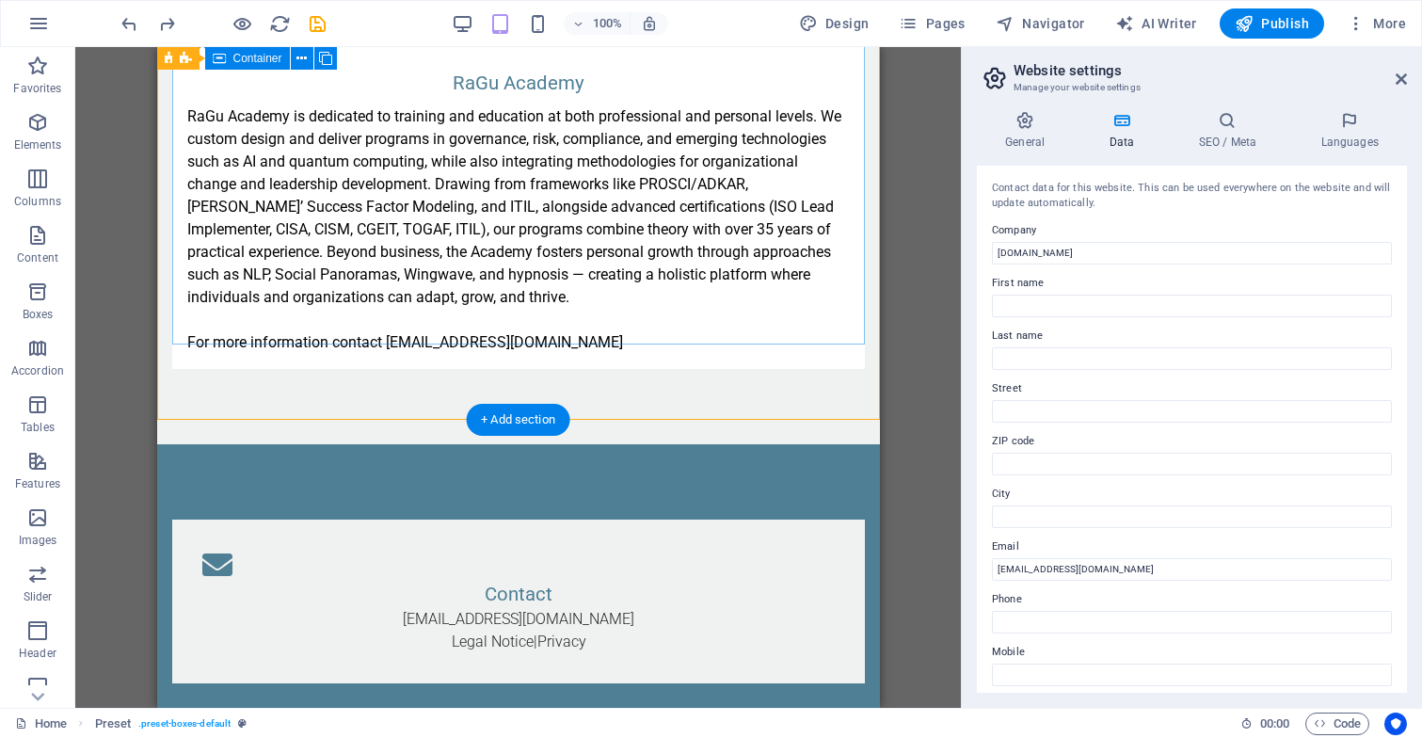
scroll to position [3820, 0]
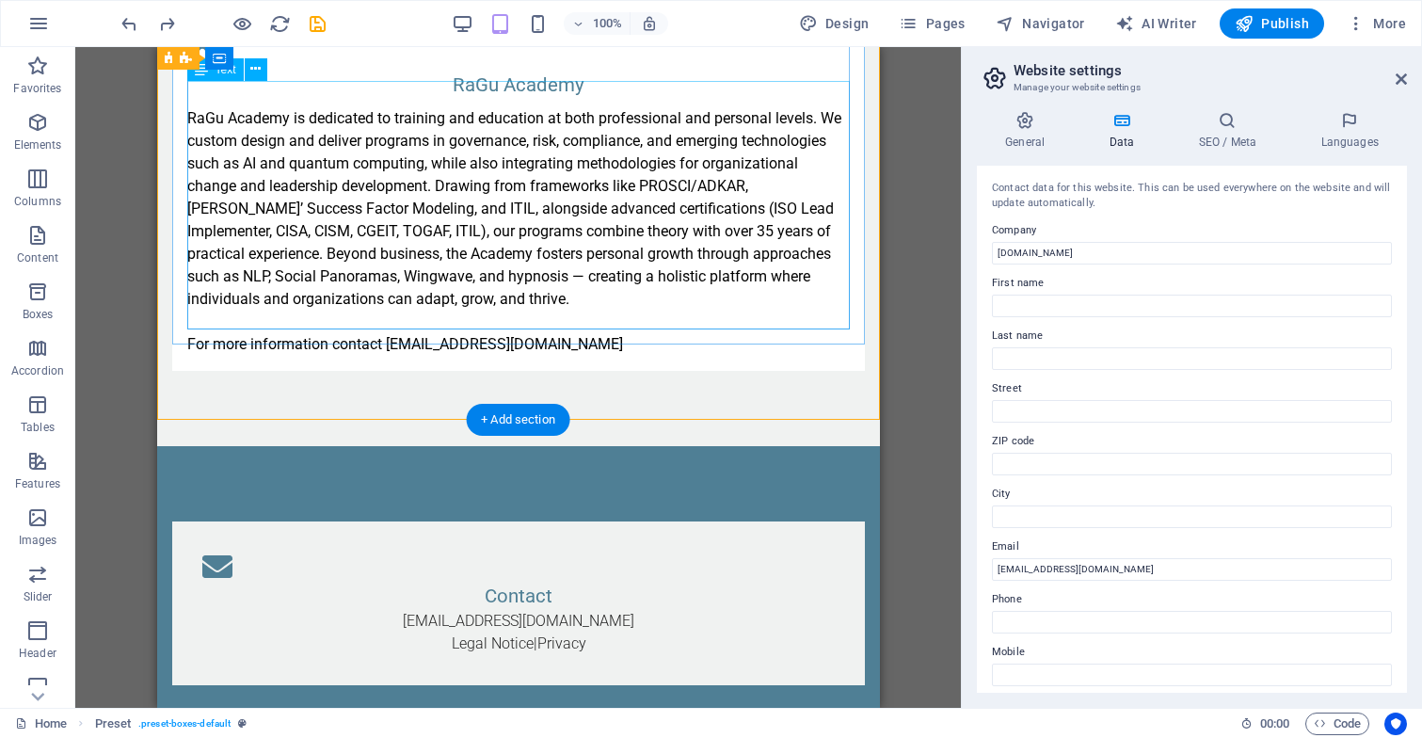
click at [604, 308] on div "RaGu Academy is dedicated to training and education at both professional and pe…" at bounding box center [517, 231] width 662 height 248
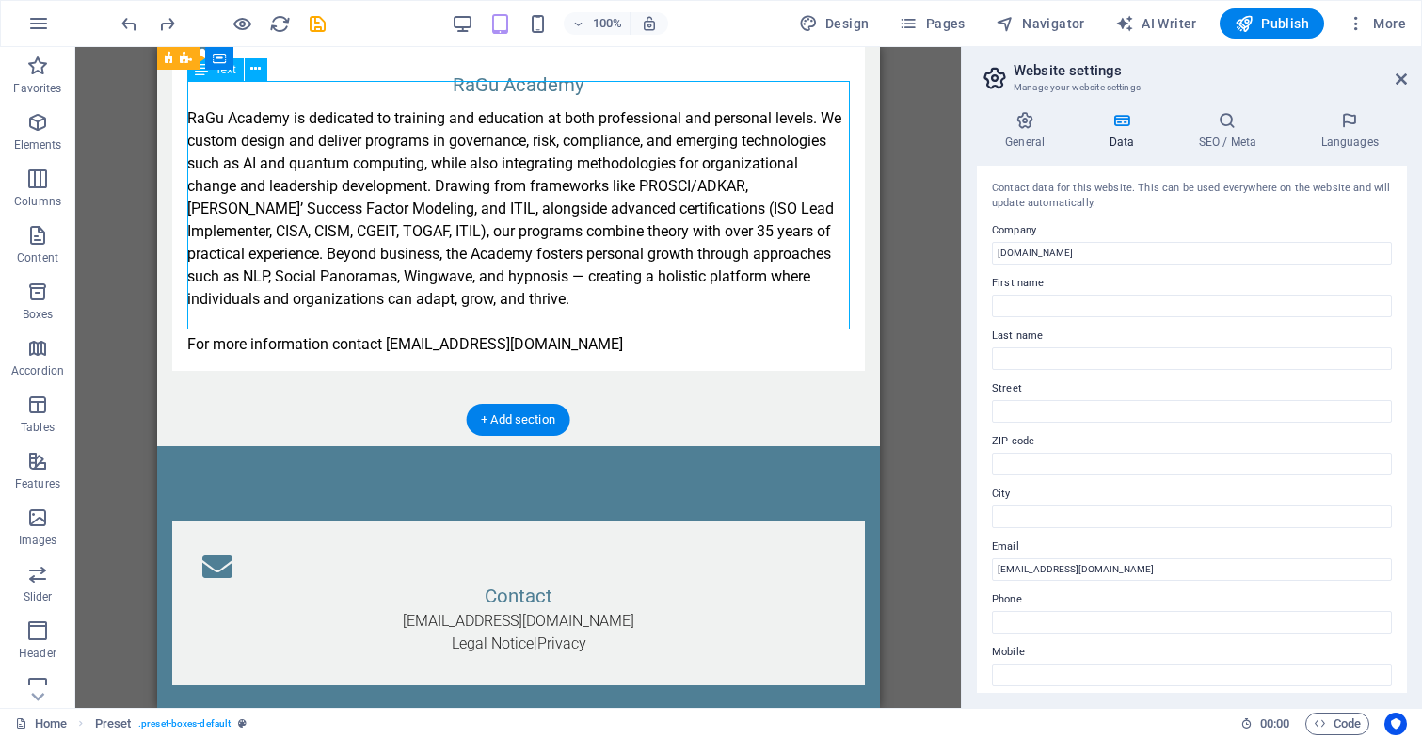
click at [604, 308] on div "RaGu Academy is dedicated to training and education at both professional and pe…" at bounding box center [517, 231] width 662 height 248
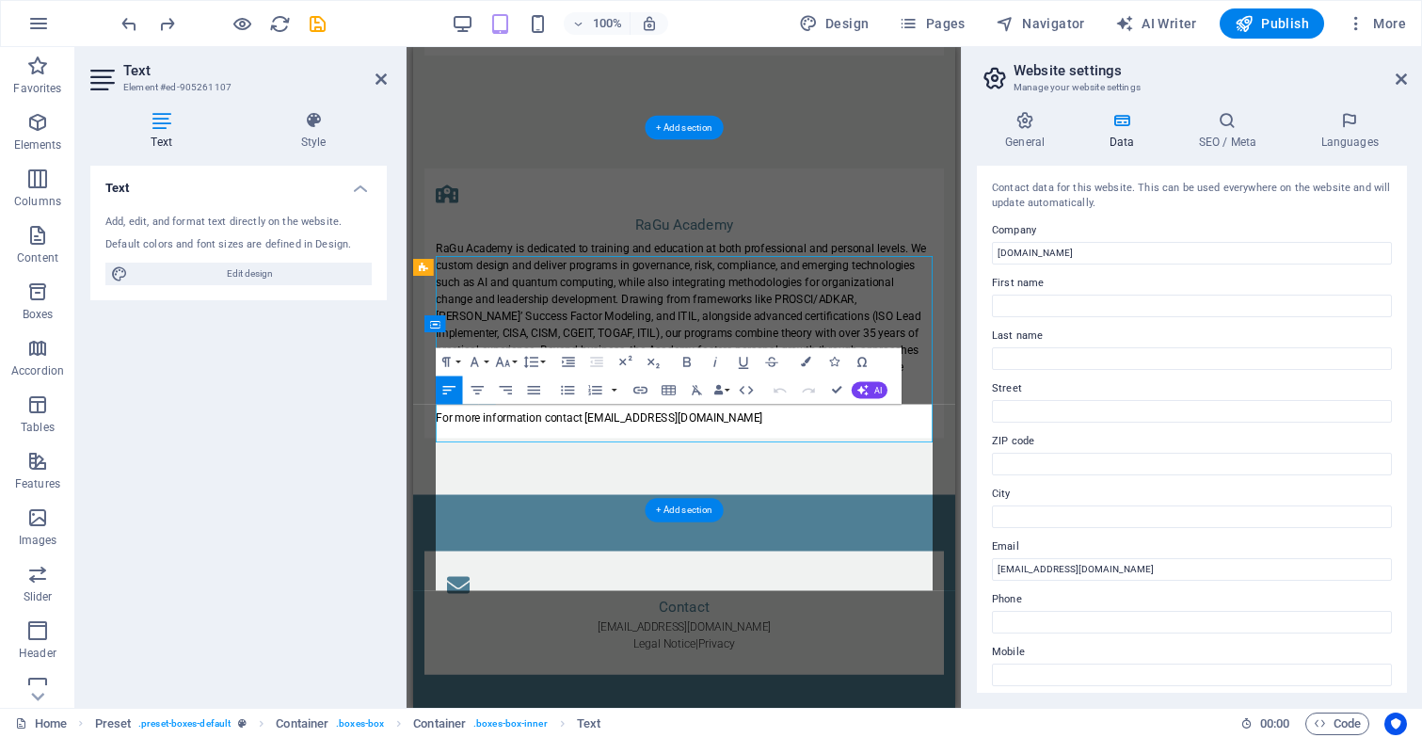
scroll to position [3575, 0]
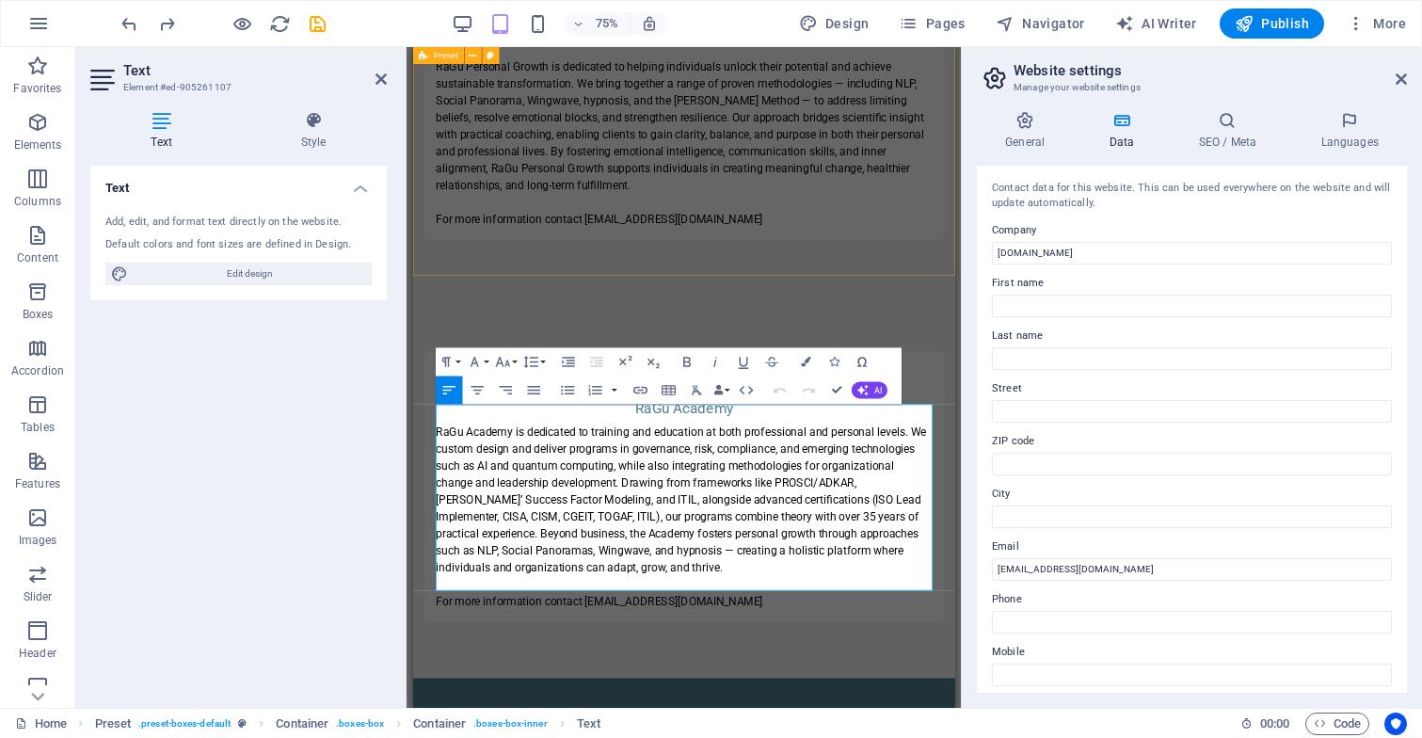
click at [658, 317] on div "RaGu Personal Growth RaGu Personal Growth is dedicated to helping individuals u…" at bounding box center [773, 134] width 723 height 488
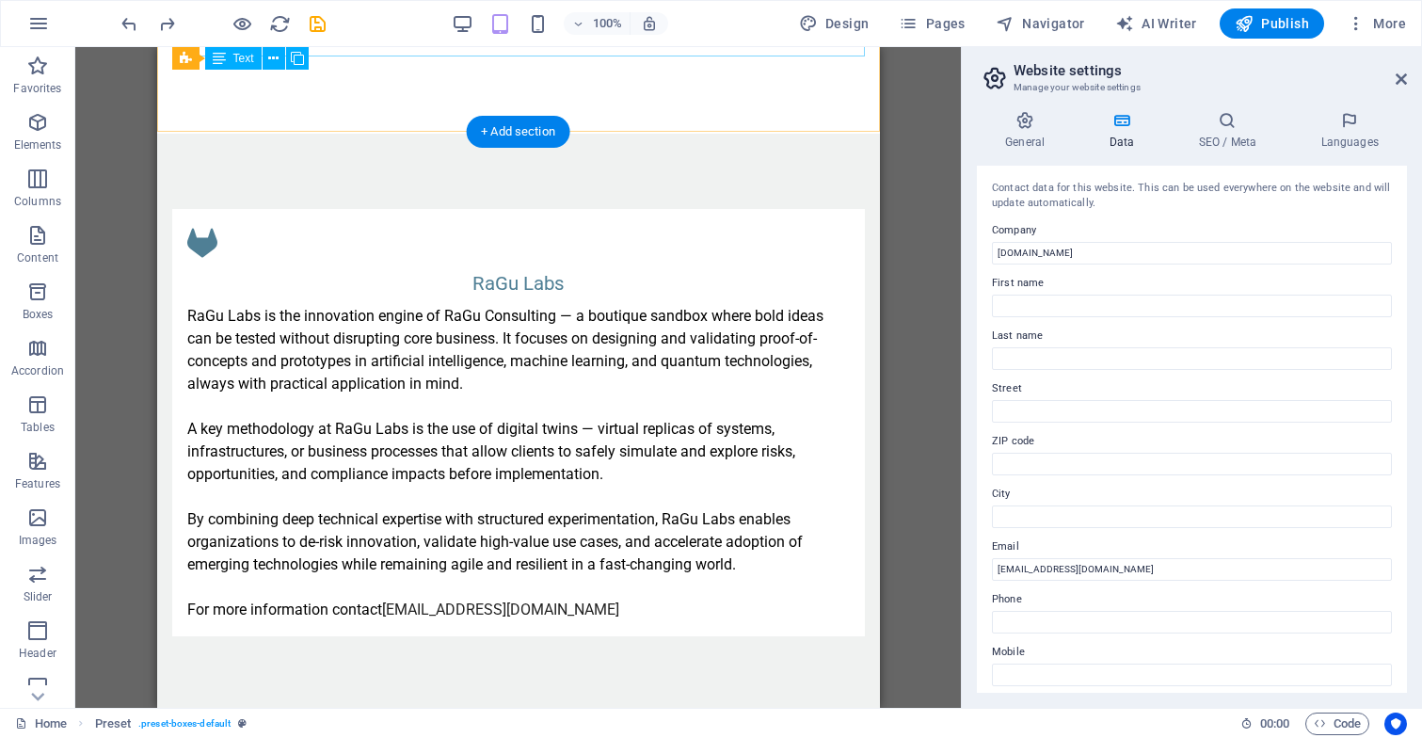
scroll to position [1392, 0]
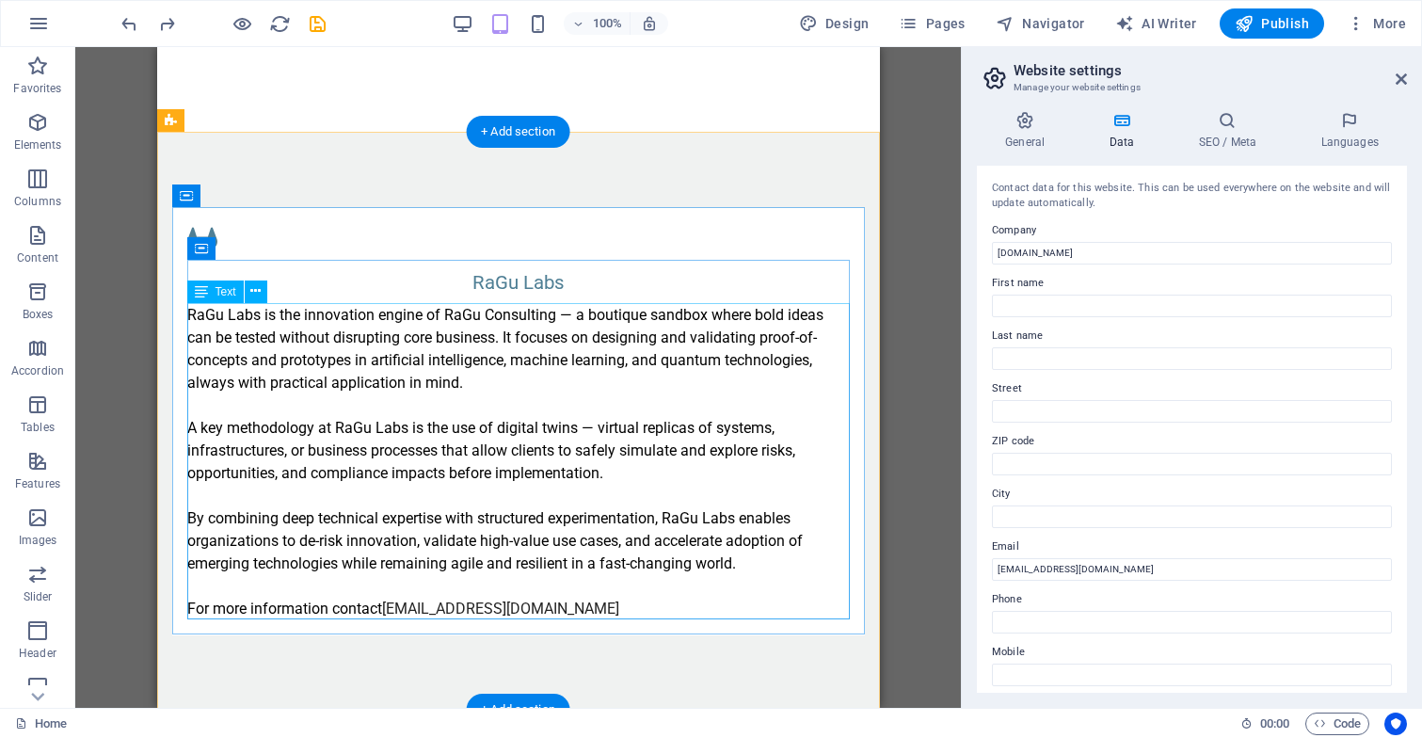
click at [455, 574] on div "RaGu Labs is the innovation engine of RaGu Consulting — a boutique sandbox wher…" at bounding box center [517, 462] width 662 height 316
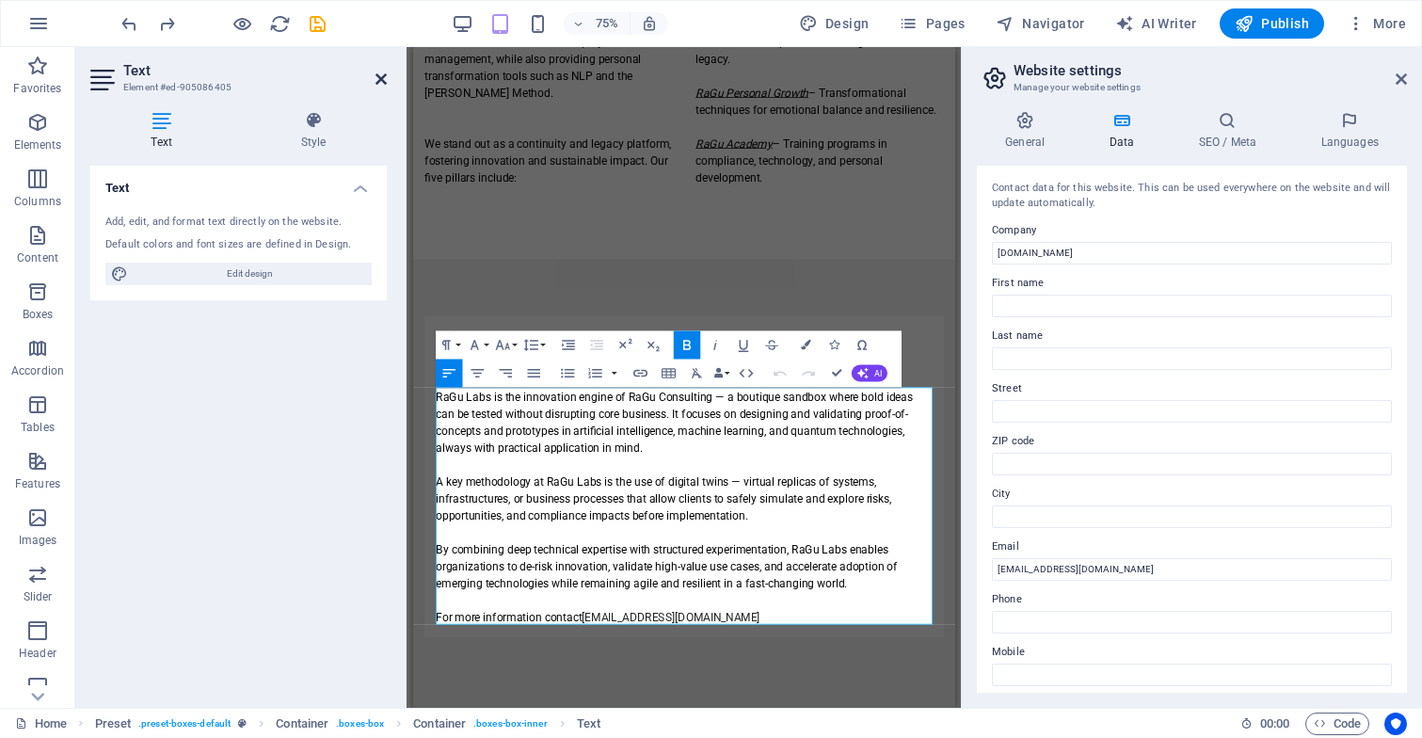
click at [379, 76] on icon at bounding box center [380, 79] width 11 height 15
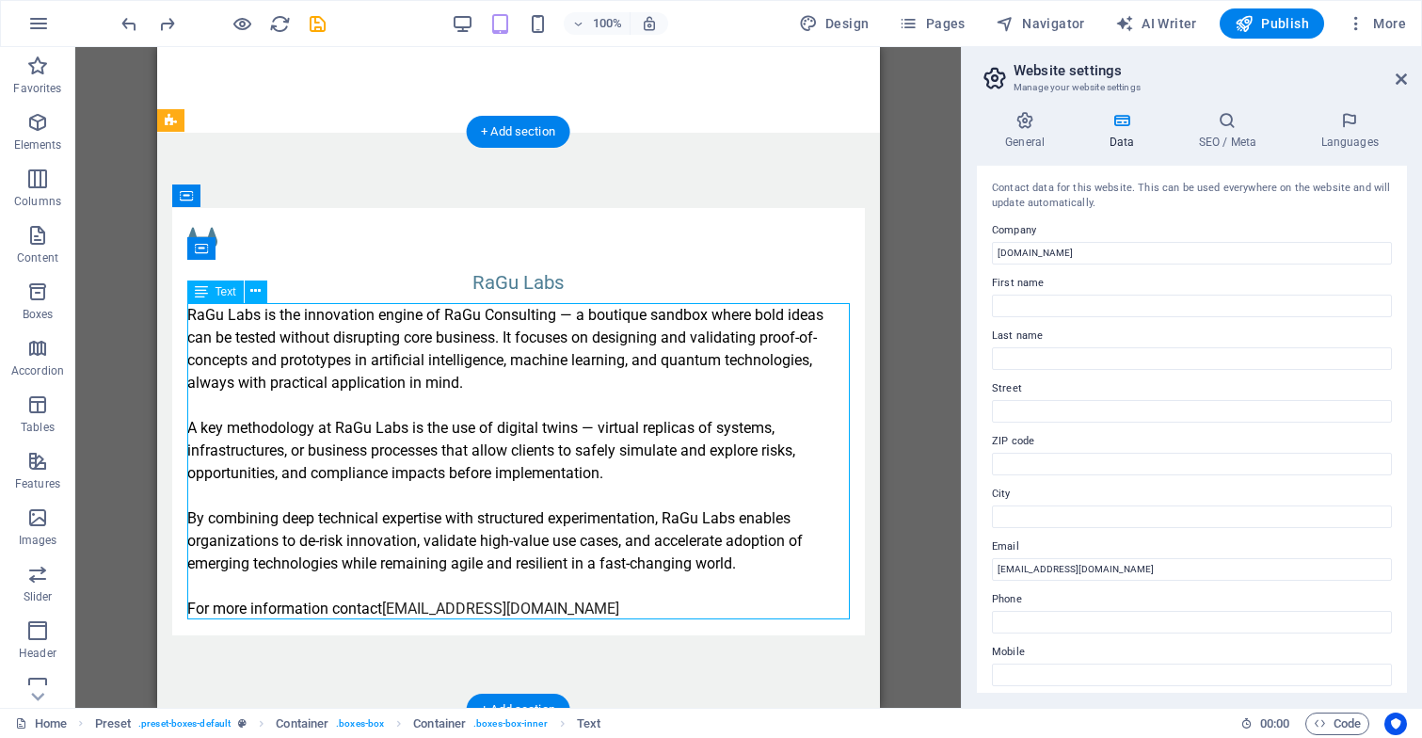
click at [418, 603] on div "RaGu Labs is the innovation engine of RaGu Consulting — a boutique sandbox wher…" at bounding box center [517, 462] width 662 height 316
click at [387, 600] on div "RaGu Labs is the innovation engine of RaGu Consulting — a boutique sandbox wher…" at bounding box center [517, 462] width 662 height 316
drag, startPoint x: 387, startPoint y: 600, endPoint x: 432, endPoint y: 603, distance: 45.2
click at [432, 603] on div "RaGu Labs is the innovation engine of RaGu Consulting — a boutique sandbox wher…" at bounding box center [517, 462] width 662 height 316
click at [430, 580] on div "RaGu Labs is the innovation engine of RaGu Consulting — a boutique sandbox wher…" at bounding box center [517, 462] width 662 height 316
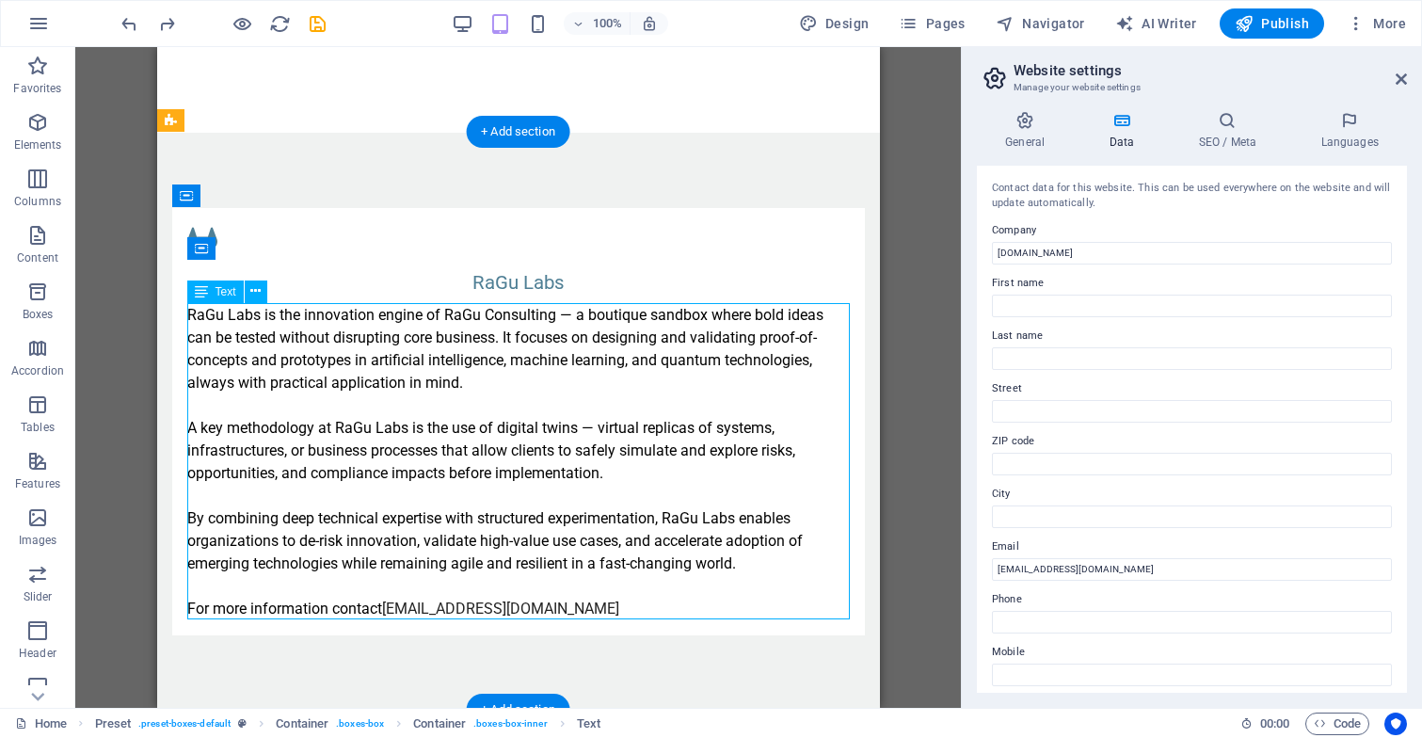
click at [475, 581] on div "RaGu Labs is the innovation engine of RaGu Consulting — a boutique sandbox wher…" at bounding box center [517, 462] width 662 height 316
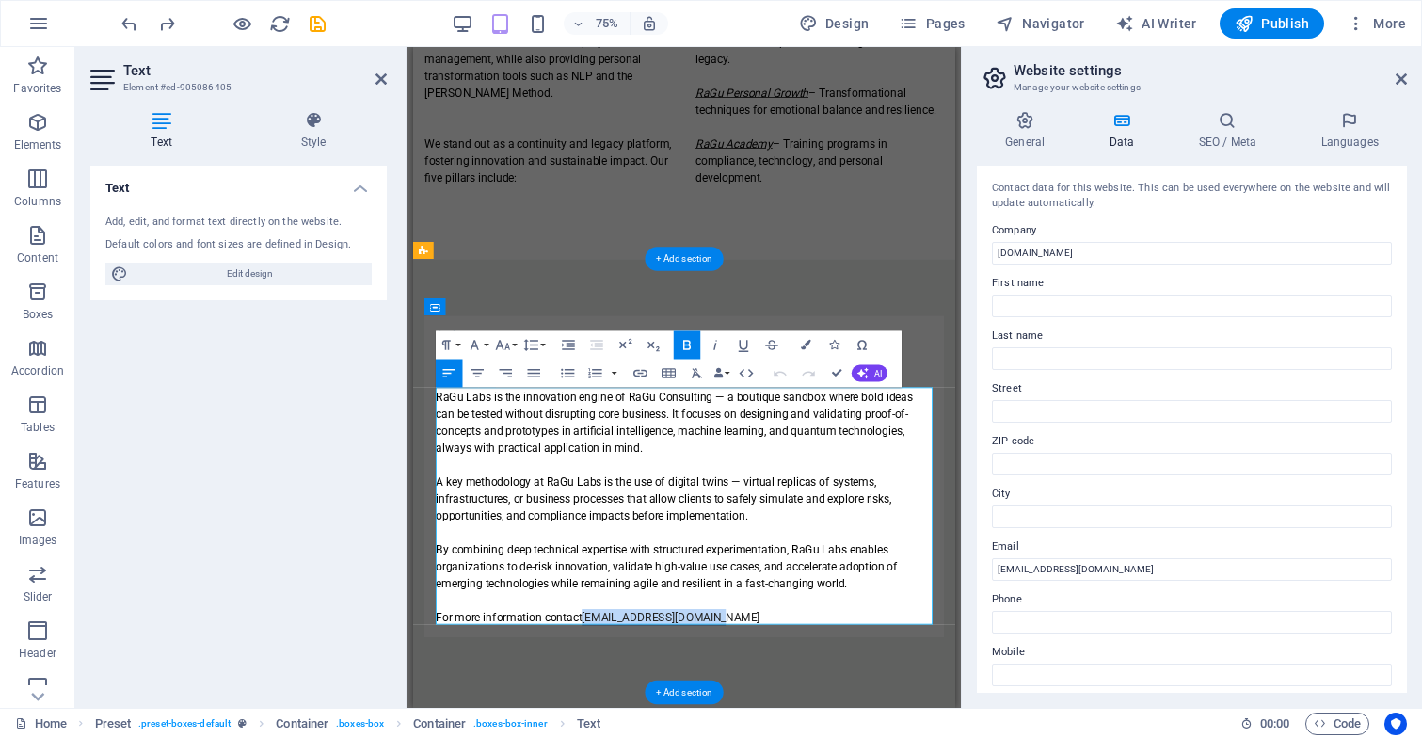
drag, startPoint x: 819, startPoint y: 804, endPoint x: 640, endPoint y: 803, distance: 179.7
click at [644, 367] on icon "button" at bounding box center [639, 373] width 17 height 17
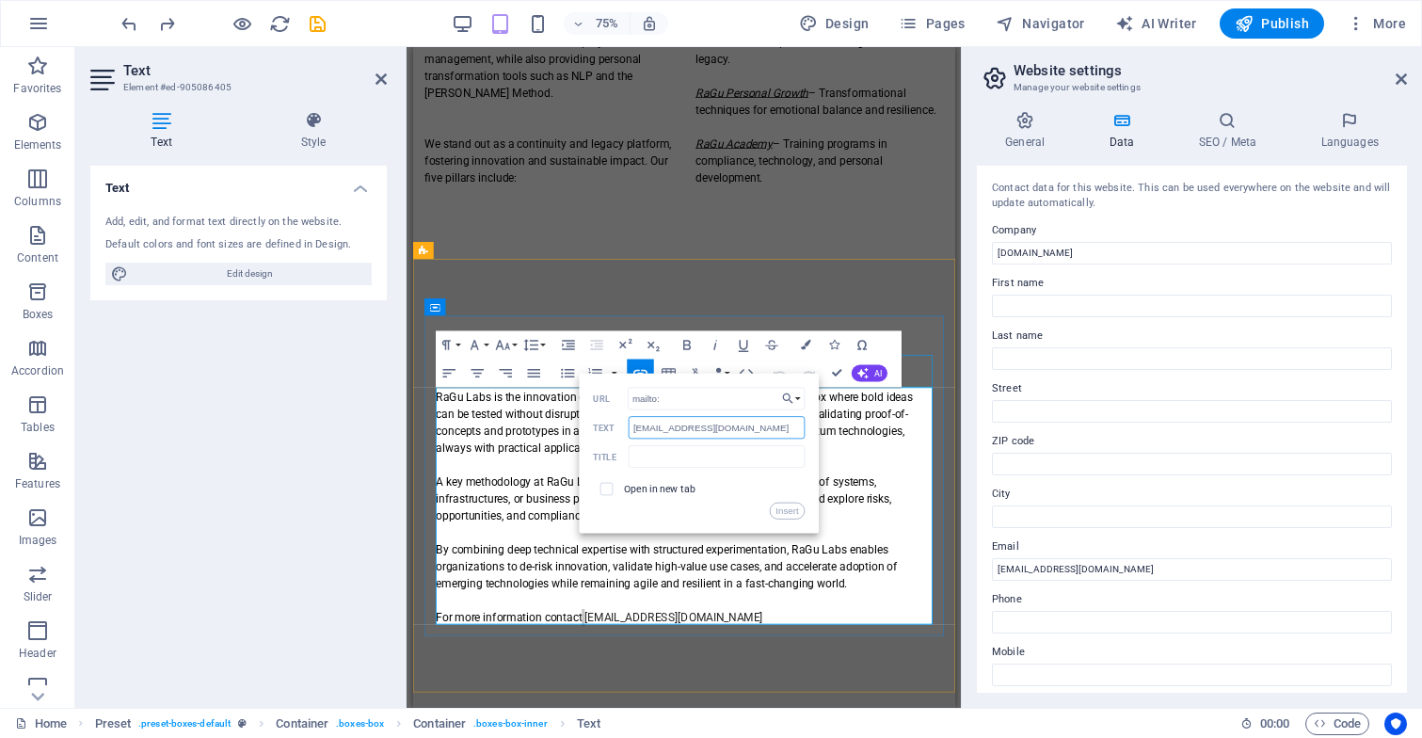
drag, startPoint x: 750, startPoint y: 430, endPoint x: 621, endPoint y: 428, distance: 128.9
click at [621, 428] on div "labs@ragu-consulting.eu Text" at bounding box center [699, 429] width 212 height 24
click at [690, 400] on input "mailto:" at bounding box center [716, 399] width 178 height 23
paste input "[EMAIL_ADDRESS][DOMAIN_NAME]"
type input "mailto: labs@ragu-consulting.eu"
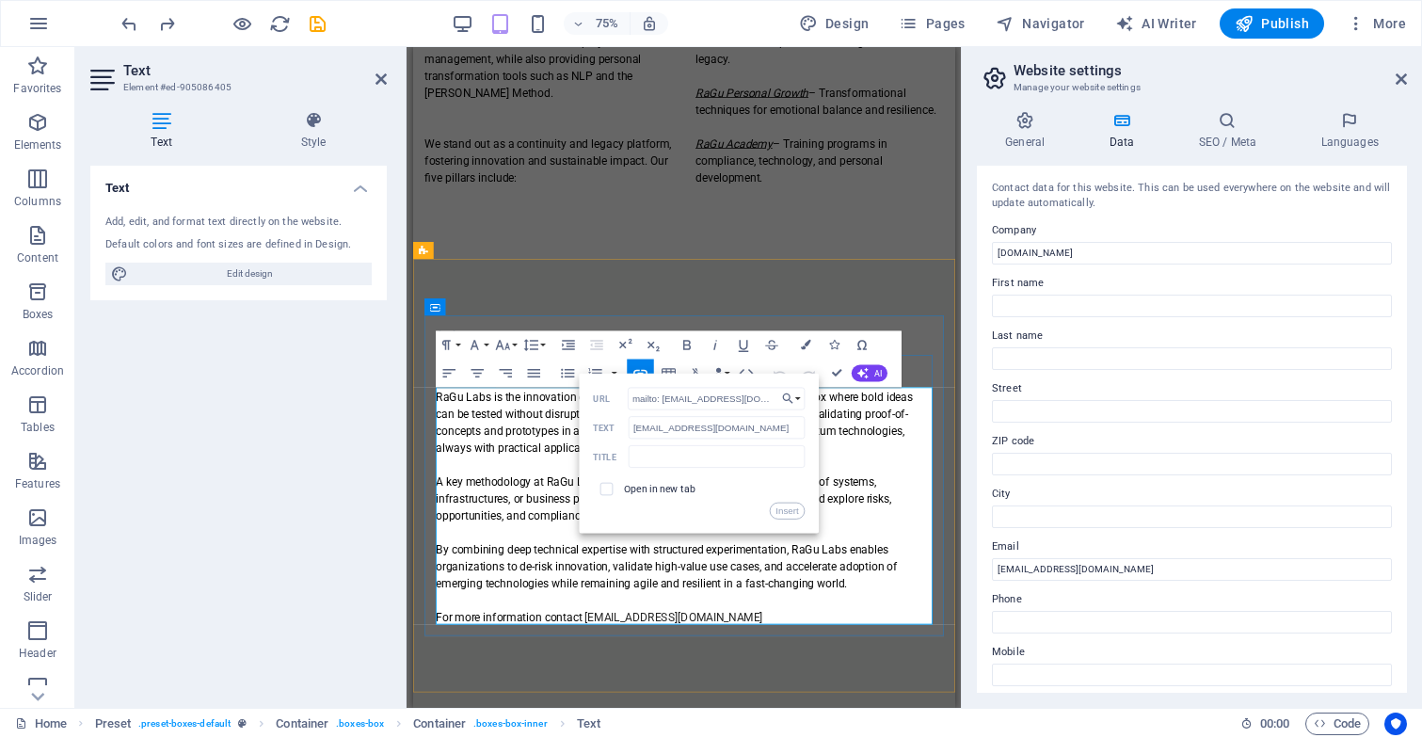
click at [1079, 693] on p at bounding box center [773, 694] width 662 height 23
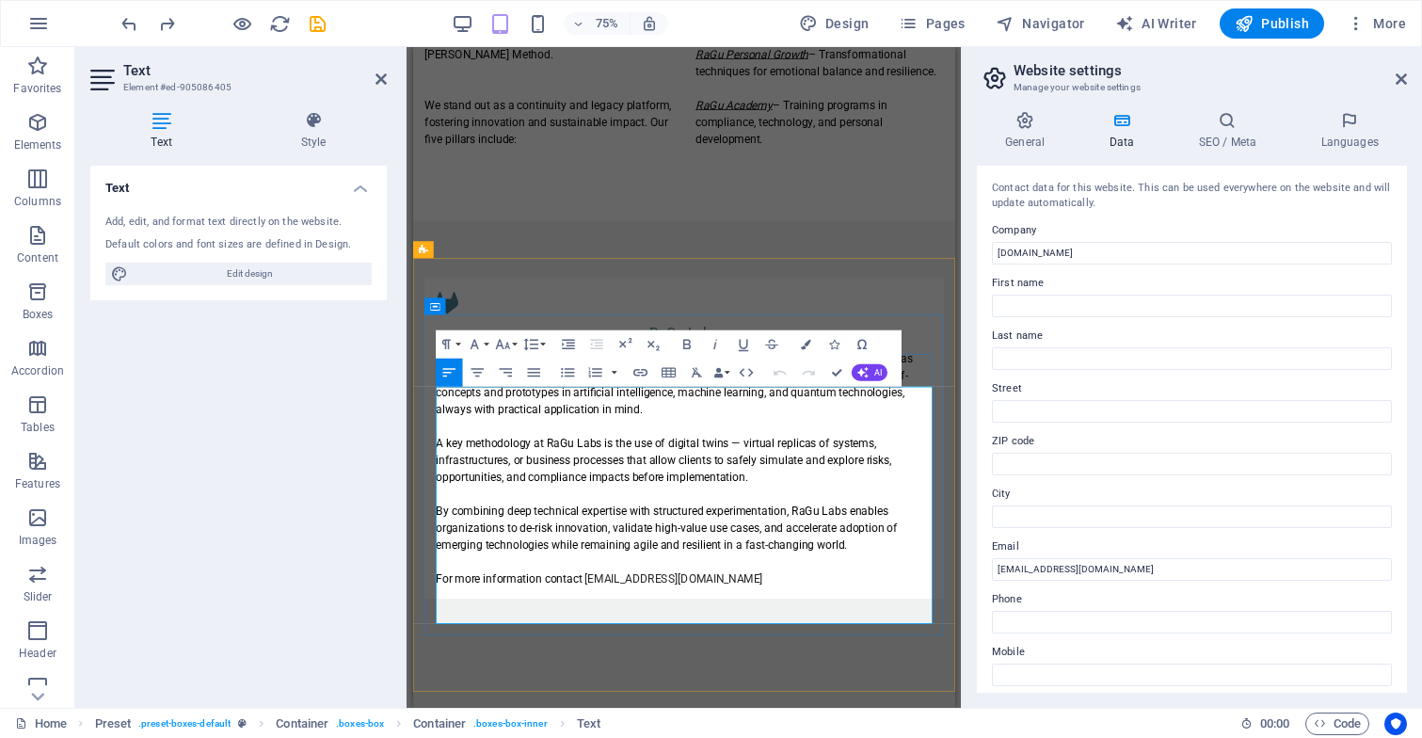
scroll to position [1438, 0]
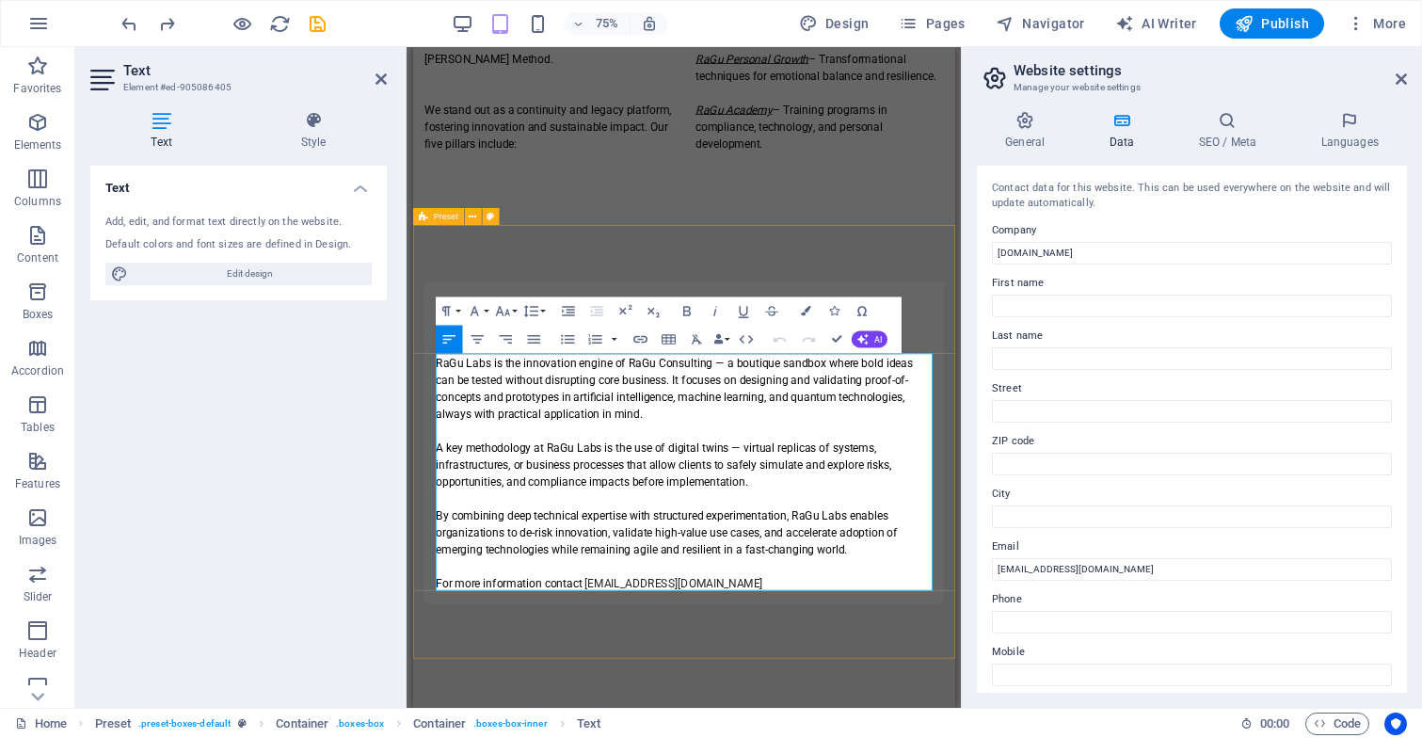
click at [932, 737] on div "RaGu Labs RaGu Labs is the innovation engine of RaGu Consulting — a boutique sa…" at bounding box center [773, 574] width 723 height 579
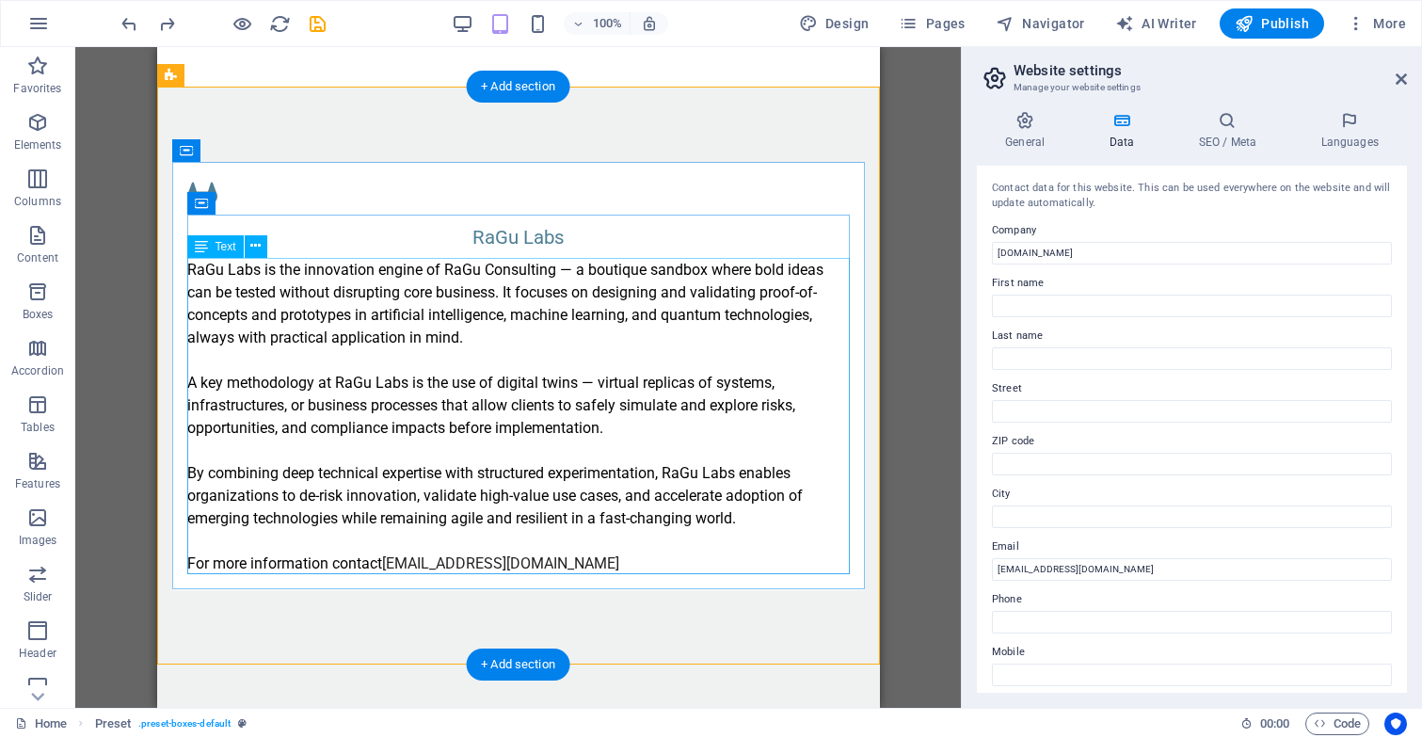
click at [468, 558] on div "RaGu Labs is the innovation engine of RaGu Consulting — a boutique sandbox wher…" at bounding box center [517, 417] width 662 height 316
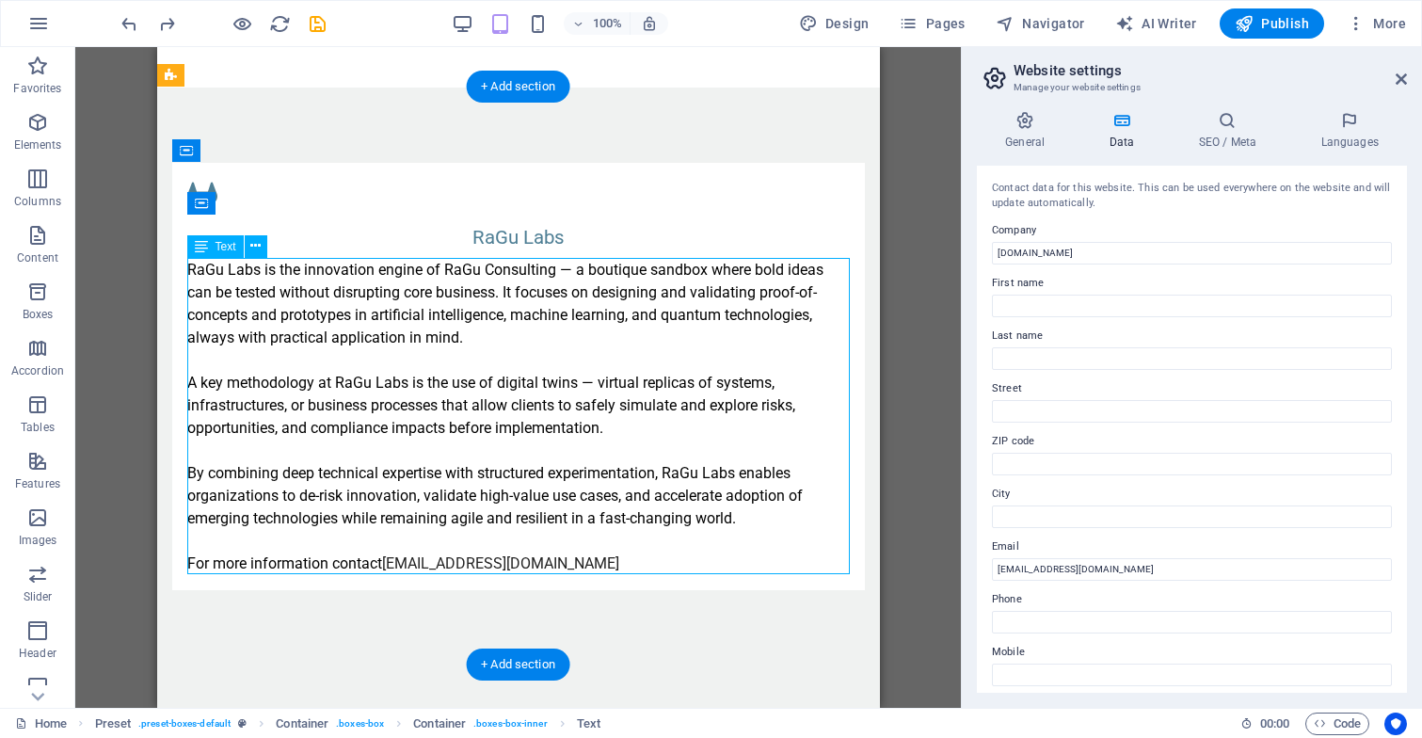
click at [469, 558] on div "RaGu Labs is the innovation engine of RaGu Consulting — a boutique sandbox wher…" at bounding box center [517, 417] width 662 height 316
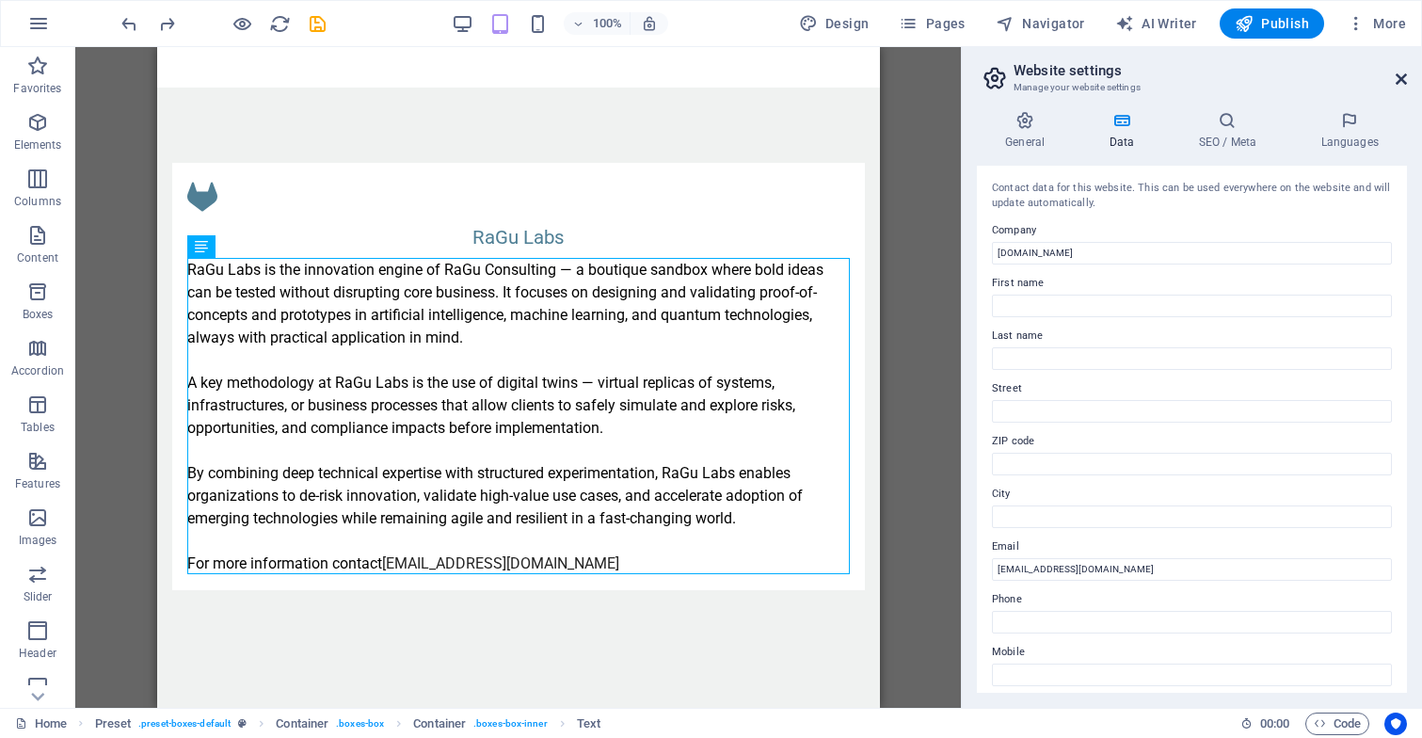
click at [1401, 83] on icon at bounding box center [1400, 79] width 11 height 15
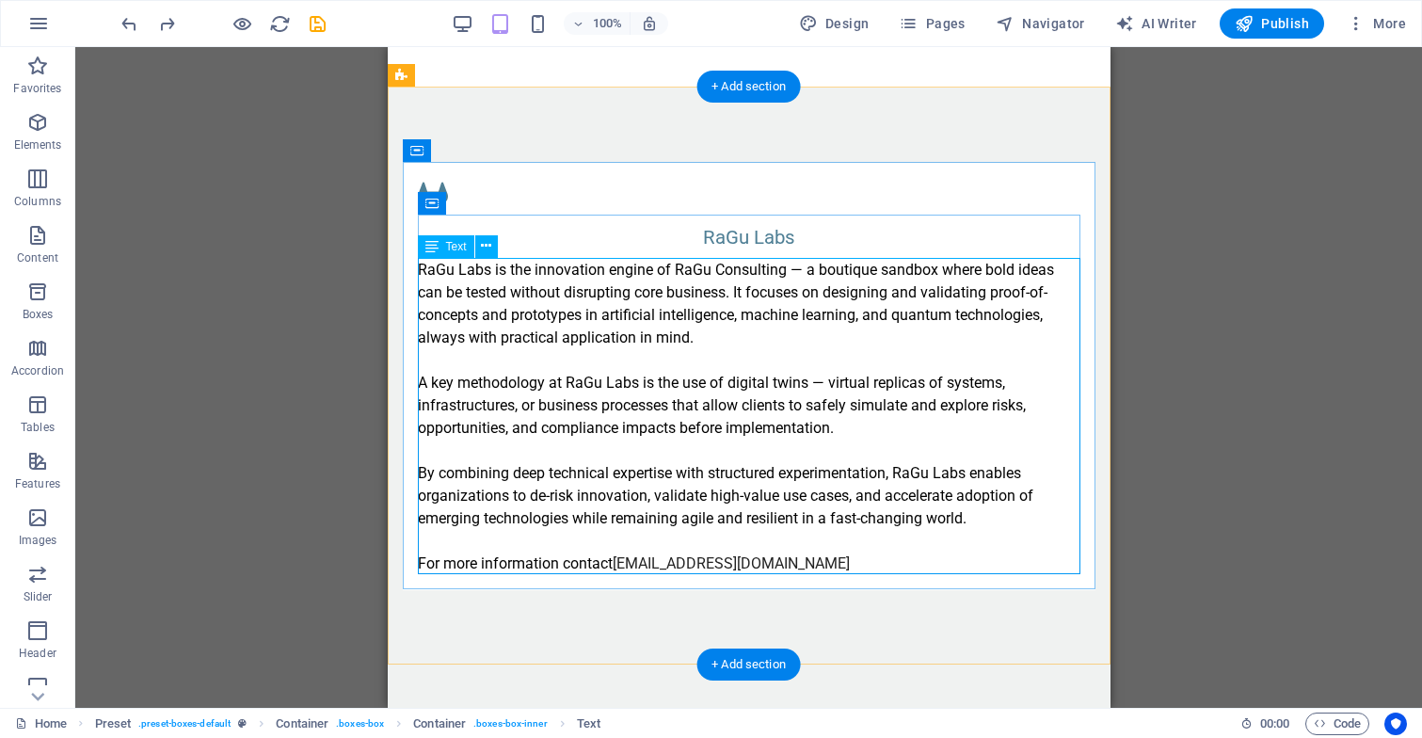
click at [710, 559] on div "RaGu Labs is the innovation engine of RaGu Consulting — a boutique sandbox wher…" at bounding box center [748, 417] width 662 height 316
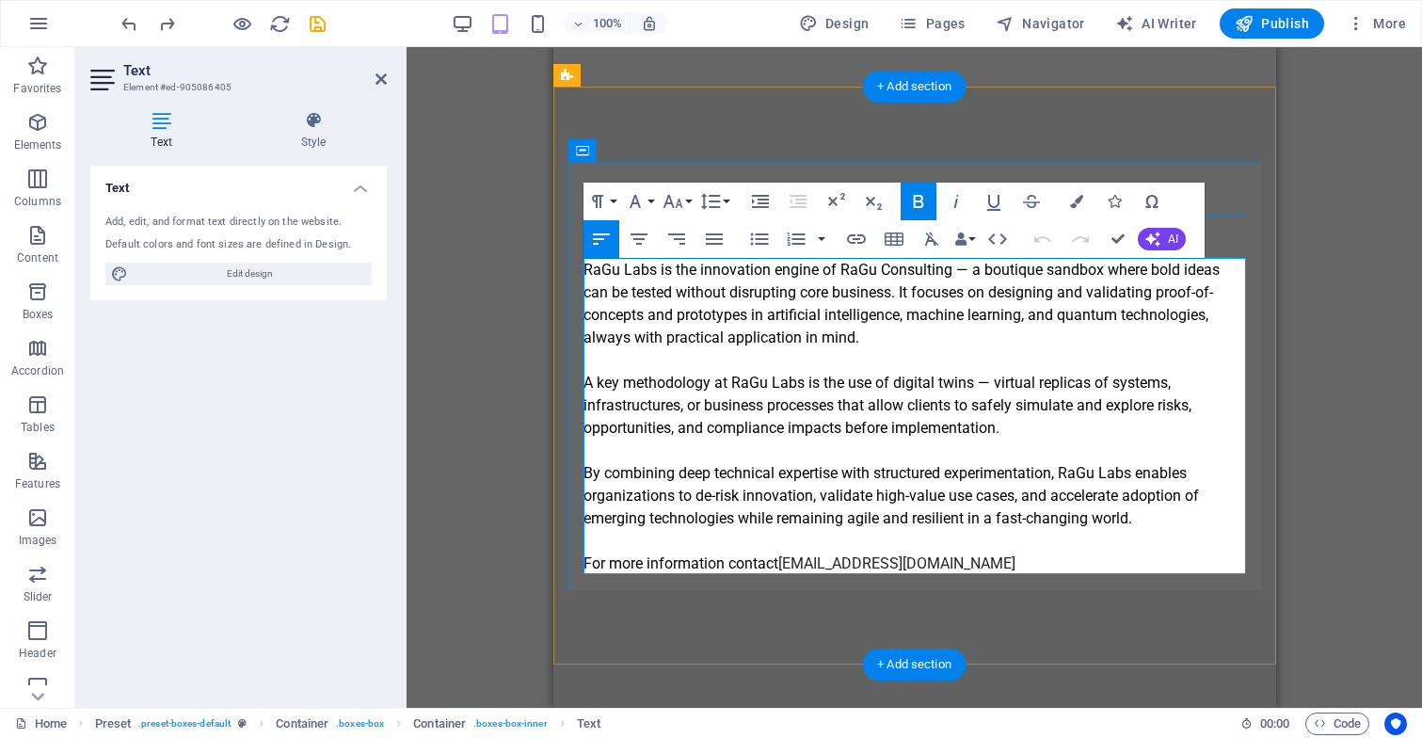
drag, startPoint x: 954, startPoint y: 562, endPoint x: 783, endPoint y: 571, distance: 171.5
click at [783, 565] on p "For more information contact labs@ragu-consulting.eu" at bounding box center [913, 563] width 662 height 23
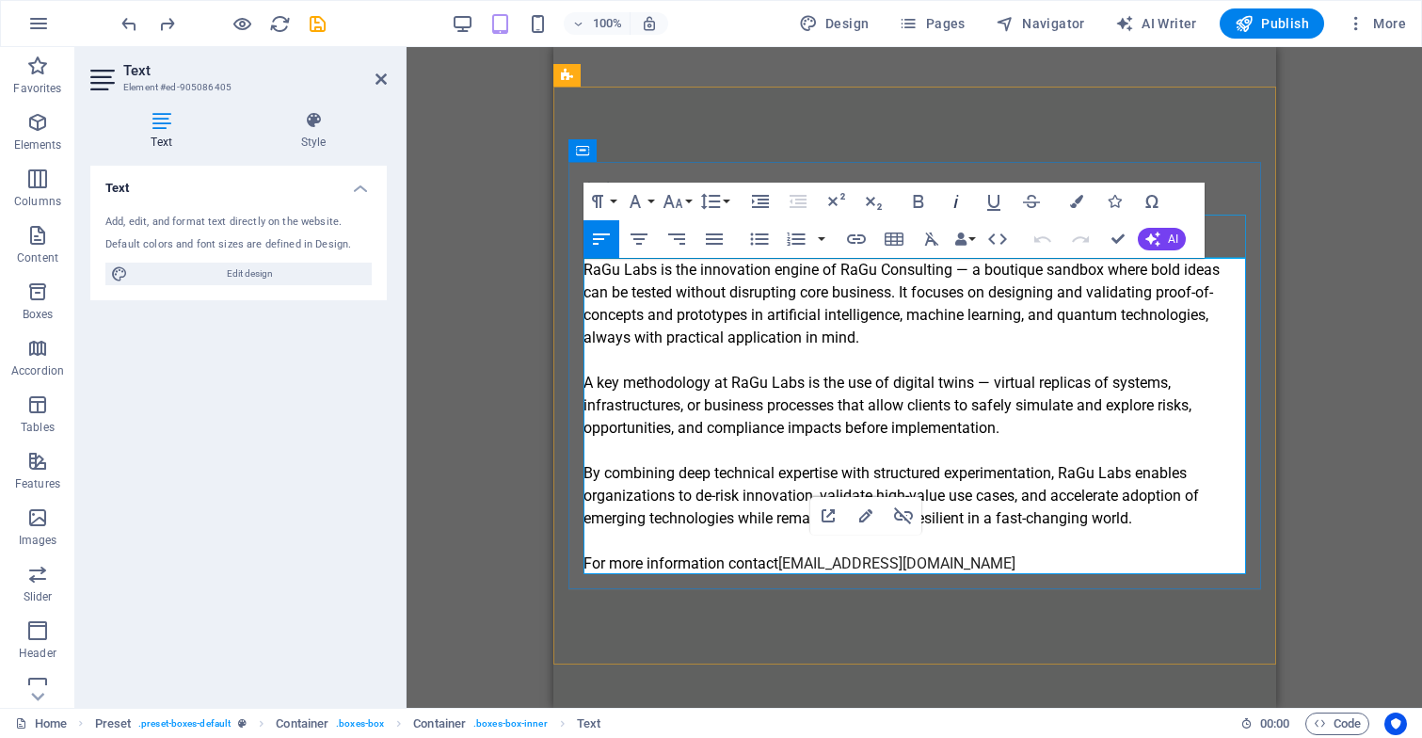
click at [954, 212] on icon "button" at bounding box center [956, 201] width 23 height 23
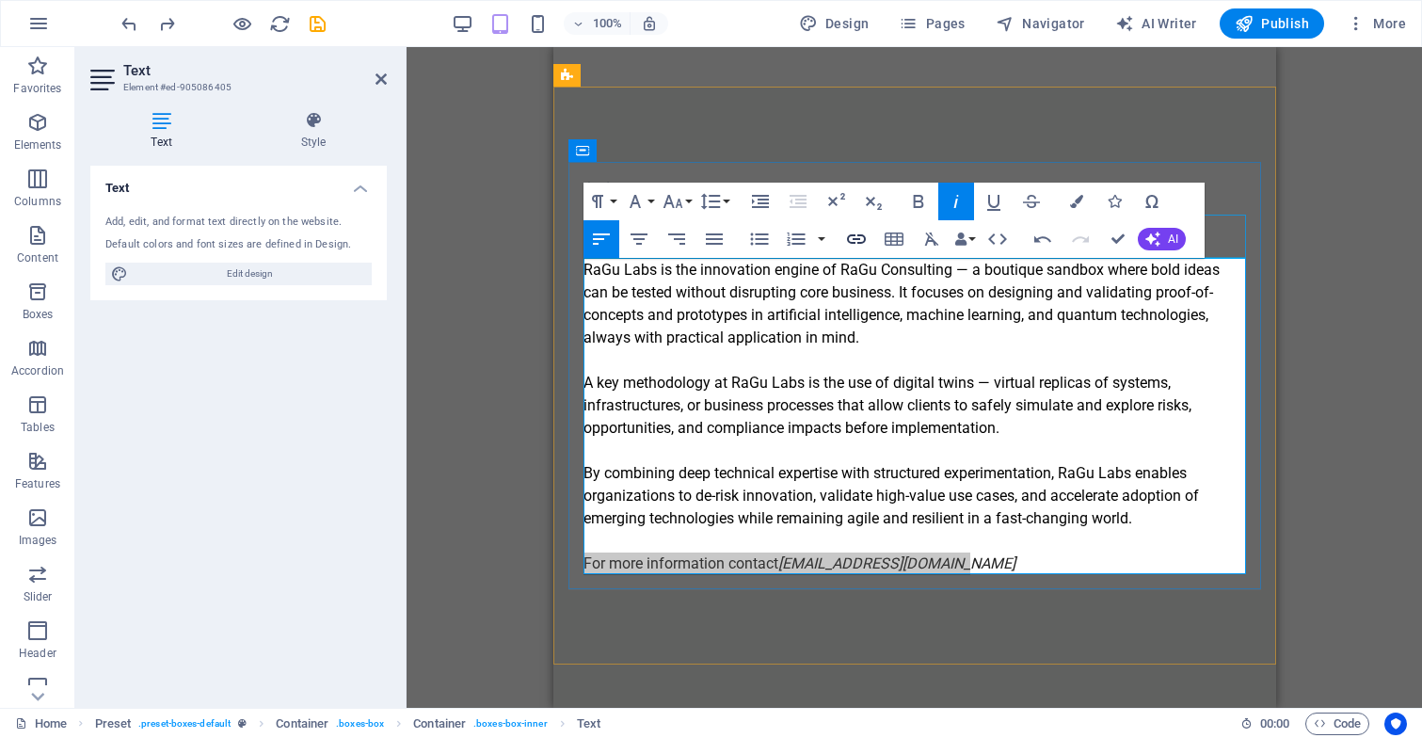
click at [856, 239] on icon "button" at bounding box center [856, 238] width 19 height 9
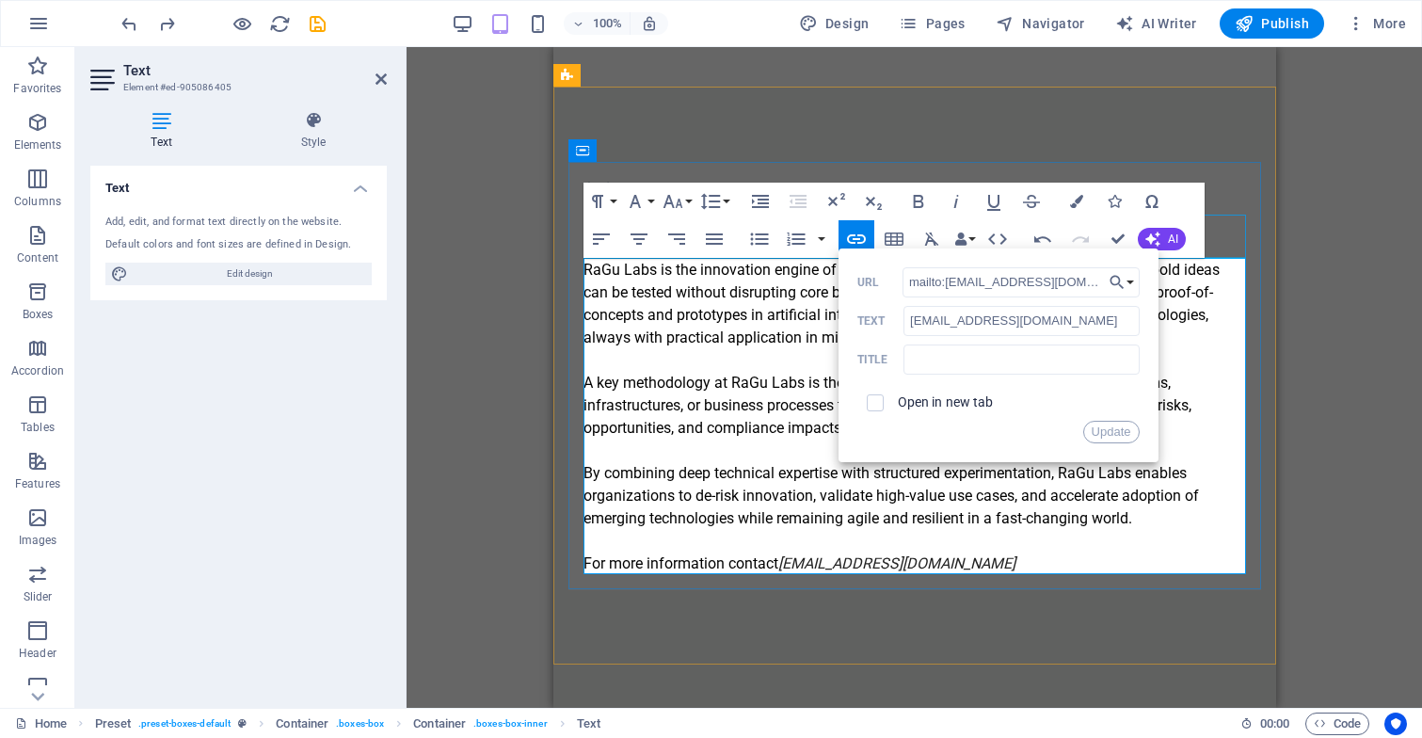
click at [1073, 402] on div "Open in new tab" at bounding box center [998, 403] width 282 height 36
click at [1123, 129] on div "RaGu Labs RaGu Labs is the innovation engine of RaGu Consulting — a boutique sa…" at bounding box center [913, 376] width 723 height 579
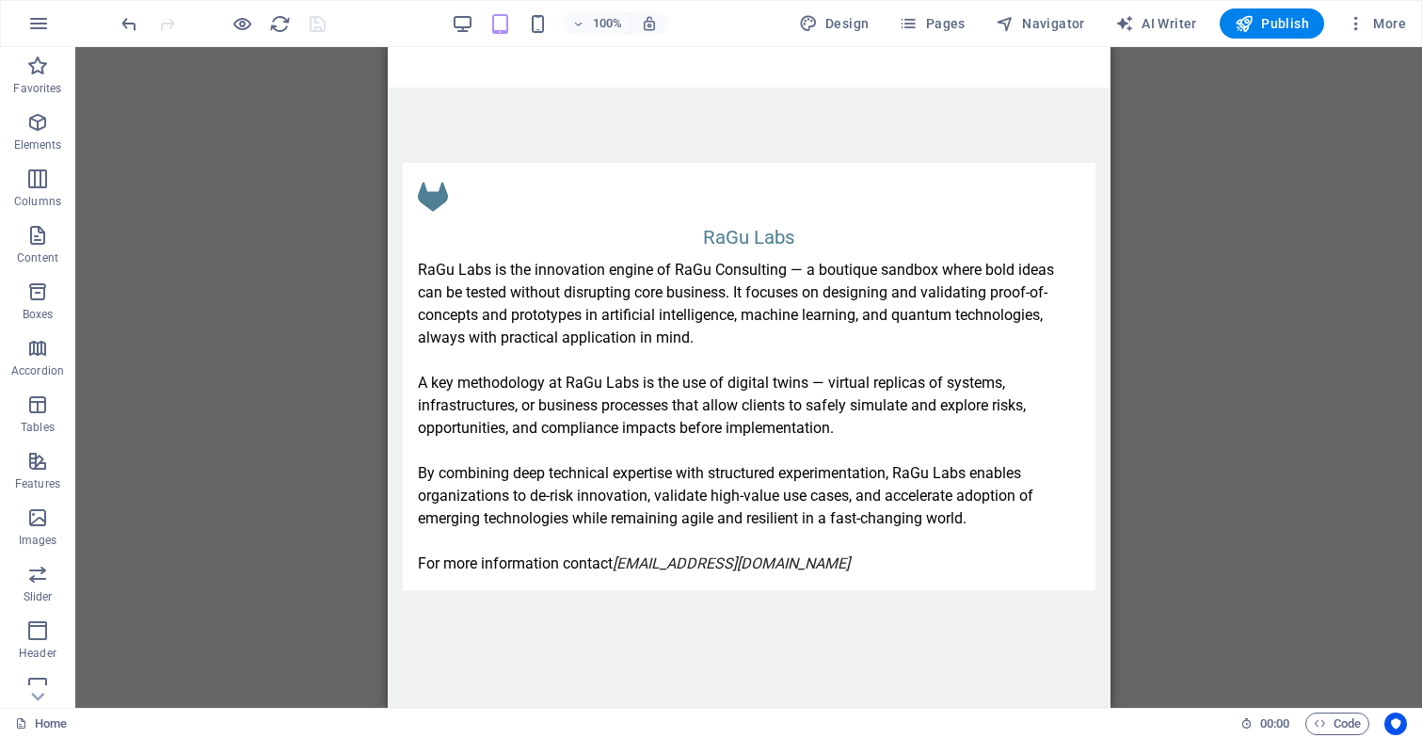
click at [1184, 249] on div "Drag here to replace the existing content. Press “Ctrl” if you want to create a…" at bounding box center [748, 377] width 1346 height 660
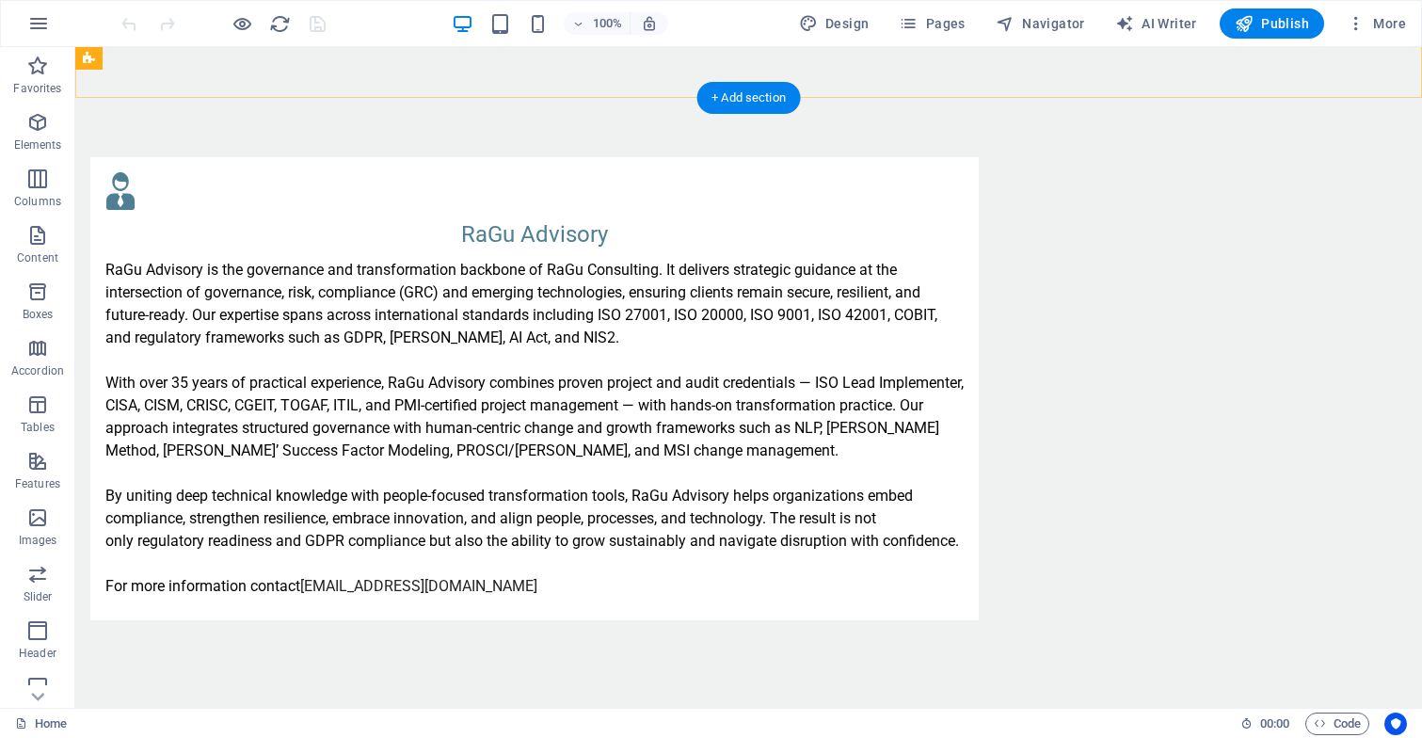
scroll to position [1947, 0]
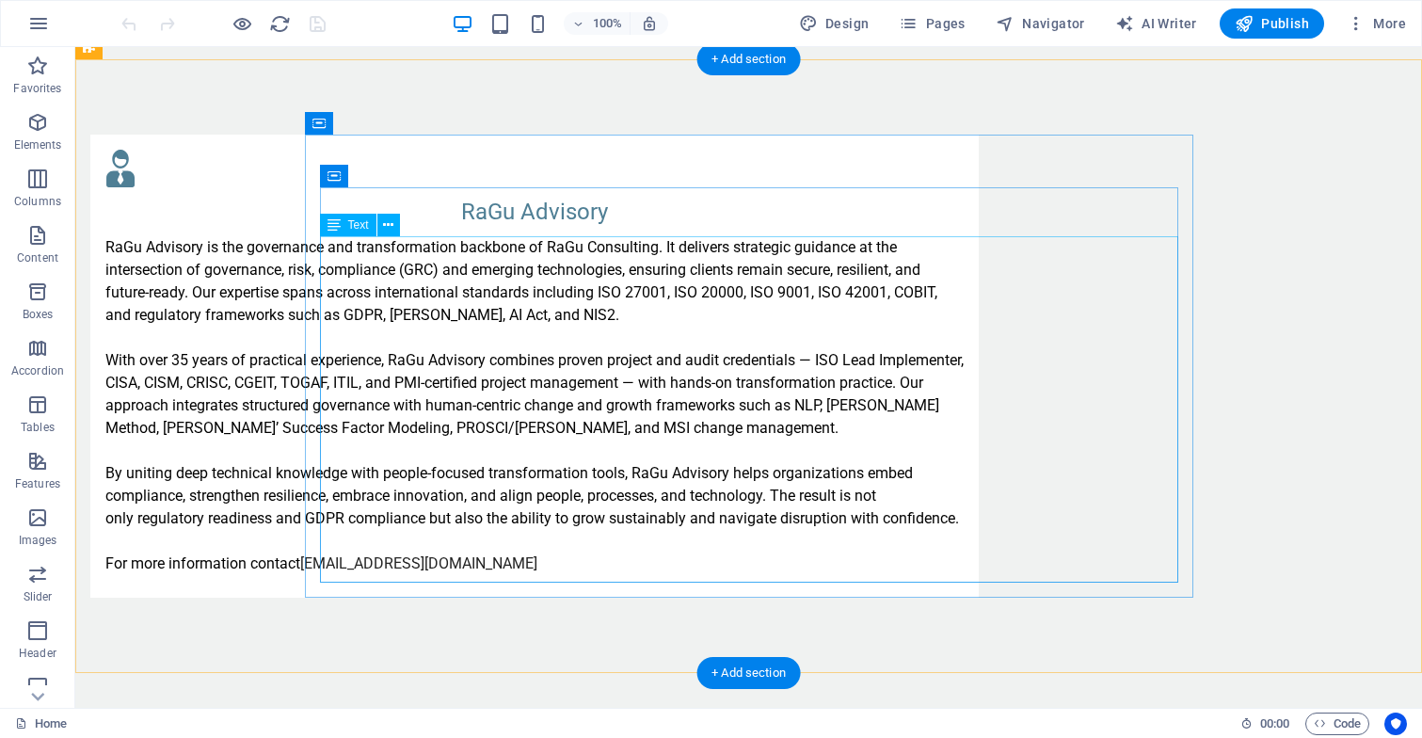
click at [523, 557] on div "RaGu Advisory is the governance and transformation backbone of RaGu Consulting.…" at bounding box center [534, 405] width 858 height 339
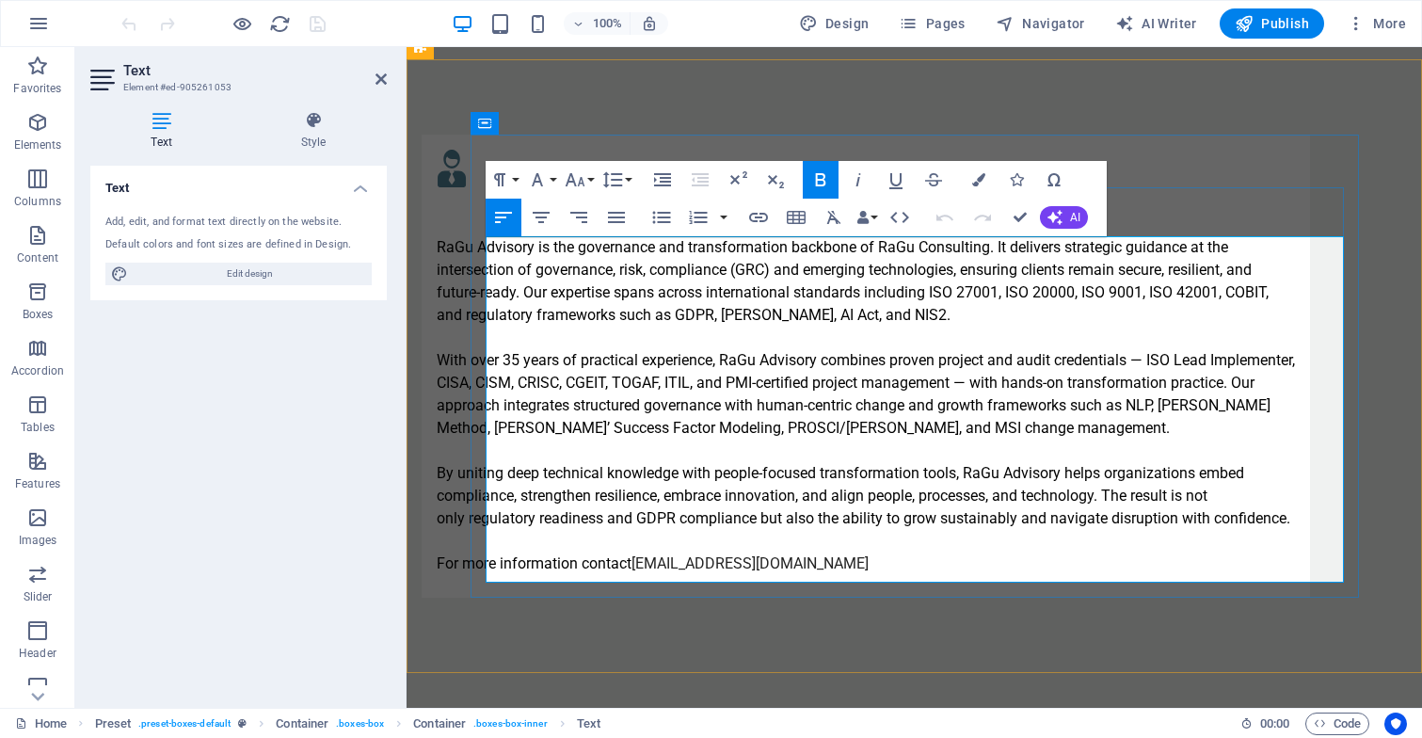
drag, startPoint x: 688, startPoint y: 563, endPoint x: 882, endPoint y: 567, distance: 194.8
click at [882, 567] on p "For more information contact [EMAIL_ADDRESS][DOMAIN_NAME]" at bounding box center [866, 563] width 858 height 23
click at [862, 184] on icon "button" at bounding box center [858, 179] width 23 height 23
click at [755, 216] on icon "button" at bounding box center [758, 217] width 23 height 23
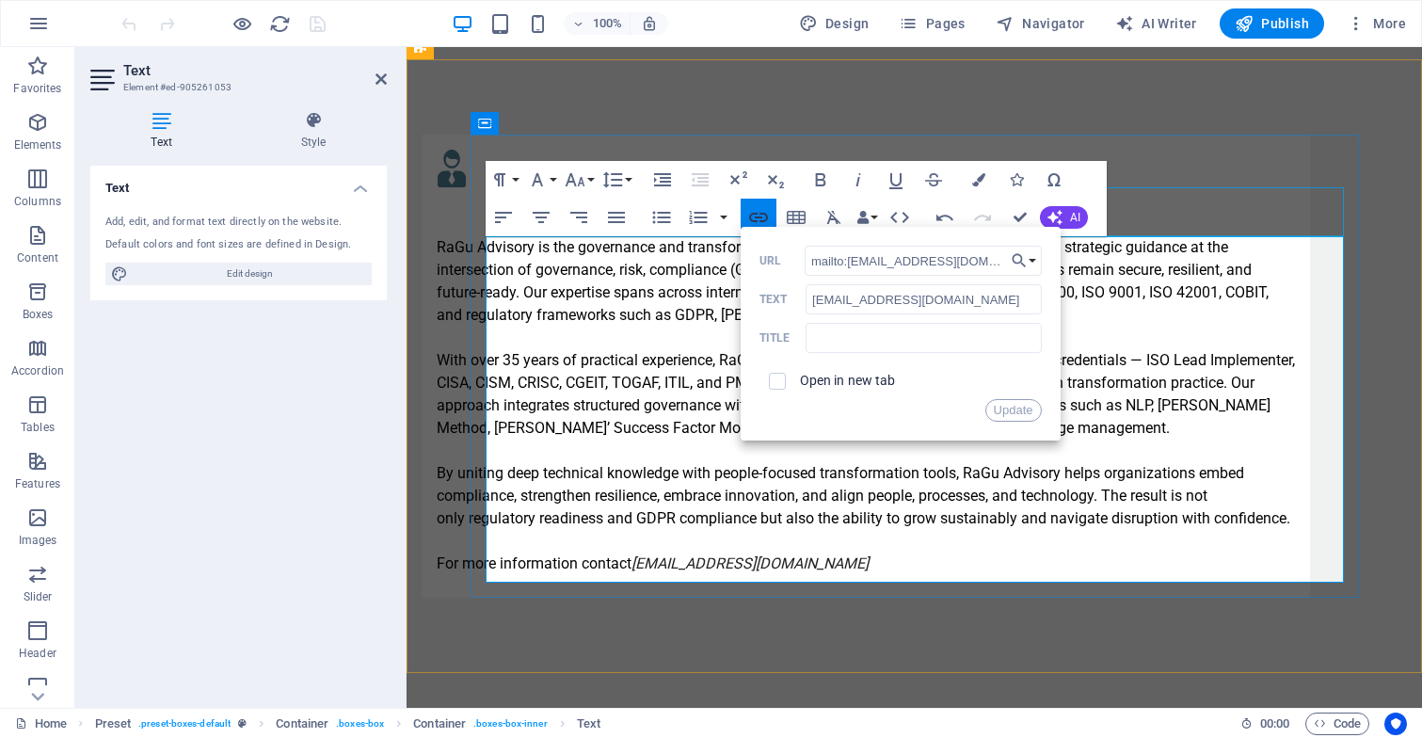
scroll to position [0, 17]
click at [1012, 414] on button "Update" at bounding box center [1013, 410] width 56 height 23
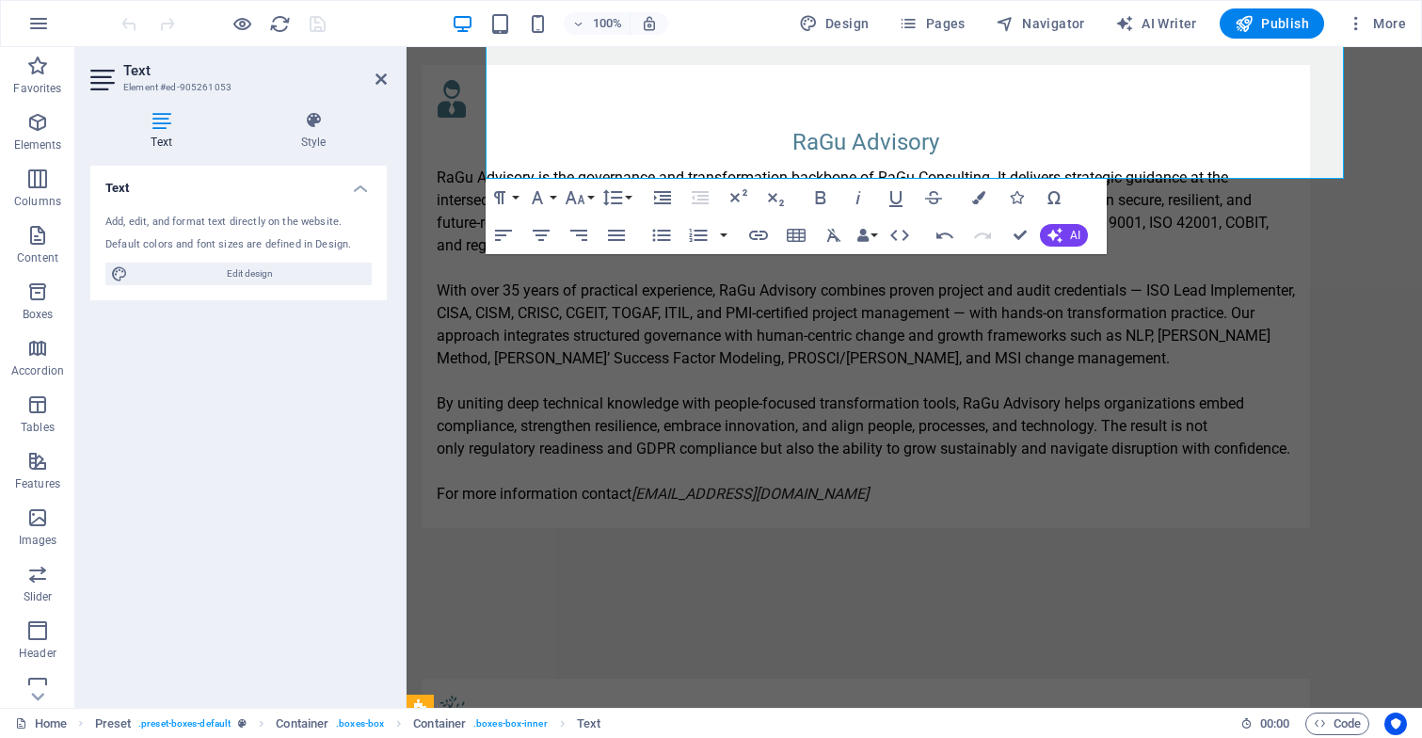
scroll to position [1861, 0]
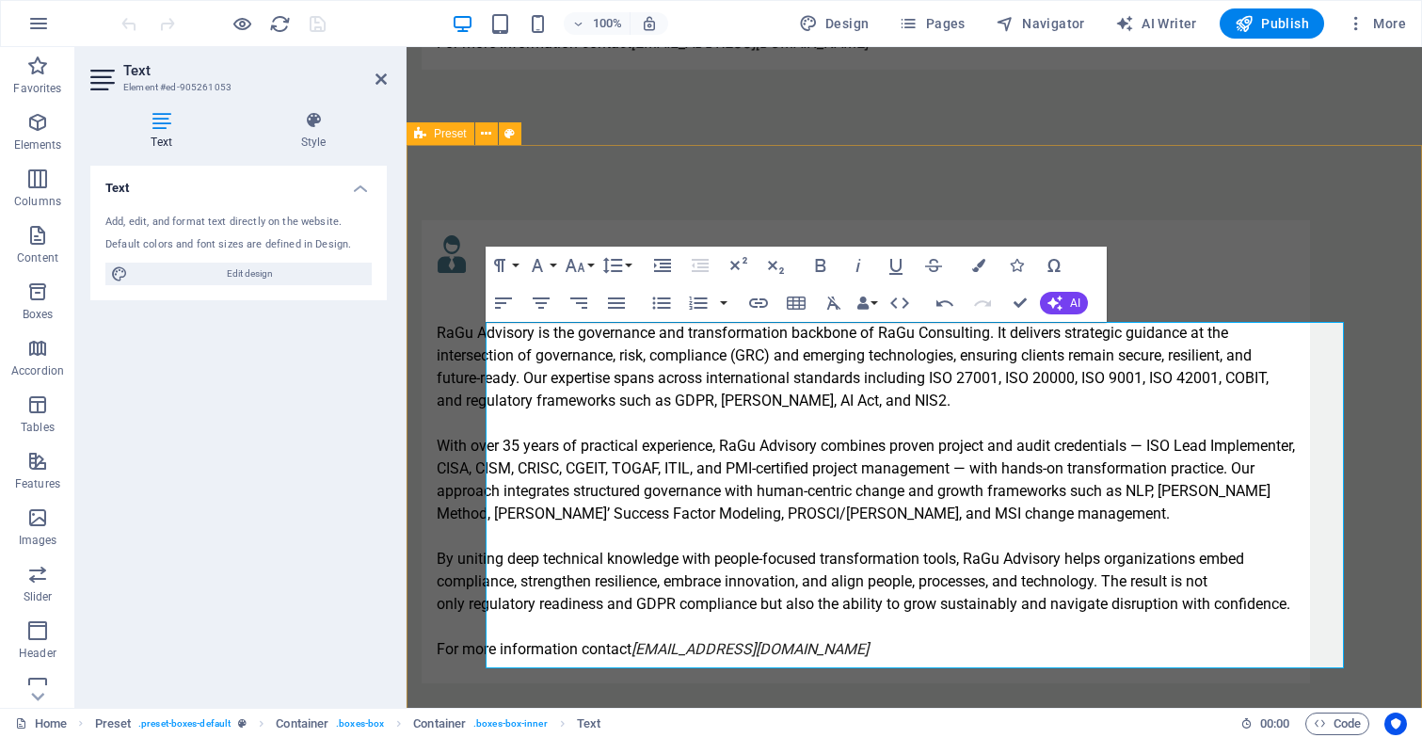
click at [1008, 156] on div "RaGu Advisory RaGu Advisory is the governance and transformation backbone of Ra…" at bounding box center [913, 451] width 1015 height 613
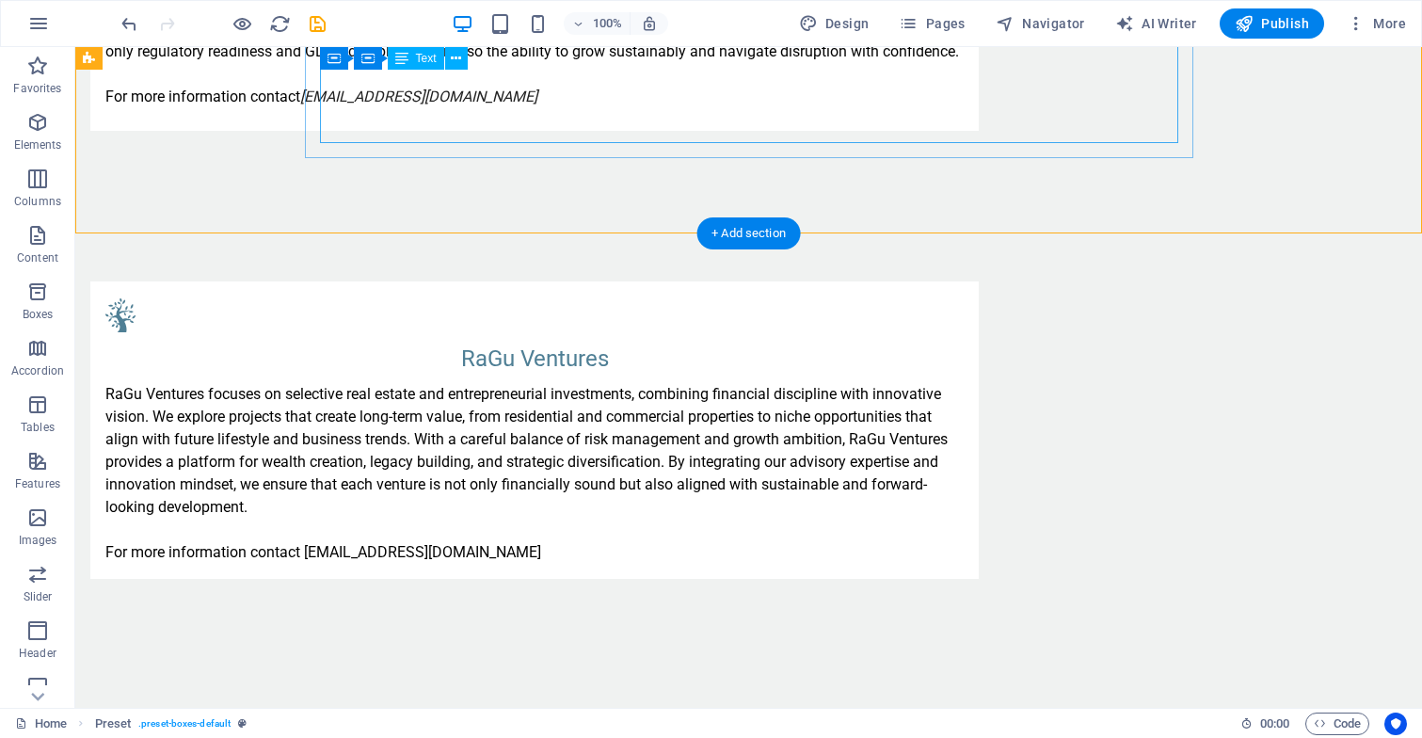
scroll to position [2426, 0]
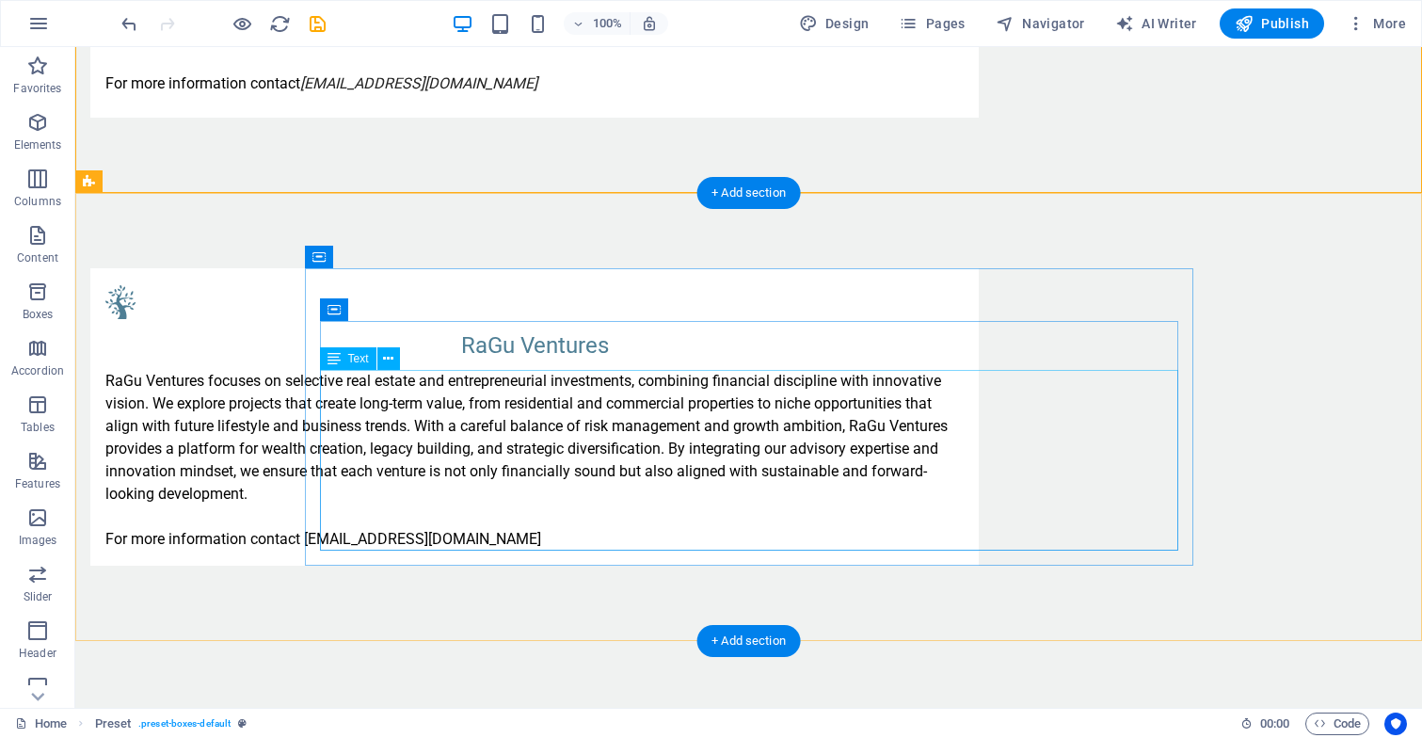
click at [789, 525] on div "RaGu Ventures focuses on selective real estate and entrepreneurial investments,…" at bounding box center [534, 460] width 858 height 181
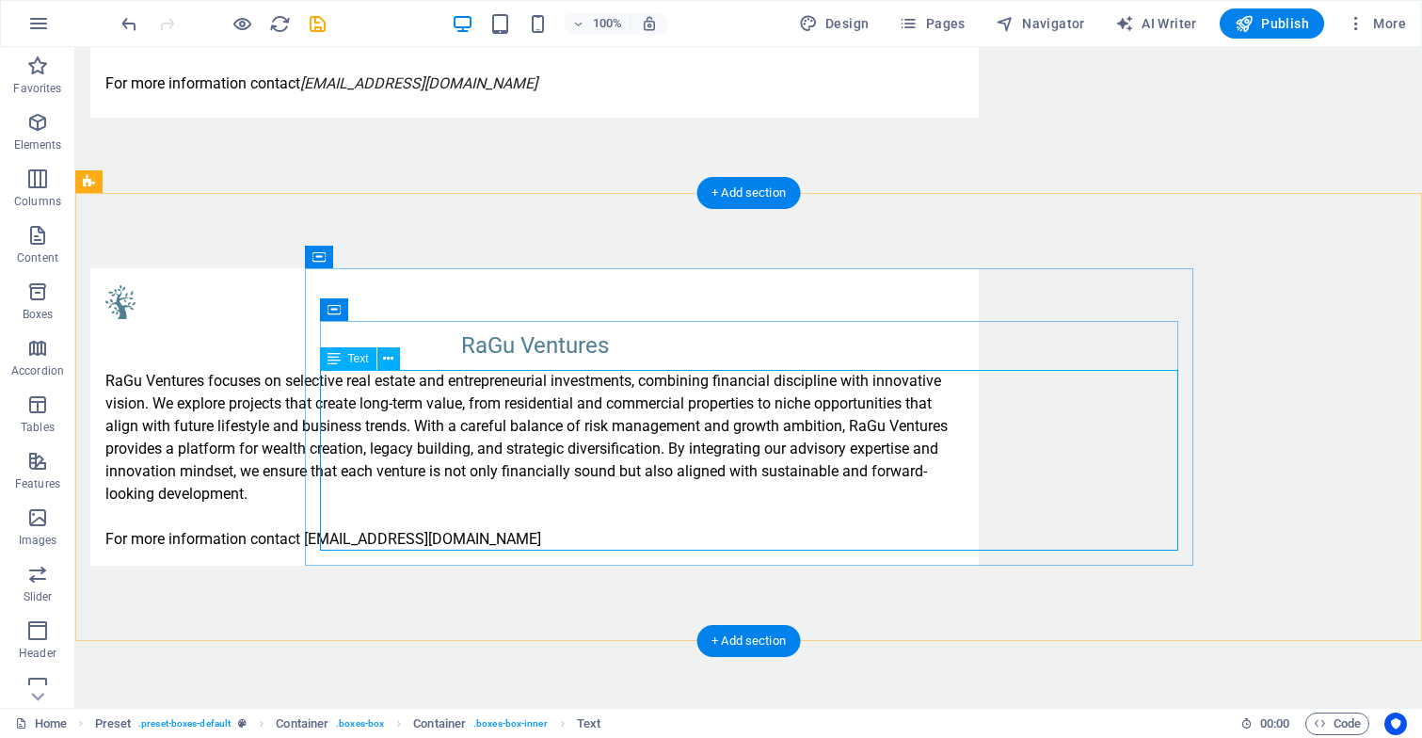
click at [744, 533] on div "RaGu Ventures focuses on selective real estate and entrepreneurial investments,…" at bounding box center [534, 460] width 858 height 181
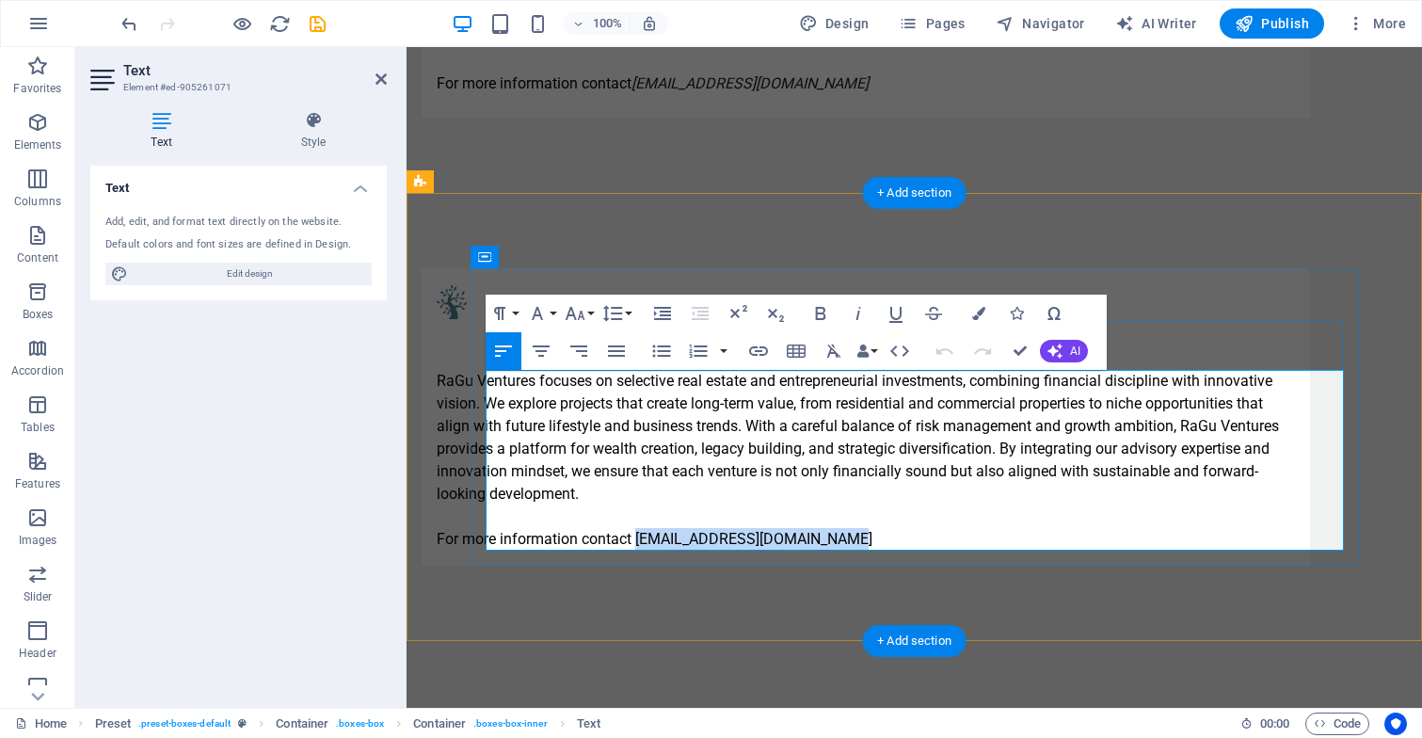
drag, startPoint x: 684, startPoint y: 535, endPoint x: 884, endPoint y: 540, distance: 200.5
click at [884, 540] on p "For more information contact [EMAIL_ADDRESS][DOMAIN_NAME]" at bounding box center [866, 539] width 858 height 23
click at [851, 317] on icon "button" at bounding box center [858, 313] width 23 height 23
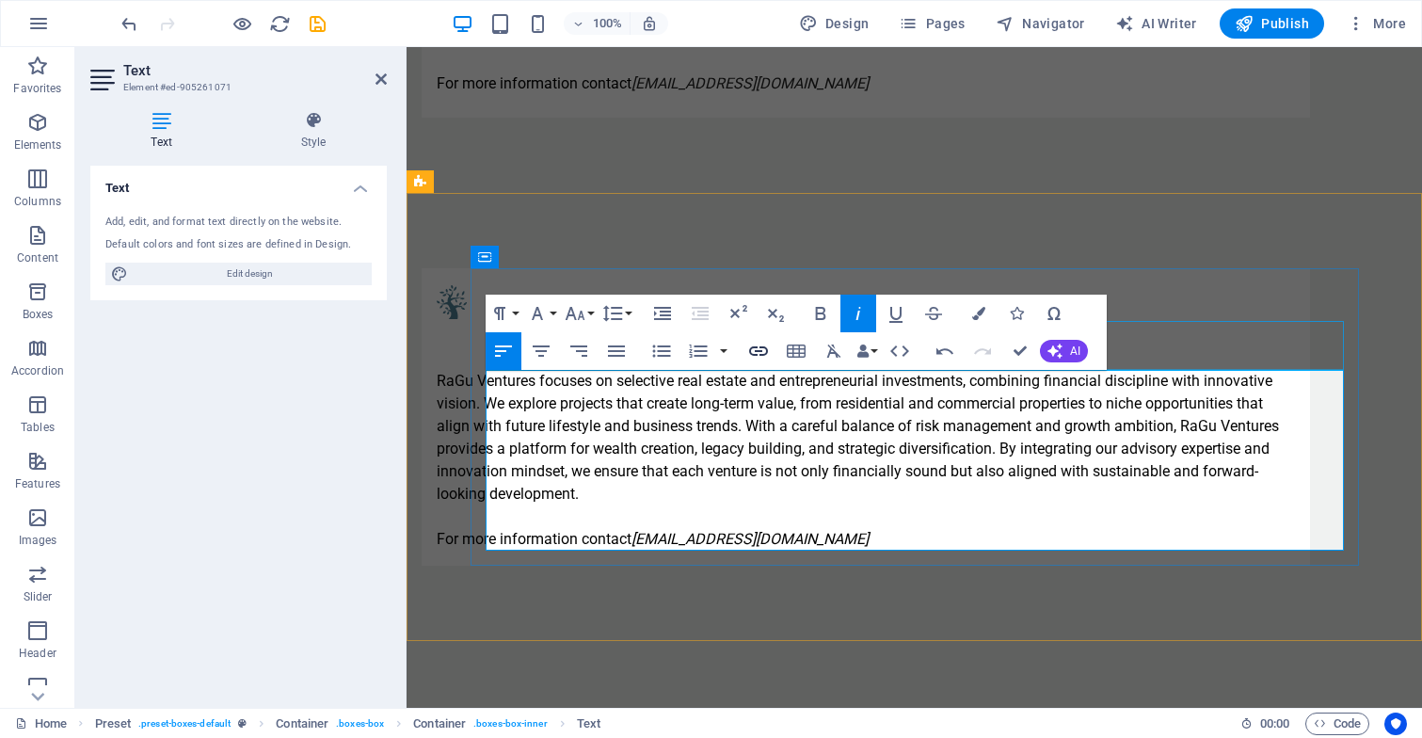
click at [759, 345] on icon "button" at bounding box center [758, 351] width 23 height 23
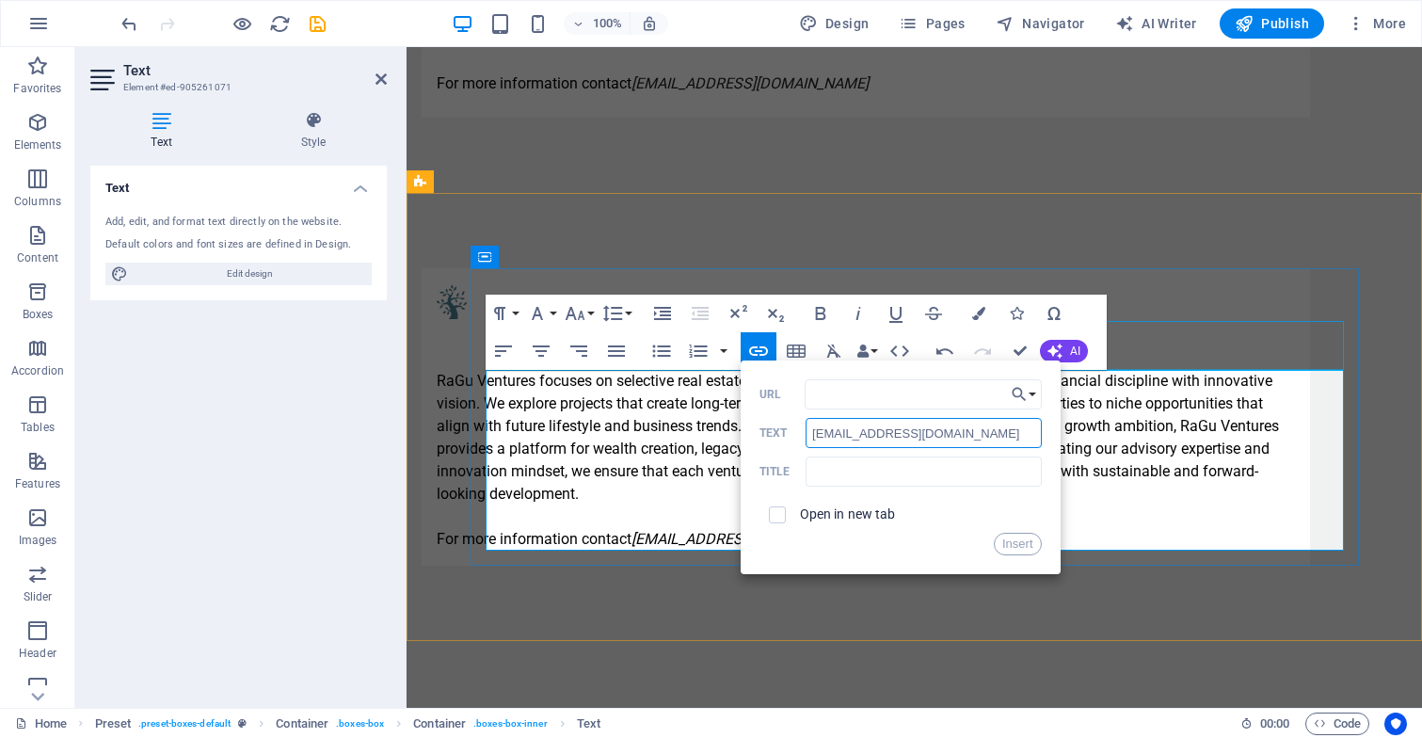
drag, startPoint x: 998, startPoint y: 438, endPoint x: 801, endPoint y: 406, distance: 200.1
click at [800, 418] on div "URL [EMAIL_ADDRESS][DOMAIN_NAME] Text Title Open in new tab Insert" at bounding box center [900, 467] width 282 height 176
click at [836, 399] on input "URL" at bounding box center [922, 394] width 237 height 30
paste input "[EMAIL_ADDRESS][DOMAIN_NAME]"
type input "mailto:ventures@ragu-consulting.eu"
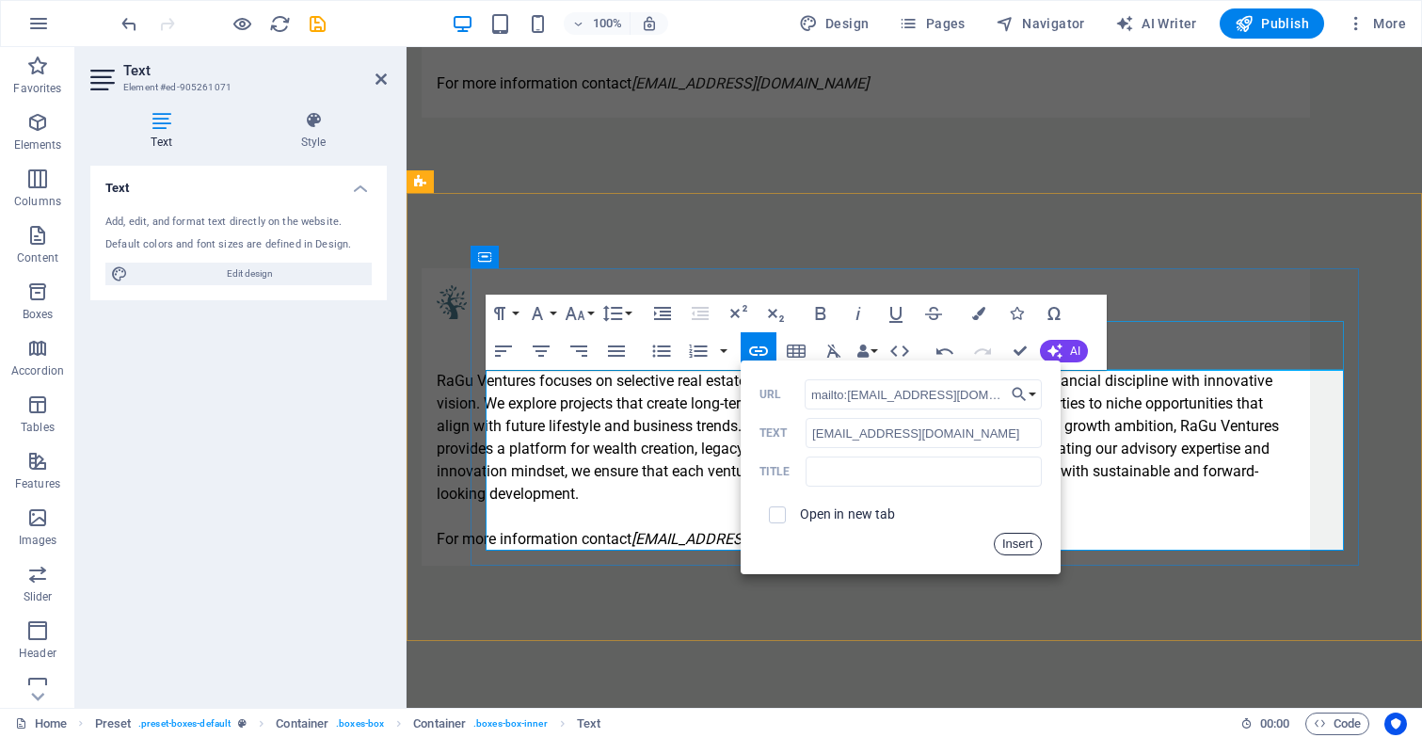
click at [1029, 548] on button "Insert" at bounding box center [1018, 544] width 48 height 23
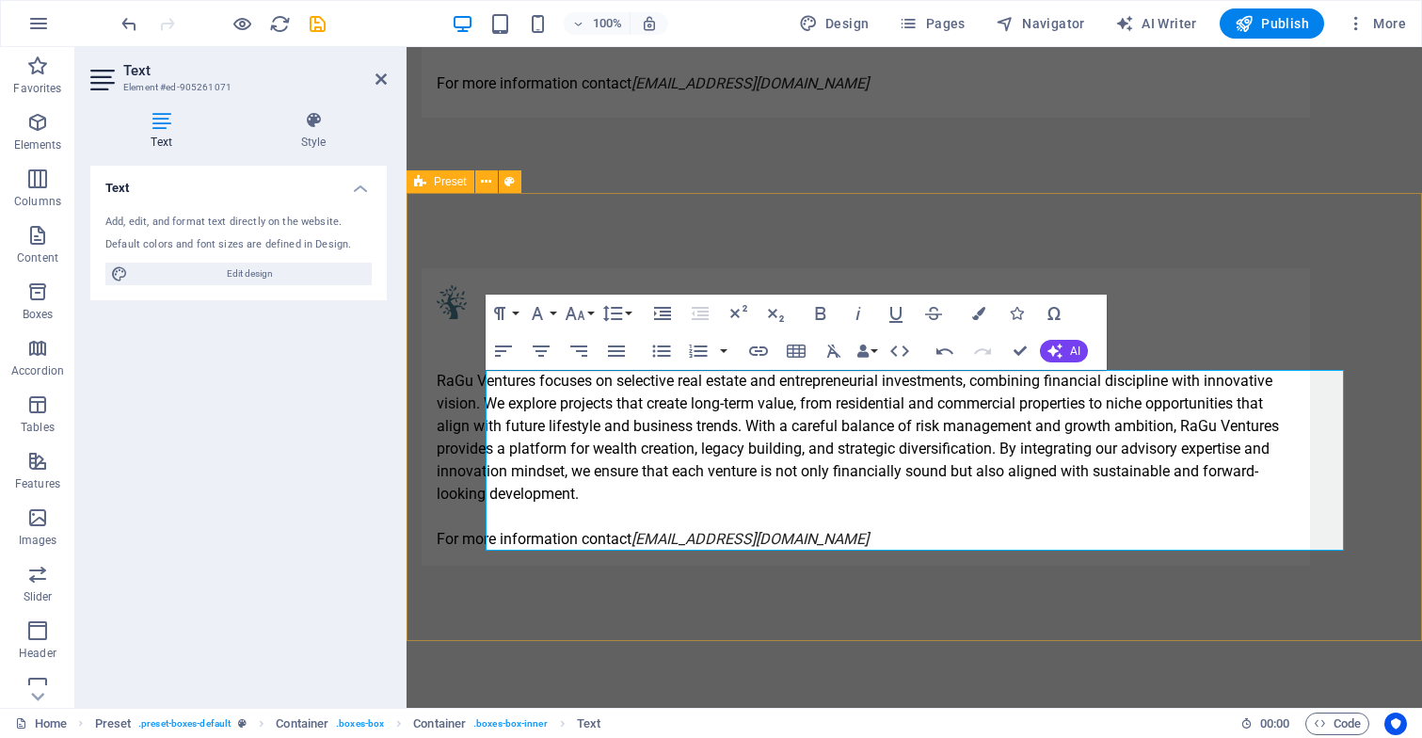
click at [929, 593] on div "RaGu Ventures RaGu Ventures focuses on selective real estate and entrepreneuria…" at bounding box center [913, 417] width 1015 height 448
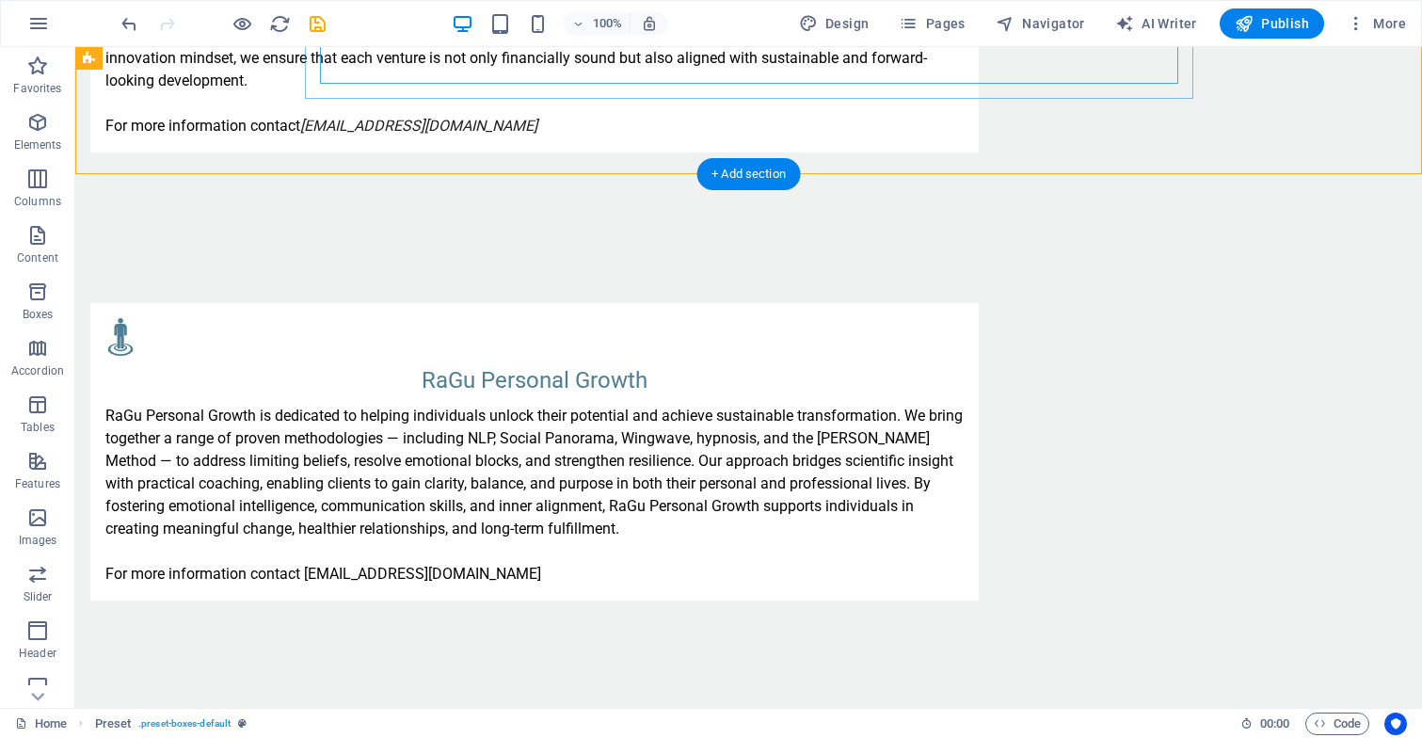
scroll to position [2910, 0]
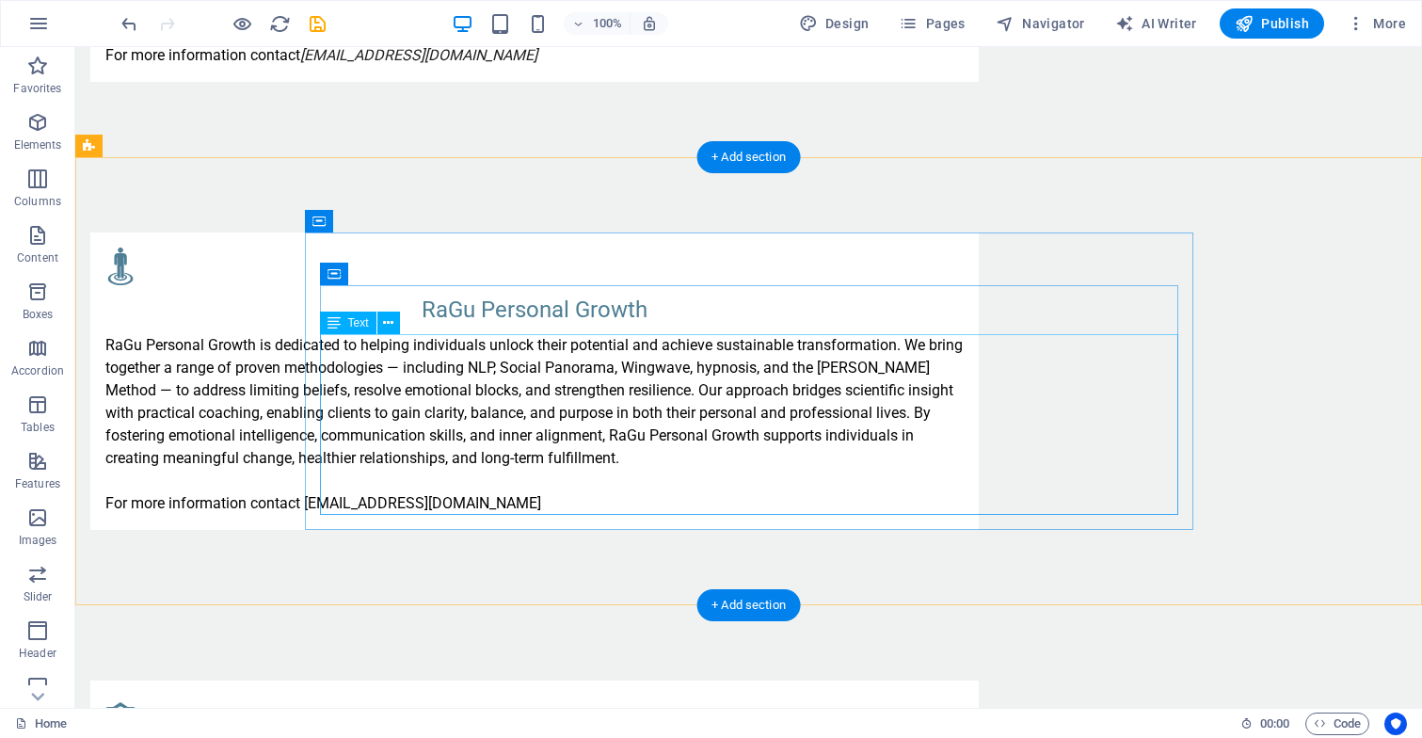
click at [795, 500] on div "RaGu Personal Growth is dedicated to helping individuals unlock their potential…" at bounding box center [534, 424] width 858 height 181
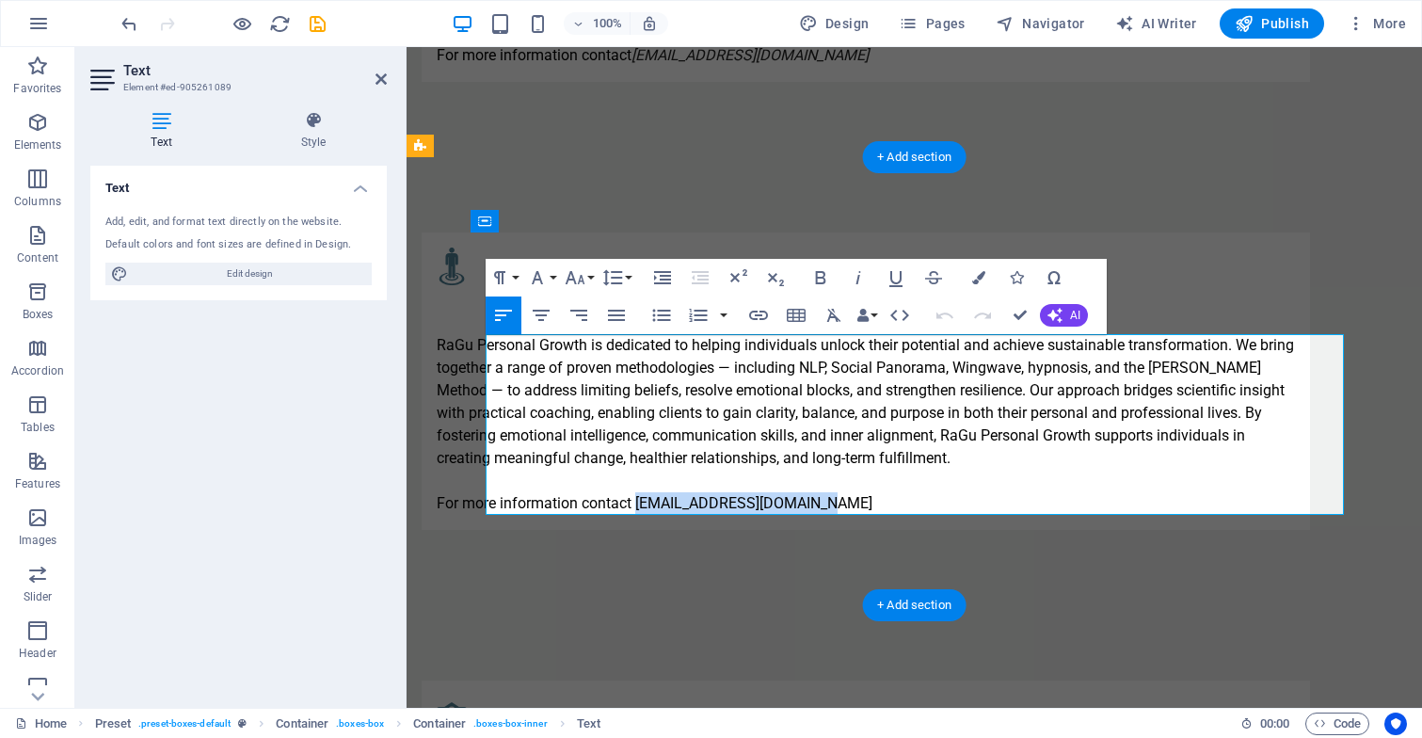
drag, startPoint x: 685, startPoint y: 502, endPoint x: 866, endPoint y: 508, distance: 181.7
click at [866, 508] on p "For more information contact coach@ragu-consulting.eu" at bounding box center [866, 503] width 858 height 23
click at [860, 280] on icon "button" at bounding box center [858, 277] width 23 height 23
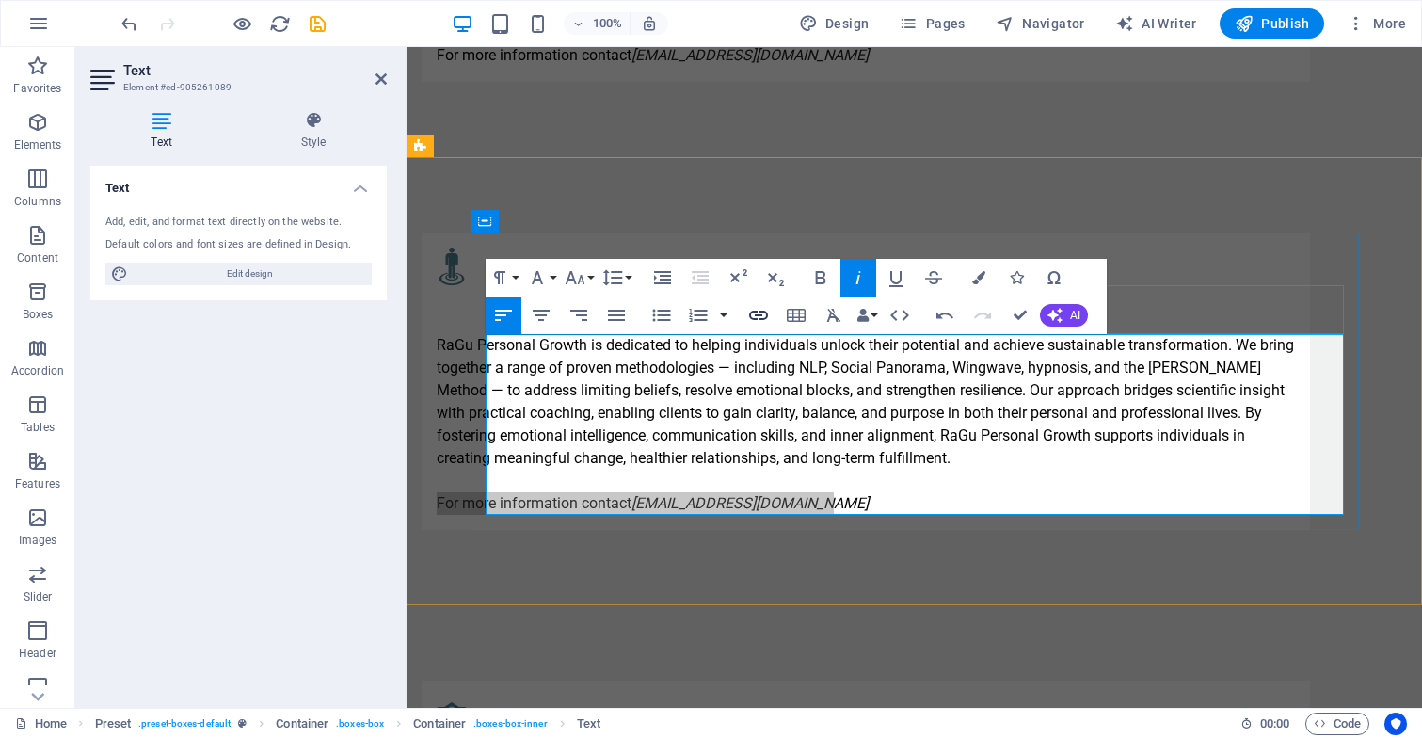
click at [765, 313] on icon "button" at bounding box center [758, 314] width 19 height 9
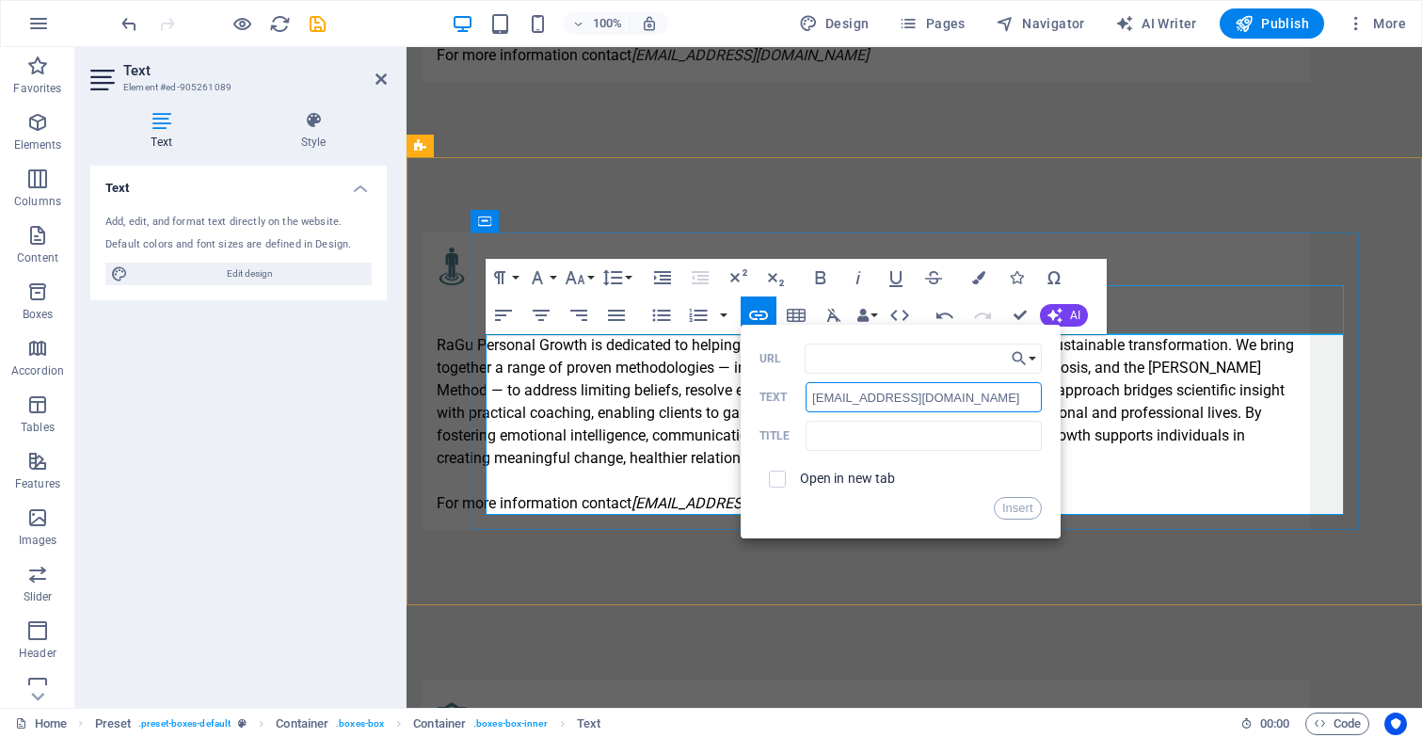
drag, startPoint x: 970, startPoint y: 401, endPoint x: 799, endPoint y: 391, distance: 171.5
click at [798, 390] on div "coach@ragu-consulting.eu Text" at bounding box center [900, 397] width 282 height 31
click at [872, 356] on input "URL" at bounding box center [922, 358] width 237 height 30
paste input "[EMAIL_ADDRESS][DOMAIN_NAME]"
type input "mailto:coach@ragu-consulting.eu"
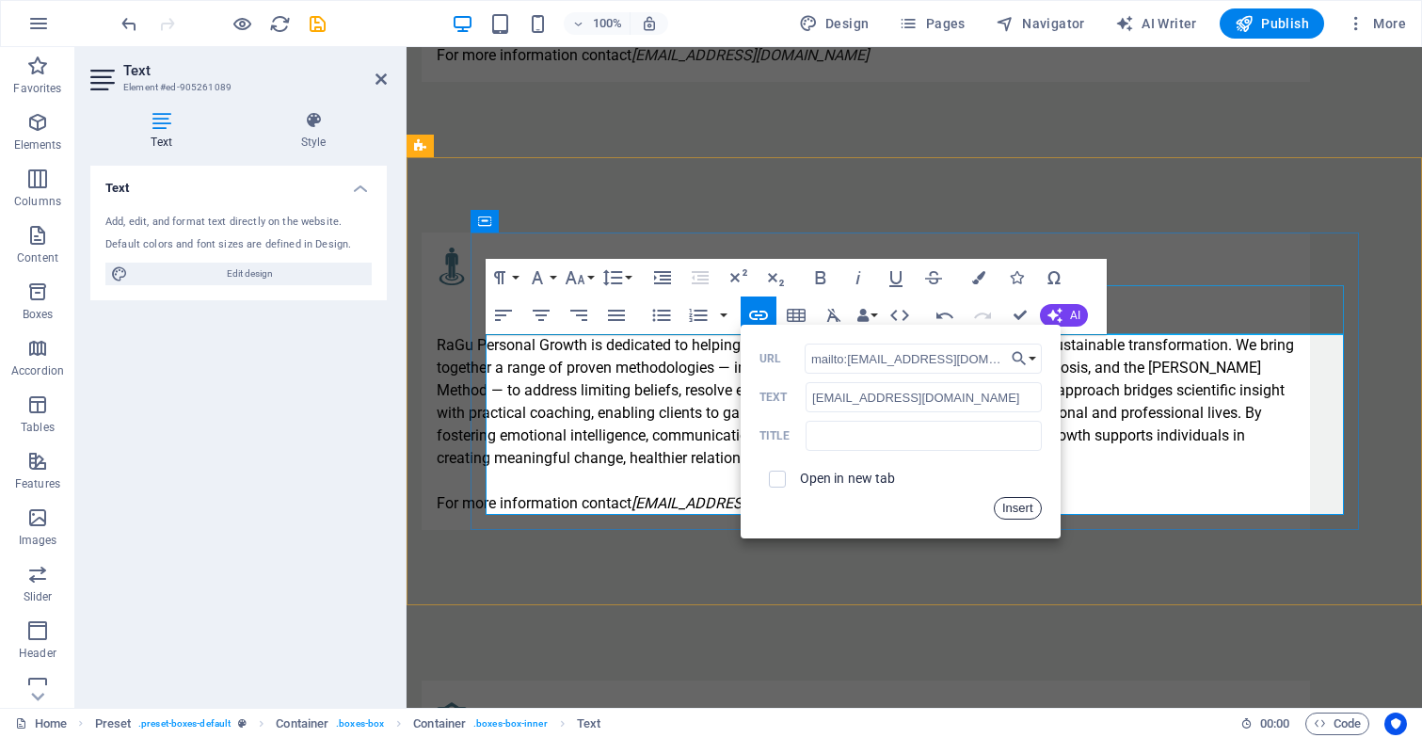
click at [1033, 512] on button "Insert" at bounding box center [1018, 508] width 48 height 23
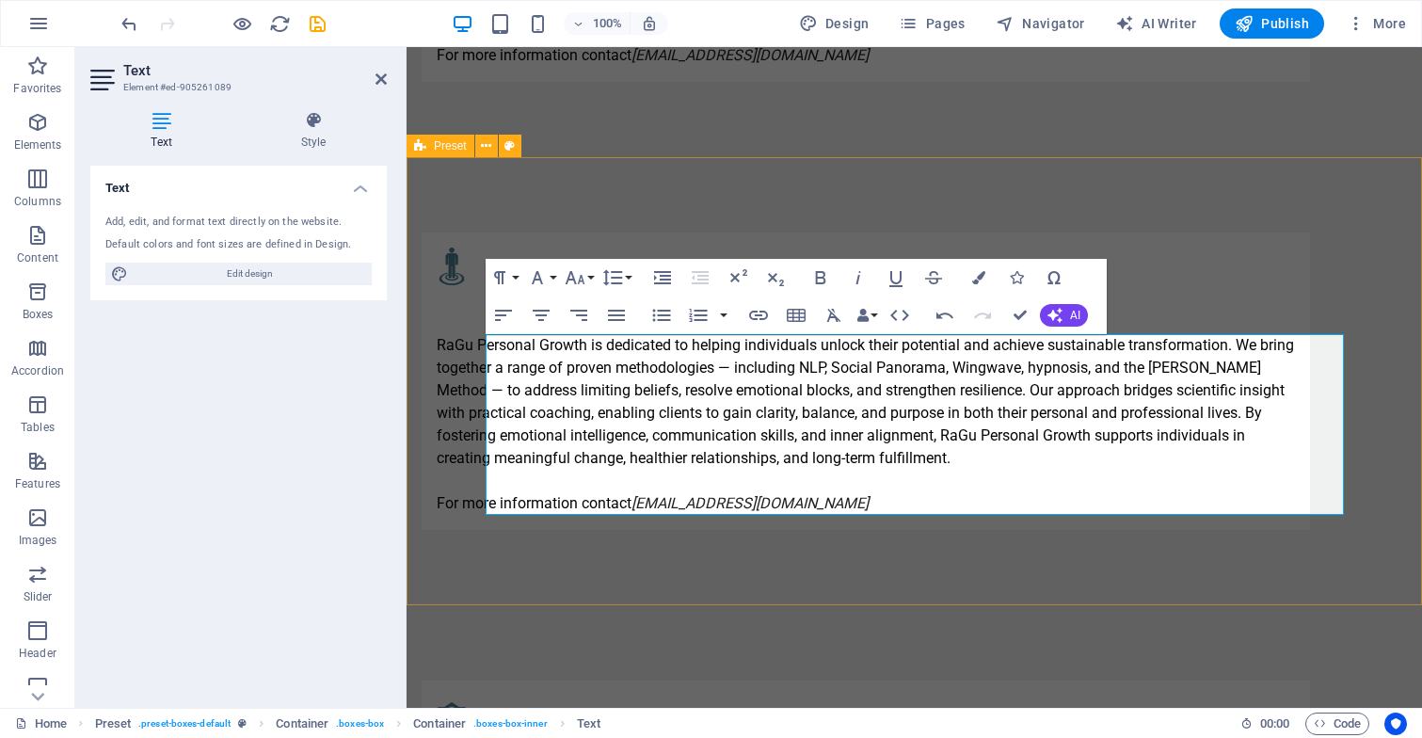
click at [989, 593] on div "RaGu Personal Growth RaGu Personal Growth is dedicated to helping individuals u…" at bounding box center [913, 381] width 1015 height 448
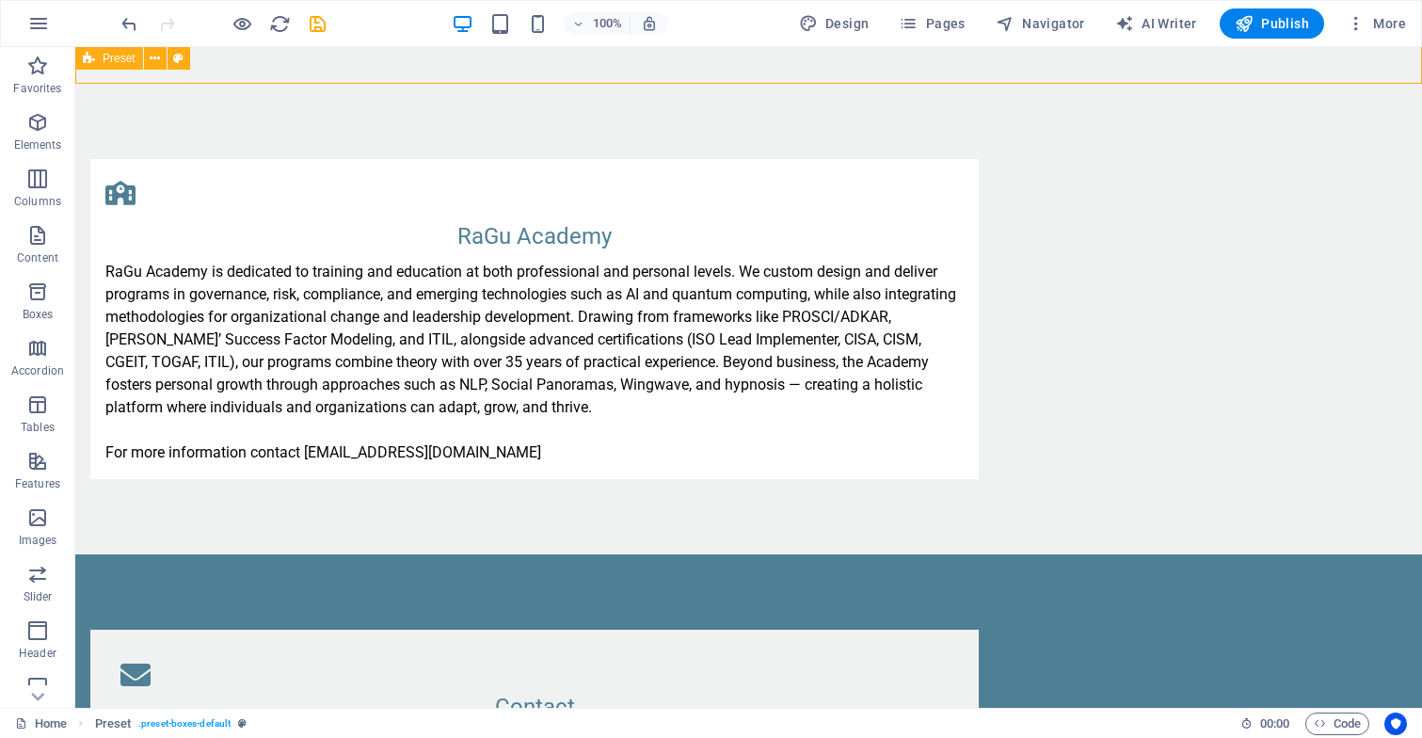
scroll to position [3423, 0]
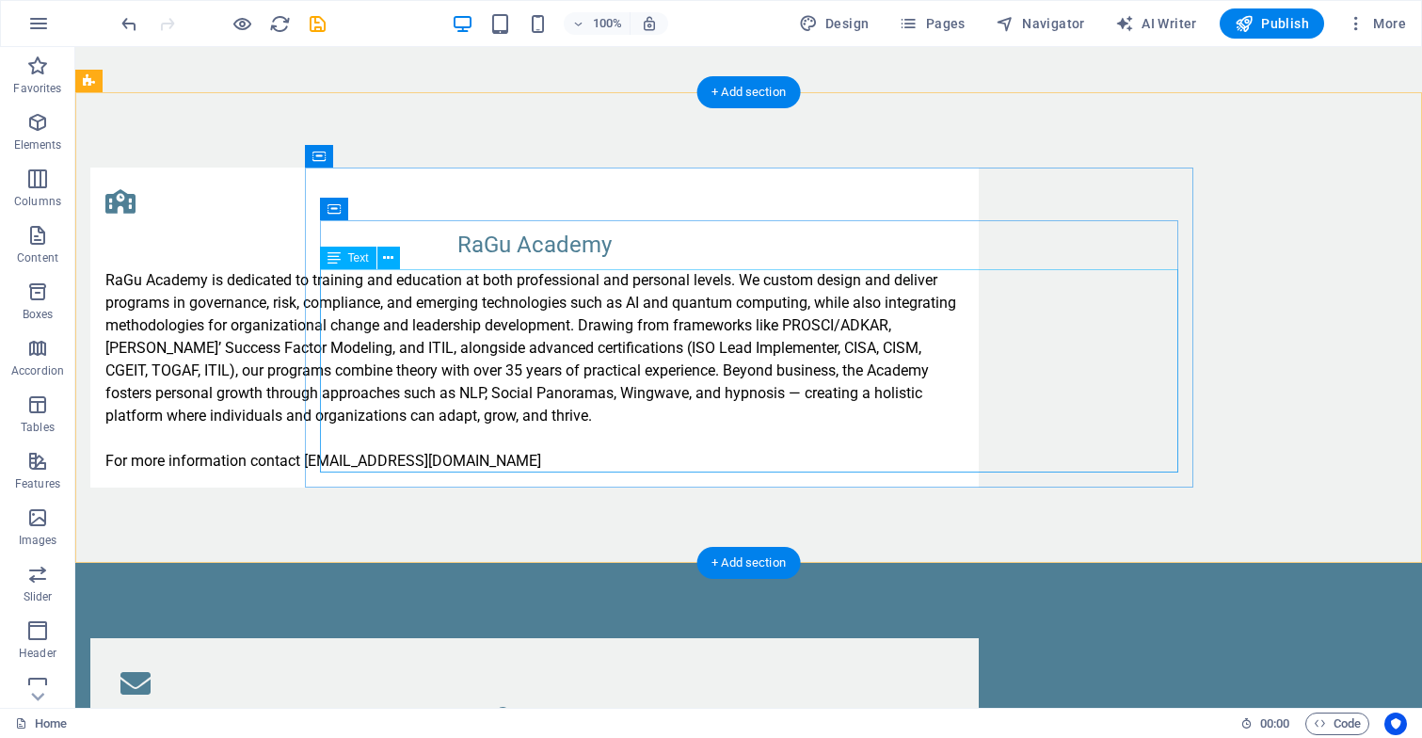
click at [876, 450] on div "RaGu Academy is dedicated to training and education at both professional and pe…" at bounding box center [534, 370] width 858 height 203
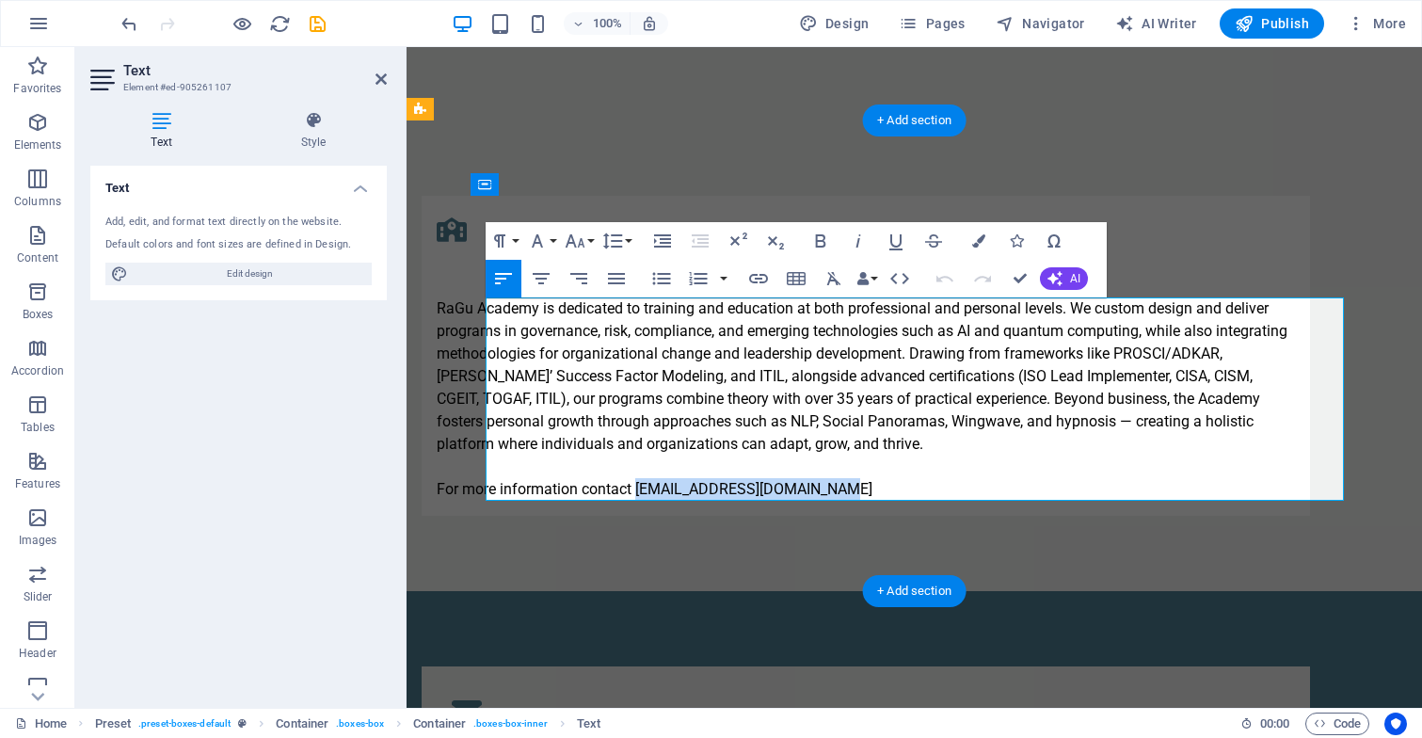
drag, startPoint x: 685, startPoint y: 486, endPoint x: 904, endPoint y: 488, distance: 219.2
click at [904, 488] on p "For more information contact academy@ragu-consulting.eu" at bounding box center [866, 489] width 858 height 23
click at [854, 241] on icon "button" at bounding box center [858, 241] width 23 height 23
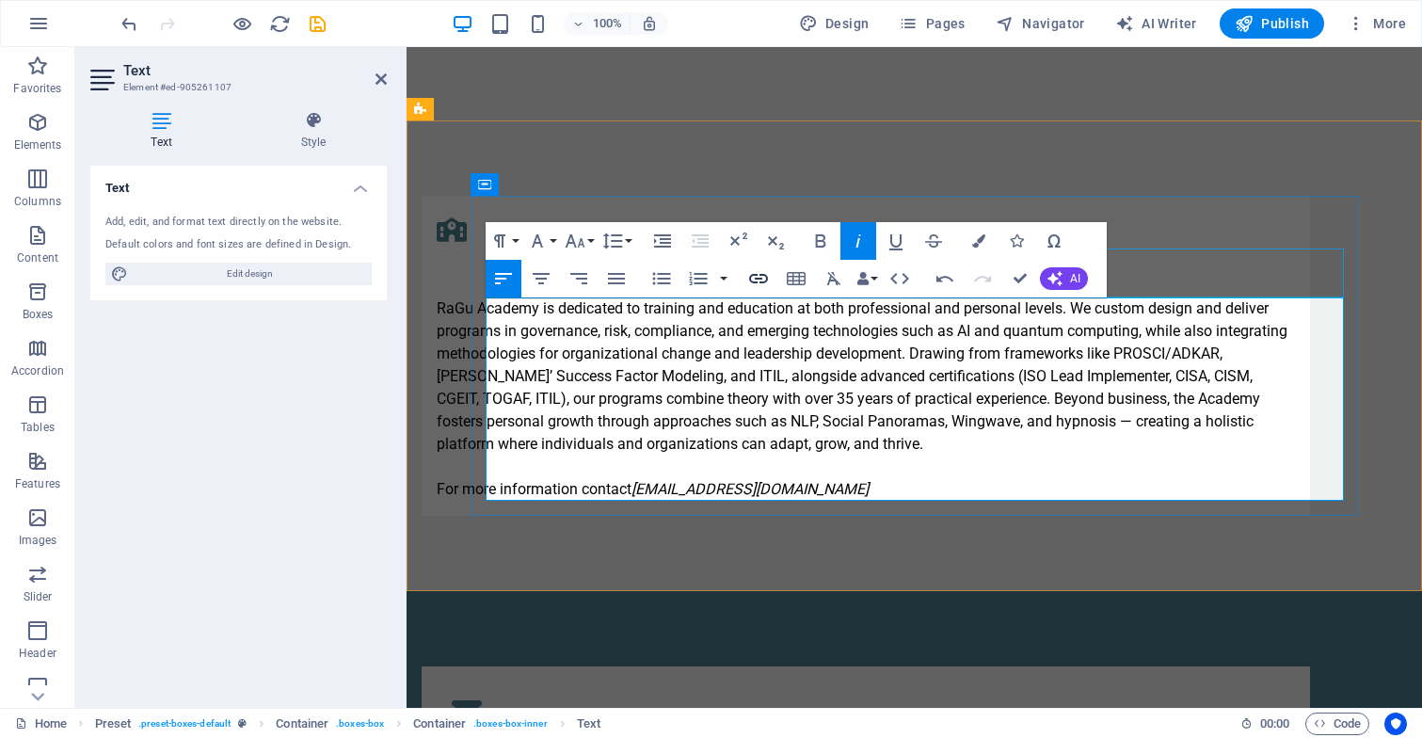
click at [755, 277] on icon "button" at bounding box center [758, 278] width 23 height 23
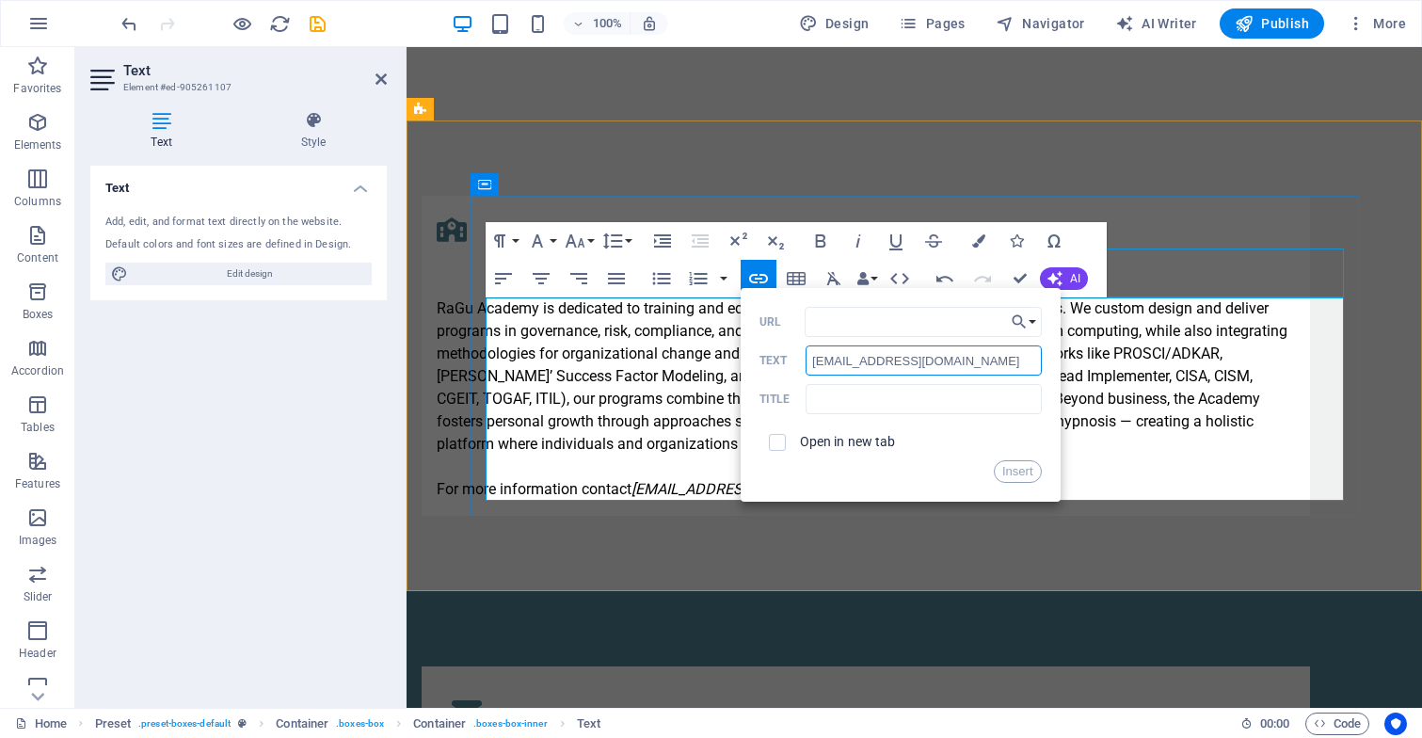
drag, startPoint x: 995, startPoint y: 364, endPoint x: 769, endPoint y: 368, distance: 226.8
click at [762, 369] on div "academy@ragu-consulting.eu Text" at bounding box center [900, 360] width 282 height 31
click at [998, 365] on input "[EMAIL_ADDRESS][DOMAIN_NAME]" at bounding box center [922, 360] width 235 height 30
drag, startPoint x: 998, startPoint y: 365, endPoint x: 826, endPoint y: 365, distance: 172.2
click at [825, 365] on input "[EMAIL_ADDRESS][DOMAIN_NAME]" at bounding box center [922, 360] width 235 height 30
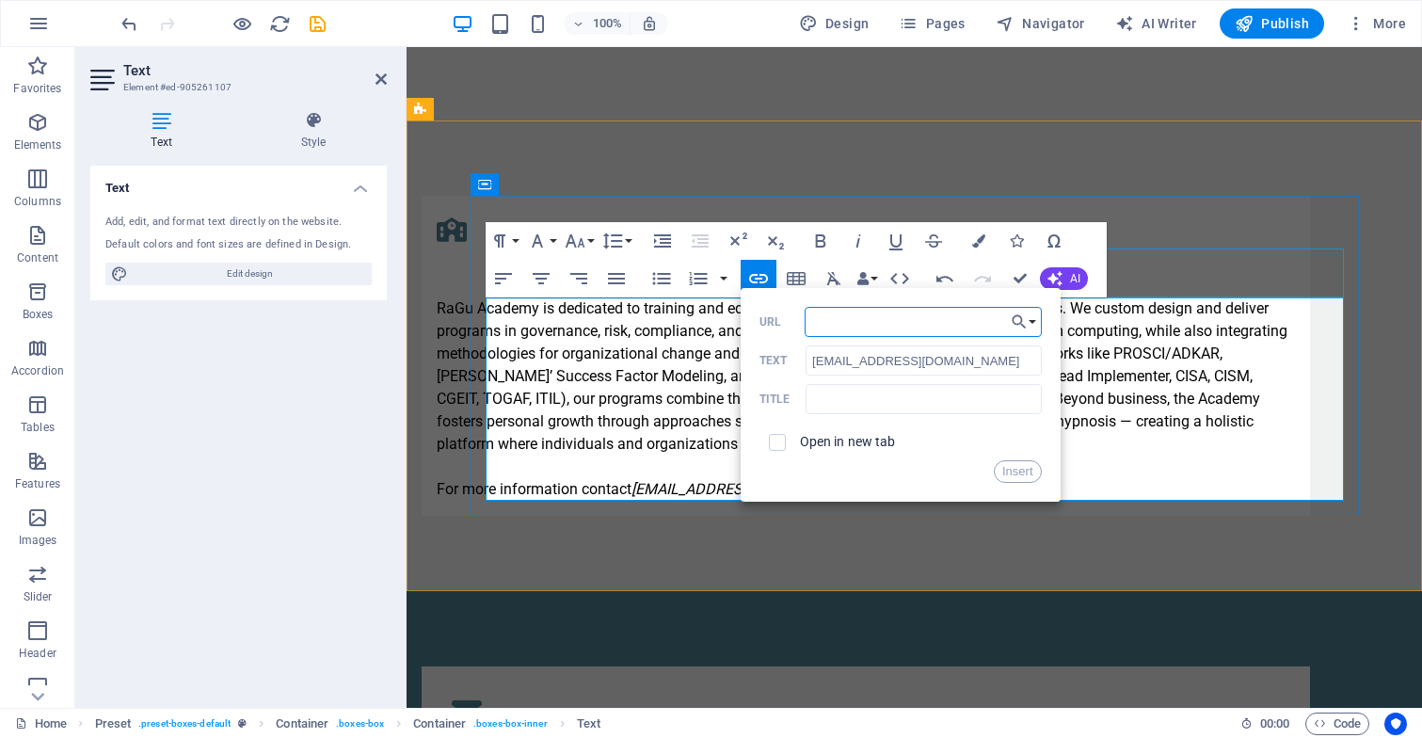
click at [835, 327] on input "URL" at bounding box center [922, 322] width 237 height 30
paste input "[EMAIL_ADDRESS][DOMAIN_NAME]"
type input "mailto: academy@ragu-consulting.eu"
click at [1008, 472] on button "Insert" at bounding box center [1018, 471] width 48 height 23
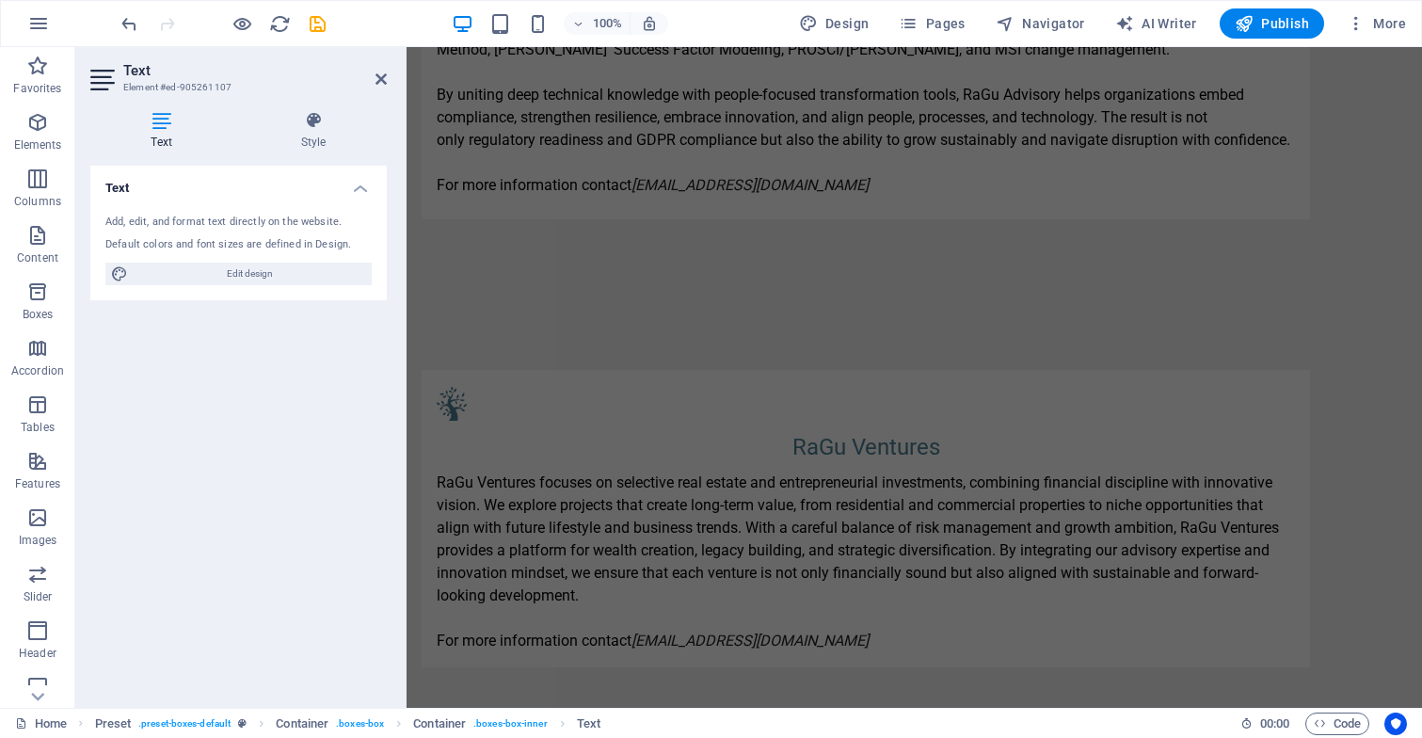
scroll to position [2172, 0]
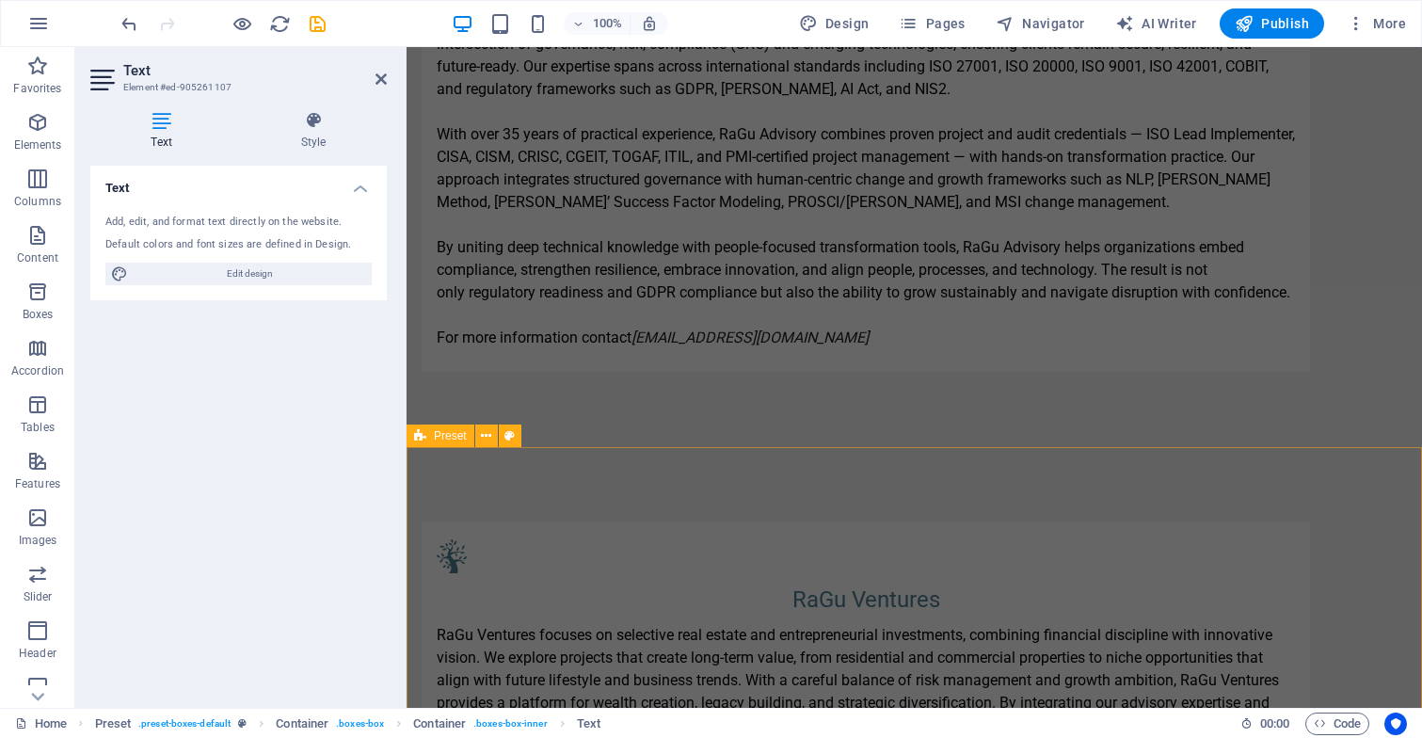
click at [962, 462] on div "RaGu Ventures RaGu Ventures focuses on selective real estate and entrepreneuria…" at bounding box center [913, 671] width 1015 height 448
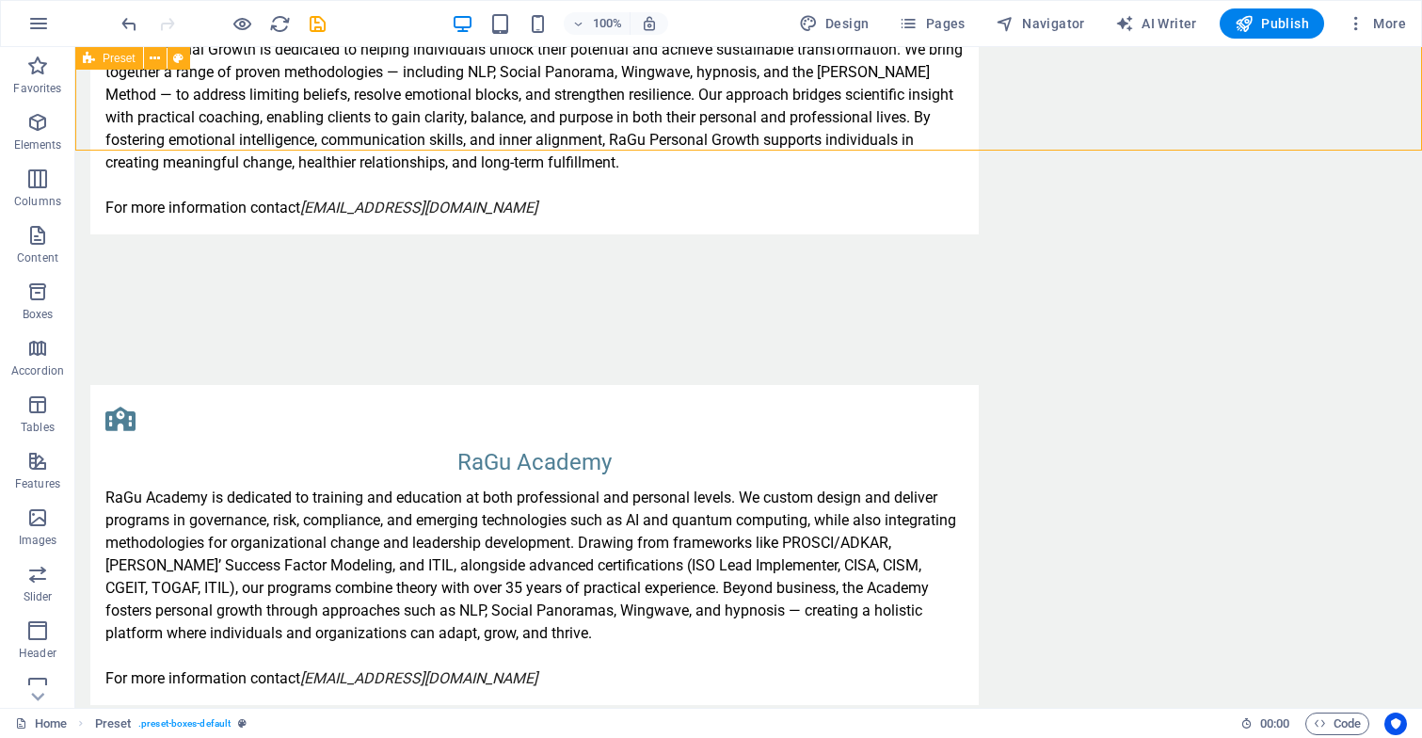
scroll to position [3416, 0]
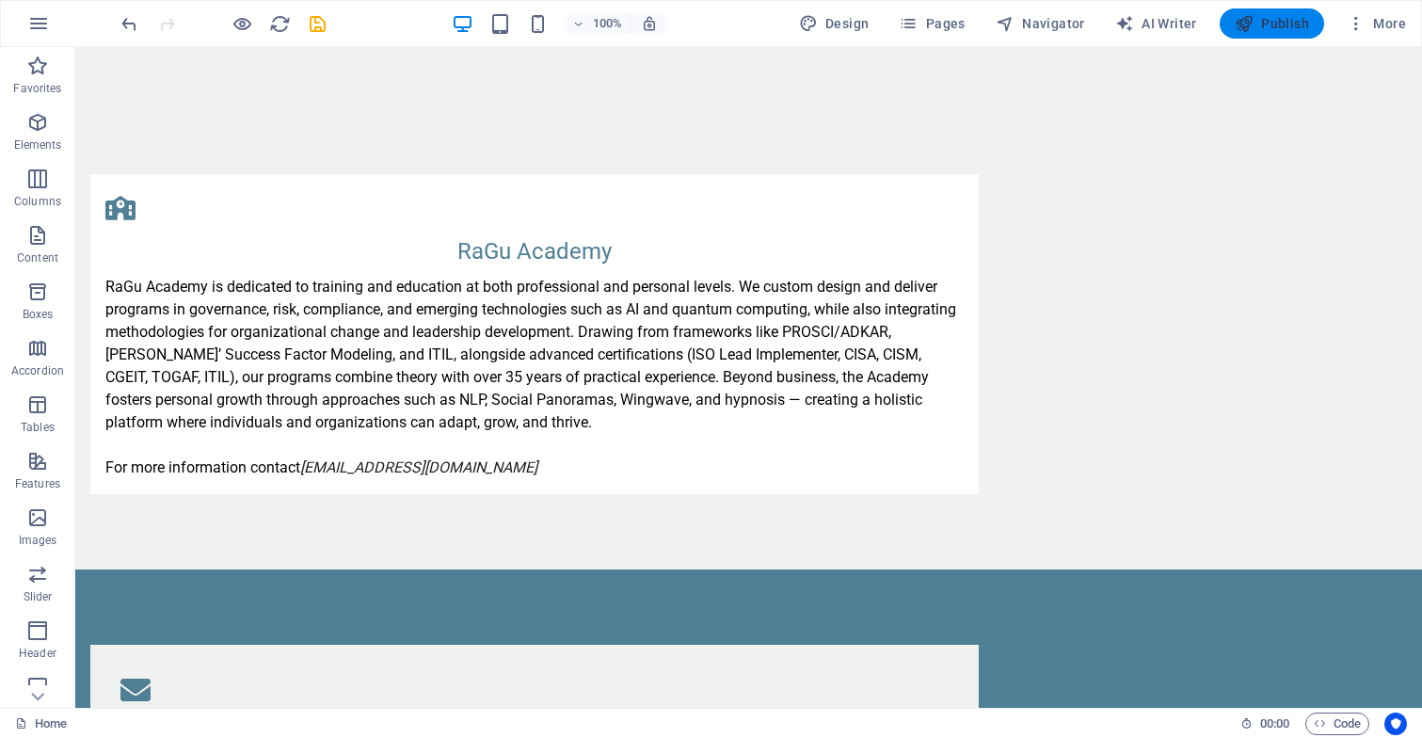
click at [1271, 23] on span "Publish" at bounding box center [1271, 23] width 74 height 19
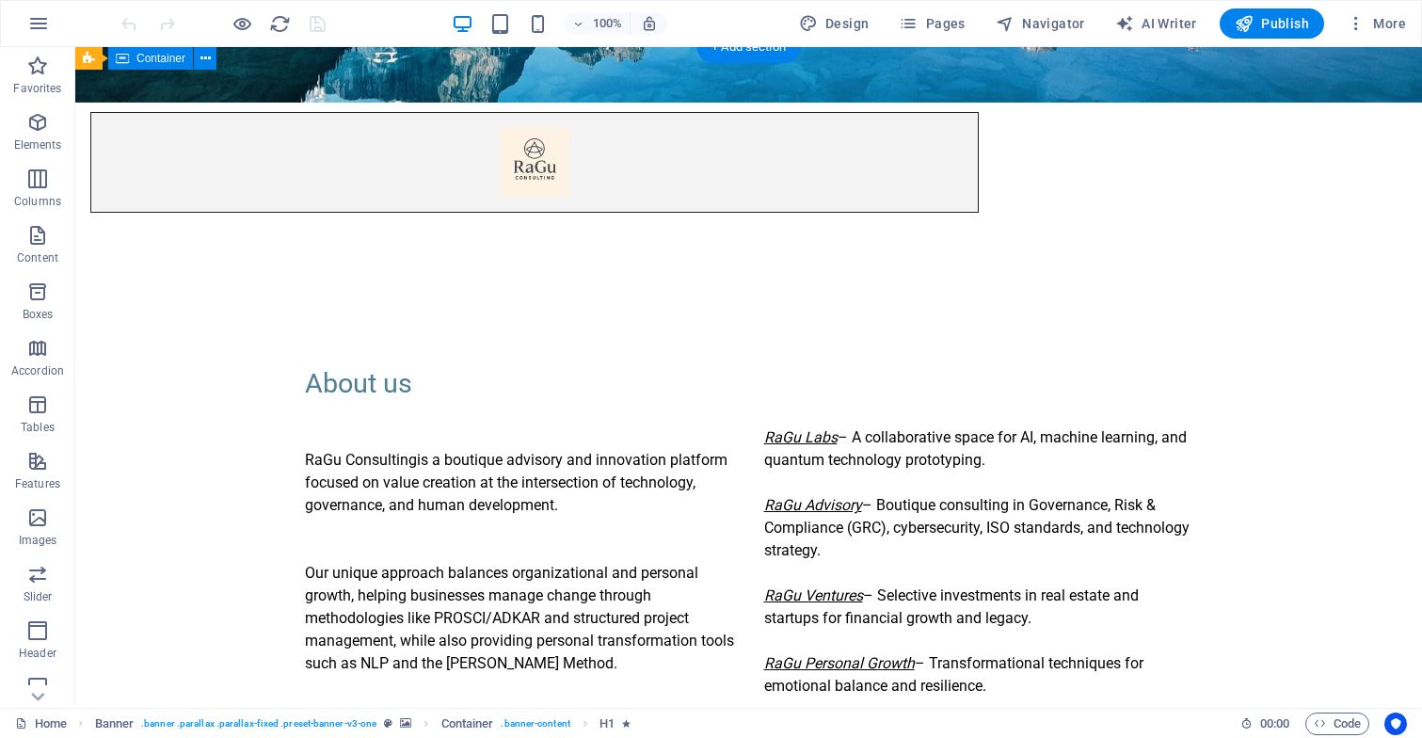
scroll to position [652, 0]
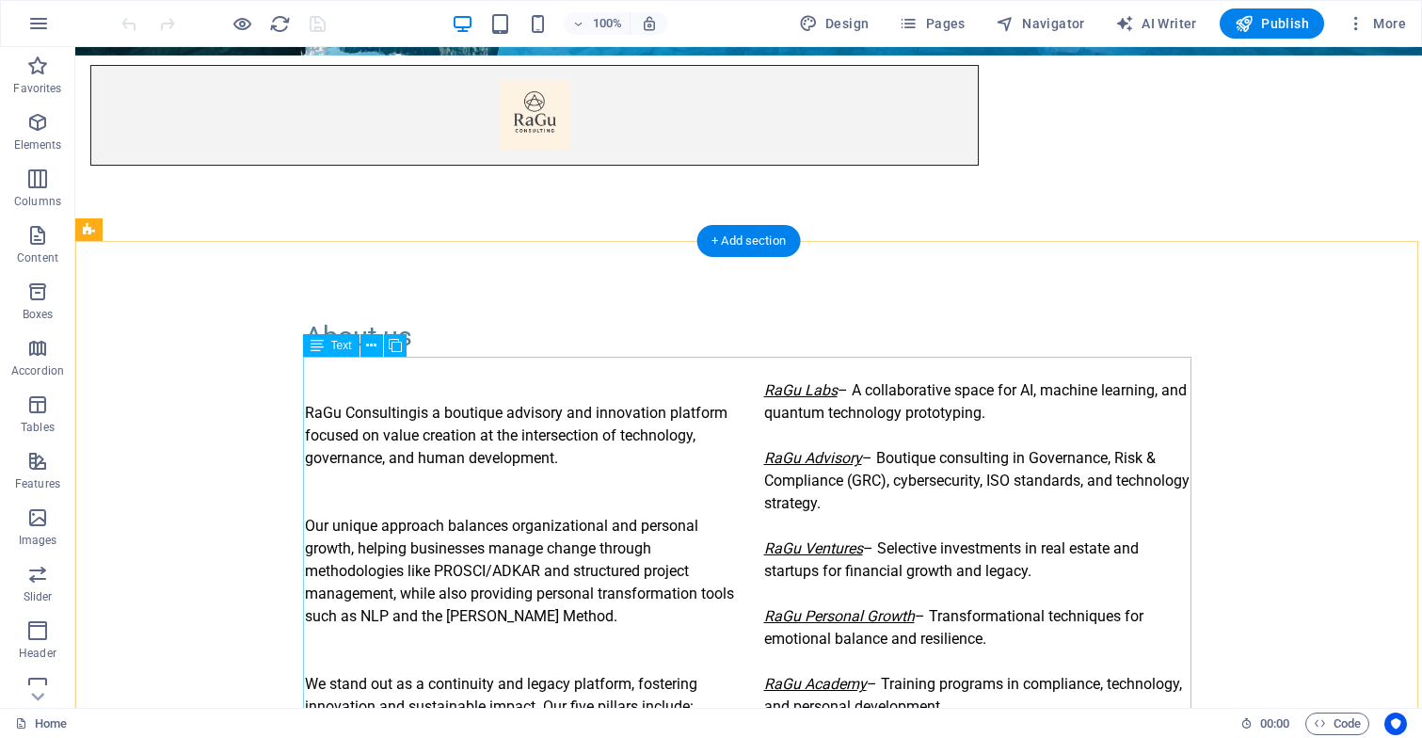
click at [832, 388] on div "RaGu Consulting is a boutique advisory and innovation platform focused on value…" at bounding box center [749, 549] width 888 height 384
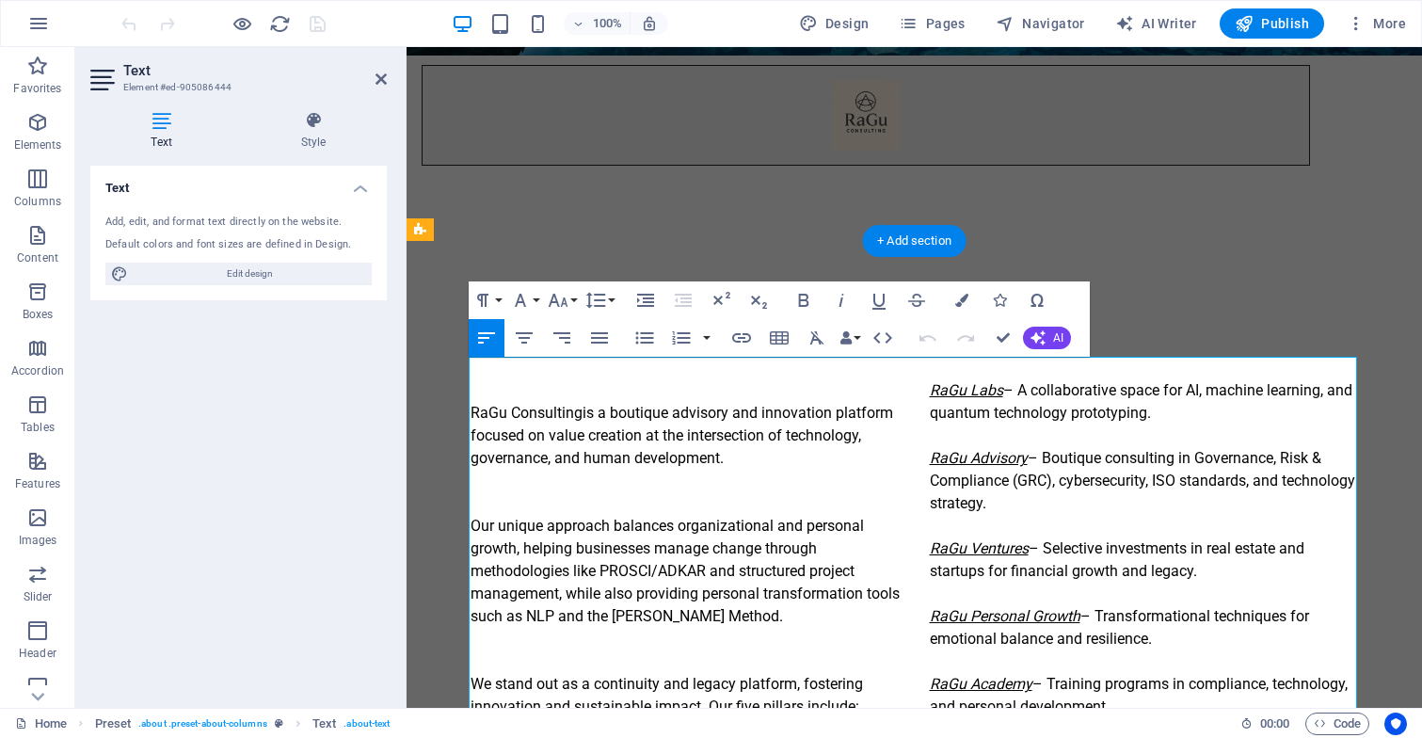
drag, startPoint x: 1003, startPoint y: 393, endPoint x: 922, endPoint y: 396, distance: 81.0
click at [921, 391] on div "RaGu Consulting is a boutique advisory and innovation platform focused on value…" at bounding box center [914, 549] width 888 height 384
click at [743, 330] on icon "button" at bounding box center [741, 337] width 23 height 23
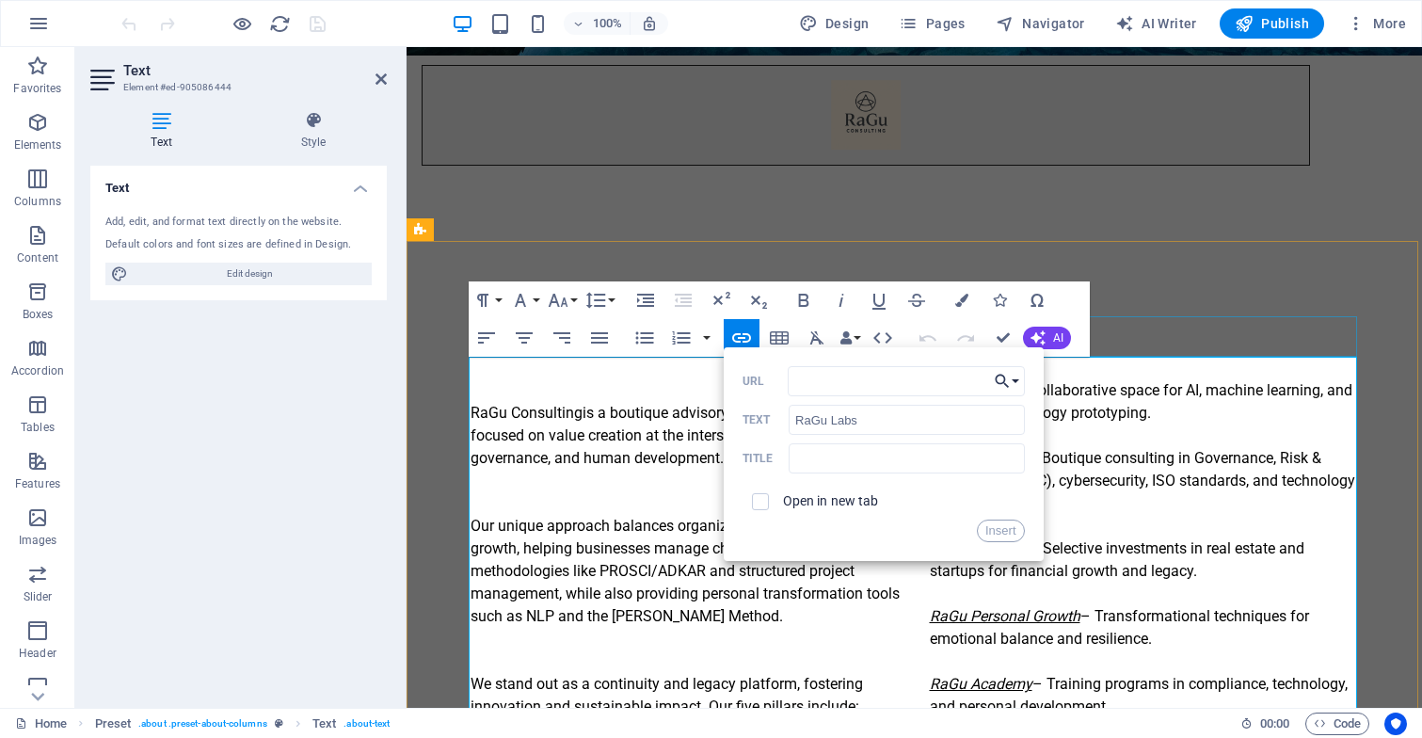
click at [1017, 377] on button "Choose Link" at bounding box center [1007, 381] width 36 height 30
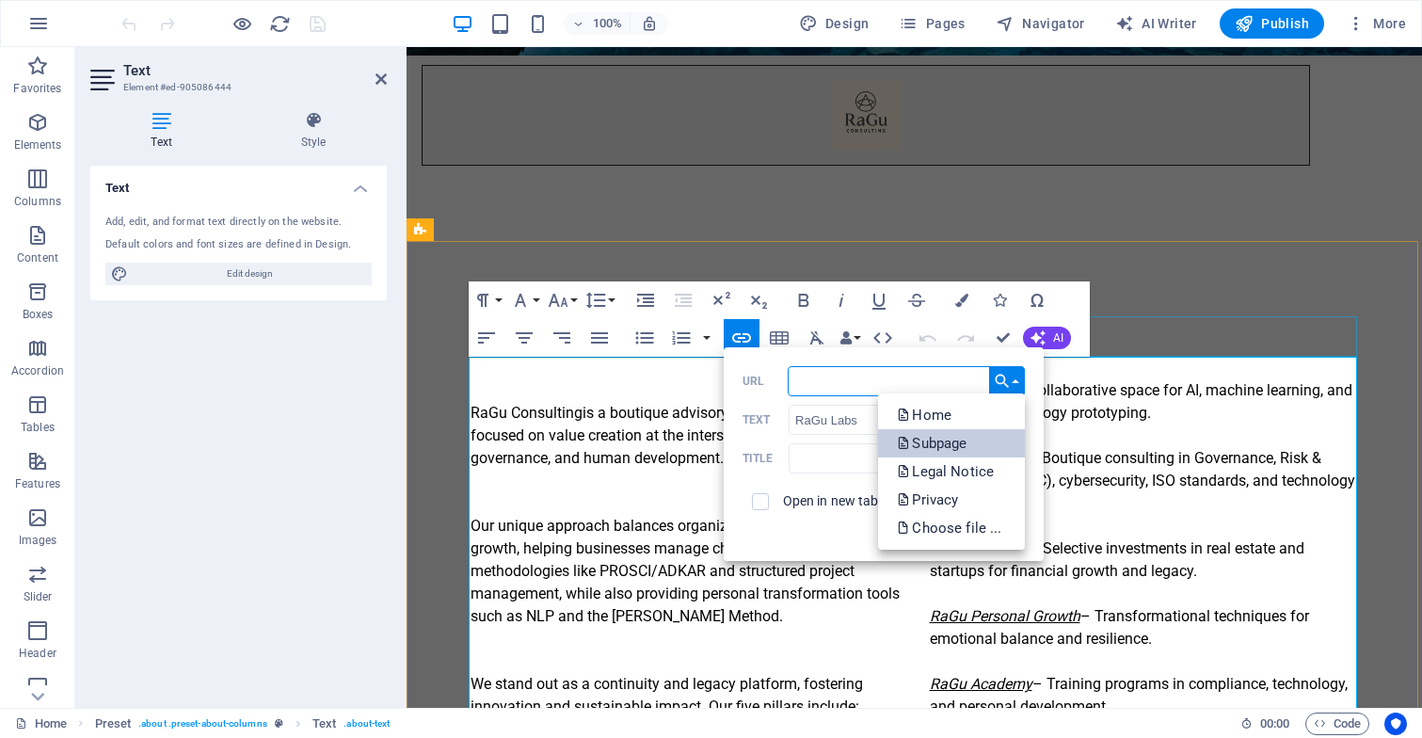
click at [944, 440] on p "Subpage" at bounding box center [933, 443] width 73 height 28
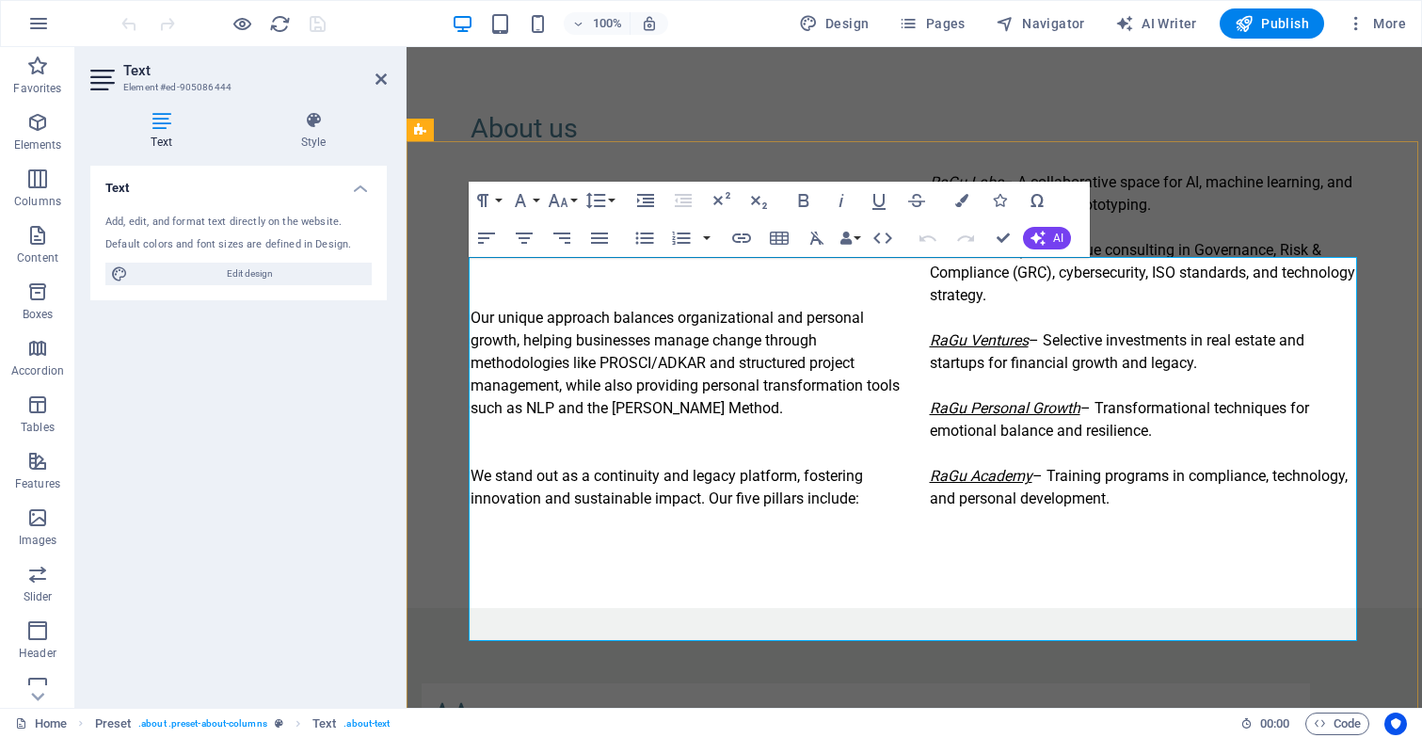
scroll to position [949, 0]
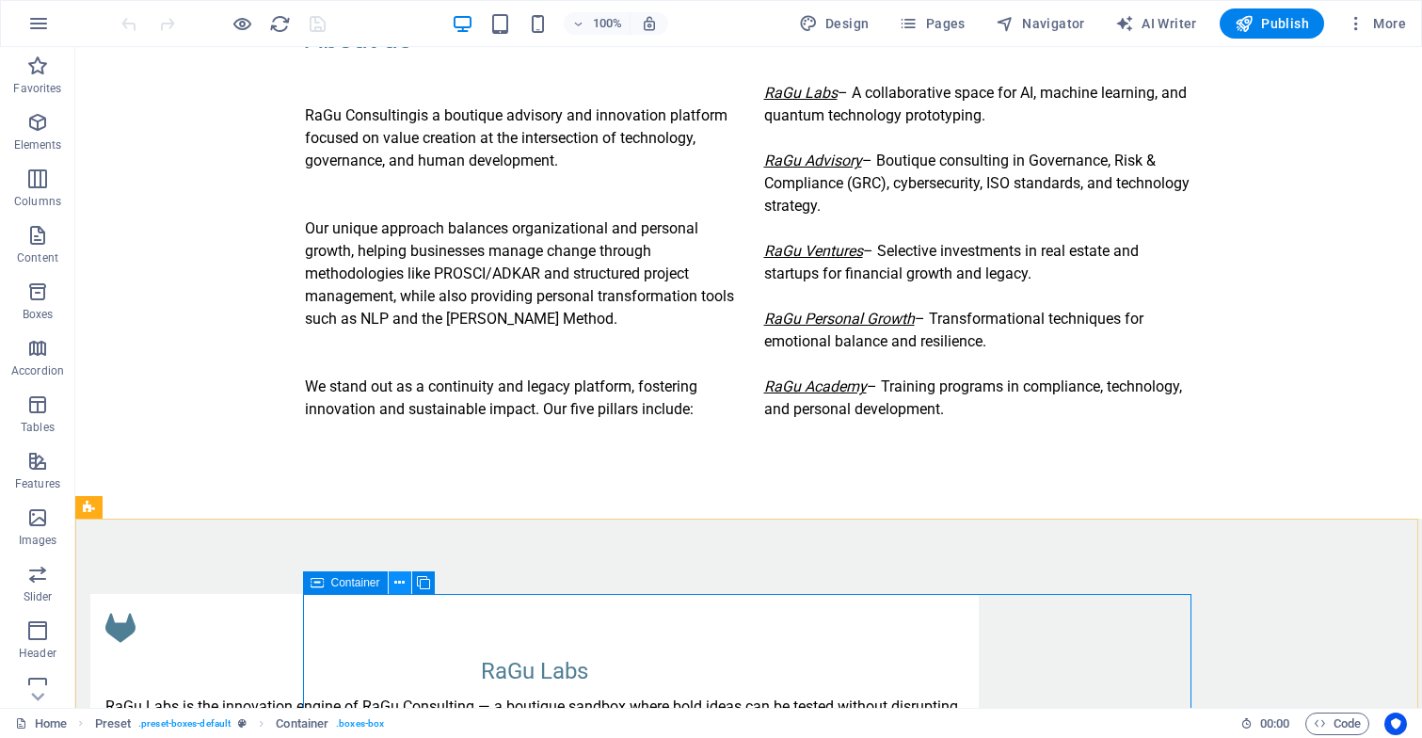
click at [398, 576] on icon at bounding box center [399, 583] width 10 height 20
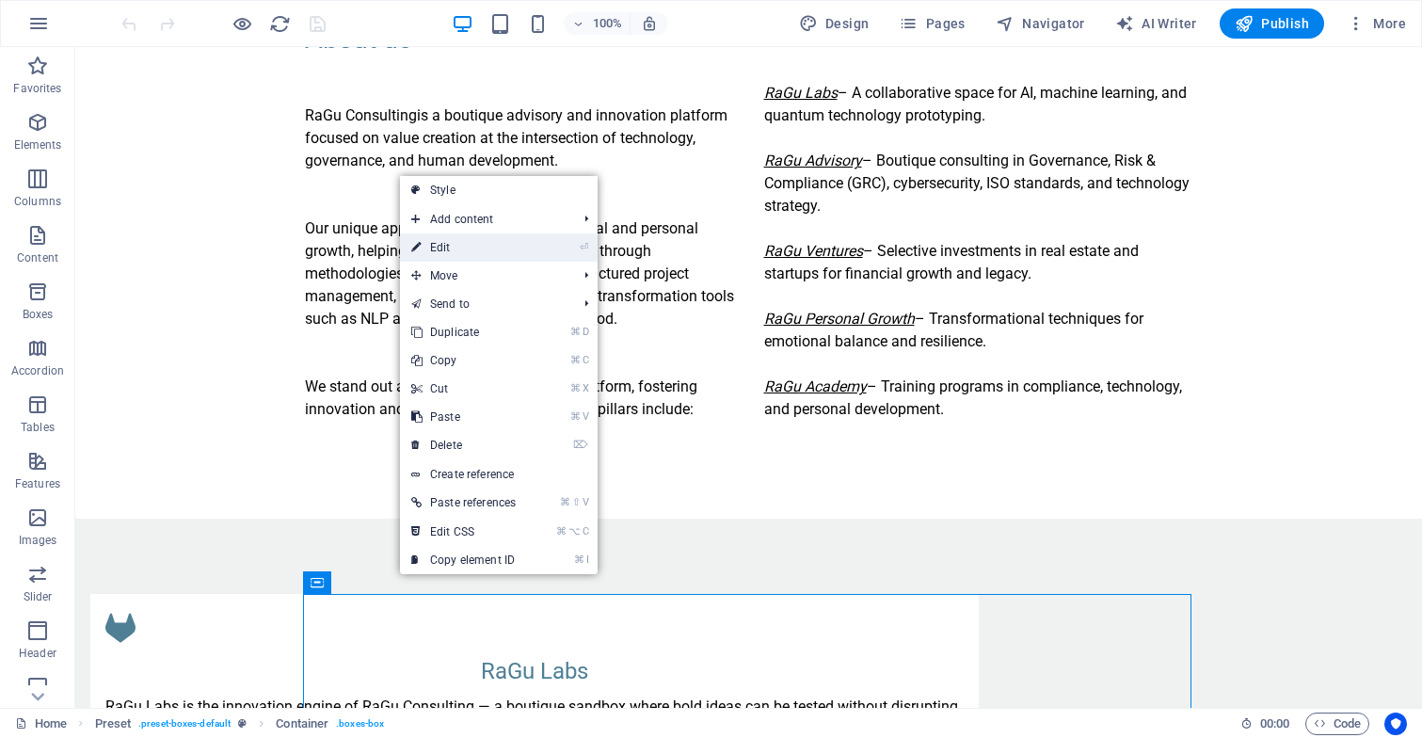
click at [478, 248] on link "⏎ Edit" at bounding box center [463, 247] width 127 height 28
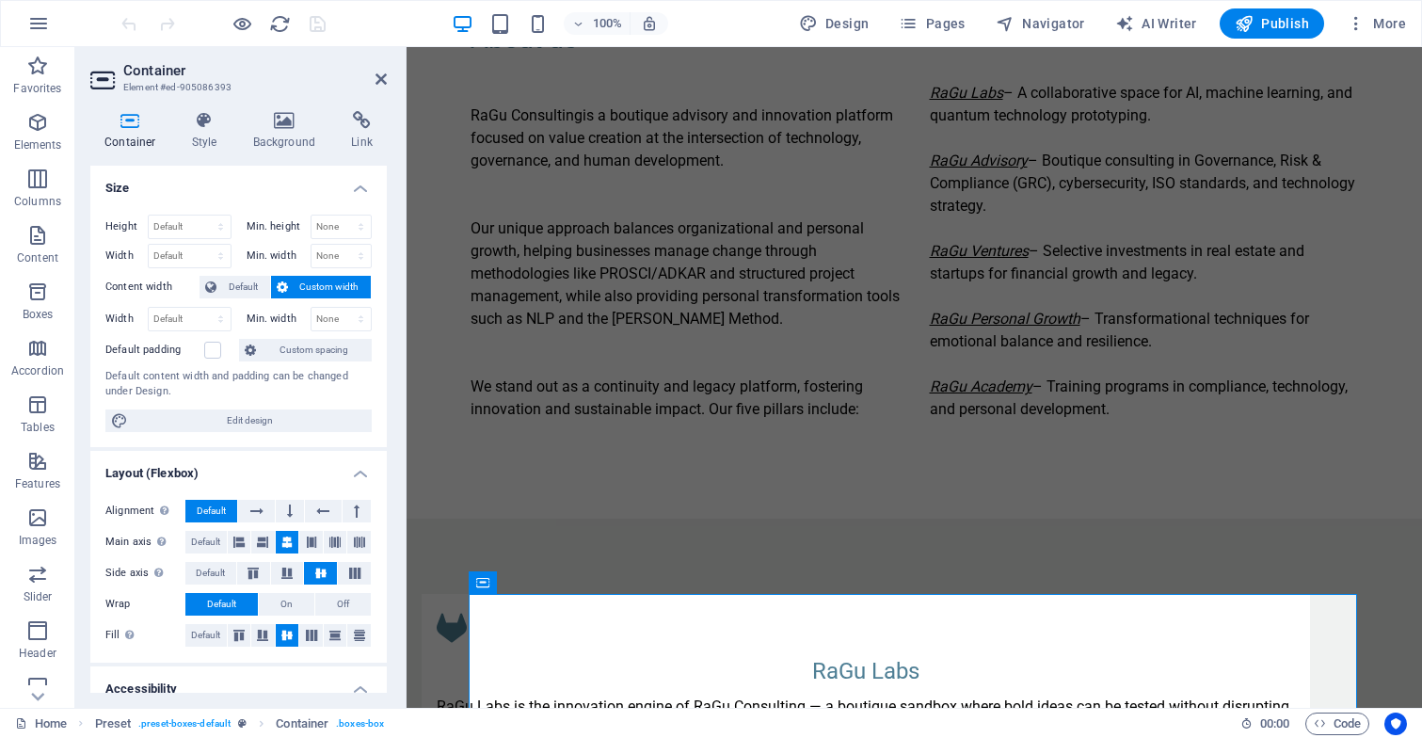
scroll to position [0, 0]
click at [129, 126] on icon at bounding box center [130, 120] width 80 height 19
click at [361, 125] on icon at bounding box center [362, 120] width 50 height 19
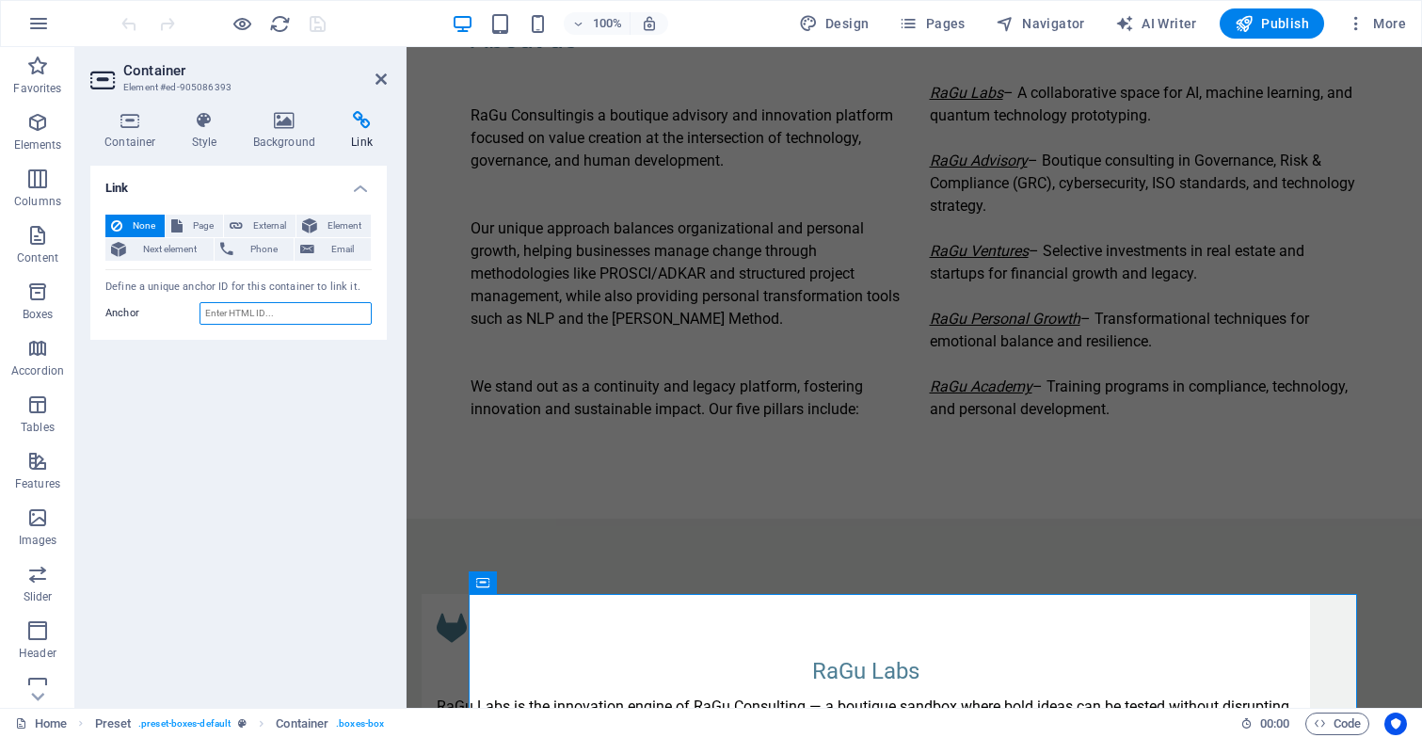
click at [274, 309] on input "Anchor" at bounding box center [285, 313] width 172 height 23
type input "r"
click at [231, 359] on div "Link None Page External Element Next element Phone Email Page Home Subpage Lega…" at bounding box center [238, 429] width 296 height 527
click at [263, 313] on input "ragu_labs" at bounding box center [285, 313] width 172 height 23
type input "r"
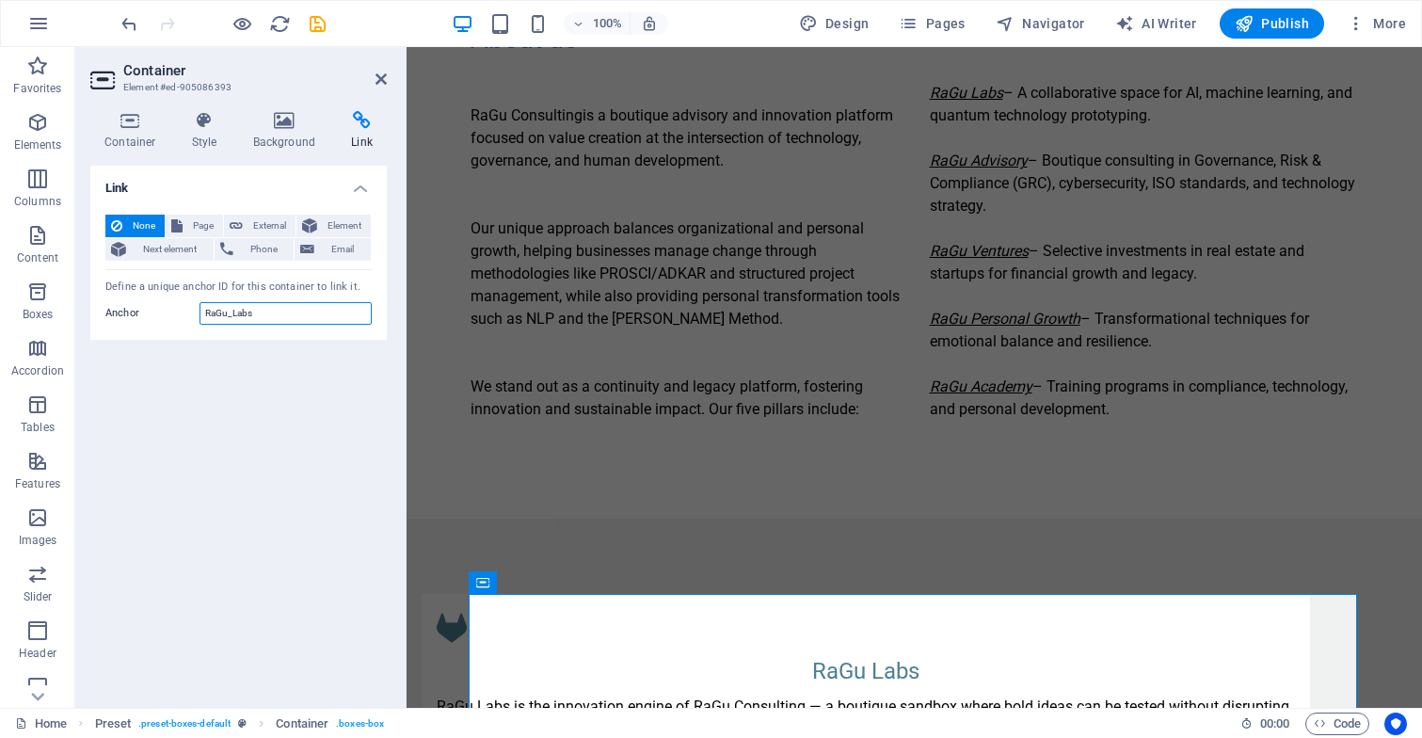
type input "RaGu_Labs"
click at [200, 417] on div "Link None Page External Element Next element Phone Email Page Home Subpage Lega…" at bounding box center [238, 429] width 296 height 527
click at [379, 74] on icon at bounding box center [380, 79] width 11 height 15
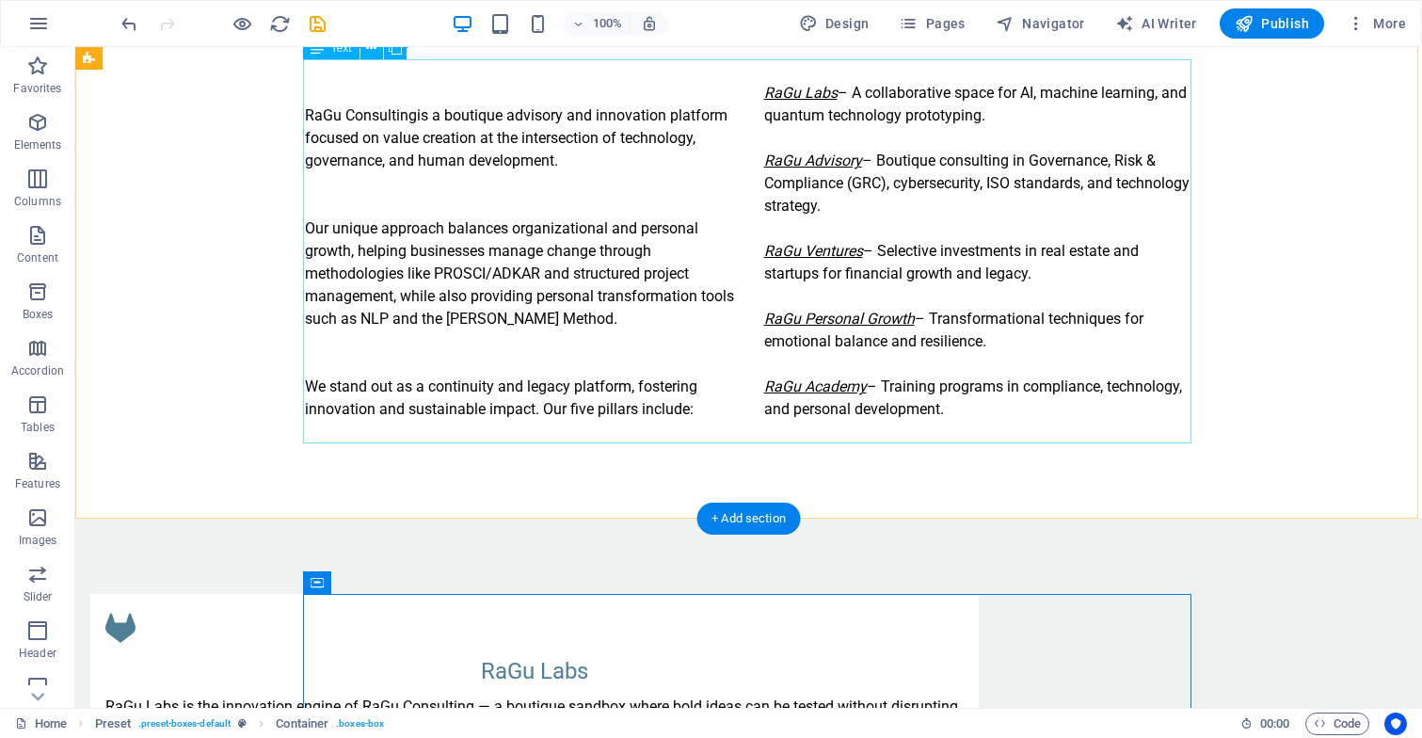
click at [820, 90] on div "RaGu Consulting is a boutique advisory and innovation platform focused on value…" at bounding box center [749, 251] width 888 height 384
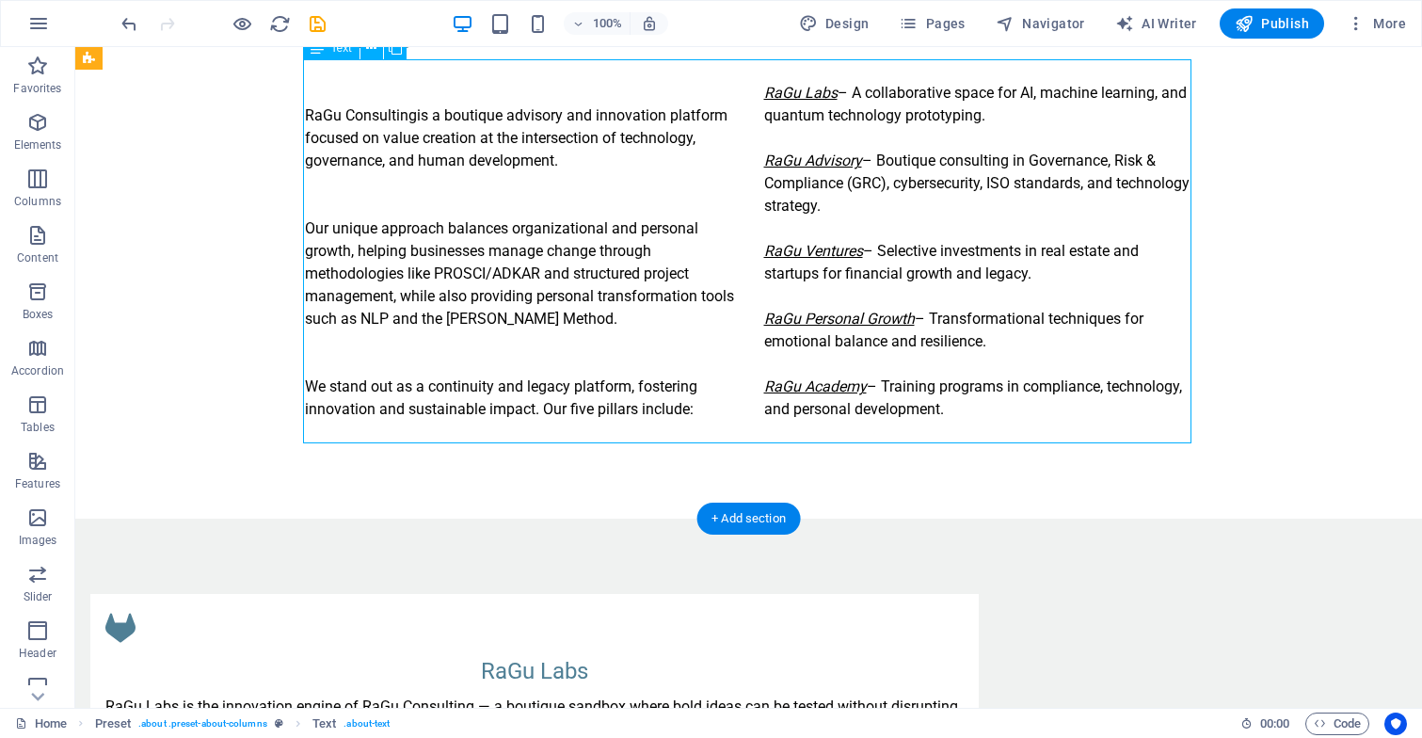
click at [833, 89] on div "RaGu Consulting is a boutique advisory and innovation platform focused on value…" at bounding box center [749, 251] width 888 height 384
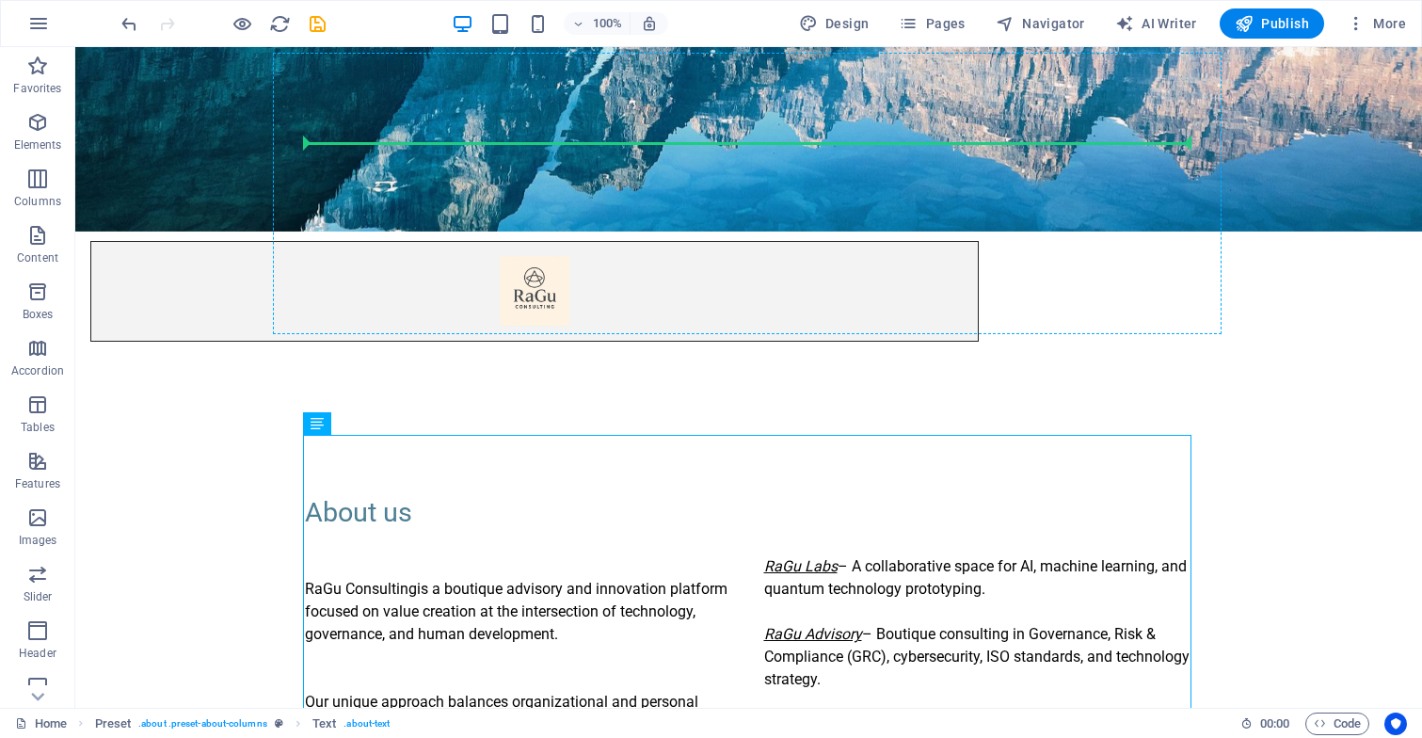
drag, startPoint x: 760, startPoint y: 88, endPoint x: 802, endPoint y: 96, distance: 42.1
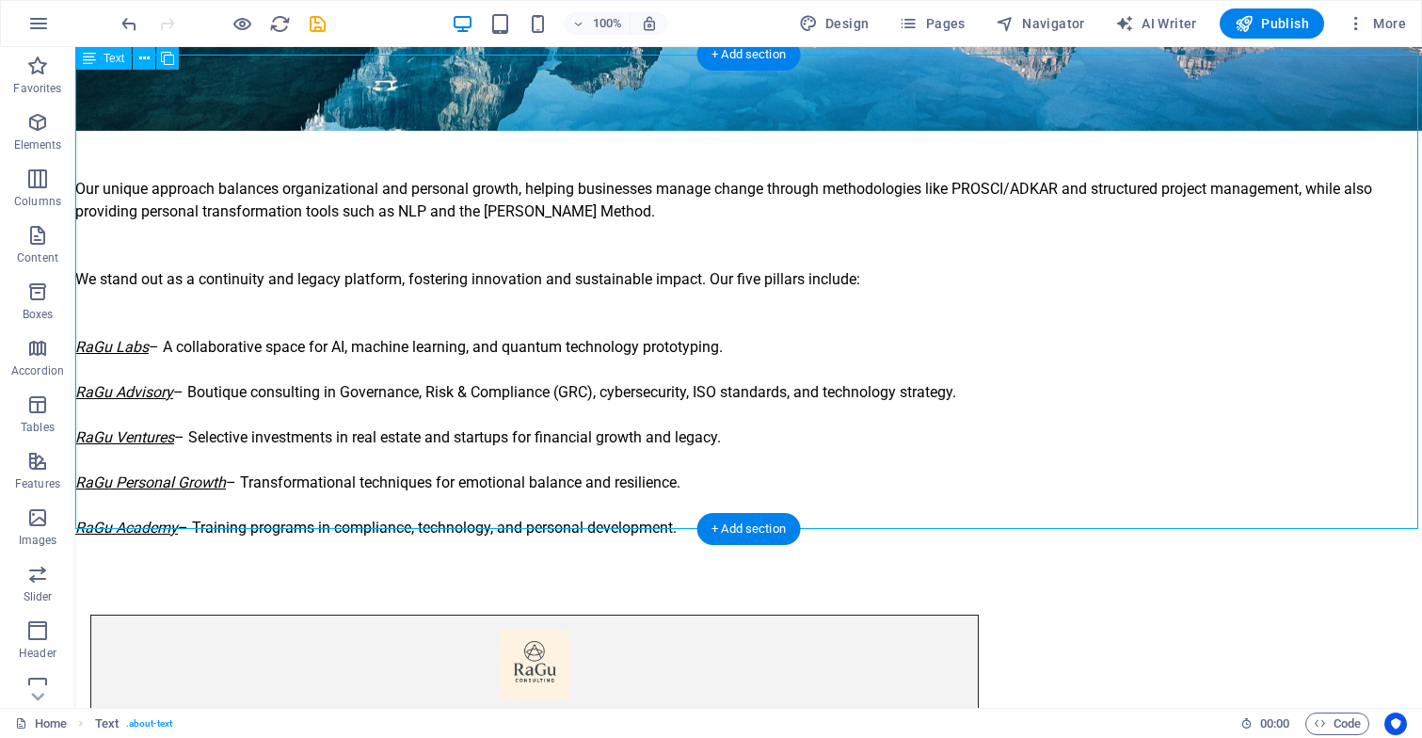
scroll to position [573, 0]
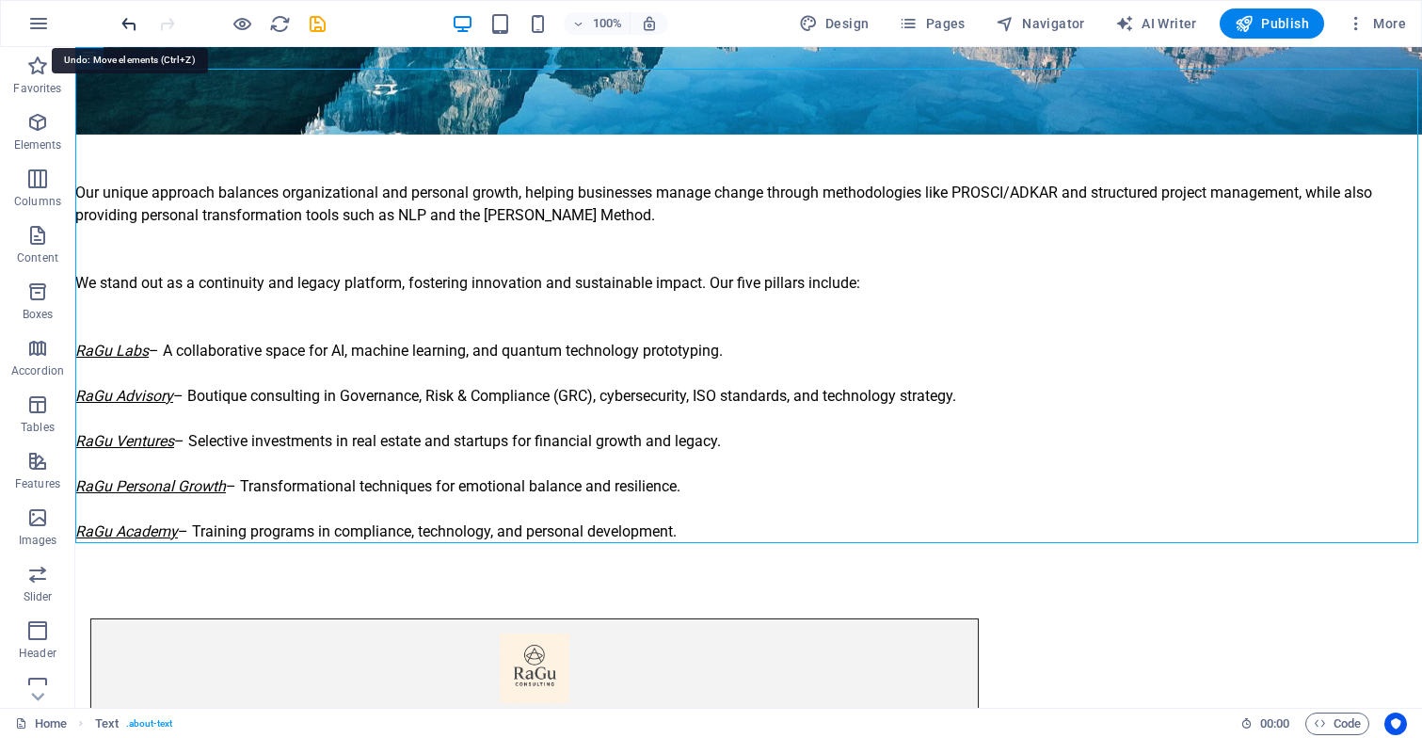
click at [124, 20] on icon "undo" at bounding box center [130, 24] width 22 height 22
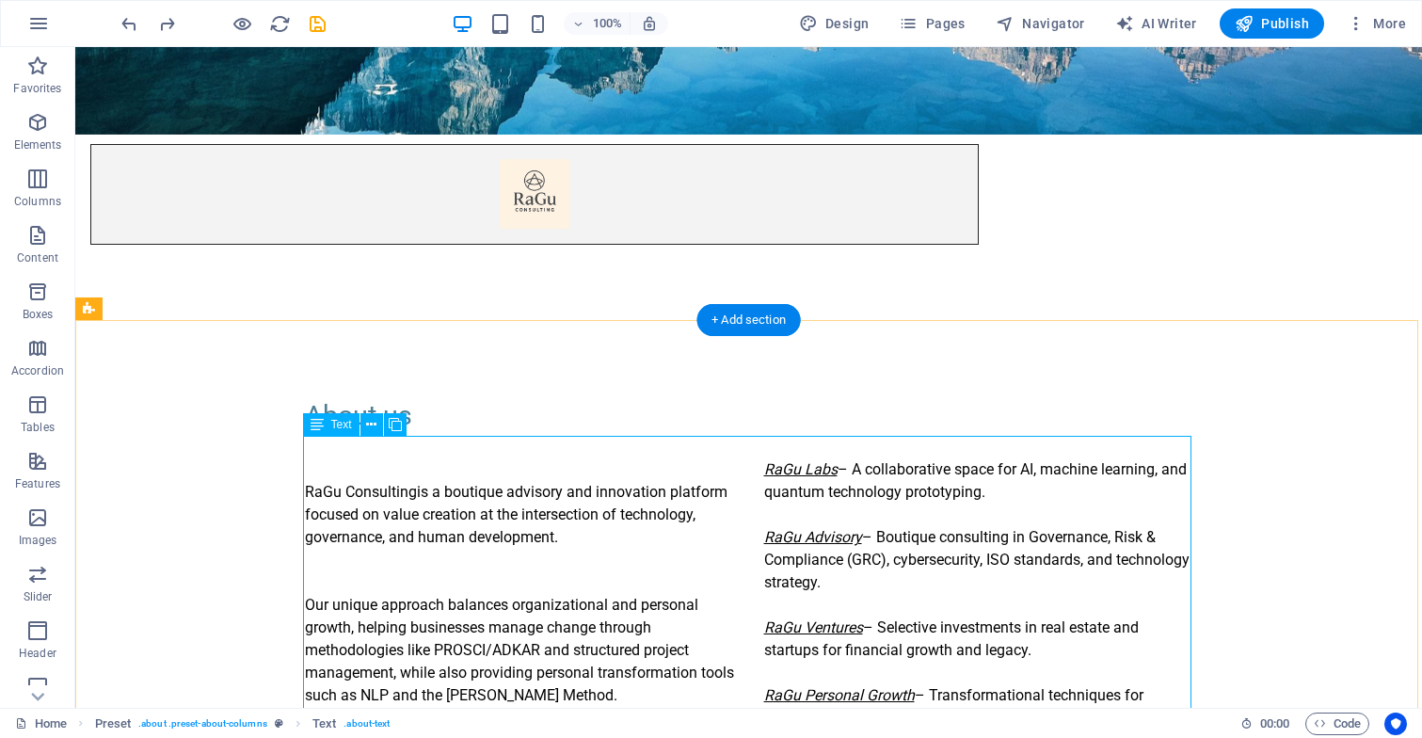
click at [789, 492] on div "RaGu Consulting is a boutique advisory and innovation platform focused on value…" at bounding box center [749, 628] width 888 height 384
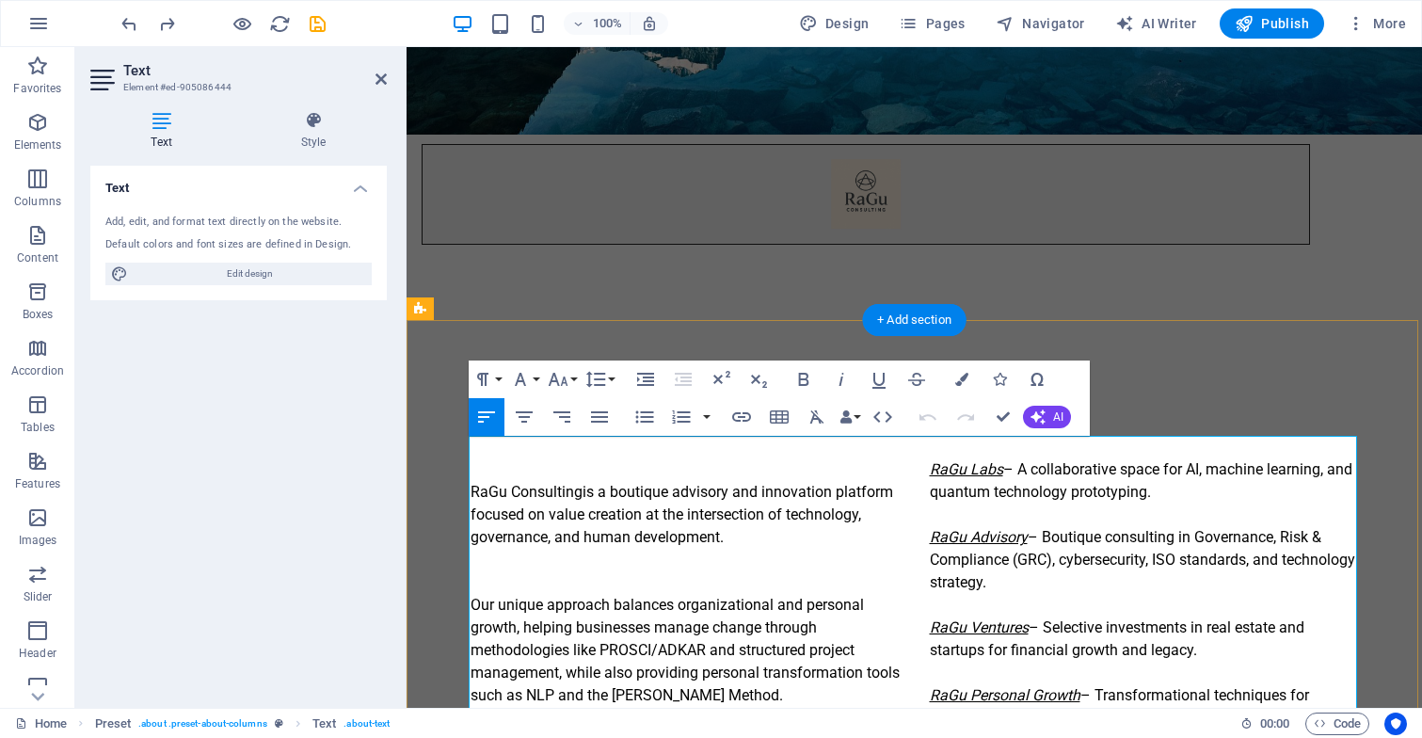
drag, startPoint x: 1002, startPoint y: 467, endPoint x: 925, endPoint y: 472, distance: 77.4
click at [925, 472] on div "RaGu Consulting is a boutique advisory and innovation platform focused on value…" at bounding box center [914, 628] width 888 height 384
click at [740, 413] on icon "button" at bounding box center [741, 416] width 23 height 23
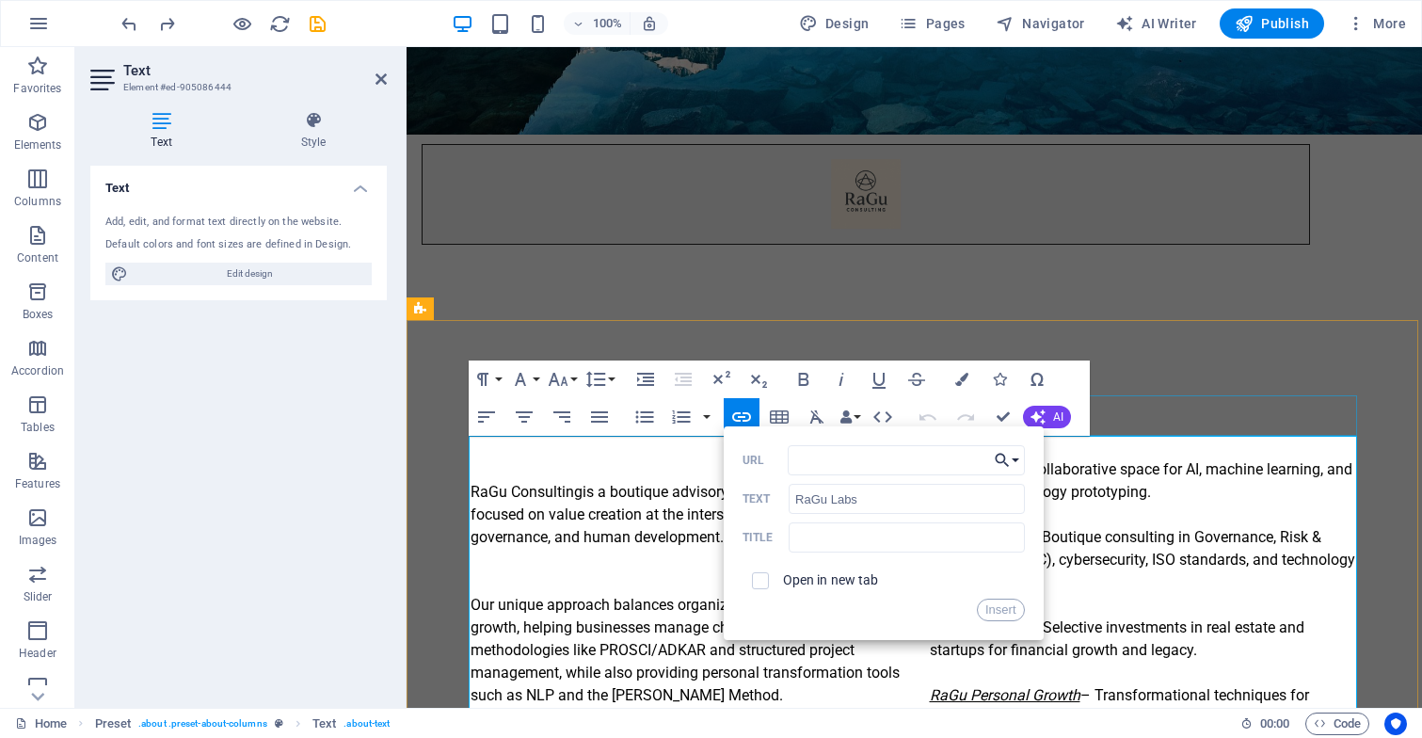
click at [1016, 458] on button "Choose Link" at bounding box center [1007, 460] width 36 height 30
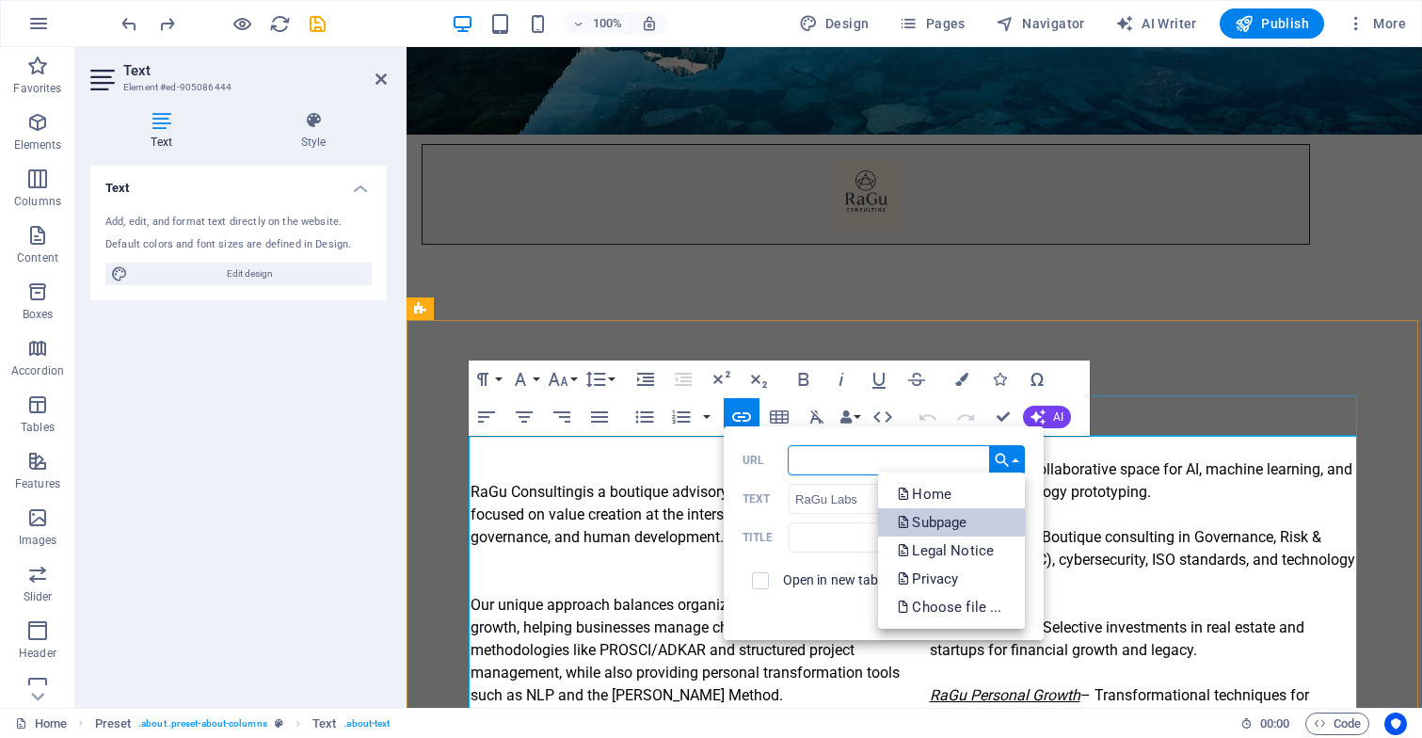
click at [962, 516] on p "Subpage" at bounding box center [933, 522] width 73 height 28
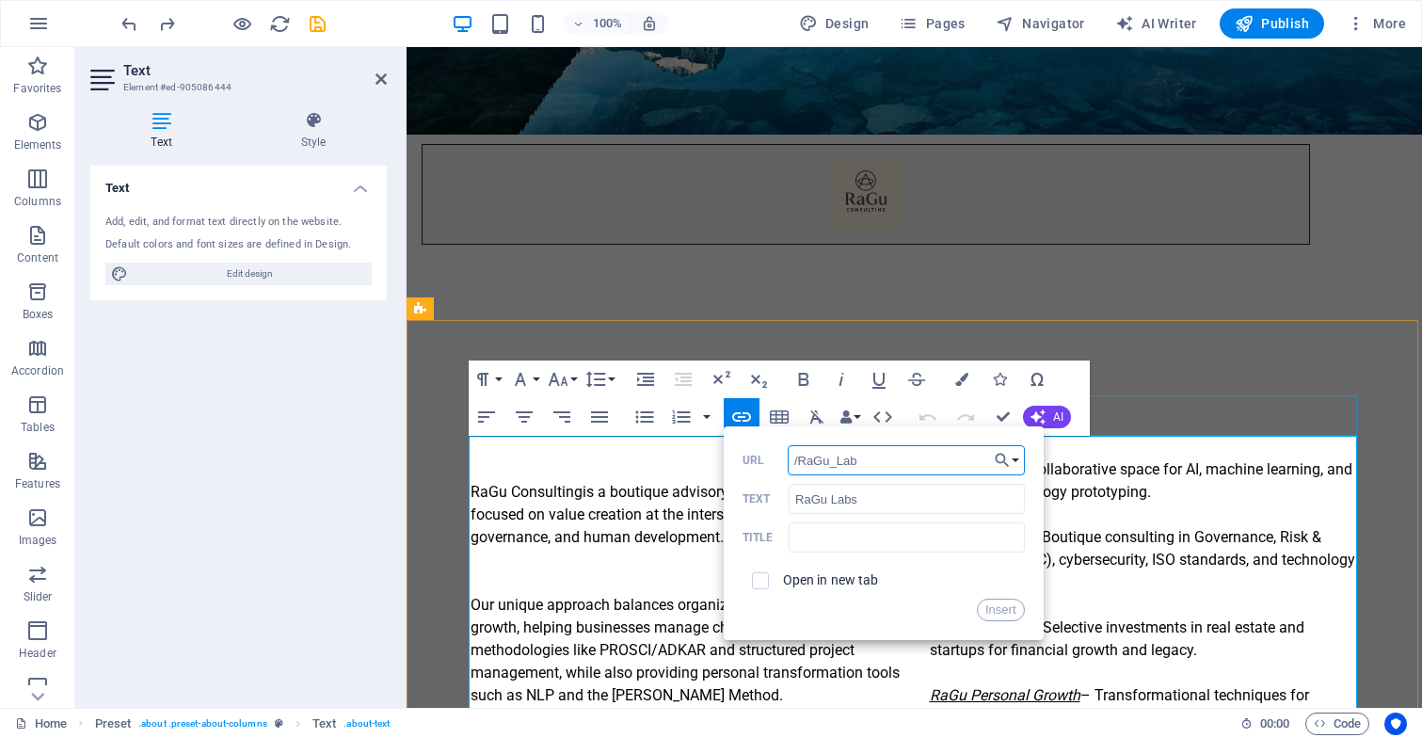
type input "/RaGu_Labs"
click at [1001, 614] on button "Insert" at bounding box center [1001, 609] width 48 height 23
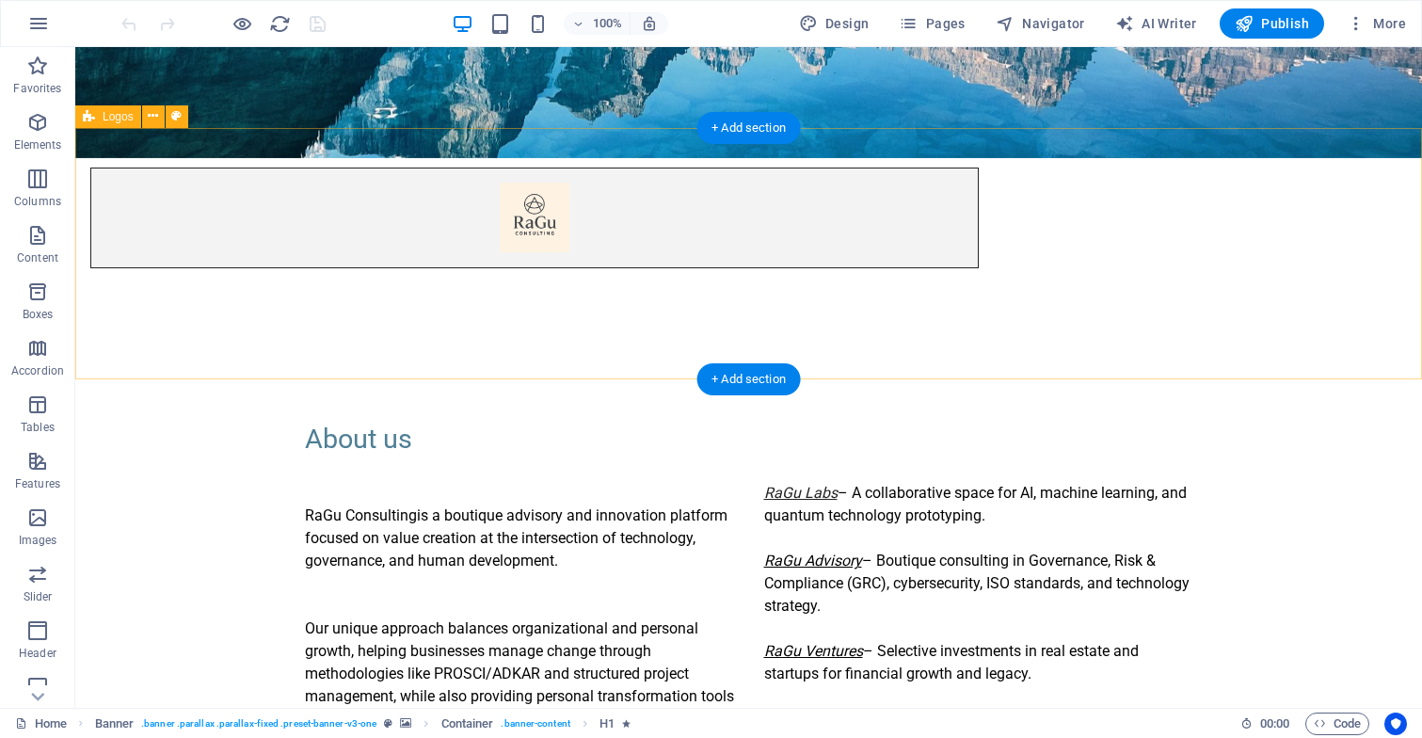
scroll to position [563, 0]
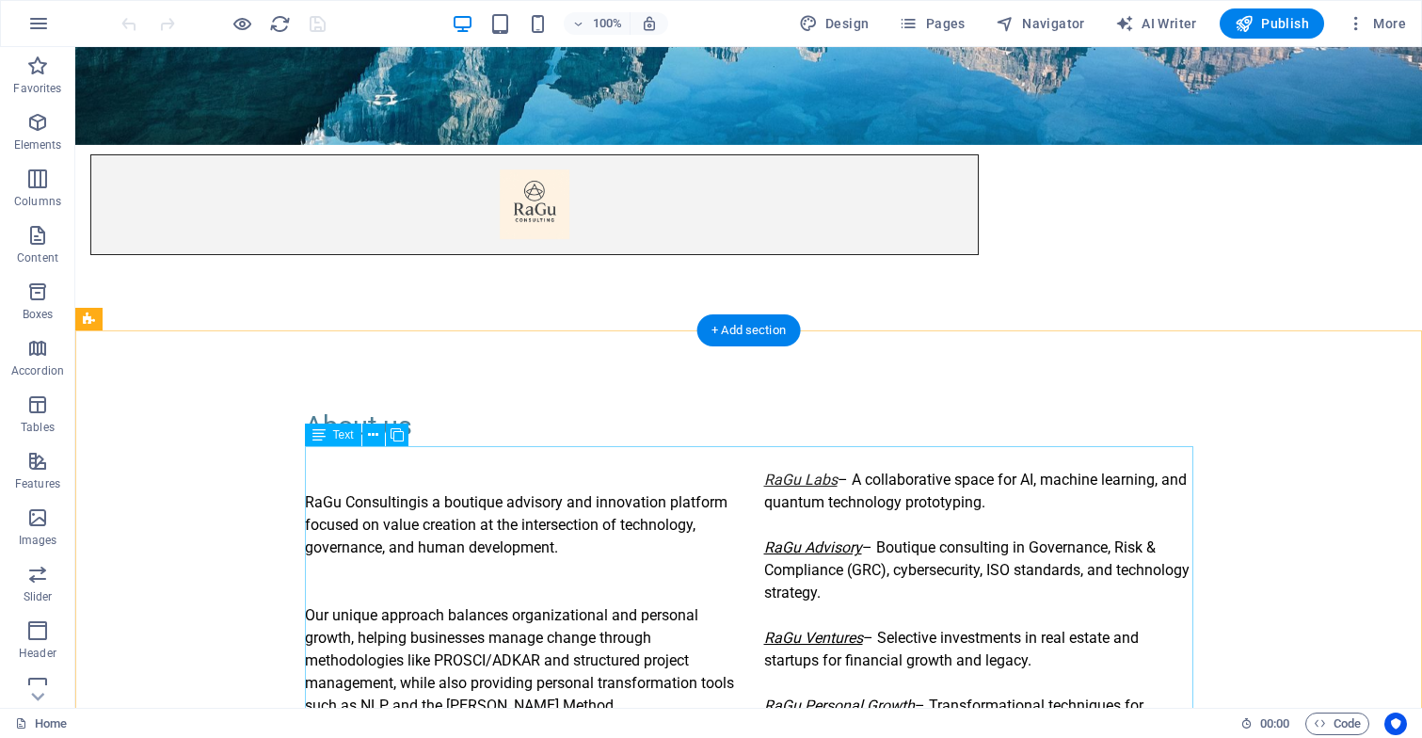
click at [685, 465] on div "RaGu Consulting is a boutique advisory and innovation platform focused on value…" at bounding box center [749, 638] width 888 height 384
click at [666, 474] on div "RaGu Consulting is a boutique advisory and innovation platform focused on value…" at bounding box center [749, 638] width 888 height 384
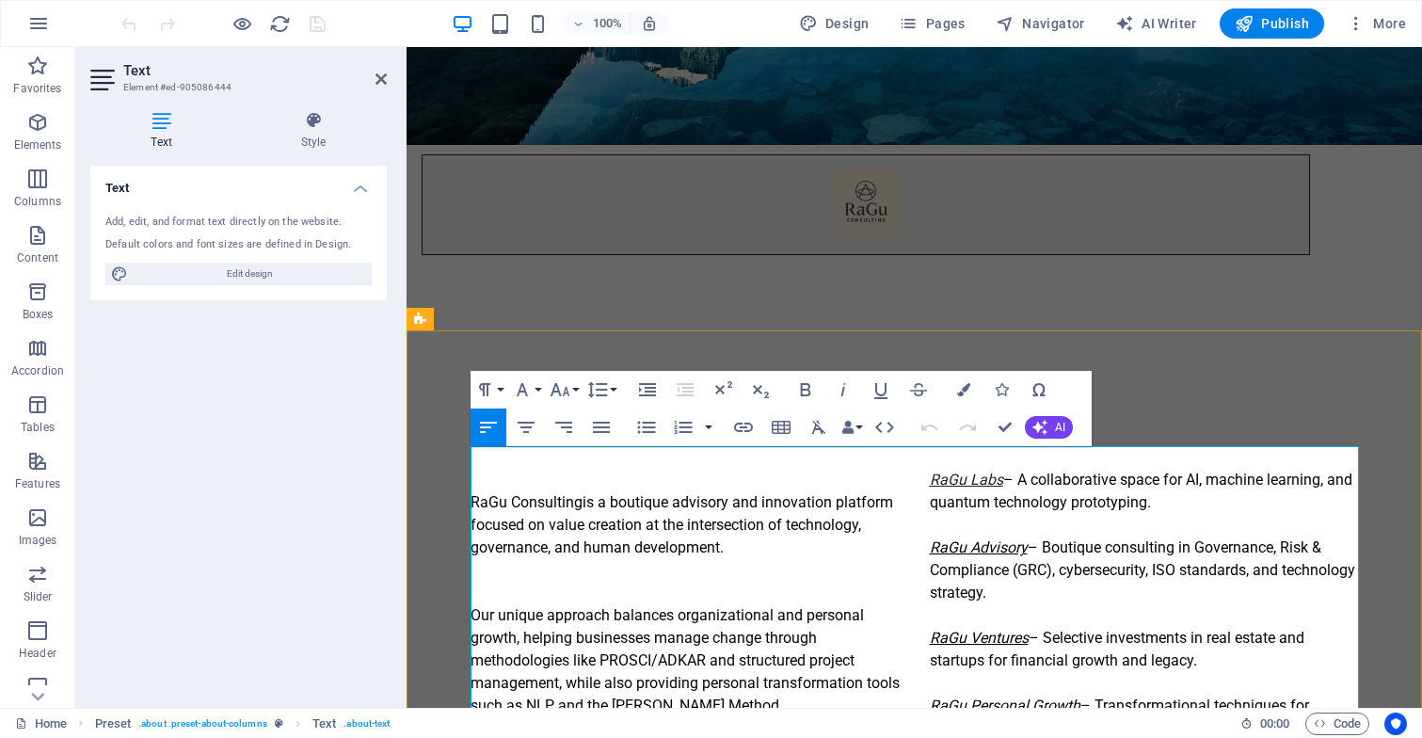
click at [963, 481] on em "RaGu Labs" at bounding box center [966, 479] width 73 height 18
click at [964, 434] on icon "button" at bounding box center [967, 432] width 13 height 13
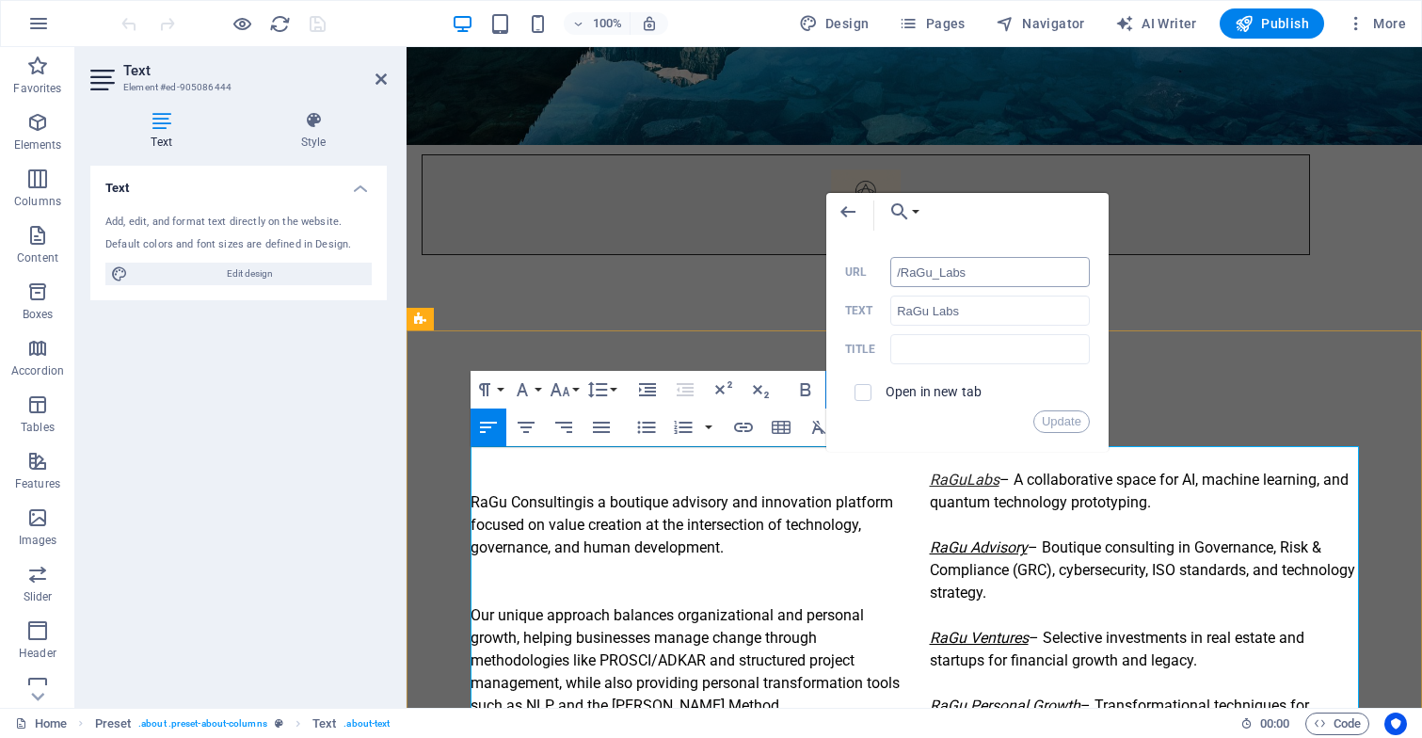
click at [899, 275] on input "/RaGu_Labs" at bounding box center [989, 272] width 199 height 30
click at [1000, 275] on input "RaGu_Labs" at bounding box center [989, 272] width 199 height 30
type input "R"
click at [1009, 304] on input "RaGu Labs" at bounding box center [989, 310] width 199 height 30
type input "R"
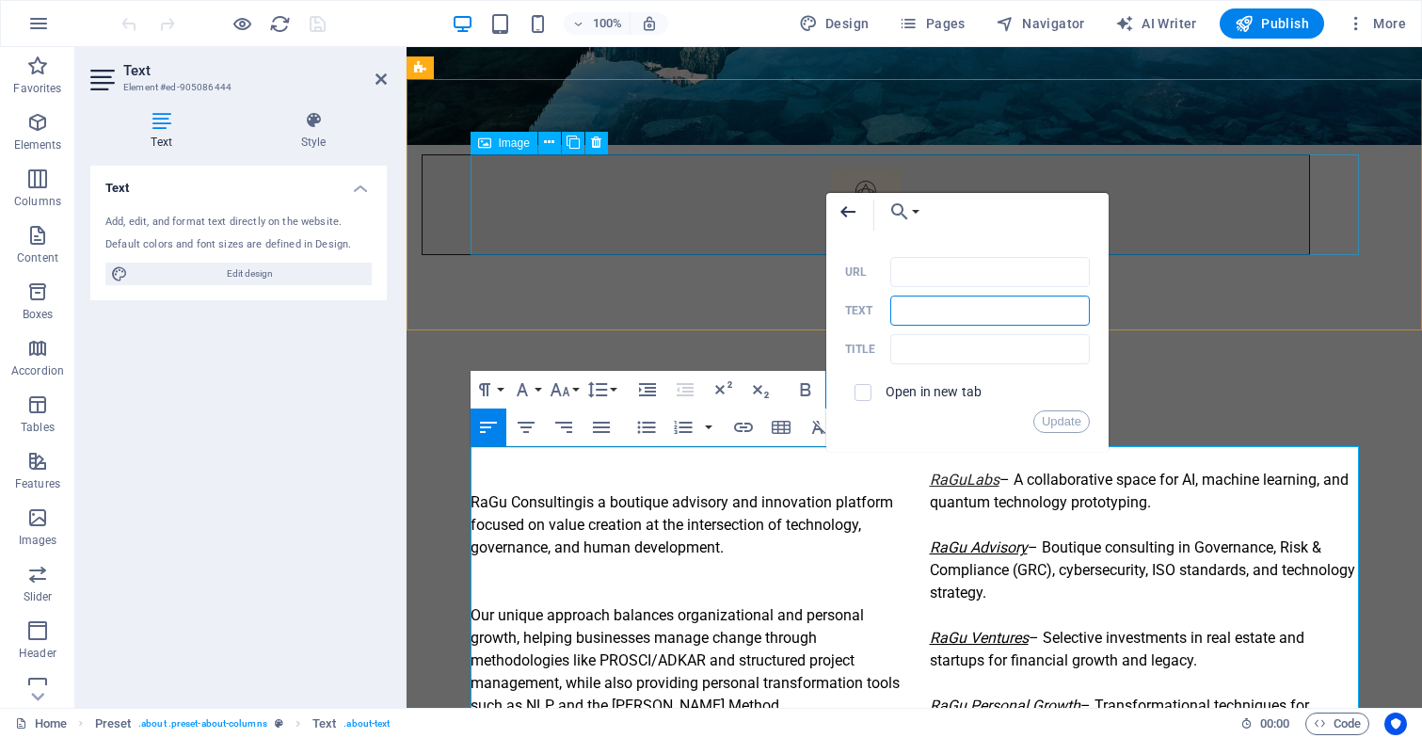
click at [844, 207] on icon "button" at bounding box center [847, 211] width 23 height 23
click at [1147, 410] on div "About us" at bounding box center [914, 425] width 888 height 40
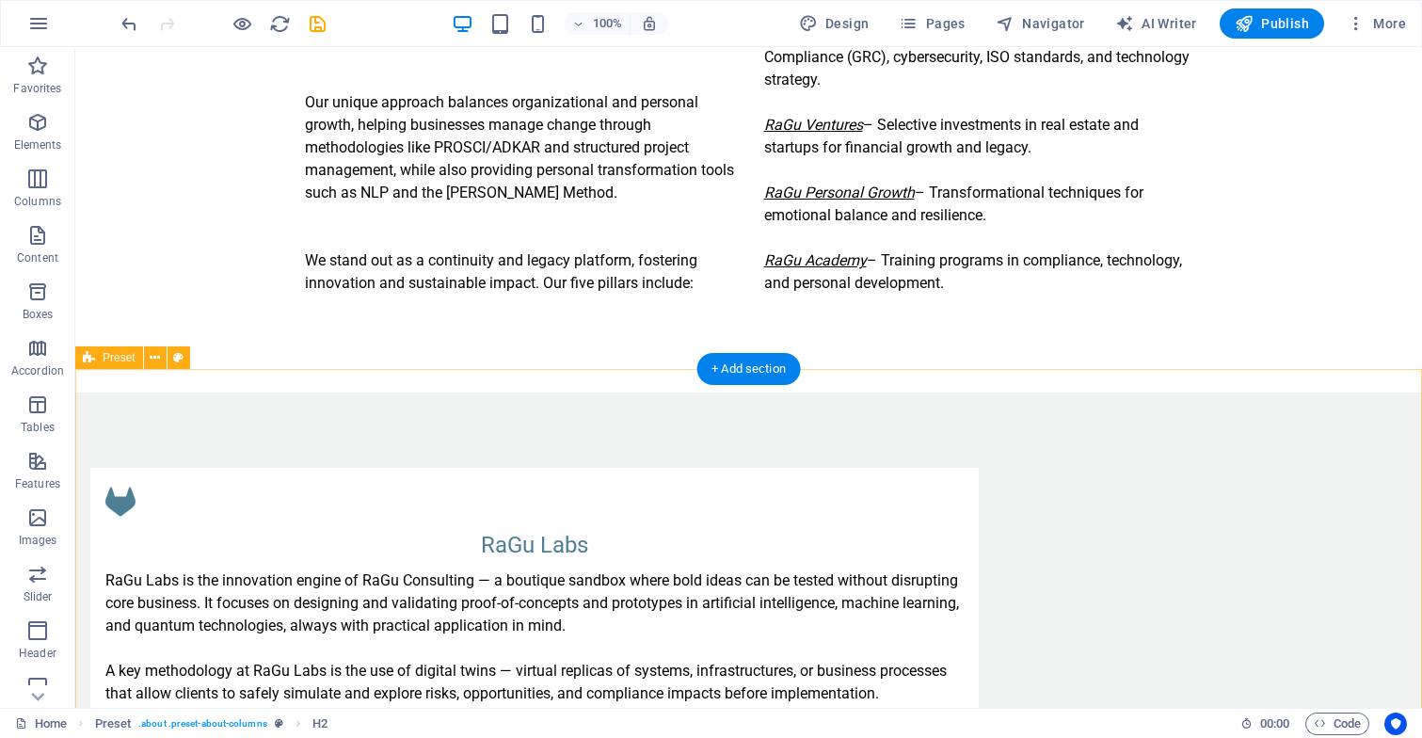
scroll to position [1142, 0]
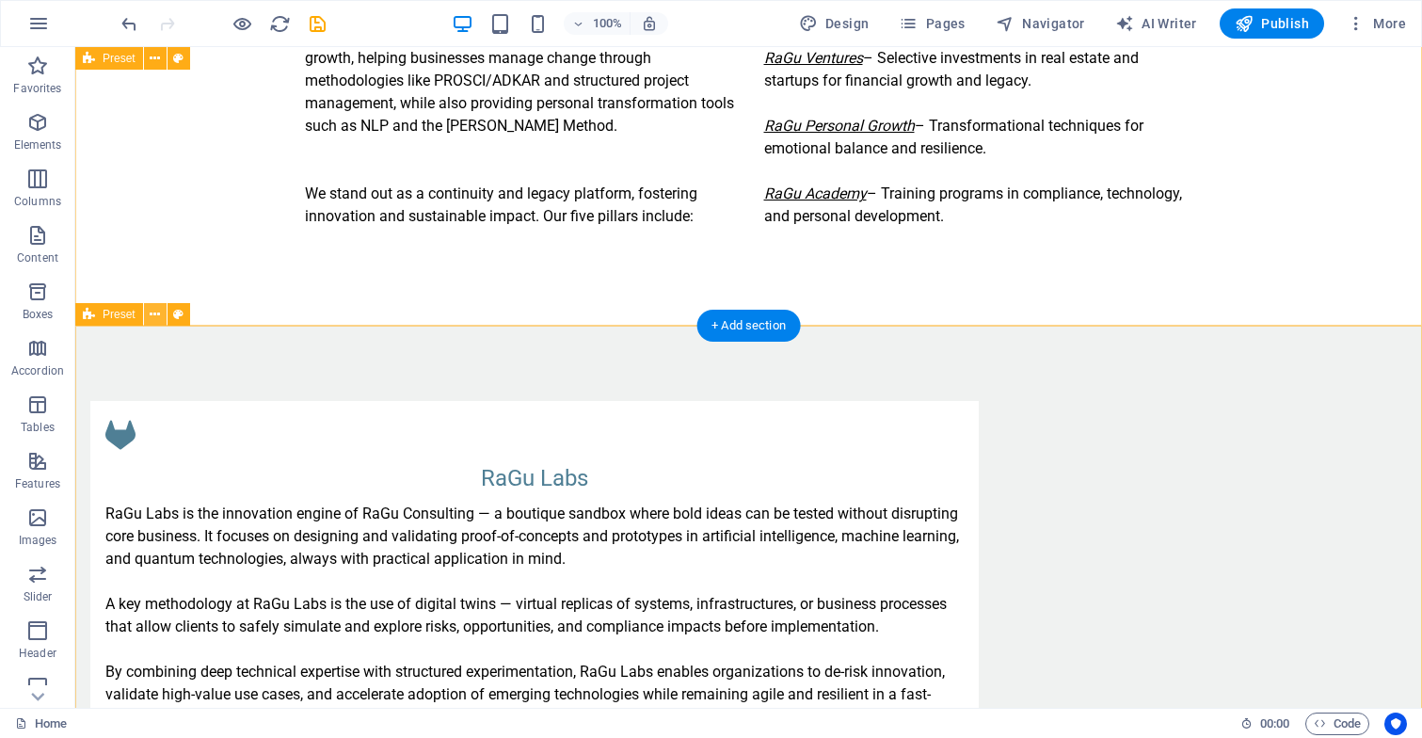
click at [153, 312] on icon at bounding box center [155, 315] width 10 height 20
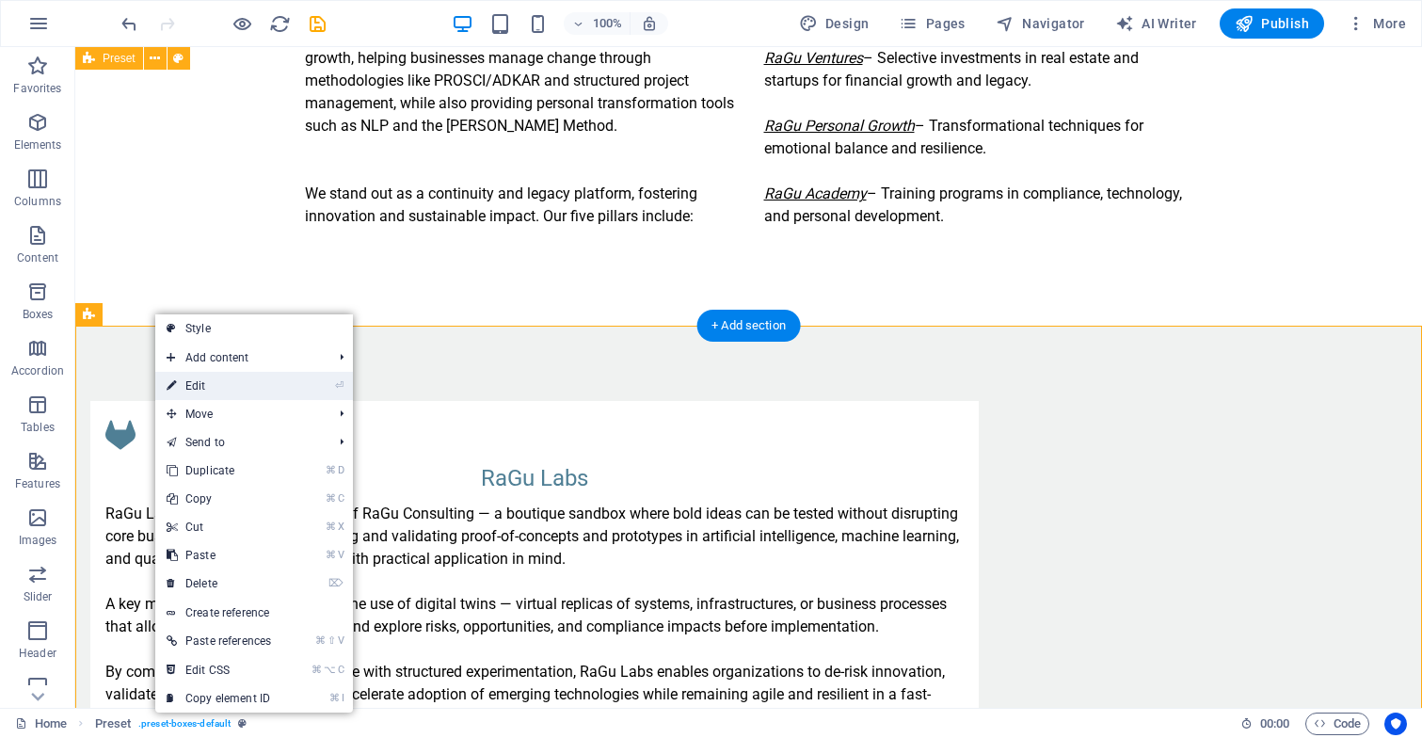
click at [197, 380] on link "⏎ Edit" at bounding box center [218, 386] width 127 height 28
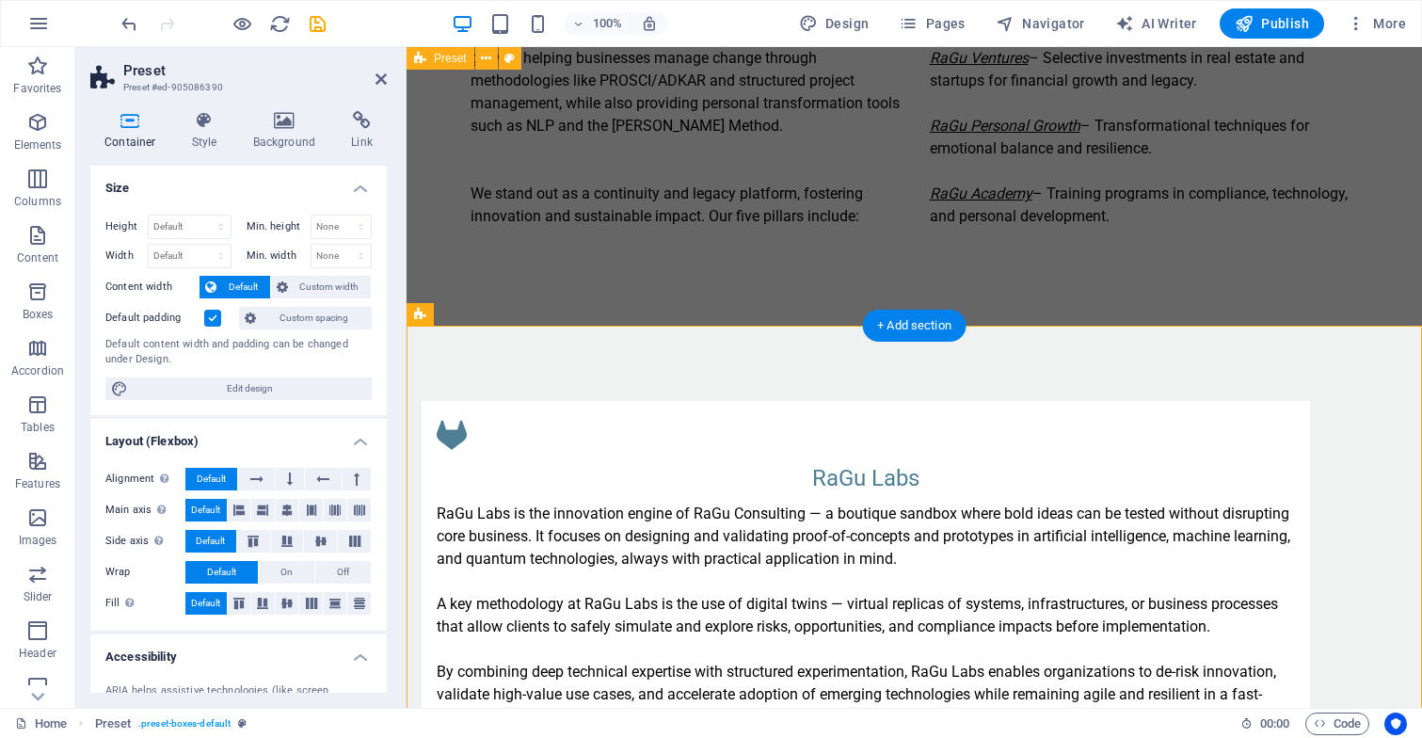
scroll to position [0, 0]
click at [366, 124] on icon at bounding box center [362, 120] width 50 height 19
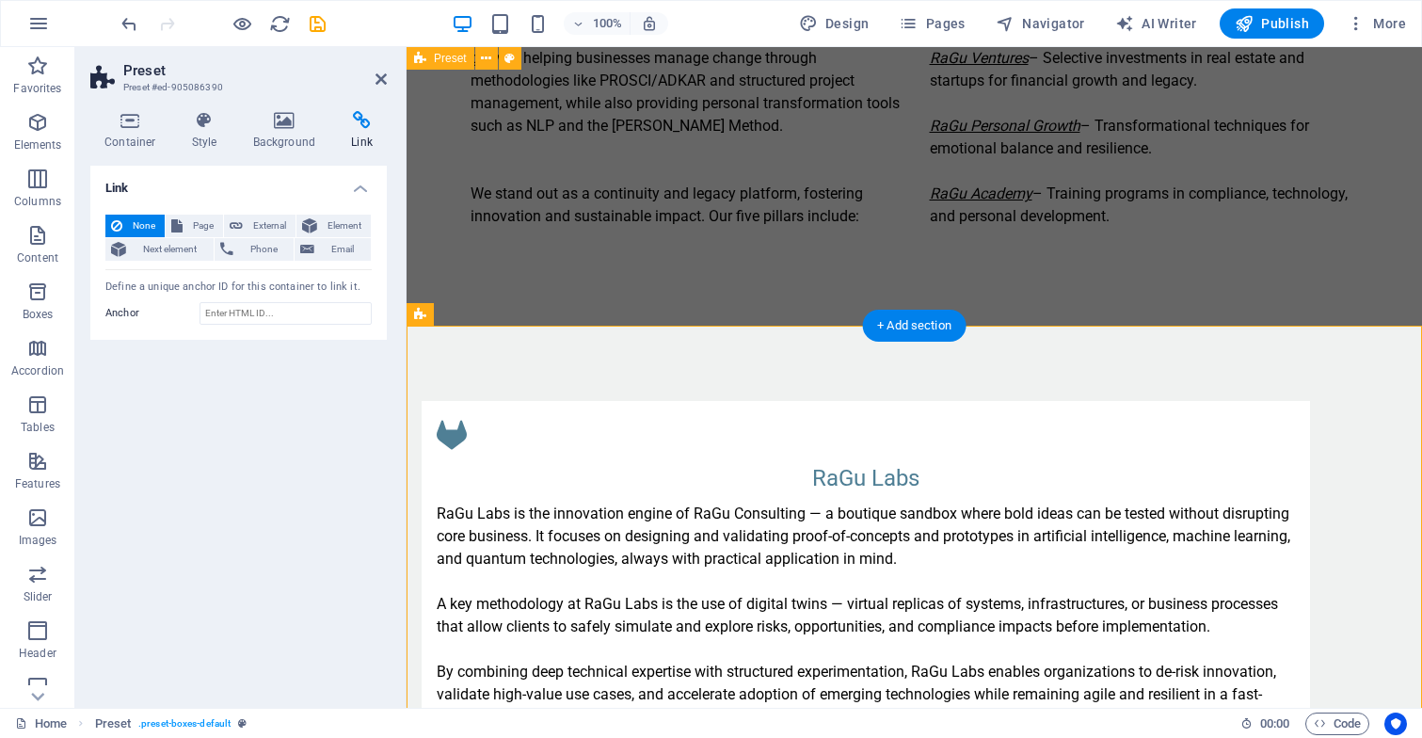
click at [318, 444] on div "Link None Page External Element Next element Phone Email Page Home Subpage Lega…" at bounding box center [238, 429] width 296 height 527
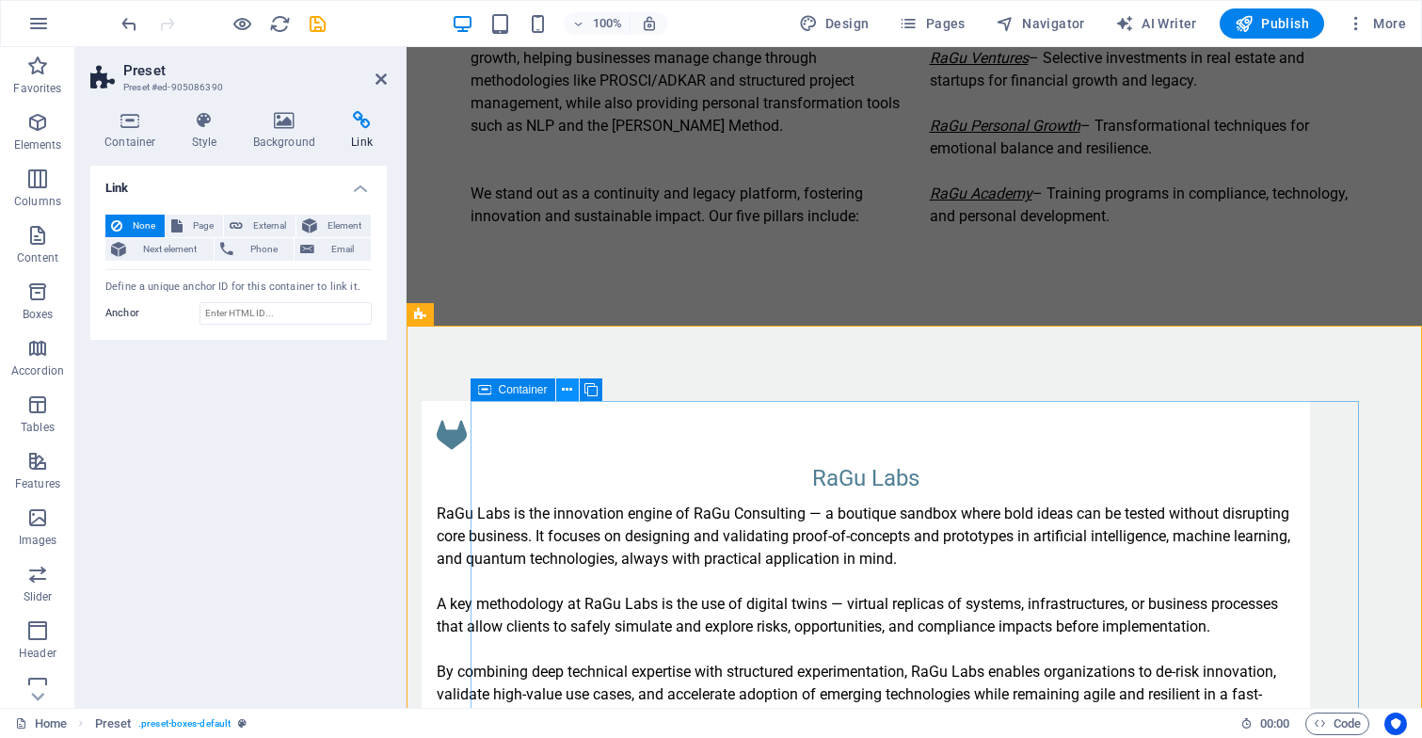
click at [569, 386] on icon at bounding box center [567, 390] width 10 height 20
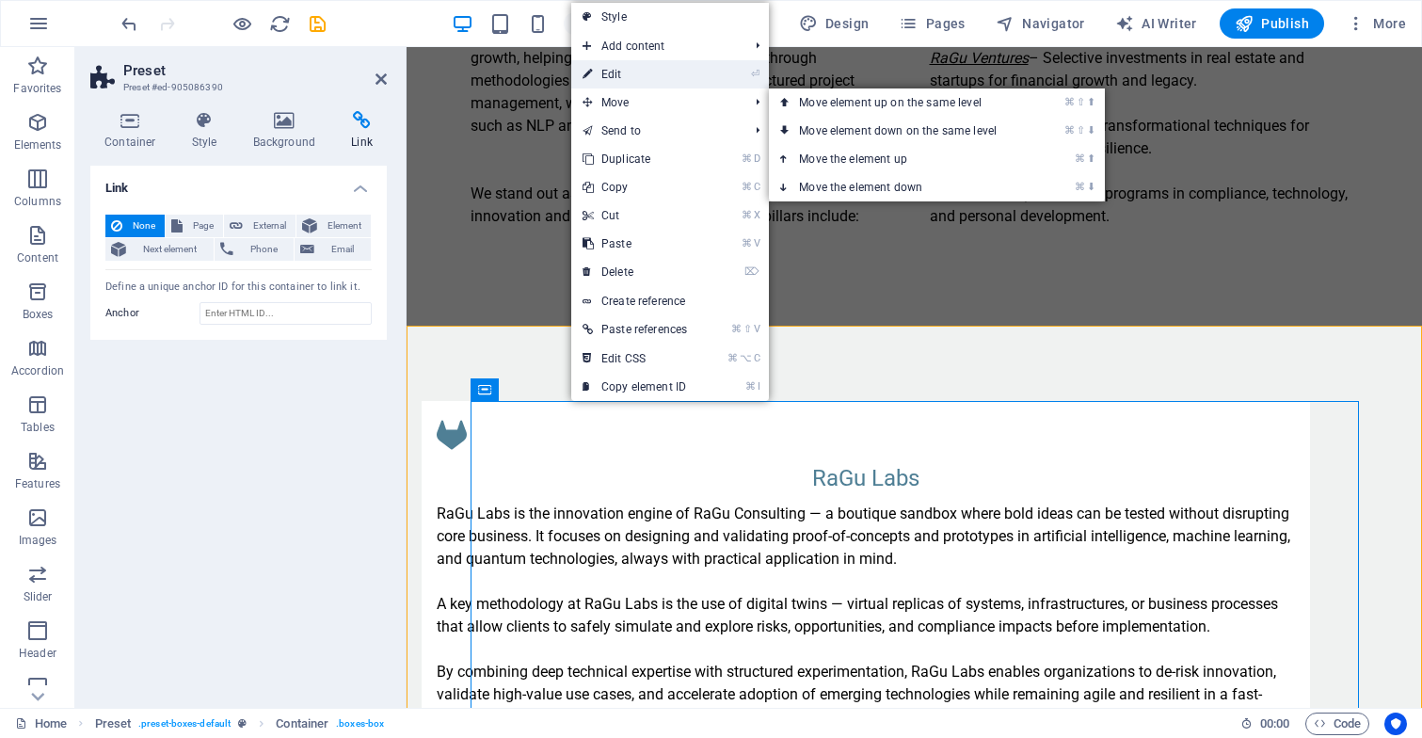
click at [644, 71] on link "⏎ Edit" at bounding box center [634, 74] width 127 height 28
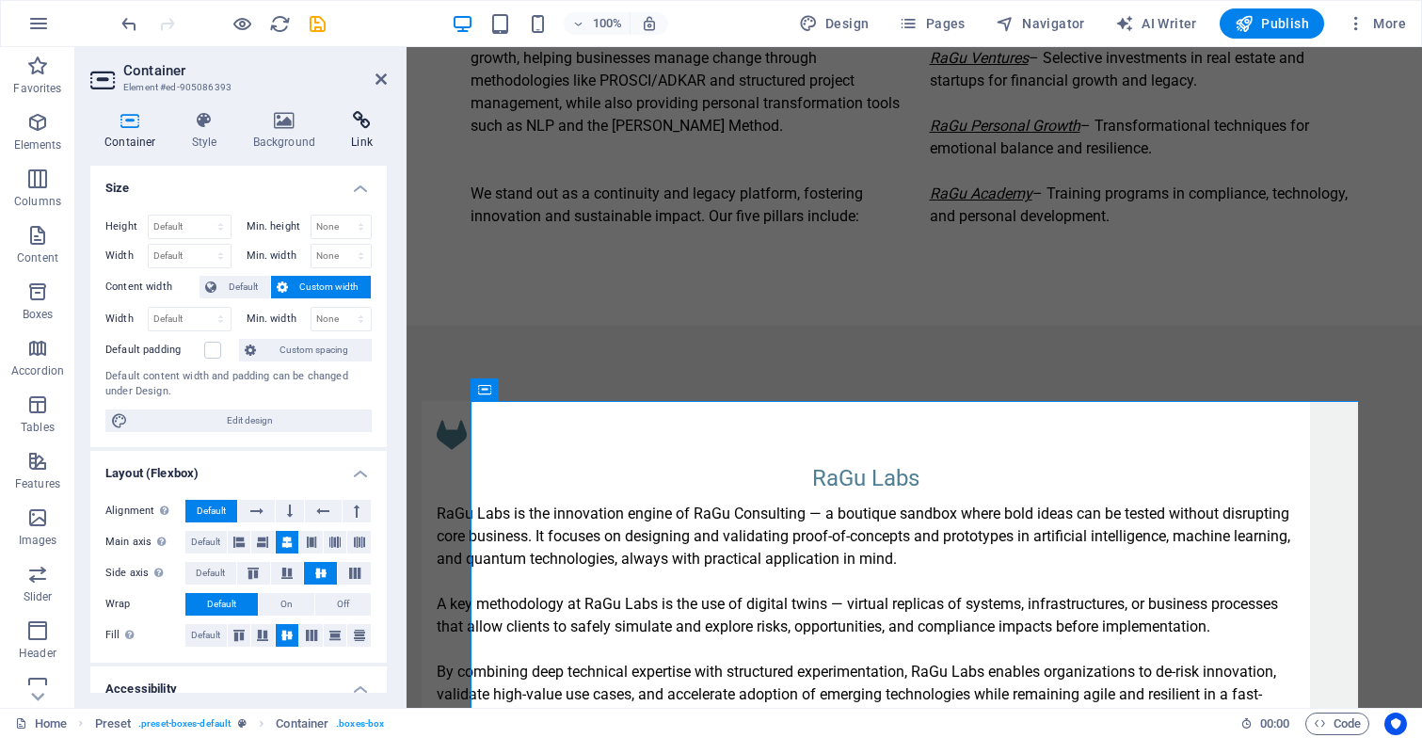
click at [370, 131] on h4 "Link" at bounding box center [362, 131] width 50 height 40
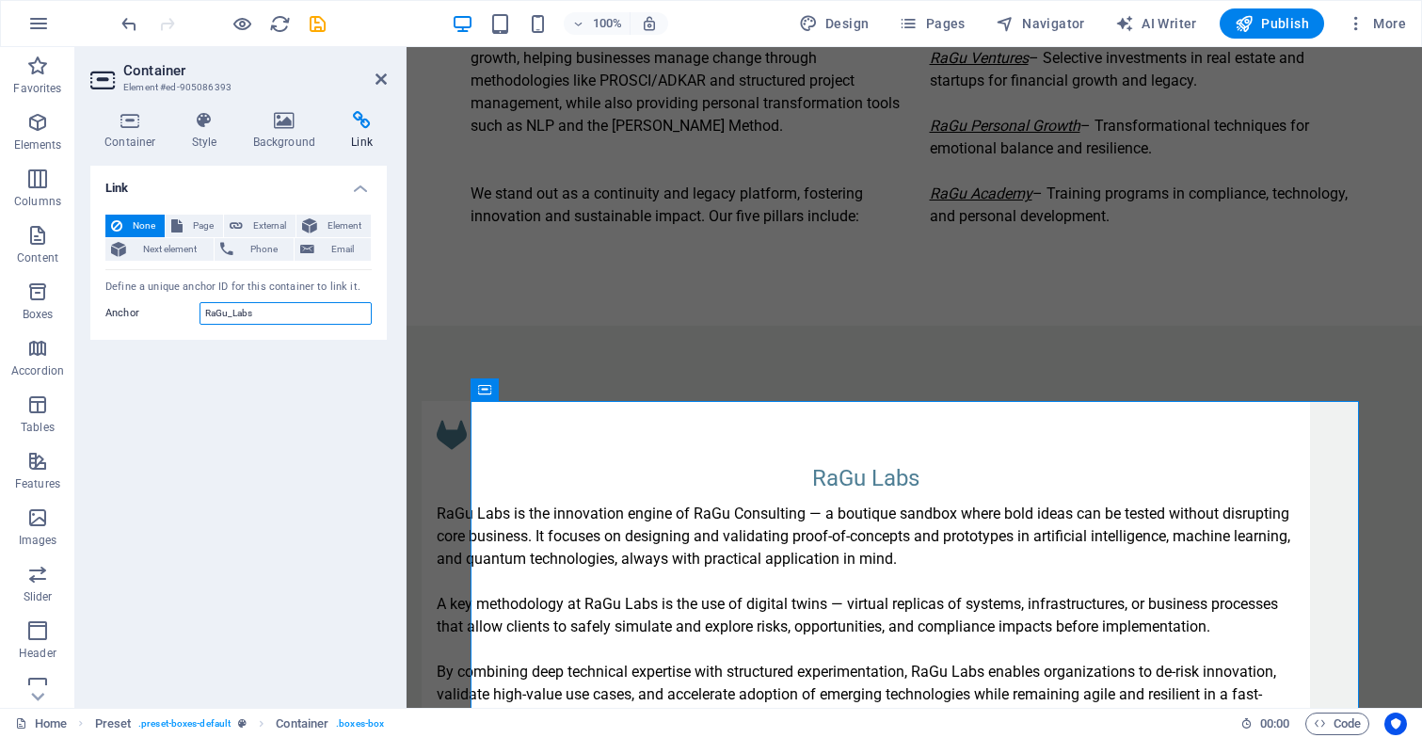
click at [278, 311] on input "RaGu_Labs" at bounding box center [285, 313] width 172 height 23
type input "R"
click at [216, 465] on div "Link None Page External Element Next element Phone Email Page Home Subpage Lega…" at bounding box center [238, 429] width 296 height 527
click at [562, 347] on div "RaGu Labs RaGu Labs is the innovation engine of RaGu Consulting — a boutique sa…" at bounding box center [913, 595] width 1015 height 538
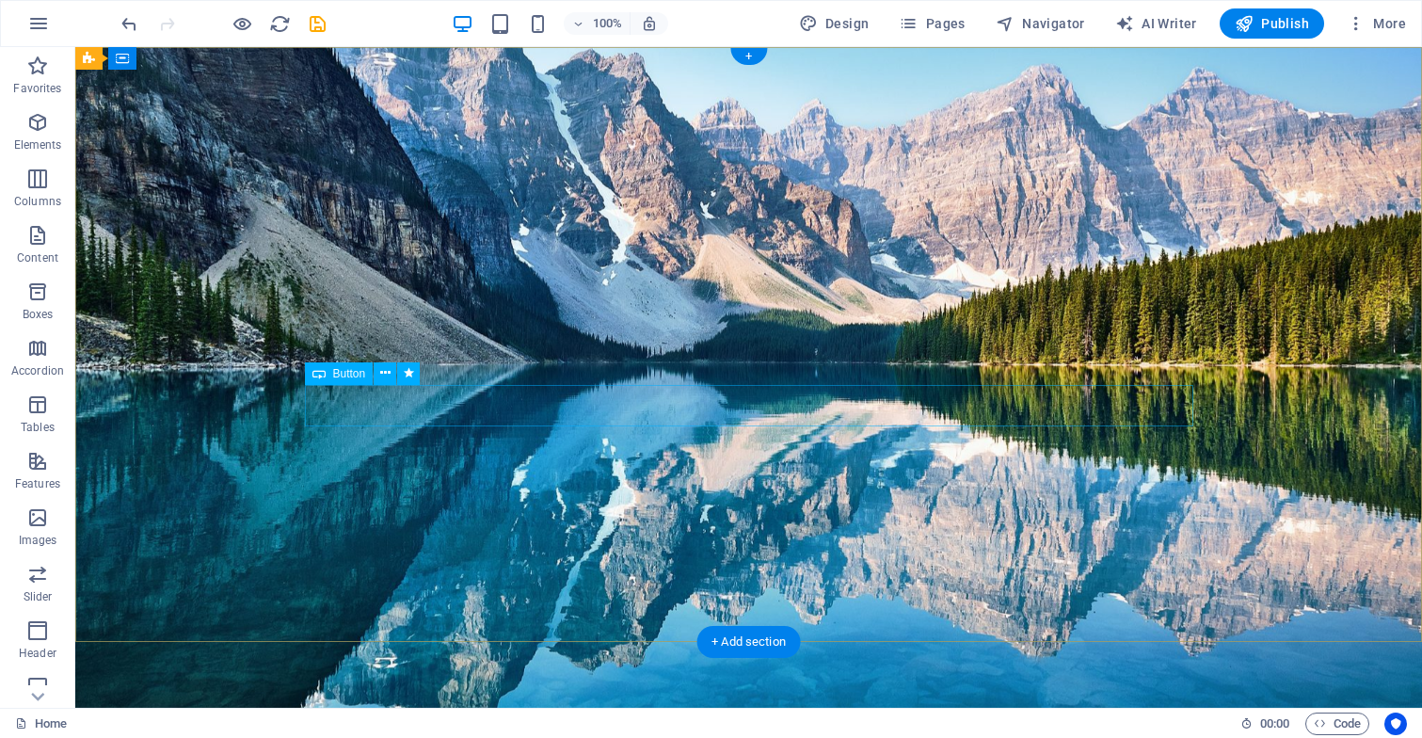
click at [741, 286] on div "Learn more" at bounding box center [749, 265] width 888 height 41
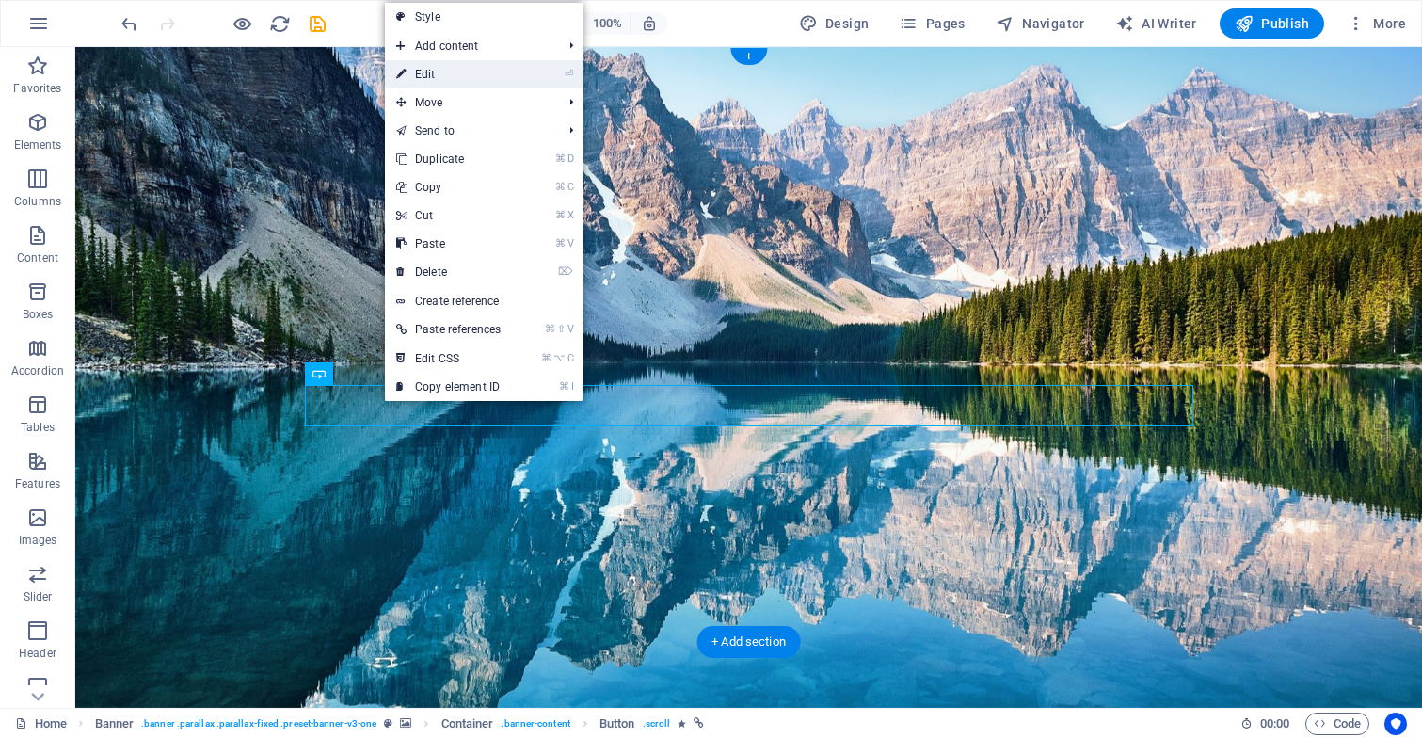
click at [500, 77] on link "⏎ Edit" at bounding box center [448, 74] width 127 height 28
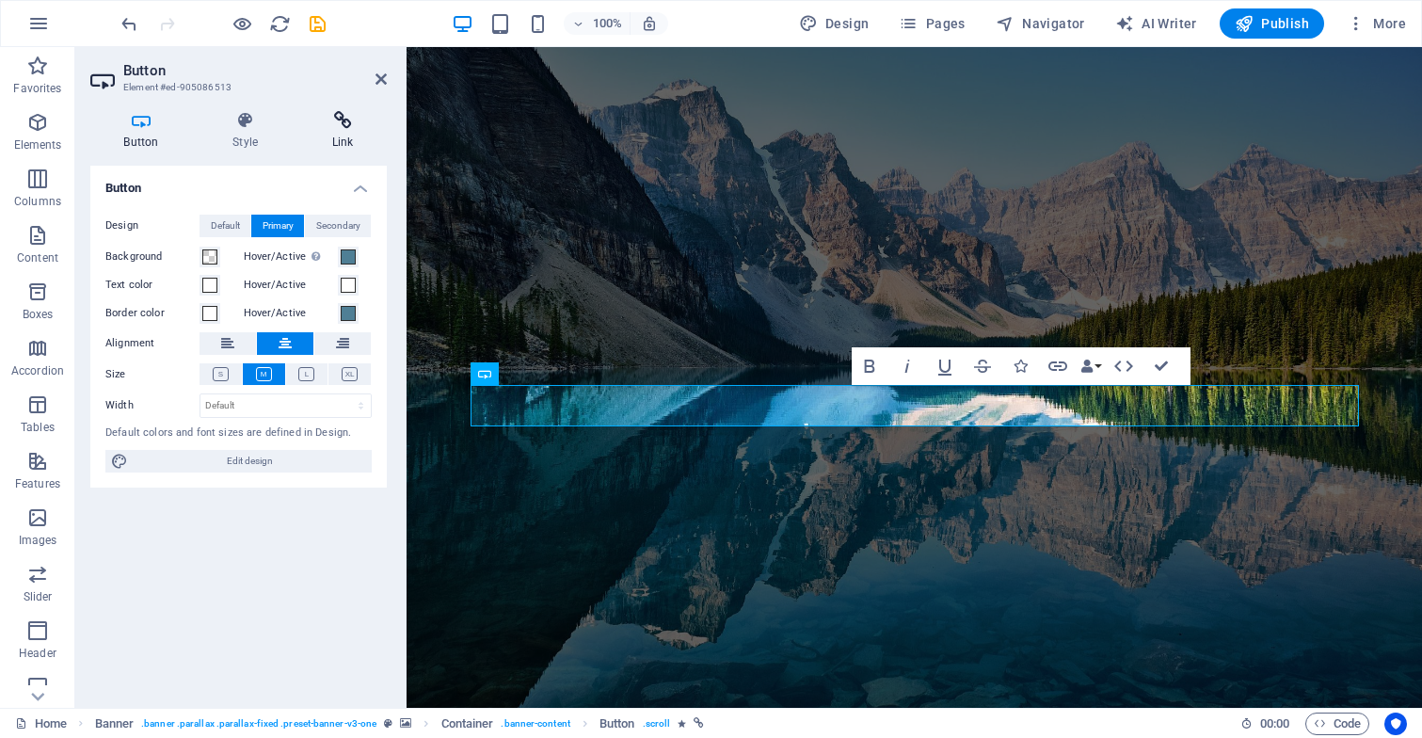
click at [339, 118] on icon at bounding box center [342, 120] width 88 height 19
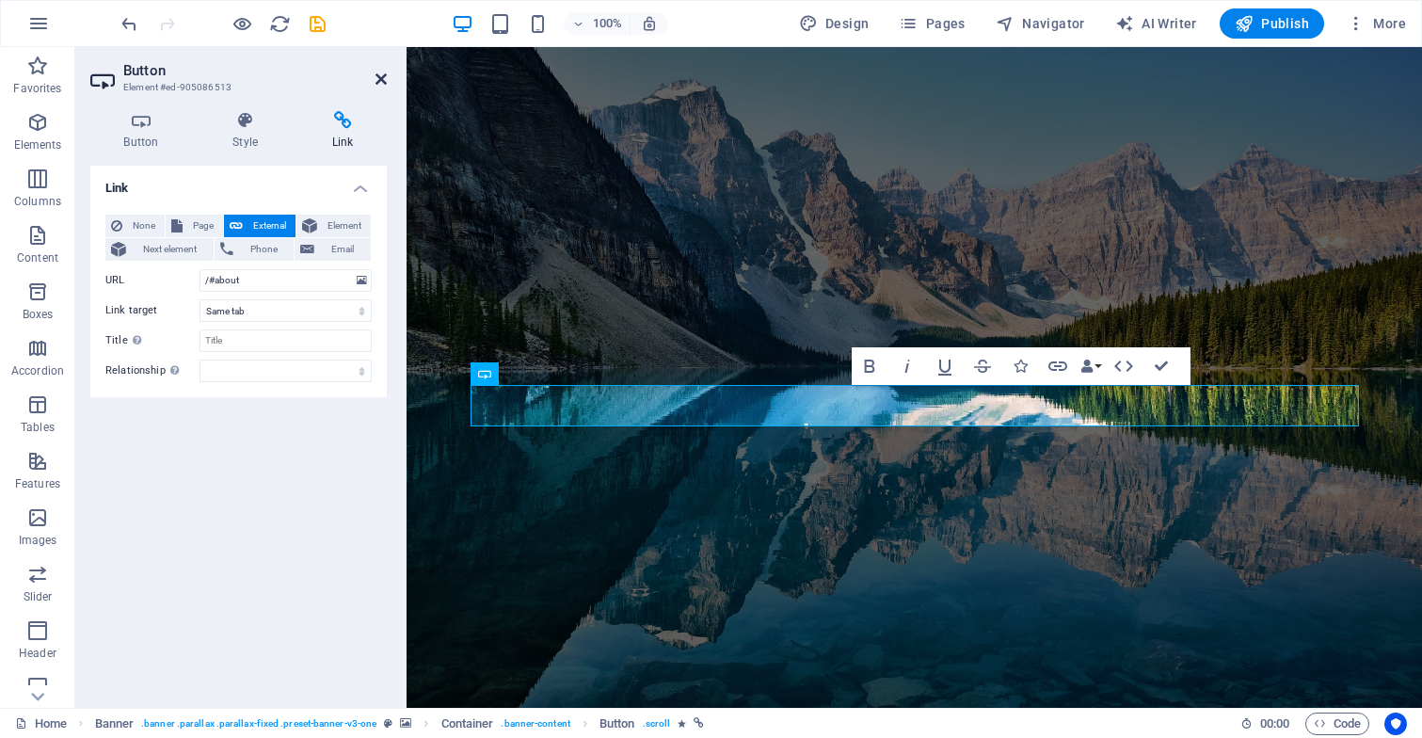
click at [376, 77] on icon at bounding box center [380, 79] width 11 height 15
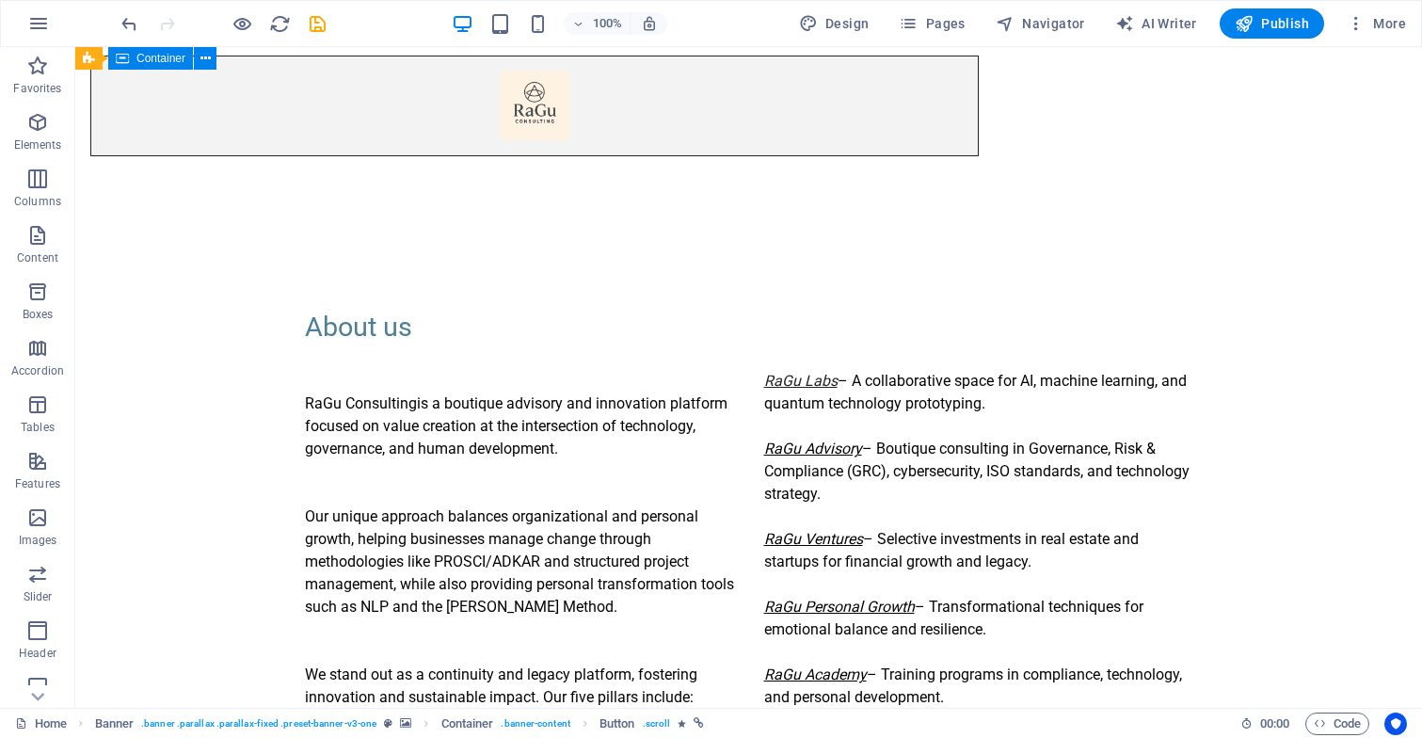
scroll to position [664, 0]
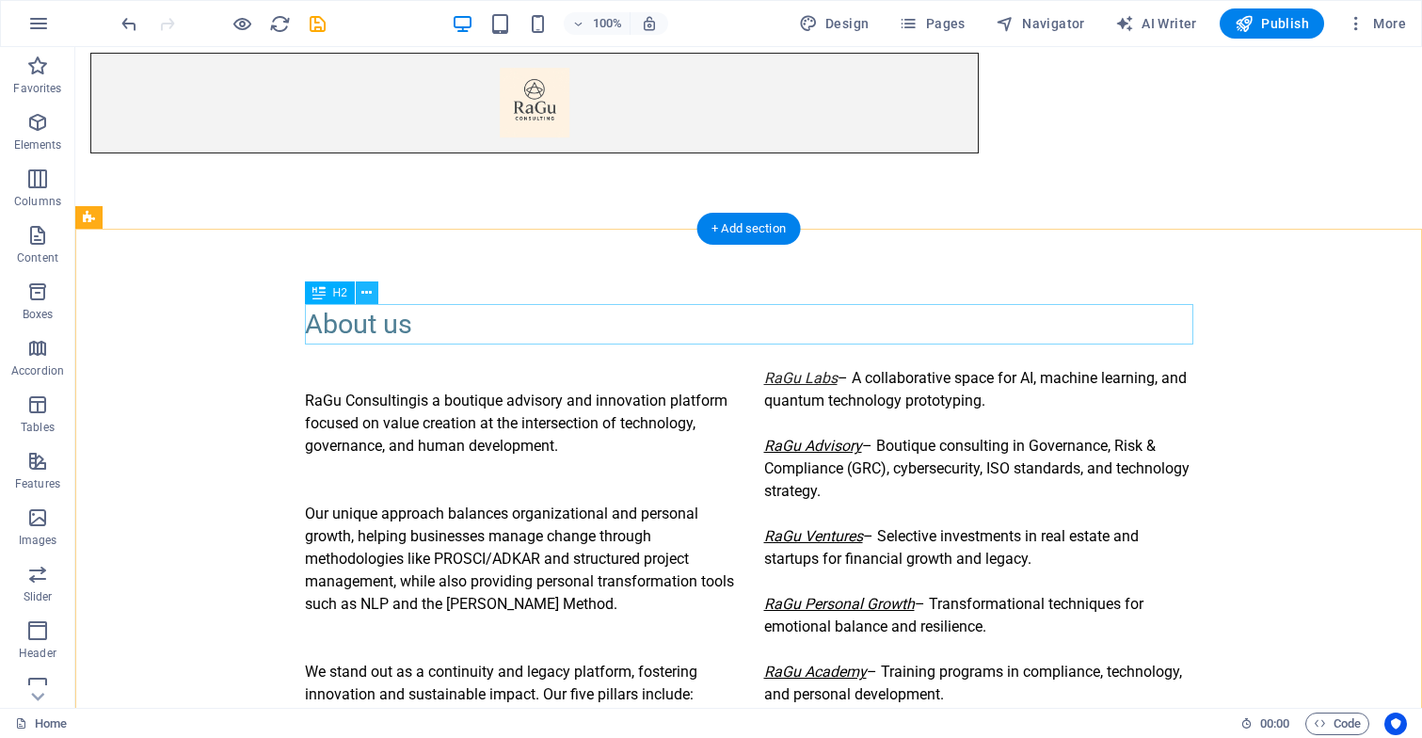
click at [367, 291] on icon at bounding box center [366, 293] width 10 height 20
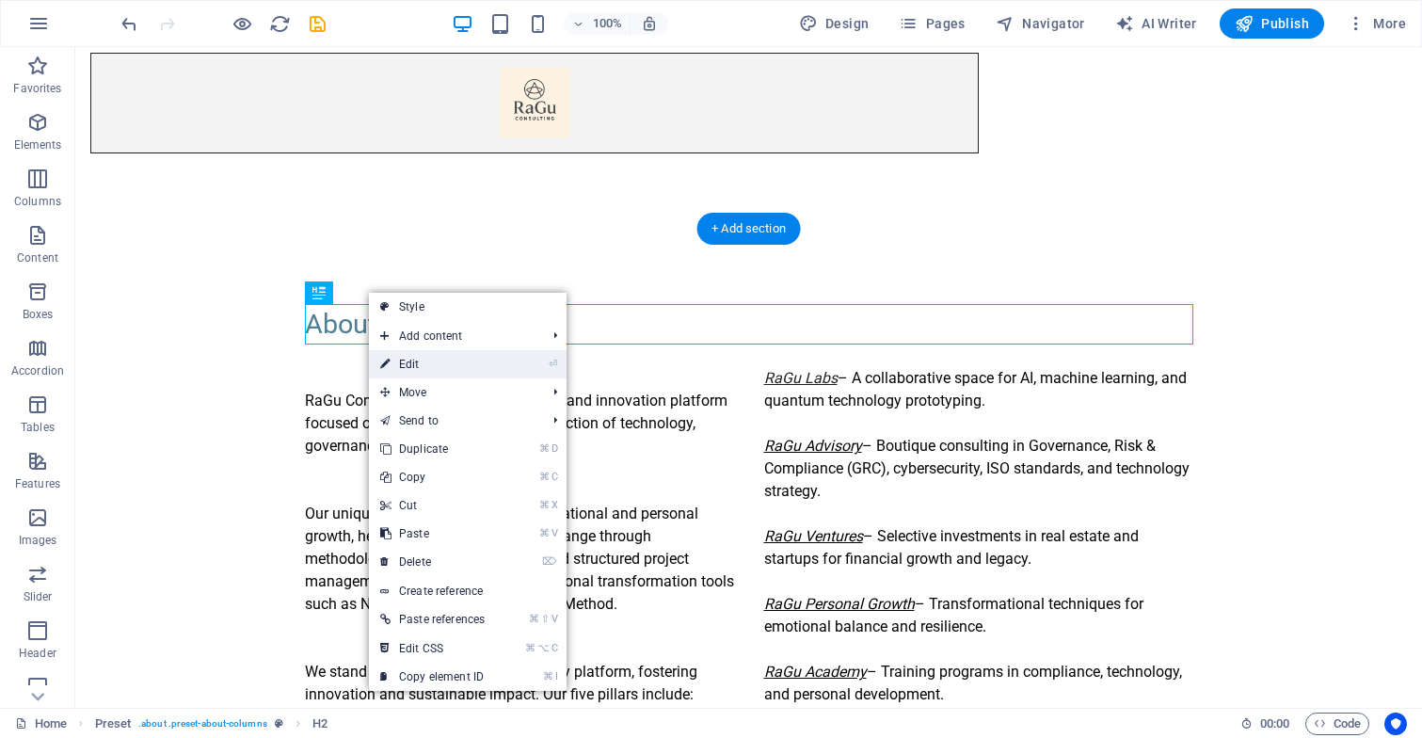
click at [406, 366] on link "⏎ Edit" at bounding box center [432, 364] width 127 height 28
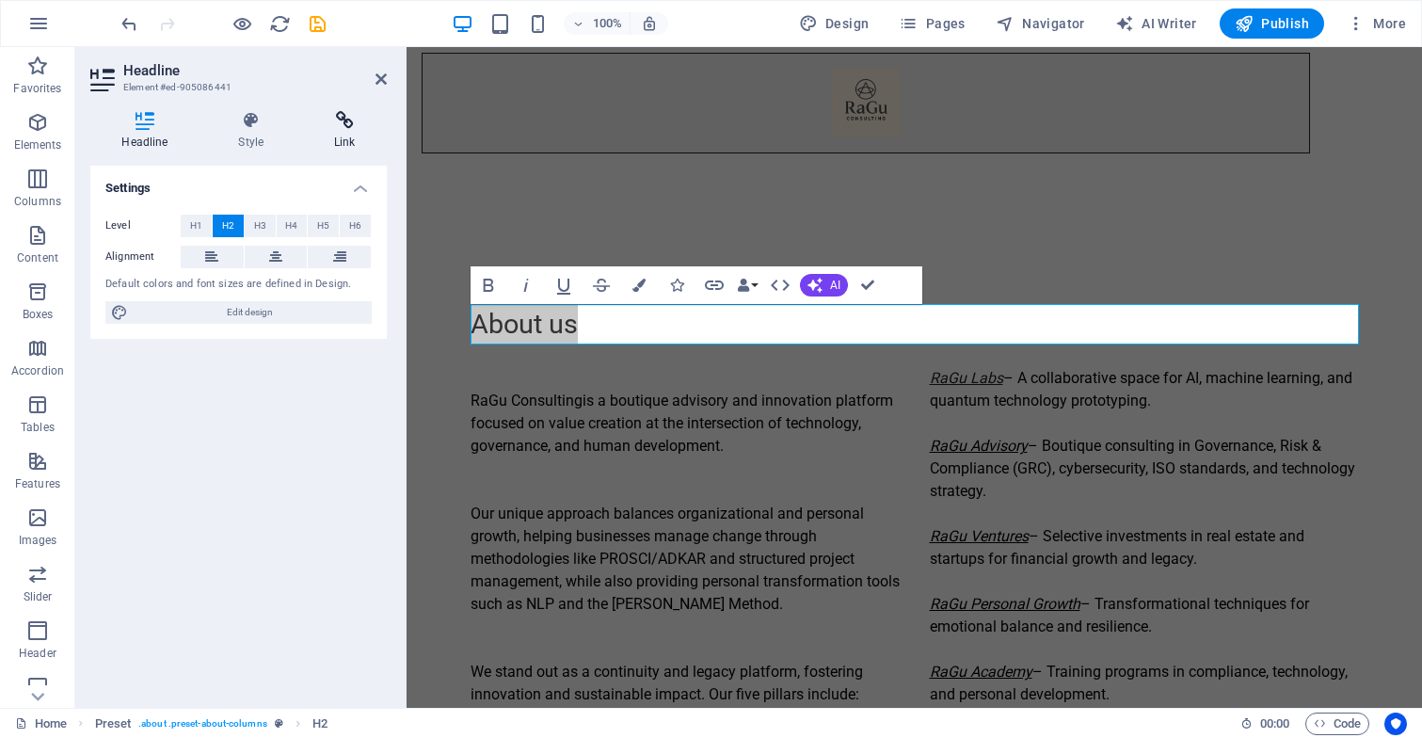
click at [352, 132] on h4 "Link" at bounding box center [345, 131] width 84 height 40
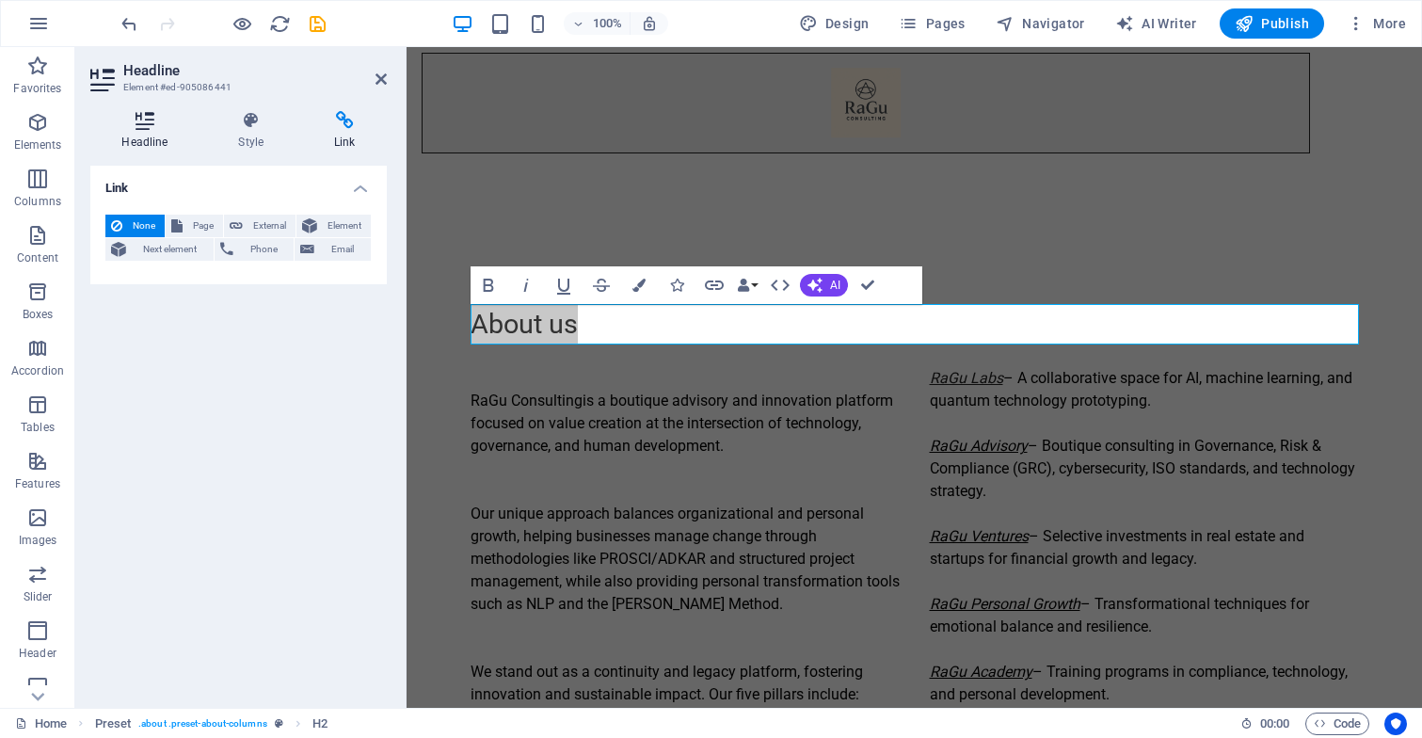
click at [141, 116] on icon at bounding box center [144, 120] width 109 height 19
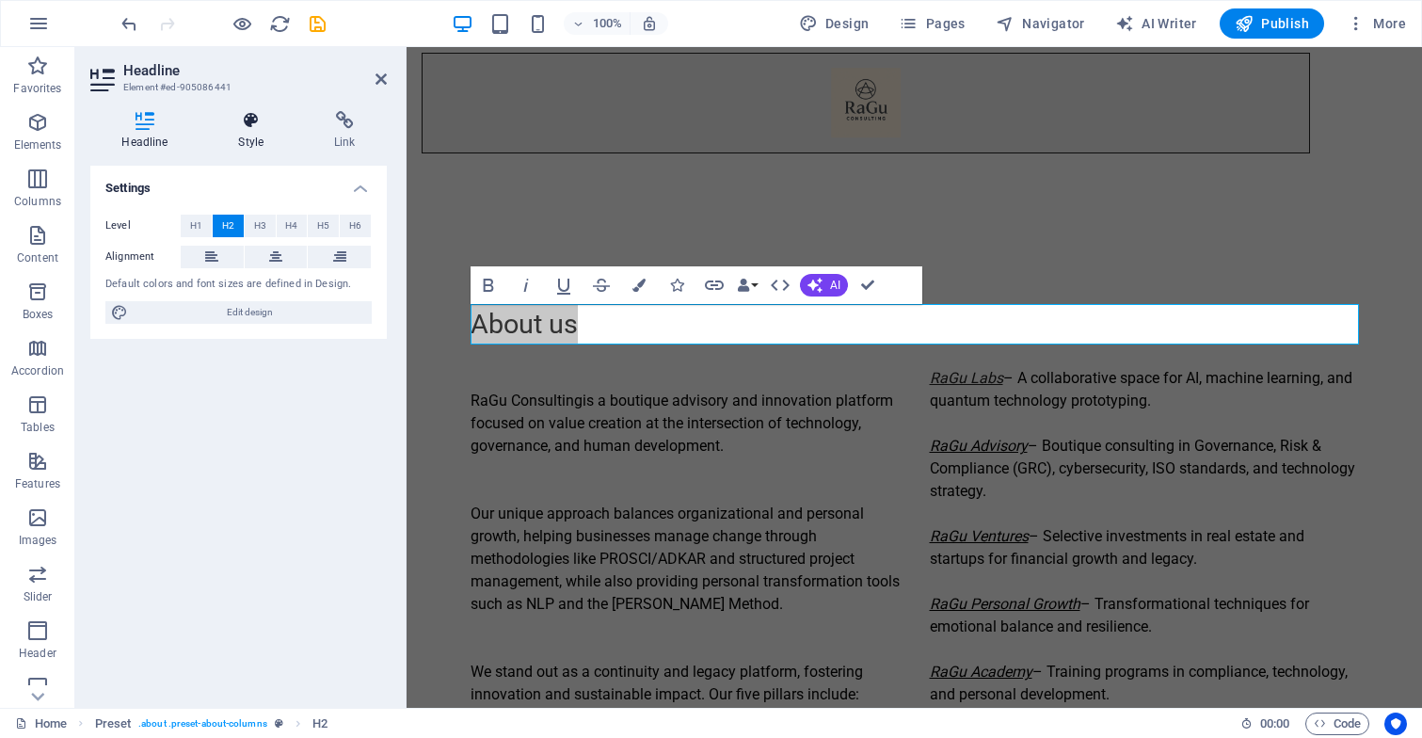
click at [251, 137] on h4 "Style" at bounding box center [255, 131] width 96 height 40
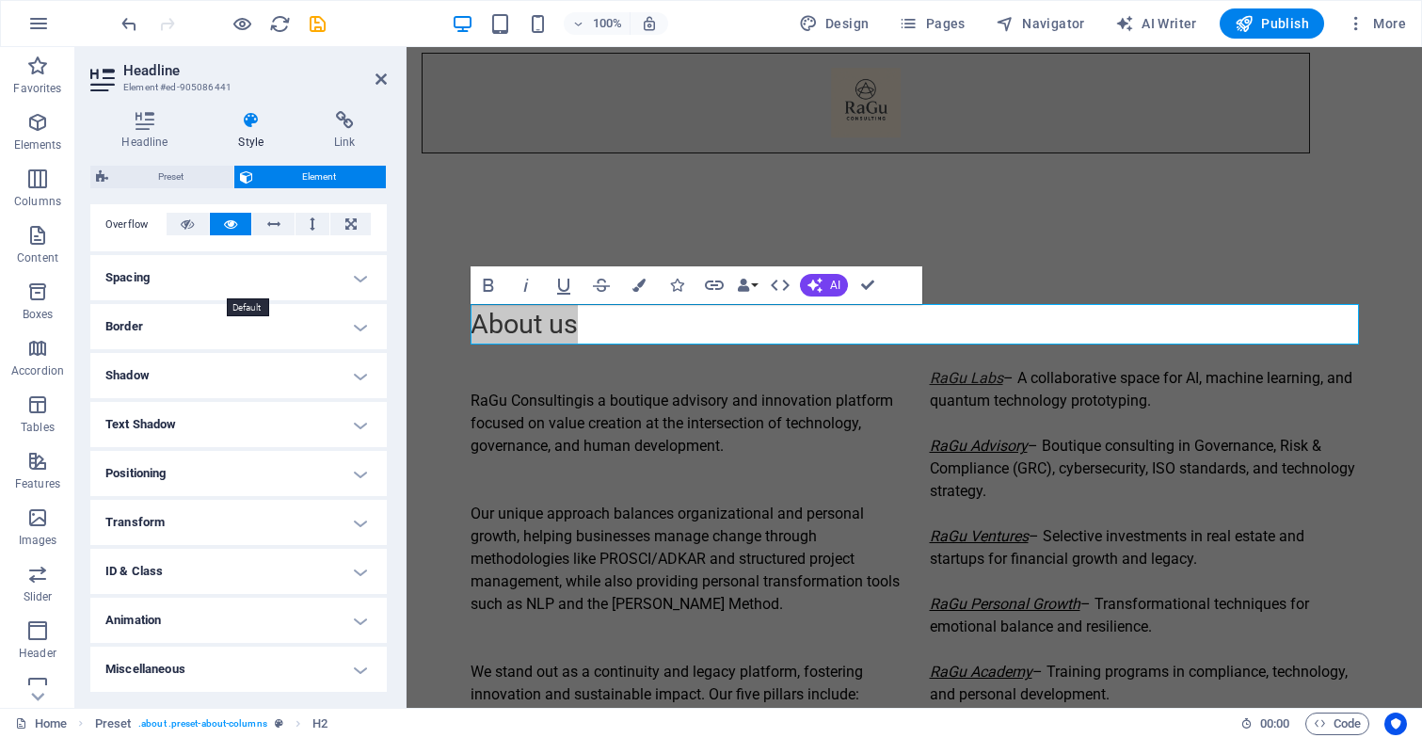
scroll to position [306, 0]
click at [144, 571] on h4 "ID & Class" at bounding box center [238, 572] width 296 height 45
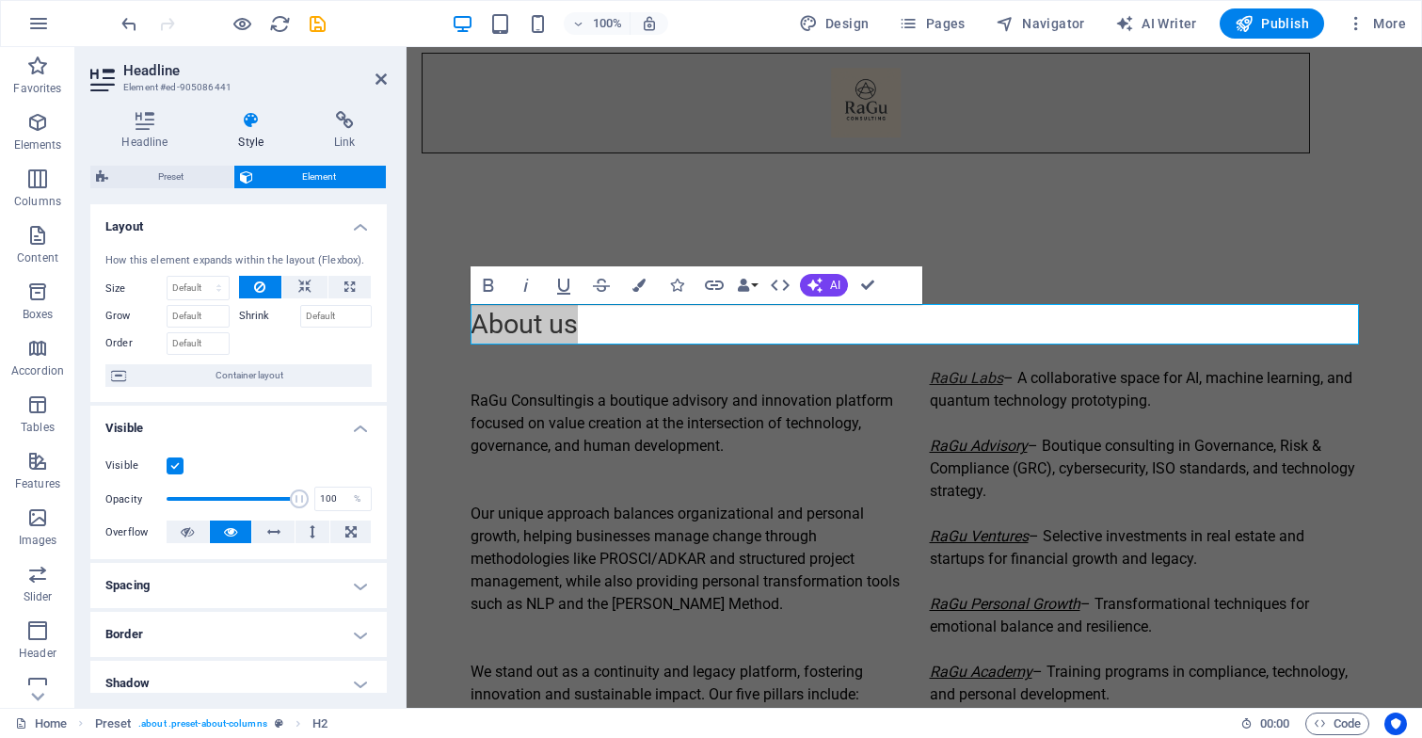
scroll to position [0, 0]
click at [342, 124] on icon at bounding box center [345, 120] width 84 height 19
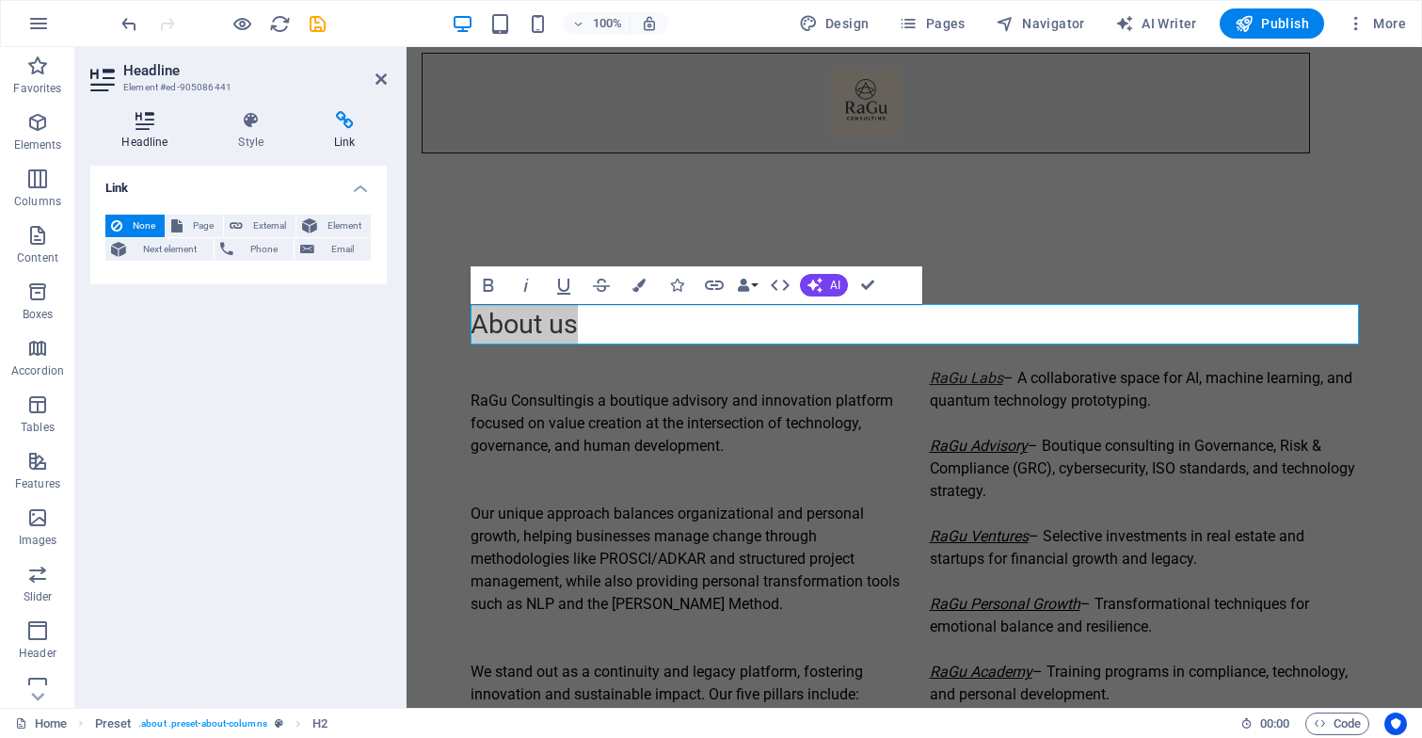
click at [135, 131] on h4 "Headline" at bounding box center [148, 131] width 117 height 40
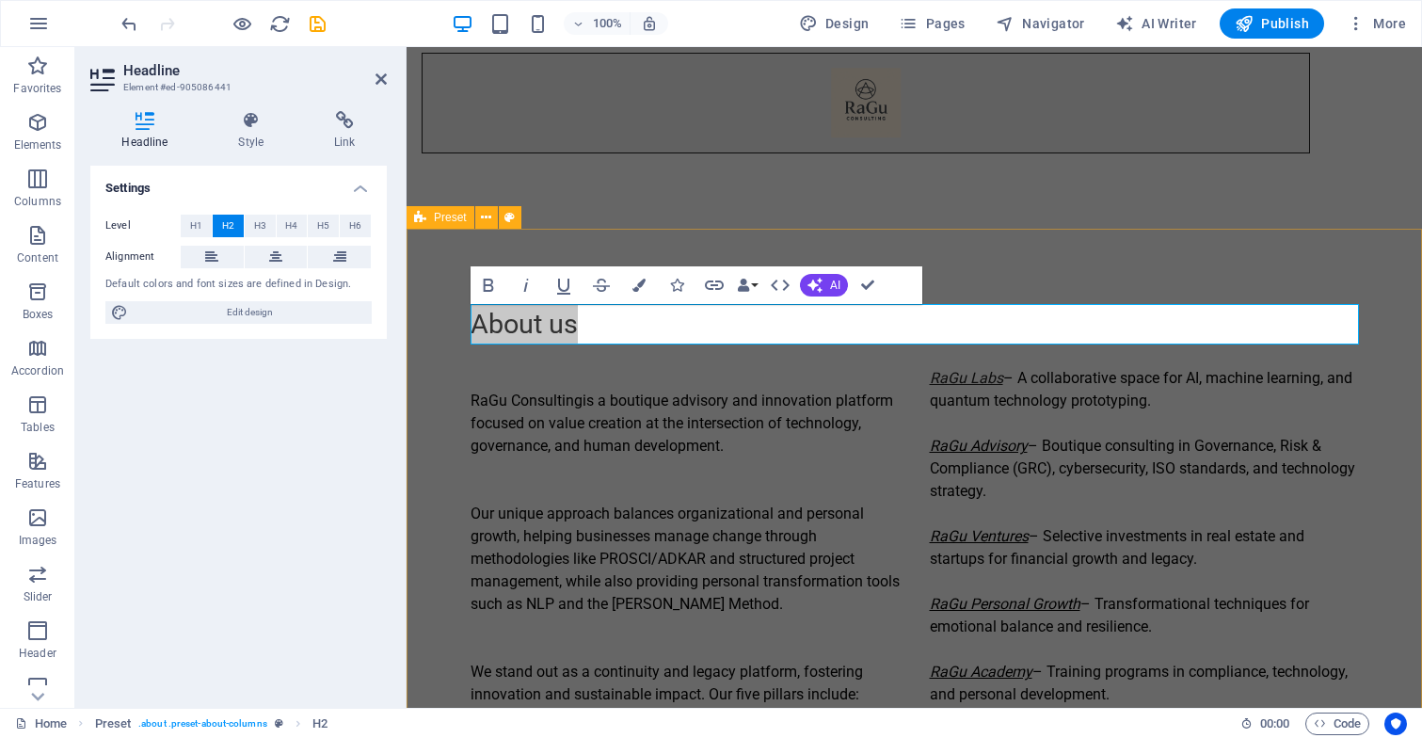
click at [427, 344] on div "About us RaGu Consulting is a boutique advisory and innovation platform focused…" at bounding box center [913, 516] width 1015 height 575
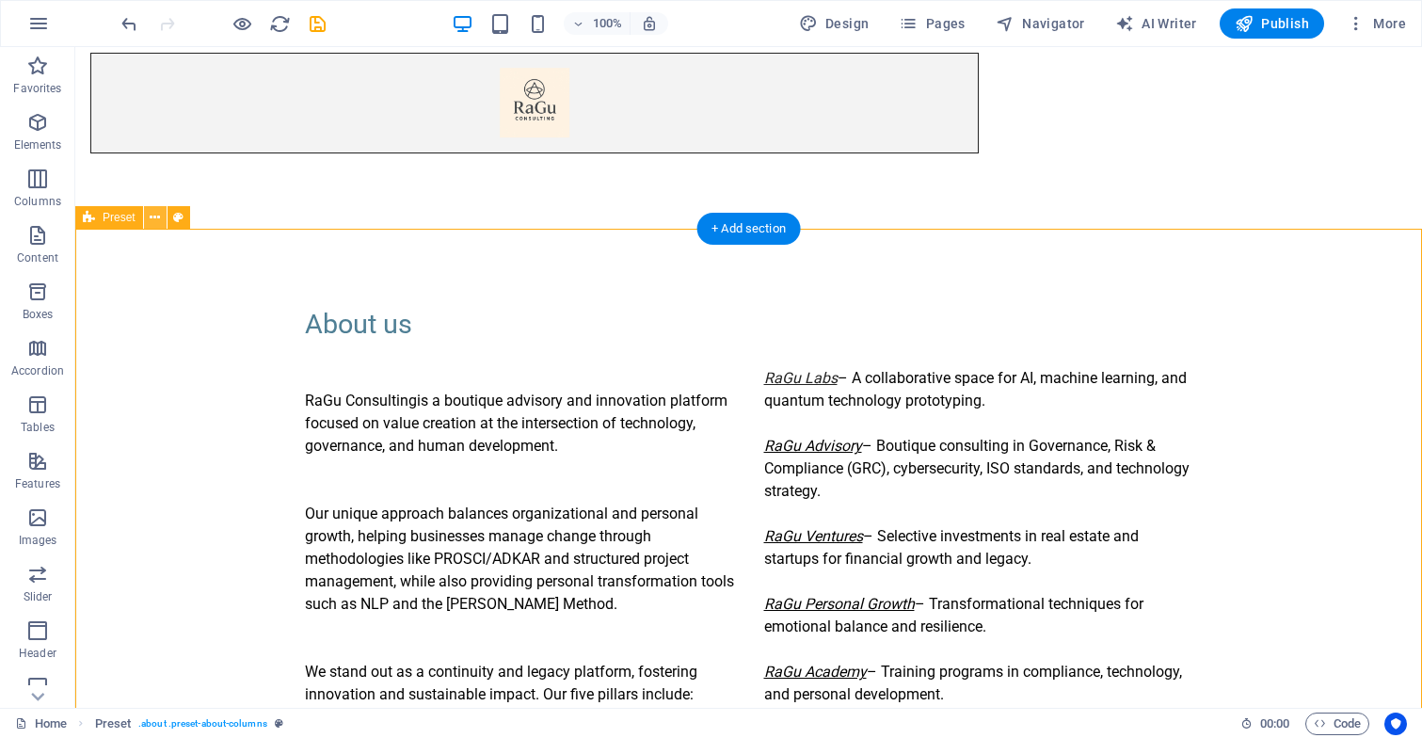
click at [154, 218] on icon at bounding box center [155, 218] width 10 height 20
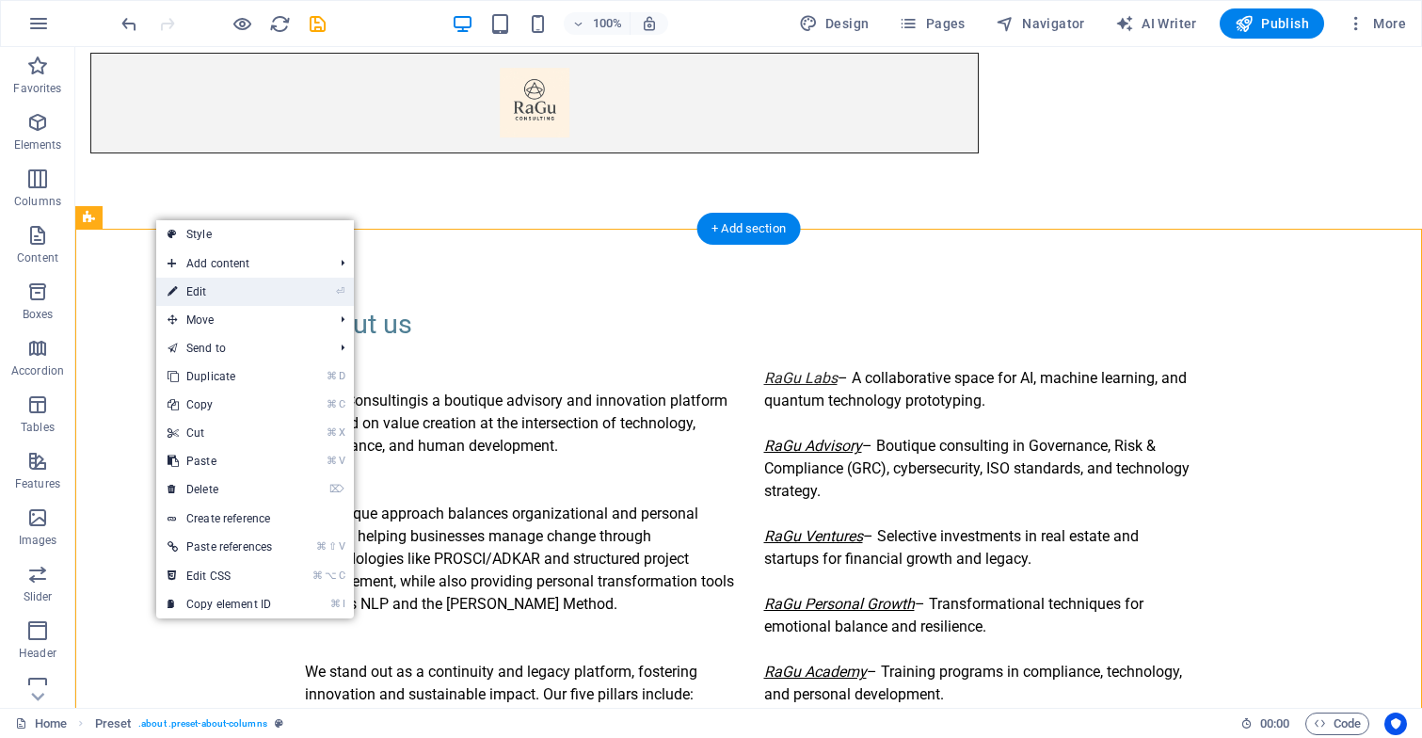
click at [216, 284] on link "⏎ Edit" at bounding box center [219, 292] width 127 height 28
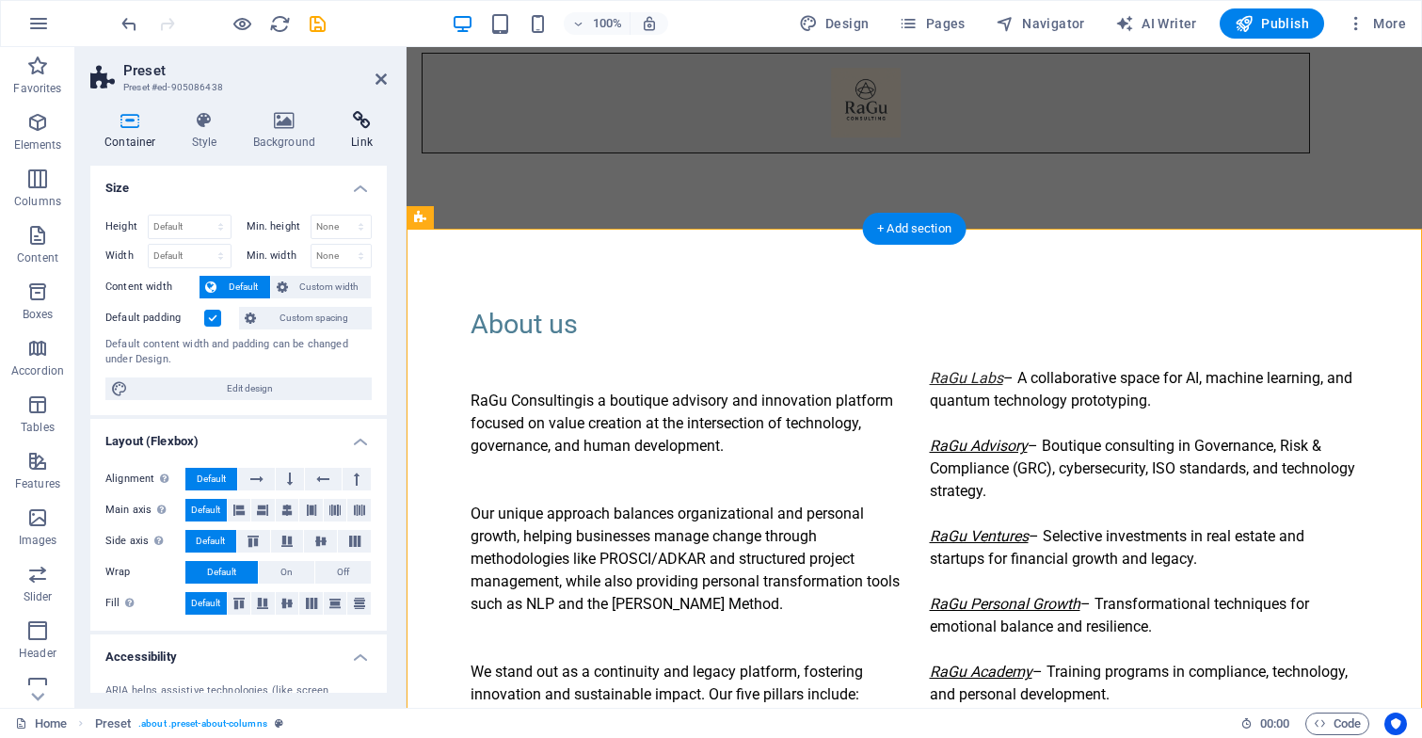
click at [361, 133] on h4 "Link" at bounding box center [362, 131] width 50 height 40
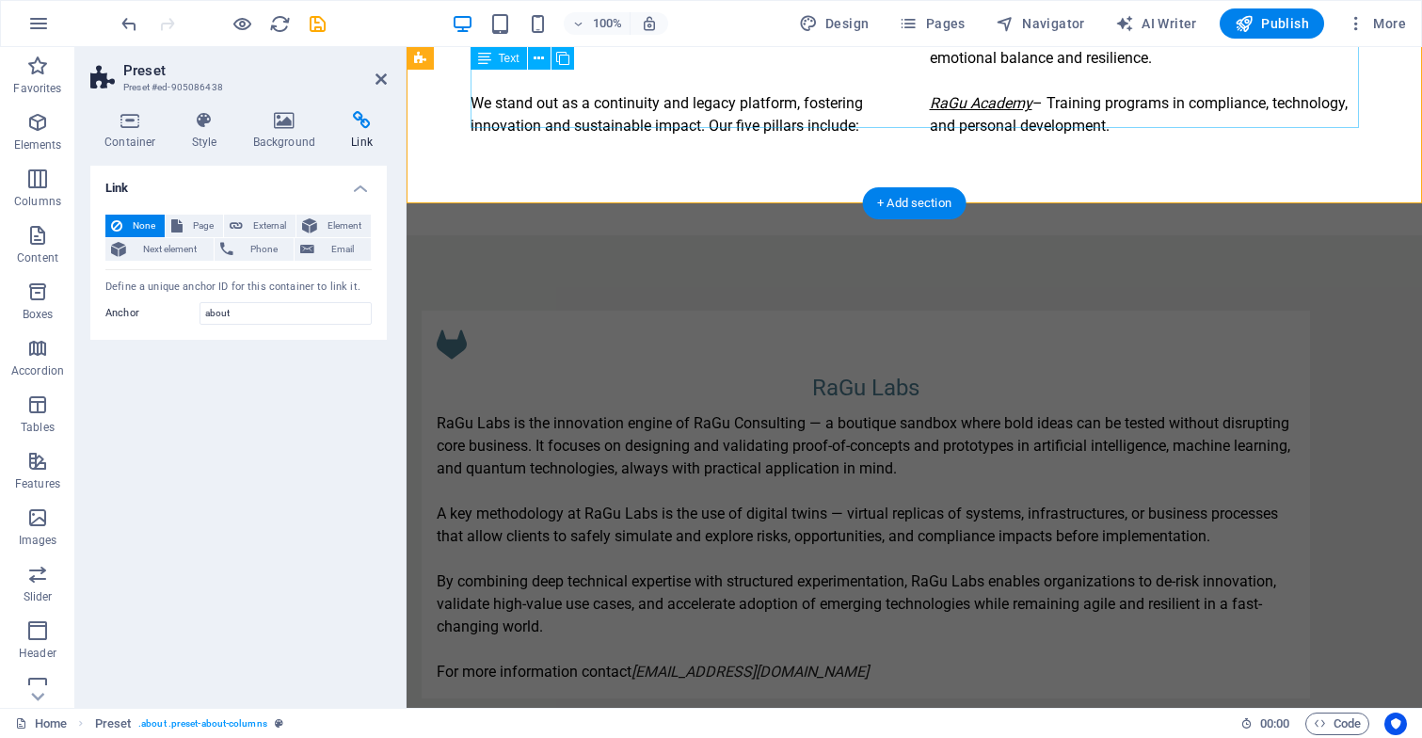
scroll to position [1280, 0]
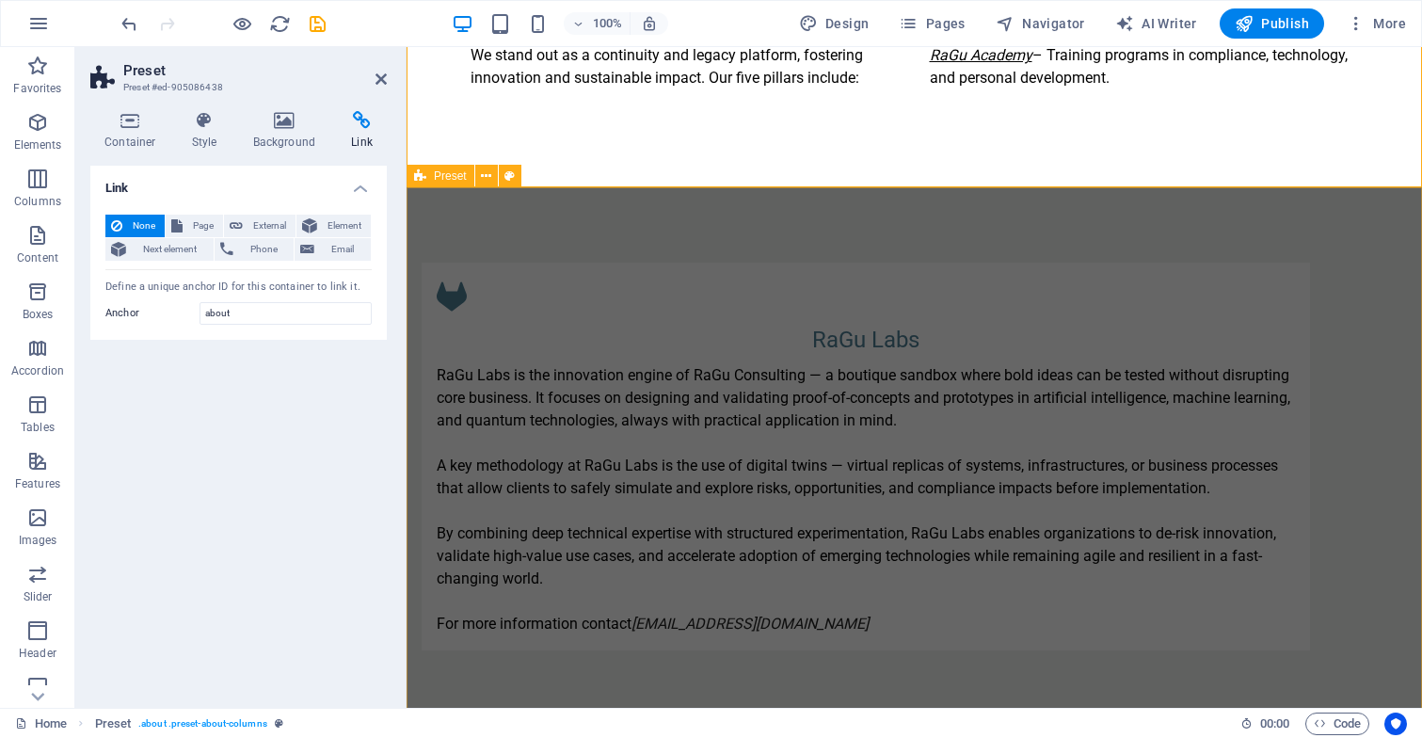
click at [654, 239] on div "RaGu Labs RaGu Labs is the innovation engine of RaGu Consulting — a boutique sa…" at bounding box center [913, 456] width 1015 height 538
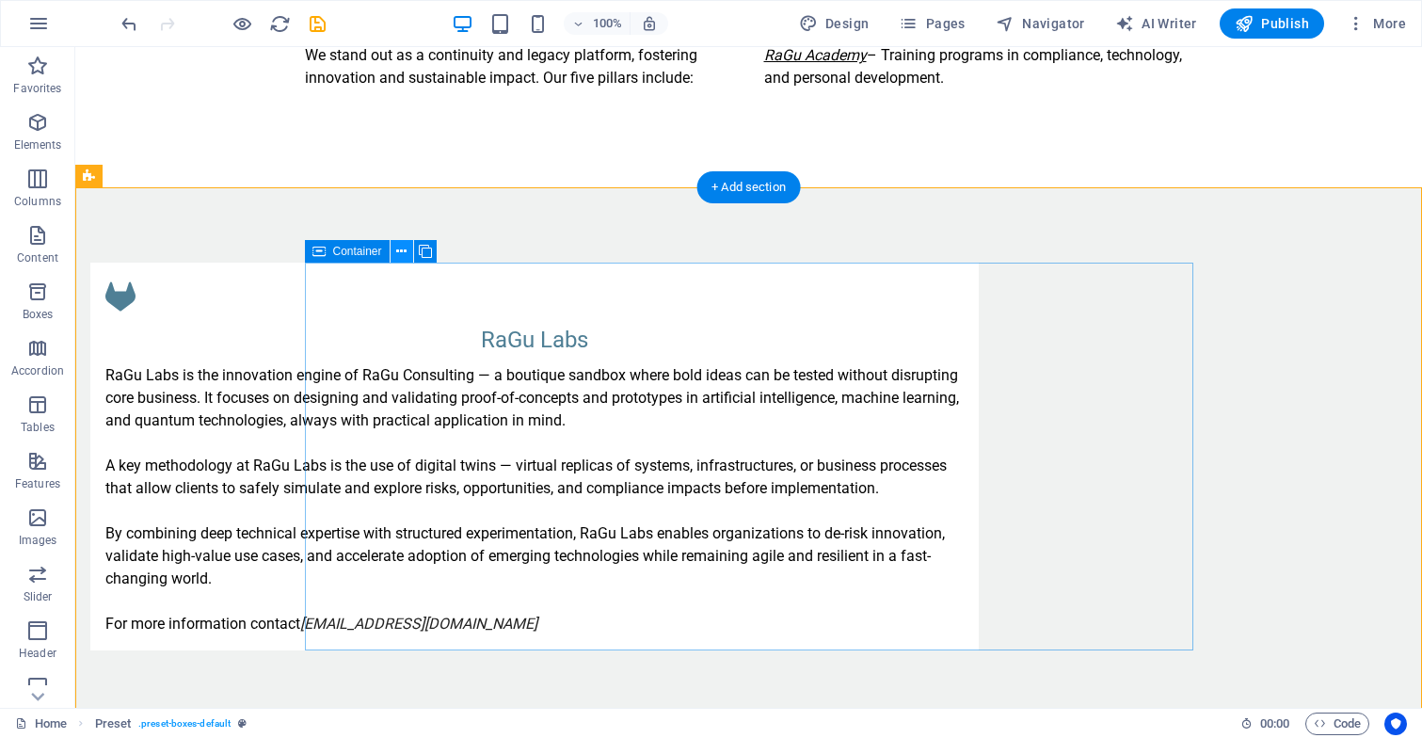
click at [402, 253] on icon at bounding box center [401, 252] width 10 height 20
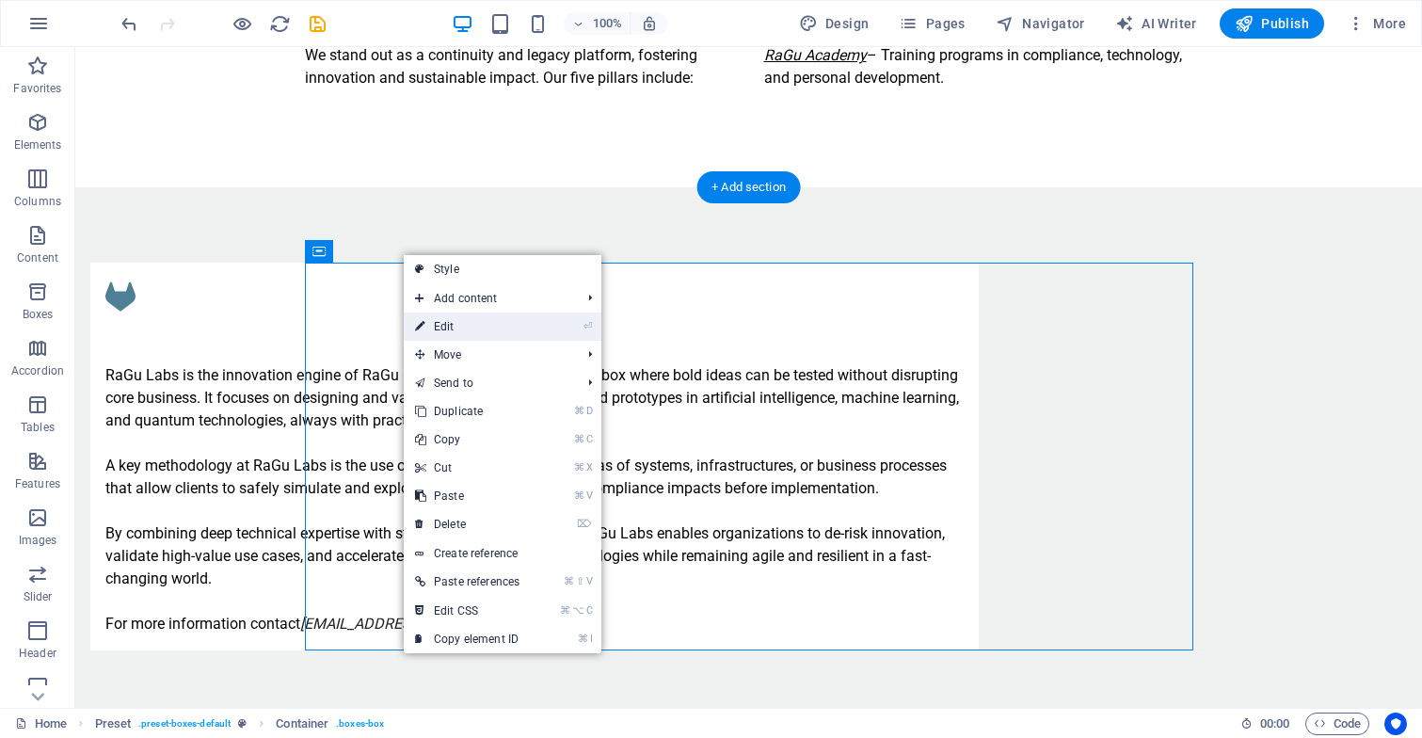
click at [451, 328] on link "⏎ Edit" at bounding box center [467, 326] width 127 height 28
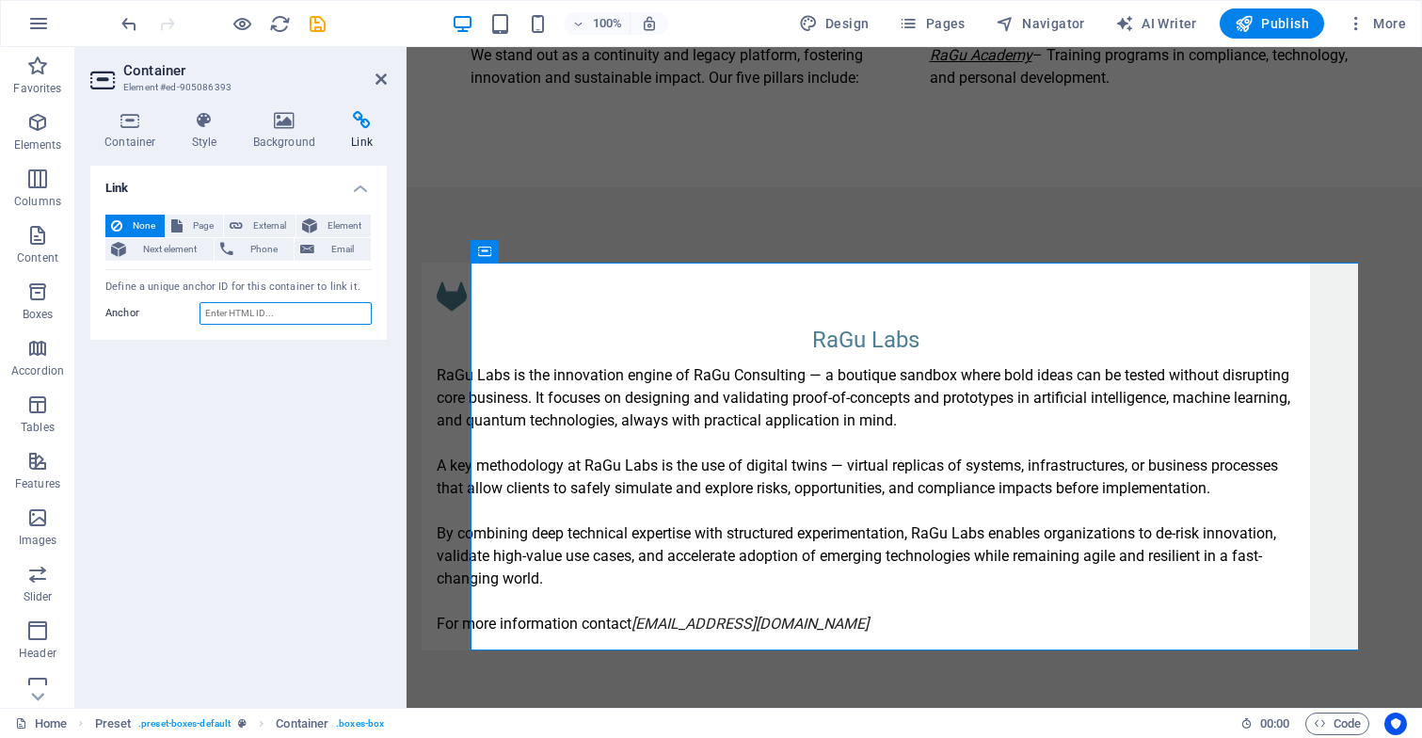
click at [248, 310] on input "Anchor" at bounding box center [285, 313] width 172 height 23
type input "labs"
click at [230, 407] on div "Link None Page External Element Next element Phone Email Page Home Subpage Lega…" at bounding box center [238, 429] width 296 height 527
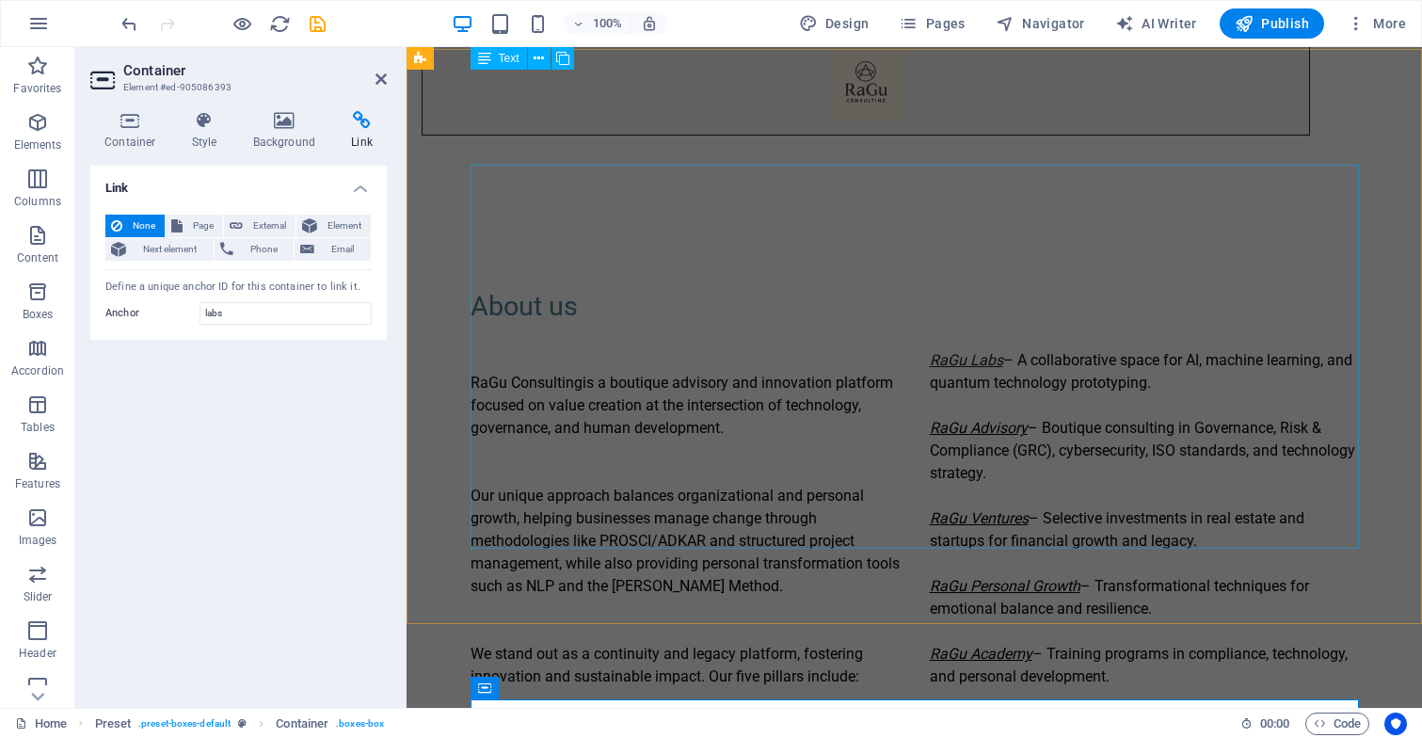
scroll to position [666, 0]
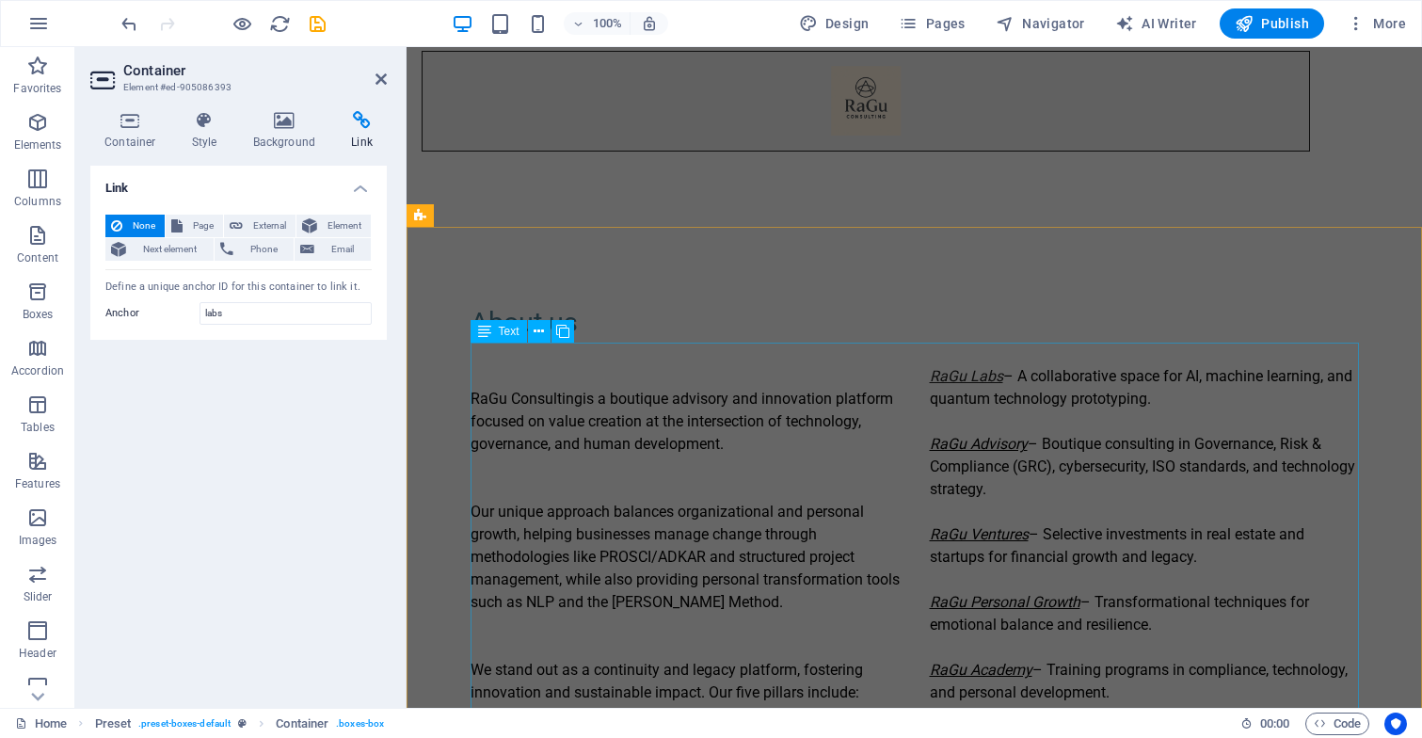
click at [961, 374] on div "RaGu Consulting is a boutique advisory and innovation platform focused on value…" at bounding box center [914, 534] width 888 height 384
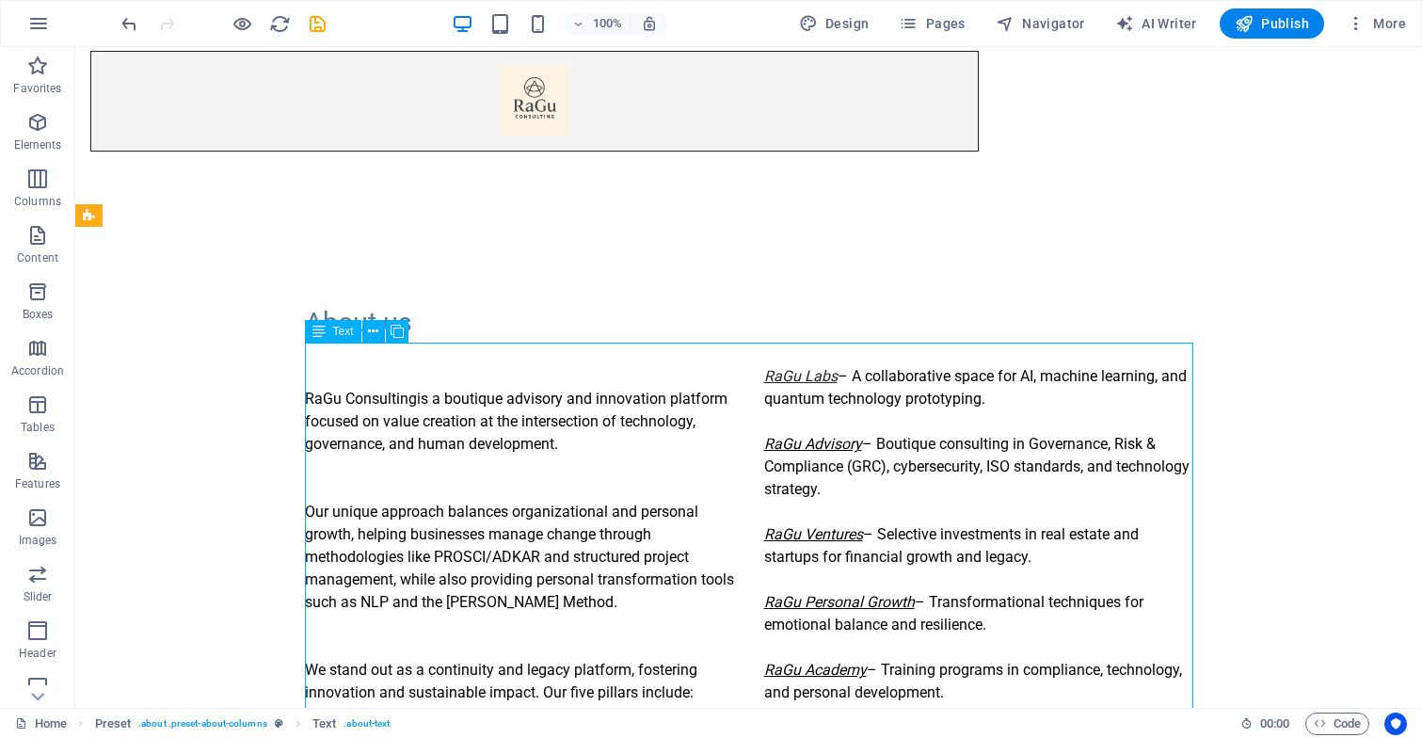
click at [835, 372] on div "RaGu Consulting is a boutique advisory and innovation platform focused on value…" at bounding box center [749, 534] width 888 height 384
drag, startPoint x: 762, startPoint y: 371, endPoint x: 787, endPoint y: 378, distance: 25.6
click at [791, 378] on div "RaGu Consulting is a boutique advisory and innovation platform focused on value…" at bounding box center [749, 534] width 888 height 384
click at [766, 376] on div "RaGu Consulting is a boutique advisory and innovation platform focused on value…" at bounding box center [749, 534] width 888 height 384
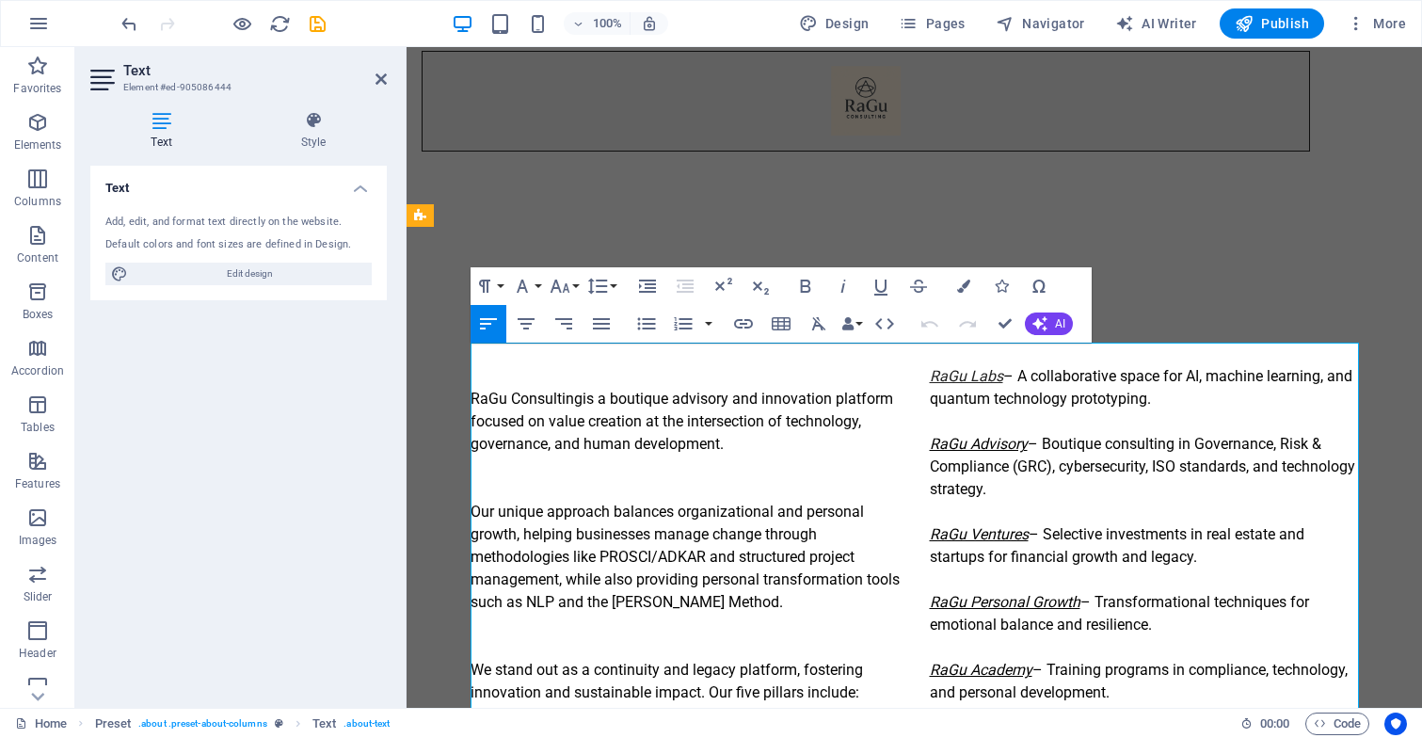
click at [926, 372] on div "RaGu Consulting is a boutique advisory and innovation platform focused on value…" at bounding box center [914, 534] width 888 height 384
drag, startPoint x: 930, startPoint y: 374, endPoint x: 1002, endPoint y: 381, distance: 71.9
click at [1002, 381] on em "RaGu Labs" at bounding box center [966, 376] width 73 height 18
click at [741, 324] on icon "button" at bounding box center [743, 323] width 19 height 9
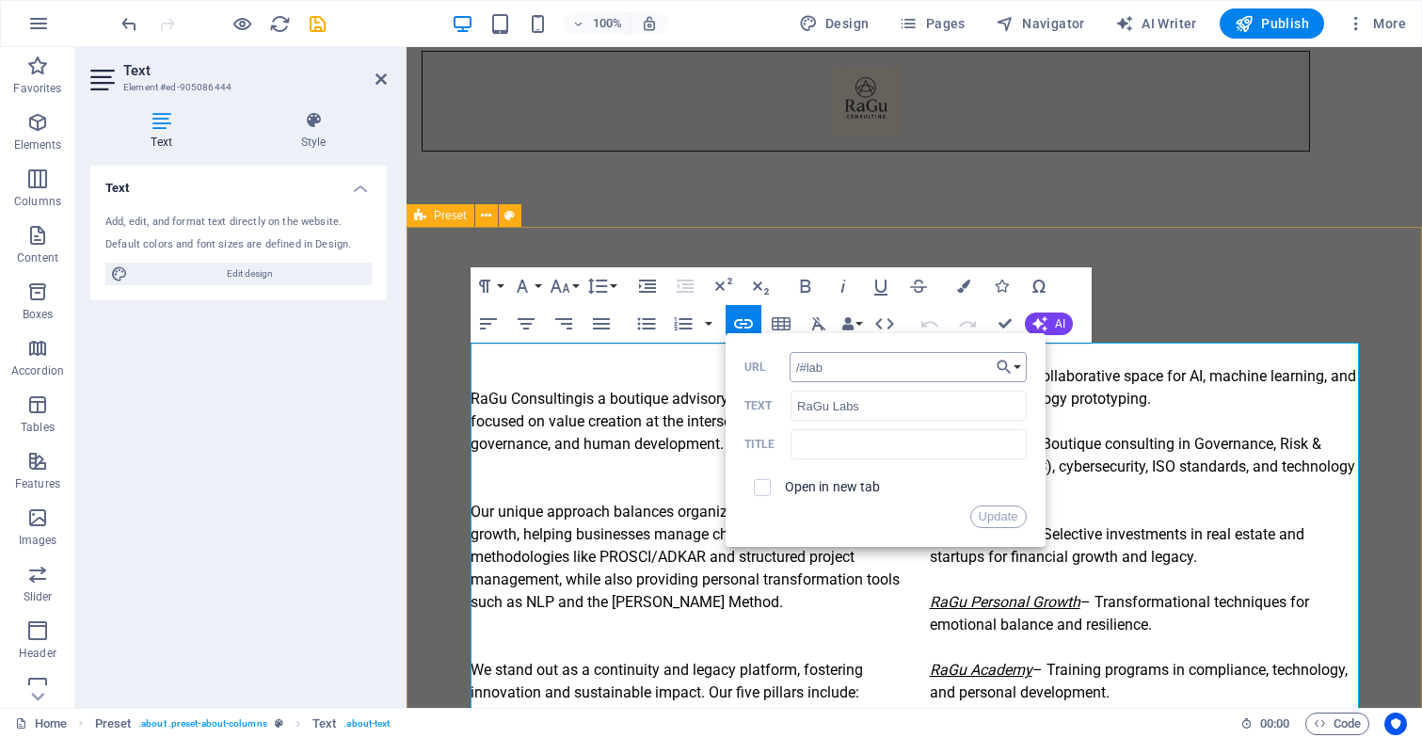
type input "/#labs"
click at [995, 515] on button "Update" at bounding box center [998, 516] width 56 height 23
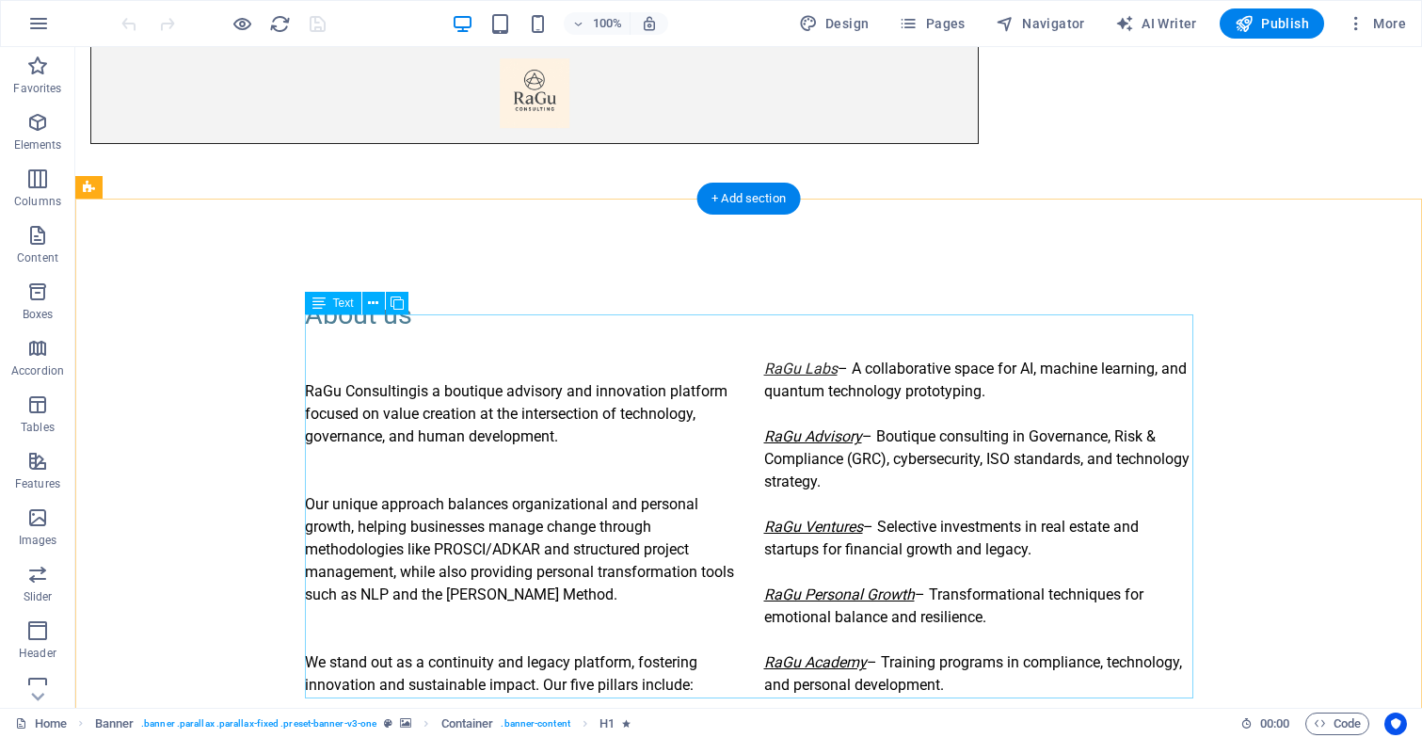
scroll to position [697, 0]
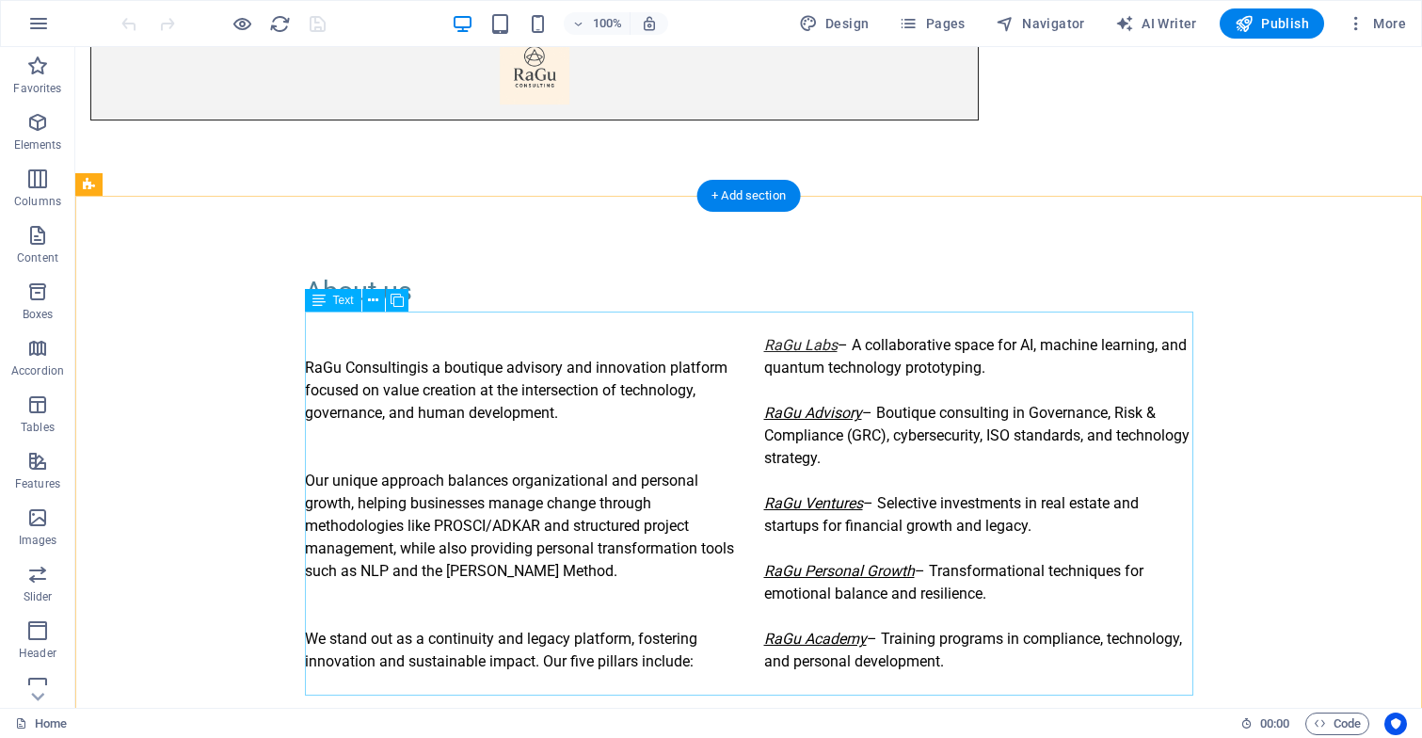
click at [763, 413] on div "RaGu Consulting is a boutique advisory and innovation platform focused on value…" at bounding box center [749, 503] width 888 height 384
drag, startPoint x: 763, startPoint y: 413, endPoint x: 803, endPoint y: 408, distance: 40.7
click at [803, 408] on div "RaGu Consulting is a boutique advisory and innovation platform focused on value…" at bounding box center [749, 503] width 888 height 384
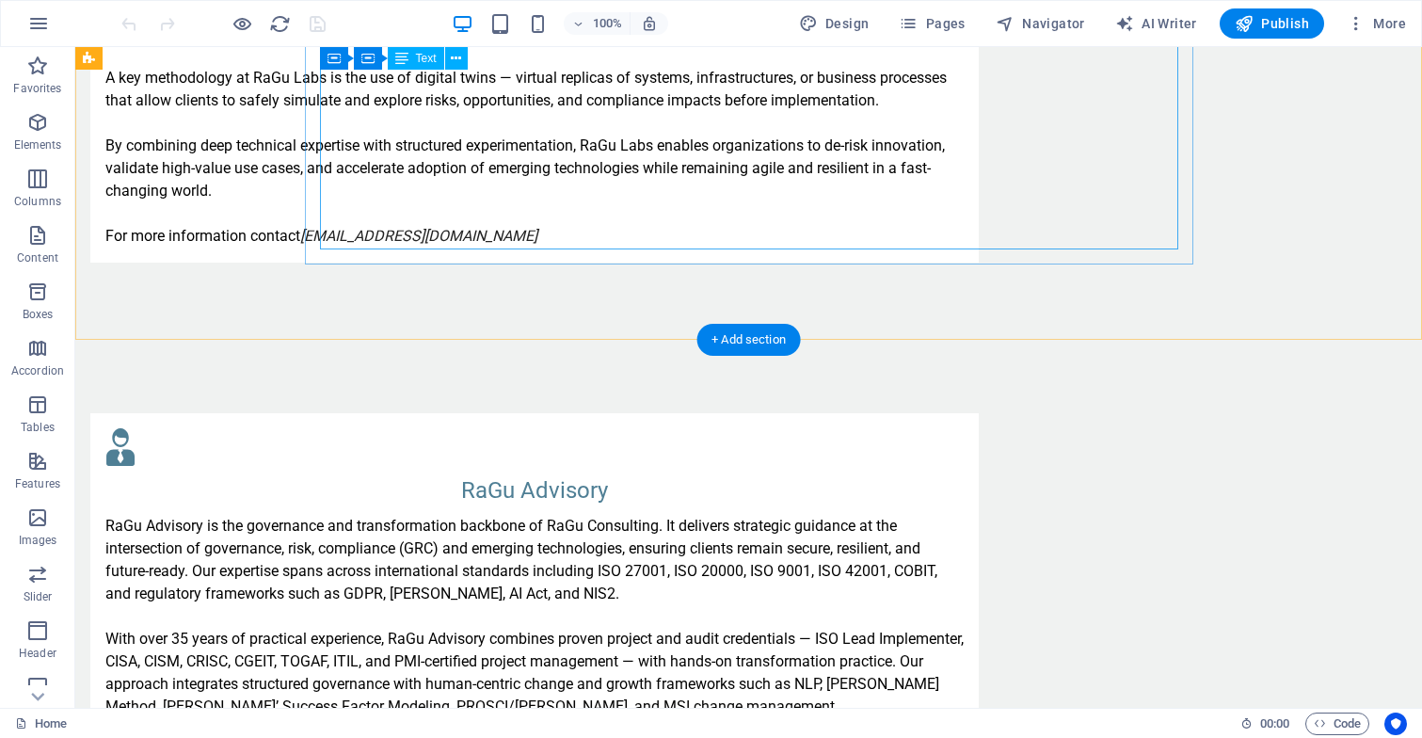
scroll to position [1705, 0]
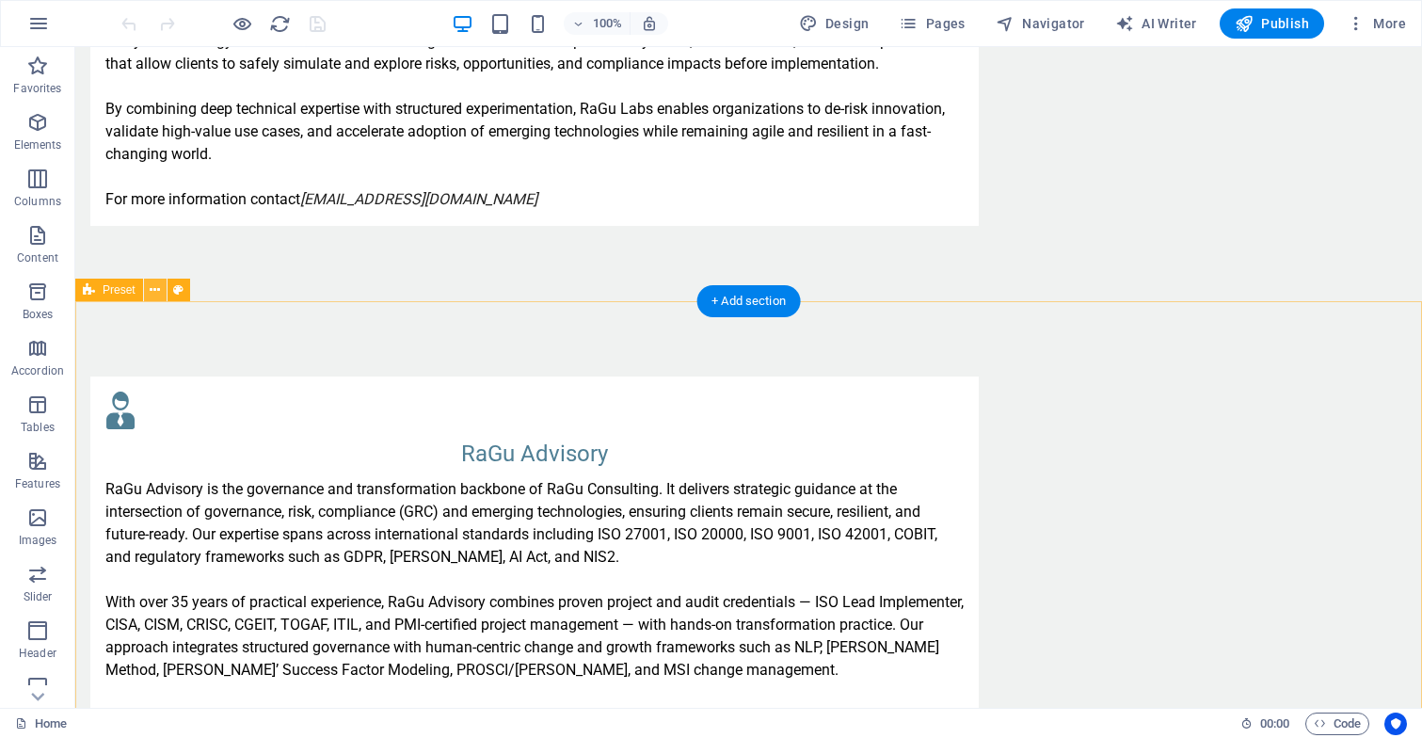
click at [155, 289] on icon at bounding box center [155, 290] width 10 height 20
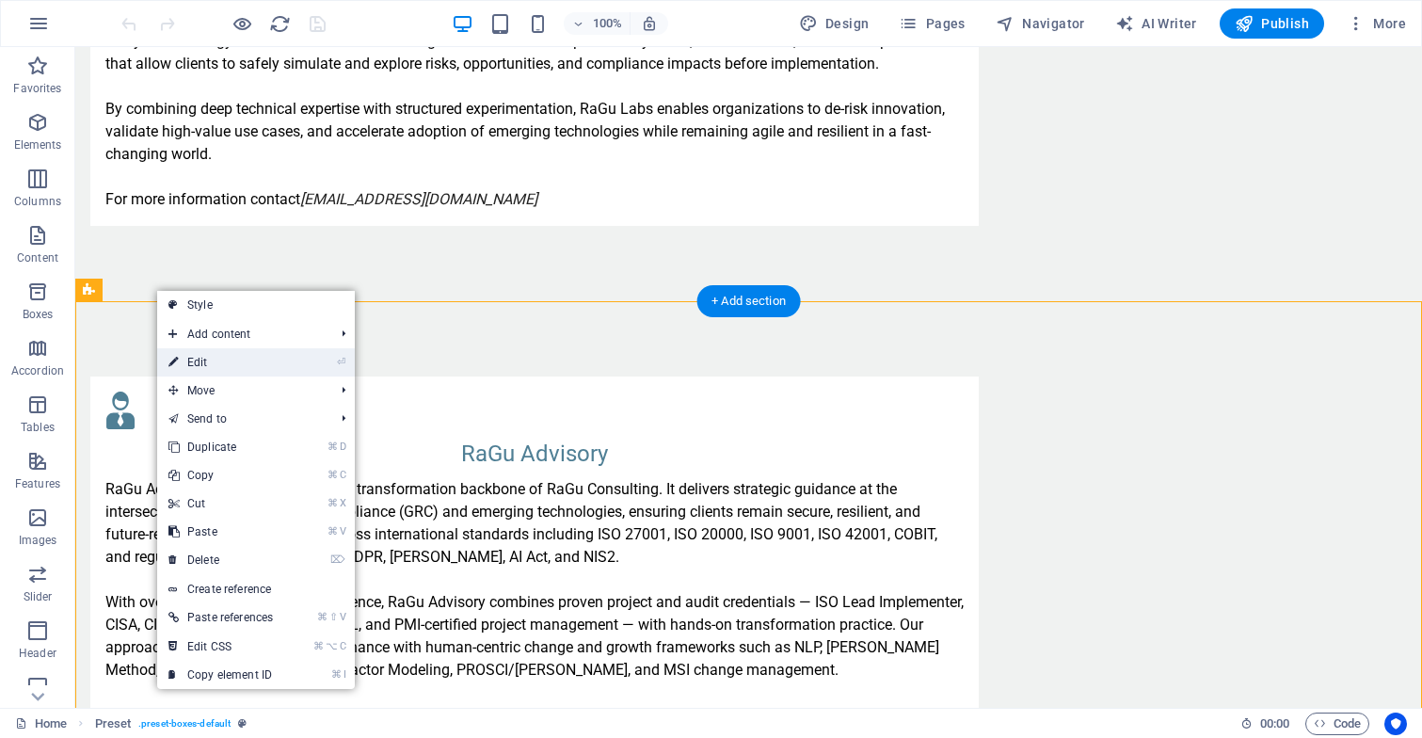
click at [193, 365] on link "⏎ Edit" at bounding box center [220, 362] width 127 height 28
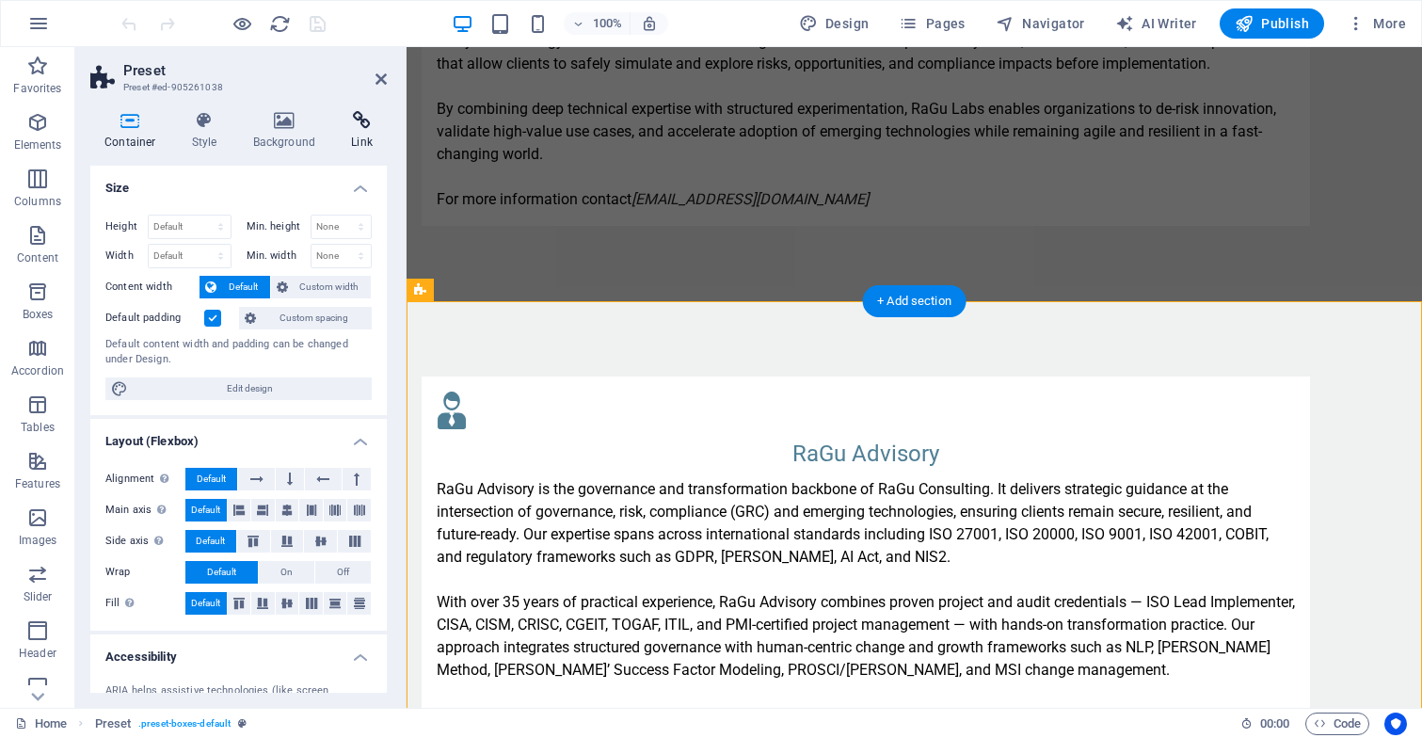
click at [367, 130] on h4 "Link" at bounding box center [362, 131] width 50 height 40
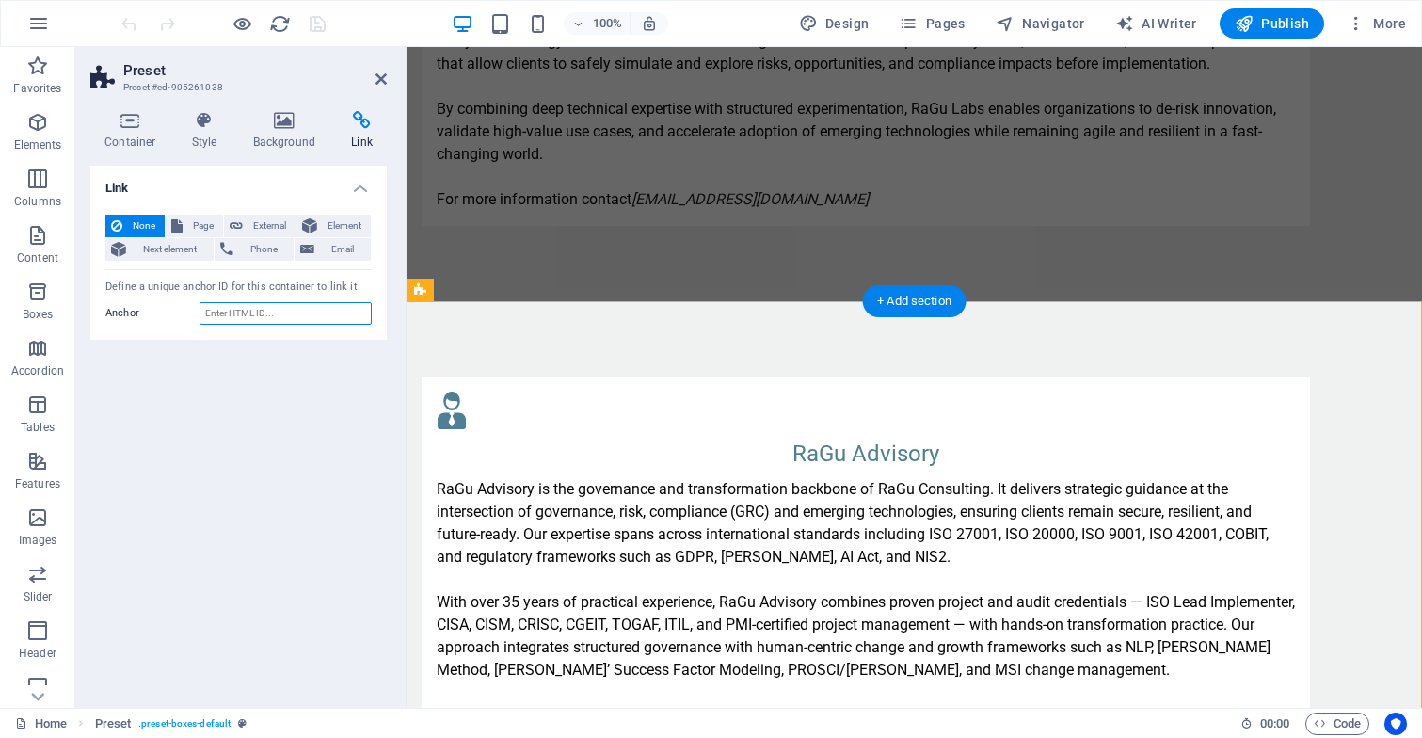
click at [242, 313] on input "Anchor" at bounding box center [285, 313] width 172 height 23
type input "A"
type input "a"
type input "advisory"
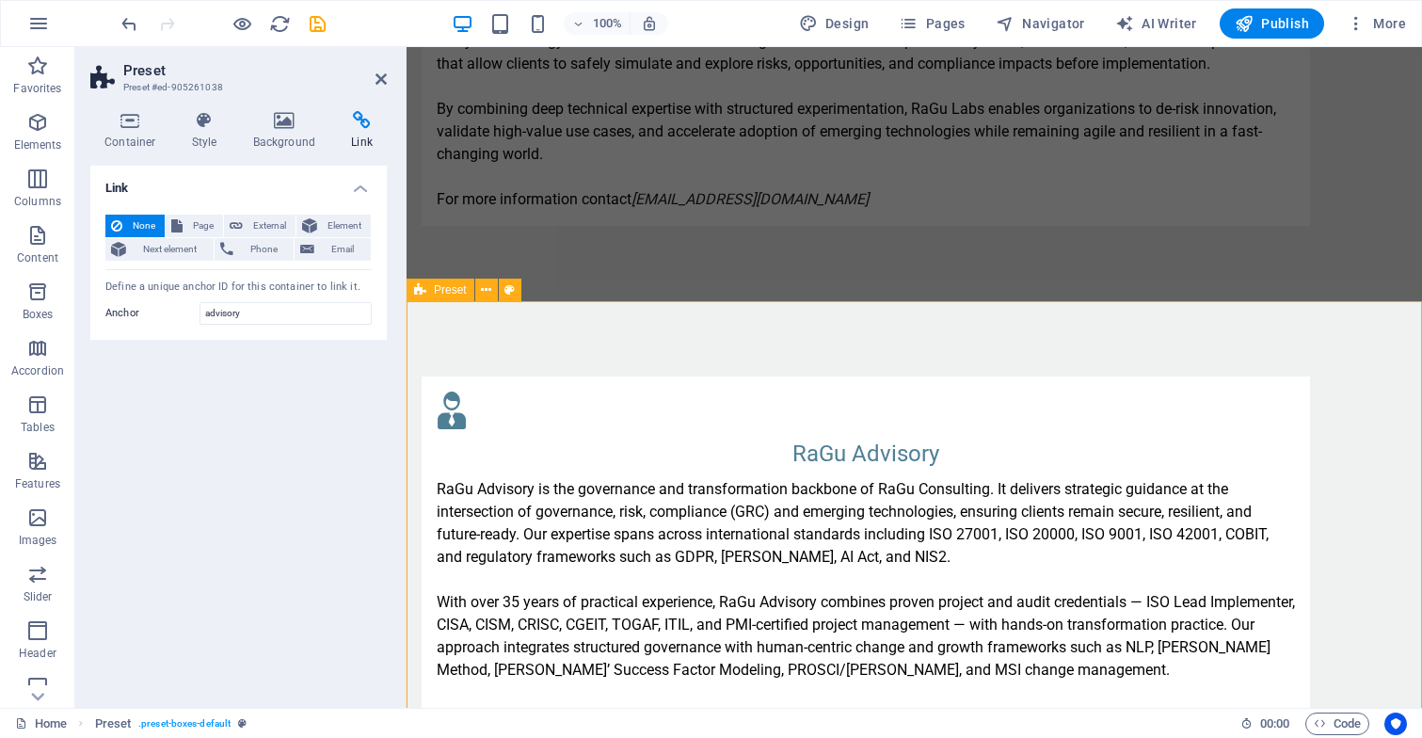
click at [533, 336] on div "RaGu Advisory RaGu Advisory is the governance and transformation backbone of Ra…" at bounding box center [913, 607] width 1015 height 613
click at [387, 78] on aside "Preset Preset #ed-905261038 Container Style Background Link Size Height Default…" at bounding box center [240, 377] width 331 height 660
click at [381, 76] on icon at bounding box center [380, 79] width 11 height 15
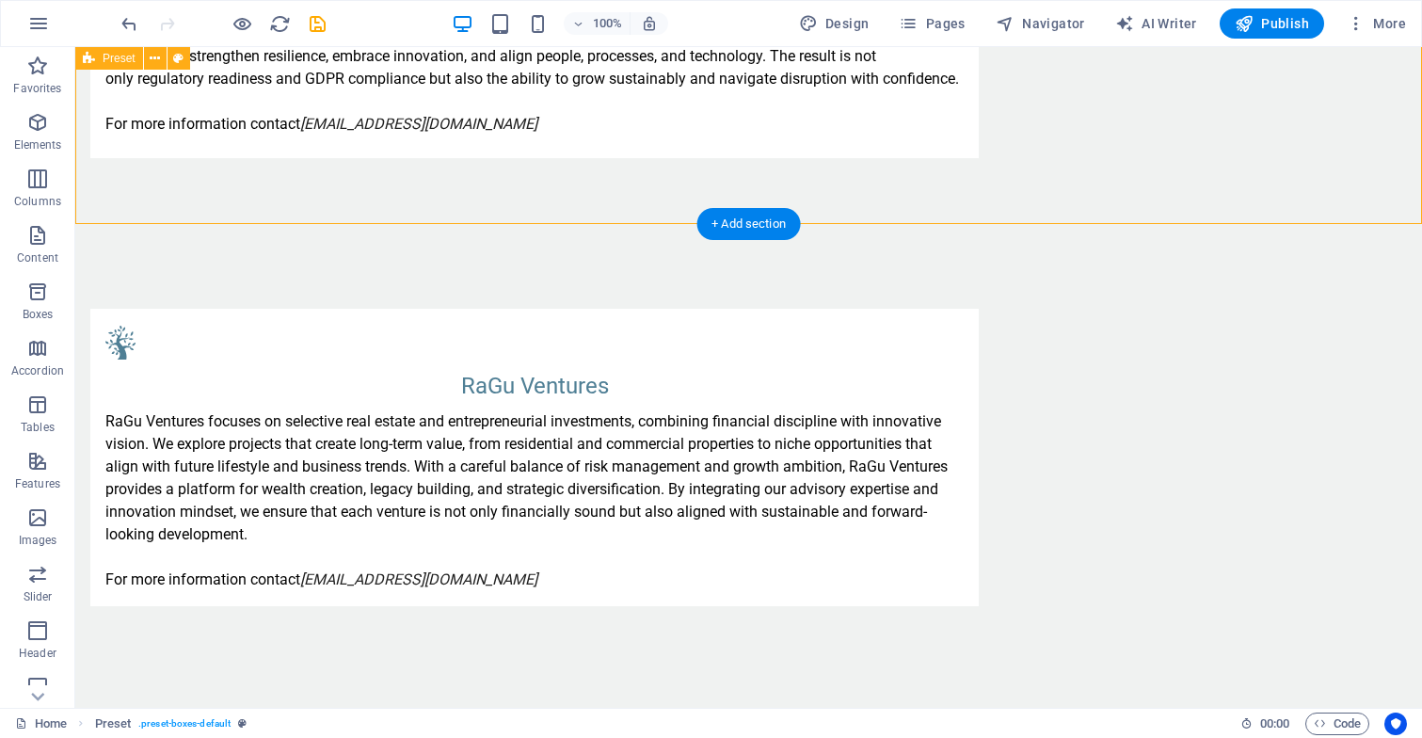
scroll to position [2405, 0]
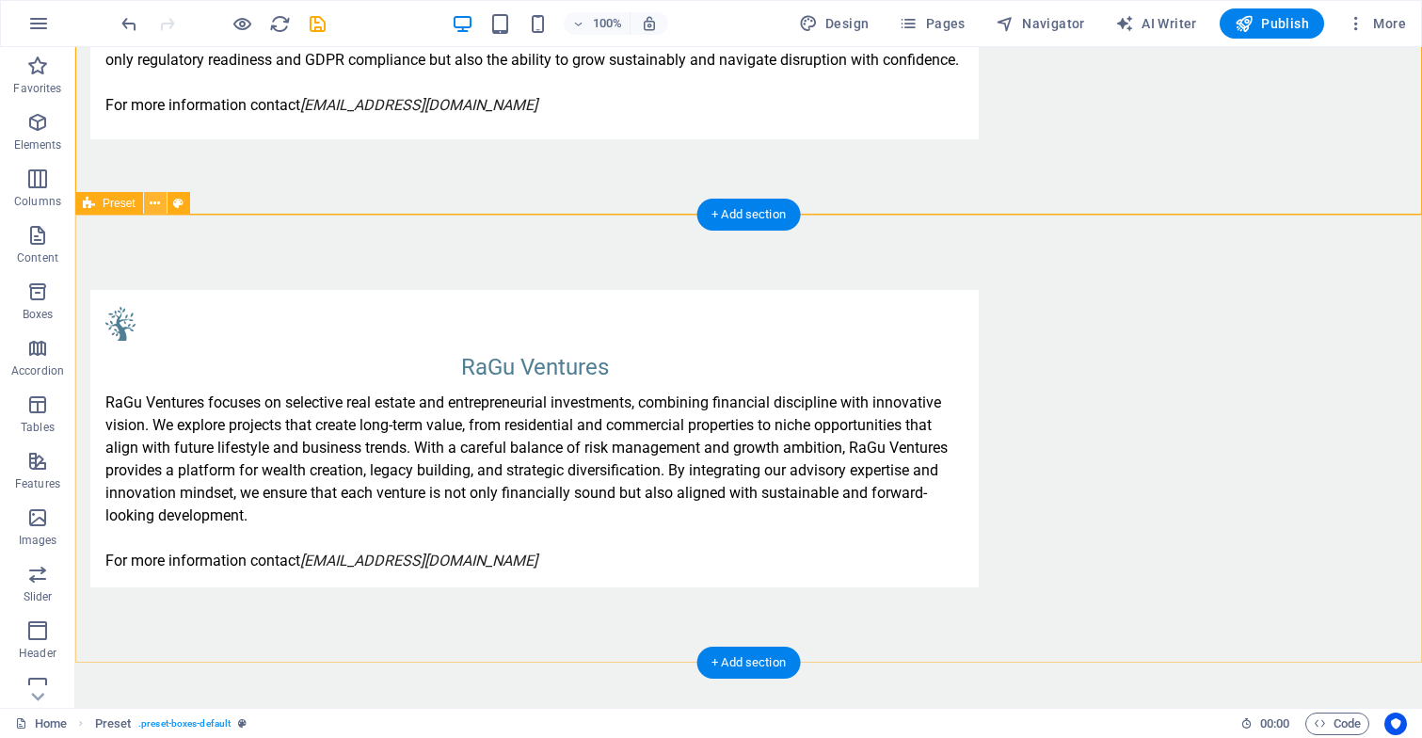
click at [155, 206] on icon at bounding box center [155, 204] width 10 height 20
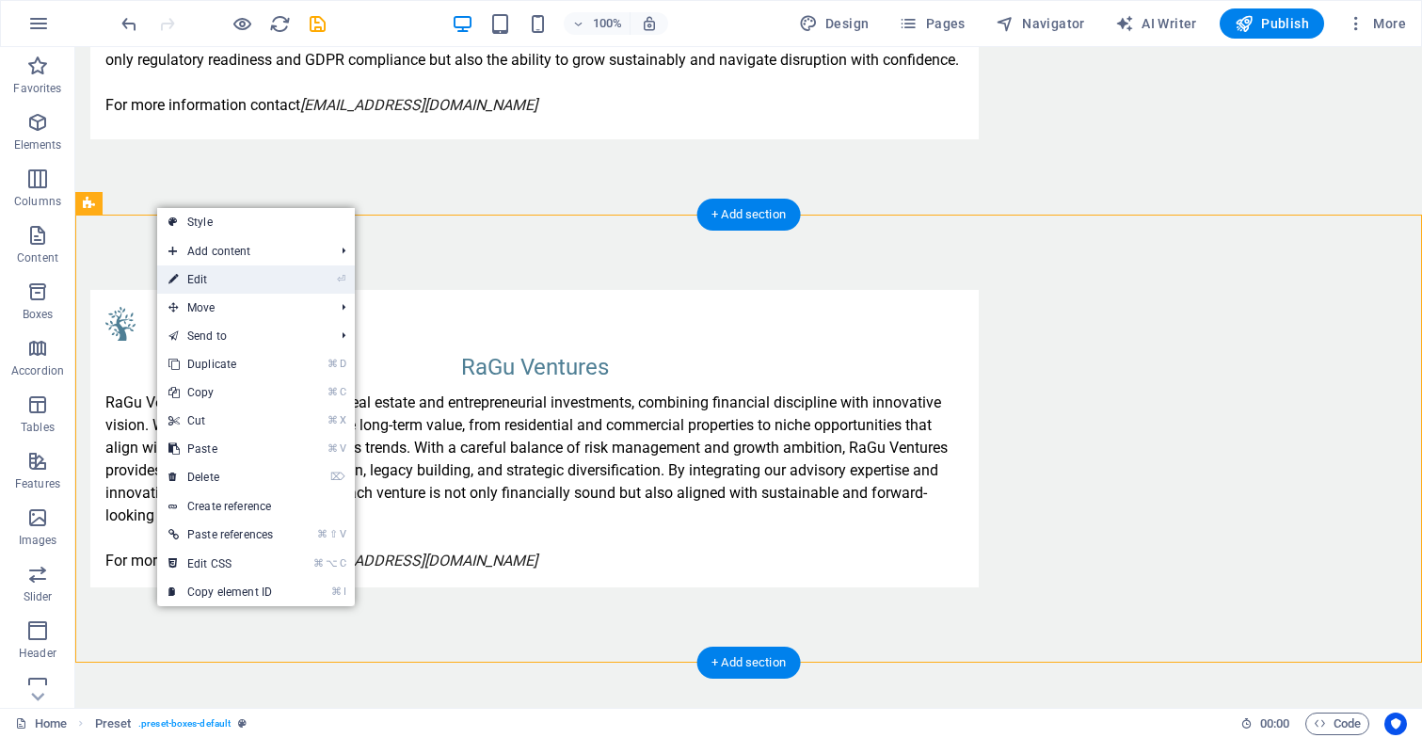
click at [208, 275] on link "⏎ Edit" at bounding box center [220, 279] width 127 height 28
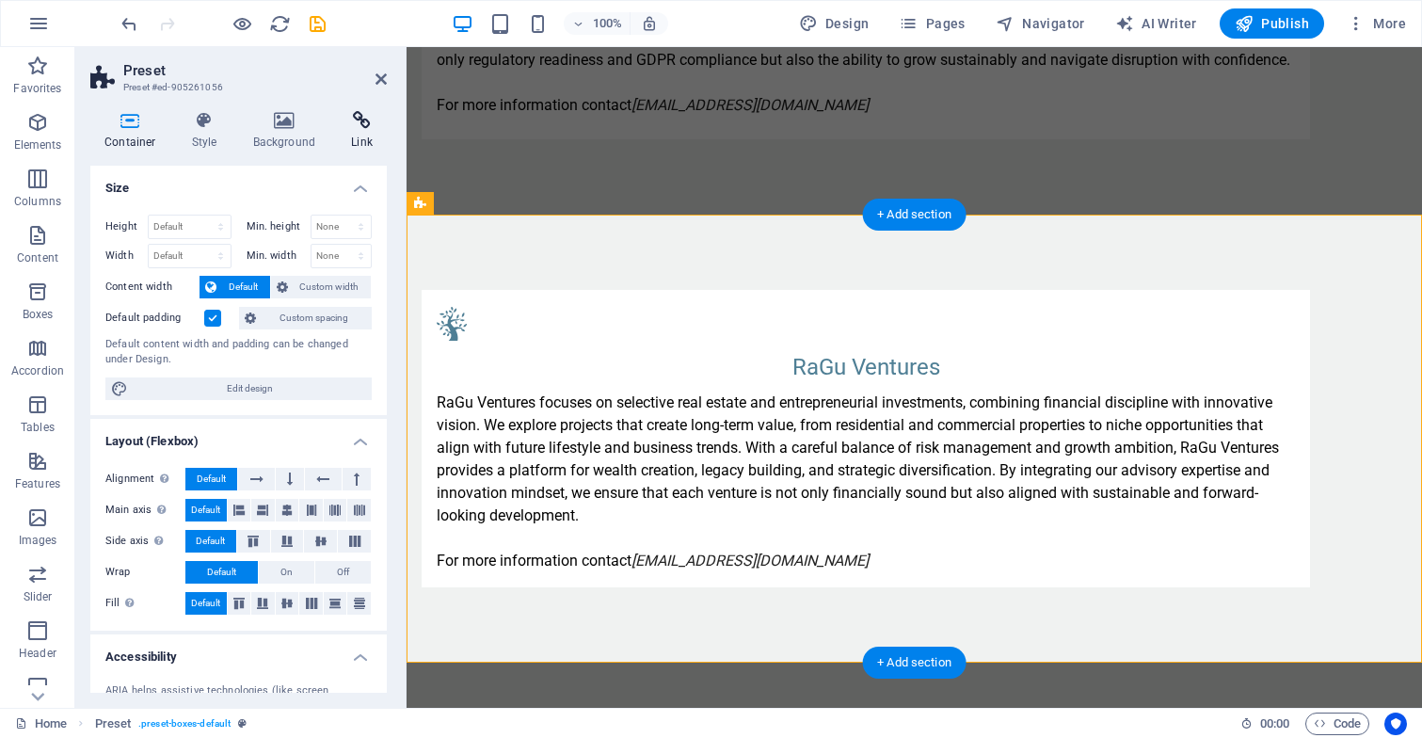
click at [362, 135] on h4 "Link" at bounding box center [362, 131] width 50 height 40
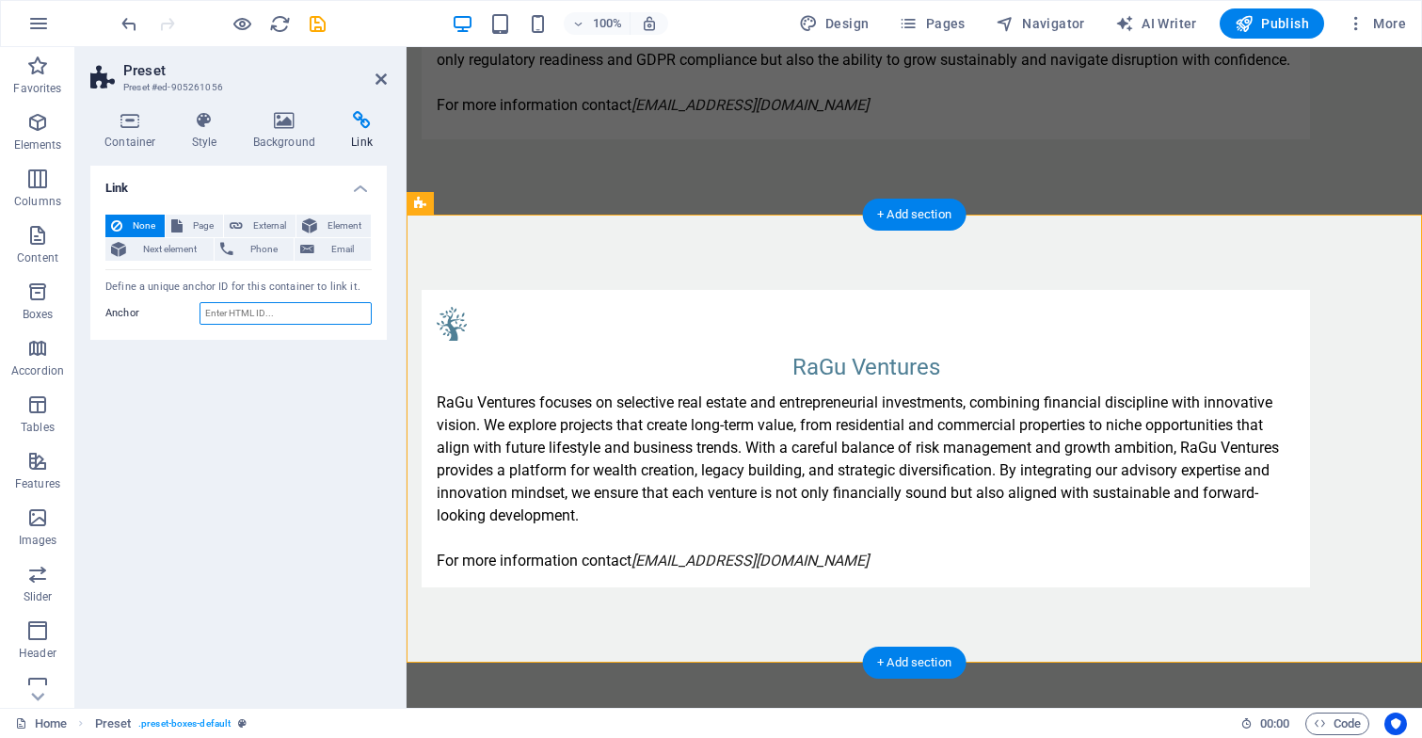
click at [216, 311] on input "Anchor" at bounding box center [285, 313] width 172 height 23
type input "ventures"
click at [241, 424] on div "Link None Page External Element Next element Phone Email Page Home Subpage Lega…" at bounding box center [238, 429] width 296 height 527
click at [378, 78] on icon at bounding box center [380, 79] width 11 height 15
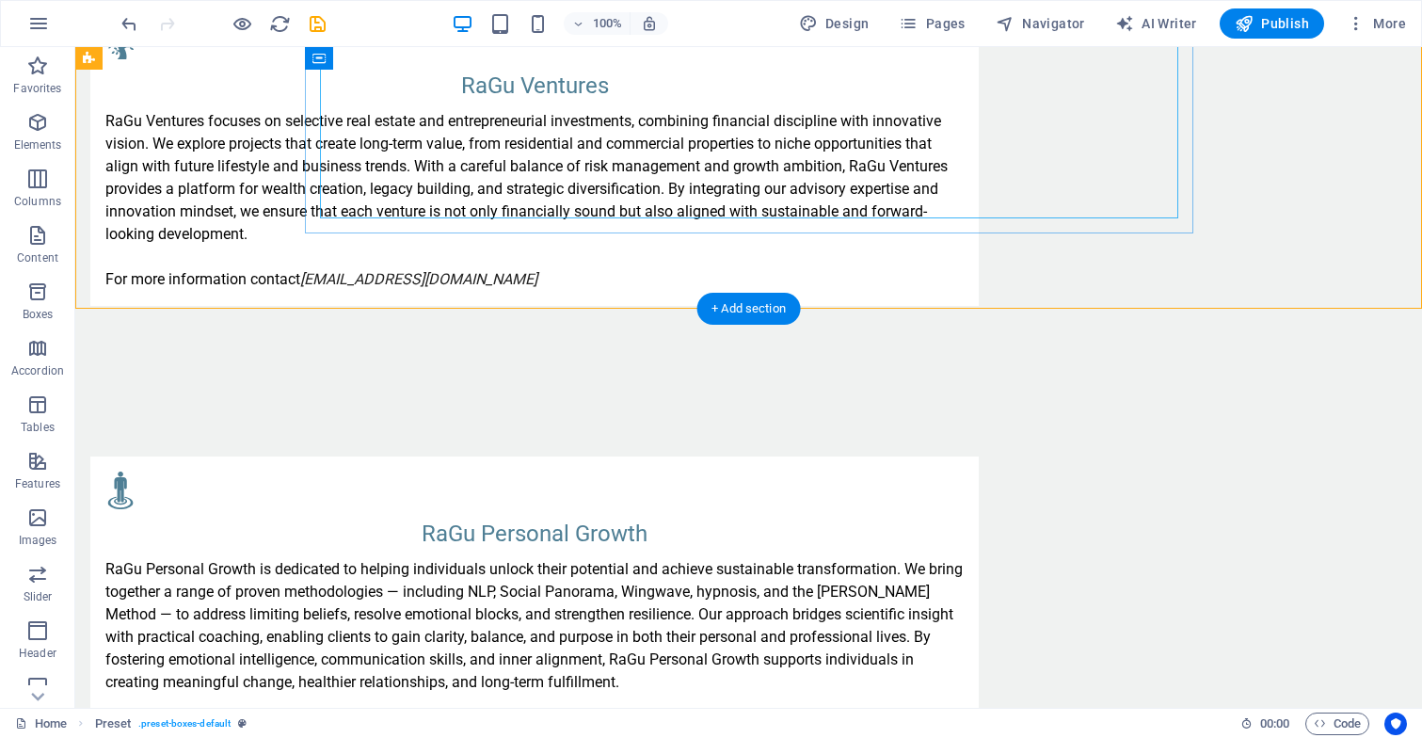
scroll to position [2884, 0]
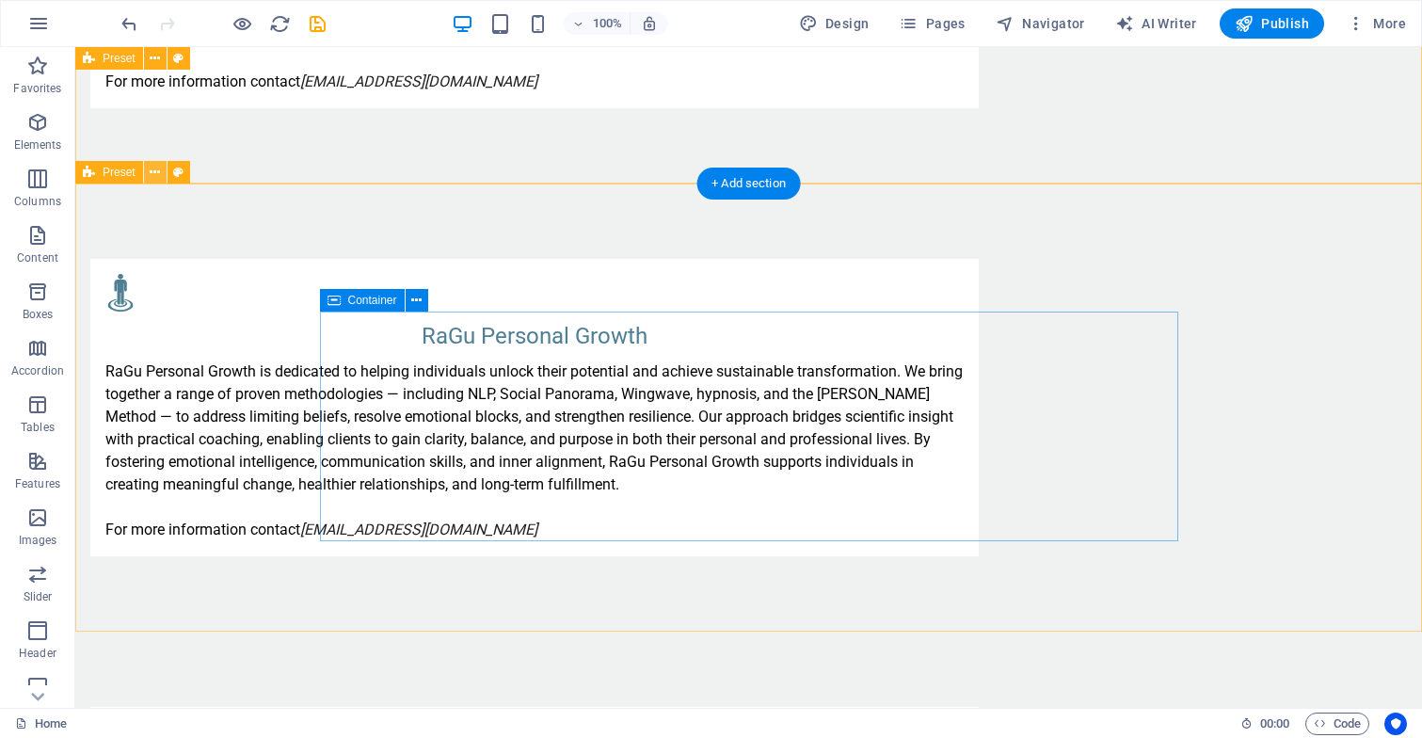
click at [154, 167] on icon at bounding box center [155, 173] width 10 height 20
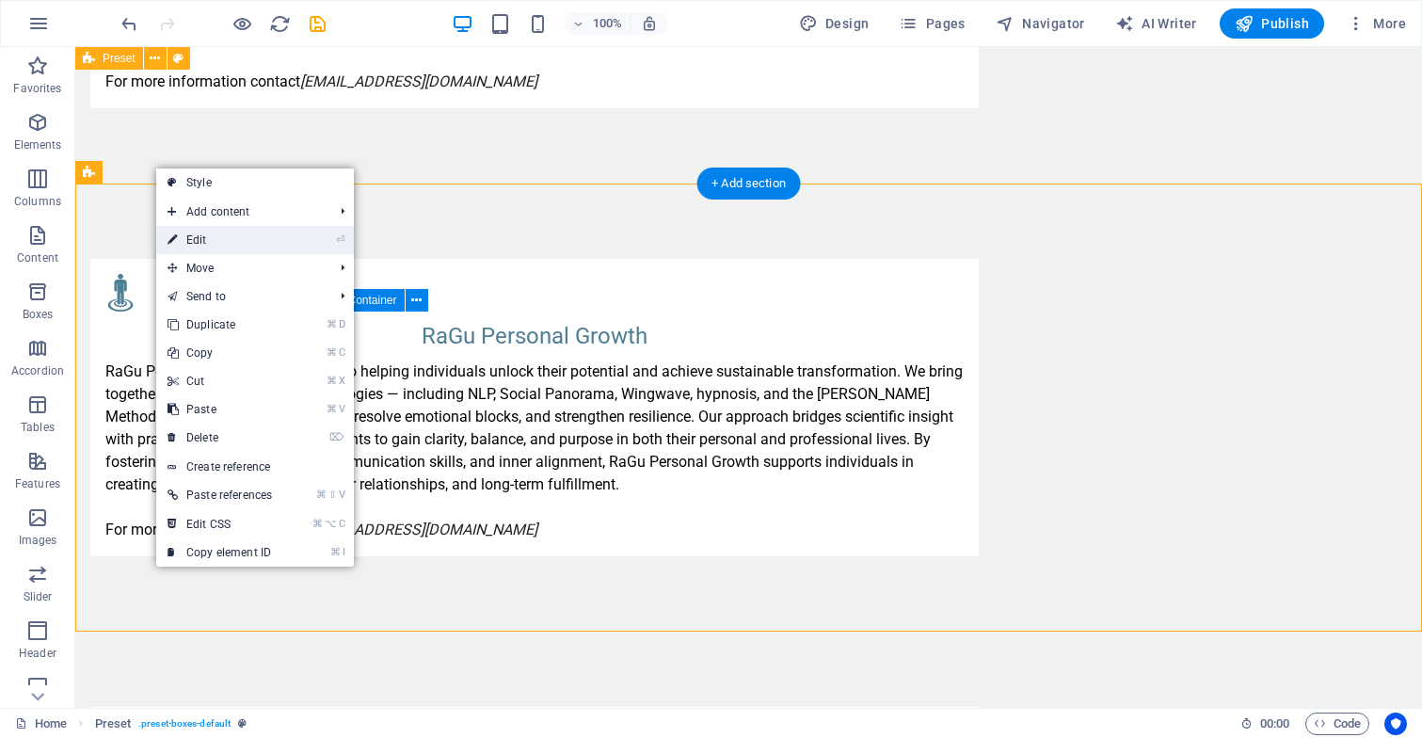
click at [265, 248] on link "⏎ Edit" at bounding box center [219, 240] width 127 height 28
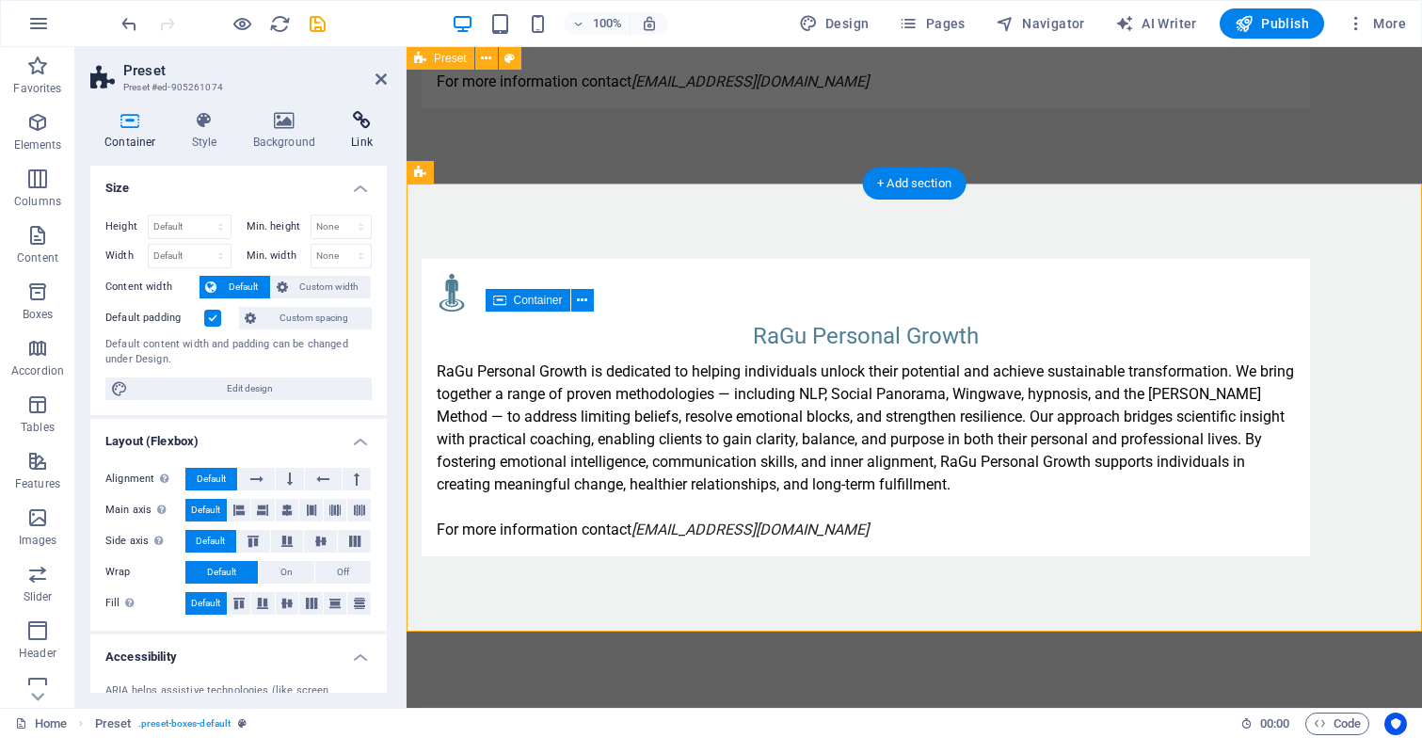
click at [367, 131] on h4 "Link" at bounding box center [362, 131] width 50 height 40
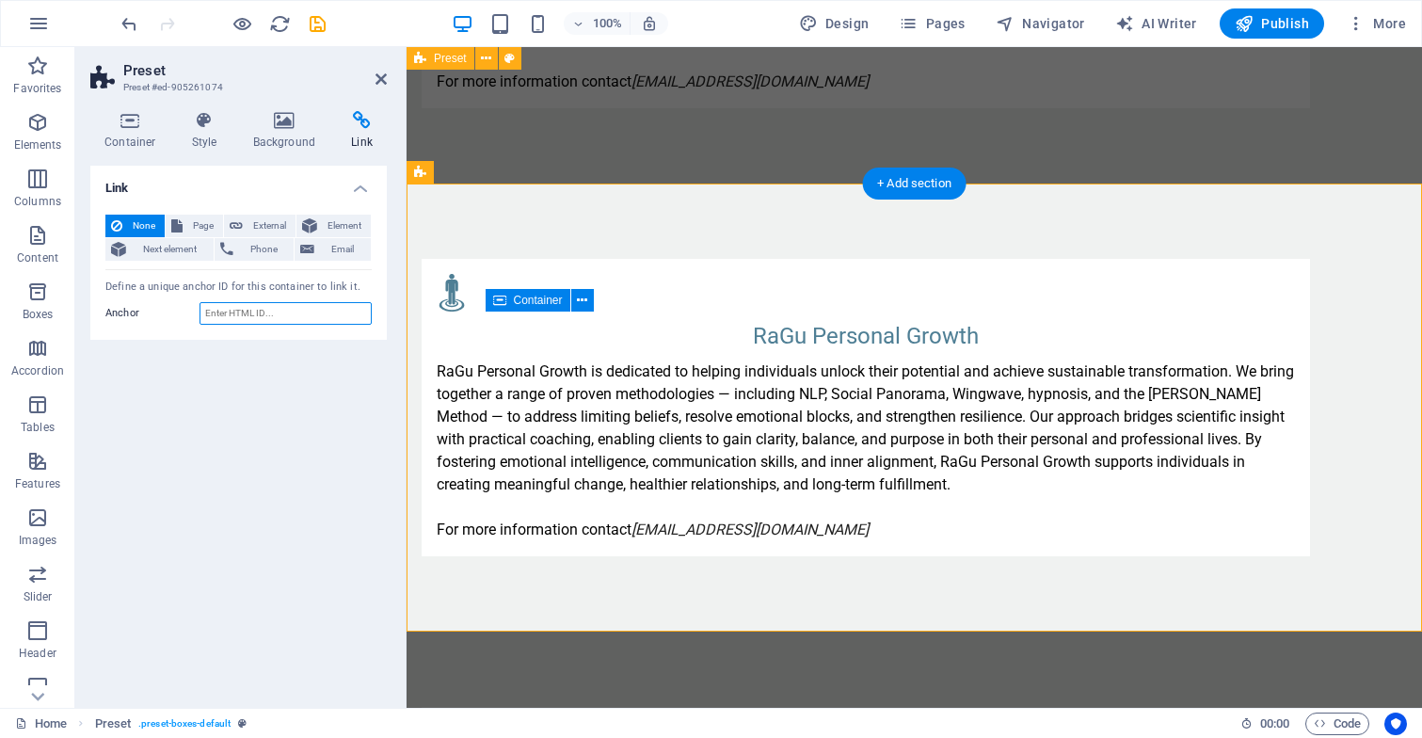
click at [261, 313] on input "Anchor" at bounding box center [285, 313] width 172 height 23
type input "growth"
click at [379, 75] on icon at bounding box center [380, 79] width 11 height 15
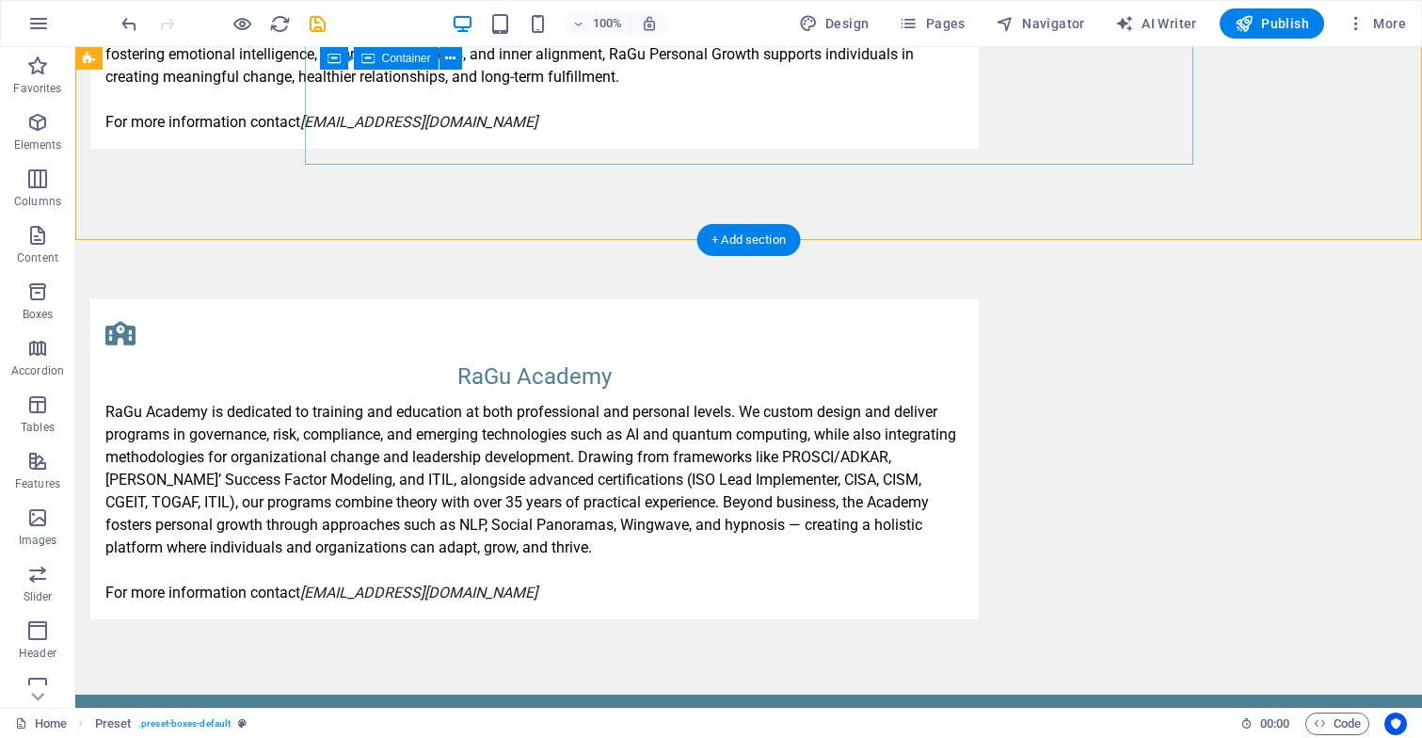
scroll to position [3307, 0]
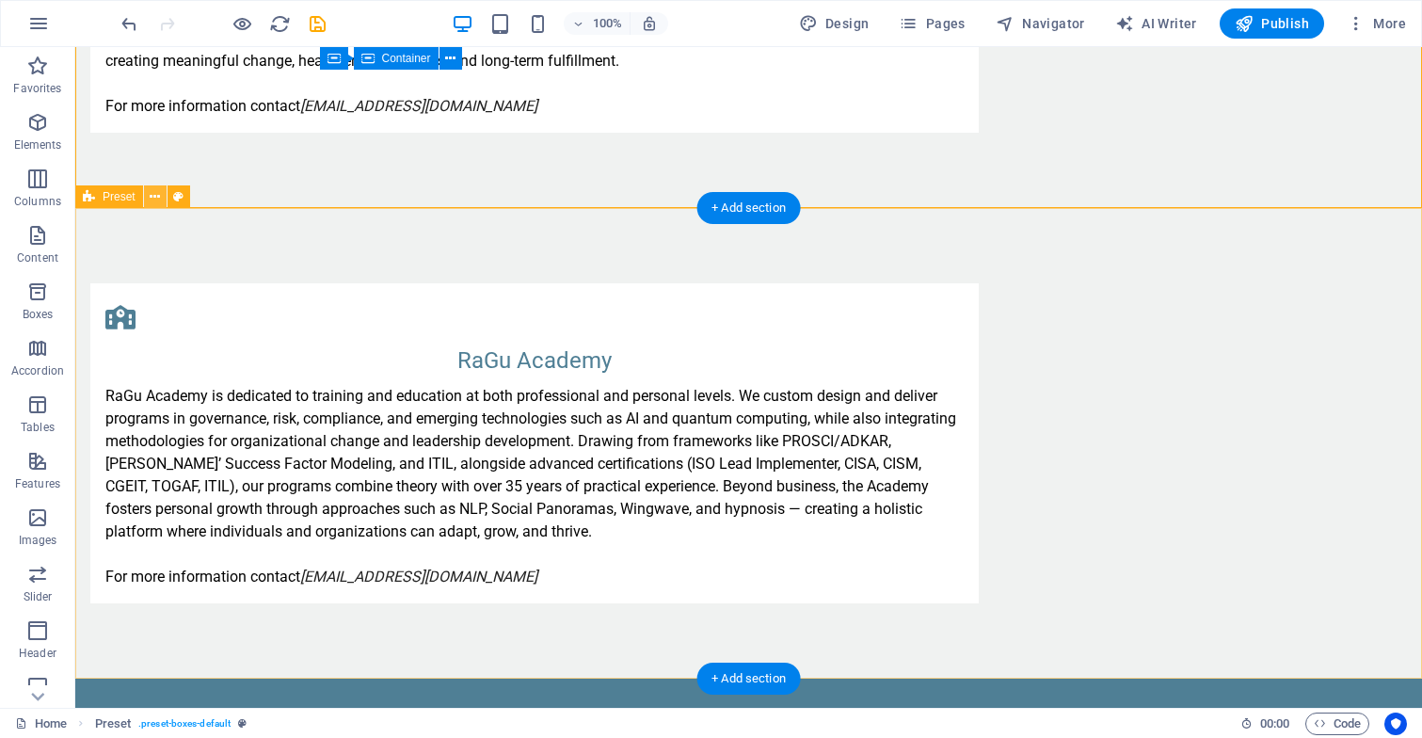
click at [156, 199] on icon at bounding box center [155, 197] width 10 height 20
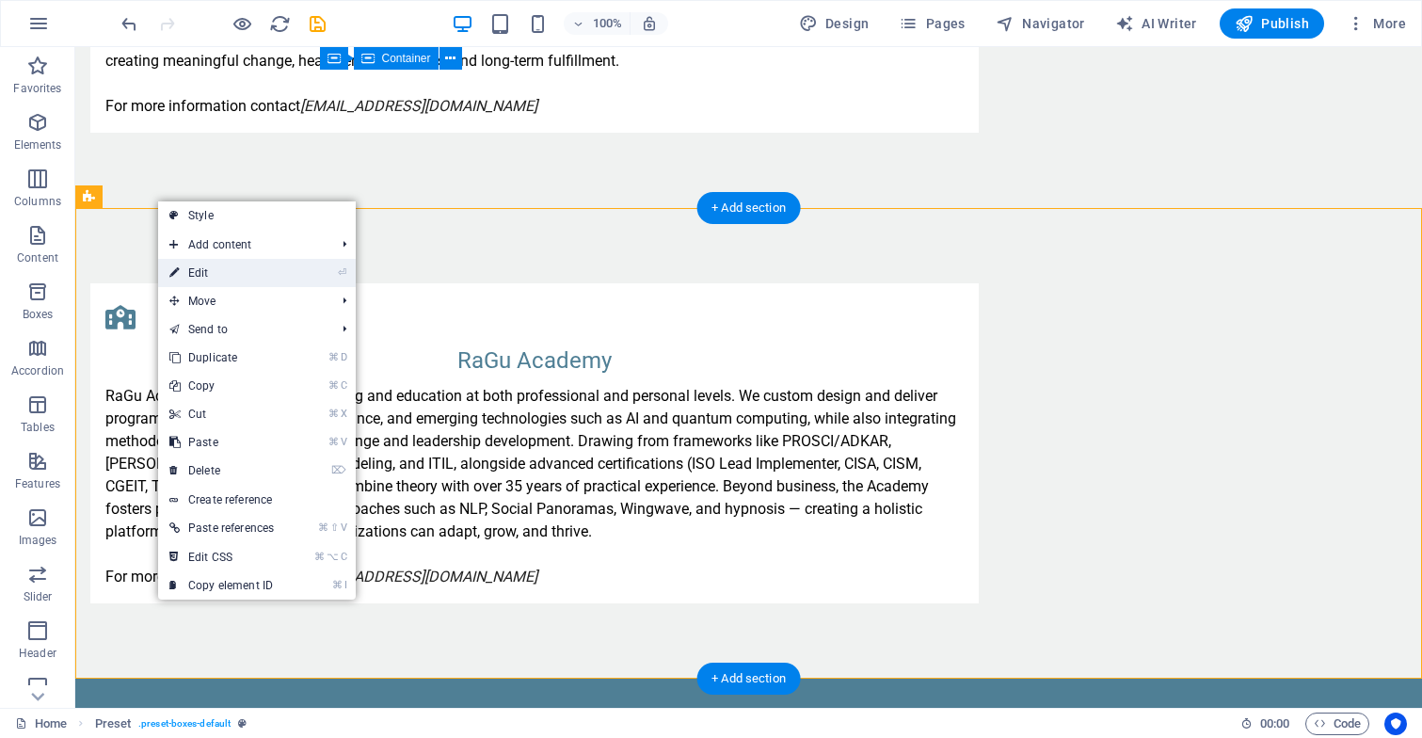
click at [231, 272] on link "⏎ Edit" at bounding box center [221, 273] width 127 height 28
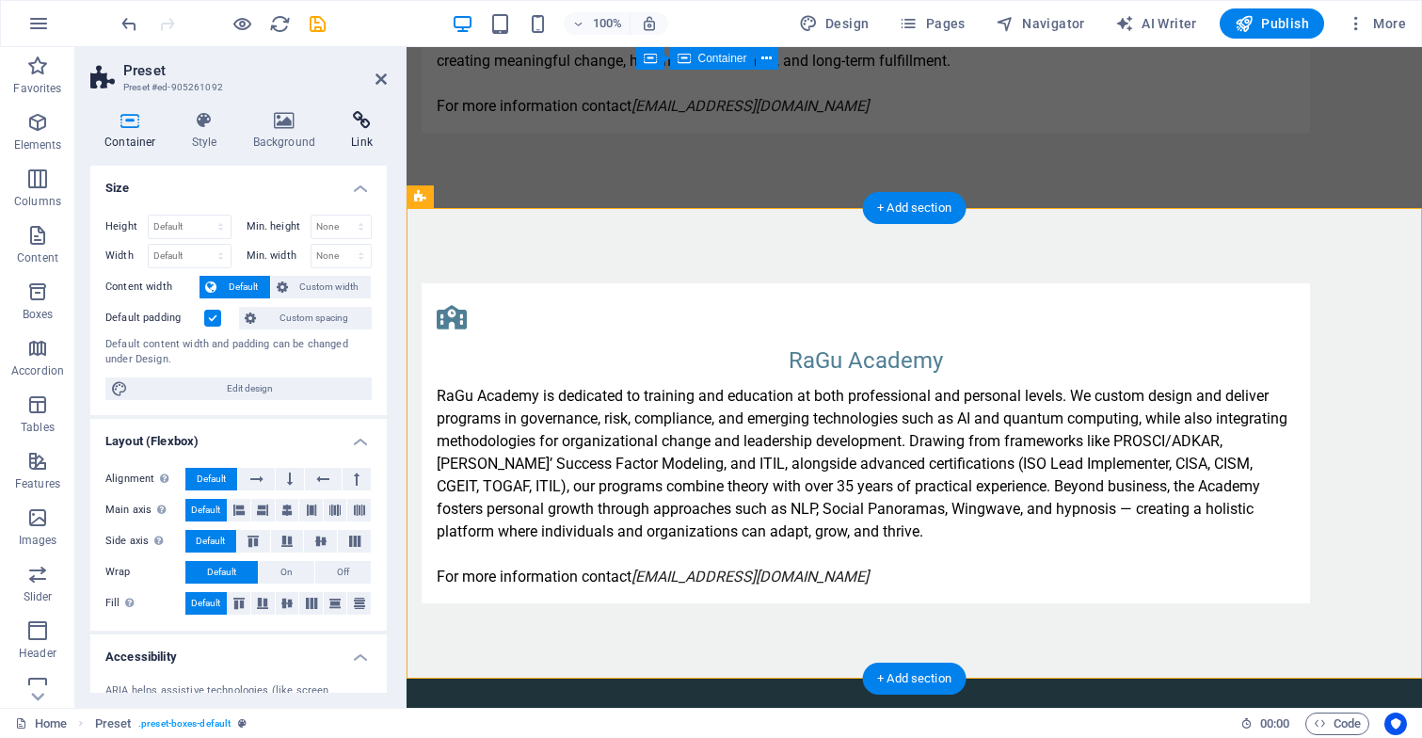
click at [374, 134] on h4 "Link" at bounding box center [362, 131] width 50 height 40
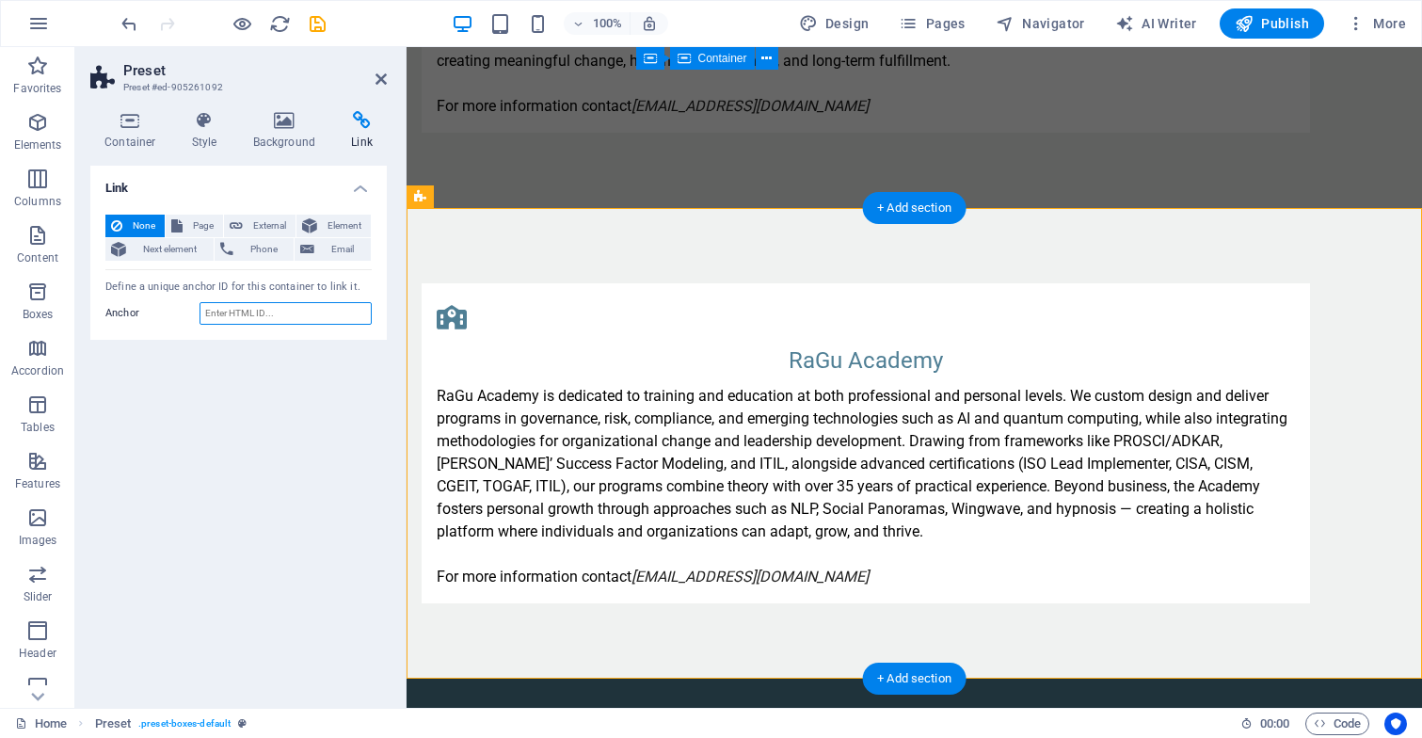
click at [282, 309] on input "Anchor" at bounding box center [285, 313] width 172 height 23
type input "academy"
click at [378, 81] on icon at bounding box center [380, 79] width 11 height 15
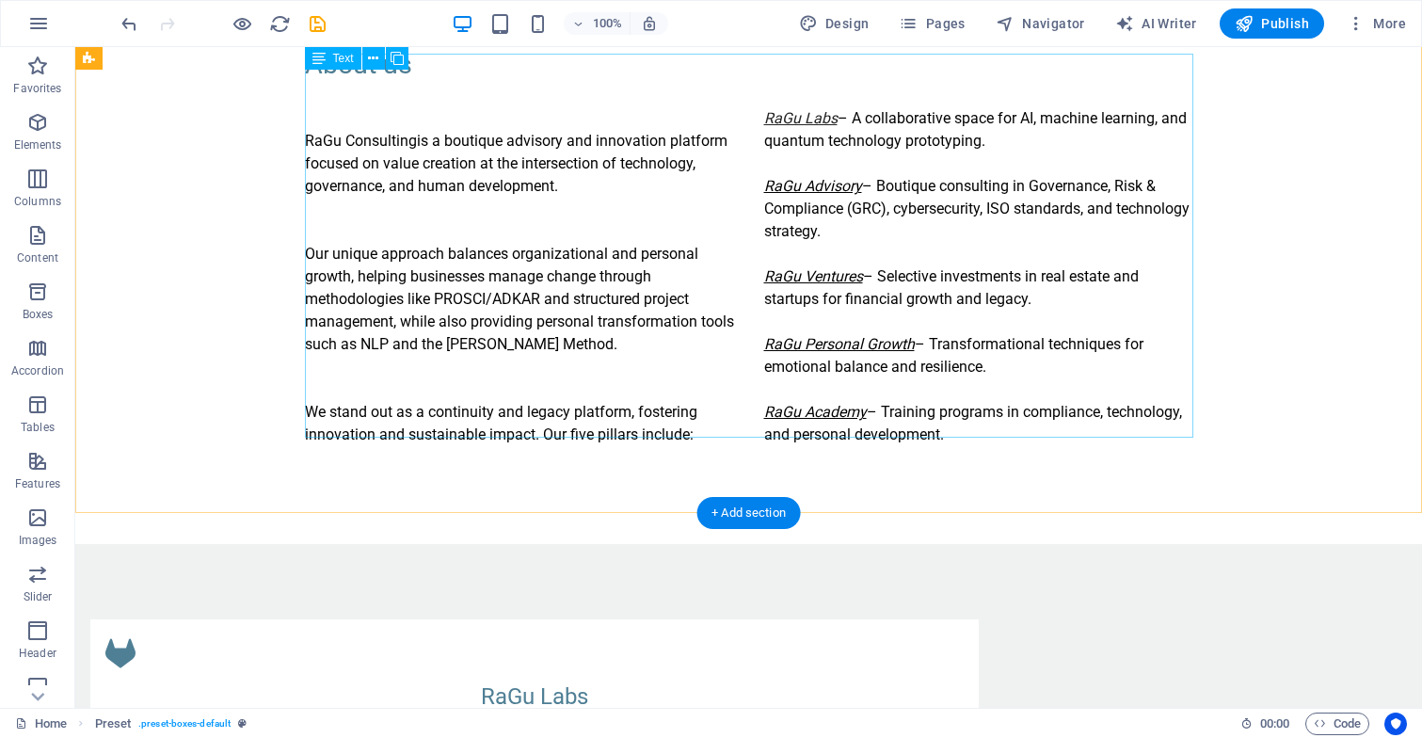
scroll to position [842, 0]
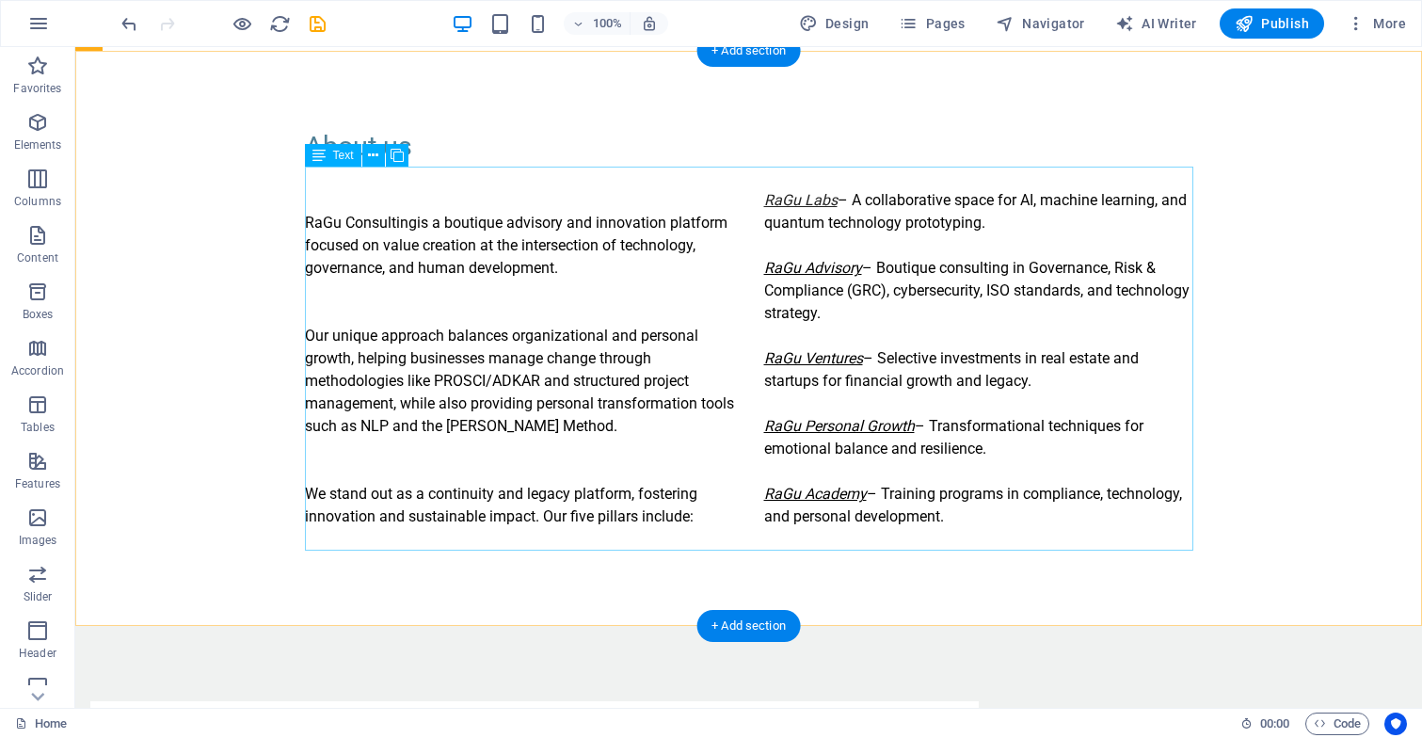
click at [765, 267] on div "RaGu Consulting is a boutique advisory and innovation platform focused on value…" at bounding box center [749, 359] width 888 height 384
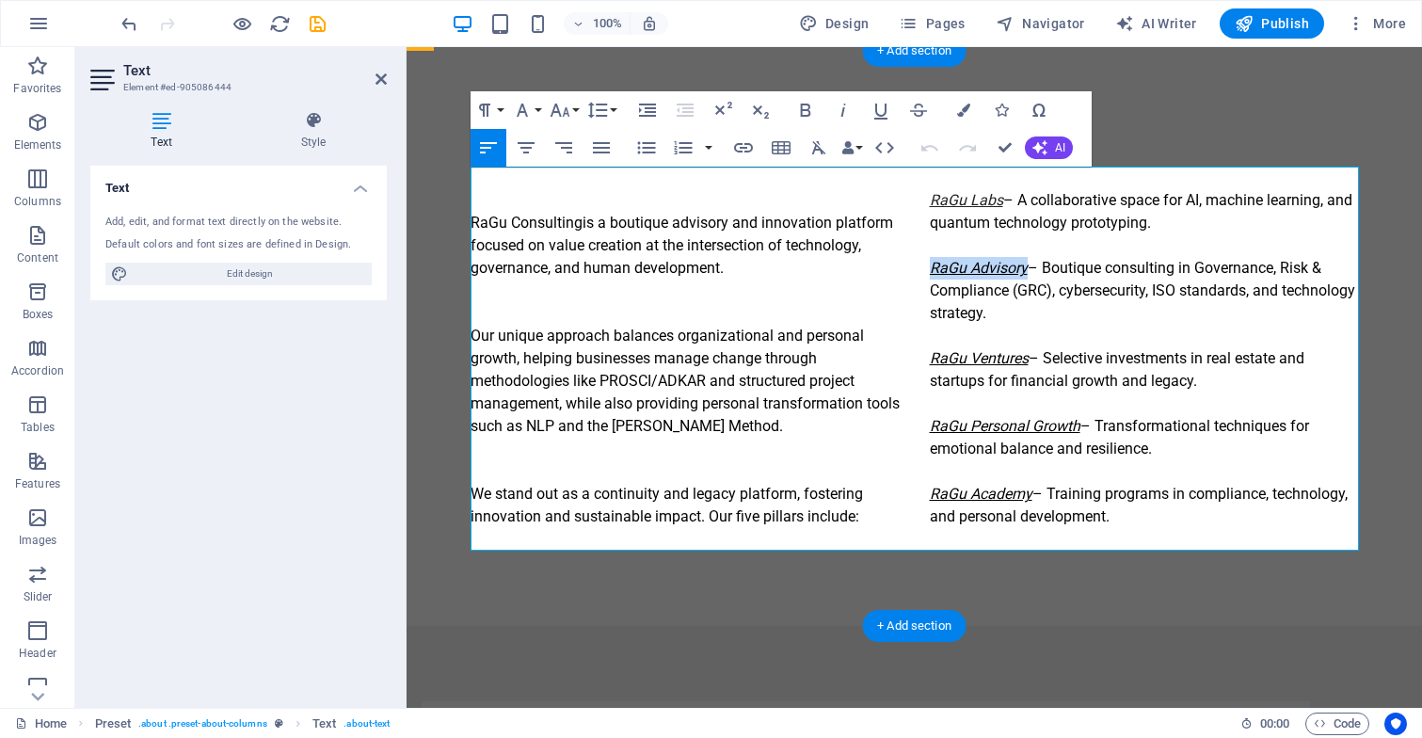
drag, startPoint x: 930, startPoint y: 264, endPoint x: 1025, endPoint y: 262, distance: 95.1
click at [1025, 262] on em "RaGu Advisory" at bounding box center [979, 268] width 98 height 18
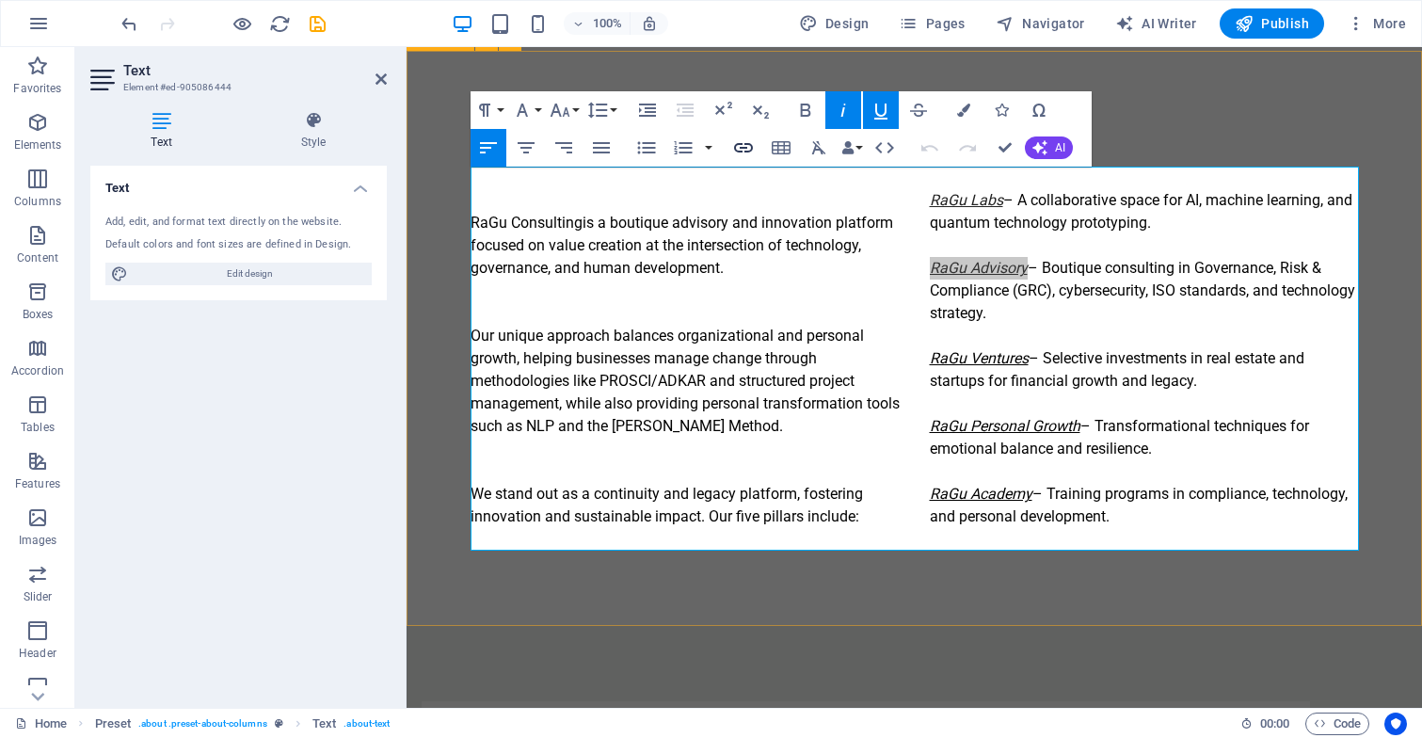
click at [745, 148] on icon "button" at bounding box center [743, 147] width 19 height 9
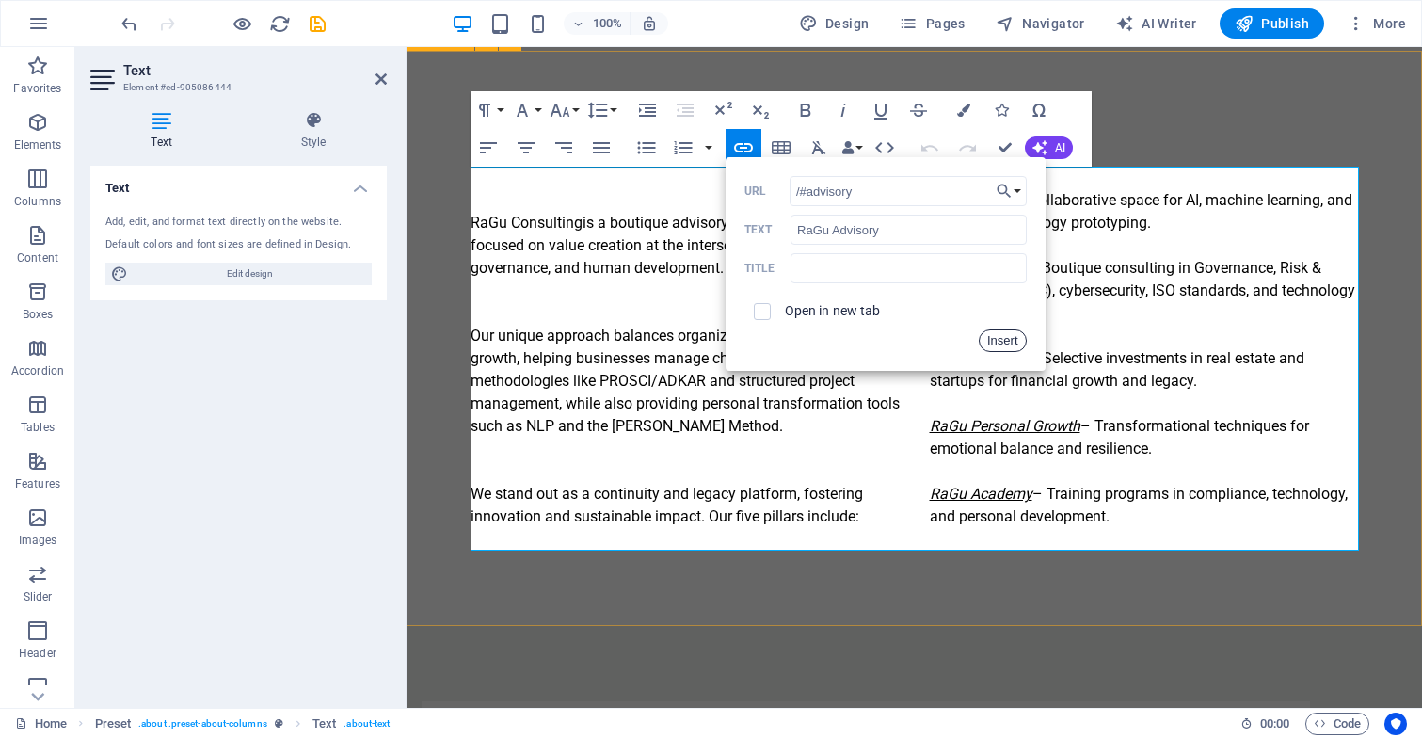
click at [1000, 341] on button "Insert" at bounding box center [1002, 340] width 48 height 23
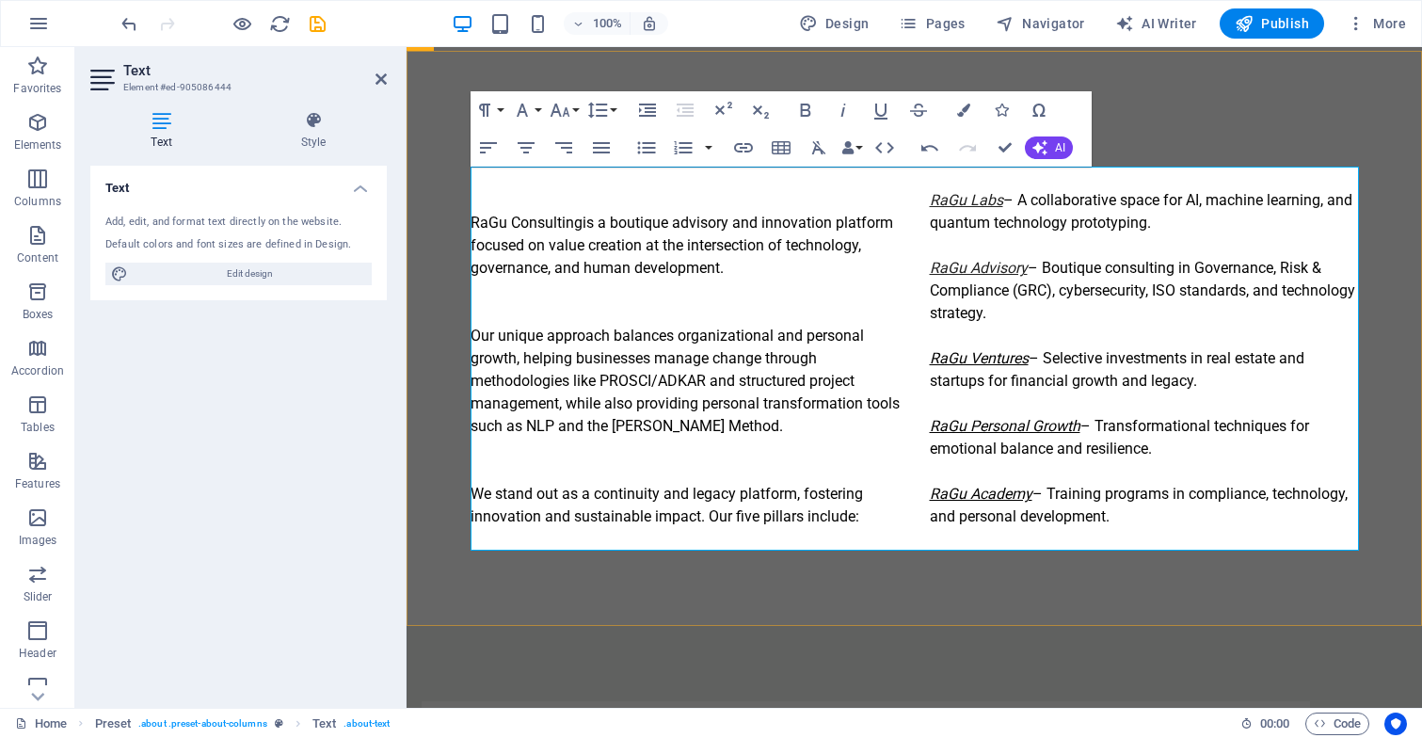
click at [970, 215] on p "RaGu Labs – A collaborative space for AI, machine learning, and quantum technol…" at bounding box center [1144, 347] width 429 height 361
click at [971, 194] on em "RaGu Labs" at bounding box center [966, 200] width 73 height 18
type input "/#labs"
type input "RaGu Labs"
click at [965, 151] on icon "button" at bounding box center [967, 153] width 23 height 23
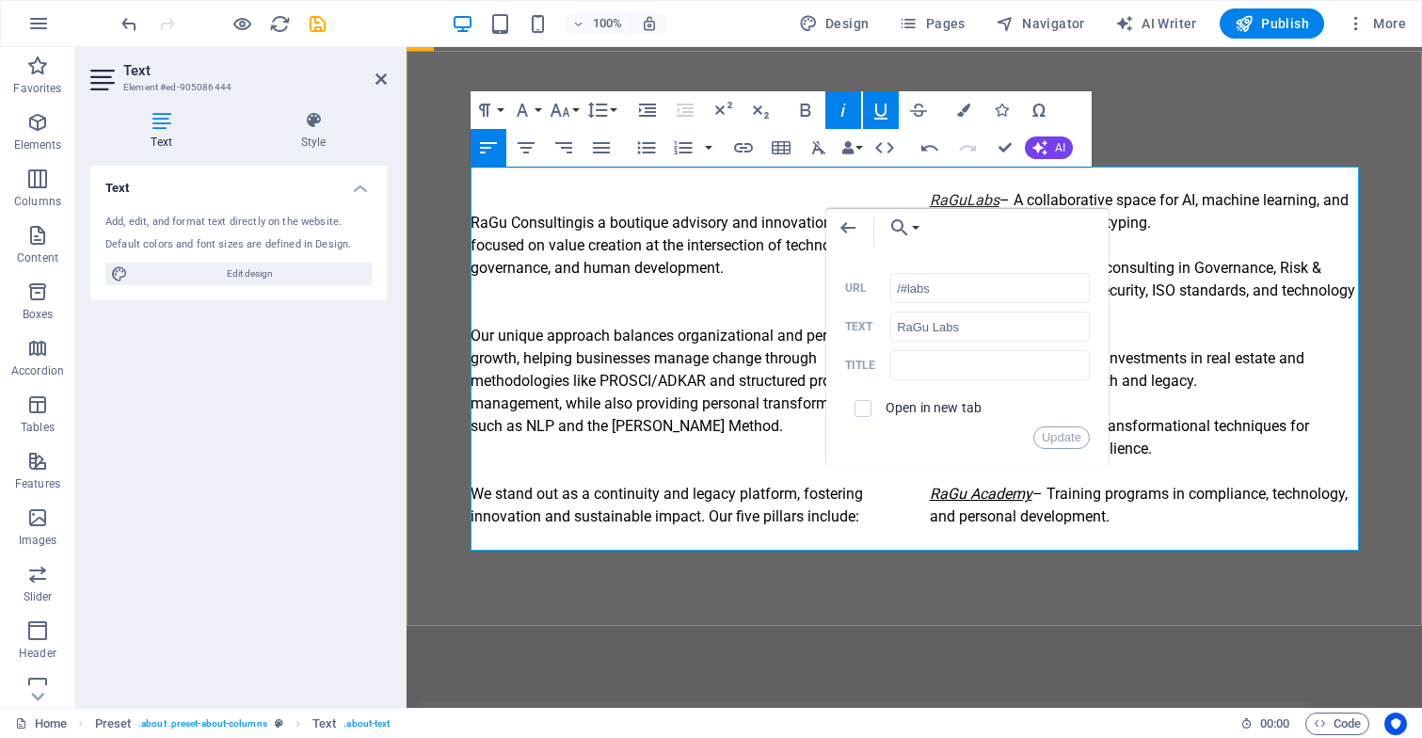
click at [1249, 327] on p "RaGu ​ ​ Labs – A collaborative space for AI, machine learning, and quantum tec…" at bounding box center [1144, 347] width 429 height 361
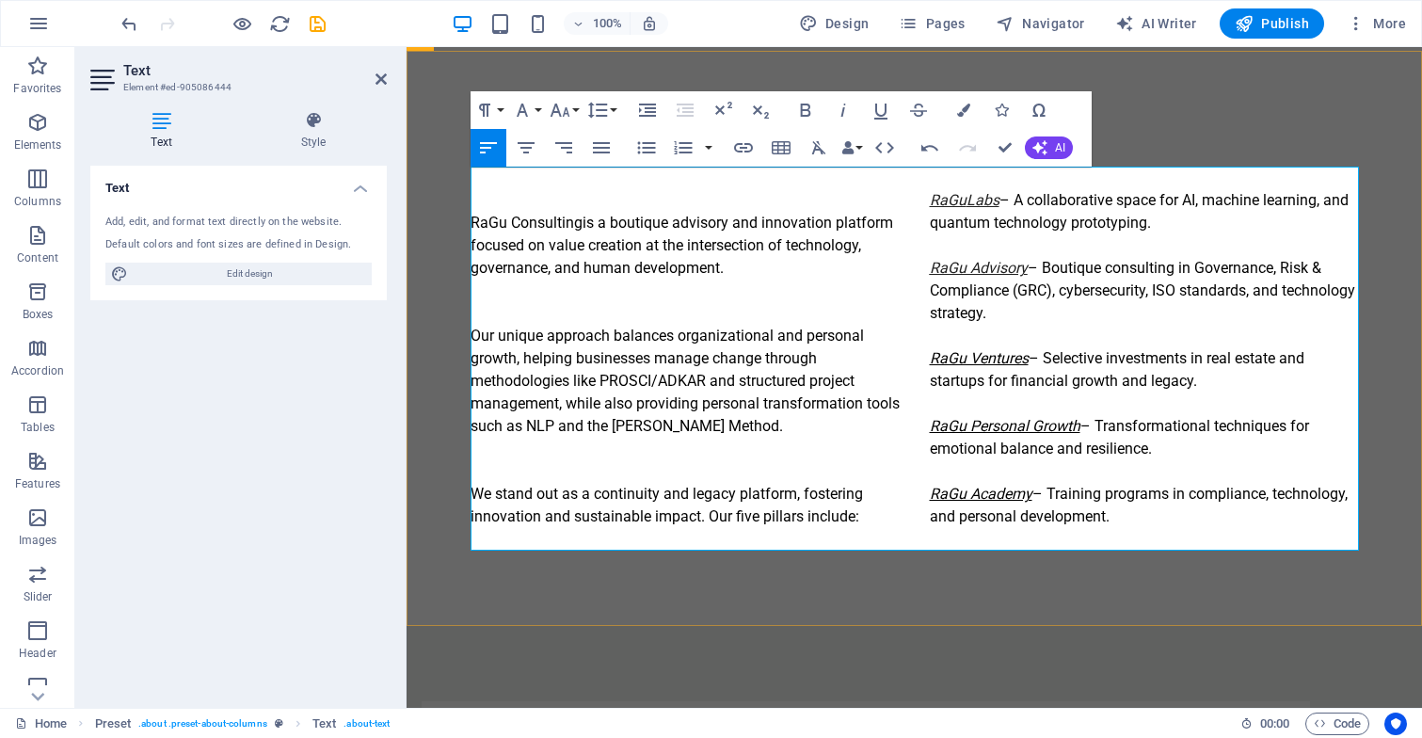
click at [977, 268] on em "RaGu Advisory" at bounding box center [979, 268] width 98 height 18
type input "/#advisory"
type input "RaGu Advisory"
click at [976, 219] on icon "button" at bounding box center [977, 221] width 23 height 23
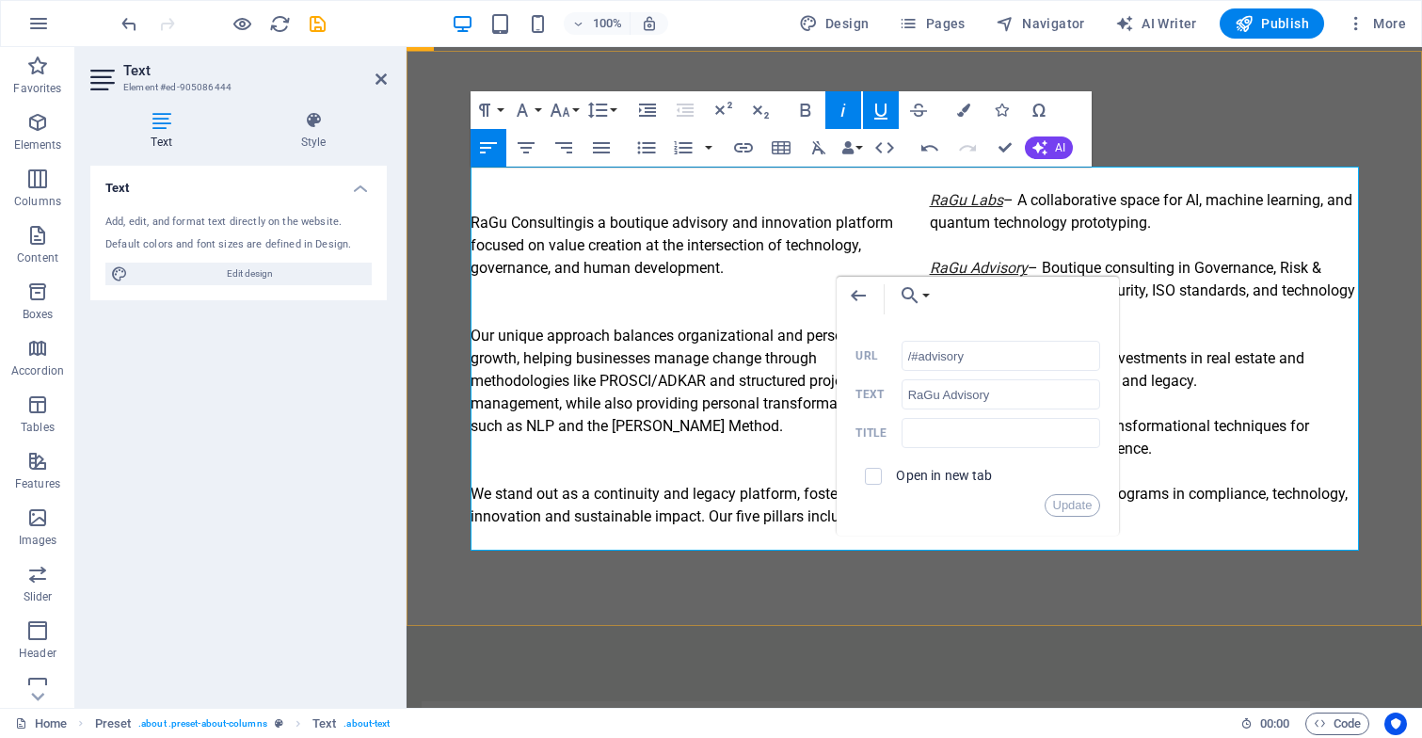
click at [1228, 335] on p "RaGu Labs – A collaborative space for AI, machine learning, and quantum technol…" at bounding box center [1144, 347] width 429 height 361
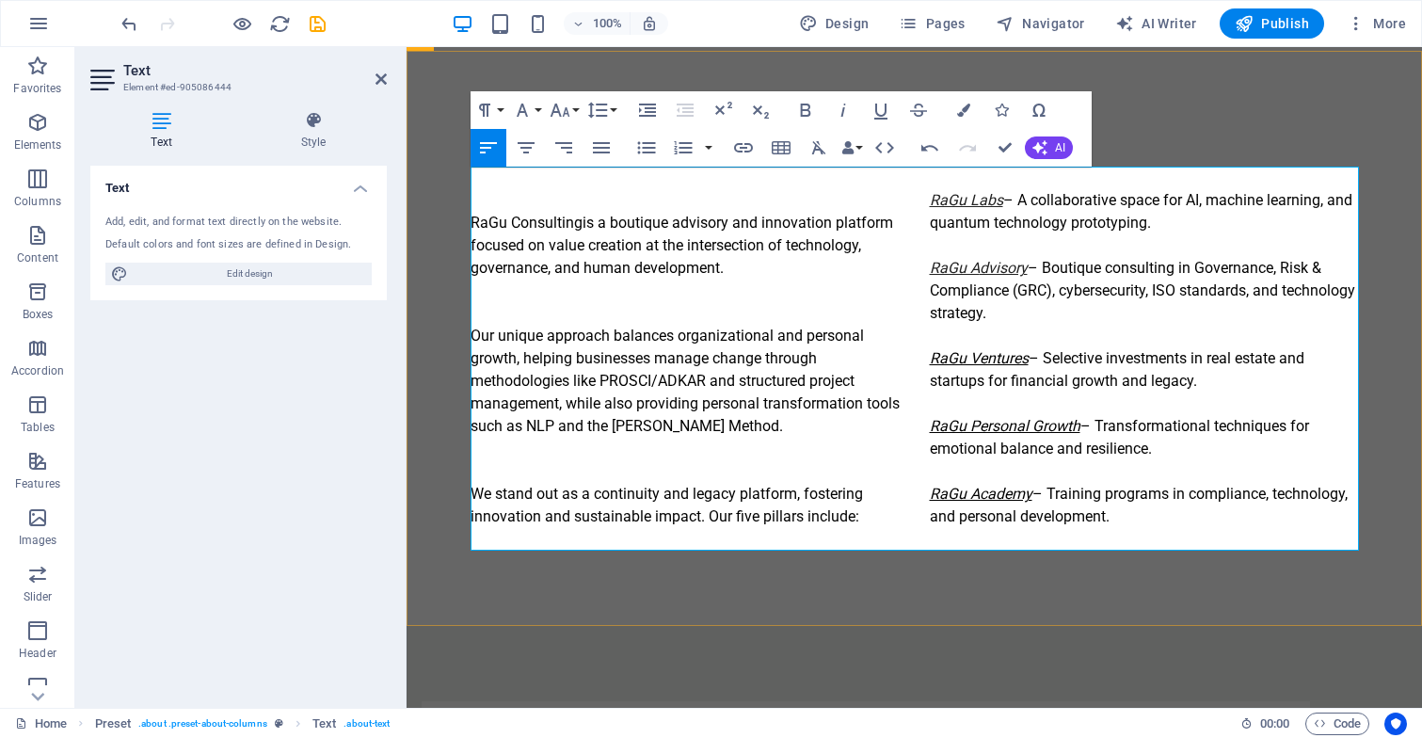
click at [994, 357] on em "RaGu Ventures" at bounding box center [979, 358] width 99 height 18
click at [1026, 357] on em "RaGu Ventures" at bounding box center [979, 358] width 99 height 18
type input "RaGu Ventures"
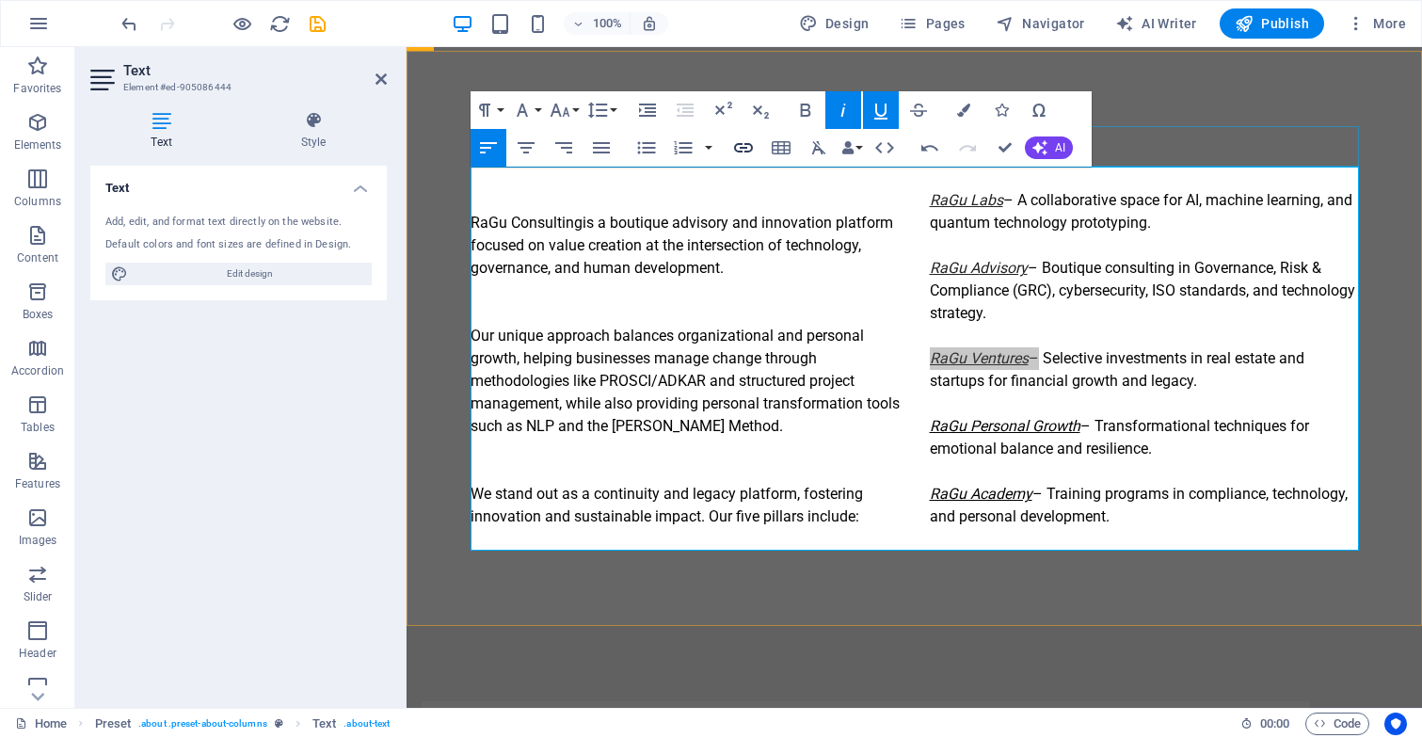
click at [739, 151] on icon "button" at bounding box center [743, 147] width 19 height 9
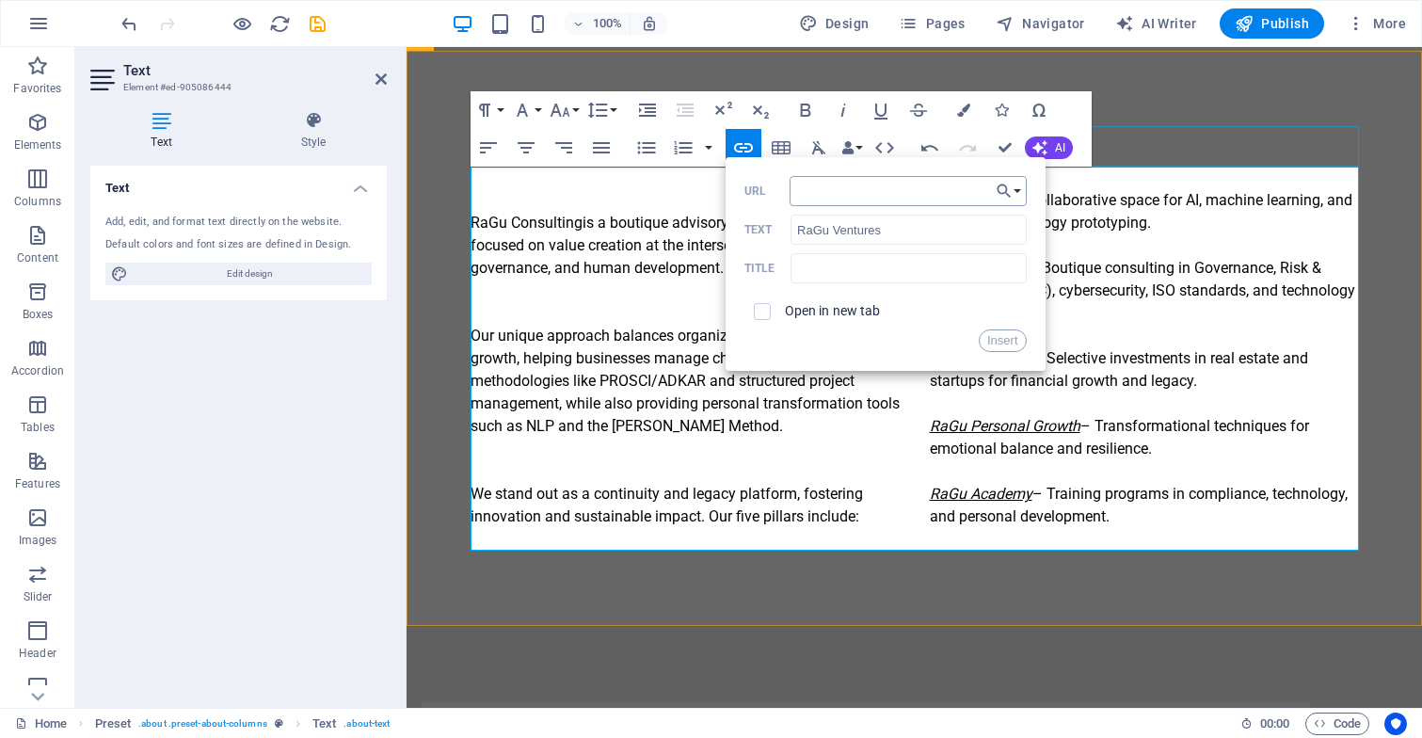
click at [811, 194] on input "URL" at bounding box center [907, 191] width 237 height 30
type input "/#ventures"
click at [1009, 340] on button "Insert" at bounding box center [1002, 340] width 48 height 23
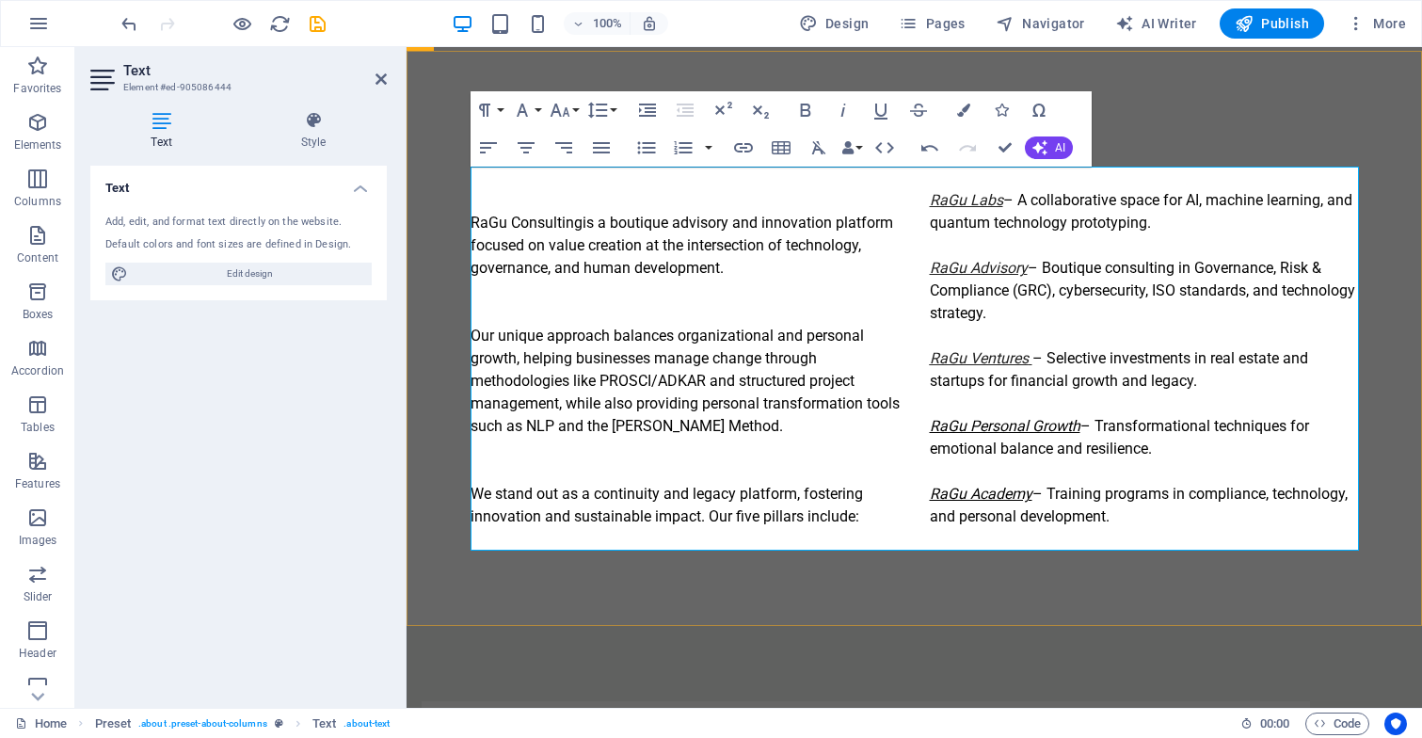
click at [981, 360] on em "RaGu Ventures" at bounding box center [979, 358] width 99 height 18
click at [981, 310] on icon "button" at bounding box center [980, 311] width 23 height 23
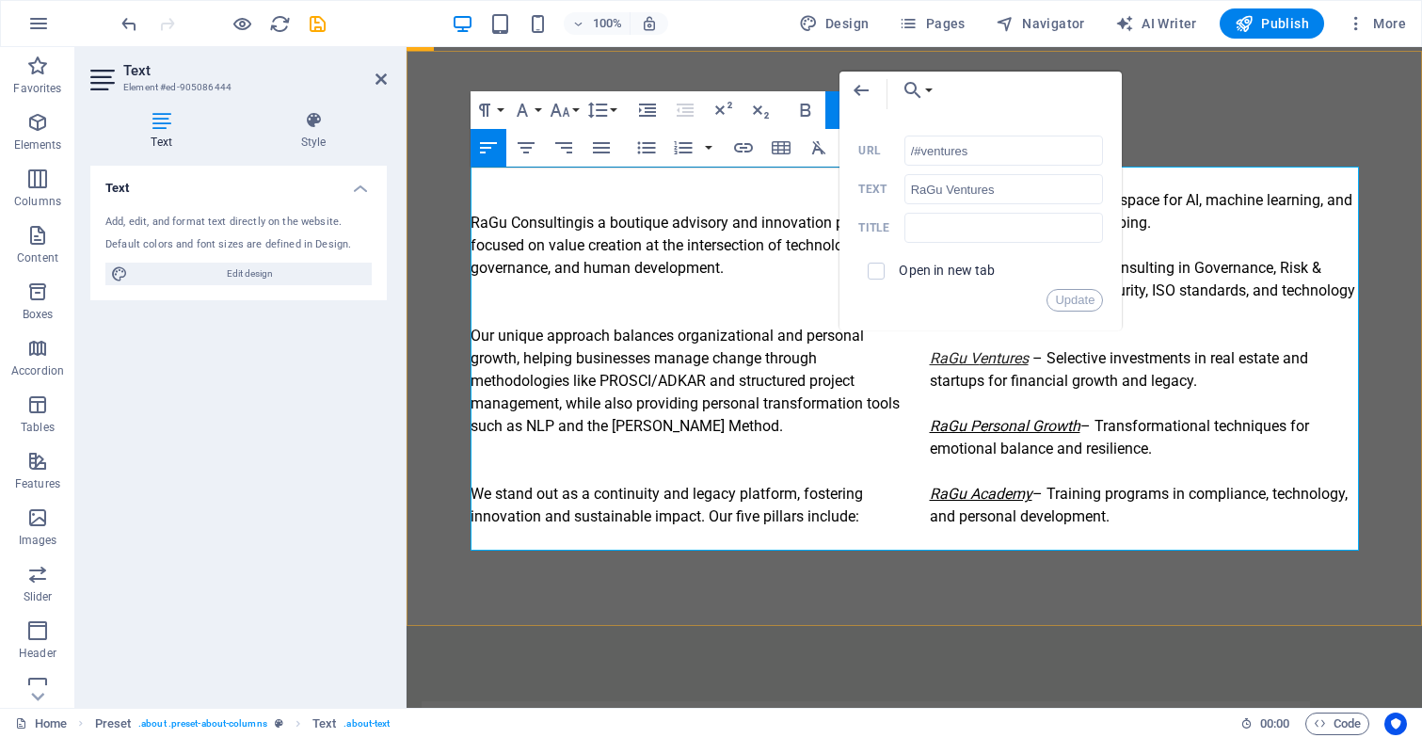
click at [1185, 394] on p "RaGu Labs – A collaborative space for AI, machine learning, and quantum technol…" at bounding box center [1144, 347] width 429 height 361
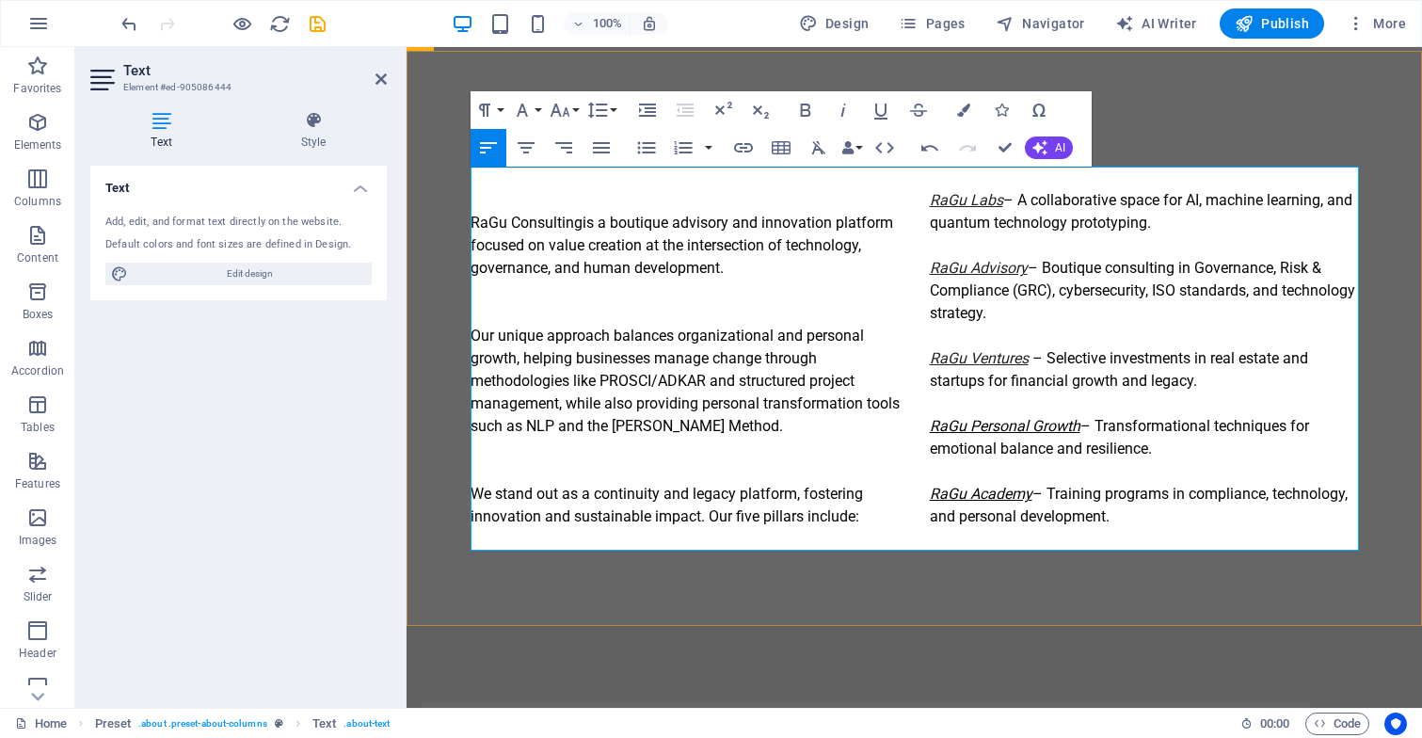
click at [1082, 422] on p "RaGu Labs – A collaborative space for AI, machine learning, and quantum technol…" at bounding box center [1144, 347] width 429 height 361
type input "RaGu Personal Growth"
click at [741, 149] on icon "button" at bounding box center [743, 147] width 19 height 9
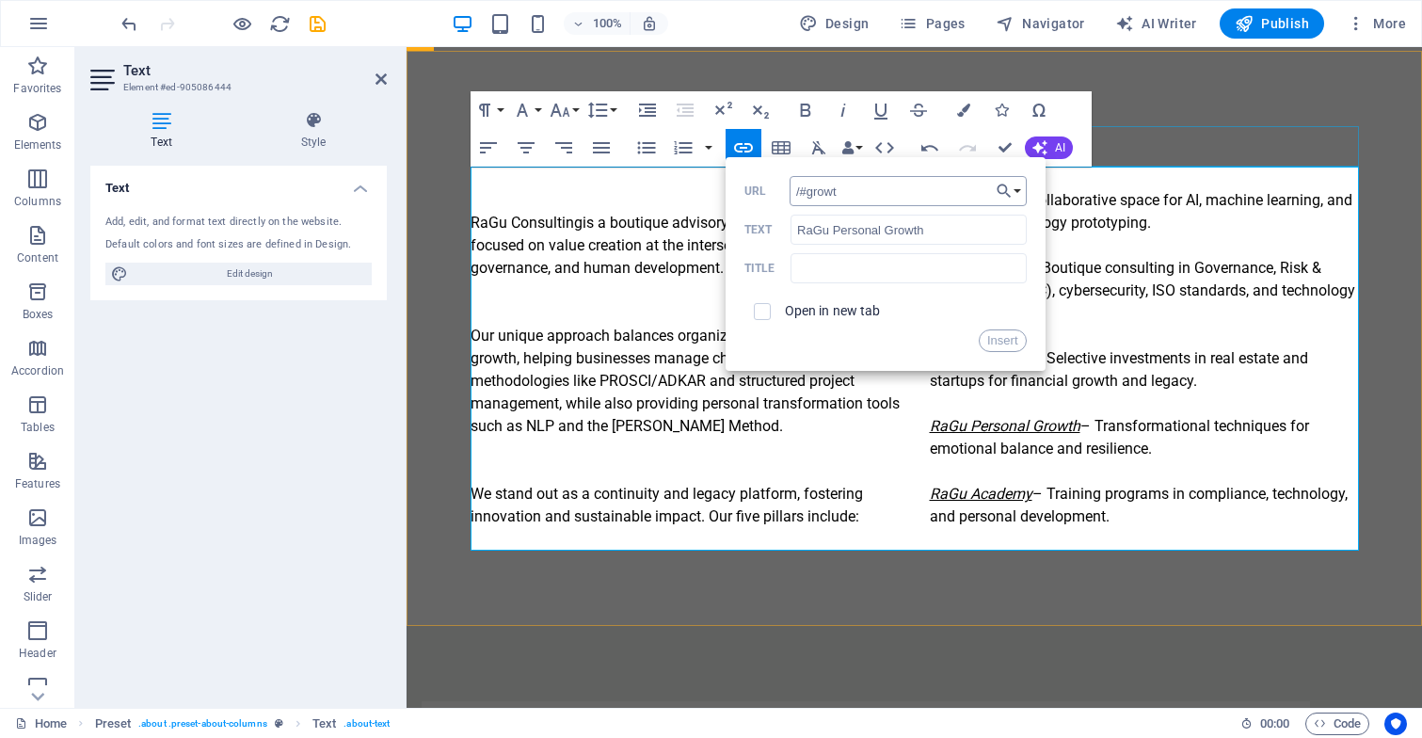
type input "/#growth"
click at [1015, 339] on button "Insert" at bounding box center [1002, 340] width 48 height 23
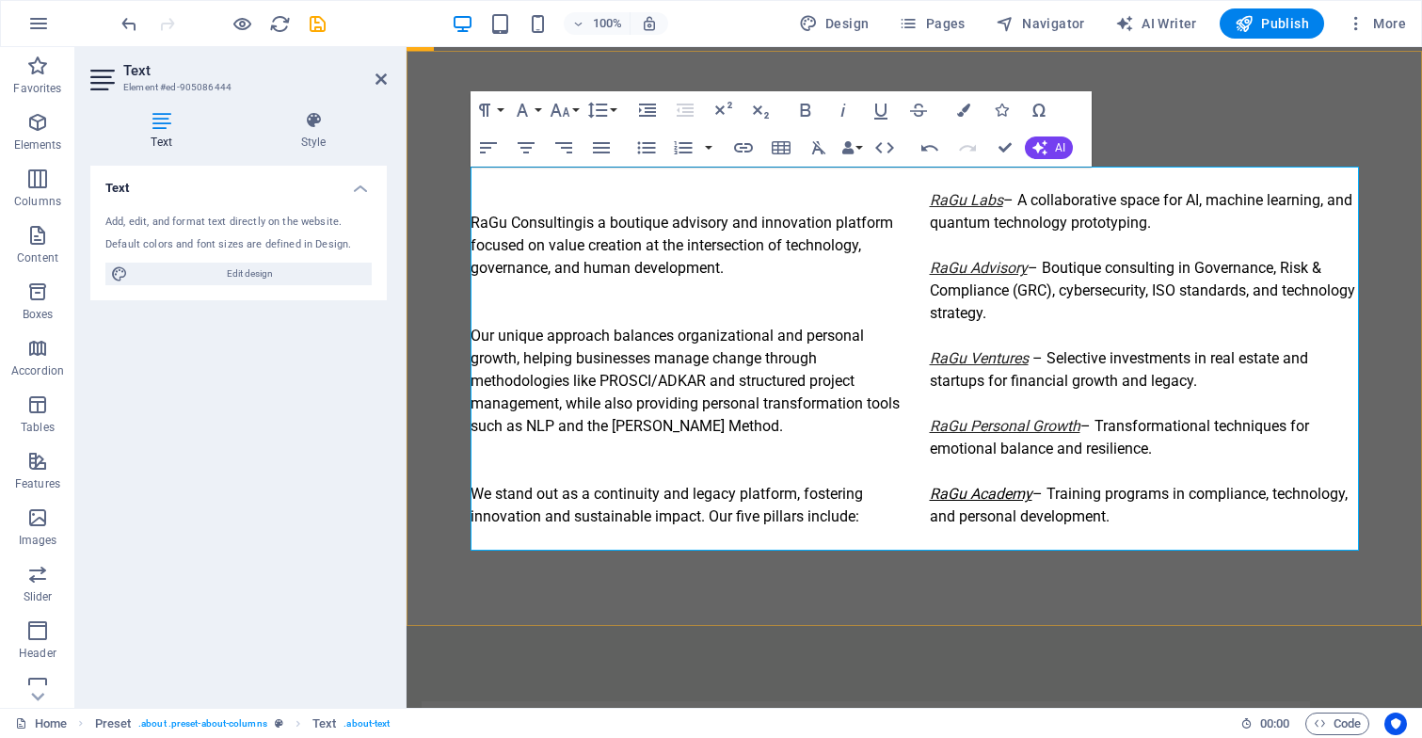
click at [1031, 494] on p "RaGu Labs – A collaborative space for AI, machine learning, and quantum technol…" at bounding box center [1144, 347] width 429 height 361
type input "RaGu Academy"
click at [746, 145] on icon "button" at bounding box center [743, 147] width 19 height 9
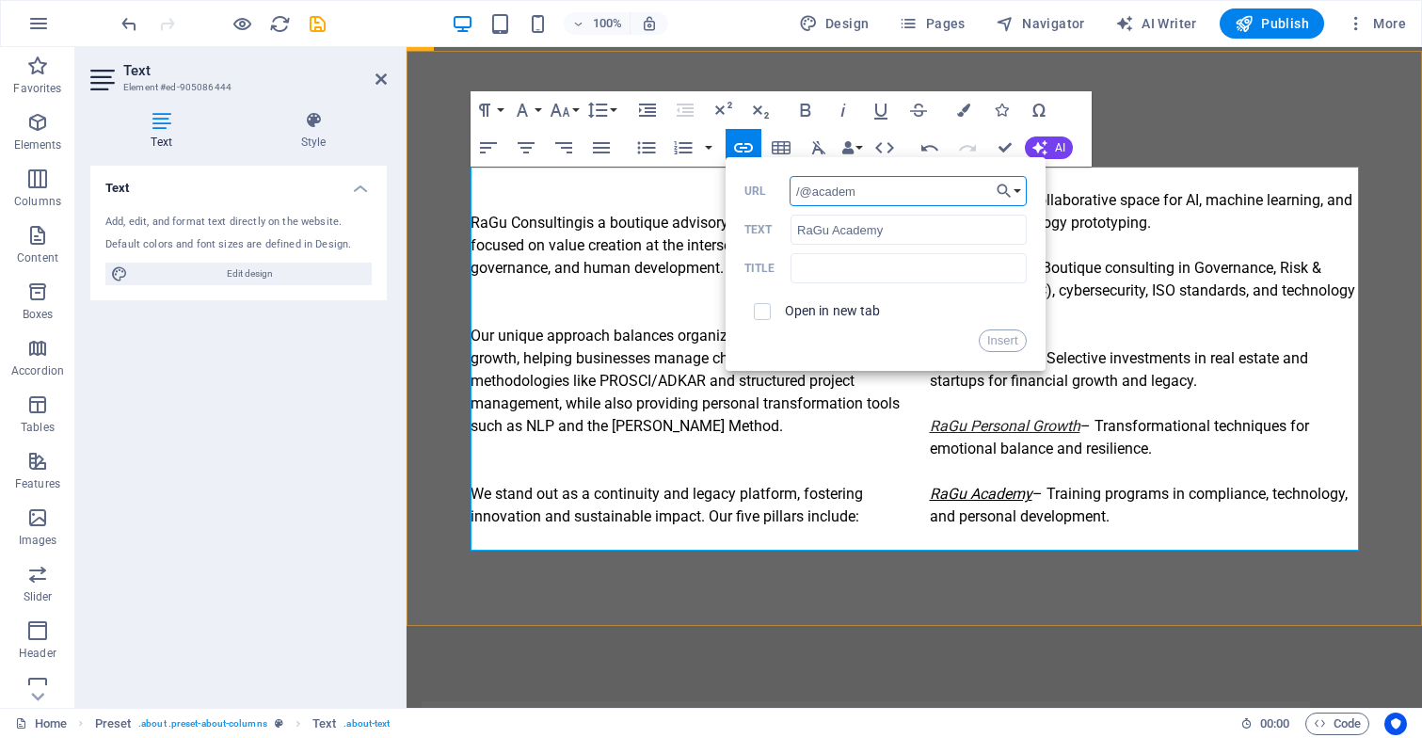
type input "/@academy"
click at [1012, 340] on button "Insert" at bounding box center [1002, 340] width 48 height 23
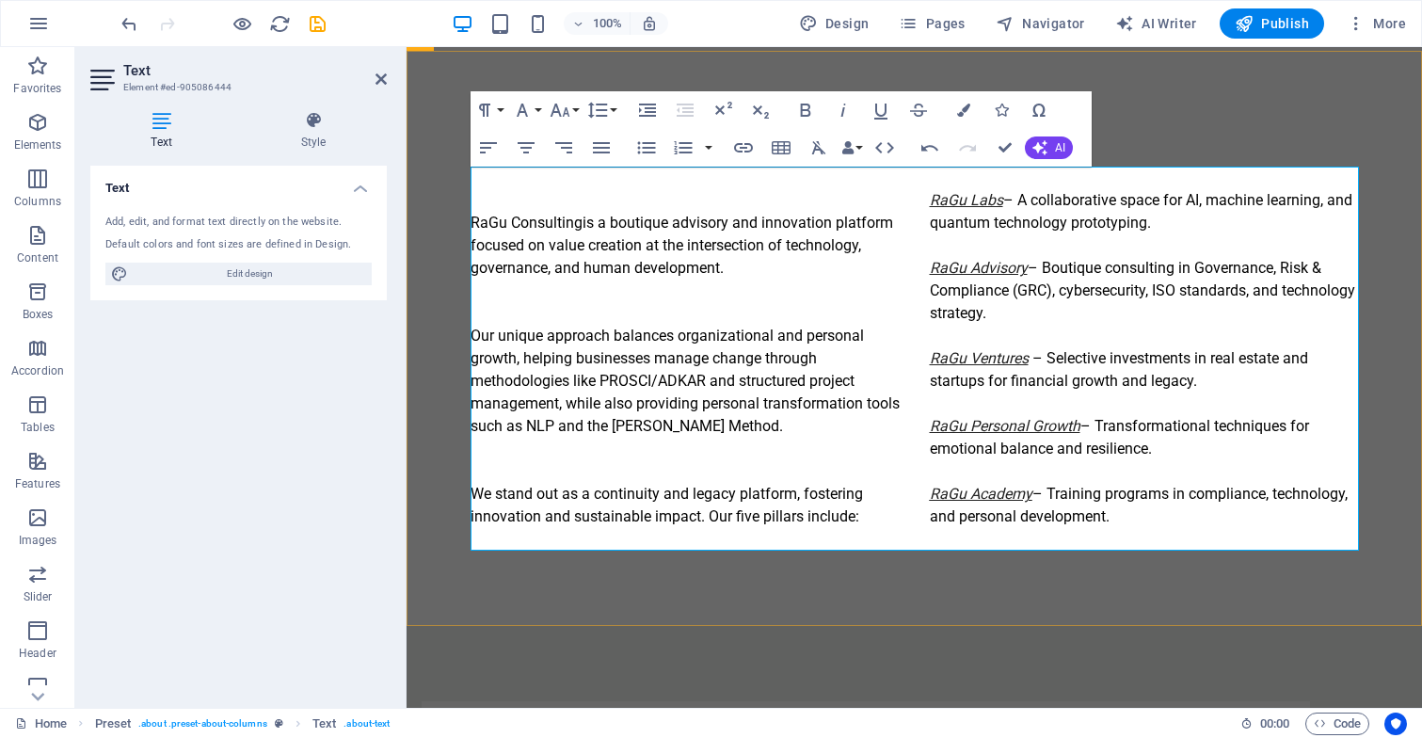
click at [1009, 491] on em "RaGu Academy" at bounding box center [981, 494] width 103 height 18
click at [979, 454] on icon "button" at bounding box center [980, 447] width 23 height 23
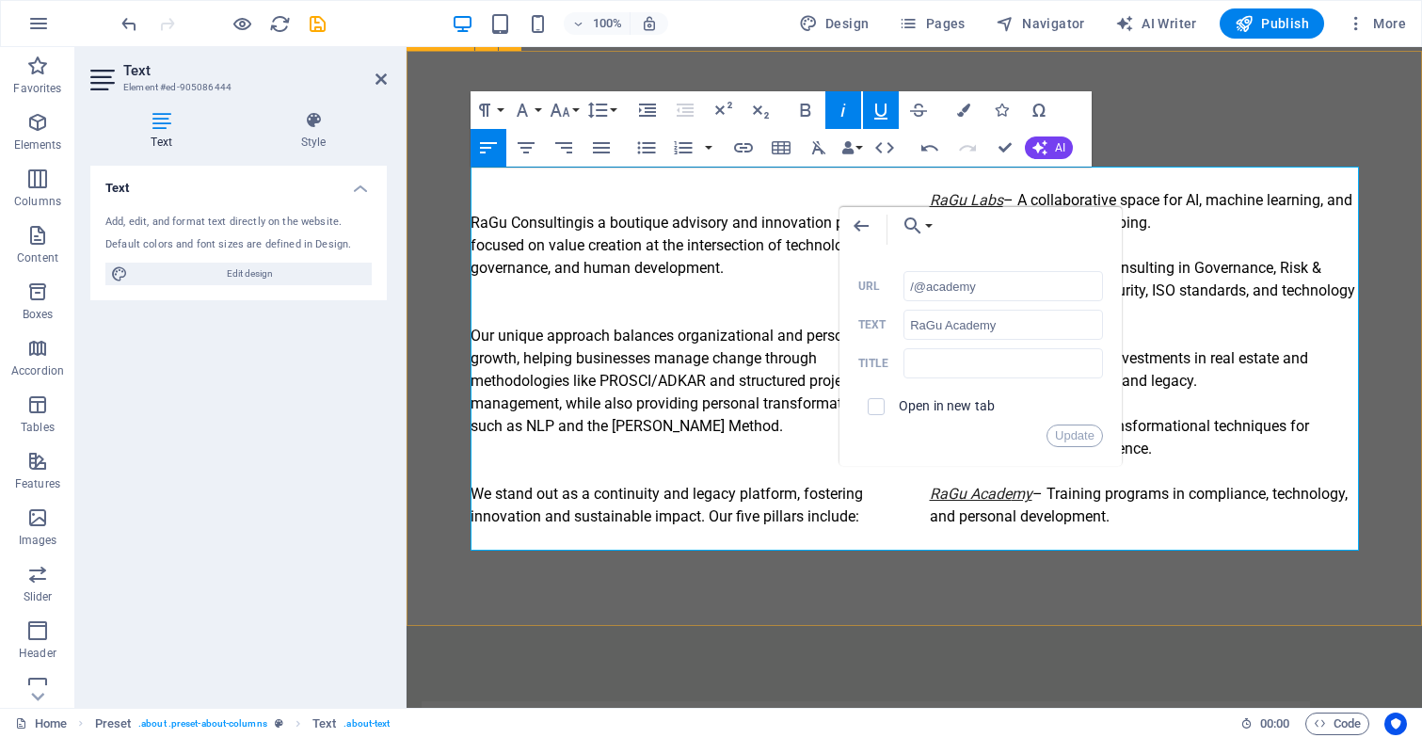
click at [908, 578] on div "About us RaGu Consulting is a boutique advisory and innovation platform focused…" at bounding box center [913, 338] width 1015 height 575
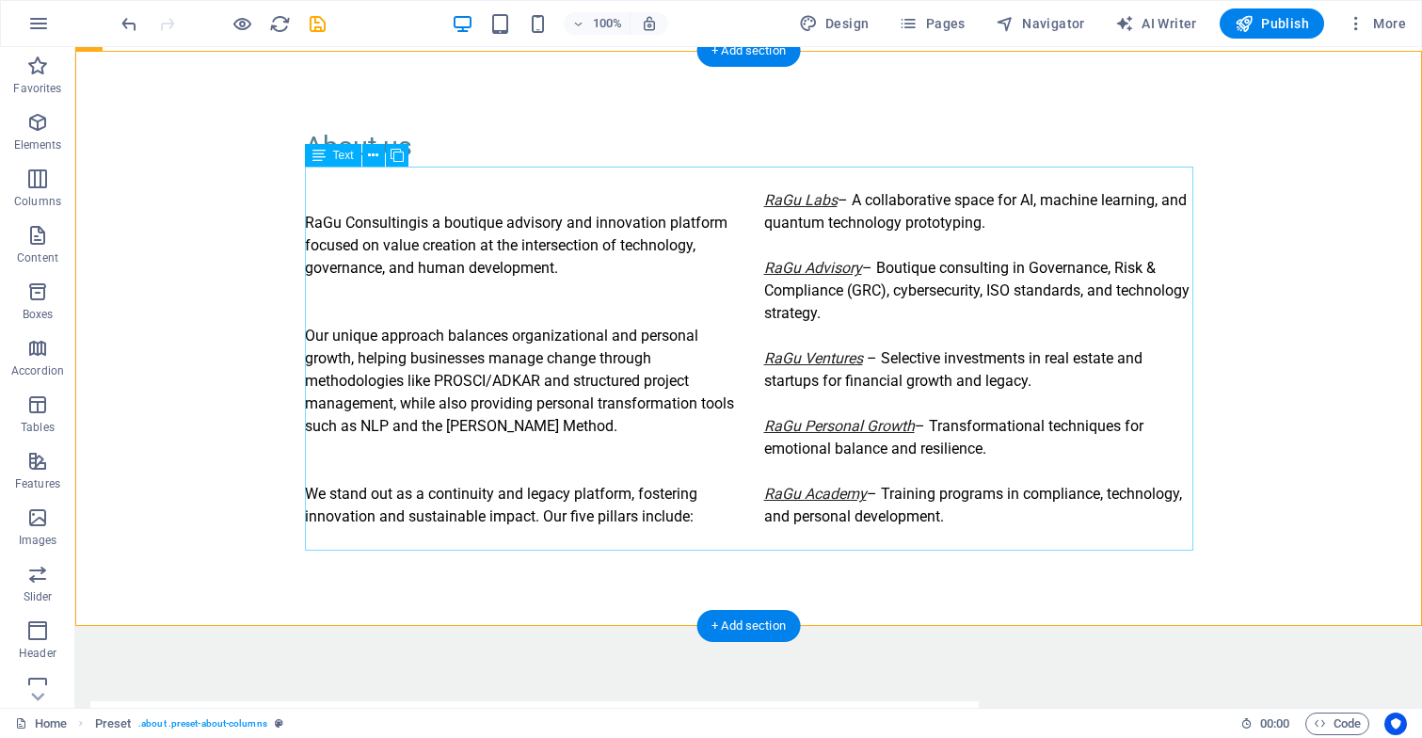
click at [813, 195] on div "RaGu Consulting is a boutique advisory and innovation platform focused on value…" at bounding box center [749, 359] width 888 height 384
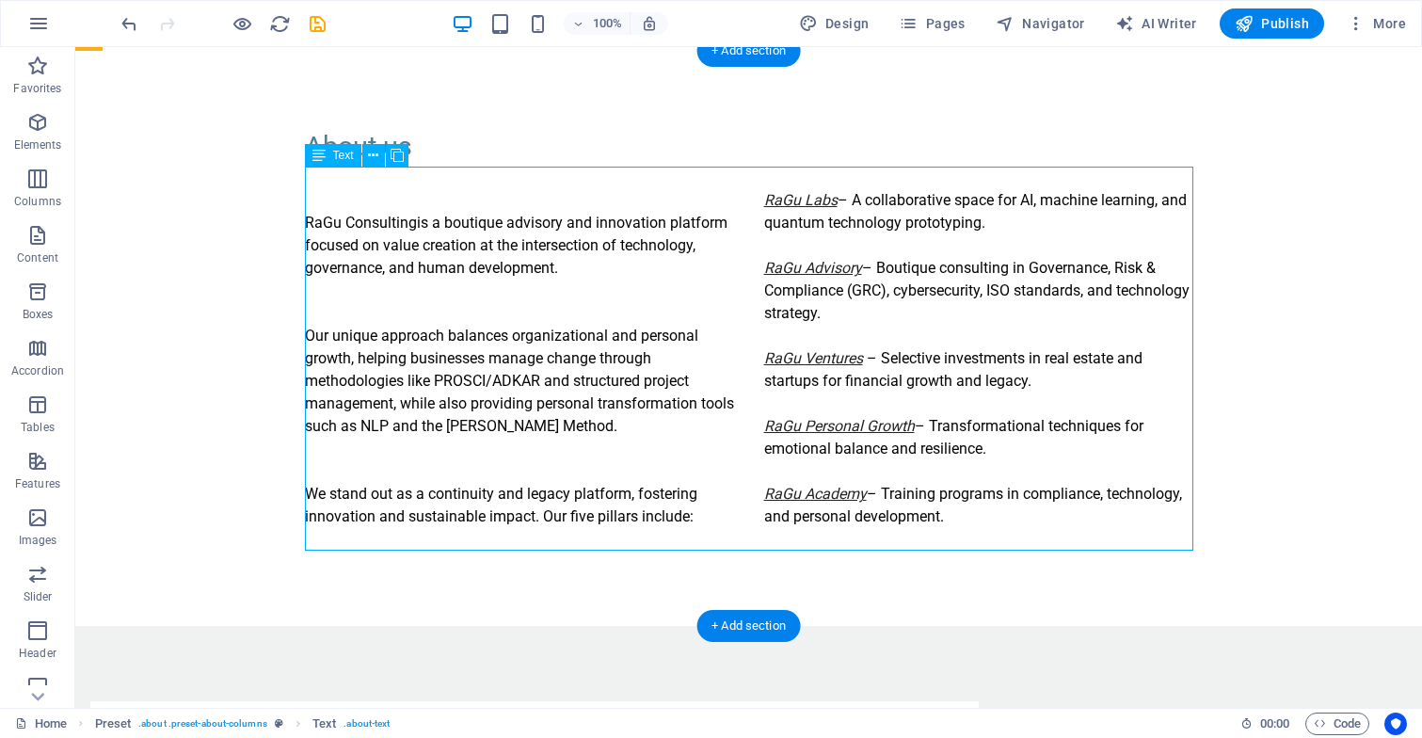
click at [814, 201] on div "RaGu Consulting is a boutique advisory and innovation platform focused on value…" at bounding box center [749, 359] width 888 height 384
click at [242, 220] on div "About us RaGu Consulting is a boutique advisory and innovation platform focused…" at bounding box center [748, 338] width 1346 height 575
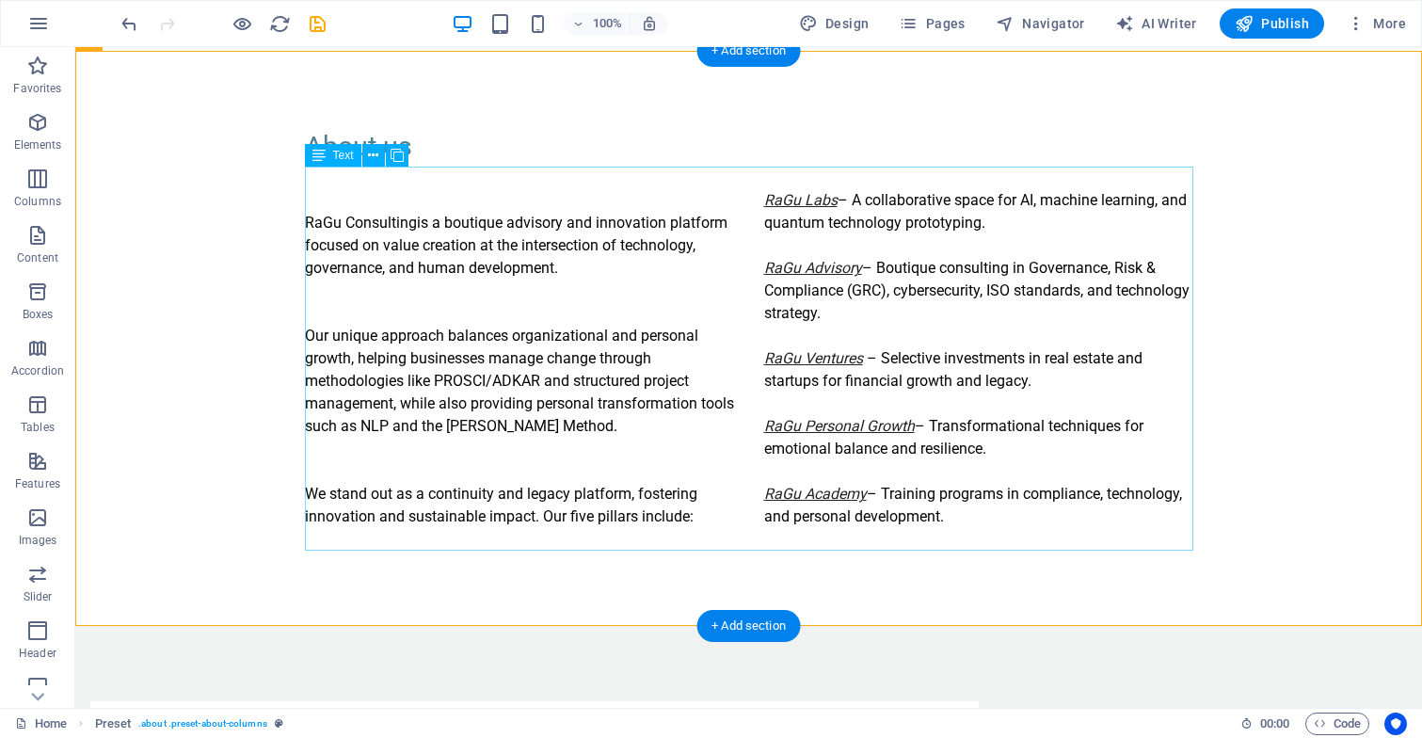
click at [580, 244] on div "RaGu Consulting is a boutique advisory and innovation platform focused on value…" at bounding box center [749, 359] width 888 height 384
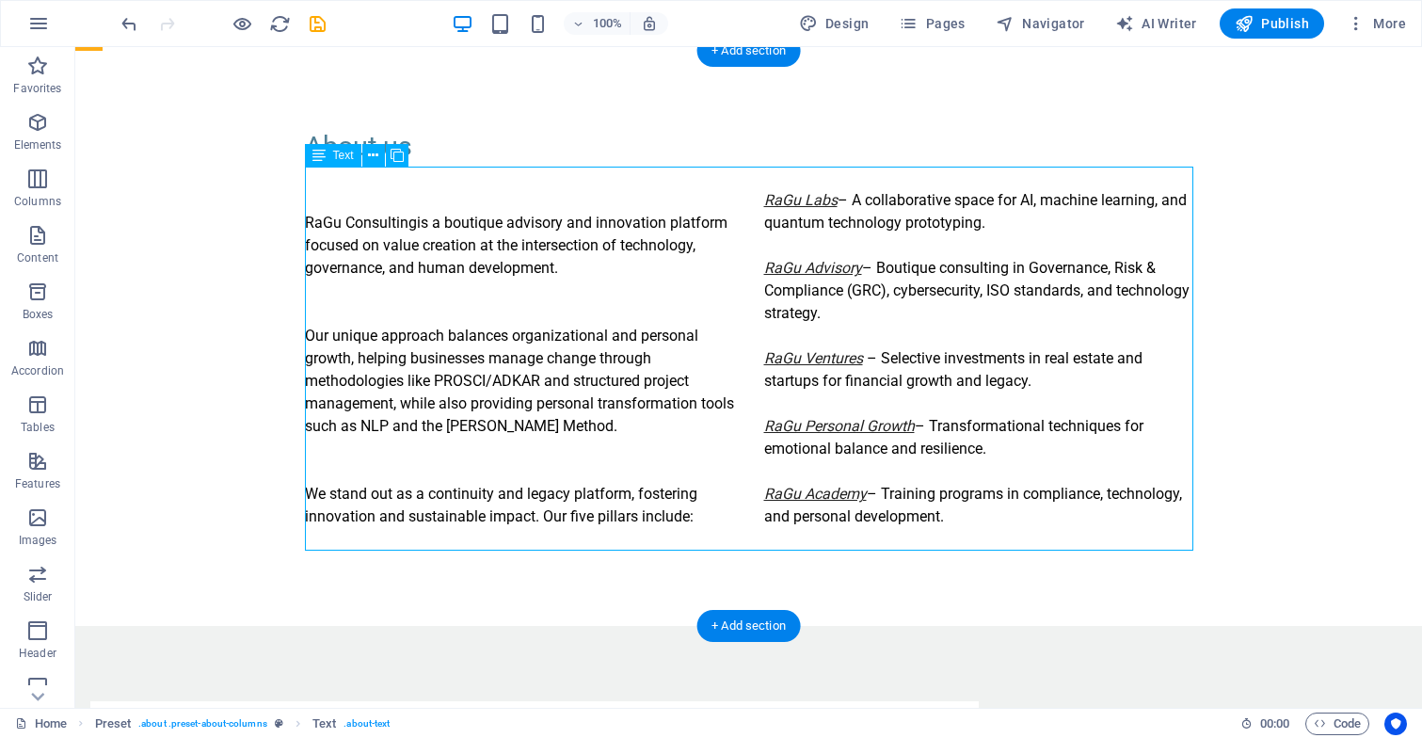
click at [783, 238] on div "RaGu Consulting is a boutique advisory and innovation platform focused on value…" at bounding box center [749, 359] width 888 height 384
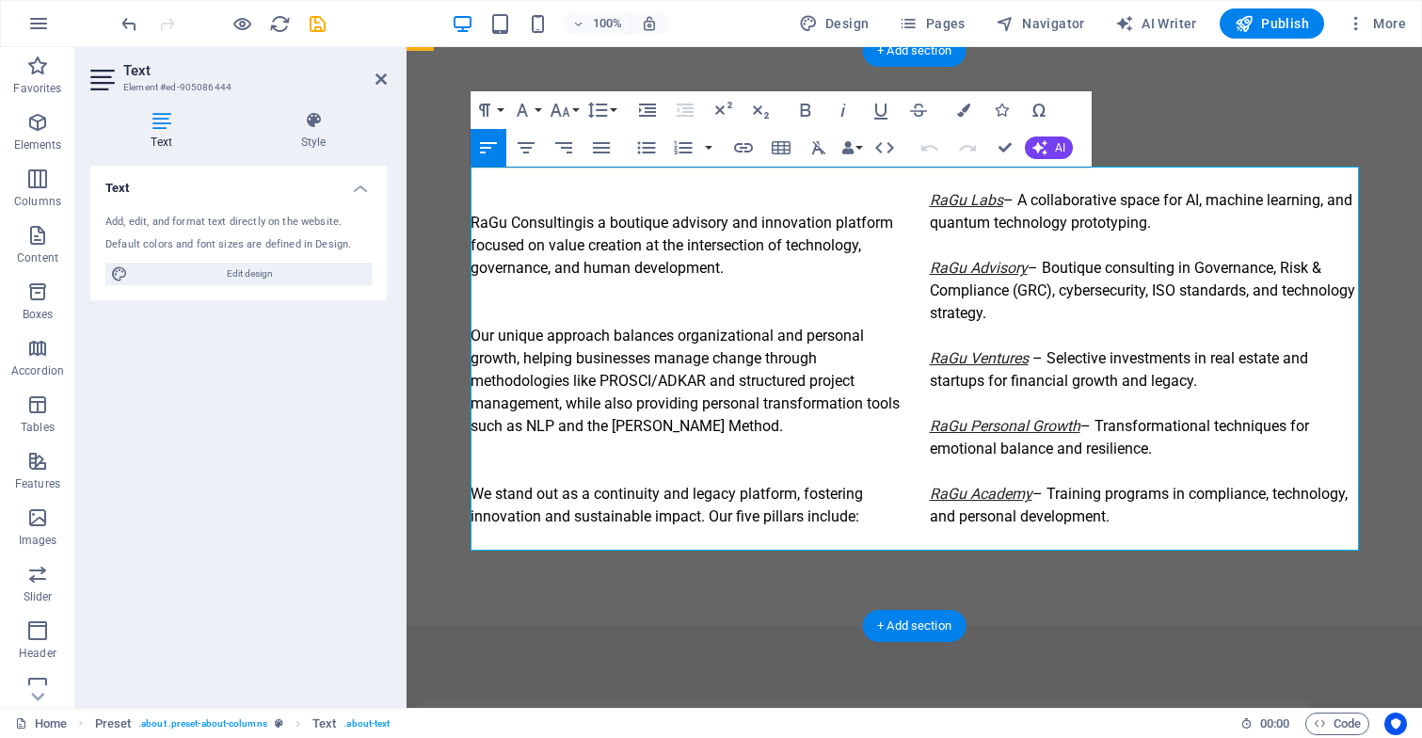
click at [971, 200] on em "RaGu Labs" at bounding box center [966, 200] width 73 height 18
click at [965, 150] on icon "button" at bounding box center [967, 153] width 23 height 23
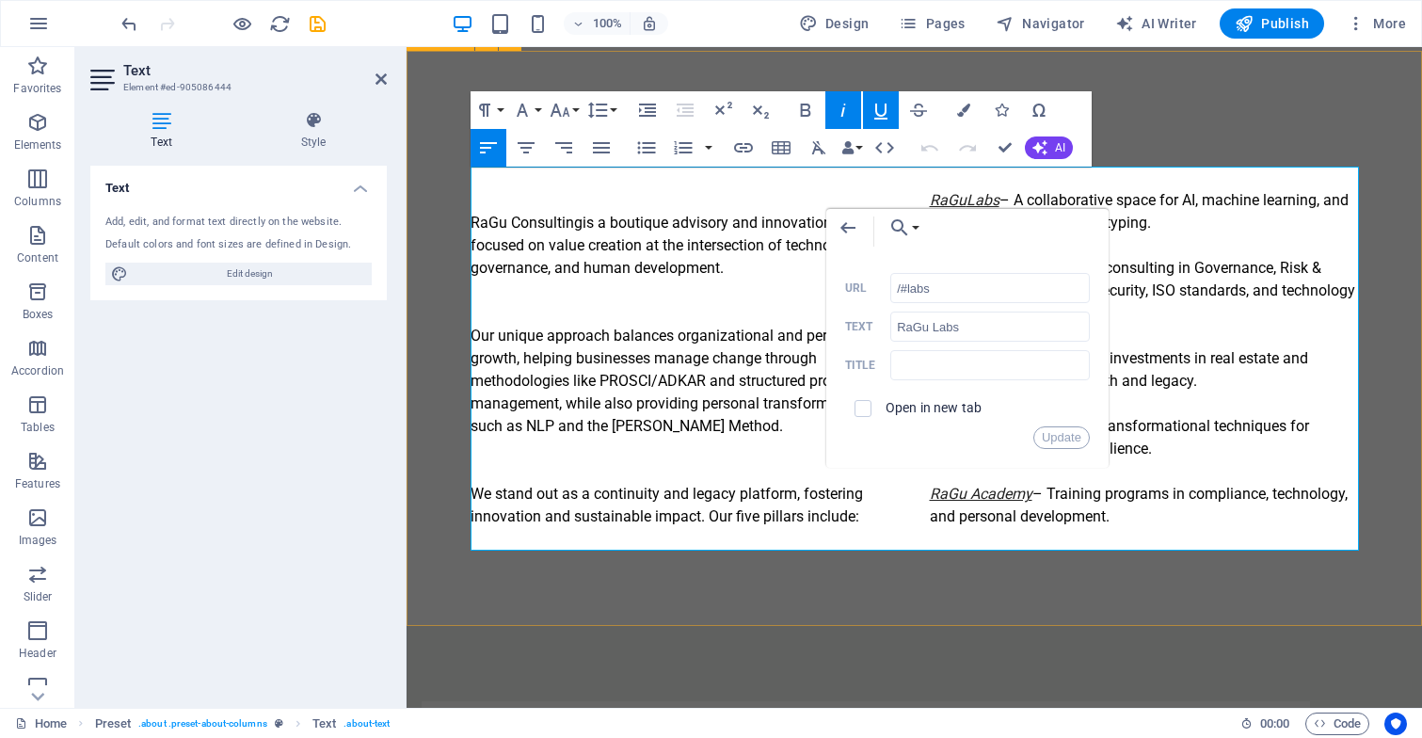
click at [867, 571] on div "About us RaGu Consulting is a boutique advisory and innovation platform focused…" at bounding box center [913, 338] width 1015 height 575
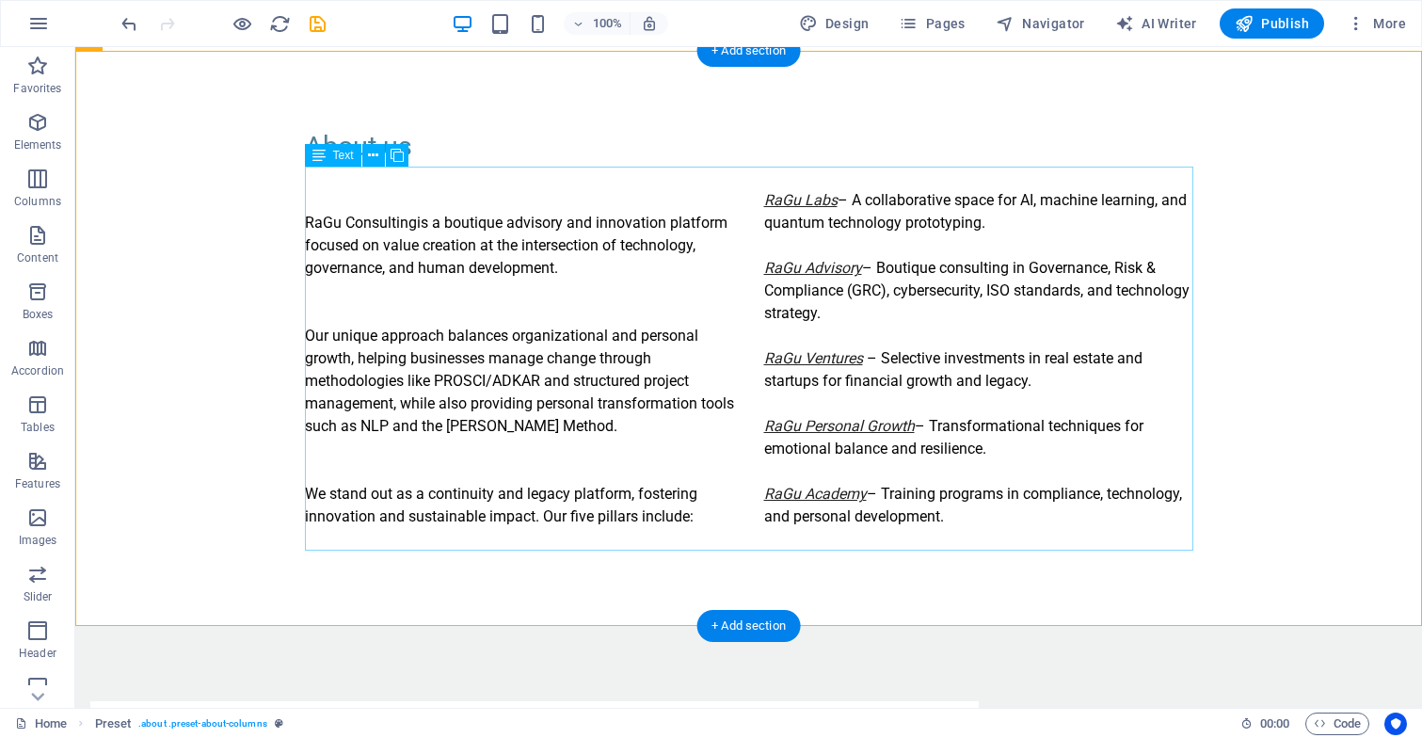
click at [805, 270] on div "RaGu Consulting is a boutique advisory and innovation platform focused on value…" at bounding box center [749, 359] width 888 height 384
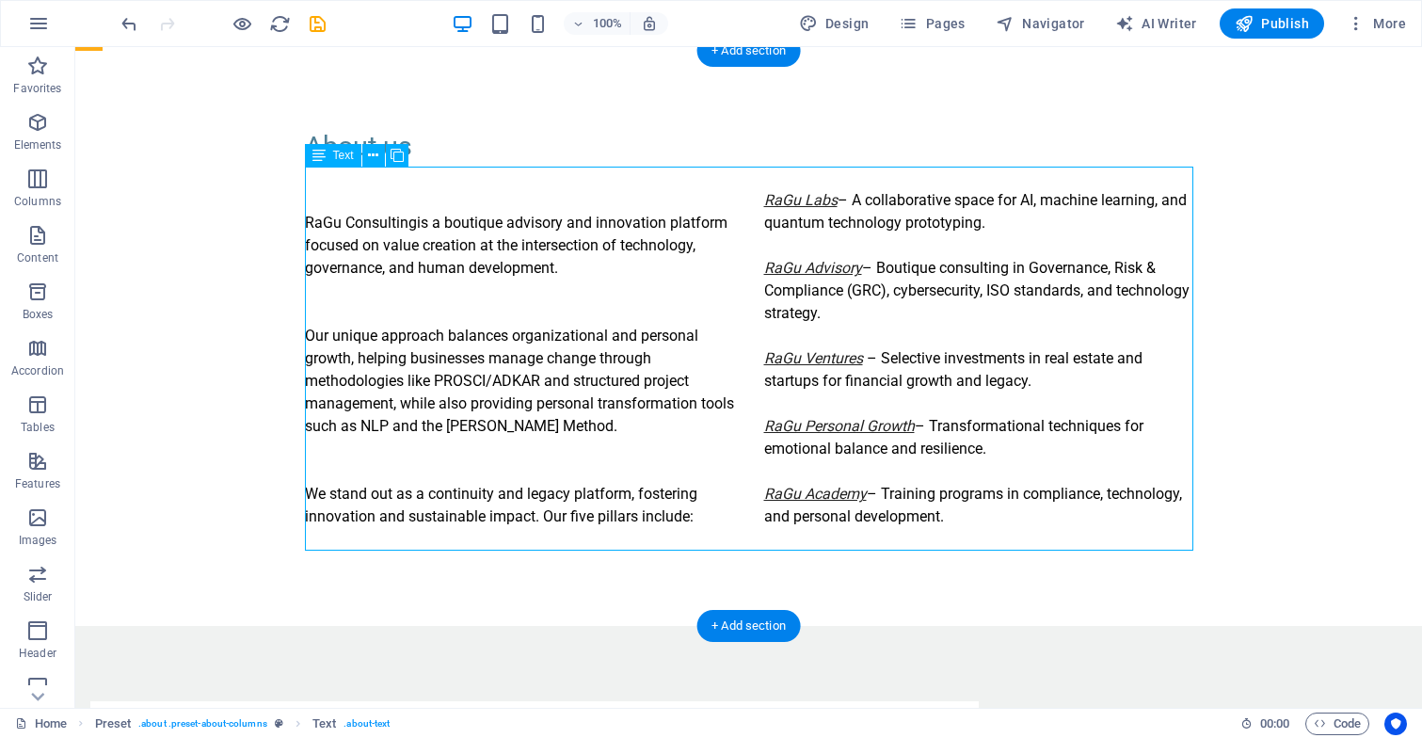
click at [805, 270] on div "RaGu Consulting is a boutique advisory and innovation platform focused on value…" at bounding box center [749, 359] width 888 height 384
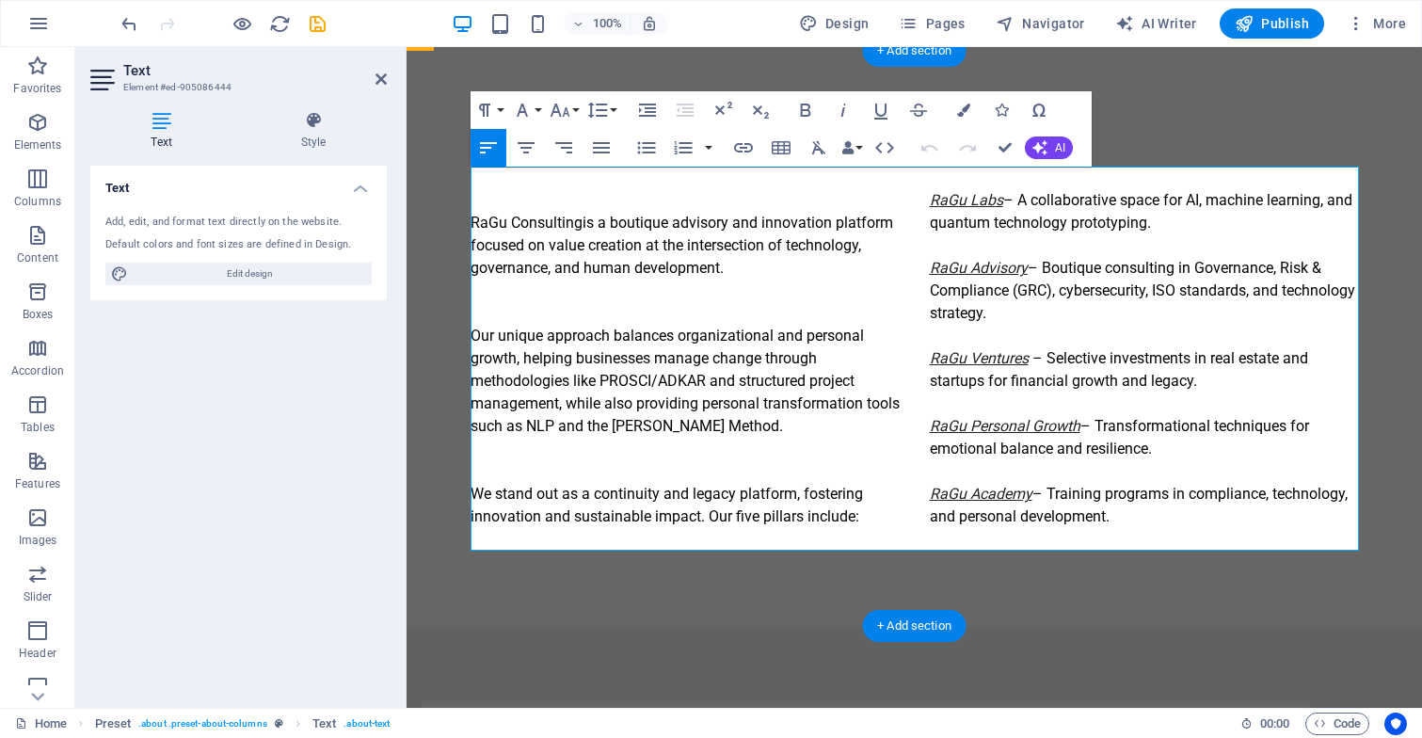
click at [960, 267] on em "RaGu Advisory" at bounding box center [979, 268] width 98 height 18
click at [978, 226] on icon "button" at bounding box center [977, 221] width 23 height 23
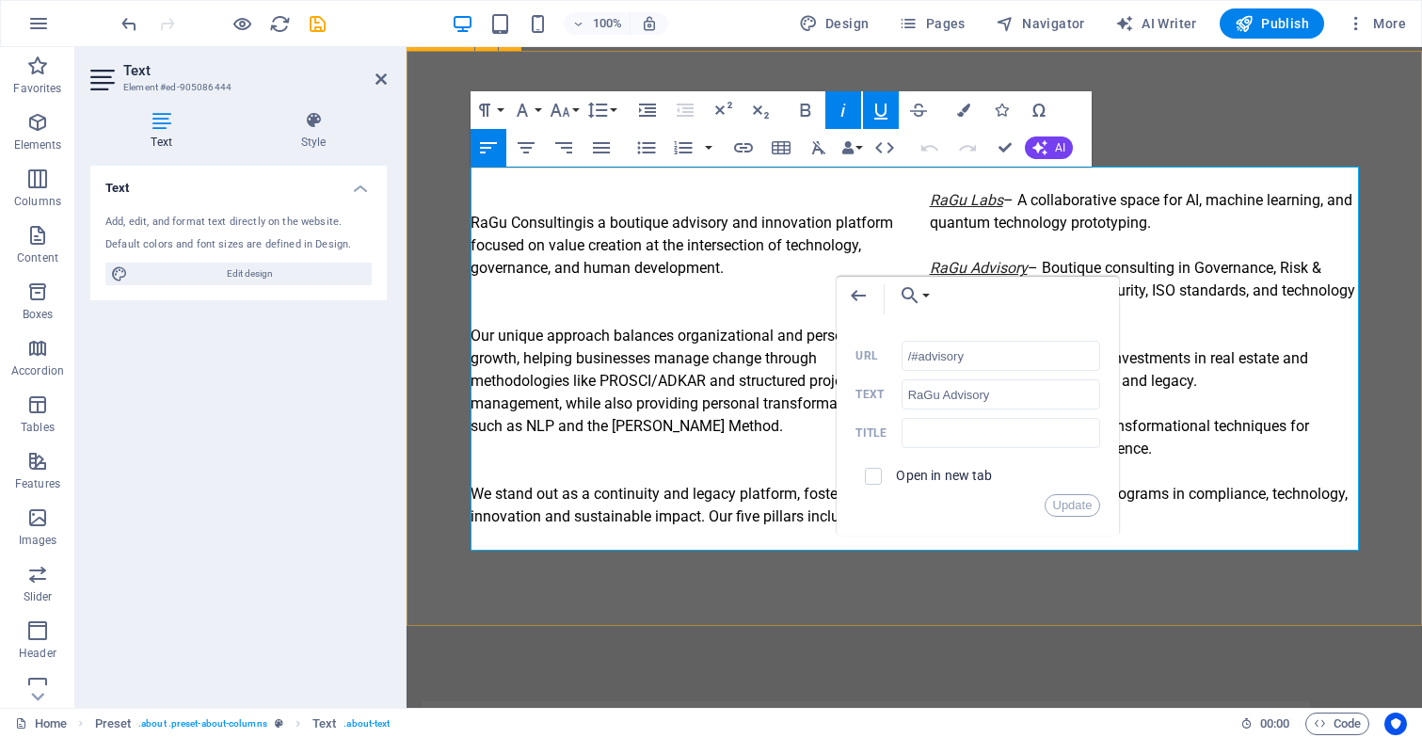
click at [1010, 563] on div "About us RaGu Consulting is a boutique advisory and innovation platform focused…" at bounding box center [913, 338] width 1015 height 575
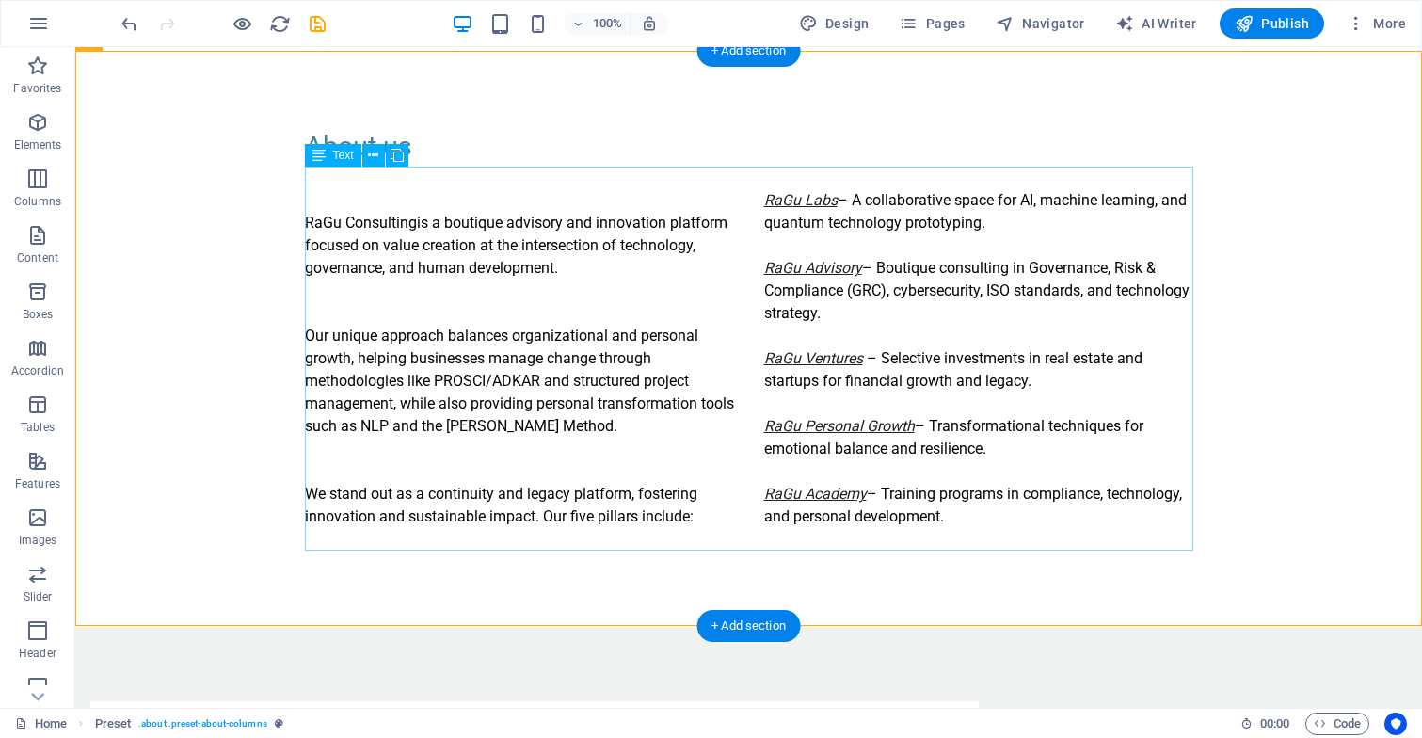
click at [835, 480] on div "RaGu Consulting is a boutique advisory and innovation platform focused on value…" at bounding box center [749, 359] width 888 height 384
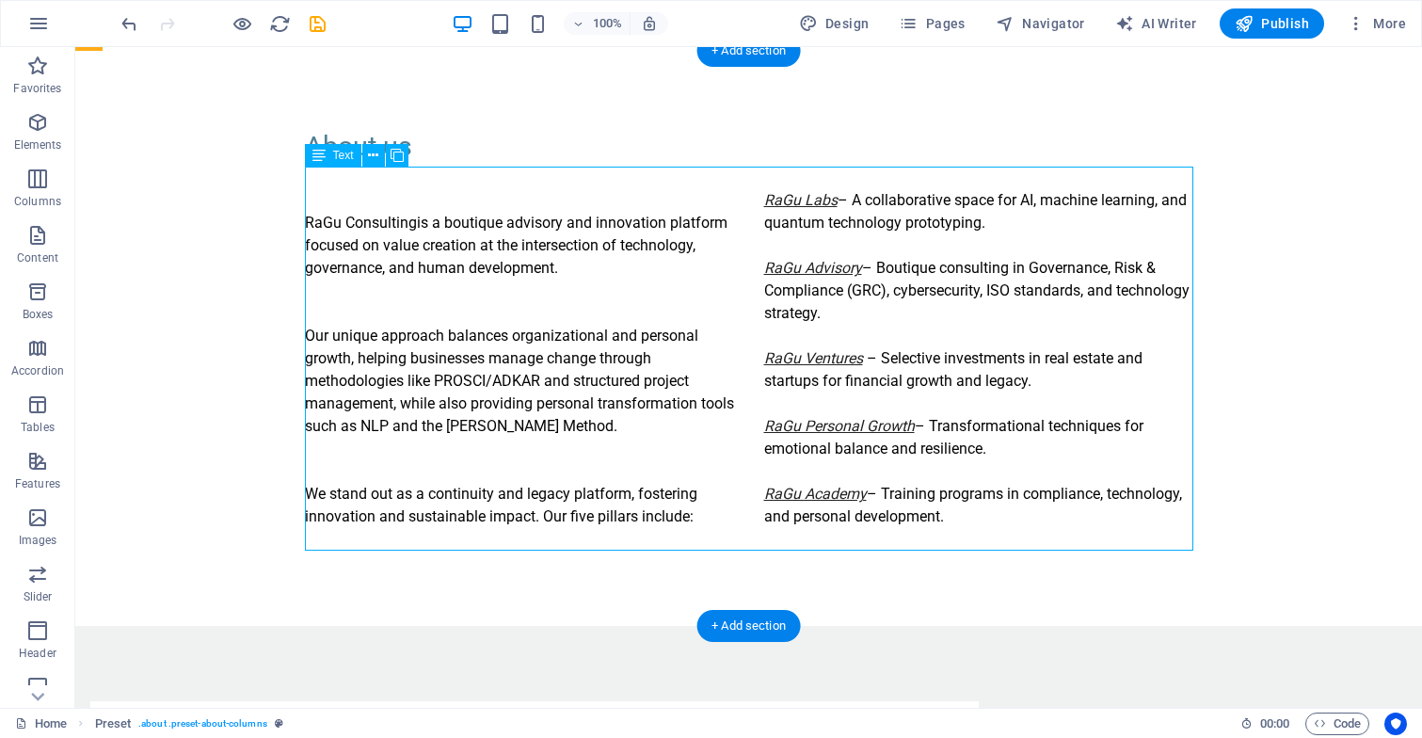
click at [835, 480] on div "RaGu Consulting is a boutique advisory and innovation platform focused on value…" at bounding box center [749, 359] width 888 height 384
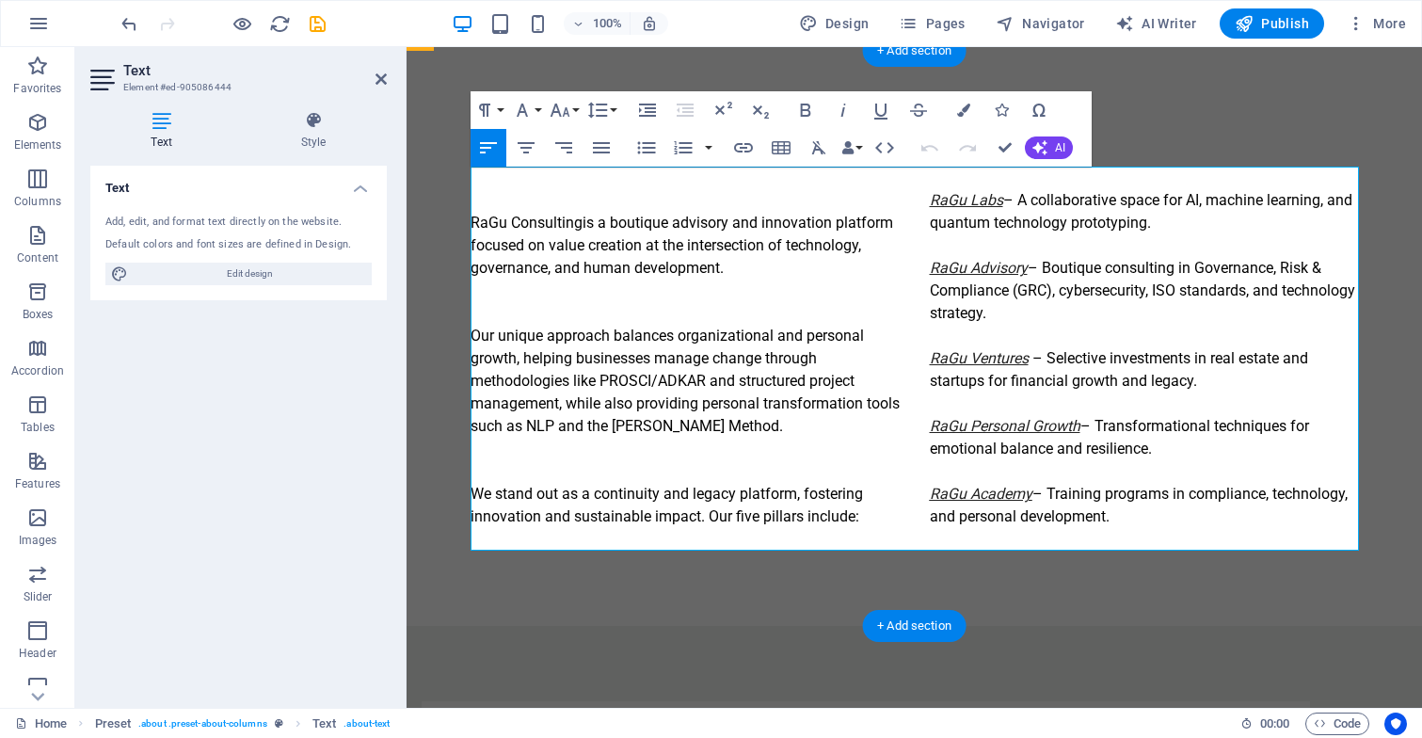
click at [955, 493] on em "RaGu Academy" at bounding box center [981, 494] width 103 height 18
click at [978, 449] on icon "button" at bounding box center [980, 447] width 23 height 23
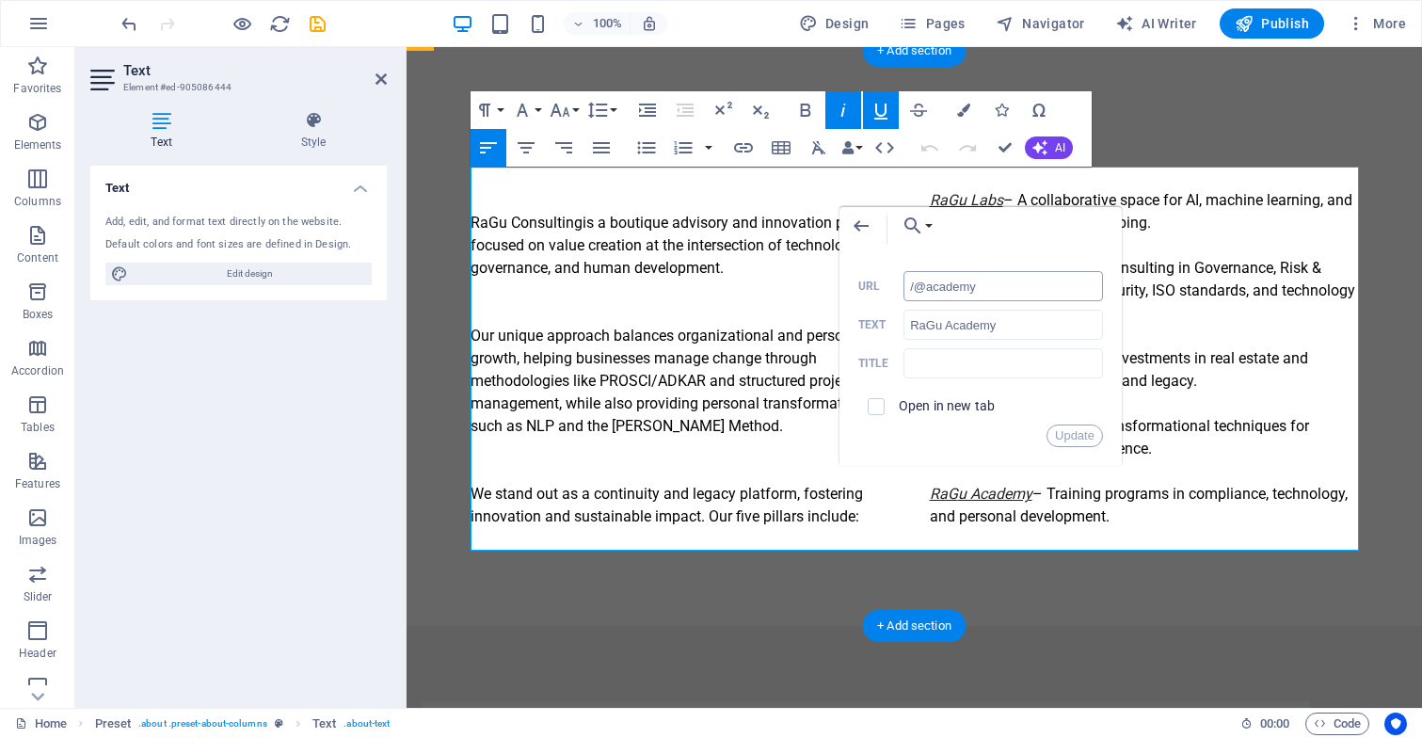
click at [924, 291] on input "/@academy" at bounding box center [1002, 286] width 199 height 30
click at [1069, 431] on button "Update" at bounding box center [1074, 435] width 56 height 23
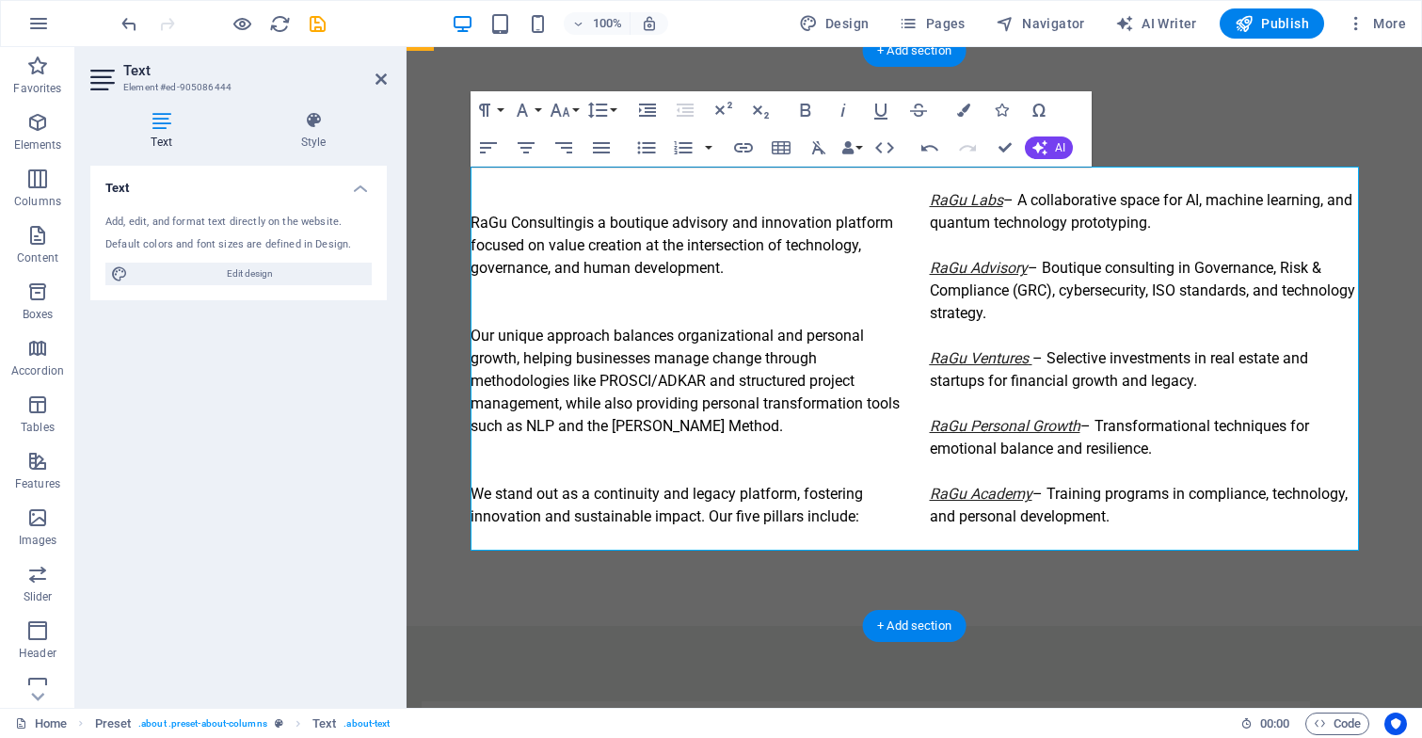
click at [990, 351] on em "RaGu Ventures" at bounding box center [979, 358] width 99 height 18
type input "/#ventures"
type input "RaGu Ventures"
click at [984, 308] on icon "button" at bounding box center [980, 311] width 13 height 13
